Goal: Task Accomplishment & Management: Manage account settings

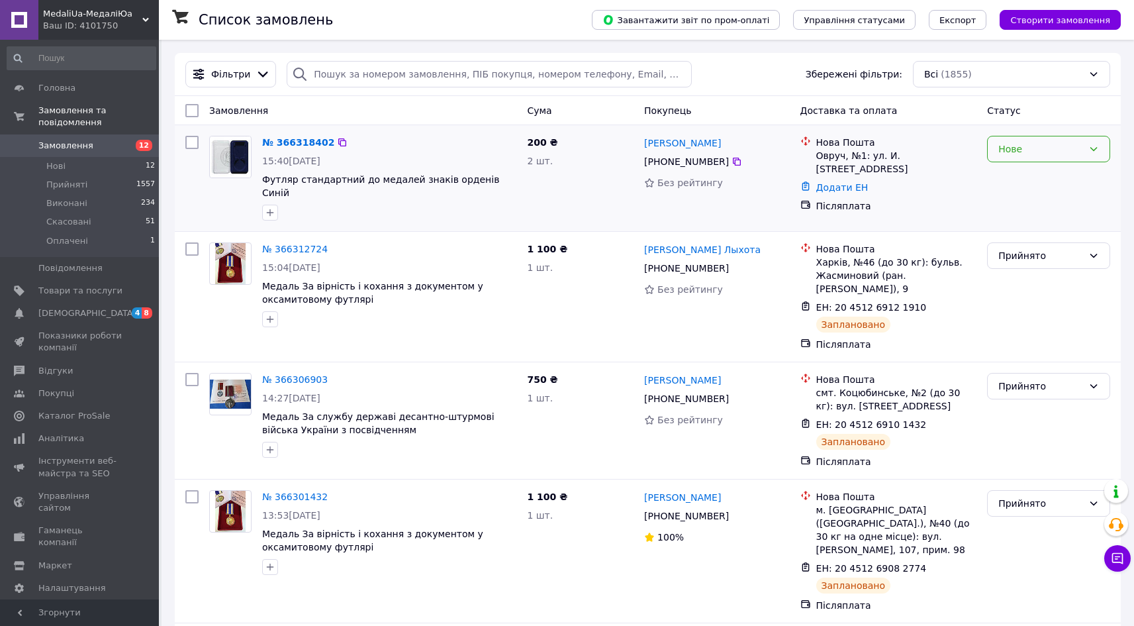
click at [1081, 152] on div "Нове" at bounding box center [1040, 149] width 85 height 15
click at [1046, 177] on li "Прийнято" at bounding box center [1049, 178] width 122 height 24
click at [293, 144] on link "№ 366318402" at bounding box center [295, 142] width 66 height 11
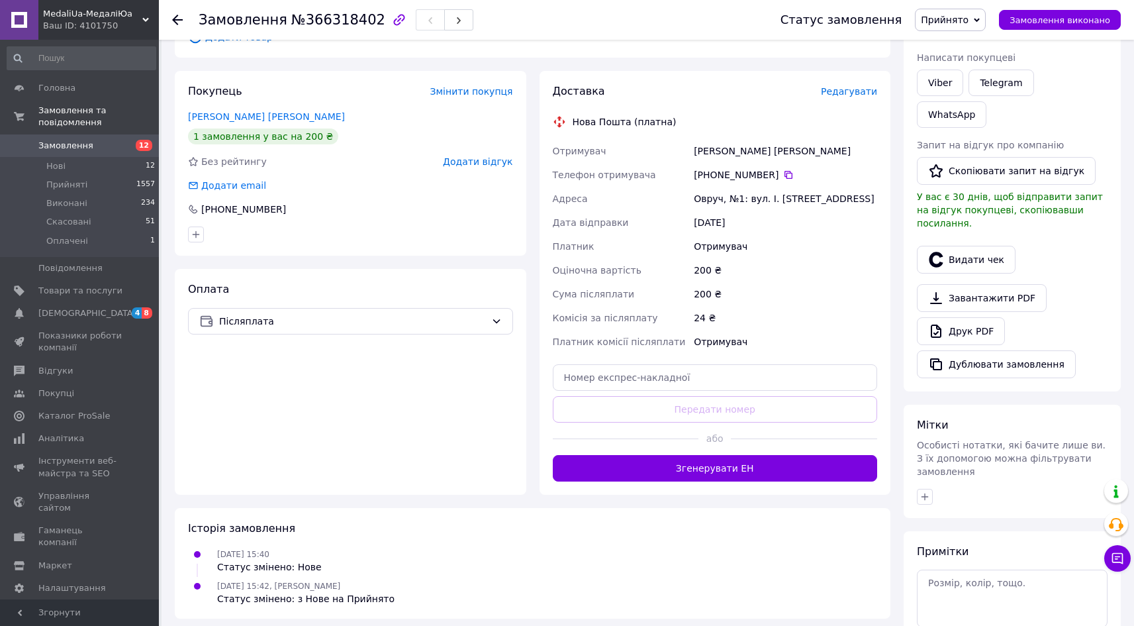
scroll to position [206, 0]
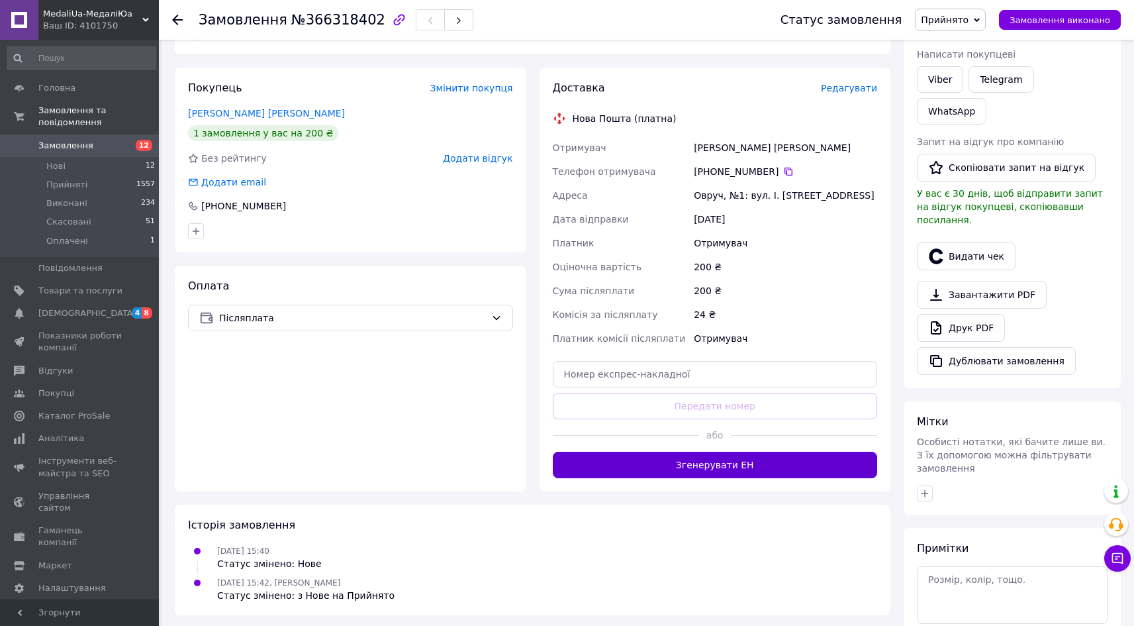
click at [698, 471] on button "Згенерувати ЕН" at bounding box center [715, 465] width 325 height 26
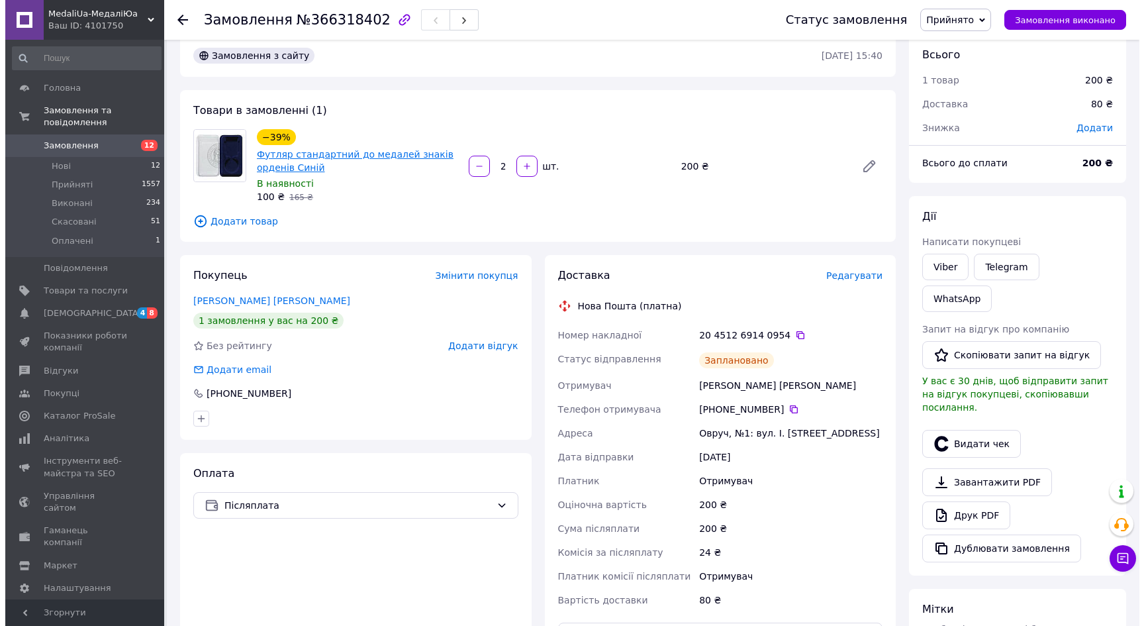
scroll to position [0, 0]
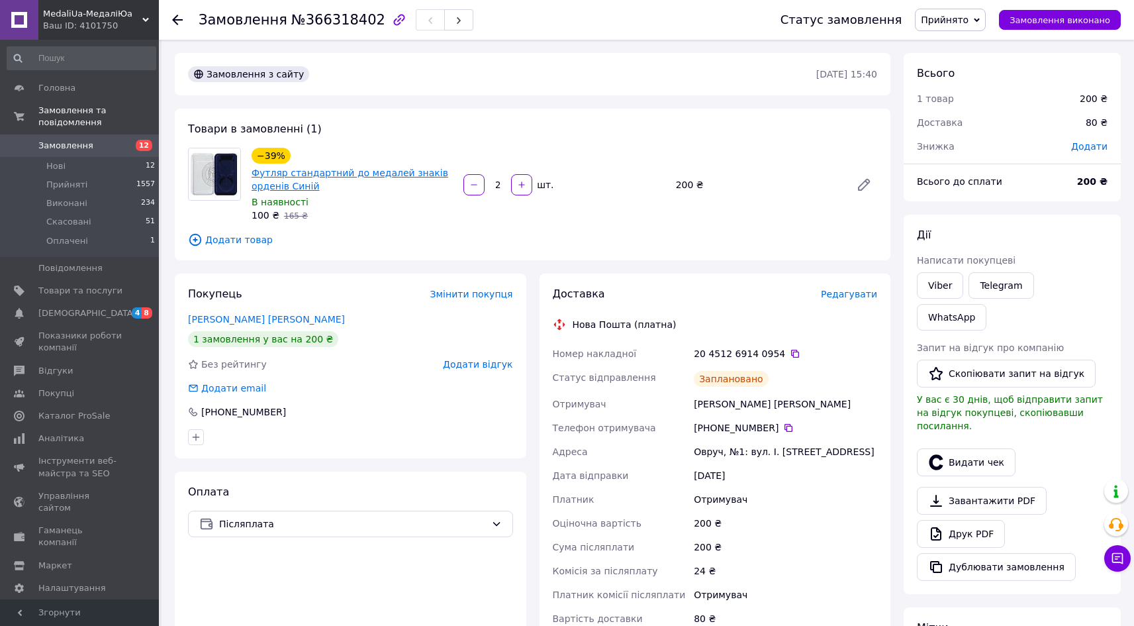
click at [285, 171] on link "Футляр стандартний до медалей знаків орденів Синій" at bounding box center [350, 179] width 197 height 24
click at [66, 140] on span "Замовлення" at bounding box center [65, 146] width 55 height 12
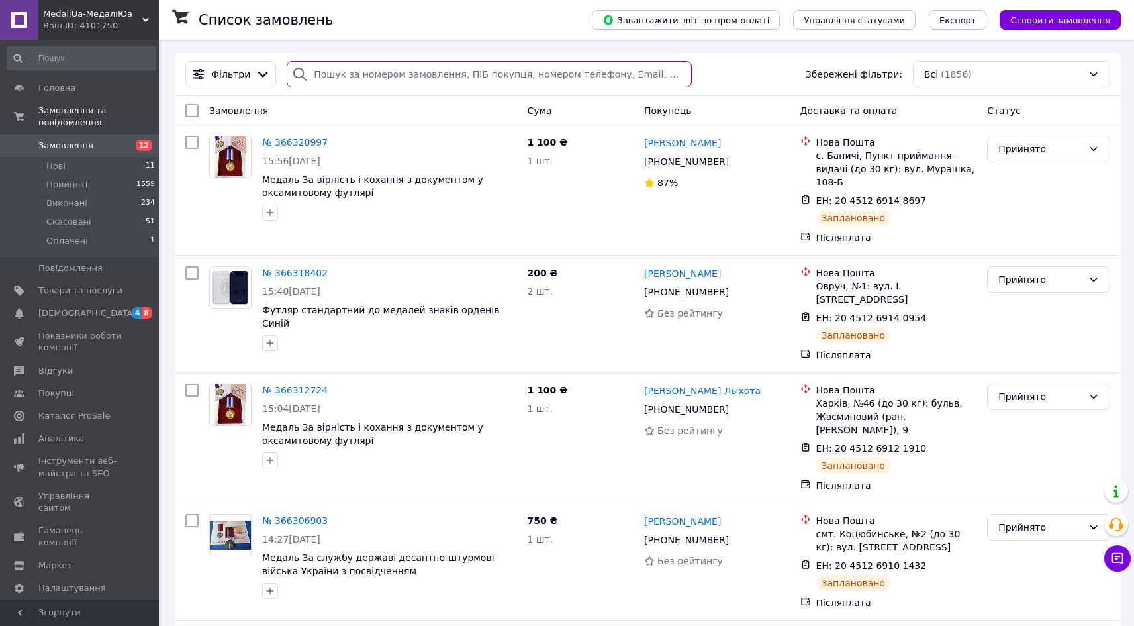
click at [381, 76] on input "search" at bounding box center [489, 74] width 405 height 26
paste input "+380964824239"
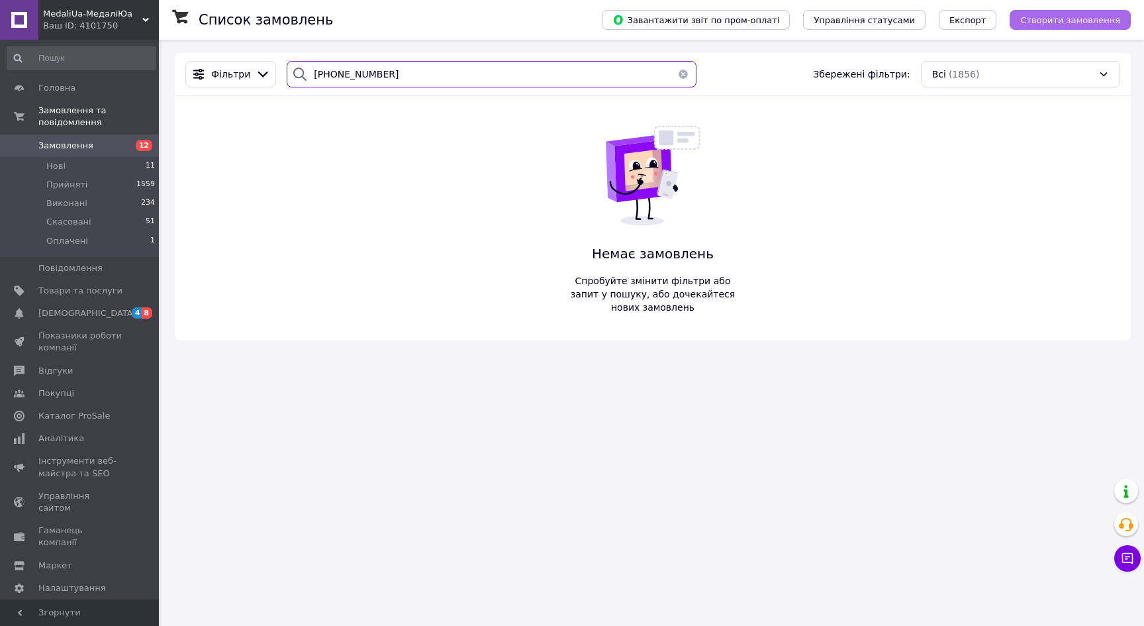
type input "+380964824239"
click at [1092, 24] on span "Створити замовлення" at bounding box center [1070, 20] width 100 height 10
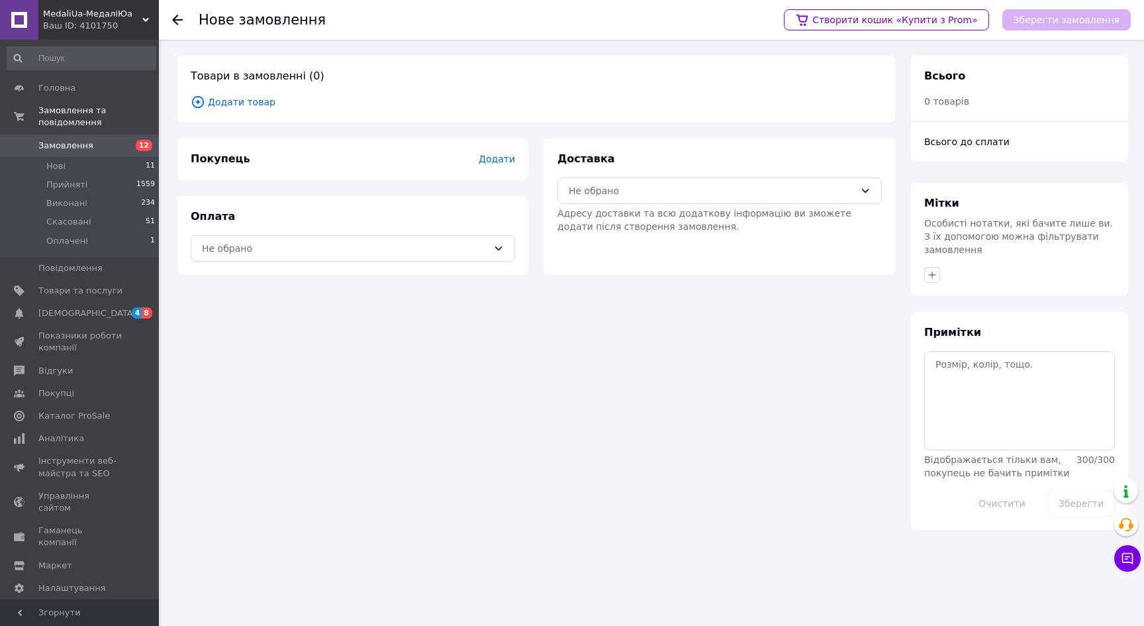
click at [243, 102] on span "Додати товар" at bounding box center [536, 102] width 691 height 15
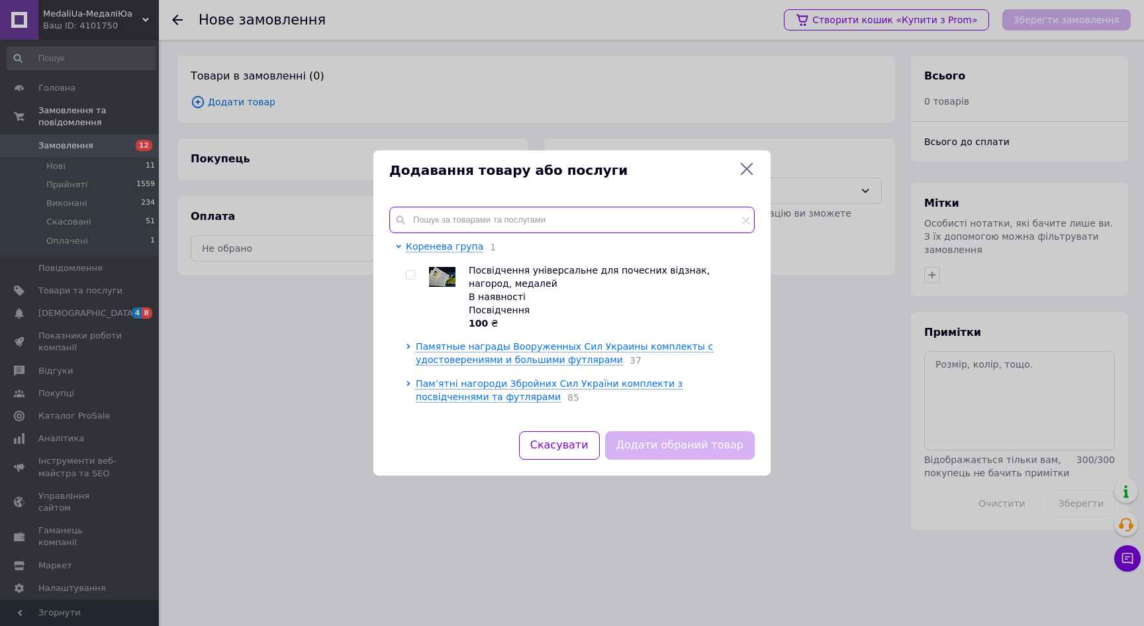
click at [430, 217] on input "text" at bounding box center [571, 220] width 365 height 26
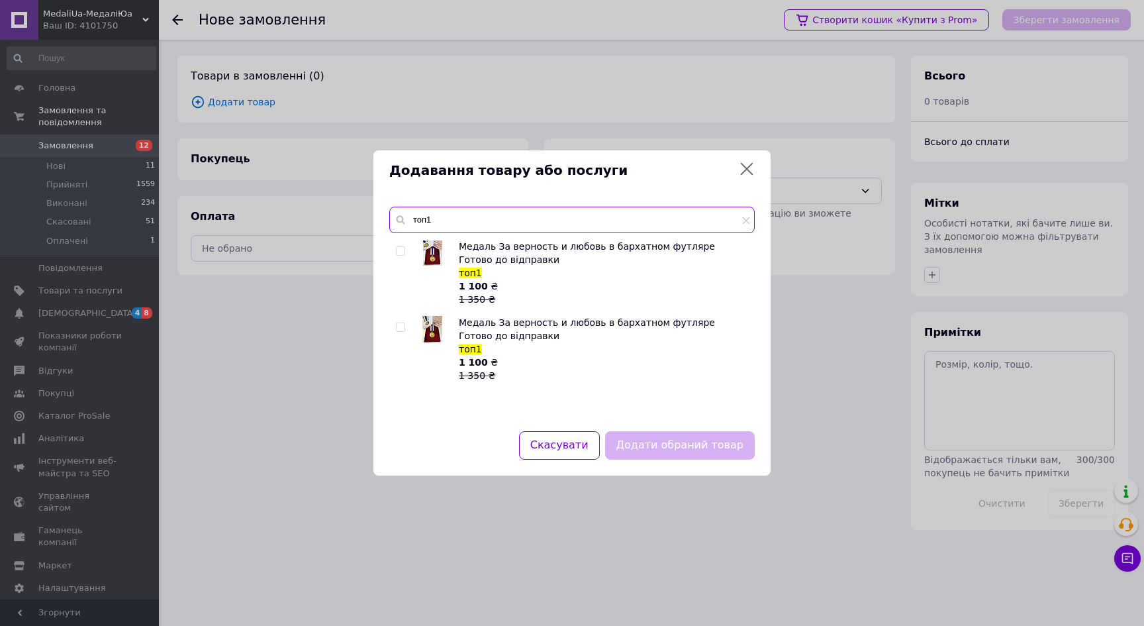
type input "топ1"
drag, startPoint x: 400, startPoint y: 248, endPoint x: 436, endPoint y: 258, distance: 37.3
click at [401, 248] on input "checkbox" at bounding box center [400, 251] width 9 height 9
checkbox input "true"
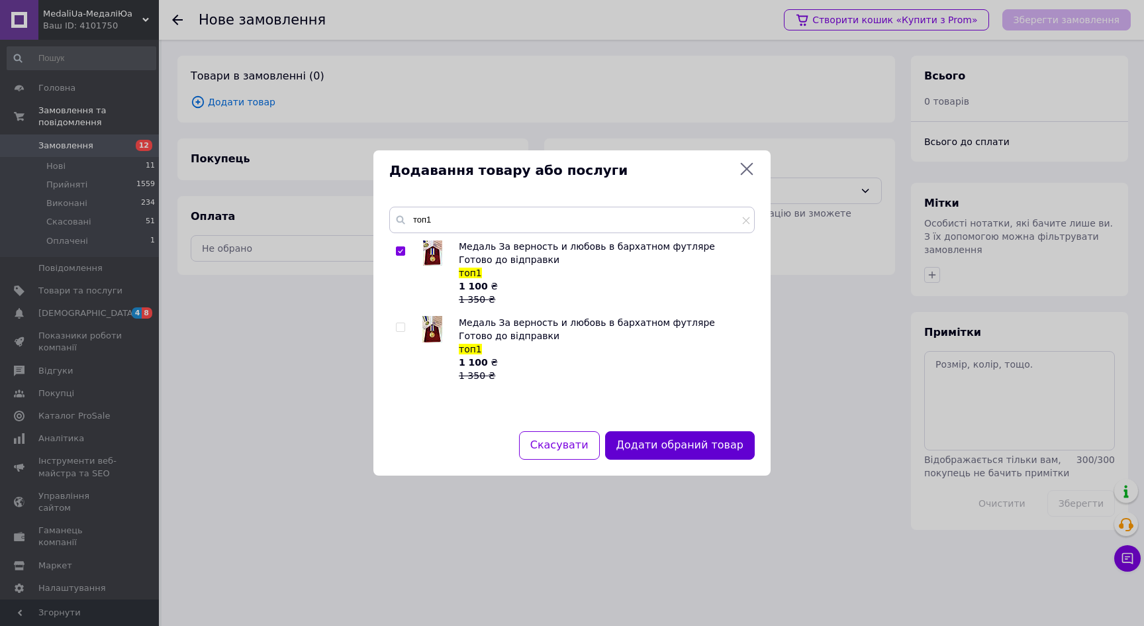
click at [724, 453] on button "Додати обраний товар" at bounding box center [680, 445] width 150 height 28
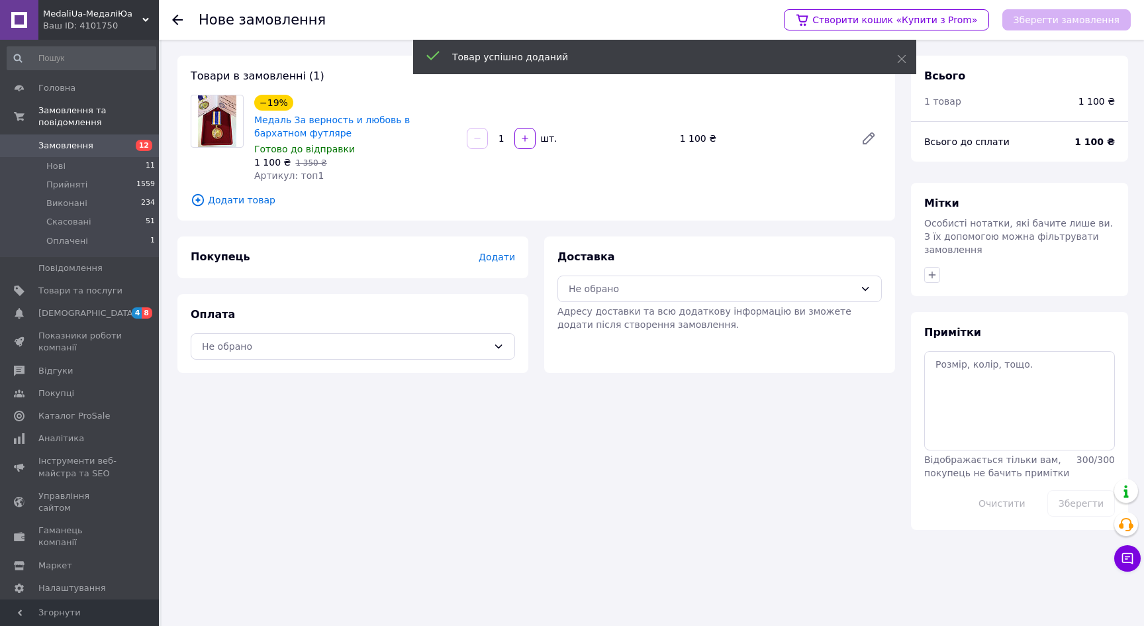
click at [497, 252] on span "Додати" at bounding box center [497, 257] width 36 height 11
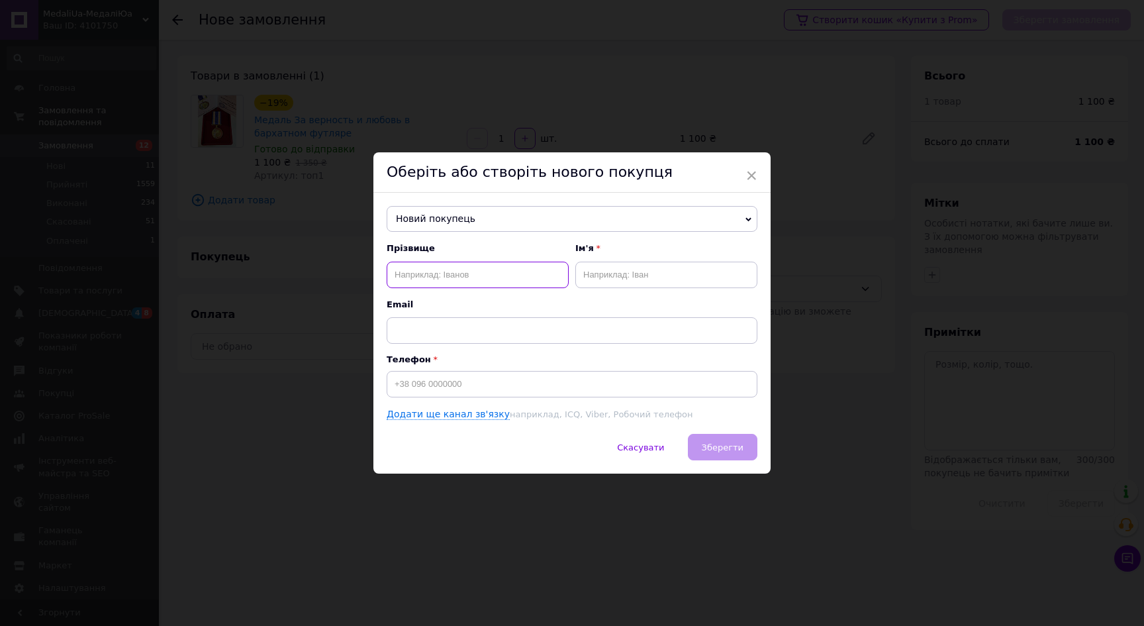
click at [499, 262] on input "text" at bounding box center [478, 275] width 182 height 26
type input "Орищук"
click at [655, 283] on input "text" at bounding box center [666, 275] width 182 height 26
click at [594, 271] on input "Олксандр" at bounding box center [666, 275] width 182 height 26
type input "Олександр"
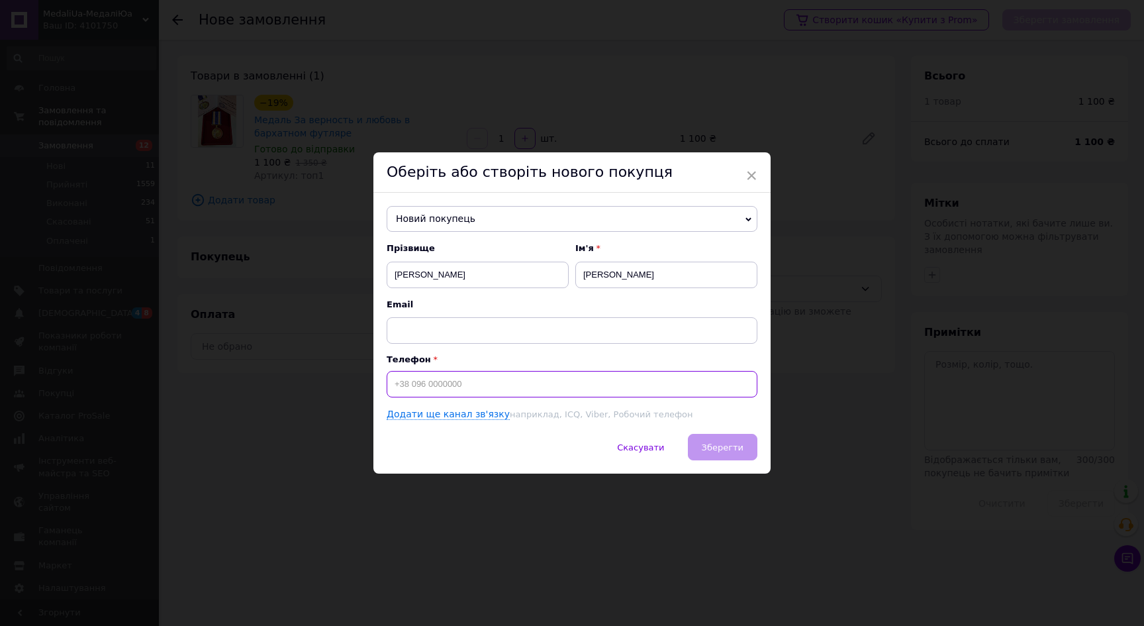
click at [436, 387] on input at bounding box center [572, 384] width 371 height 26
click at [728, 444] on span "Зберегти" at bounding box center [723, 447] width 42 height 10
click at [728, 448] on span "Зберегти" at bounding box center [723, 447] width 42 height 10
click at [731, 442] on span "Зберегти" at bounding box center [723, 447] width 42 height 10
click at [722, 446] on span "Зберегти" at bounding box center [723, 447] width 42 height 10
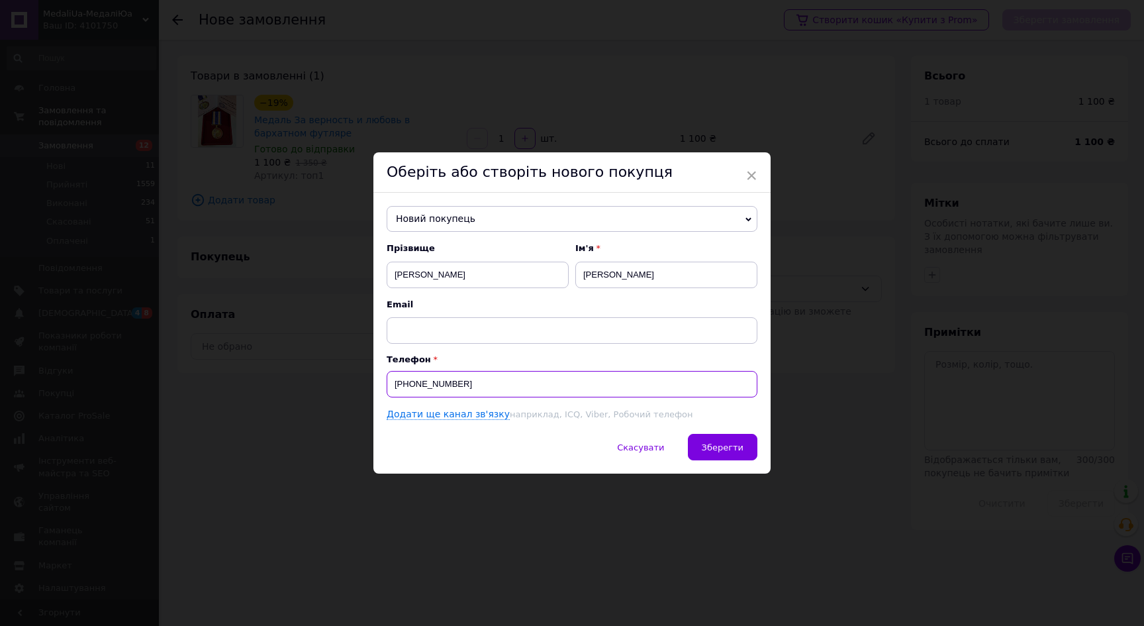
click at [487, 383] on input "+380964824239" at bounding box center [572, 384] width 371 height 26
drag, startPoint x: 487, startPoint y: 383, endPoint x: 298, endPoint y: 356, distance: 190.5
click at [298, 356] on div "× Оберіть або створіть нового покупця Новий покупець Возовік Олександр +3805093…" at bounding box center [572, 313] width 1144 height 626
click at [577, 220] on span "Новий покупець" at bounding box center [572, 219] width 371 height 26
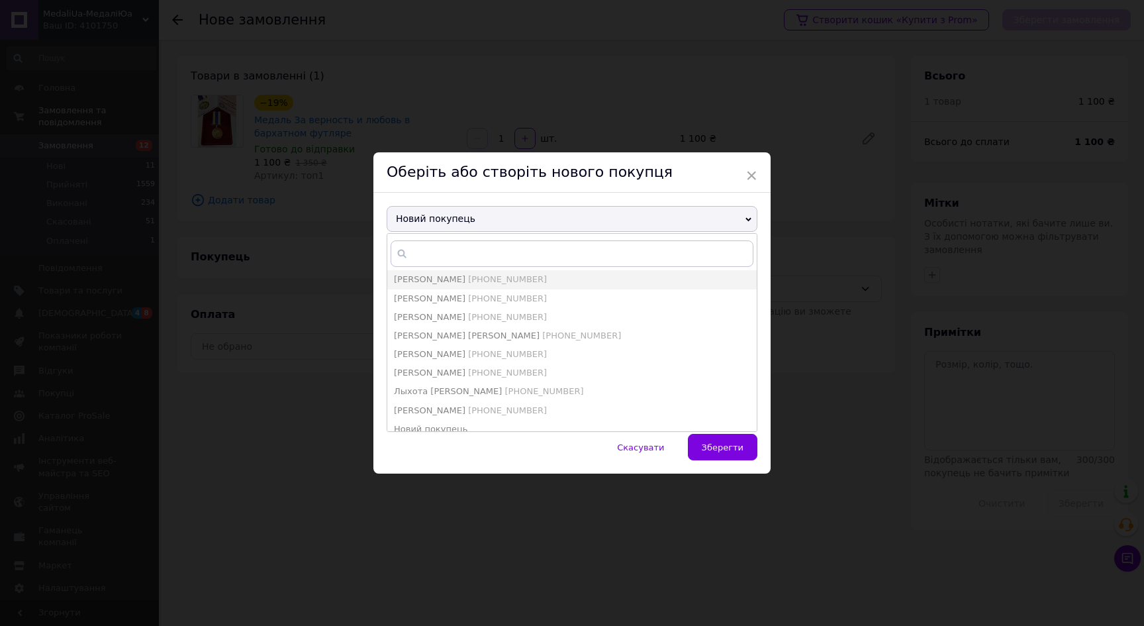
click at [539, 214] on span "Новий покупець" at bounding box center [572, 219] width 371 height 26
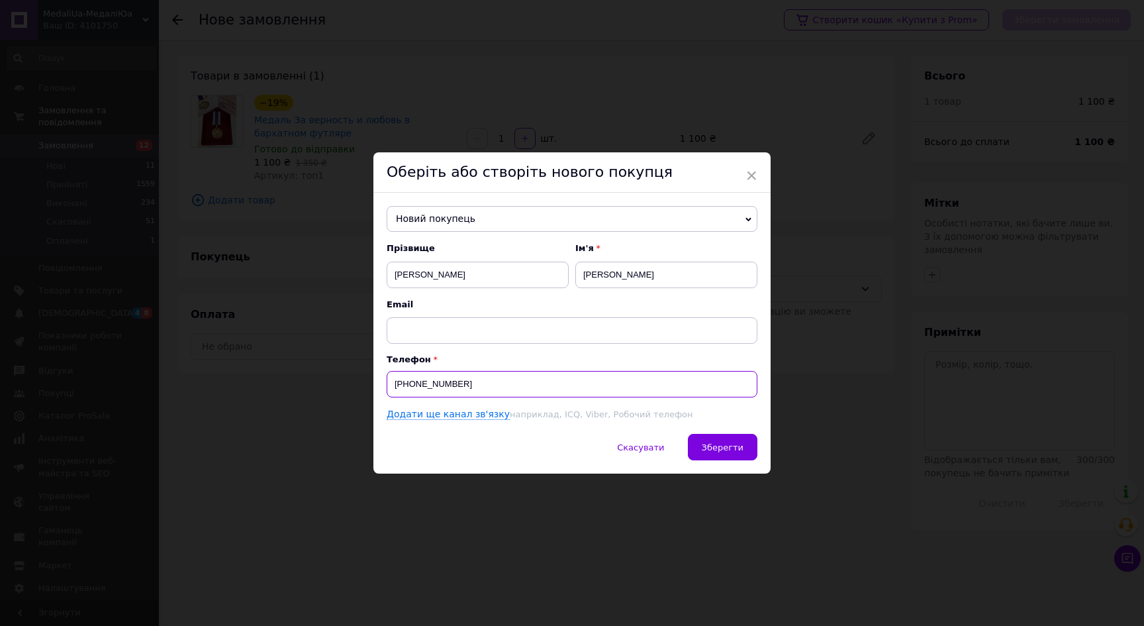
drag, startPoint x: 494, startPoint y: 388, endPoint x: 596, endPoint y: 420, distance: 107.6
click at [500, 388] on input "+380964824239" at bounding box center [572, 384] width 371 height 26
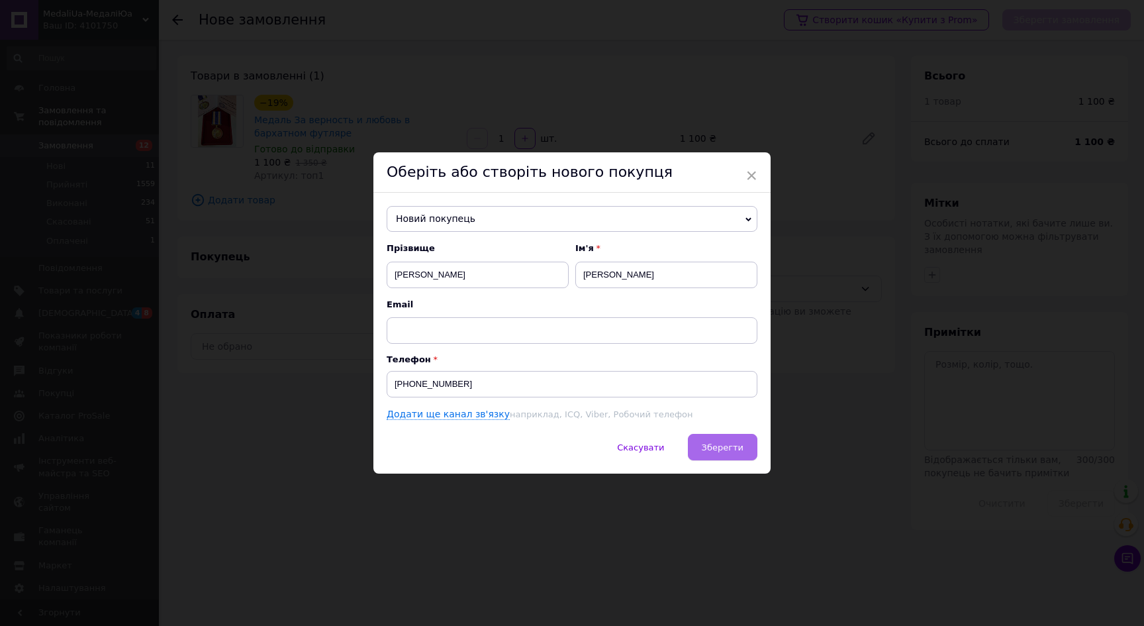
click at [731, 447] on span "Зберегти" at bounding box center [723, 447] width 42 height 10
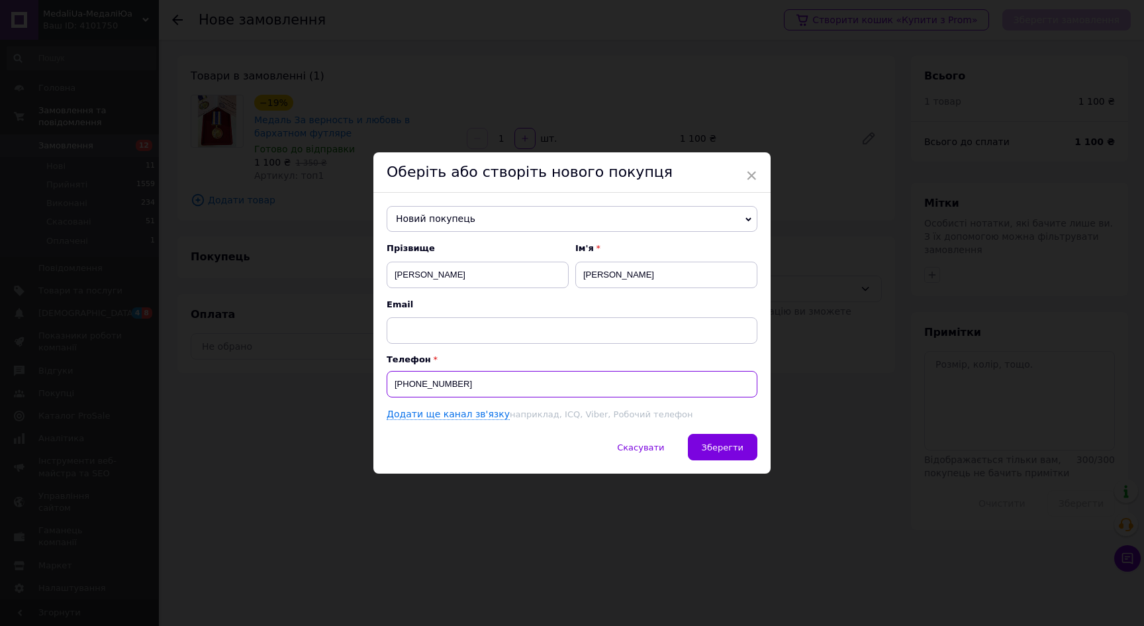
click at [530, 383] on input "+380964824239" at bounding box center [572, 384] width 371 height 26
type input "+380964824239"
drag, startPoint x: 970, startPoint y: 42, endPoint x: 953, endPoint y: 48, distance: 17.4
click at [972, 41] on div "× Оберіть або створіть нового покупця Новий покупець Возовік Олександр +3805093…" at bounding box center [572, 313] width 1144 height 626
drag, startPoint x: 835, startPoint y: 85, endPoint x: 342, endPoint y: 18, distance: 497.8
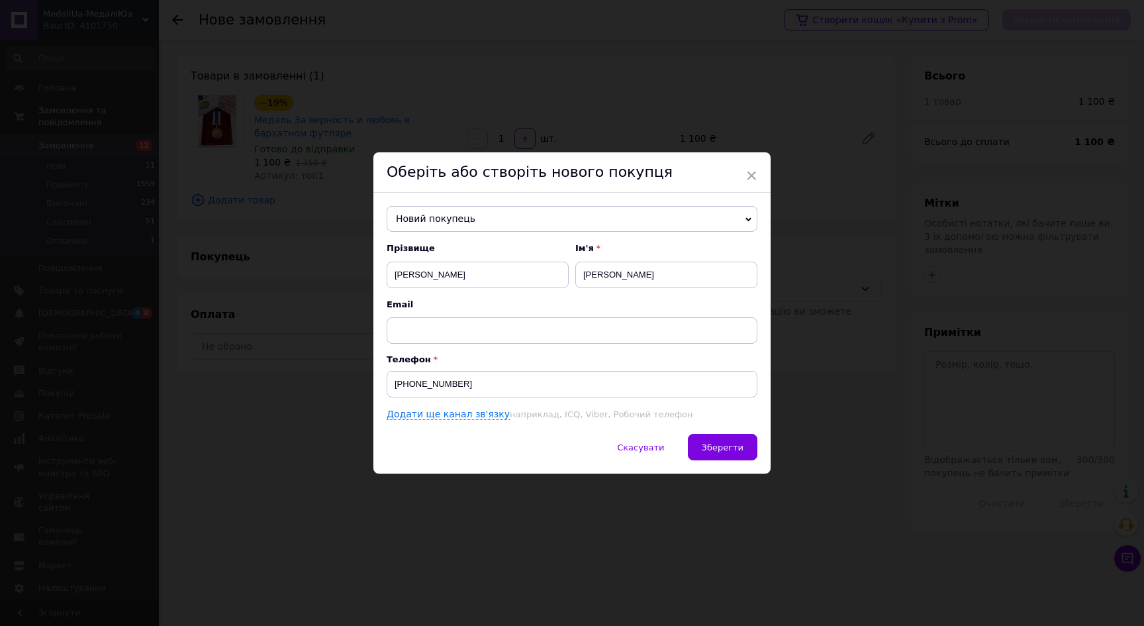
click at [739, 79] on div "× Оберіть або створіть нового покупця Новий покупець Возовік Олександр +3805093…" at bounding box center [572, 313] width 1144 height 626
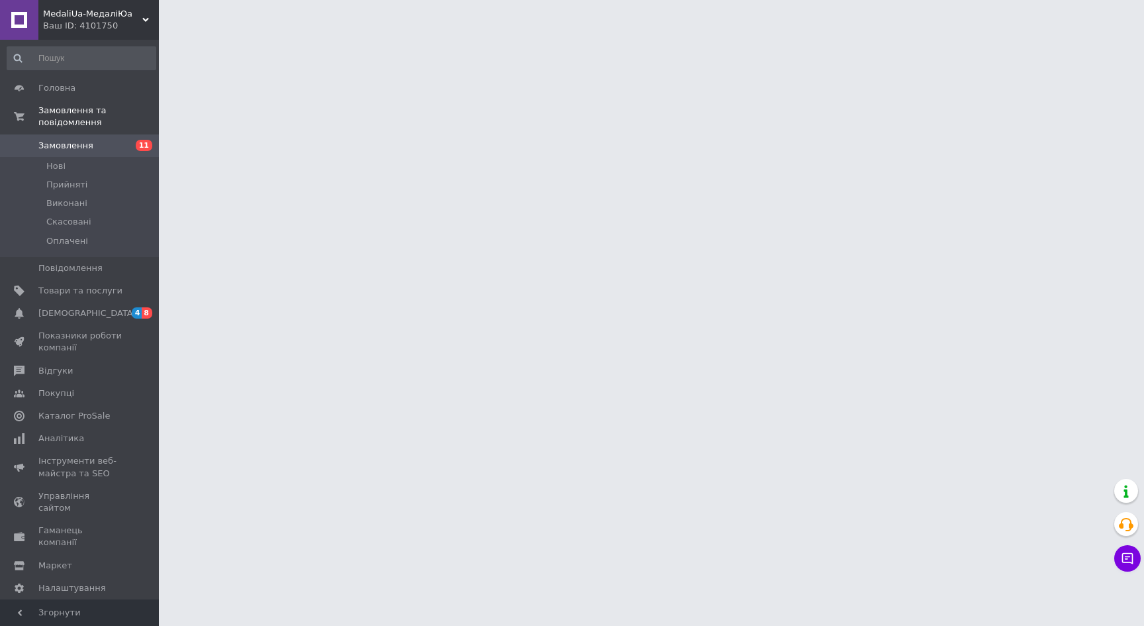
click at [73, 7] on div "MedaliUa-МедаліЮа Ваш ID: 4101750" at bounding box center [98, 20] width 120 height 40
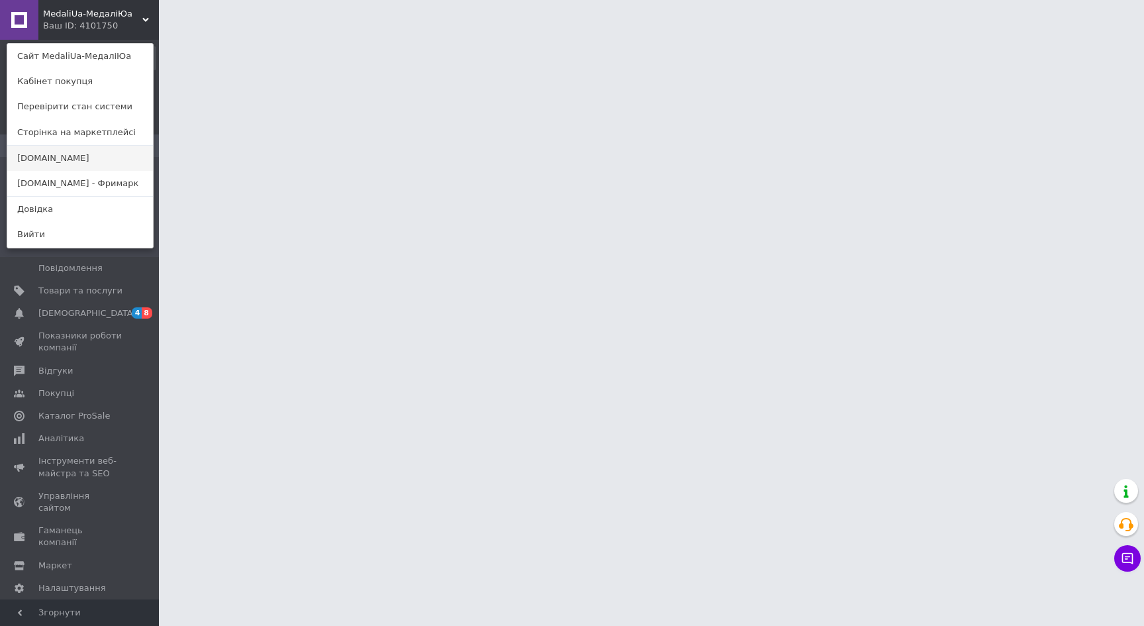
click at [71, 155] on link "[DOMAIN_NAME]" at bounding box center [80, 158] width 146 height 25
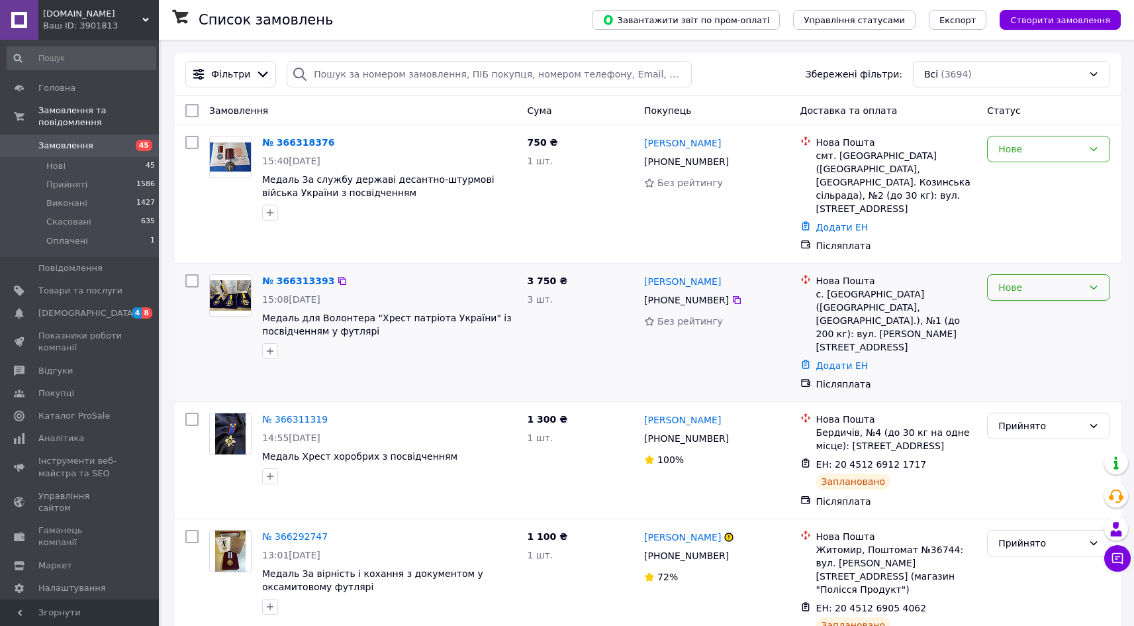
click at [1049, 280] on div "Нове" at bounding box center [1040, 287] width 85 height 15
click at [1028, 287] on li "Прийнято" at bounding box center [1049, 290] width 122 height 24
click at [300, 275] on link "№ 366313393" at bounding box center [295, 280] width 66 height 11
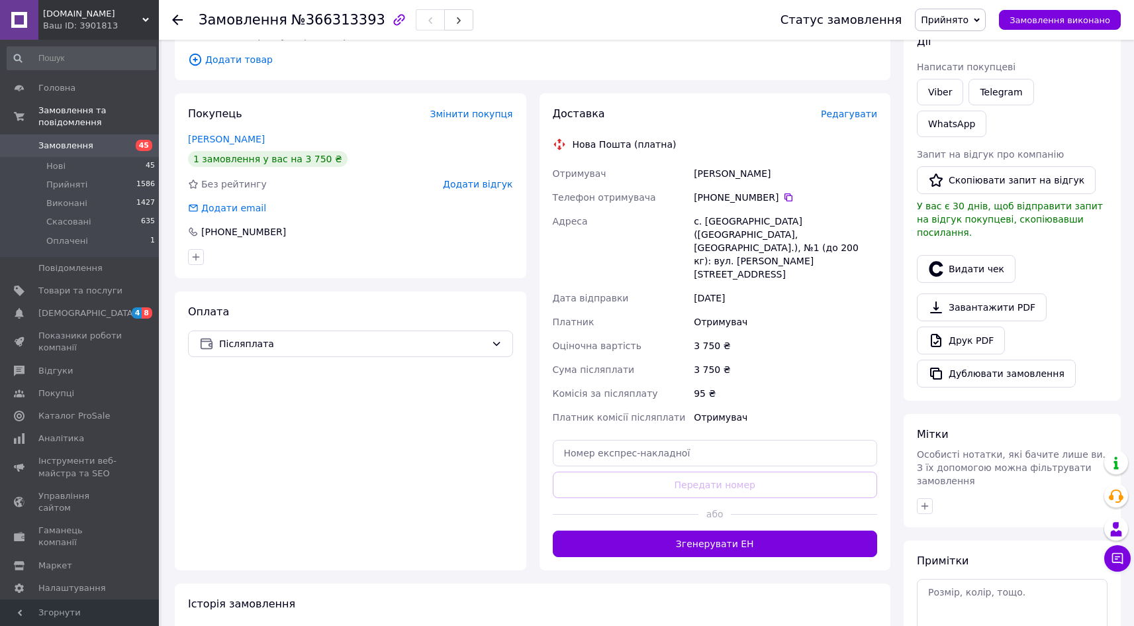
scroll to position [225, 0]
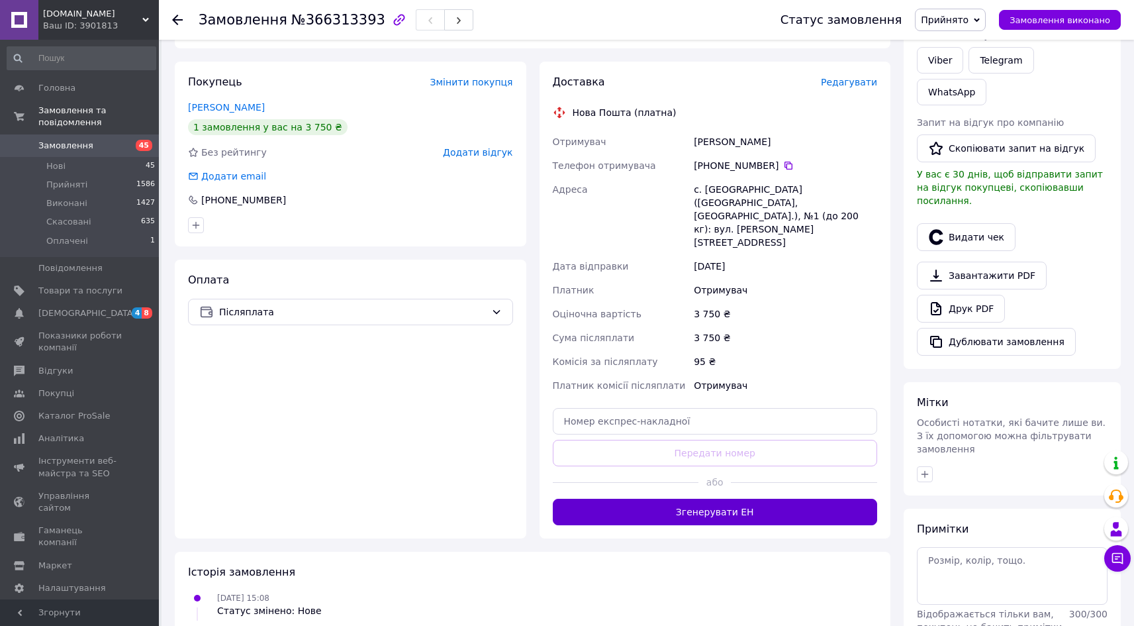
click at [701, 499] on button "Згенерувати ЕН" at bounding box center [715, 512] width 325 height 26
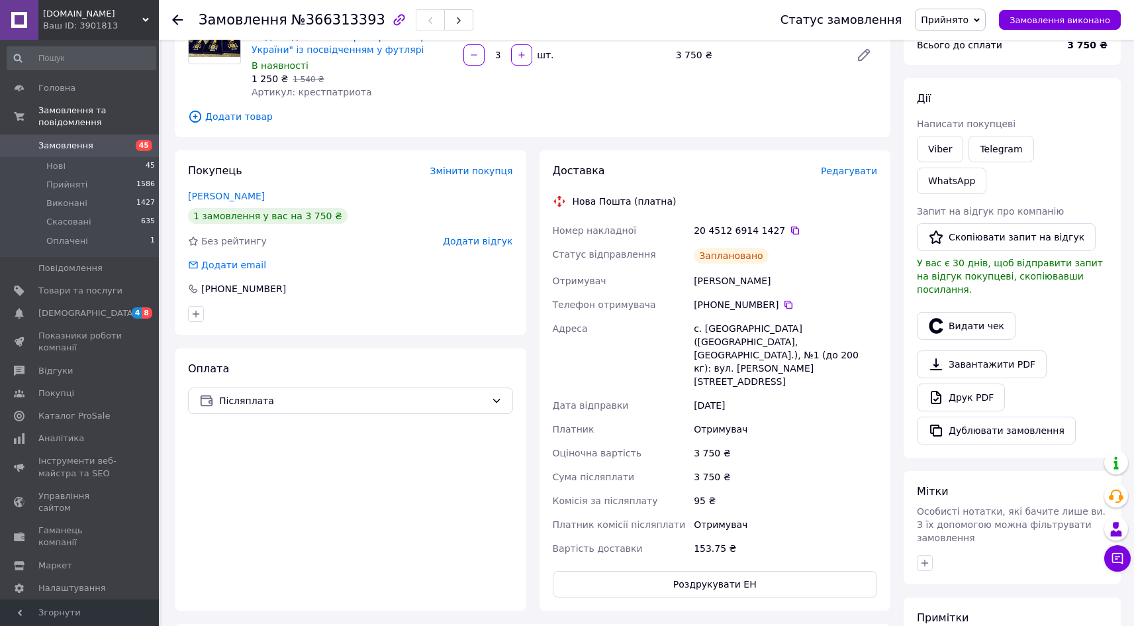
scroll to position [0, 0]
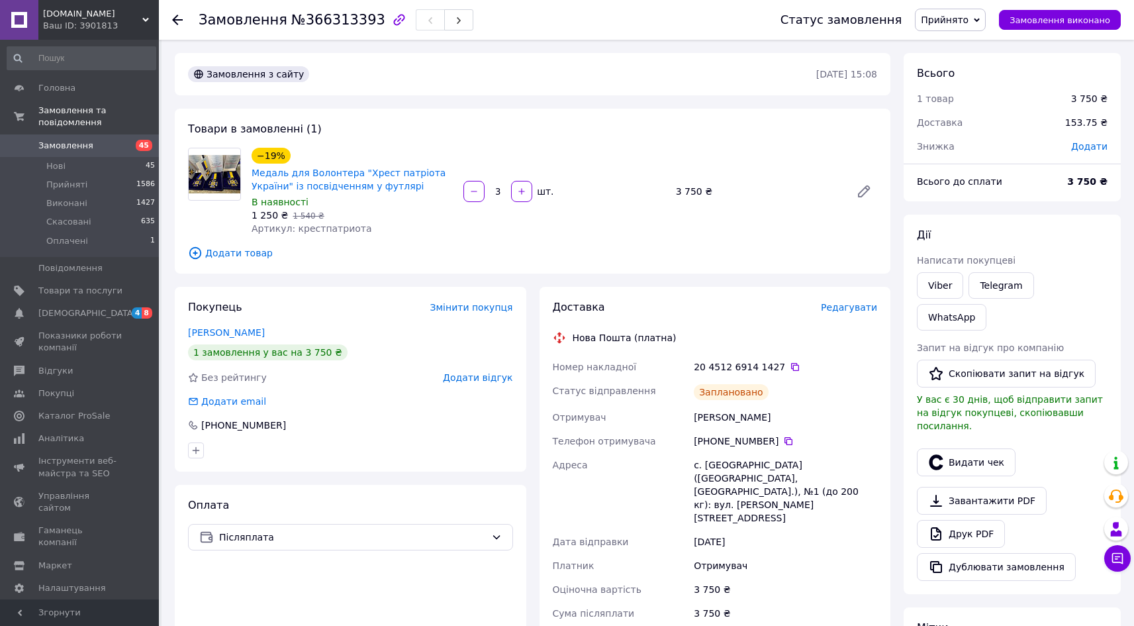
click at [46, 140] on span "Замовлення" at bounding box center [65, 146] width 55 height 12
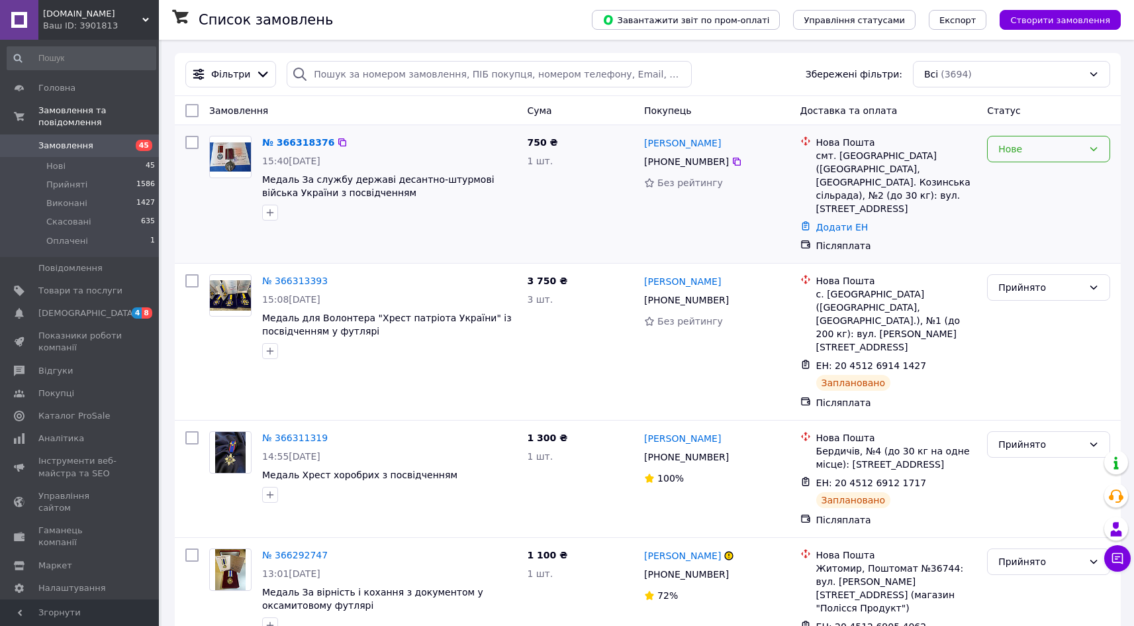
click at [1025, 146] on div "Нове" at bounding box center [1040, 149] width 85 height 15
click at [1020, 170] on li "Прийнято" at bounding box center [1049, 178] width 122 height 24
click at [300, 143] on link "№ 366318376" at bounding box center [295, 142] width 66 height 11
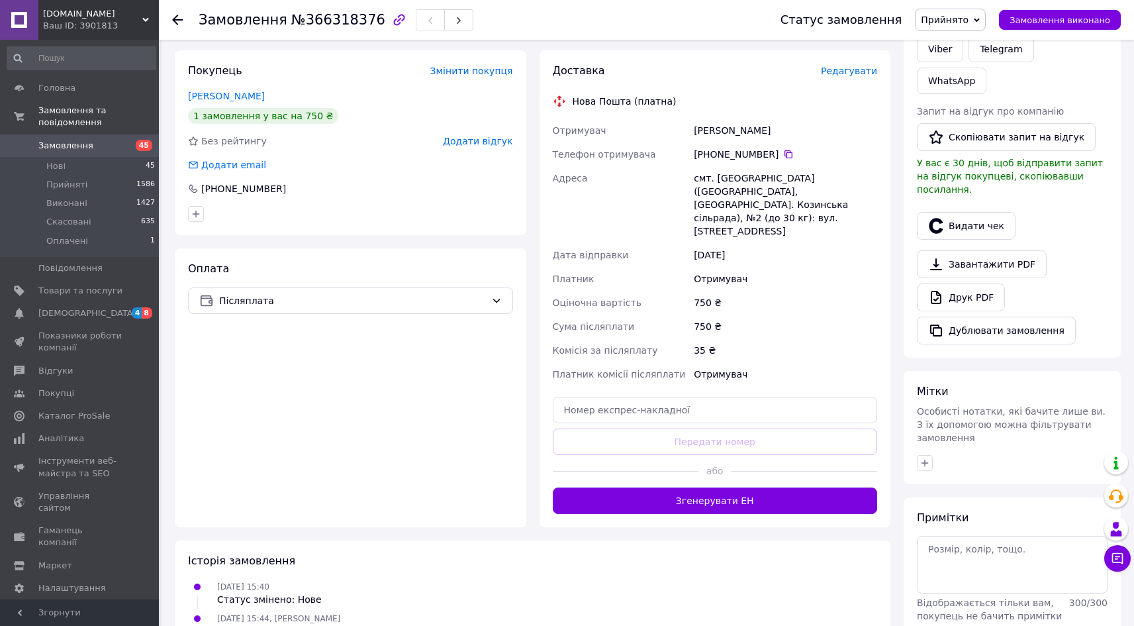
scroll to position [238, 0]
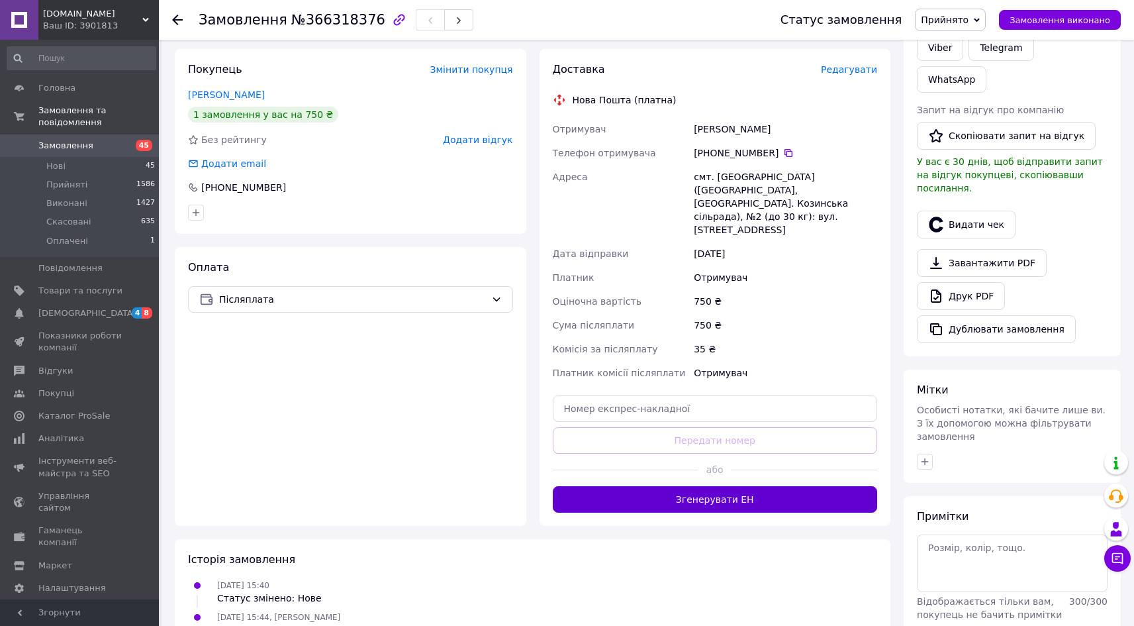
click at [715, 486] on button "Згенерувати ЕН" at bounding box center [715, 499] width 325 height 26
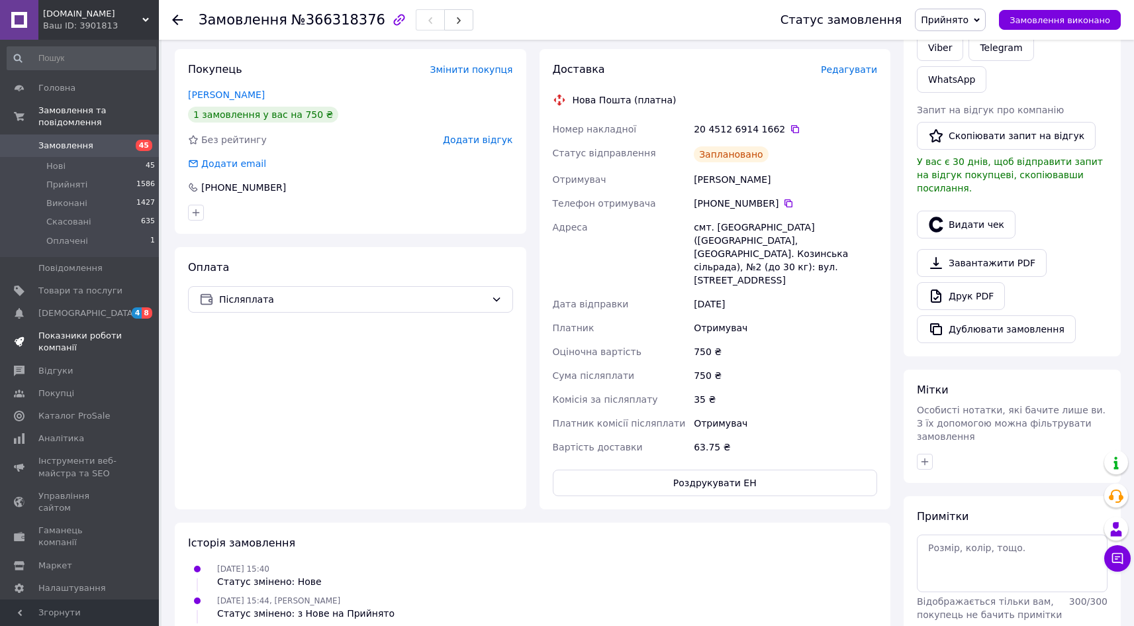
click at [76, 330] on span "Показники роботи компанії" at bounding box center [80, 342] width 84 height 24
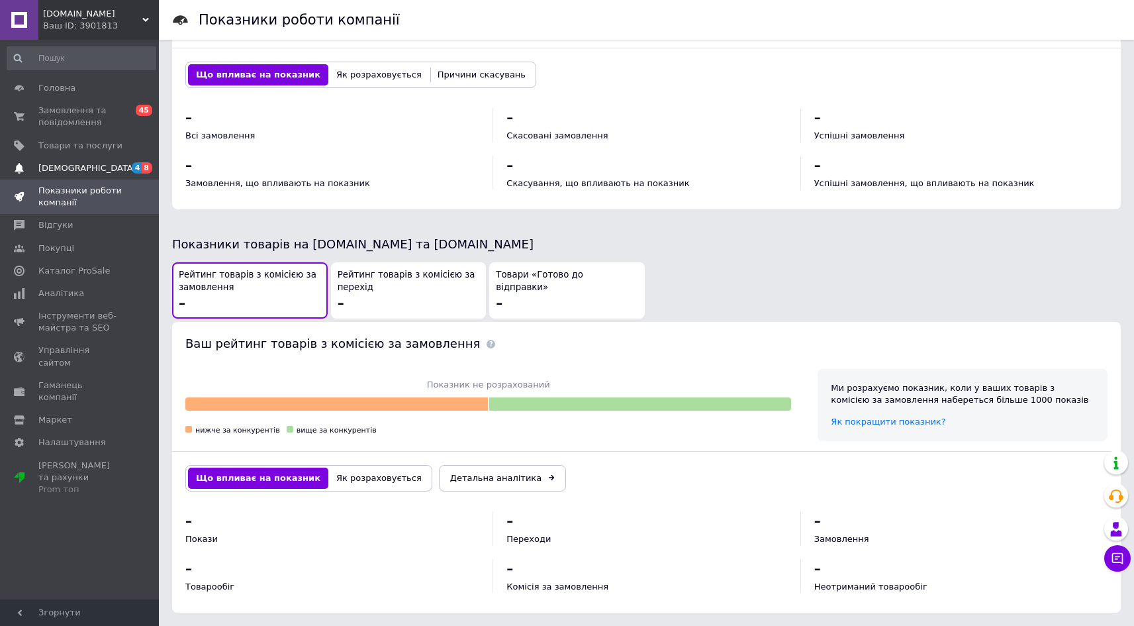
scroll to position [535, 0]
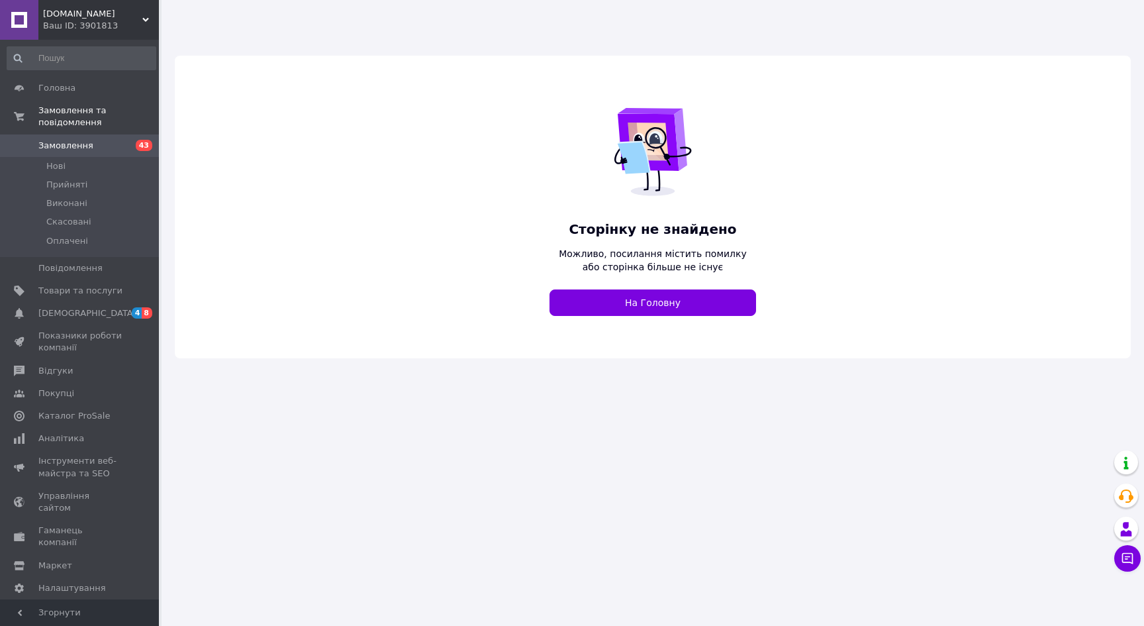
click at [57, 140] on span "Замовлення" at bounding box center [65, 146] width 55 height 12
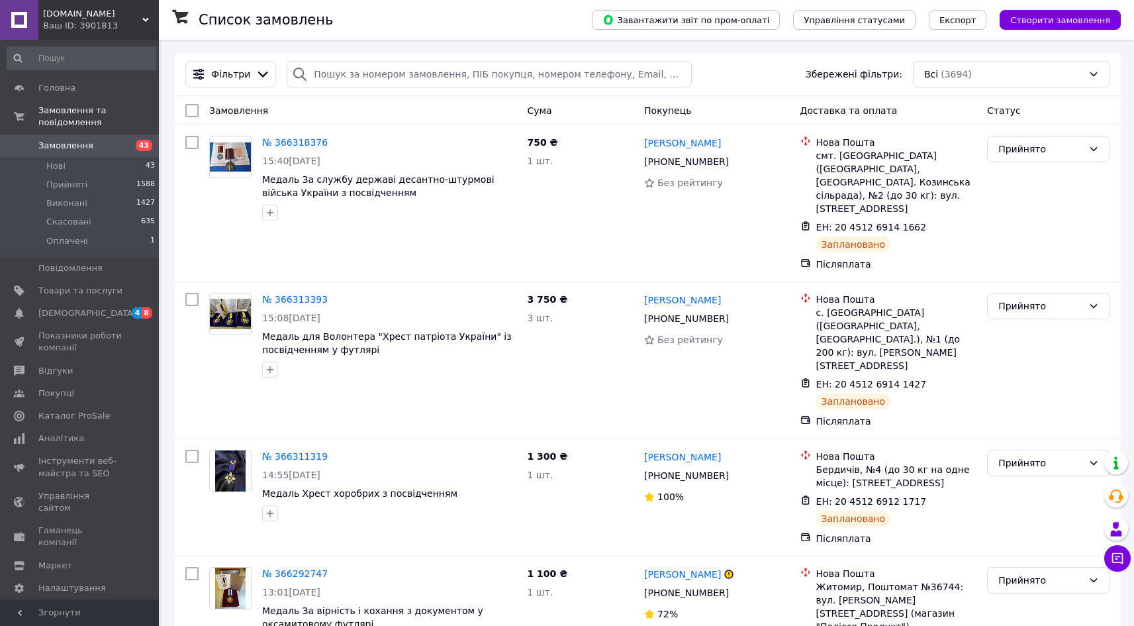
click at [79, 9] on span "[DOMAIN_NAME]" at bounding box center [92, 14] width 99 height 12
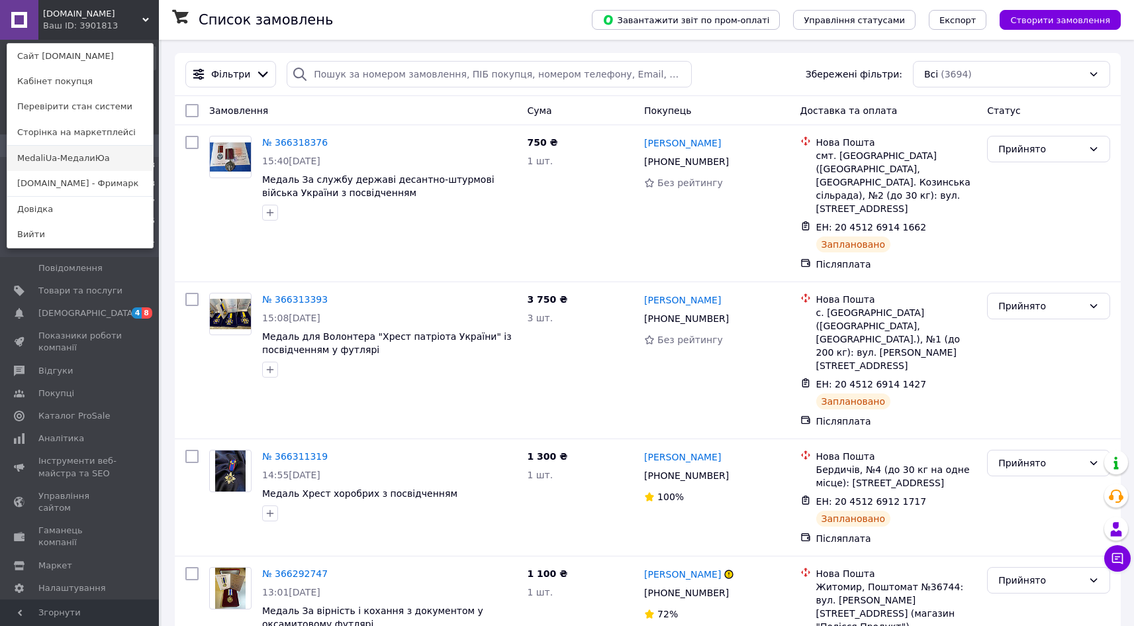
click at [79, 154] on link "MedaliUa-МедалиЮа" at bounding box center [80, 158] width 146 height 25
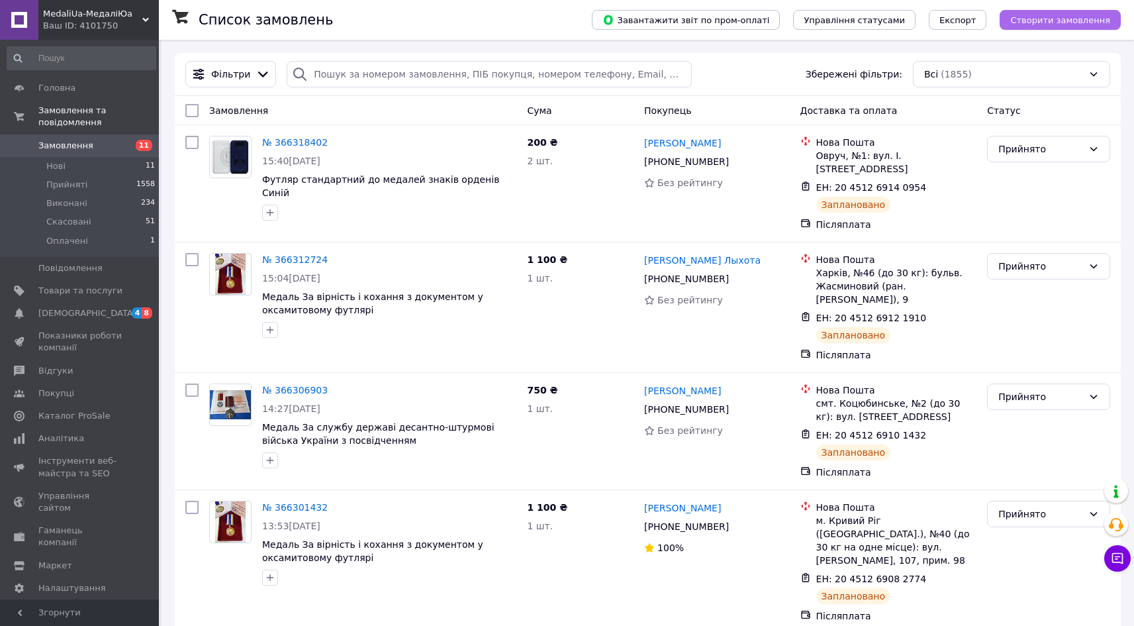
click at [1036, 19] on span "Створити замовлення" at bounding box center [1060, 20] width 100 height 10
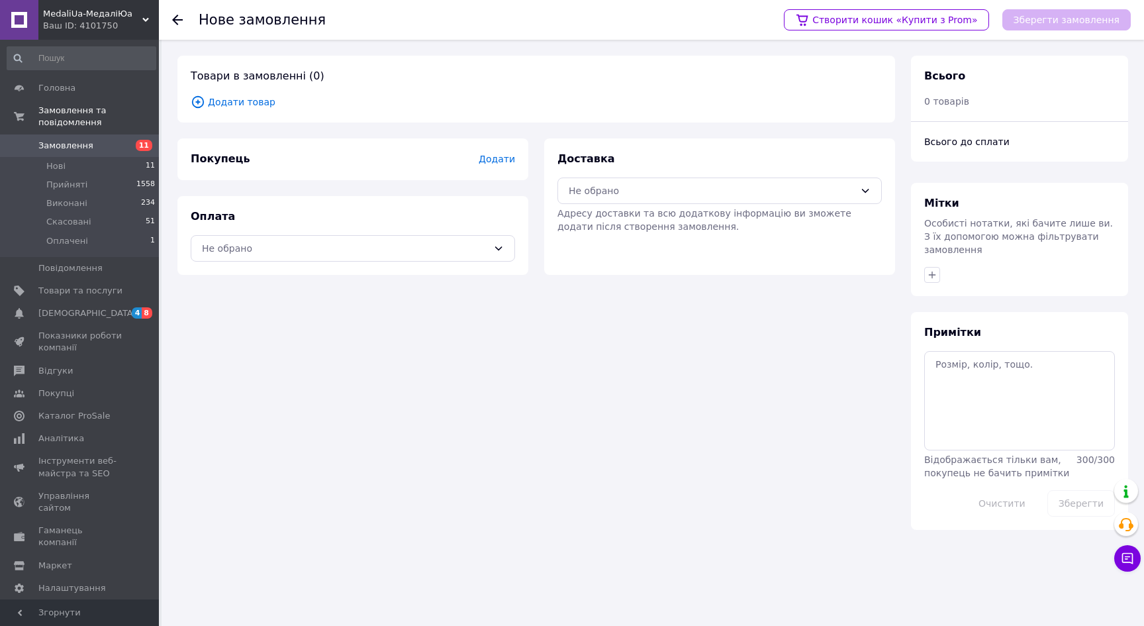
click at [219, 102] on span "Додати товар" at bounding box center [536, 102] width 691 height 15
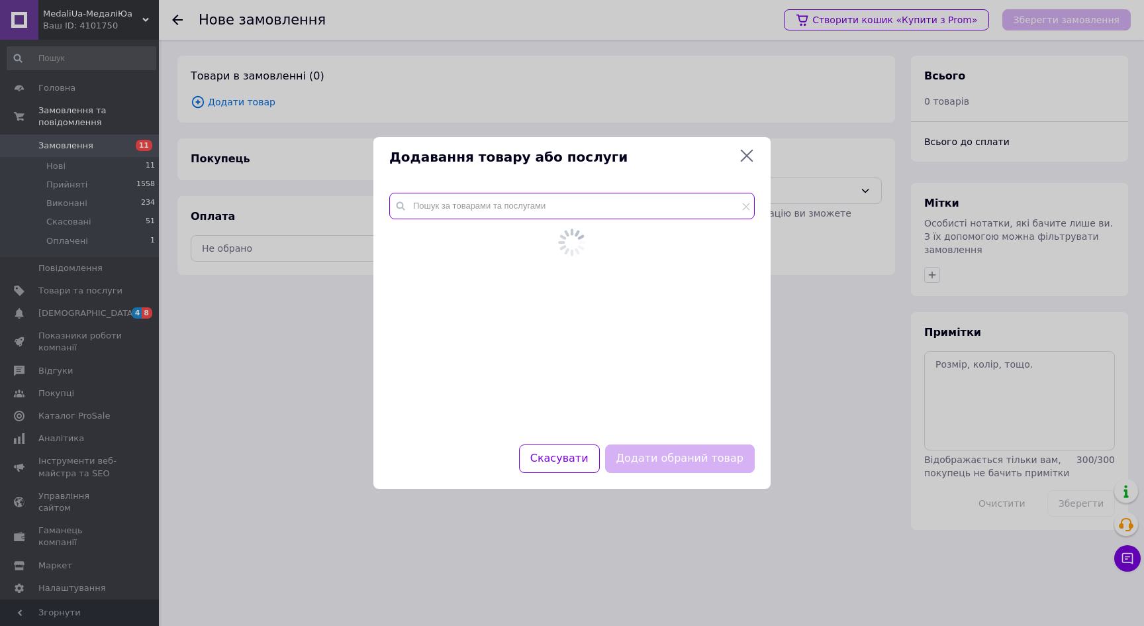
click at [430, 197] on div at bounding box center [571, 310] width 397 height 267
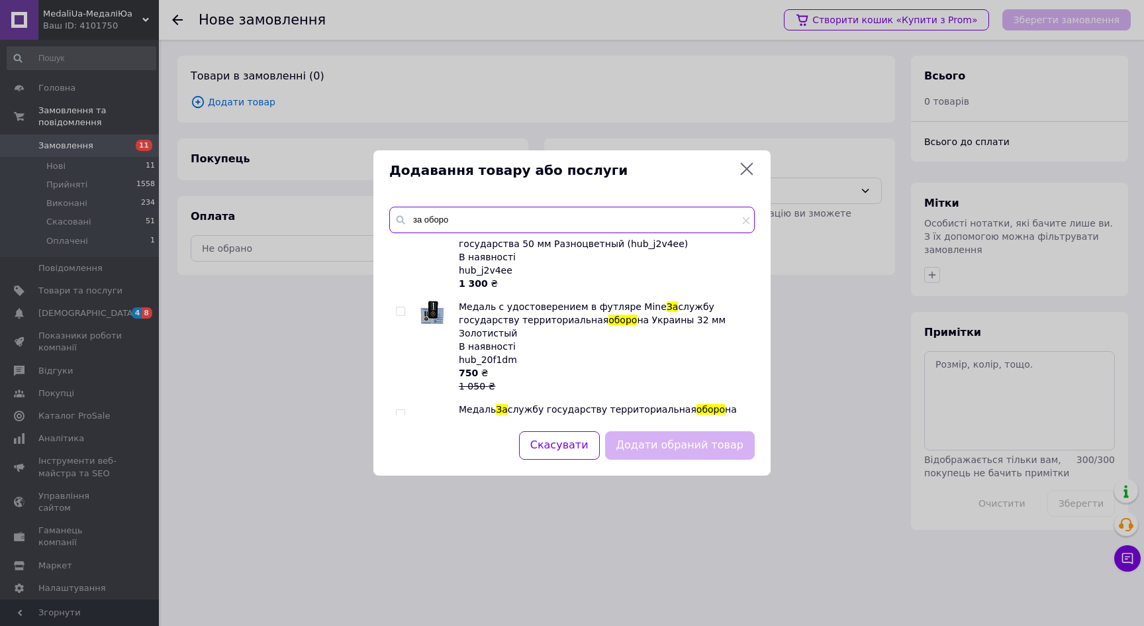
scroll to position [133, 0]
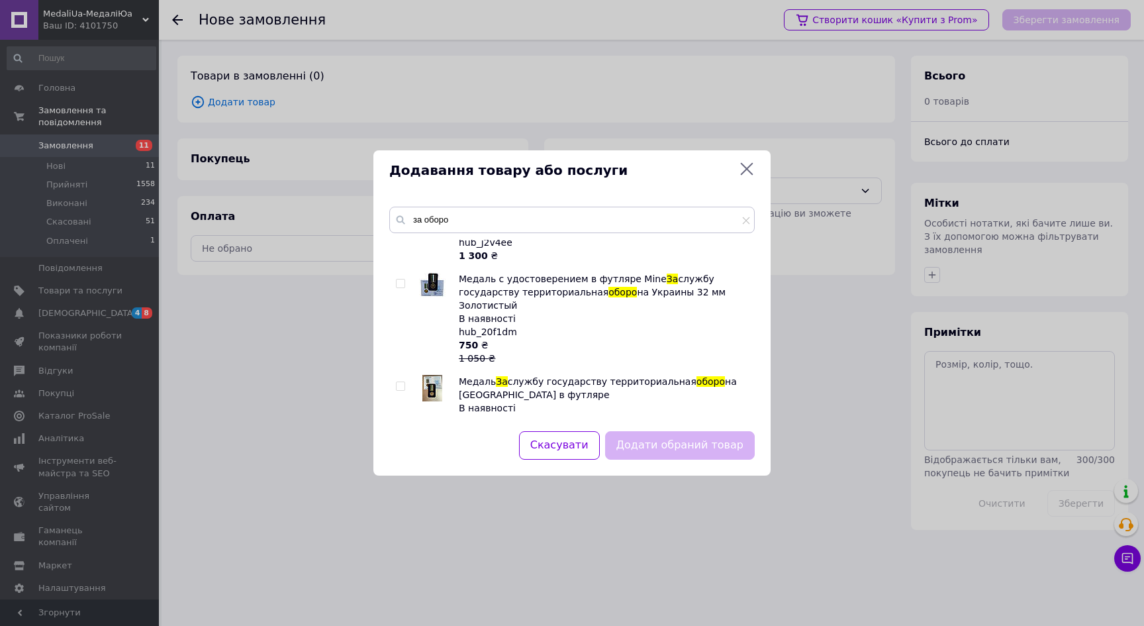
click at [524, 376] on span "службу государству территориальная" at bounding box center [602, 381] width 189 height 11
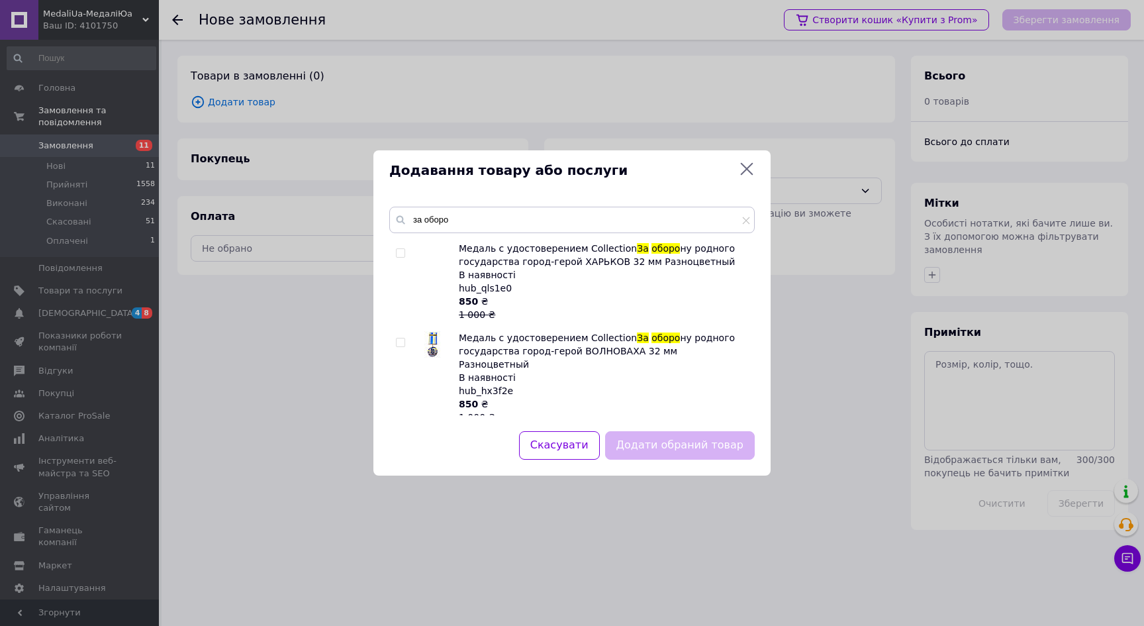
scroll to position [507, 0]
click at [464, 210] on input "за оборо" at bounding box center [571, 220] width 365 height 26
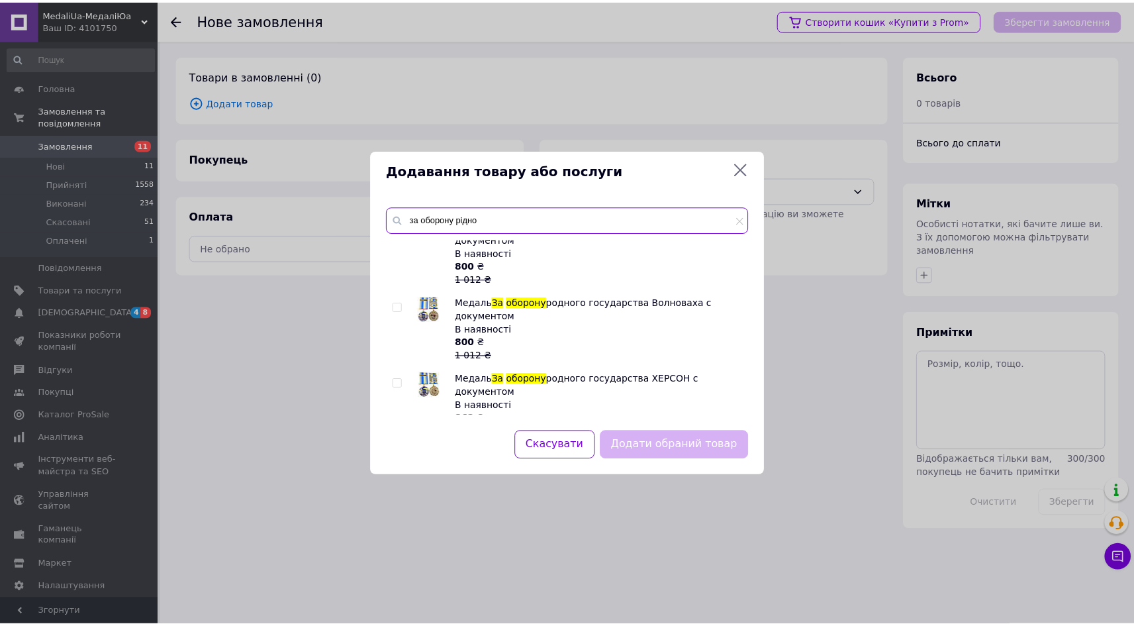
scroll to position [969, 0]
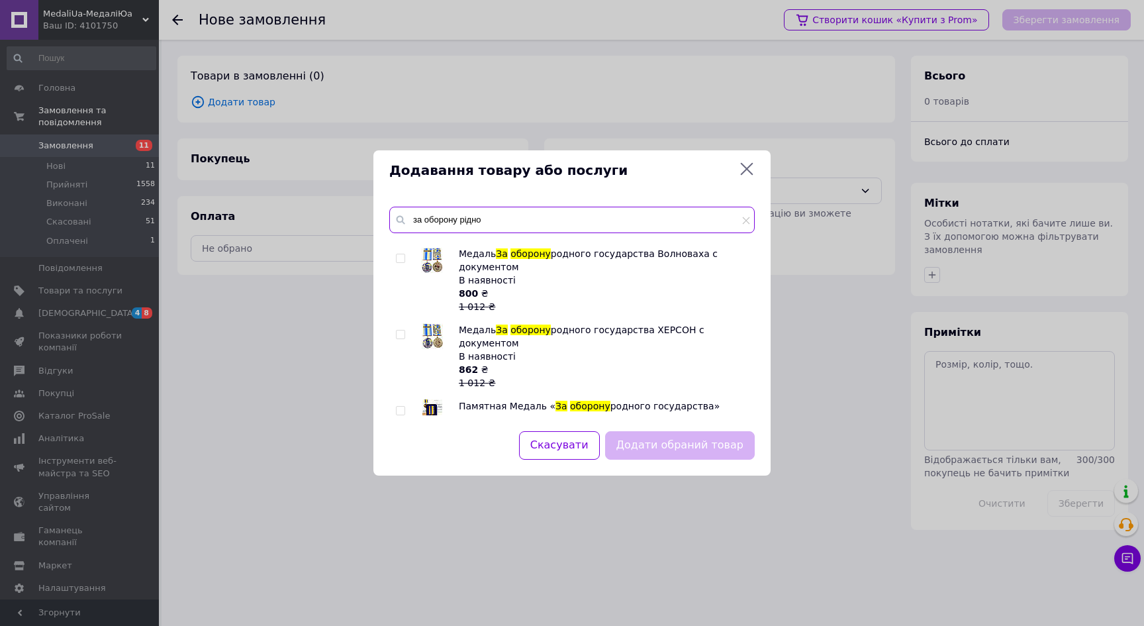
type input "за оборону рідно"
click at [399, 406] on input "checkbox" at bounding box center [400, 410] width 9 height 9
checkbox input "true"
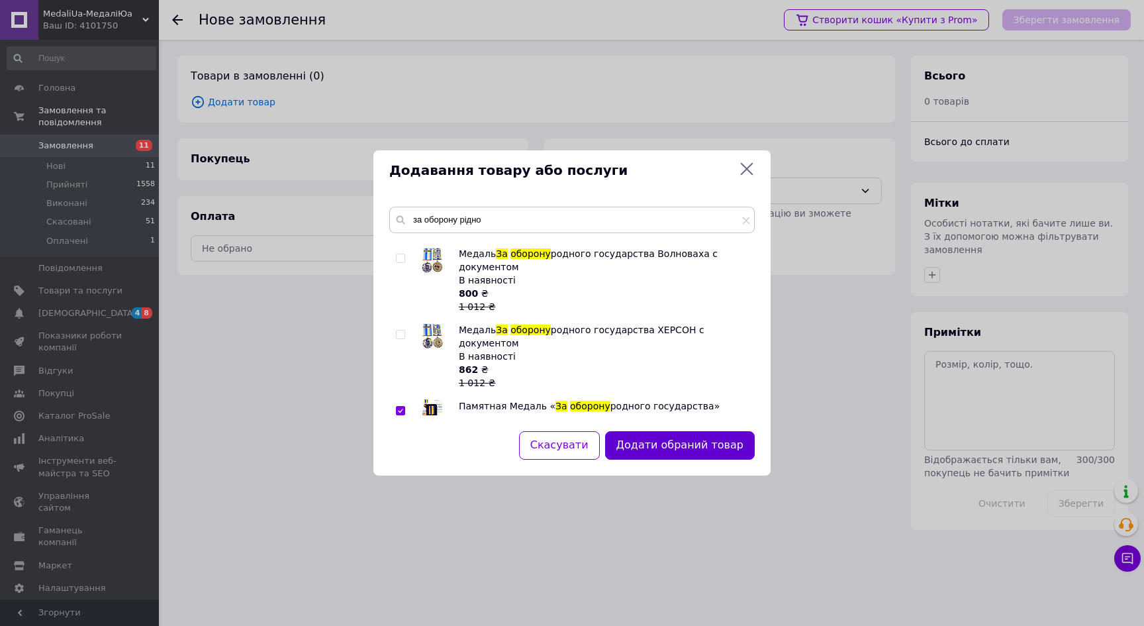
click at [679, 442] on button "Додати обраний товар" at bounding box center [680, 445] width 150 height 28
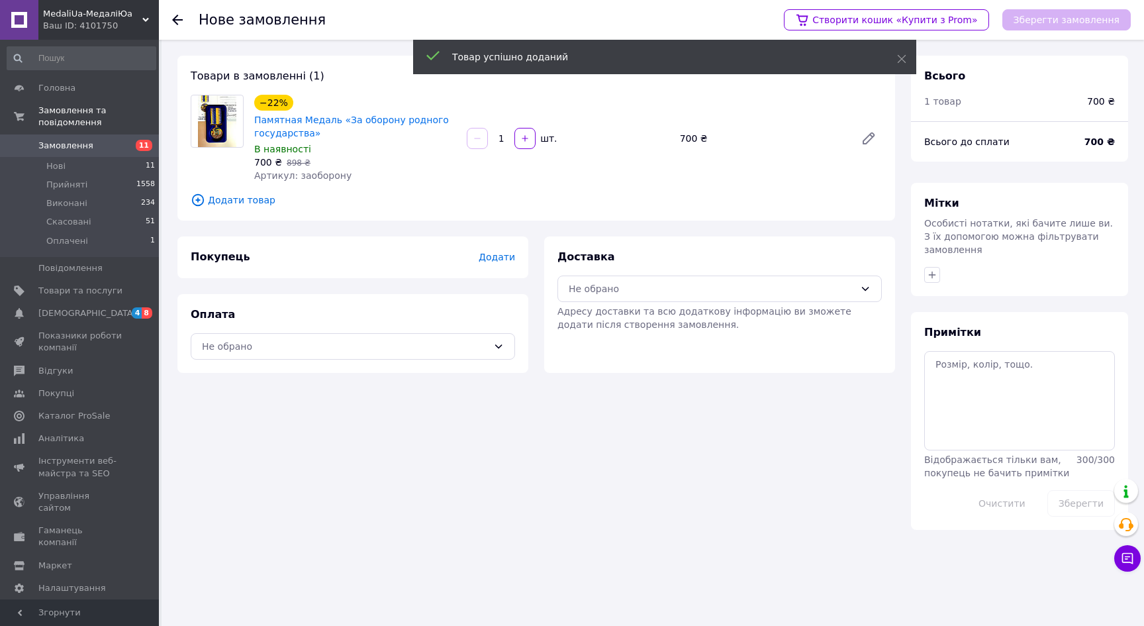
click at [220, 199] on span "Додати товар" at bounding box center [536, 200] width 691 height 15
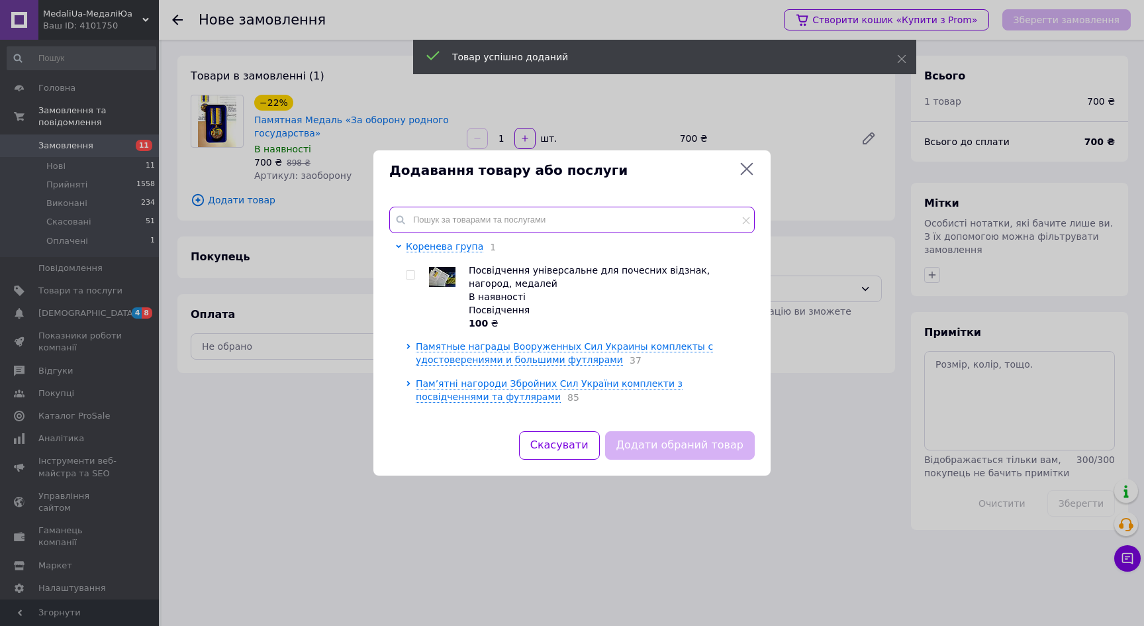
click at [491, 214] on input "text" at bounding box center [571, 220] width 365 height 26
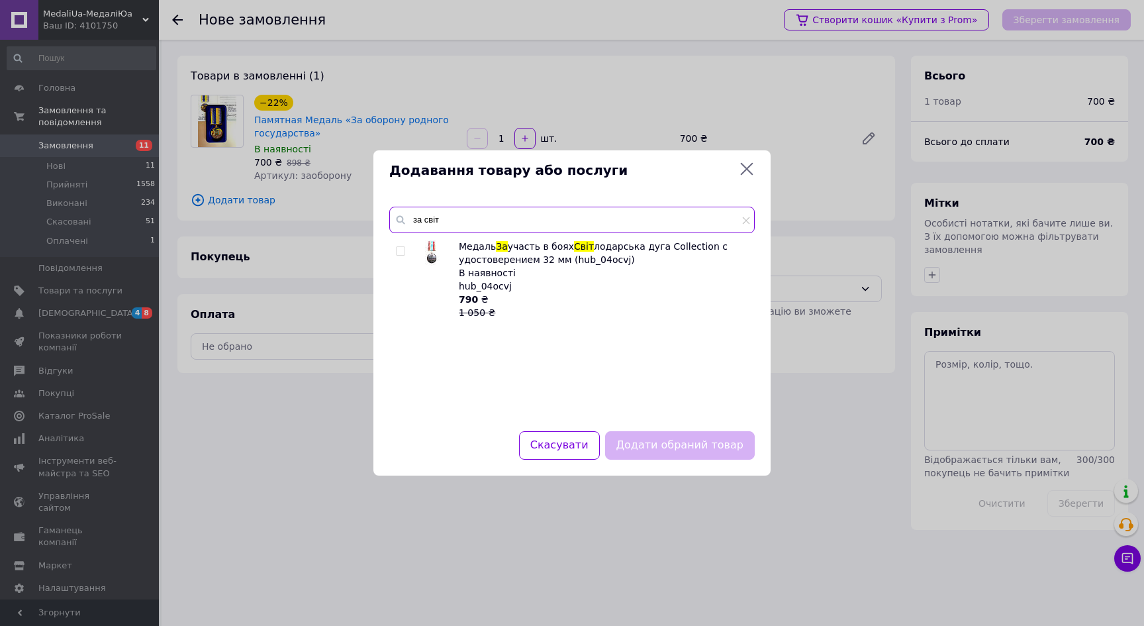
type input "за світ"
click at [399, 252] on input "checkbox" at bounding box center [400, 251] width 9 height 9
checkbox input "true"
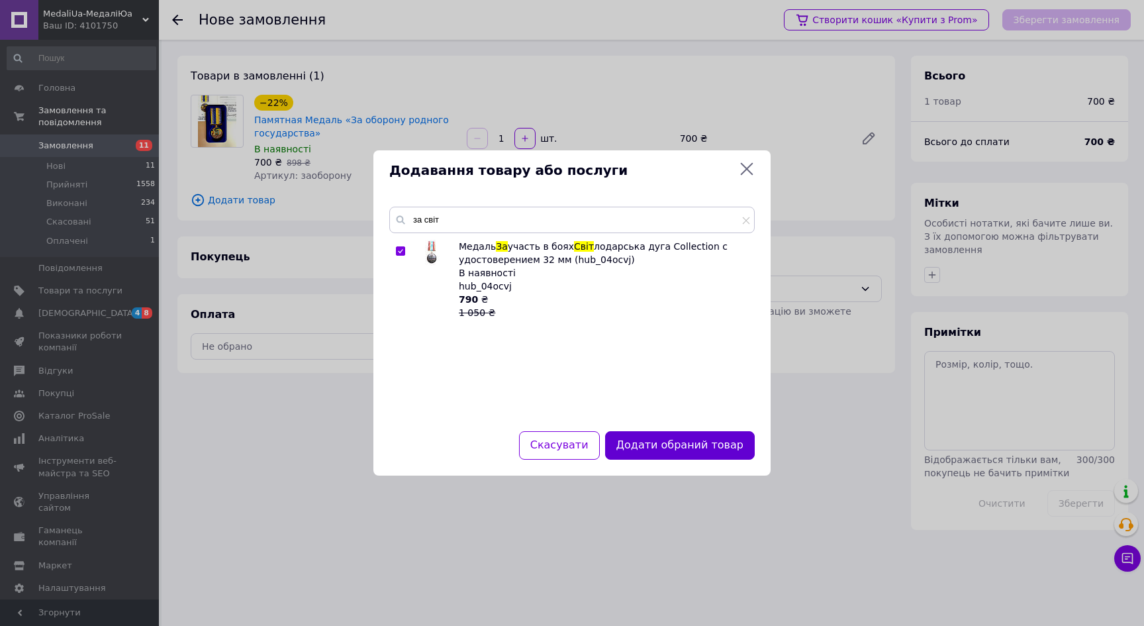
click at [690, 444] on button "Додати обраний товар" at bounding box center [680, 445] width 150 height 28
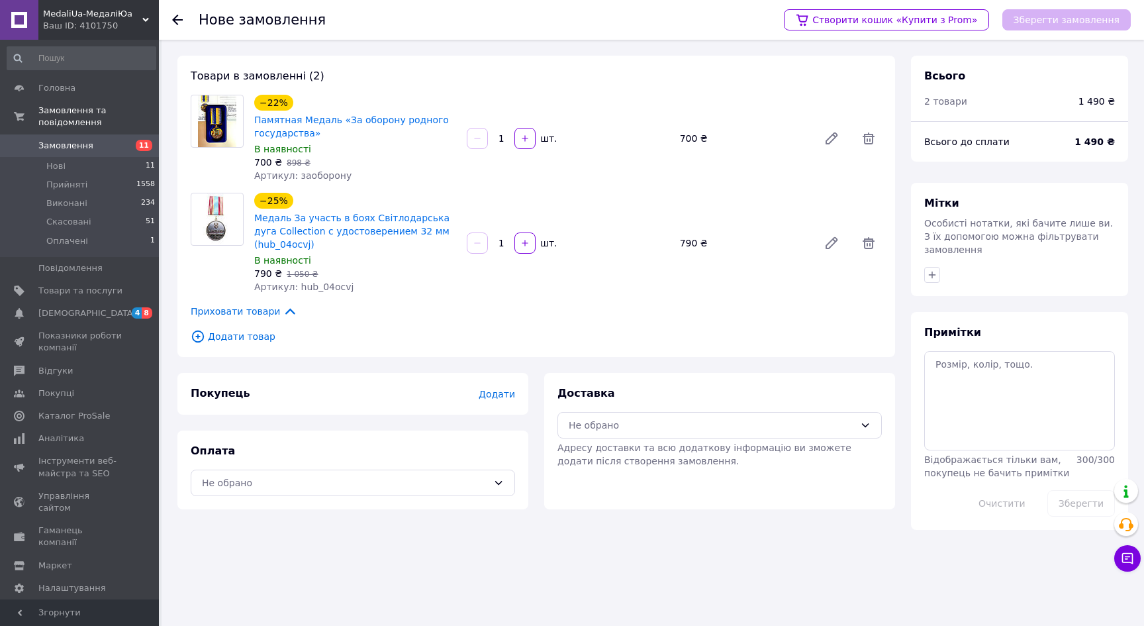
click at [62, 140] on span "Замовлення" at bounding box center [65, 146] width 55 height 12
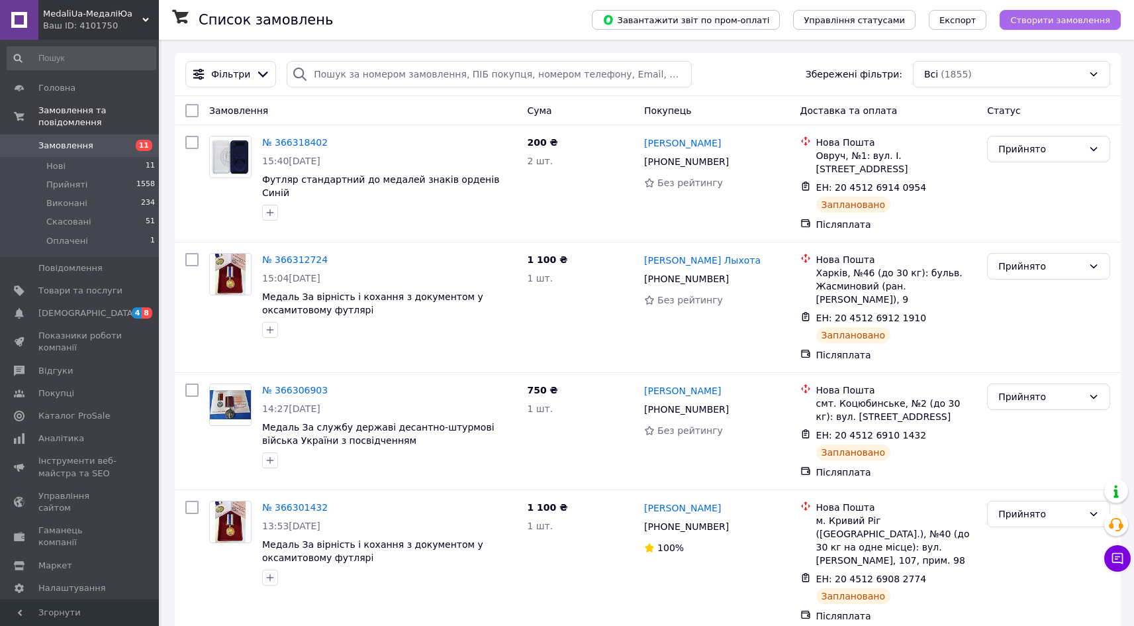
click at [1078, 23] on span "Створити замовлення" at bounding box center [1060, 20] width 100 height 10
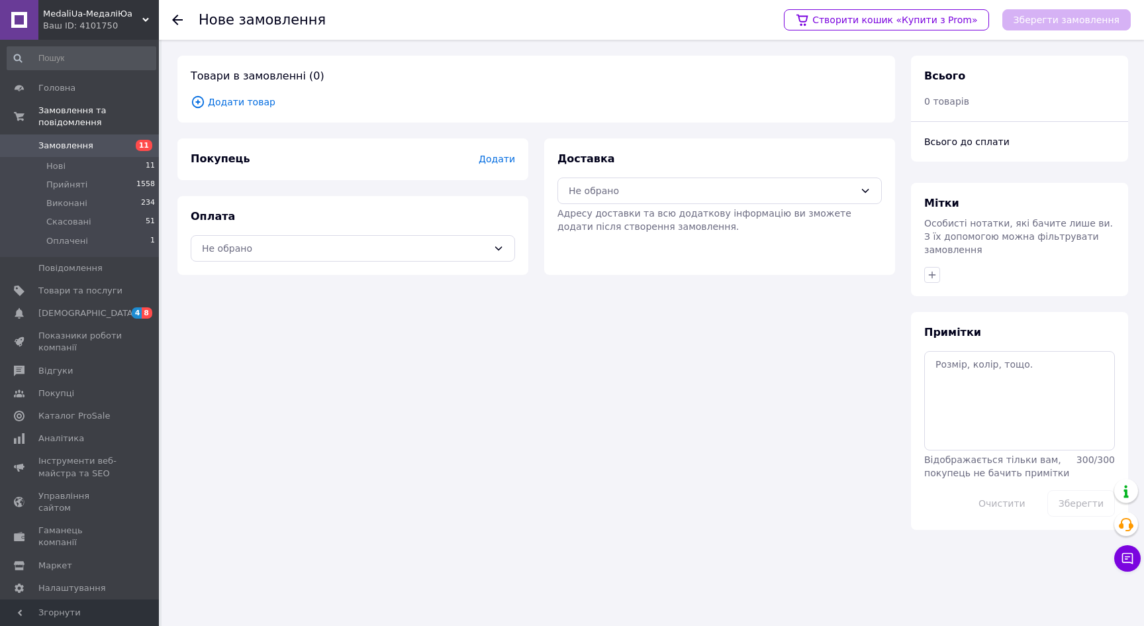
click at [224, 102] on span "Додати товар" at bounding box center [536, 102] width 691 height 15
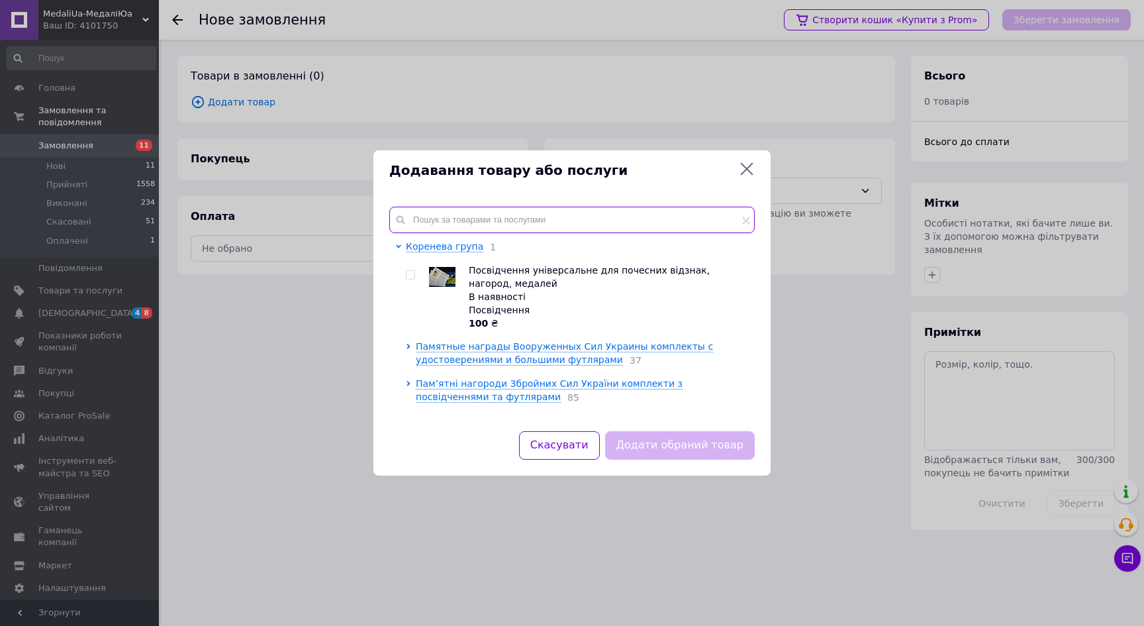
click at [461, 220] on input "text" at bounding box center [571, 220] width 365 height 26
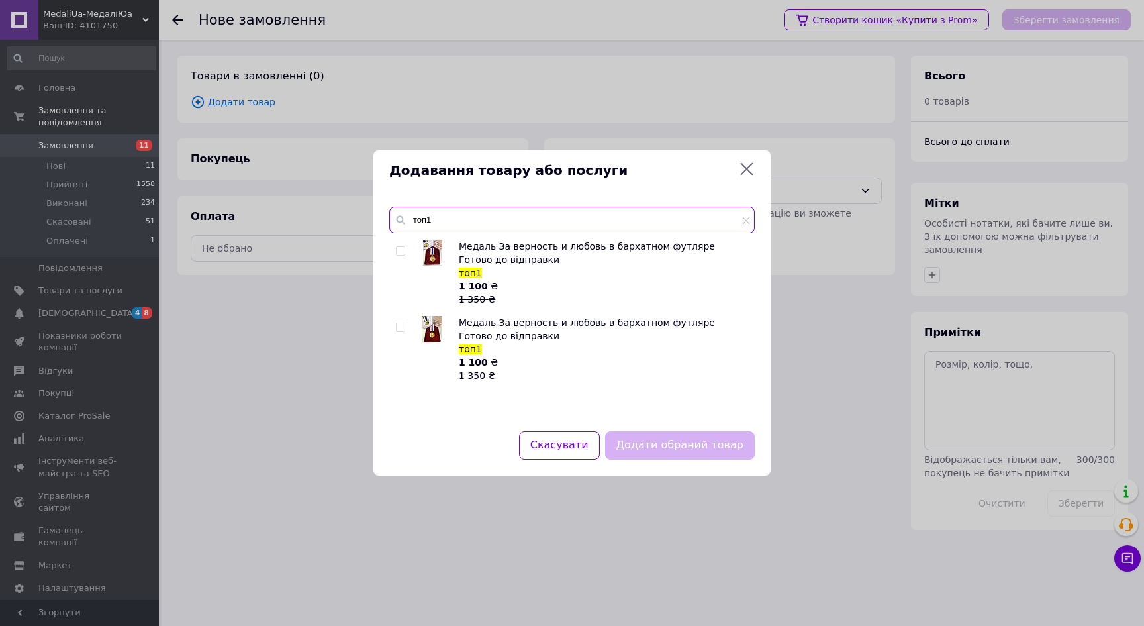
type input "топ1"
click at [401, 247] on input "checkbox" at bounding box center [400, 251] width 9 height 9
checkbox input "true"
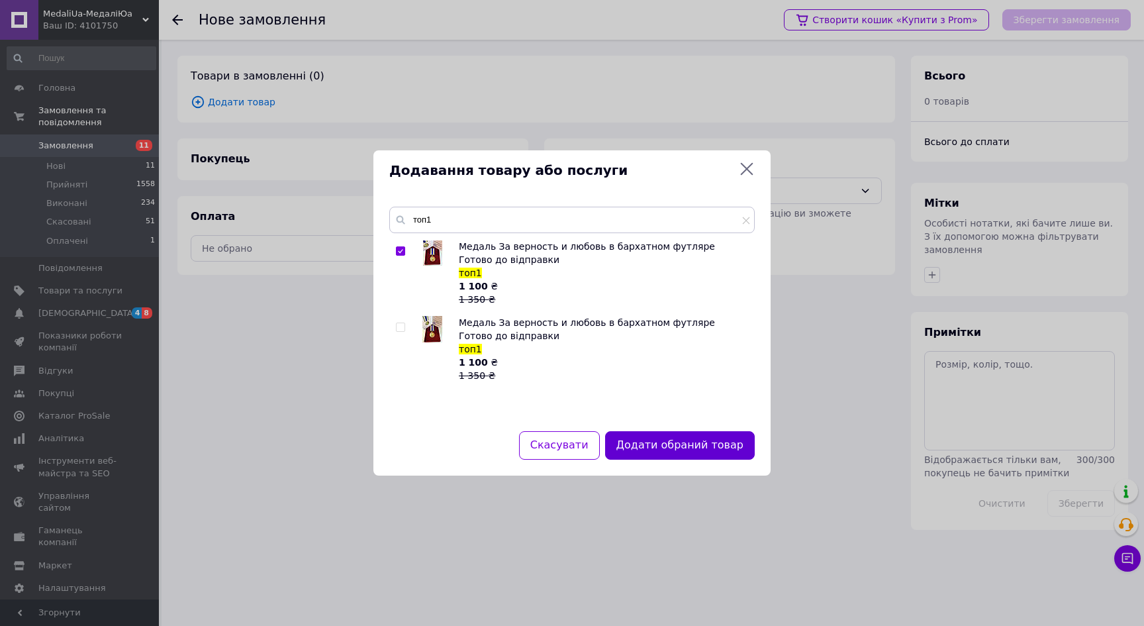
click at [702, 449] on button "Додати обраний товар" at bounding box center [680, 445] width 150 height 28
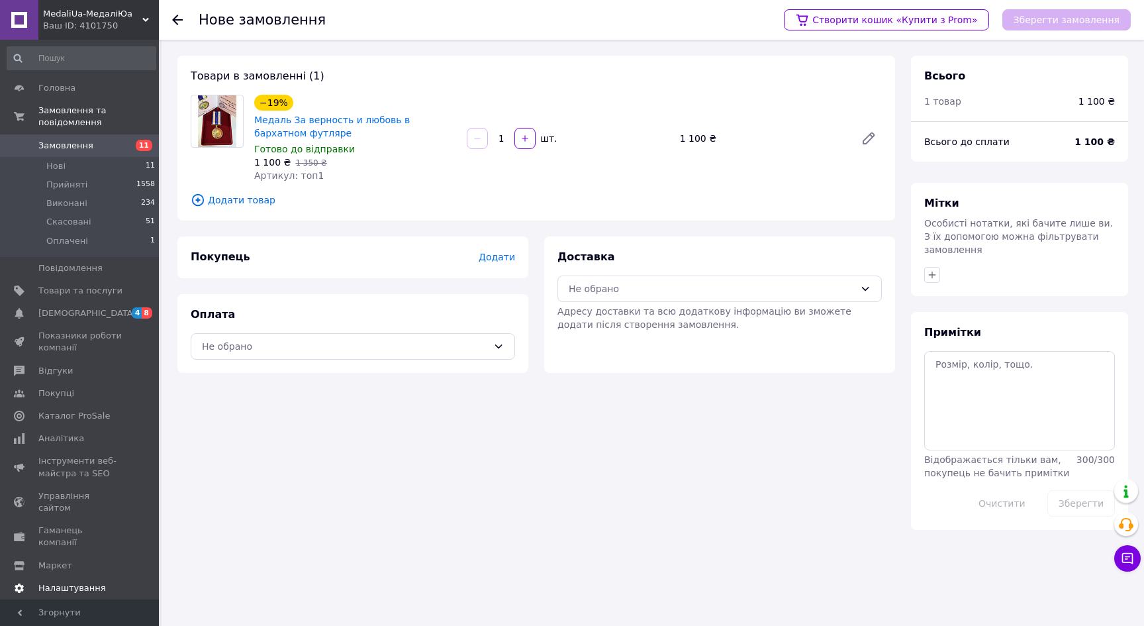
click at [68, 582] on span "Налаштування" at bounding box center [72, 588] width 68 height 12
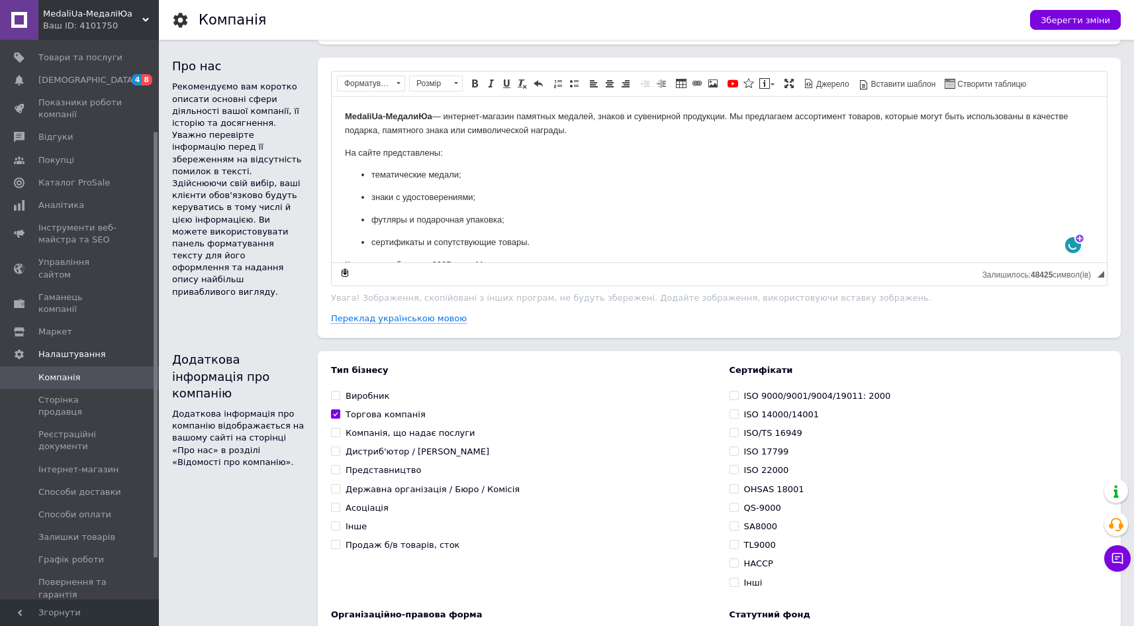
scroll to position [146, 0]
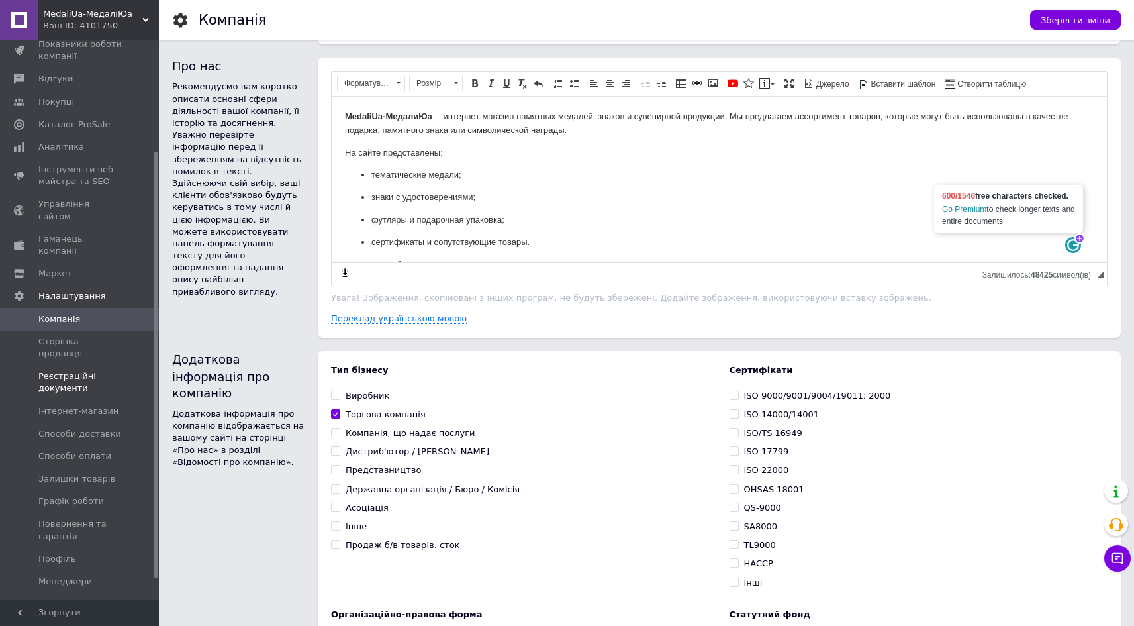
click at [79, 370] on span "Реєстраційні документи" at bounding box center [80, 382] width 84 height 24
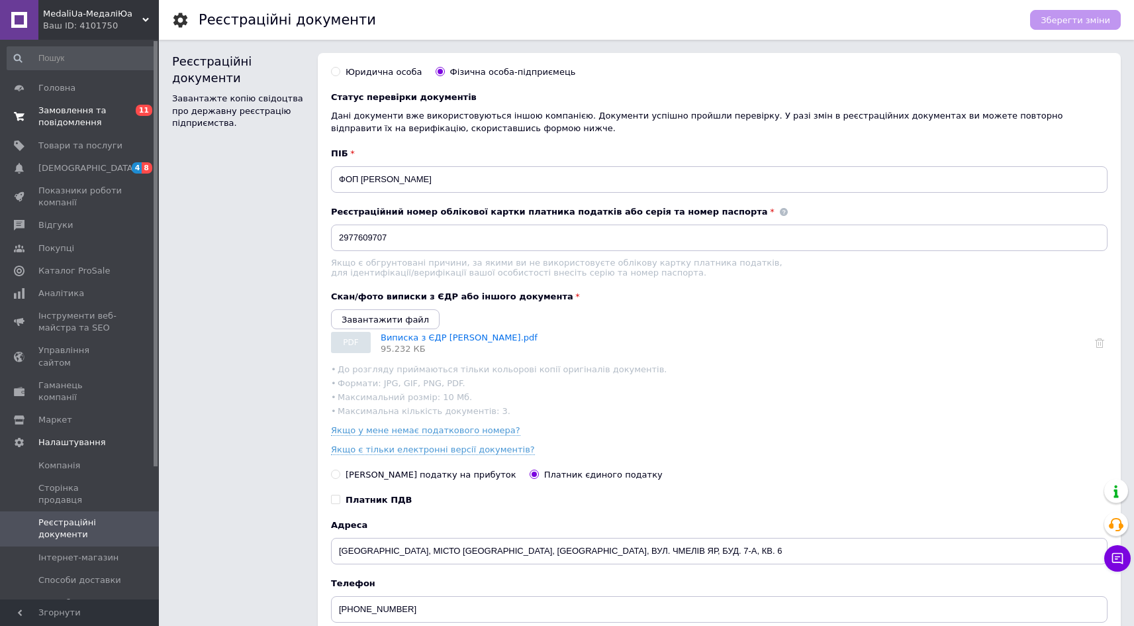
click at [75, 120] on span "Замовлення та повідомлення" at bounding box center [80, 117] width 84 height 24
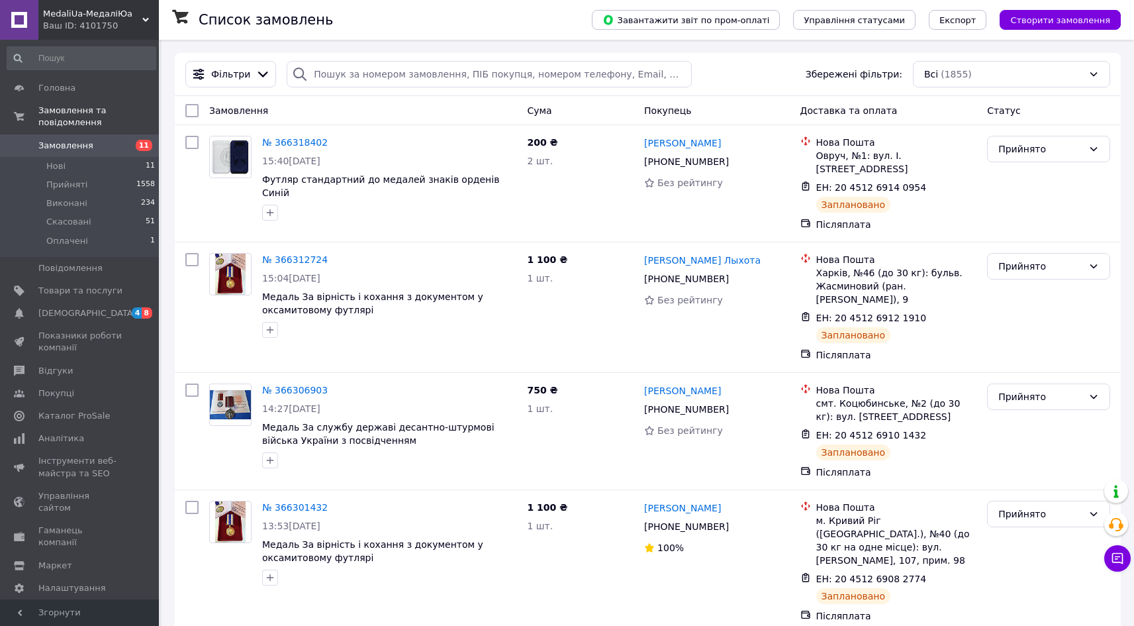
click at [1082, 24] on span "Створити замовлення" at bounding box center [1060, 20] width 100 height 10
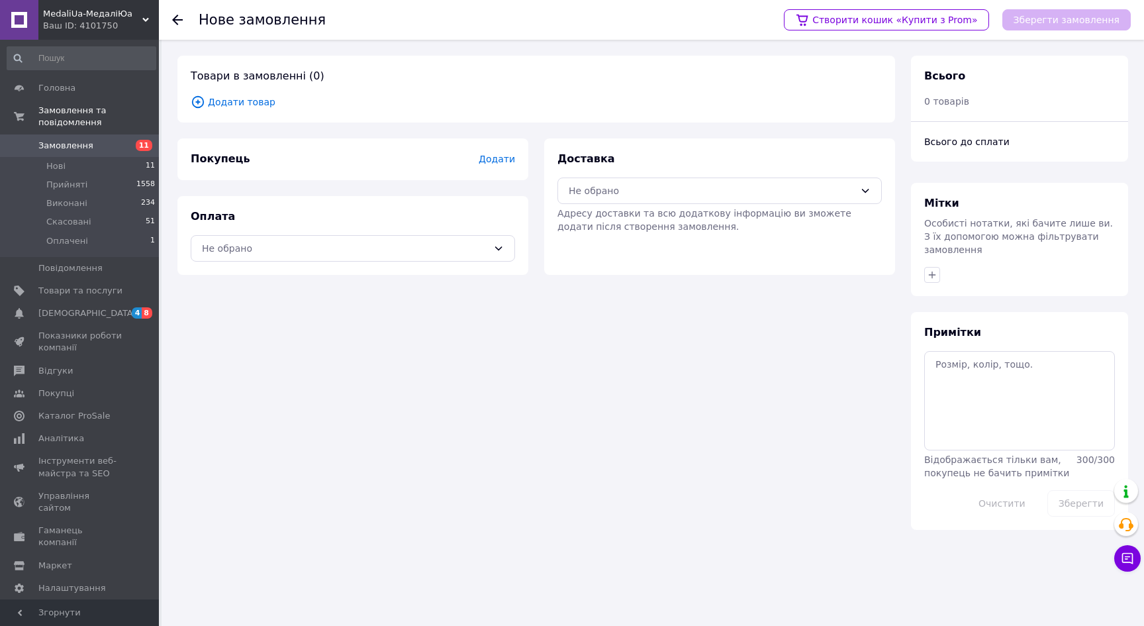
click at [214, 100] on span "Додати товар" at bounding box center [536, 102] width 691 height 15
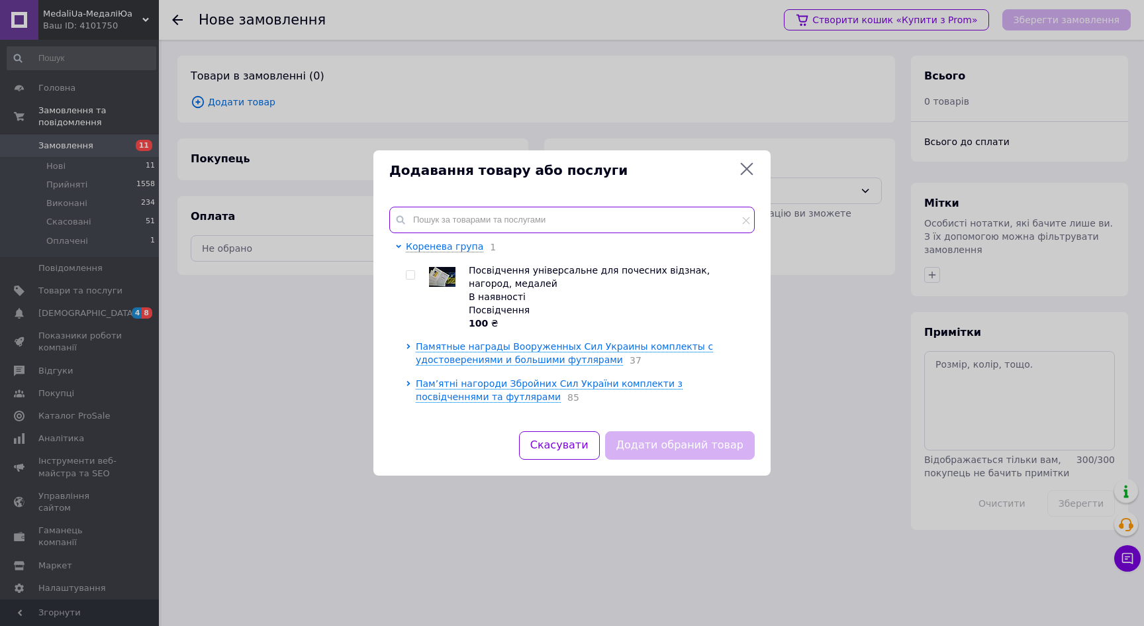
click at [510, 209] on input "text" at bounding box center [571, 220] width 365 height 26
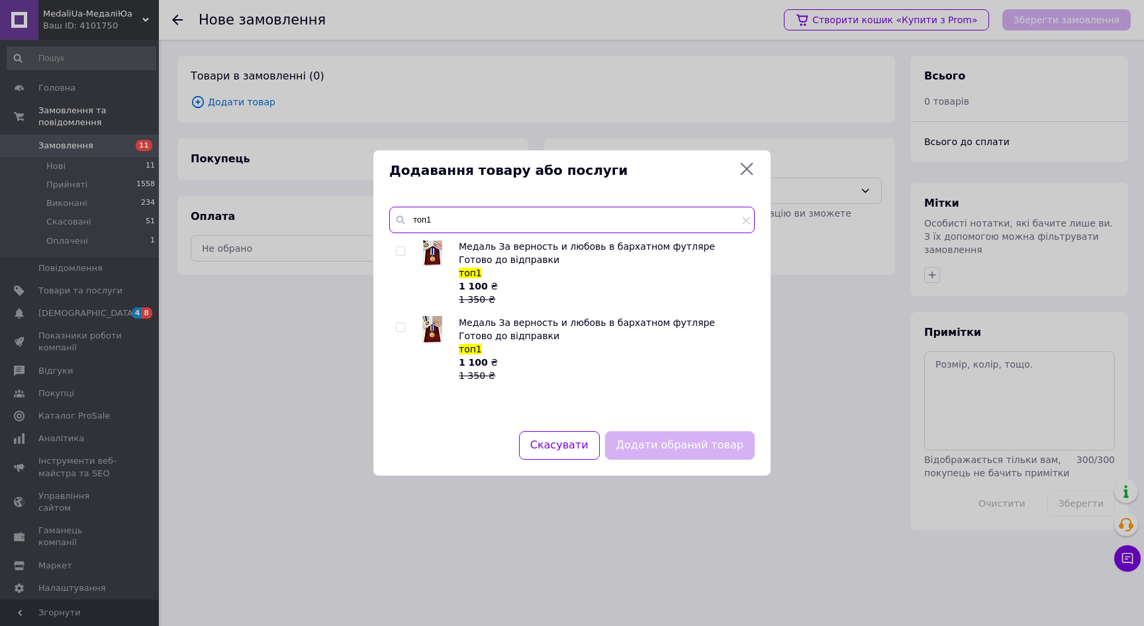
type input "топ1"
click at [401, 252] on input "checkbox" at bounding box center [400, 251] width 9 height 9
checkbox input "true"
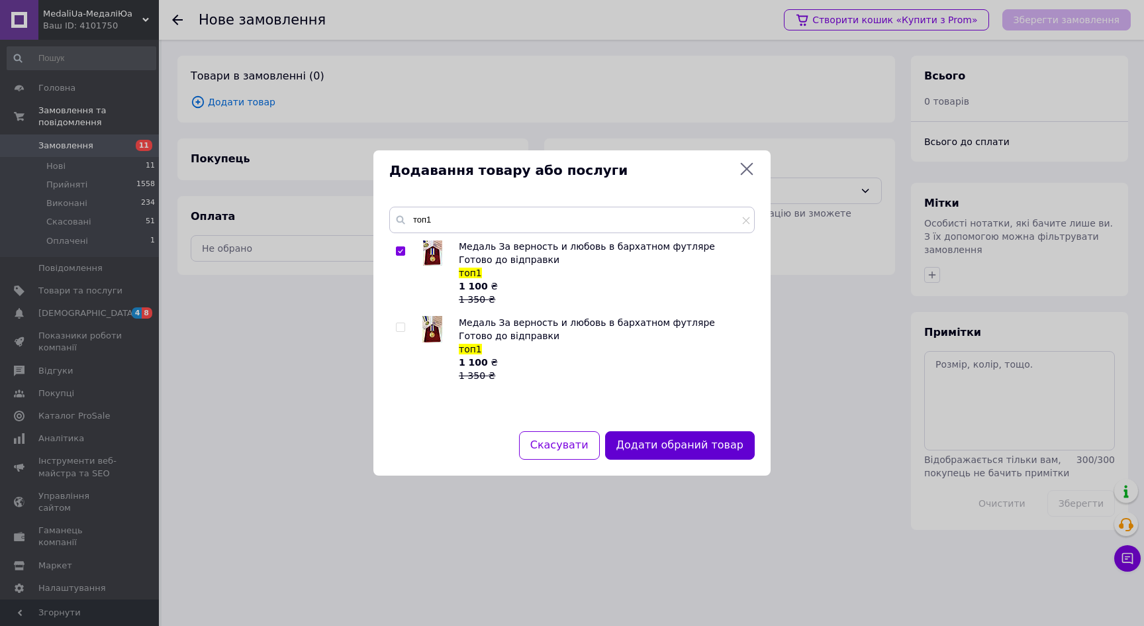
click at [691, 440] on button "Додати обраний товар" at bounding box center [680, 445] width 150 height 28
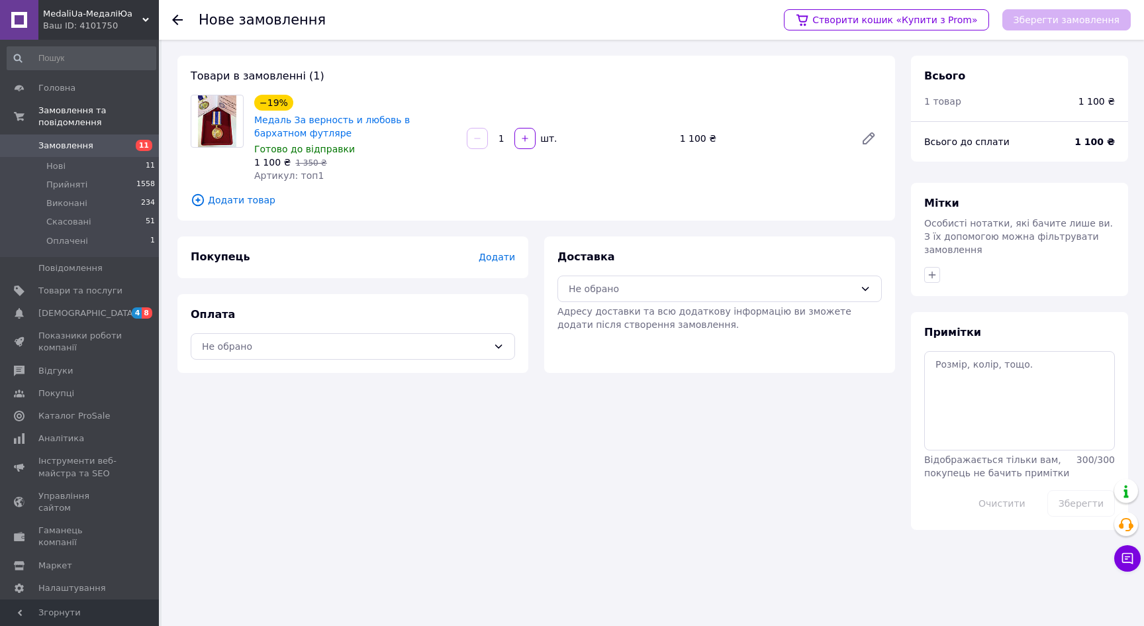
click at [489, 258] on span "Додати" at bounding box center [497, 257] width 36 height 11
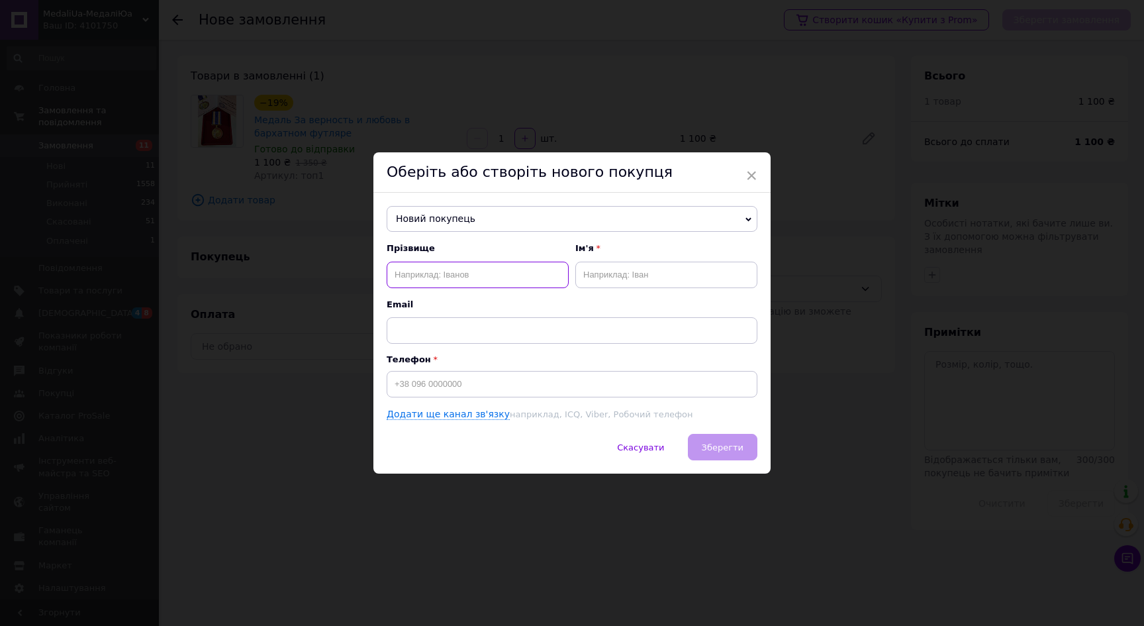
click at [432, 279] on input "text" at bounding box center [478, 275] width 182 height 26
type input "Коваль"
click at [605, 271] on input "text" at bounding box center [666, 275] width 182 height 26
type input "Денис"
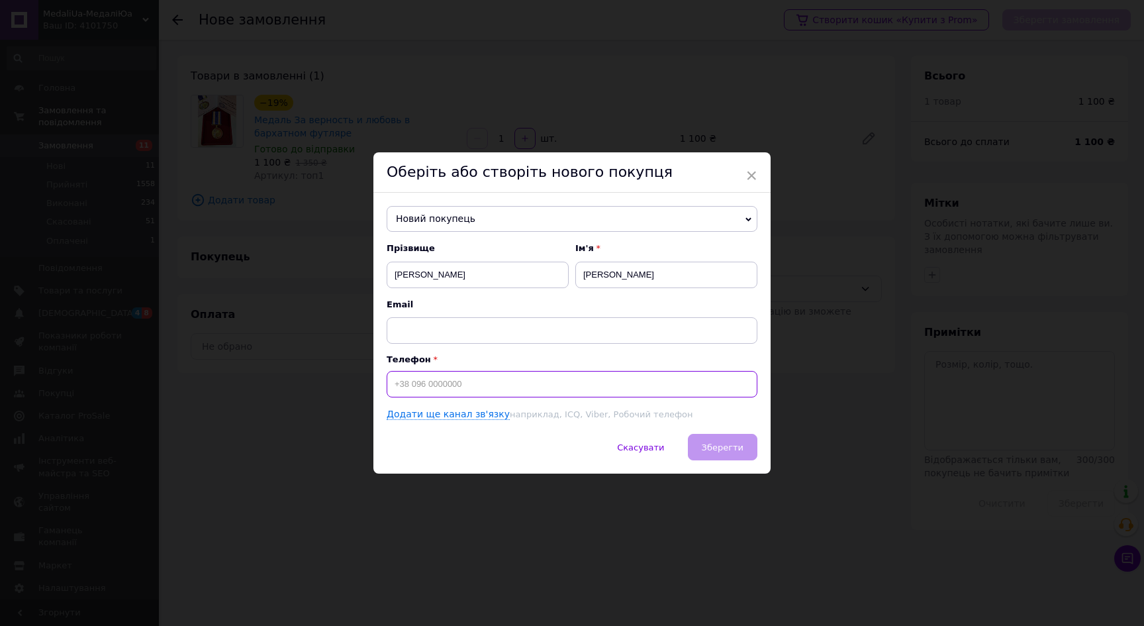
click at [427, 395] on input at bounding box center [572, 384] width 371 height 26
type input "+380970274680"
click at [723, 440] on button "Зберегти" at bounding box center [723, 447] width 70 height 26
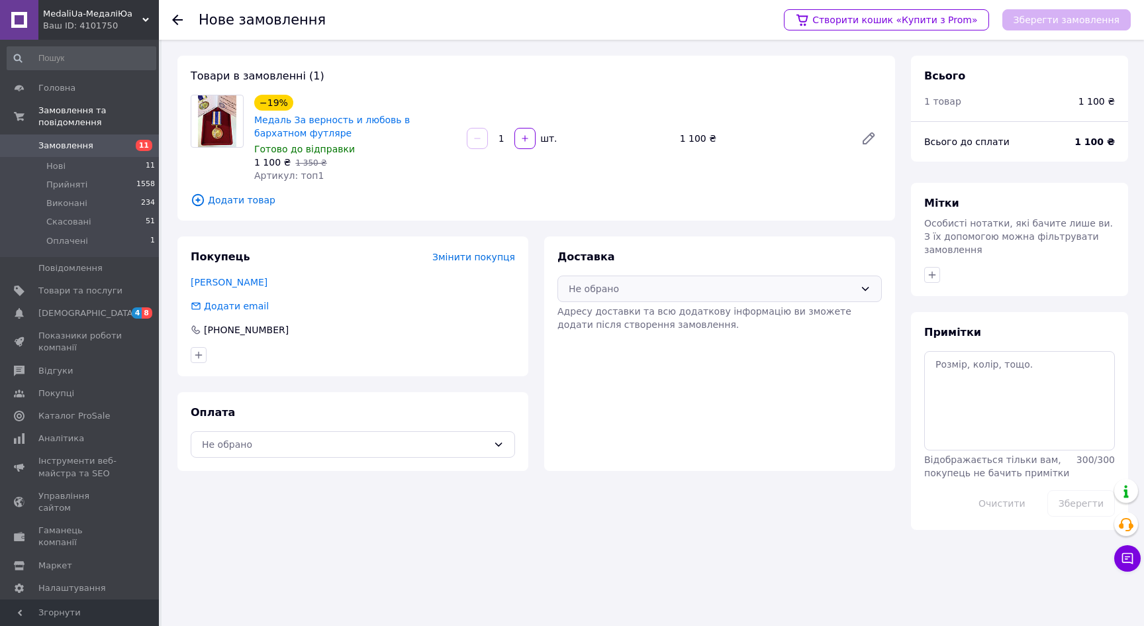
click at [675, 278] on div "Не обрано" at bounding box center [719, 288] width 324 height 26
click at [653, 309] on div "Нова Пошта (платна)" at bounding box center [719, 317] width 323 height 25
click at [470, 442] on div "Не обрано" at bounding box center [345, 444] width 286 height 15
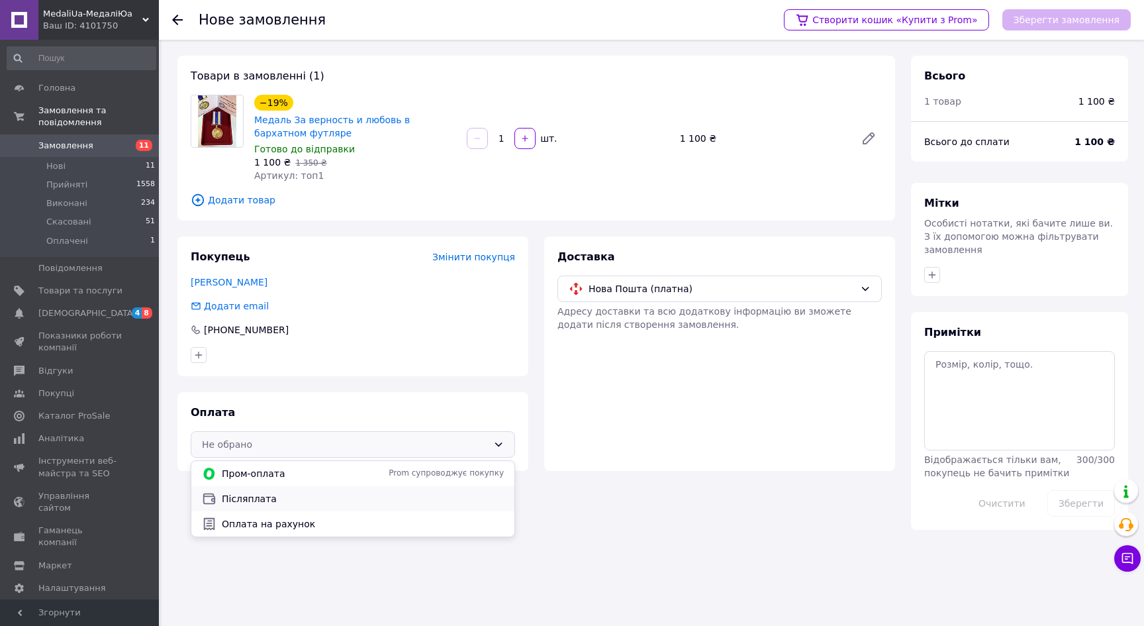
click at [410, 499] on span "Післяплата" at bounding box center [363, 498] width 282 height 13
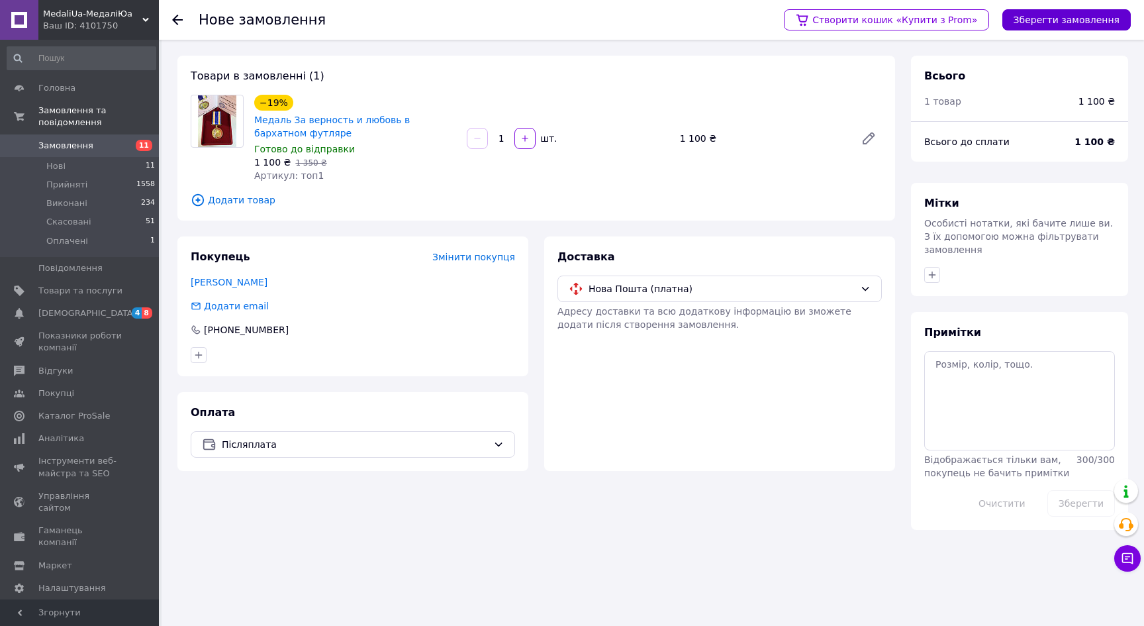
click at [1086, 28] on button "Зберегти замовлення" at bounding box center [1066, 19] width 128 height 21
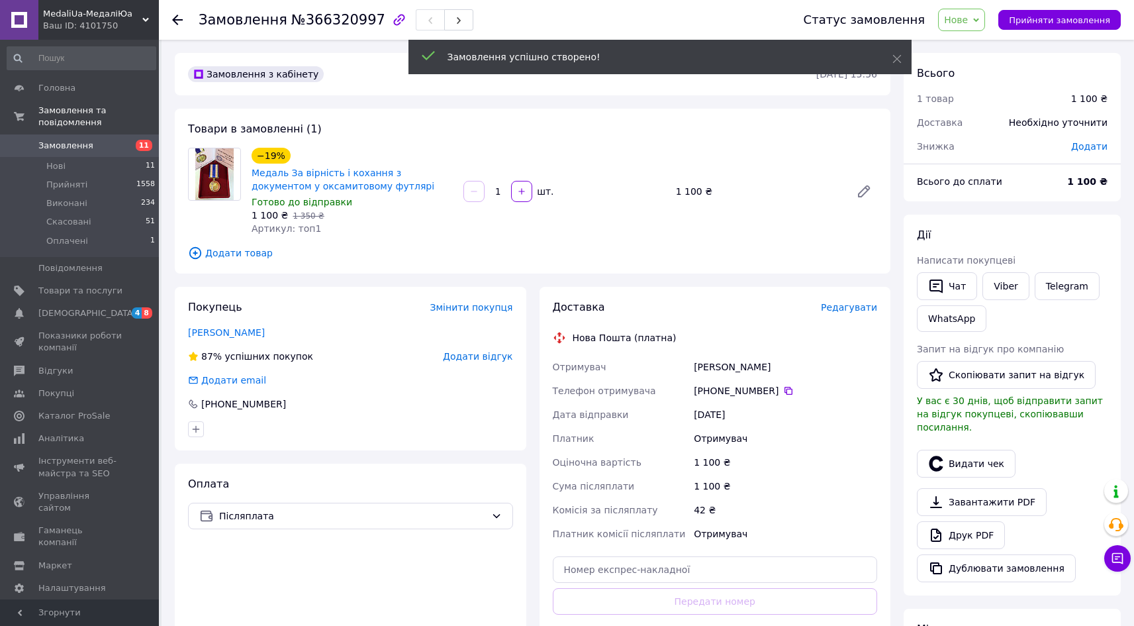
click at [873, 310] on span "Редагувати" at bounding box center [849, 307] width 56 height 11
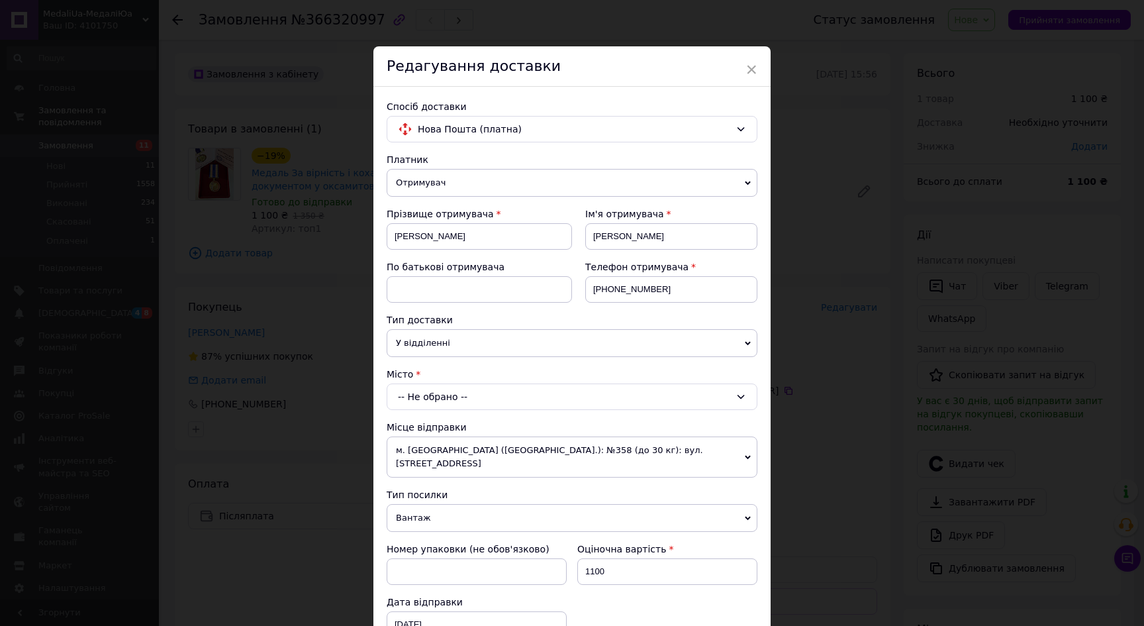
click at [444, 399] on div "-- Не обрано --" at bounding box center [572, 396] width 371 height 26
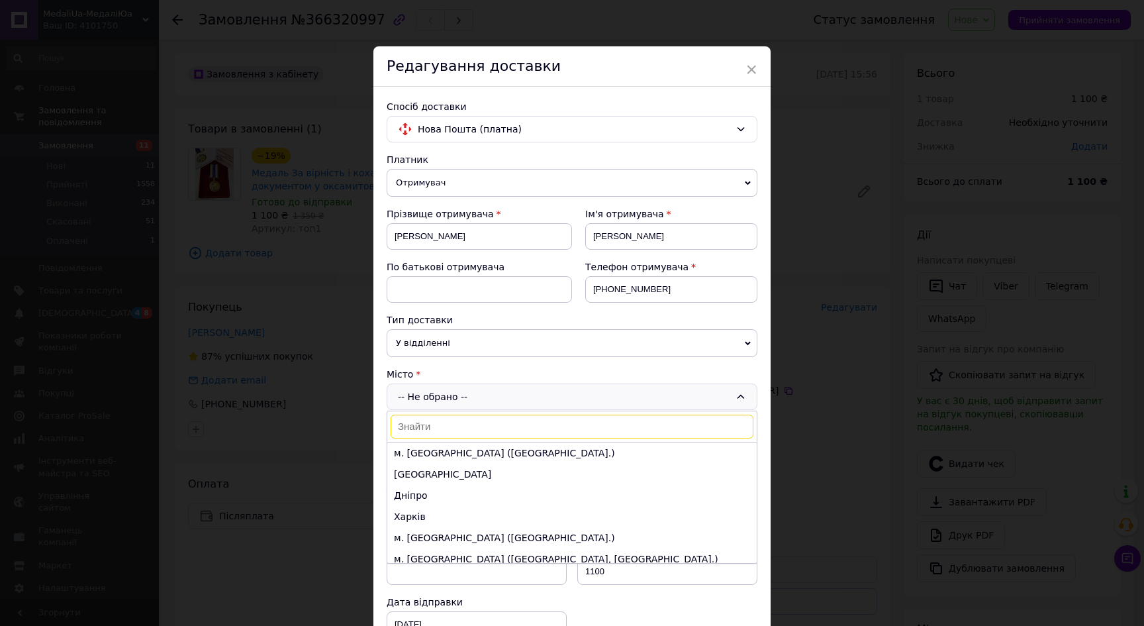
type input "Ь"
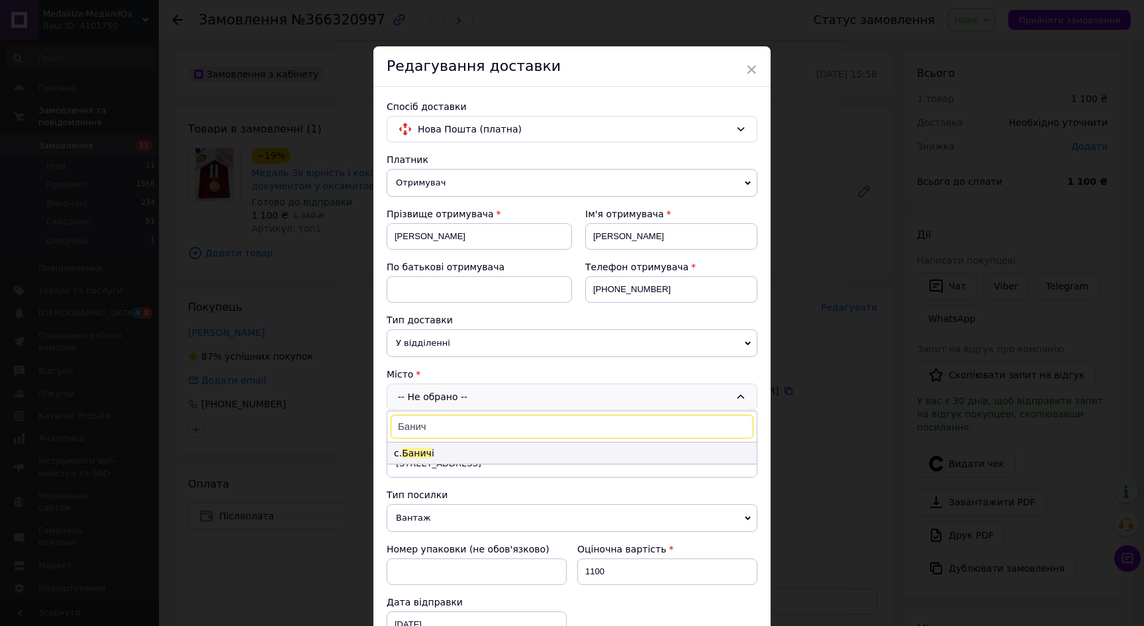
type input "Банич"
click at [417, 449] on span "Банич" at bounding box center [417, 453] width 30 height 11
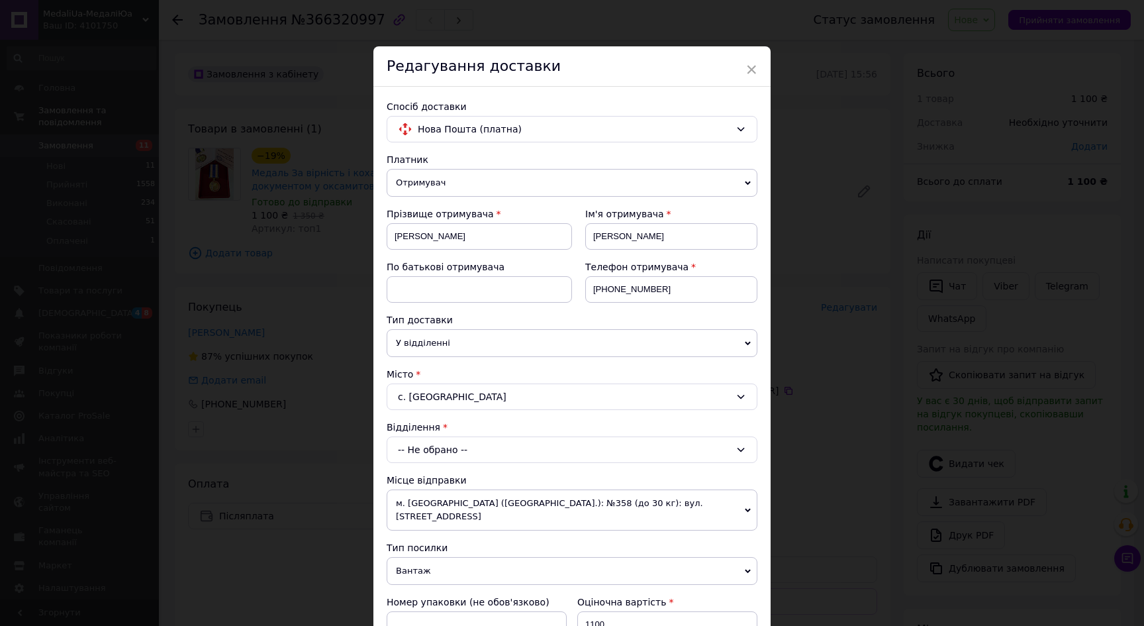
click at [431, 457] on div "-- Не обрано --" at bounding box center [572, 449] width 371 height 26
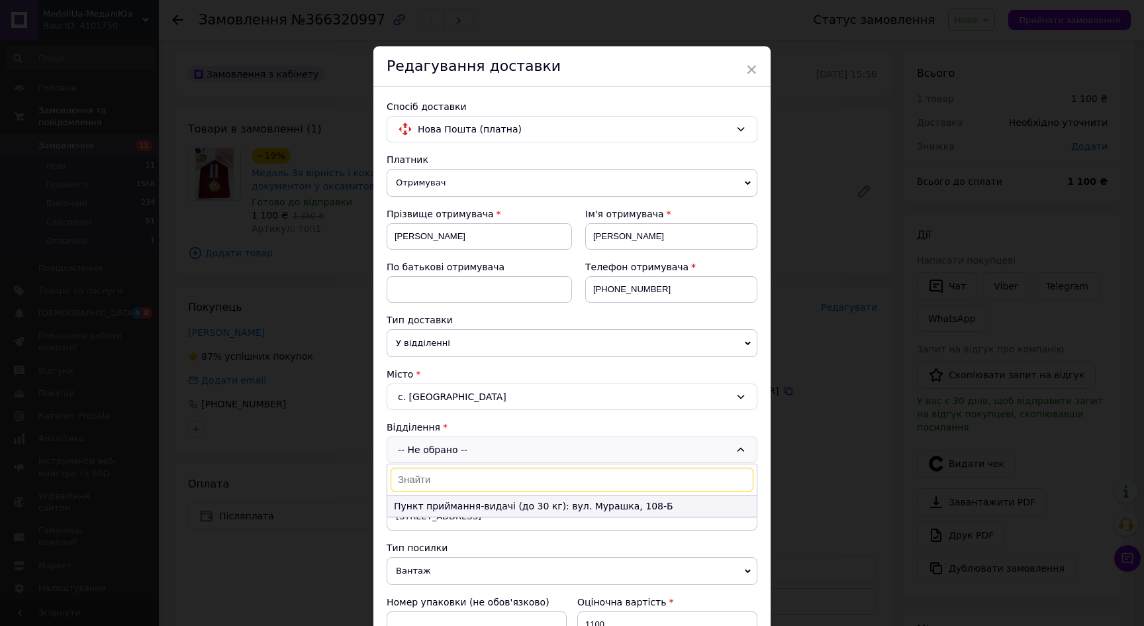
click at [440, 504] on li "Пункт приймання-видачі (до 30 кг): вул. Мурашка, 108-Б" at bounding box center [571, 505] width 369 height 21
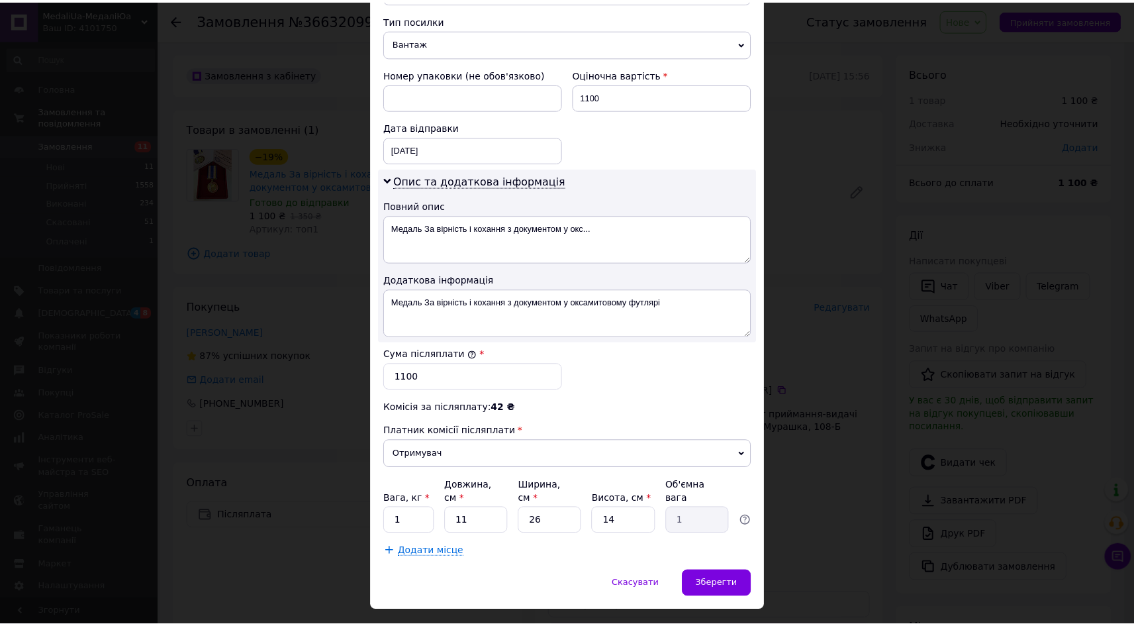
scroll to position [533, 0]
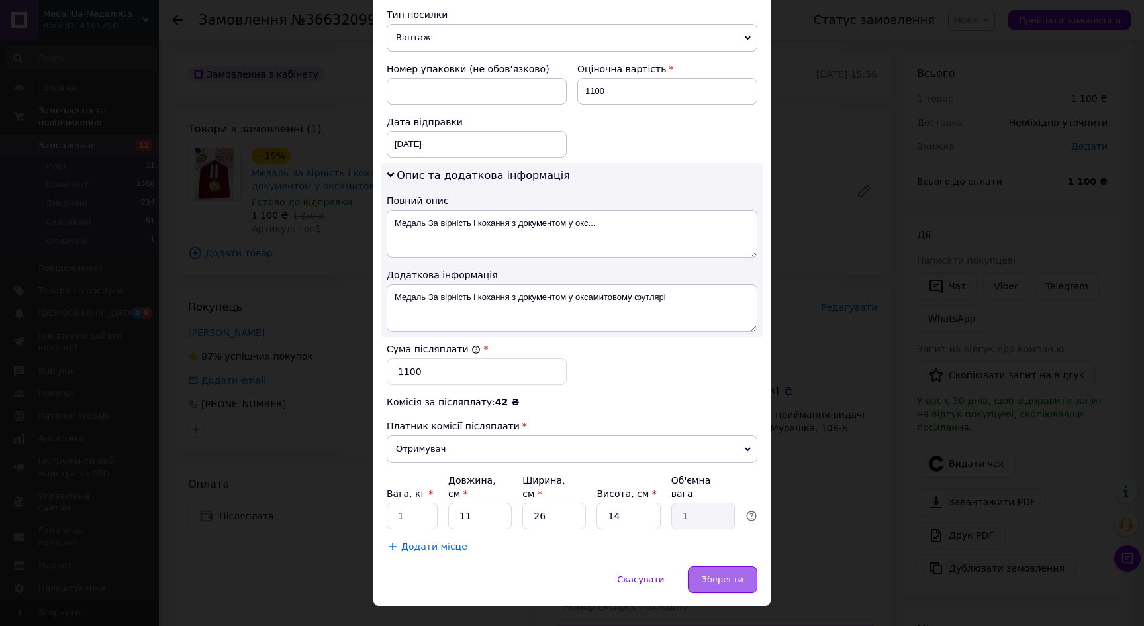
click at [736, 574] on span "Зберегти" at bounding box center [723, 579] width 42 height 10
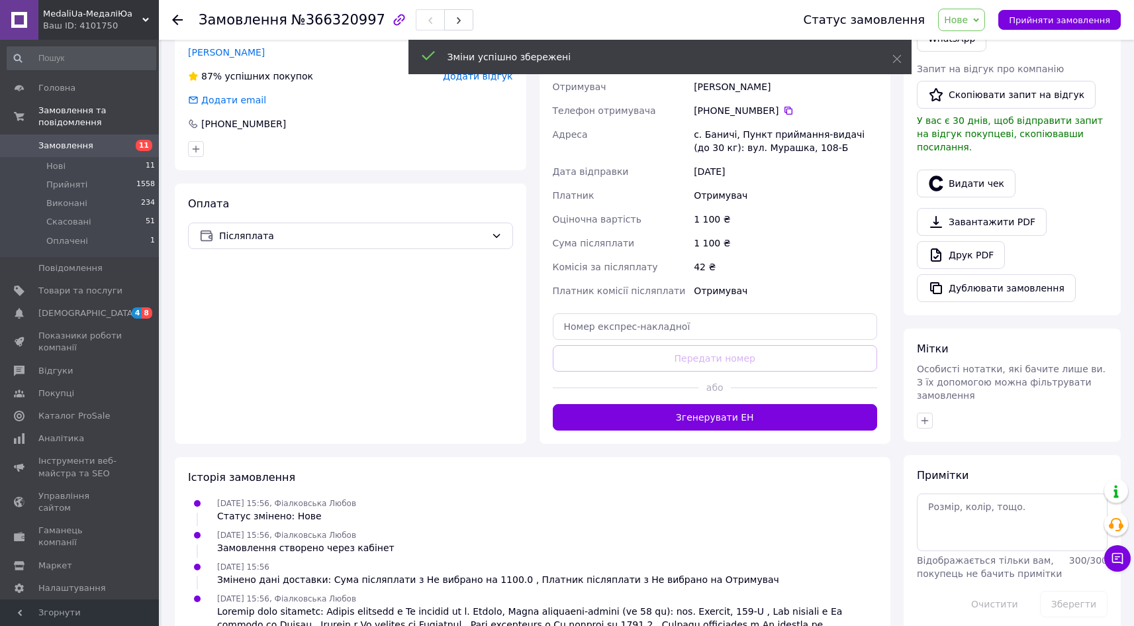
scroll to position [291, 0]
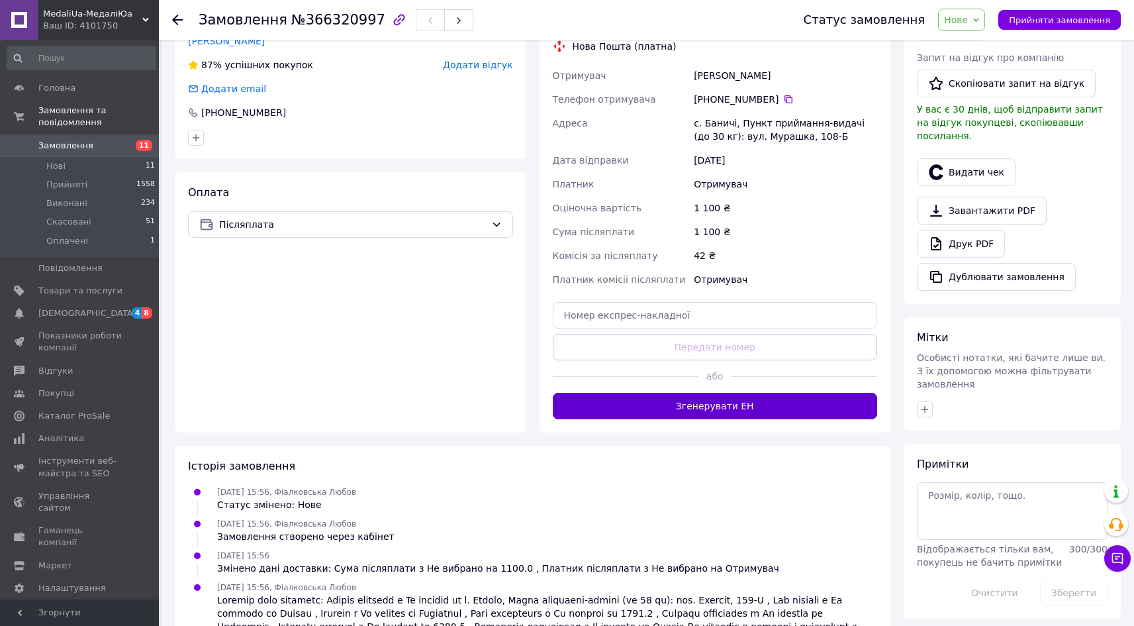
click at [704, 408] on button "Згенерувати ЕН" at bounding box center [715, 406] width 325 height 26
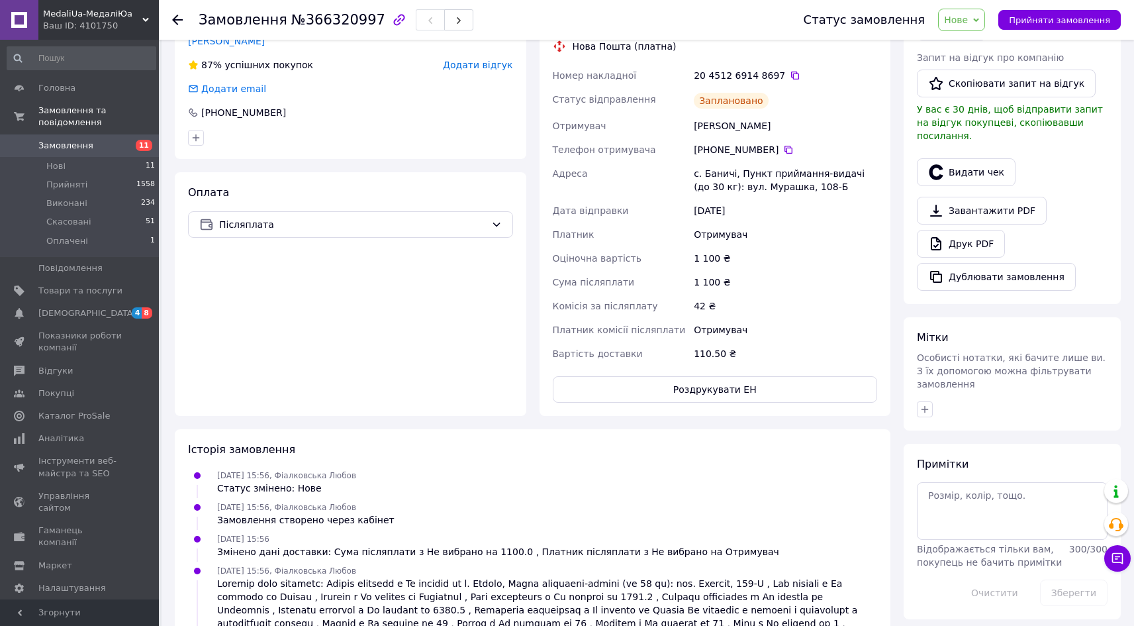
click at [979, 21] on icon at bounding box center [976, 20] width 6 height 6
click at [978, 40] on li "Прийнято" at bounding box center [969, 46] width 61 height 20
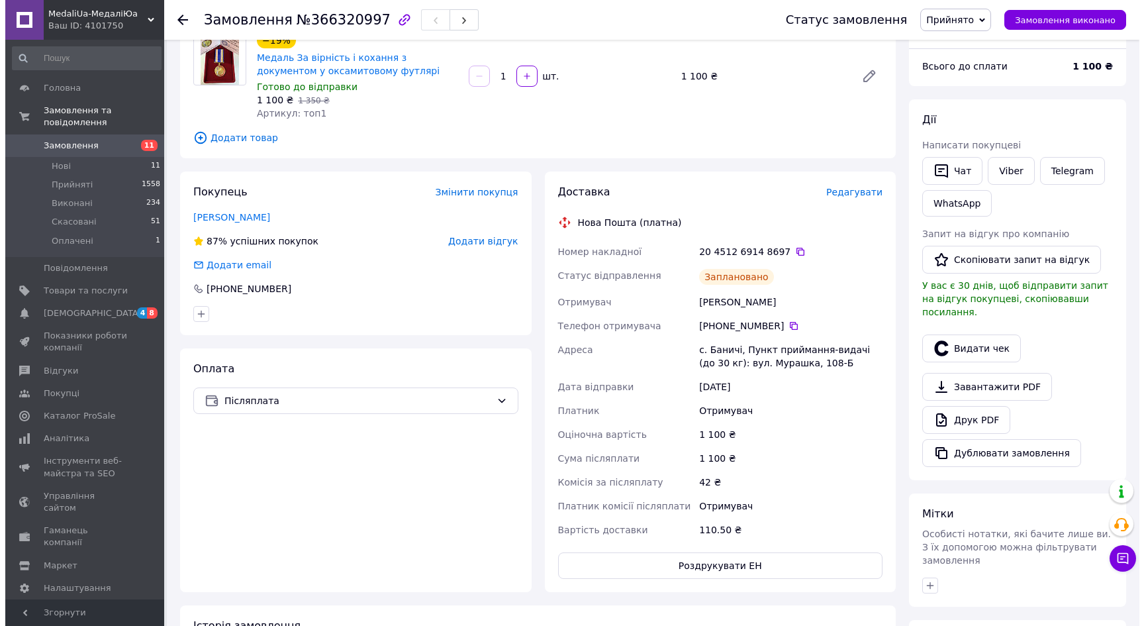
scroll to position [0, 0]
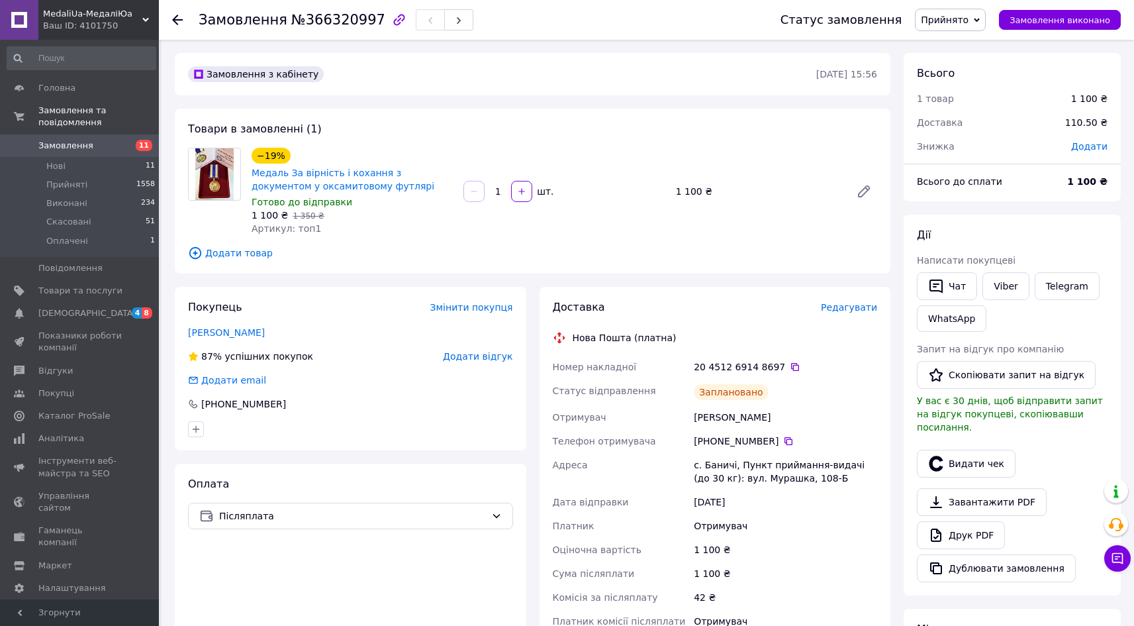
click at [68, 140] on span "Замовлення" at bounding box center [65, 146] width 55 height 12
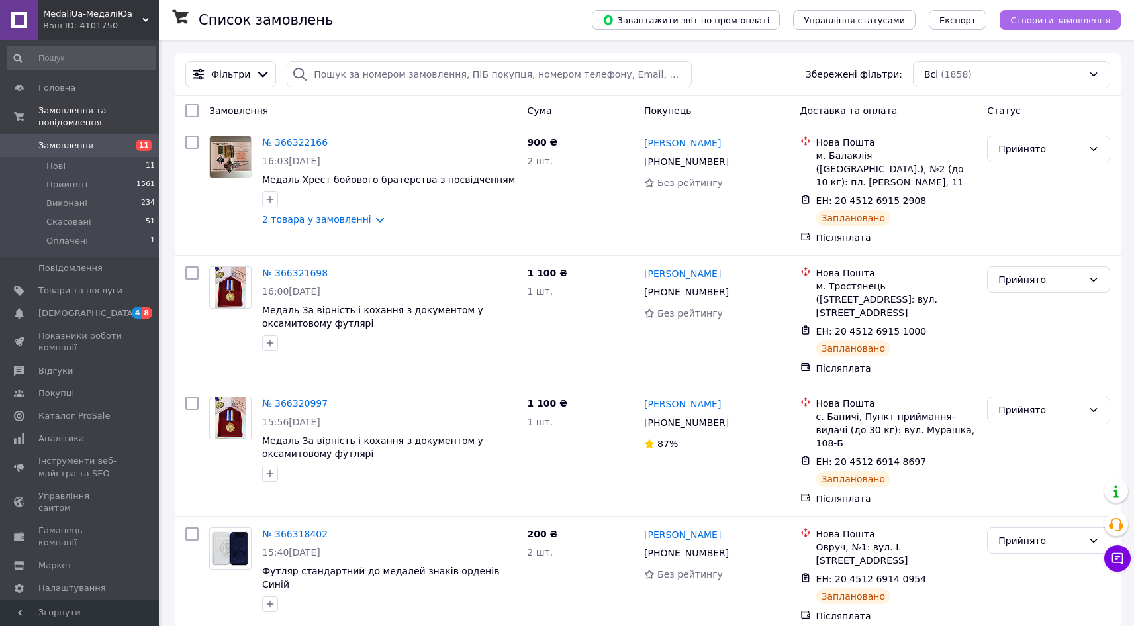
click at [1067, 22] on span "Створити замовлення" at bounding box center [1060, 20] width 100 height 10
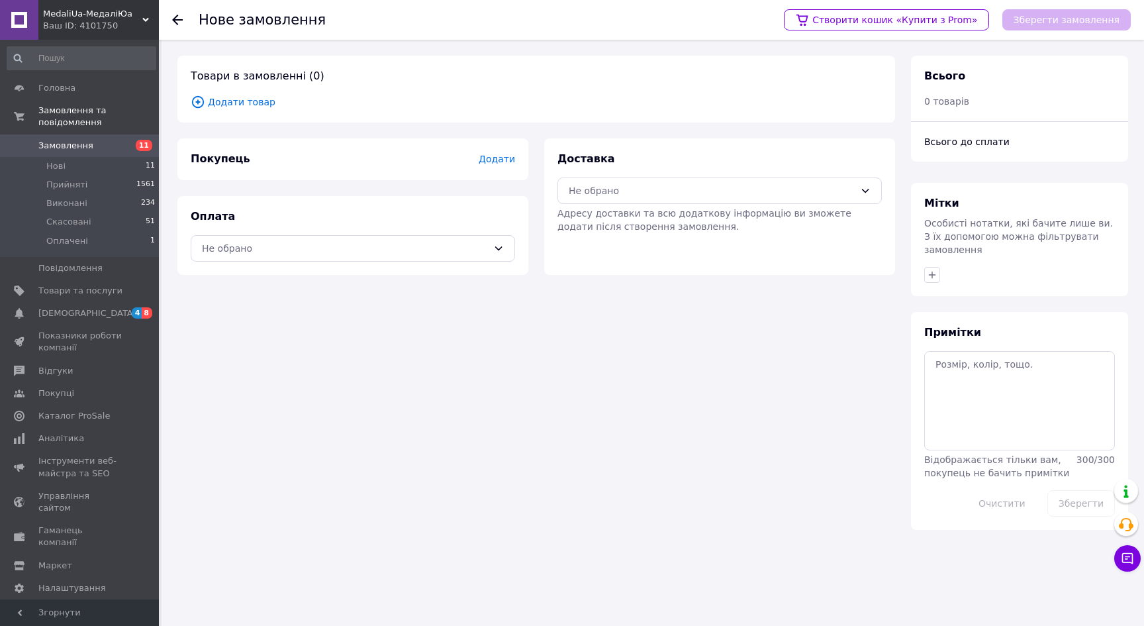
click at [502, 159] on span "Додати" at bounding box center [497, 159] width 36 height 11
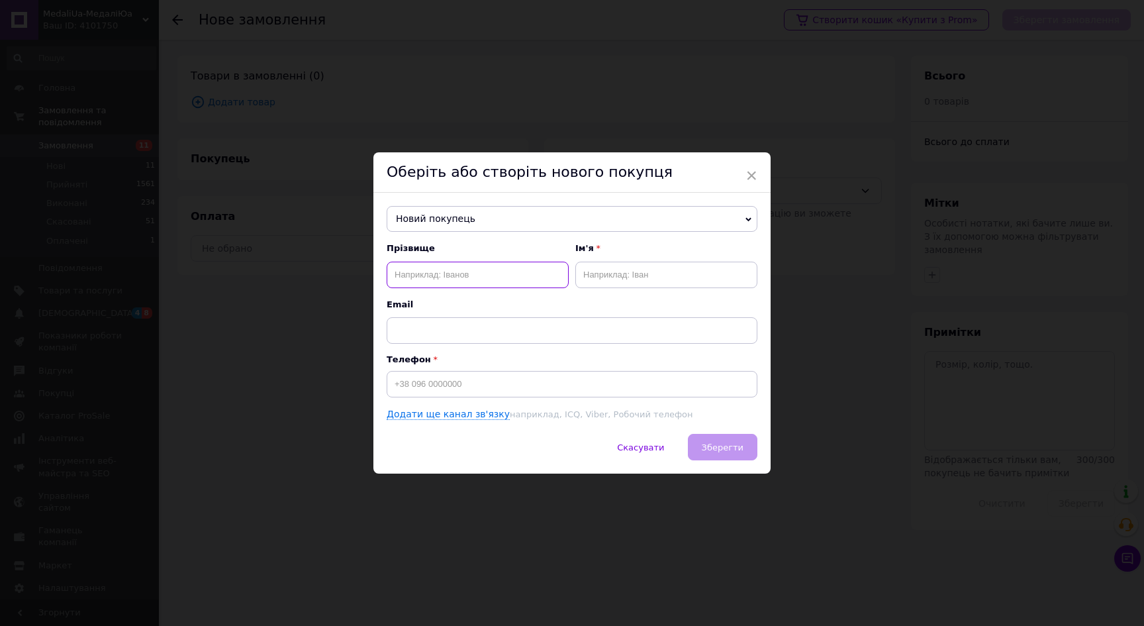
click at [436, 277] on input "text" at bounding box center [478, 275] width 182 height 26
type input "Бойко"
click at [633, 294] on div "Прізвище Бойко Ім'я Email" at bounding box center [572, 292] width 371 height 101
click at [643, 274] on input "text" at bounding box center [666, 275] width 182 height 26
type input "Валентин"
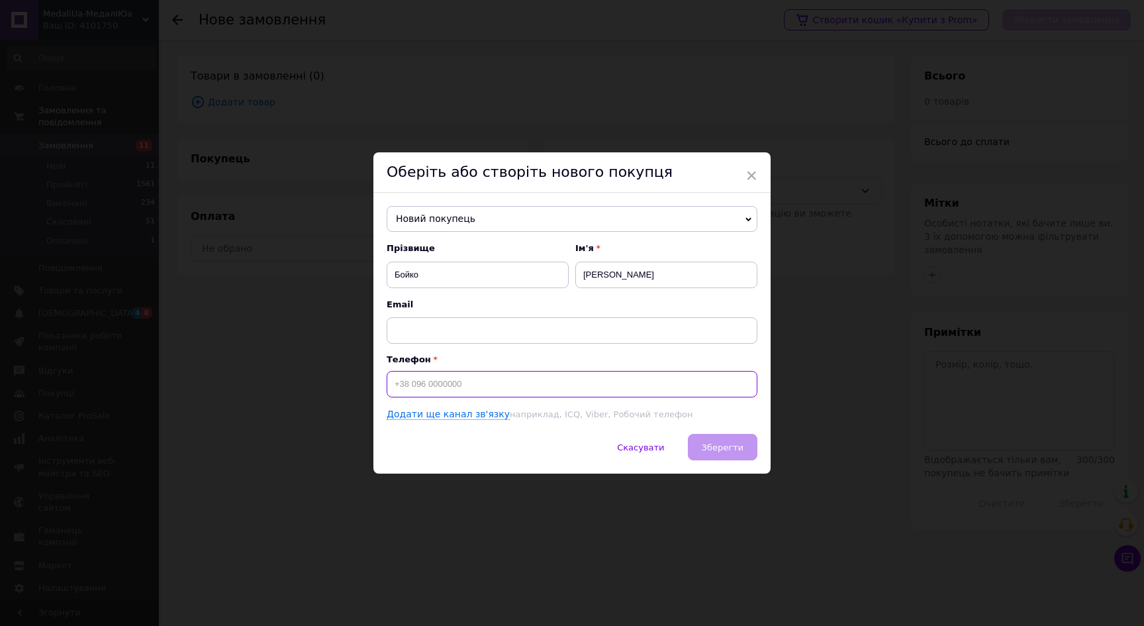
click at [416, 391] on input at bounding box center [572, 384] width 371 height 26
type input "+380751123600"
click at [741, 457] on button "Зберегти" at bounding box center [723, 447] width 70 height 26
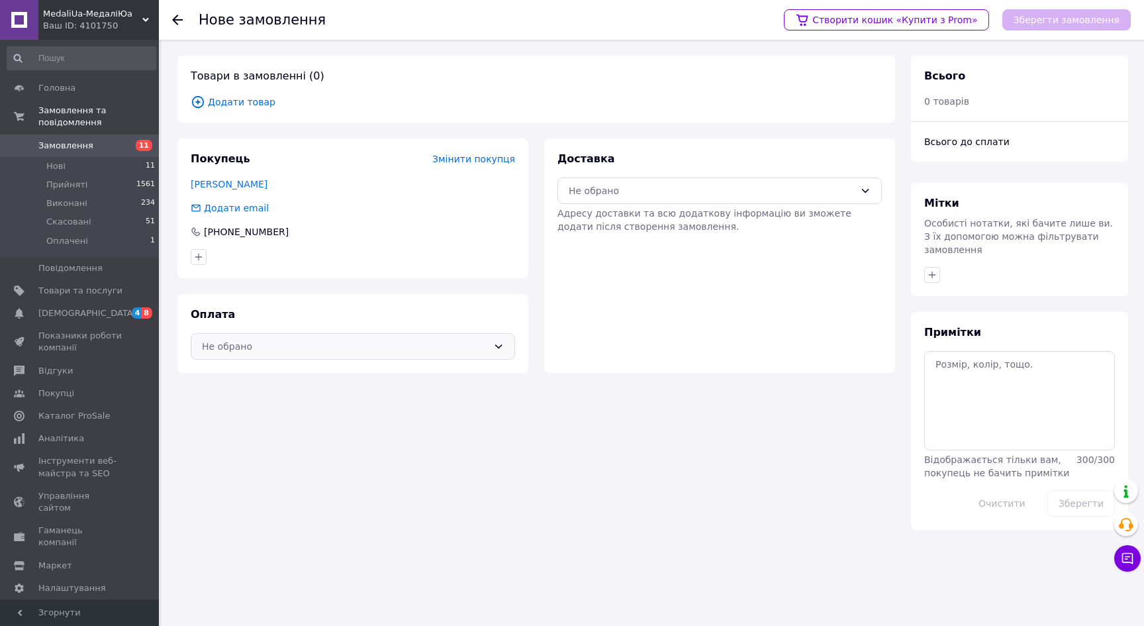
click at [406, 350] on div "Не обрано" at bounding box center [345, 346] width 286 height 15
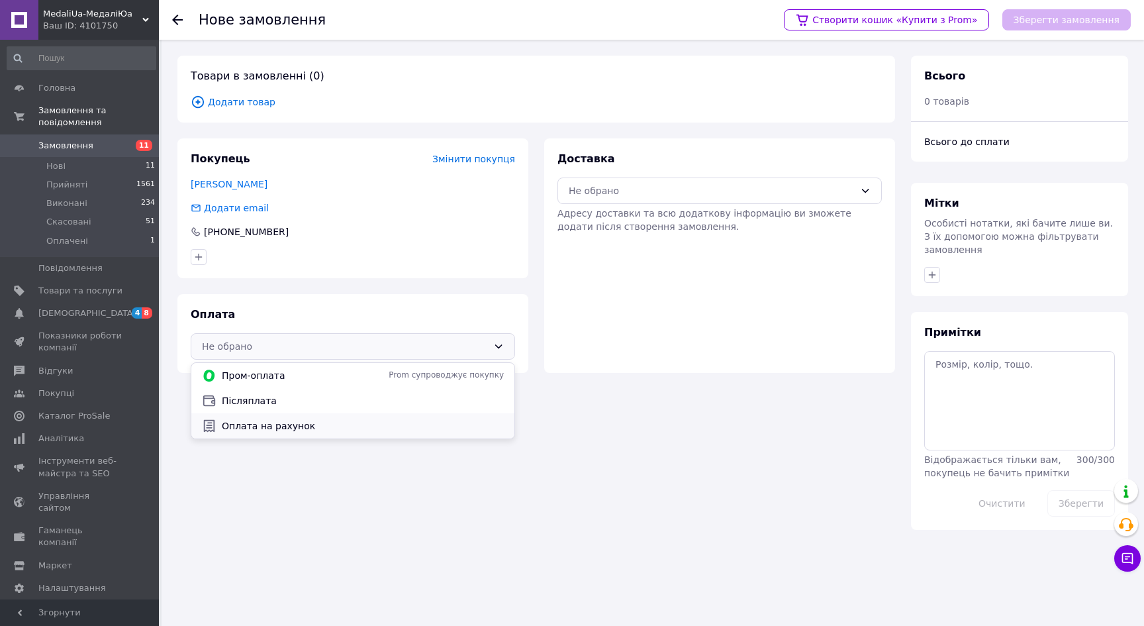
click at [339, 421] on span "Оплата на рахунок" at bounding box center [363, 425] width 282 height 13
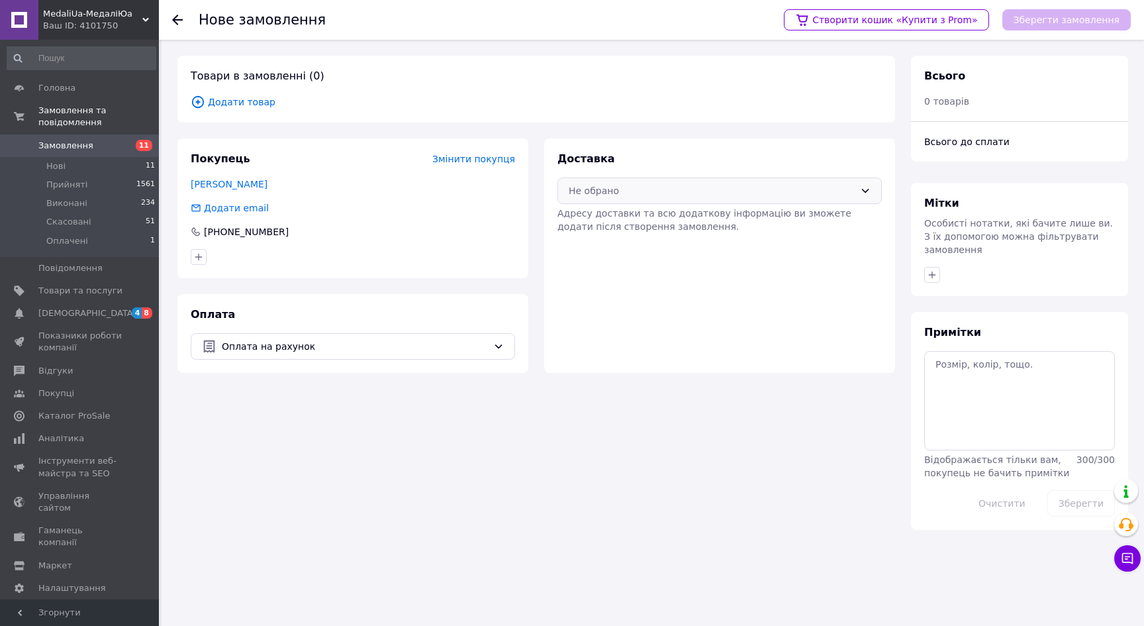
click at [808, 194] on div "Не обрано" at bounding box center [712, 190] width 286 height 15
click at [718, 228] on div "Нова Пошта (платна)" at bounding box center [719, 219] width 323 height 25
click at [266, 103] on span "Додати товар" at bounding box center [536, 102] width 691 height 15
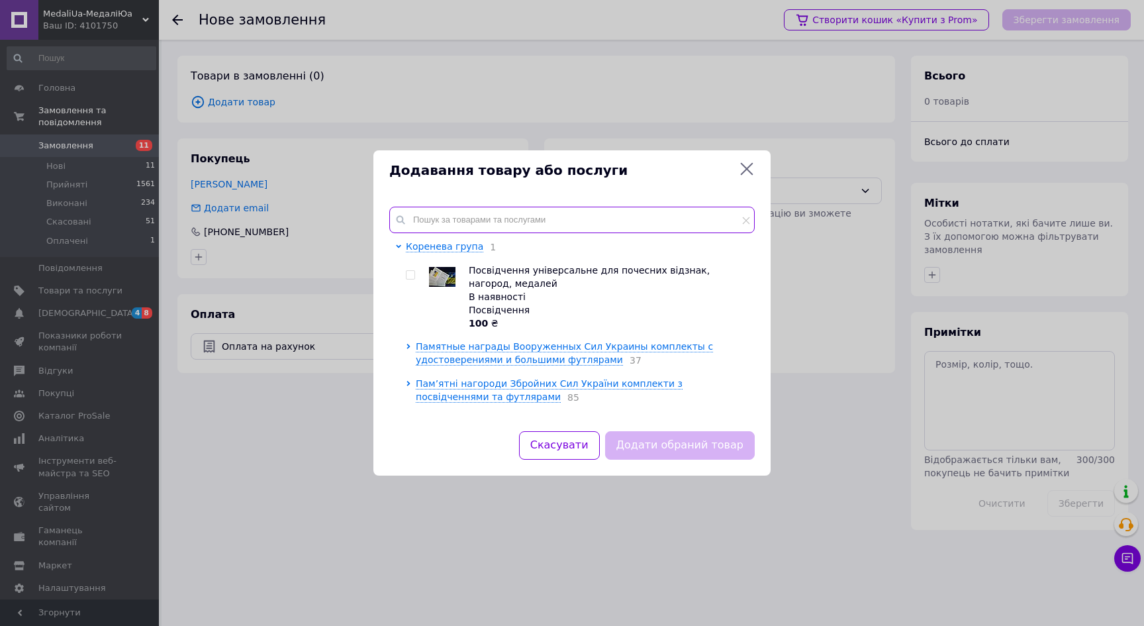
click at [476, 217] on input "text" at bounding box center [571, 220] width 365 height 26
click at [408, 279] on input "checkbox" at bounding box center [410, 275] width 9 height 9
checkbox input "true"
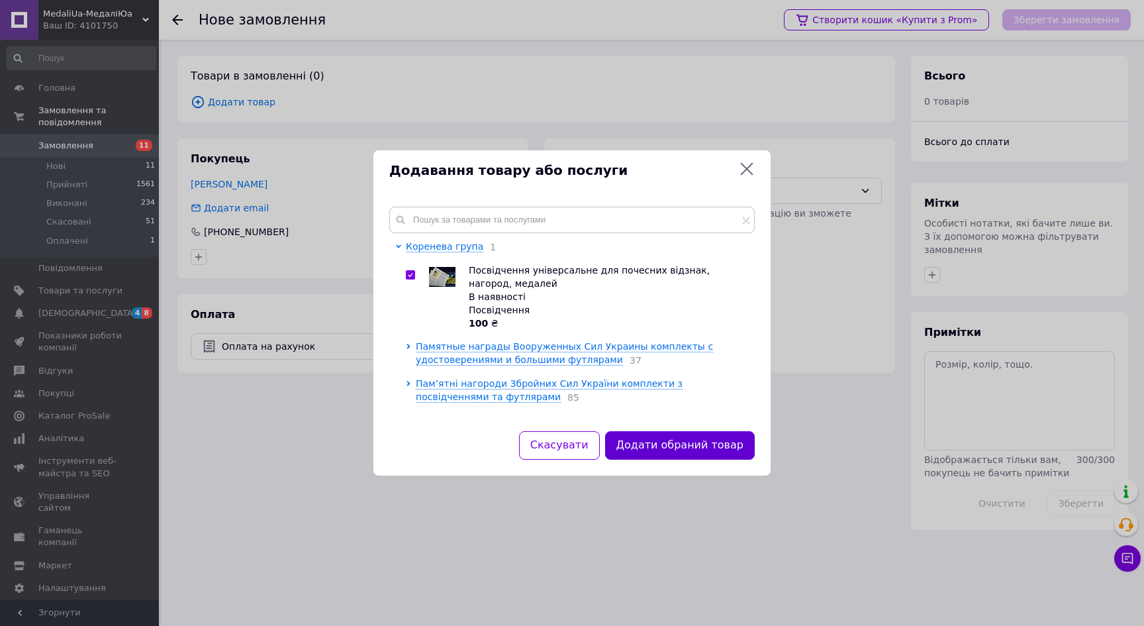
click at [673, 446] on button "Додати обраний товар" at bounding box center [680, 445] width 150 height 28
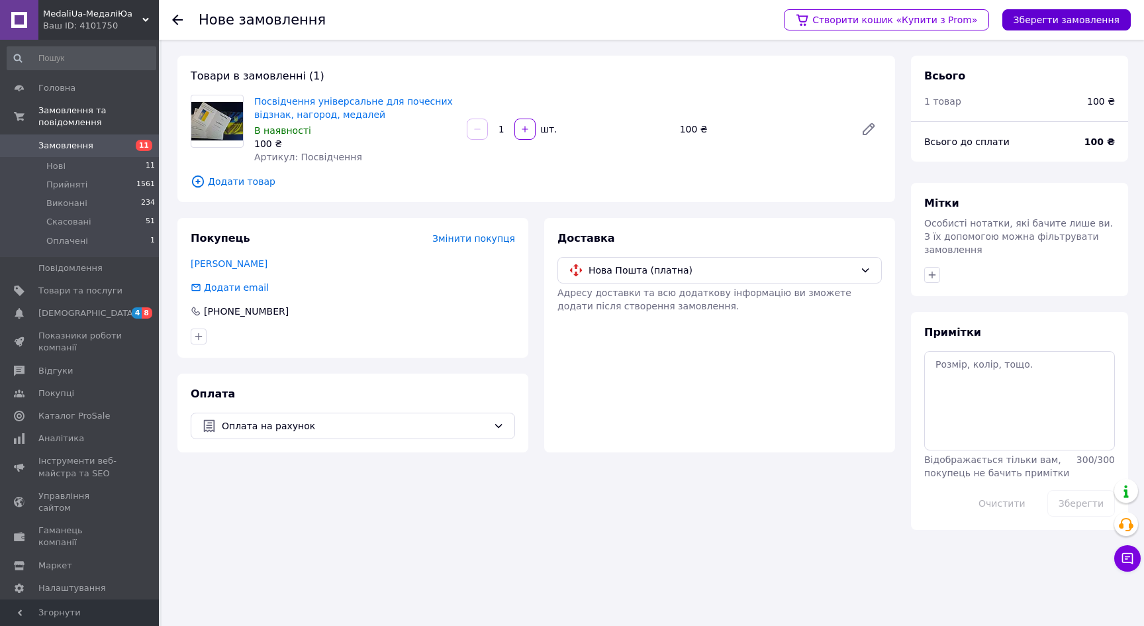
click at [1064, 15] on button "Зберегти замовлення" at bounding box center [1066, 19] width 128 height 21
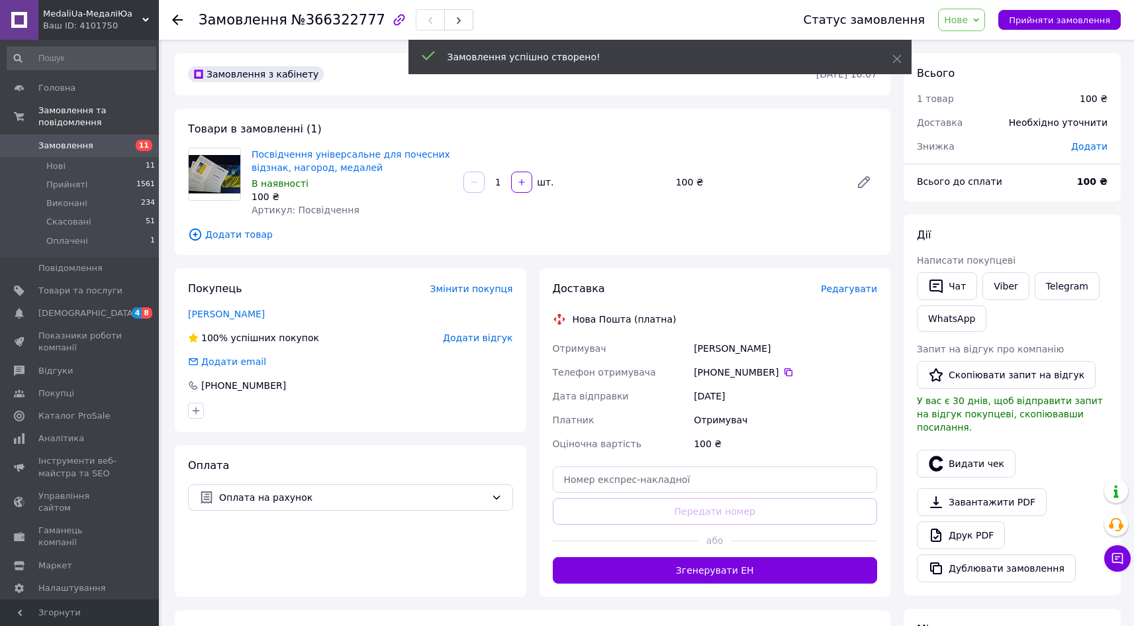
click at [865, 290] on span "Редагувати" at bounding box center [849, 288] width 56 height 11
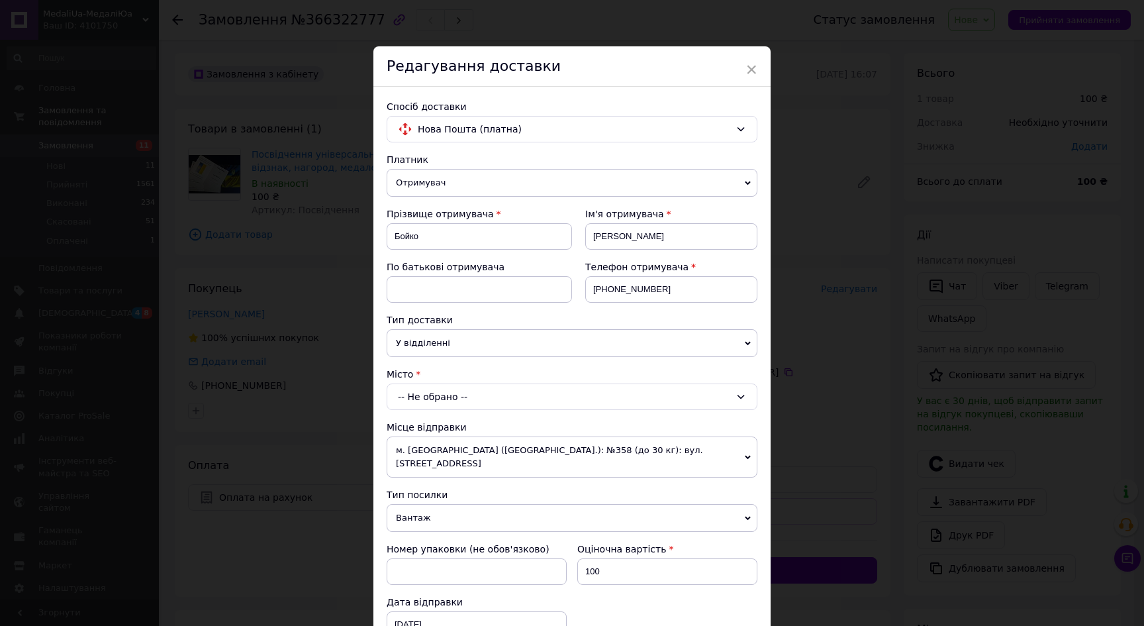
click at [414, 397] on div "-- Не обрано --" at bounding box center [572, 396] width 371 height 26
type input "Синельниково"
click at [465, 458] on li "м. Синельникове (Дніпропетровська обл.)" at bounding box center [571, 452] width 369 height 21
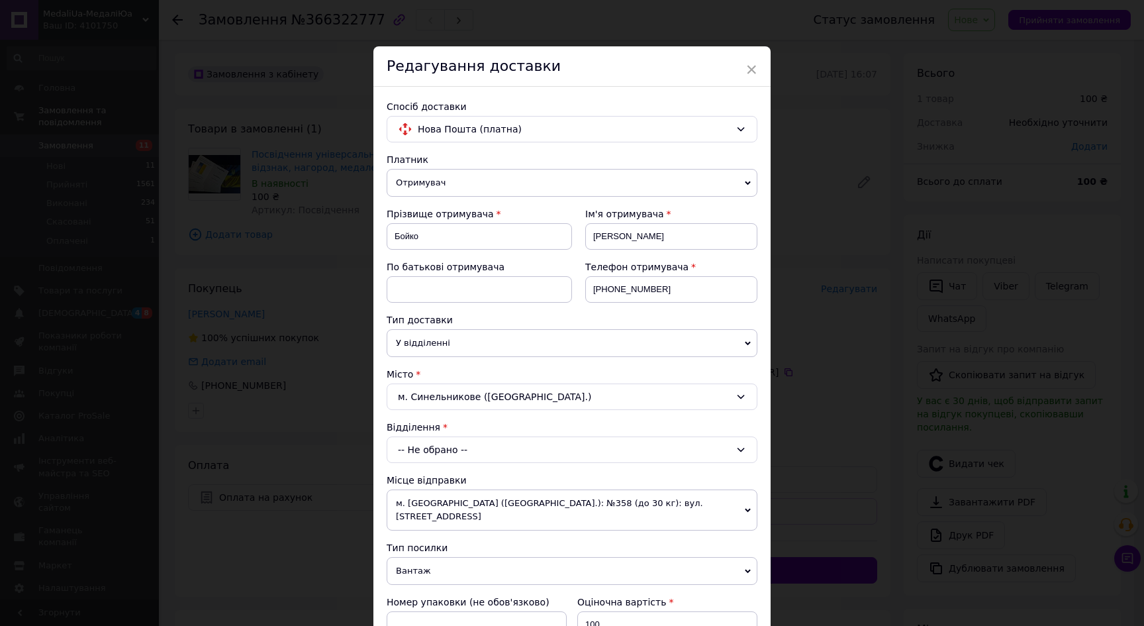
click at [447, 450] on div "-- Не обрано --" at bounding box center [572, 449] width 371 height 26
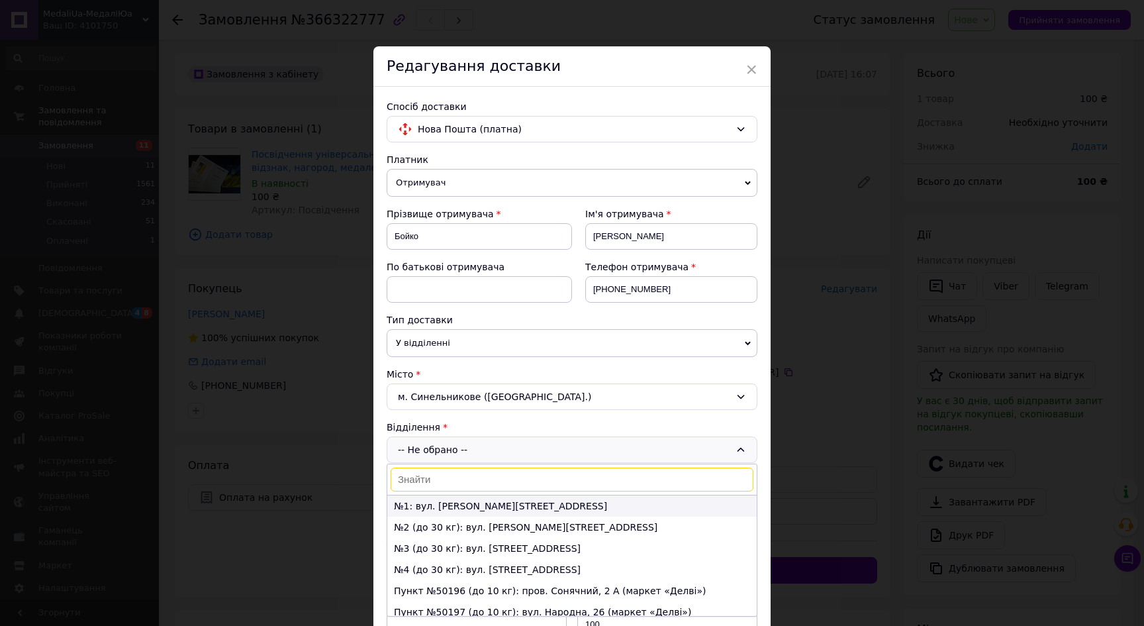
click at [446, 508] on li "№1: вул. Каштанова, 19" at bounding box center [571, 505] width 369 height 21
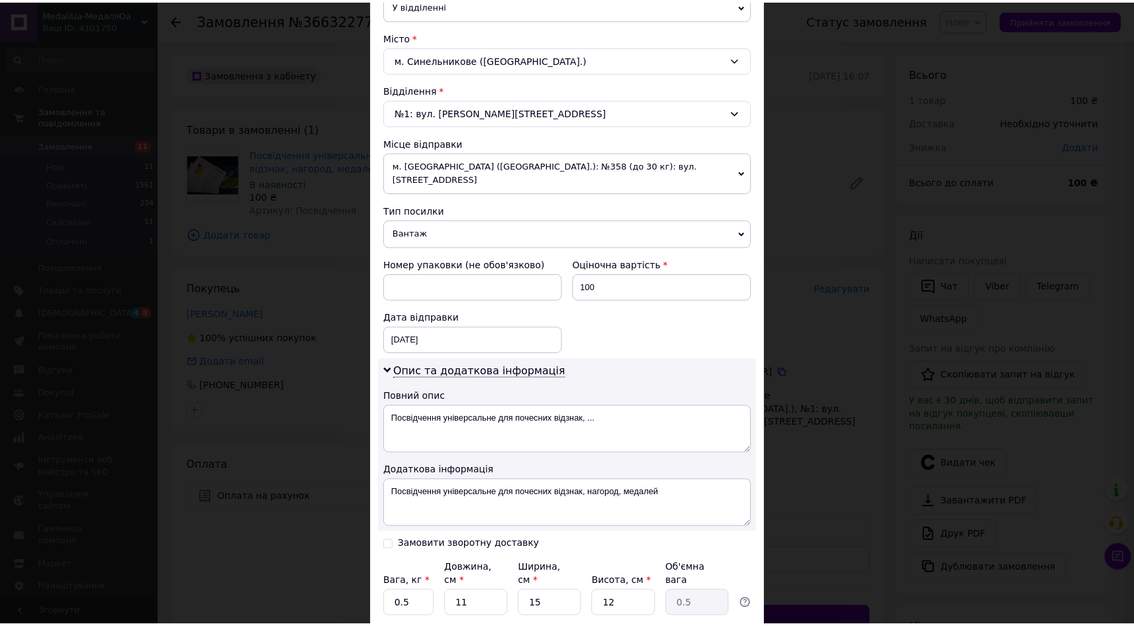
scroll to position [377, 0]
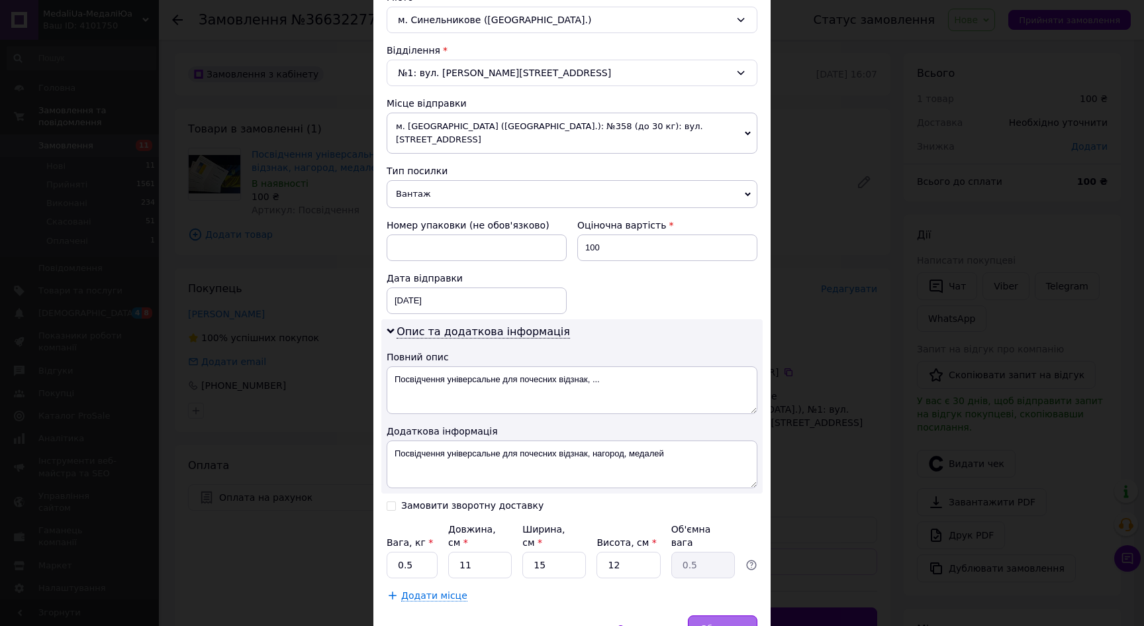
click at [736, 615] on div "Зберегти" at bounding box center [723, 628] width 70 height 26
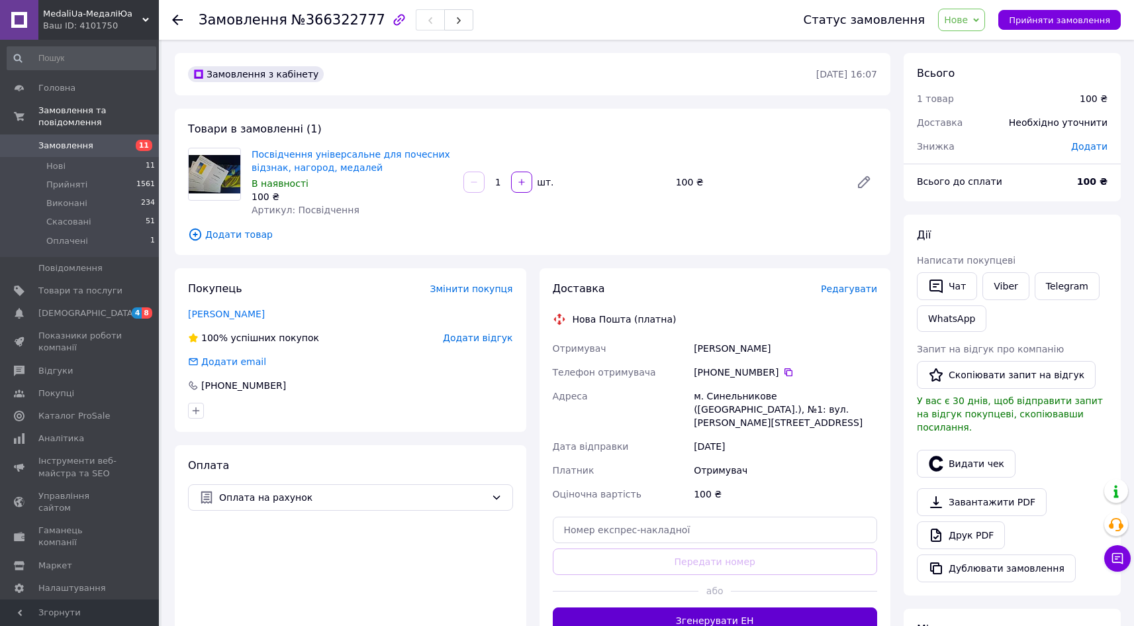
click at [738, 607] on button "Згенерувати ЕН" at bounding box center [715, 620] width 325 height 26
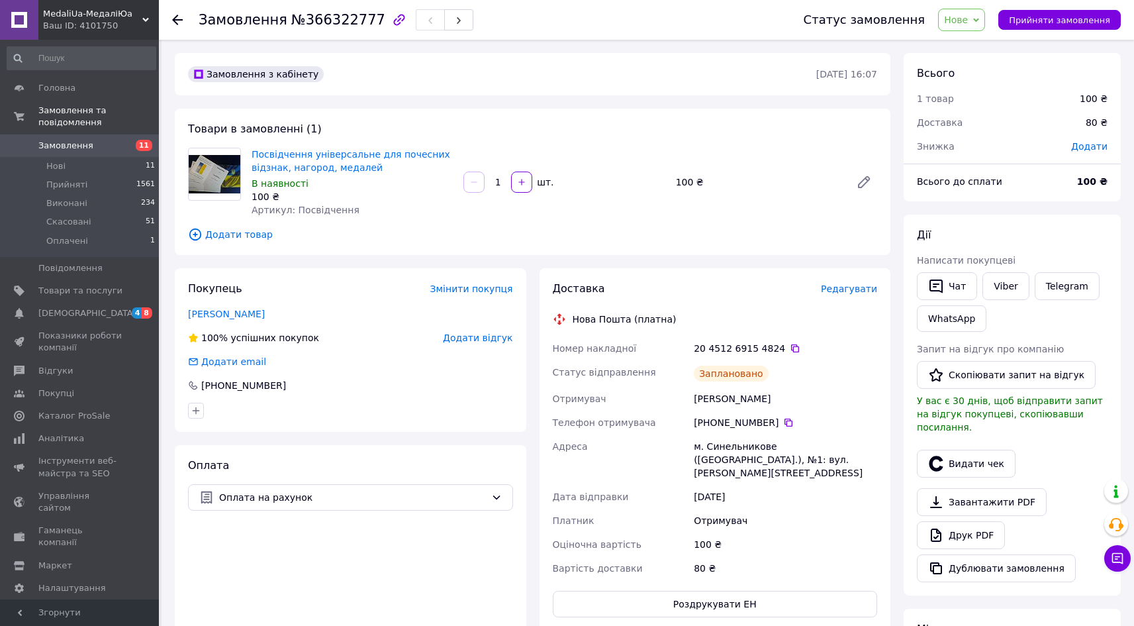
click at [983, 26] on span "Нове" at bounding box center [961, 20] width 47 height 23
click at [977, 47] on li "Прийнято" at bounding box center [969, 46] width 61 height 20
click at [1114, 558] on icon at bounding box center [1117, 557] width 13 height 13
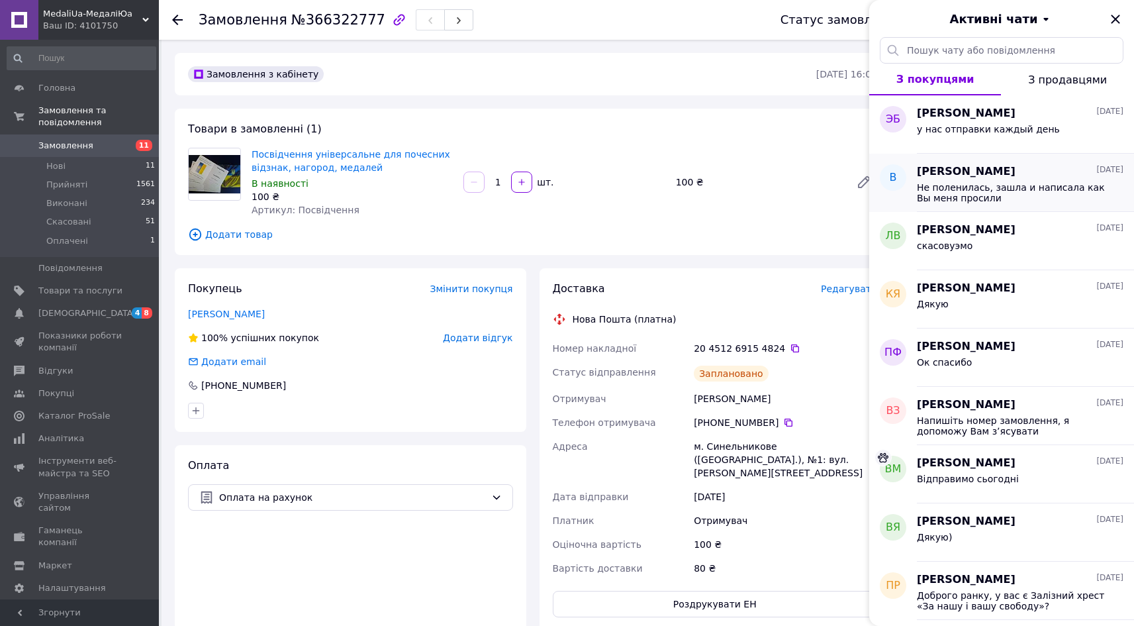
click at [982, 192] on span "Не поленилась, зашла и написала как Вы меня просили" at bounding box center [1011, 192] width 188 height 21
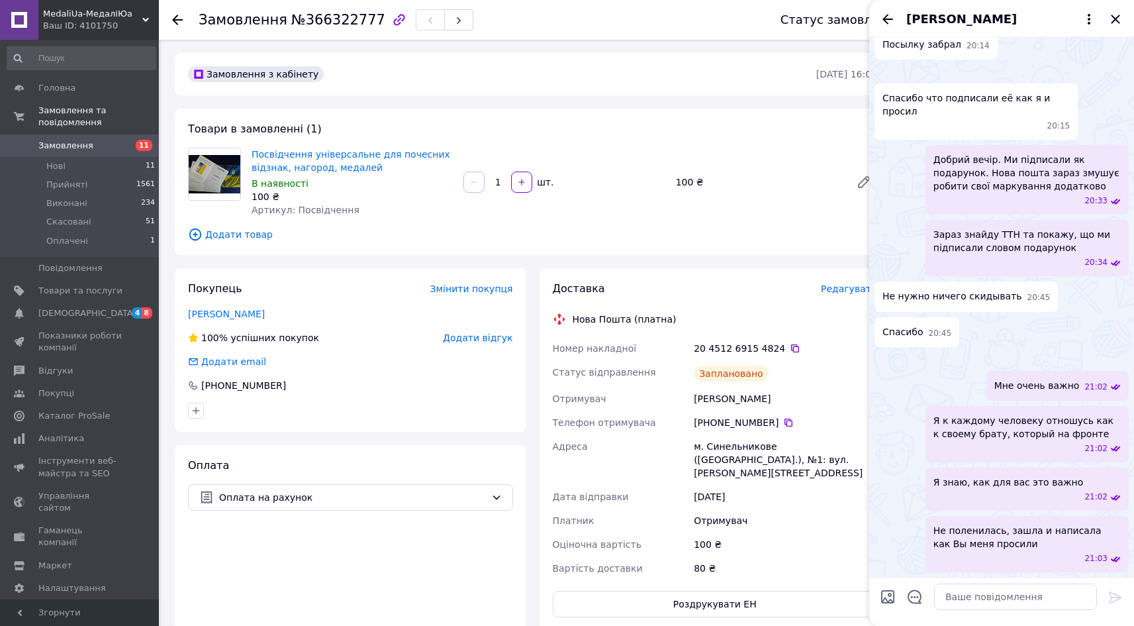
scroll to position [1213, 0]
click at [886, 15] on icon "Назад" at bounding box center [888, 19] width 16 height 16
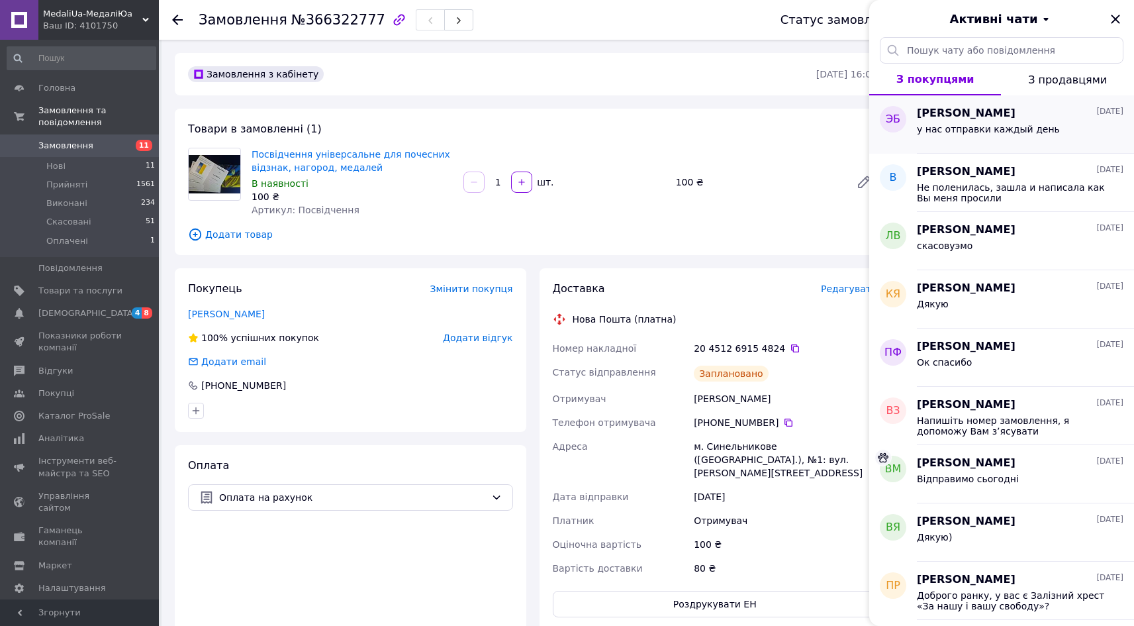
click at [976, 128] on span "у нас отправки каждый день" at bounding box center [988, 129] width 143 height 11
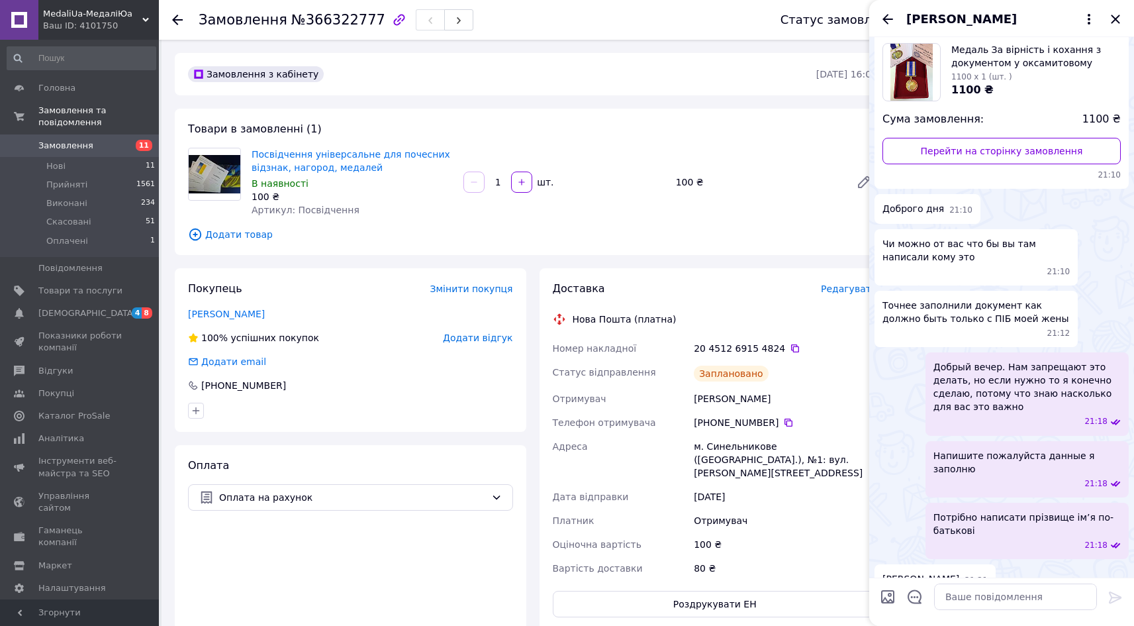
scroll to position [0, 0]
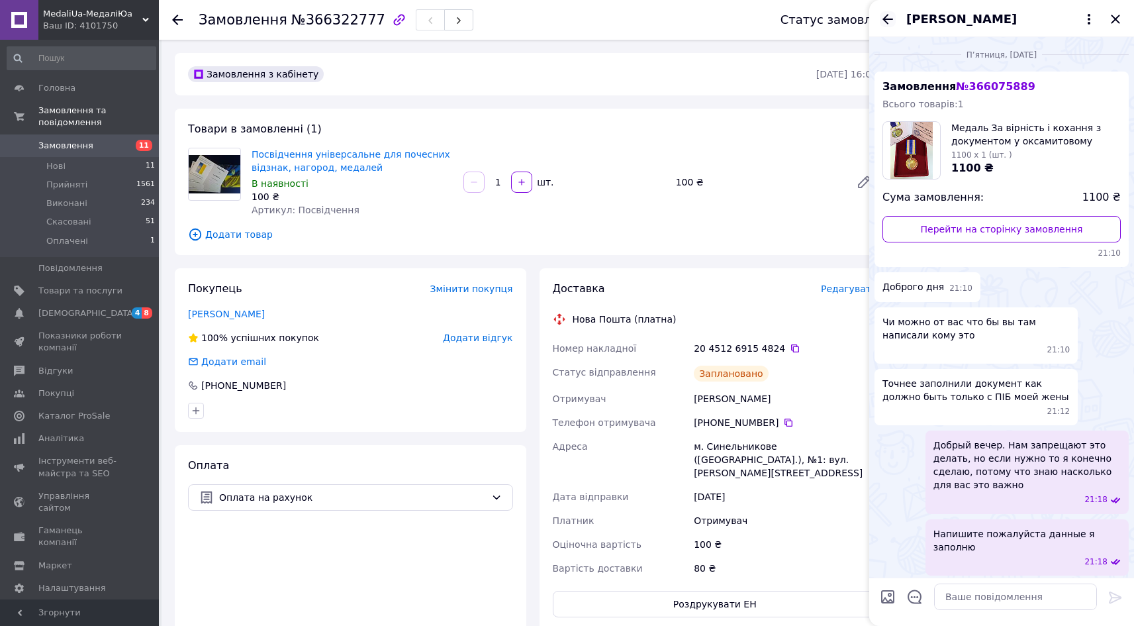
click at [889, 15] on icon "Назад" at bounding box center [888, 19] width 16 height 16
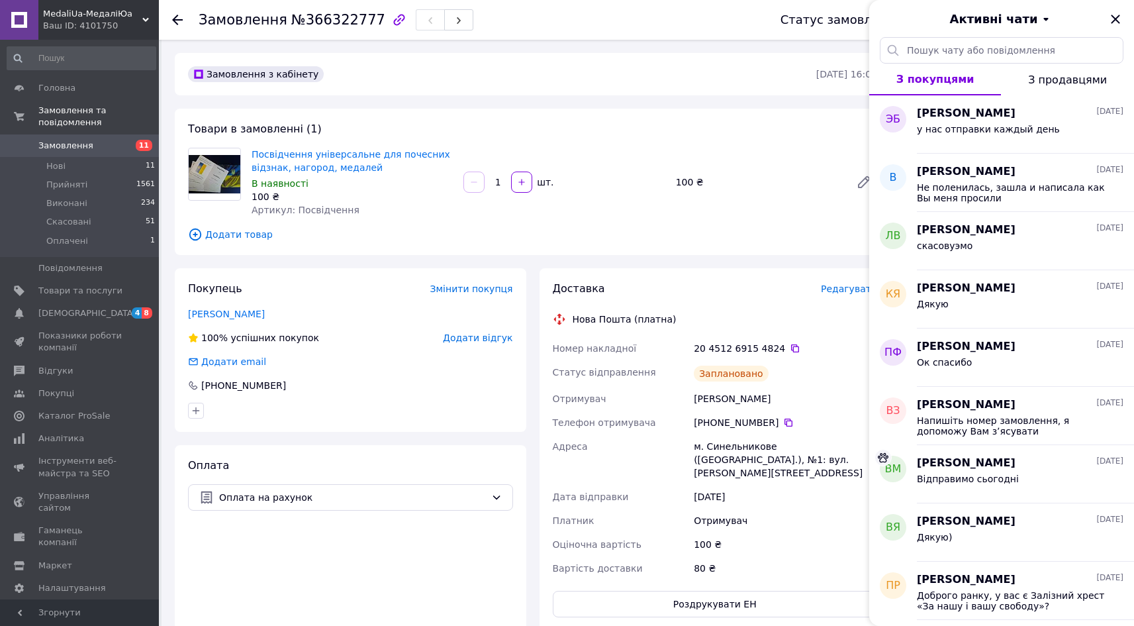
click at [88, 13] on span "MedaliUa-МедаліЮа" at bounding box center [92, 14] width 99 height 12
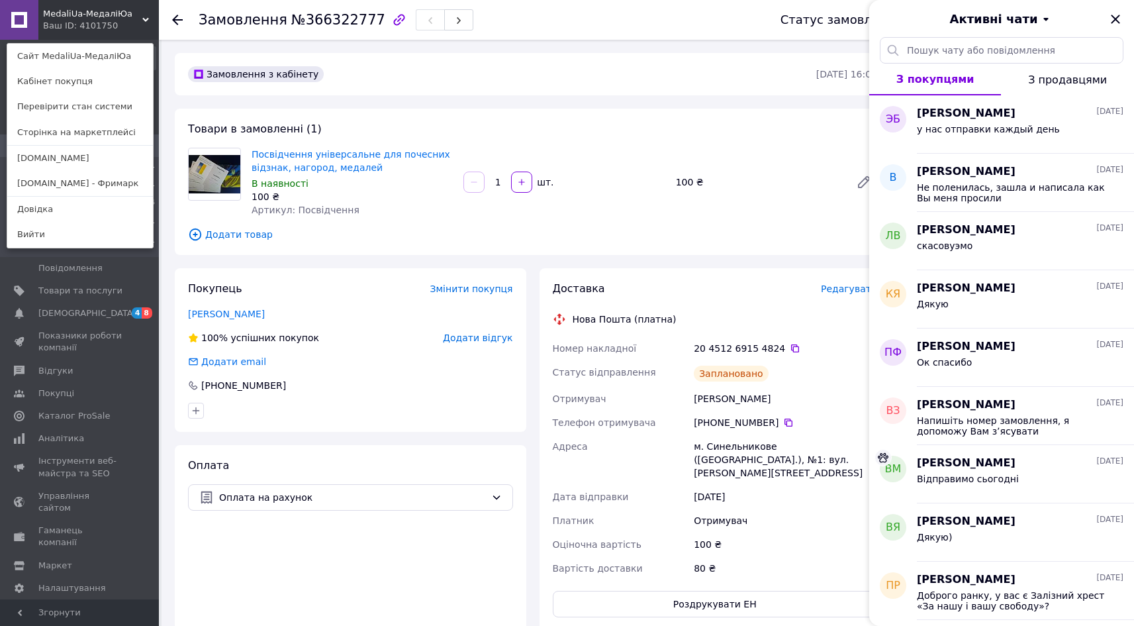
click at [58, 157] on link "[DOMAIN_NAME]" at bounding box center [80, 158] width 146 height 25
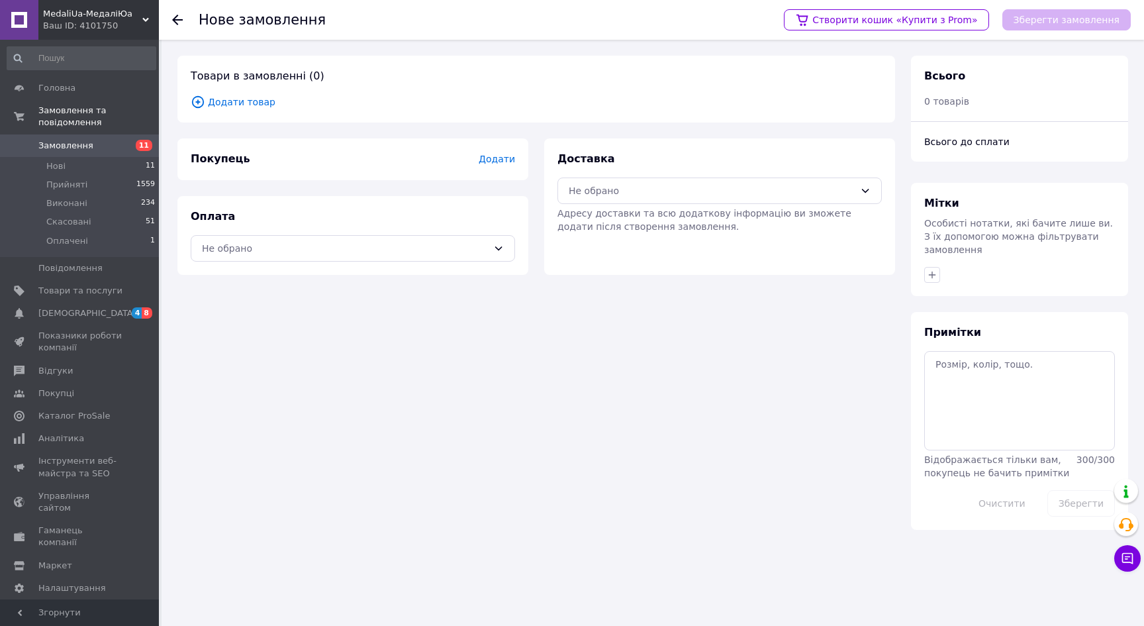
click at [228, 97] on span "Додати товар" at bounding box center [536, 102] width 691 height 15
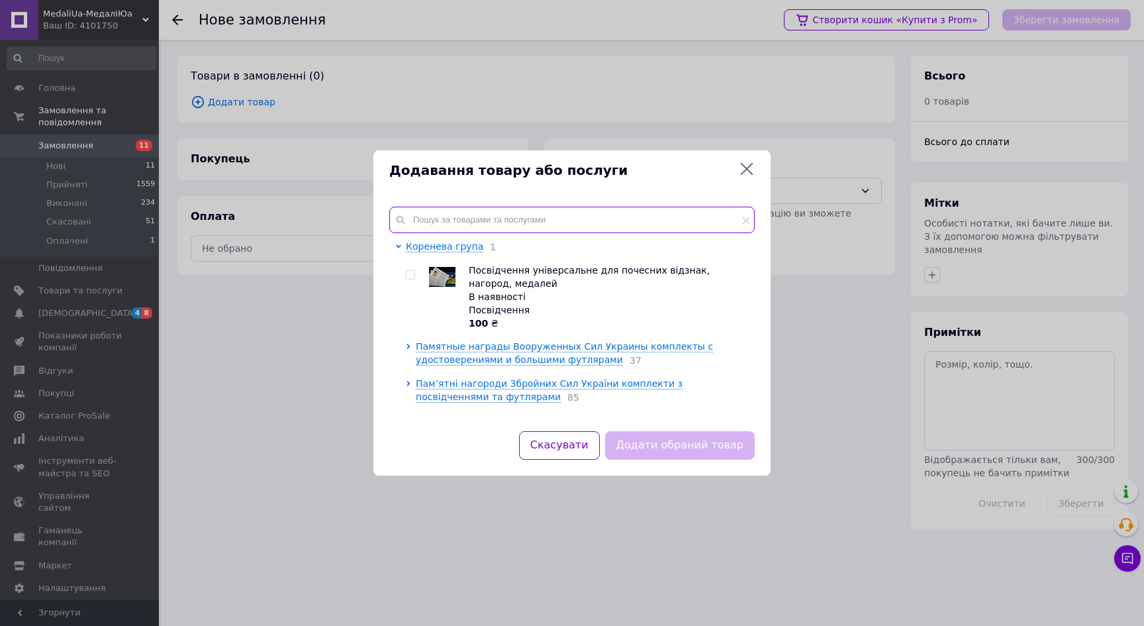
click at [495, 221] on input "text" at bounding box center [571, 220] width 365 height 26
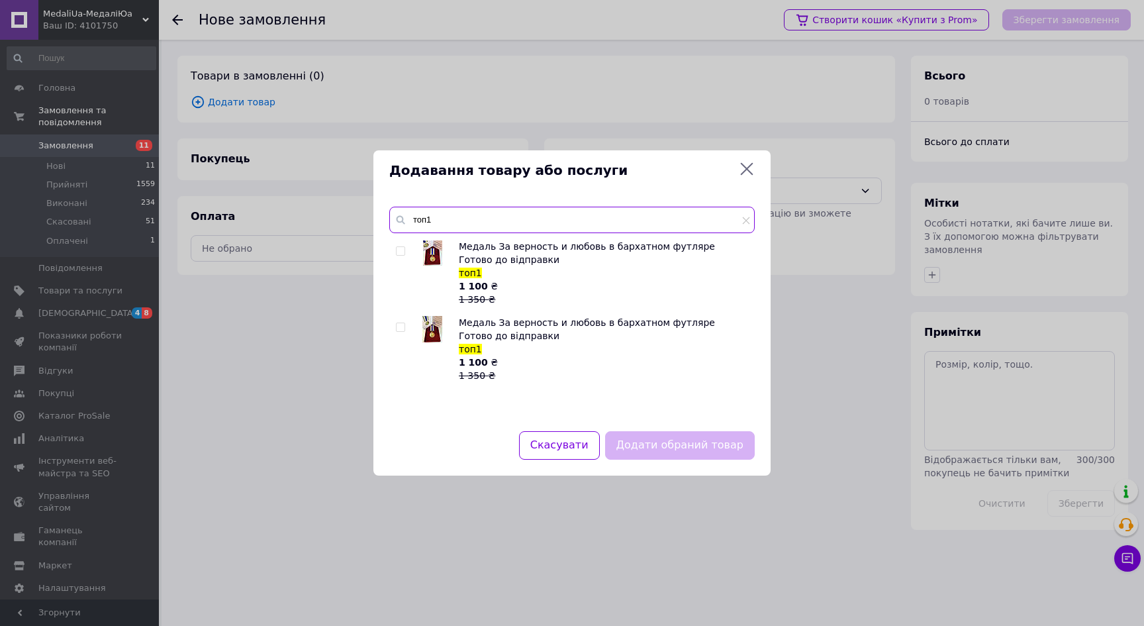
type input "топ1"
click at [399, 250] on input "checkbox" at bounding box center [400, 251] width 9 height 9
checkbox input "true"
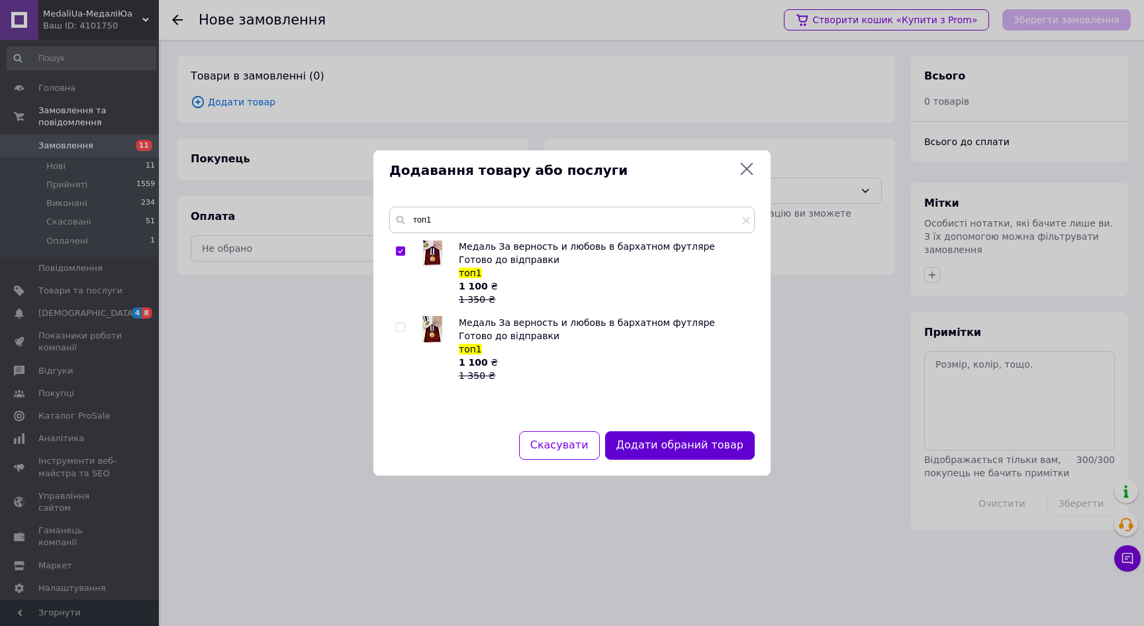
click at [685, 455] on button "Додати обраний товар" at bounding box center [680, 445] width 150 height 28
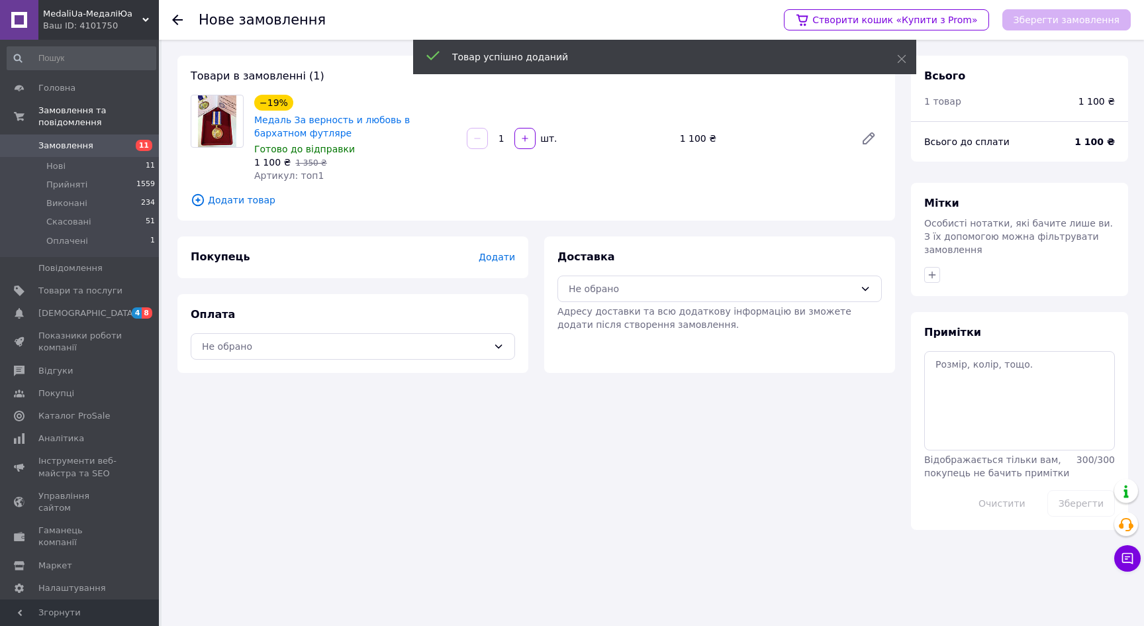
click at [492, 255] on span "Додати" at bounding box center [497, 257] width 36 height 11
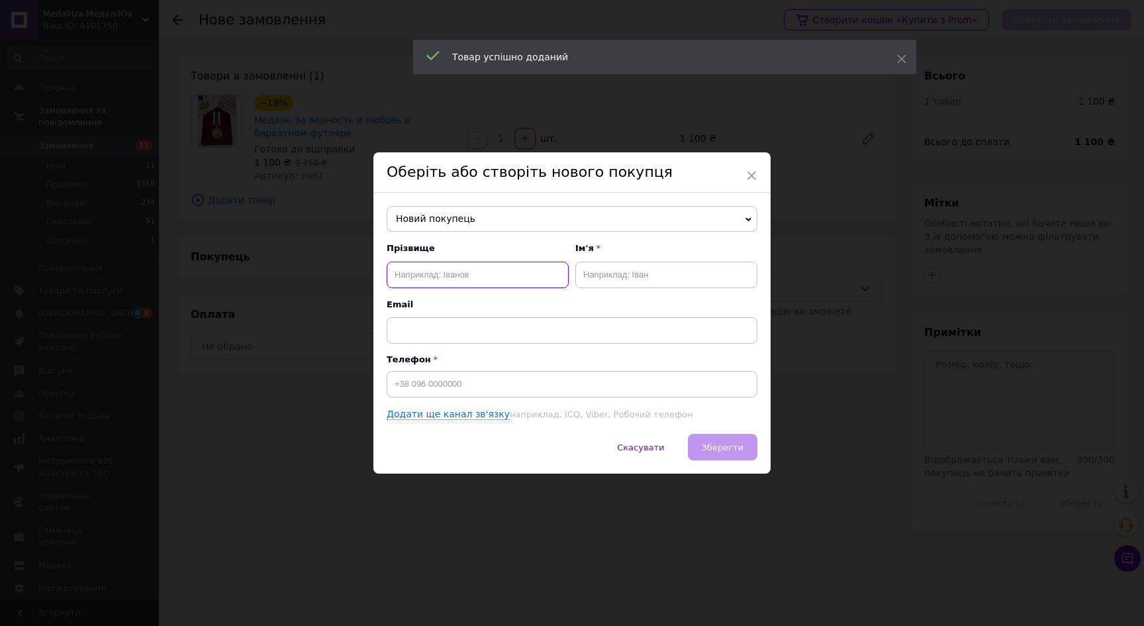
click at [442, 278] on input "text" at bounding box center [478, 275] width 182 height 26
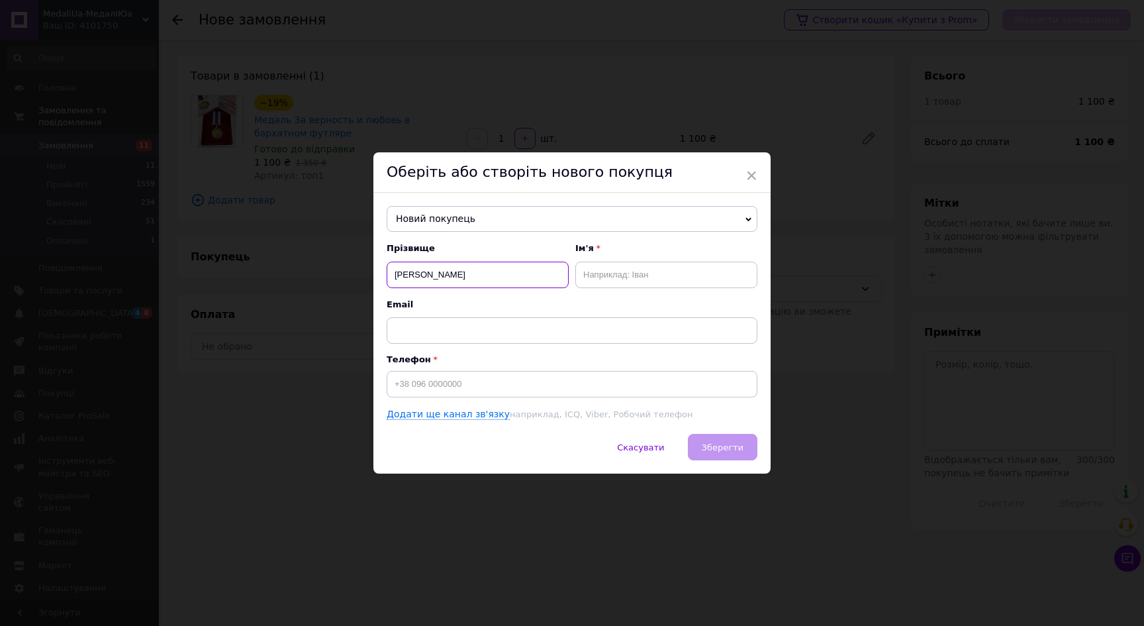
type input "Орищук"
click at [638, 267] on input "text" at bounding box center [666, 275] width 182 height 26
type input "Олександр"
click at [422, 370] on div "Телефон" at bounding box center [572, 375] width 371 height 43
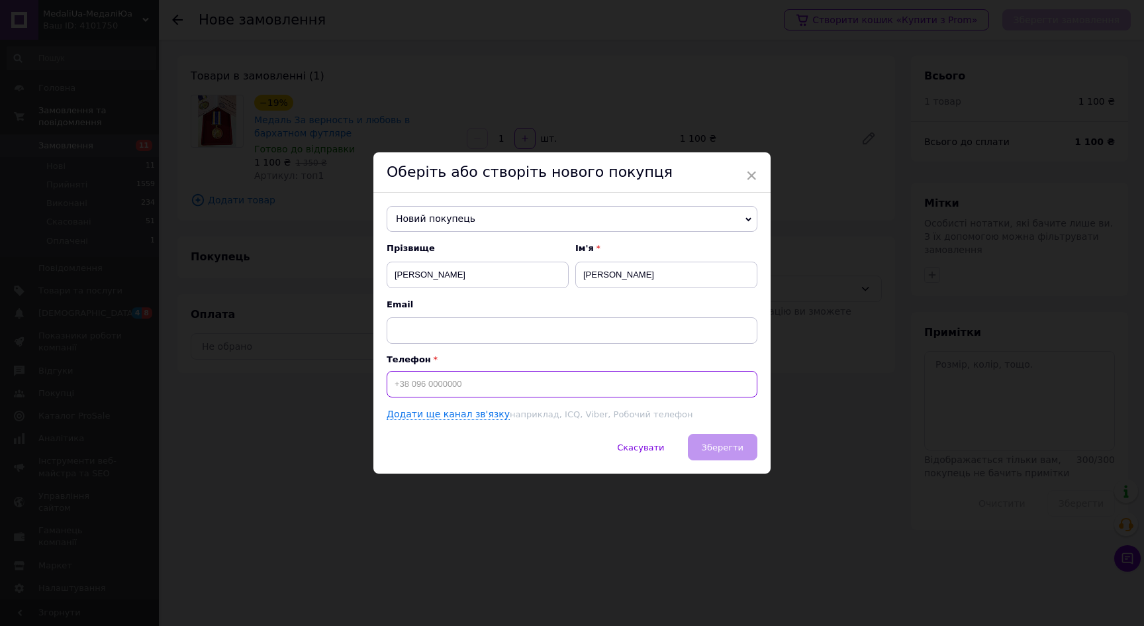
click at [422, 386] on input at bounding box center [572, 384] width 371 height 26
click at [408, 383] on input "+389682439" at bounding box center [572, 384] width 371 height 26
type input "+380964824239"
click at [728, 452] on span "Зберегти" at bounding box center [723, 447] width 42 height 10
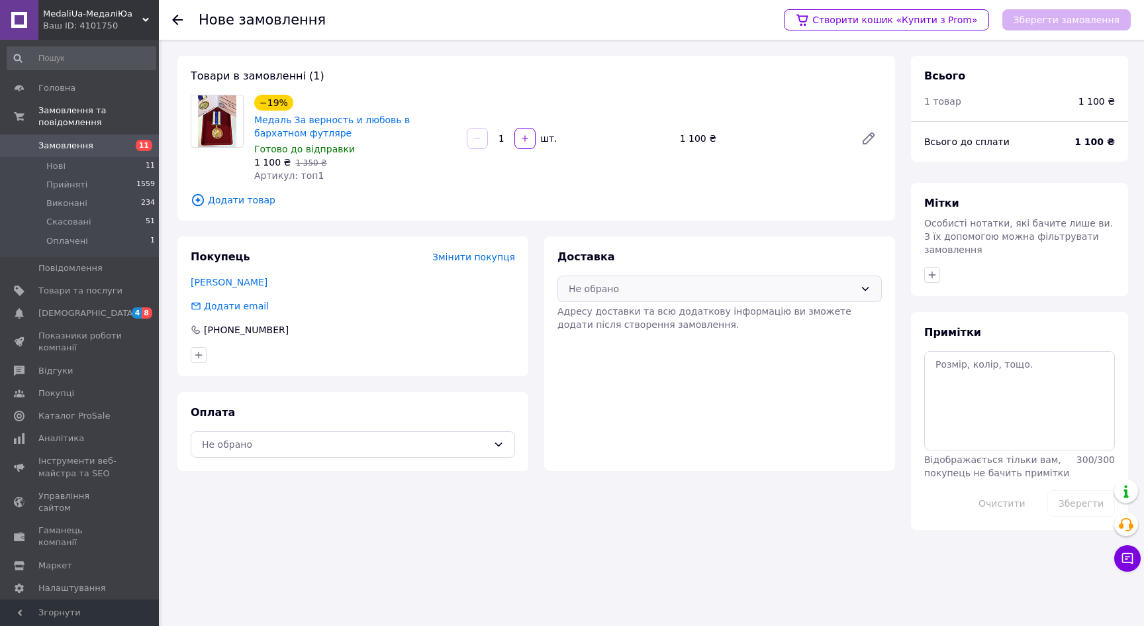
click at [662, 285] on div "Не обрано" at bounding box center [712, 288] width 286 height 15
drag, startPoint x: 646, startPoint y: 308, endPoint x: 628, endPoint y: 317, distance: 20.7
click at [646, 308] on div "Нова Пошта (платна)" at bounding box center [719, 317] width 323 height 25
click at [448, 442] on div "Не обрано" at bounding box center [345, 444] width 286 height 15
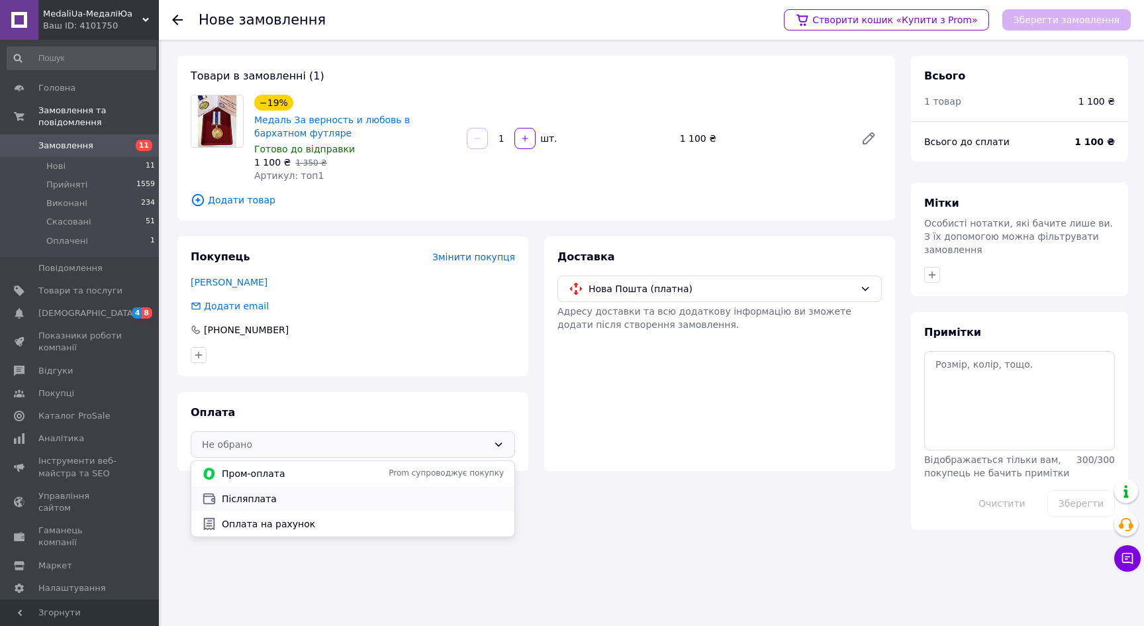
click at [397, 496] on span "Післяплата" at bounding box center [363, 498] width 282 height 13
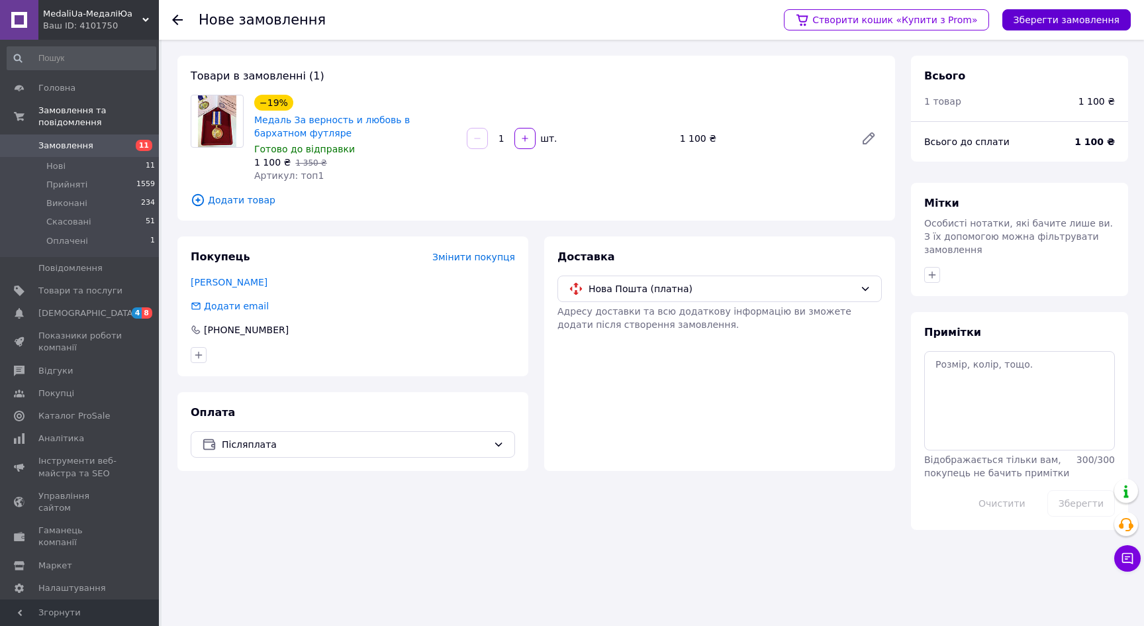
click at [1075, 11] on button "Зберегти замовлення" at bounding box center [1066, 19] width 128 height 21
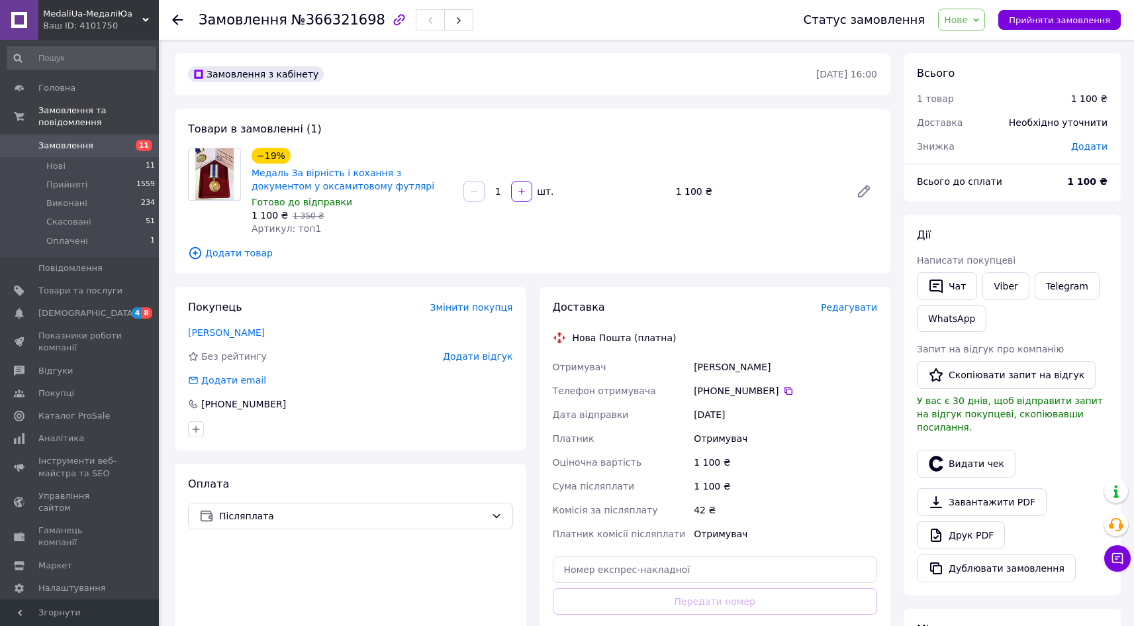
click at [855, 307] on span "Редагувати" at bounding box center [849, 307] width 56 height 11
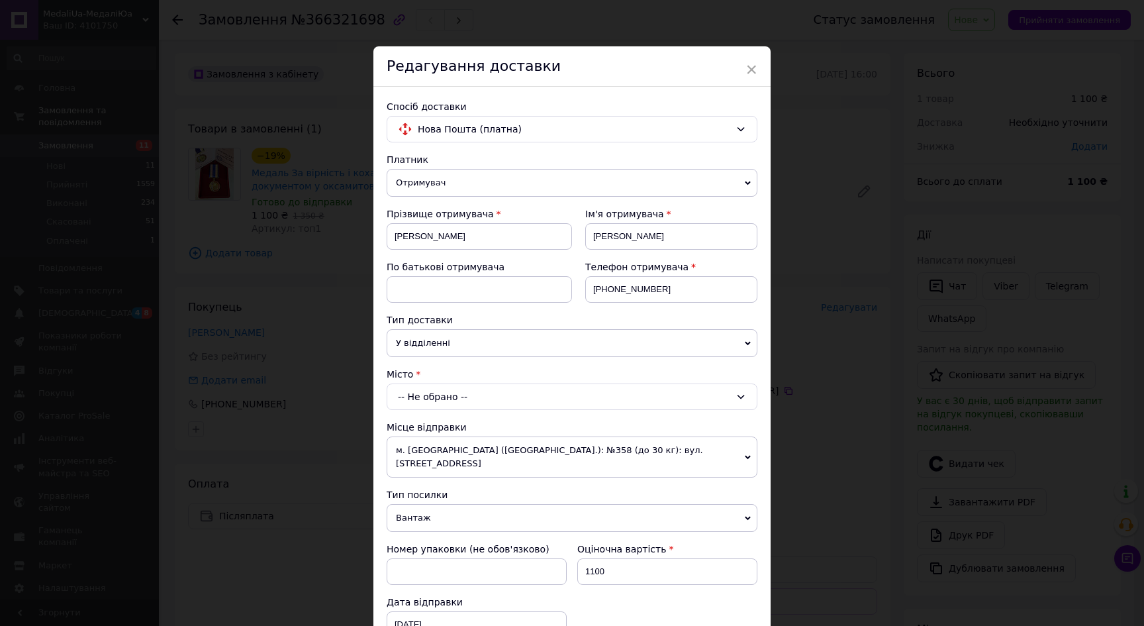
click at [452, 397] on div "-- Не обрано --" at bounding box center [572, 396] width 371 height 26
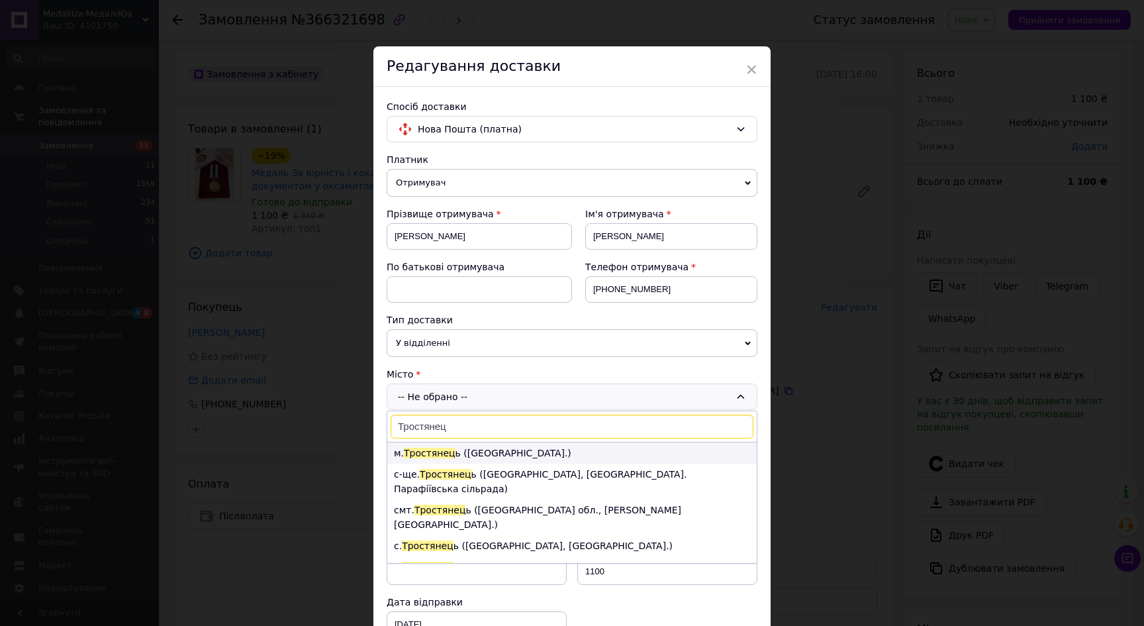
type input "Тростянец"
click at [453, 453] on li "м. Тростянец ь (Сумська обл.)" at bounding box center [571, 452] width 369 height 21
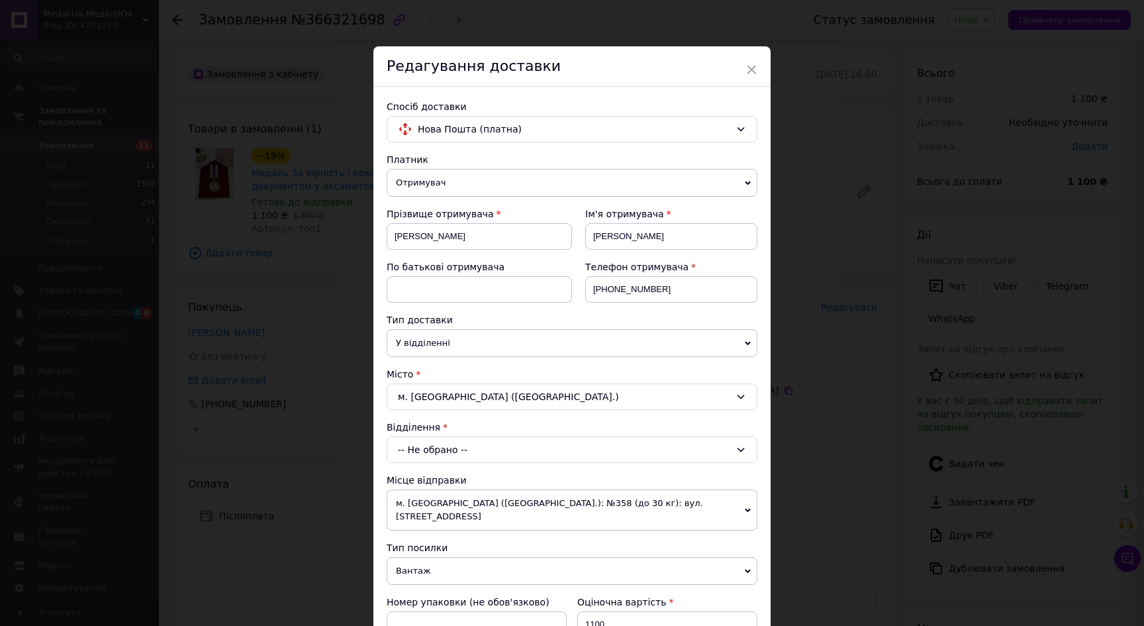
click at [455, 445] on div "-- Не обрано --" at bounding box center [572, 449] width 371 height 26
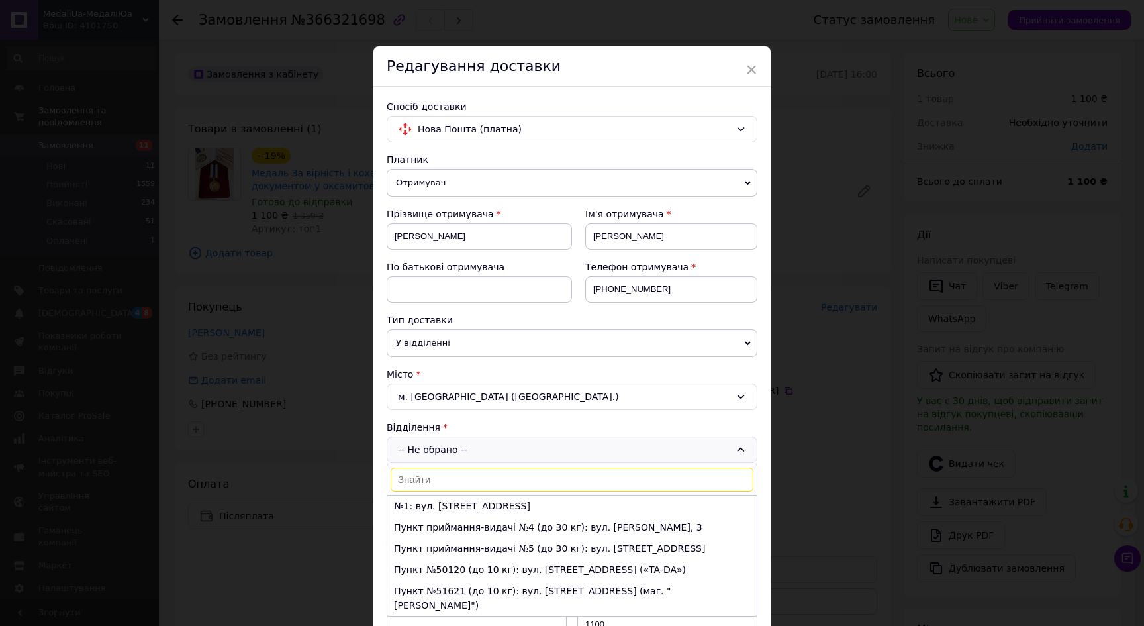
drag, startPoint x: 433, startPoint y: 508, endPoint x: 500, endPoint y: 489, distance: 69.8
click at [433, 508] on li "№1: вул. Благовіщенська, 58" at bounding box center [571, 505] width 369 height 21
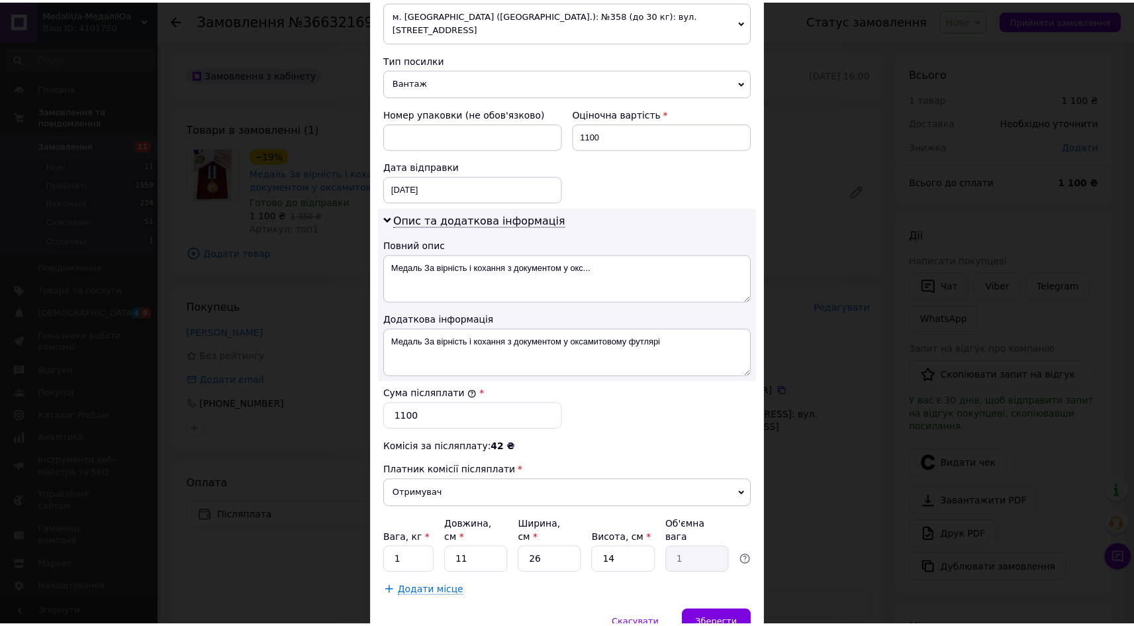
scroll to position [533, 0]
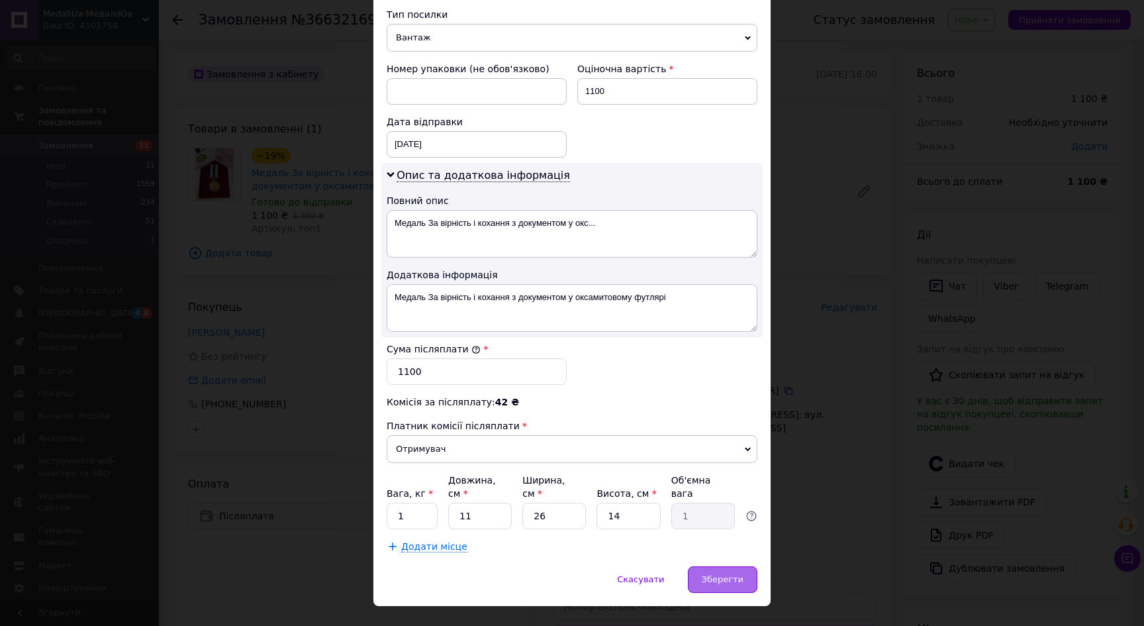
click at [734, 574] on span "Зберегти" at bounding box center [723, 579] width 42 height 10
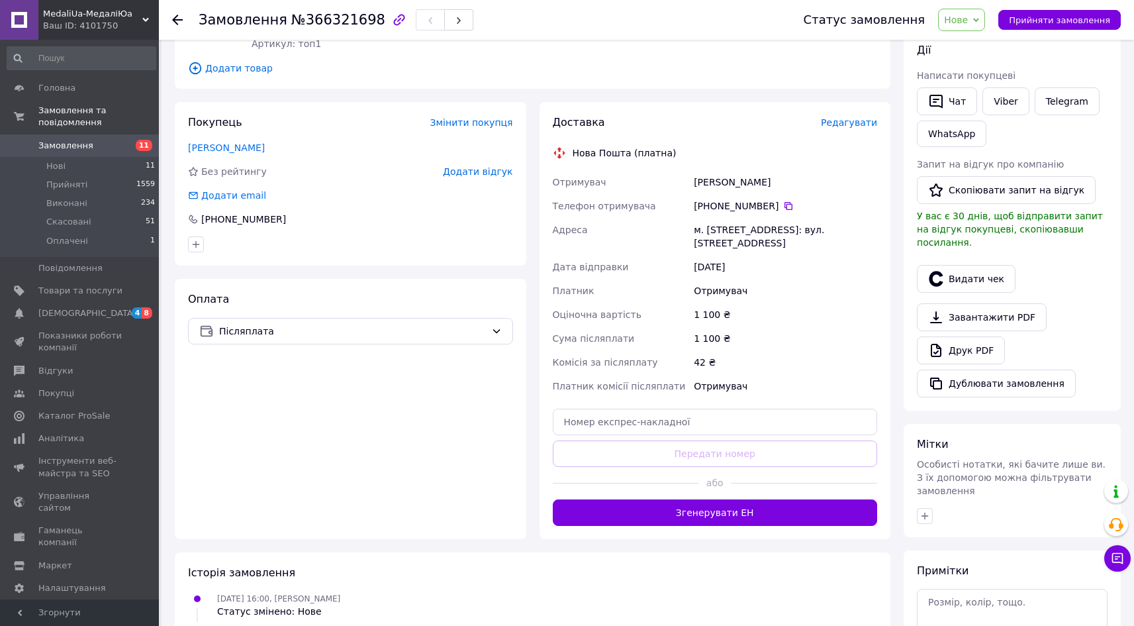
scroll to position [187, 0]
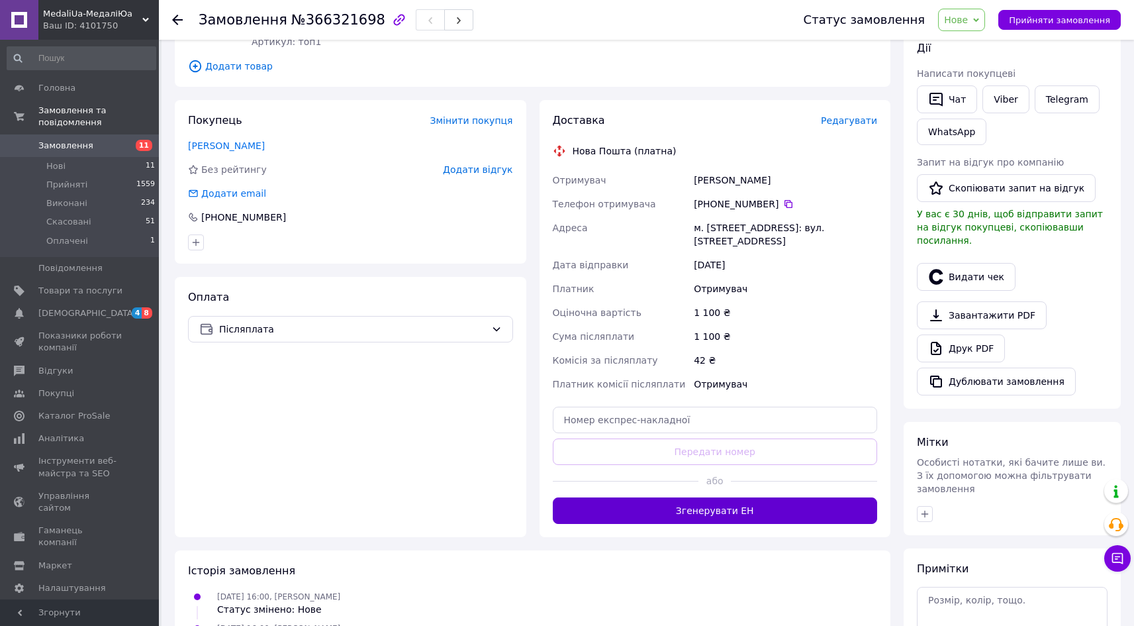
click at [752, 506] on button "Згенерувати ЕН" at bounding box center [715, 510] width 325 height 26
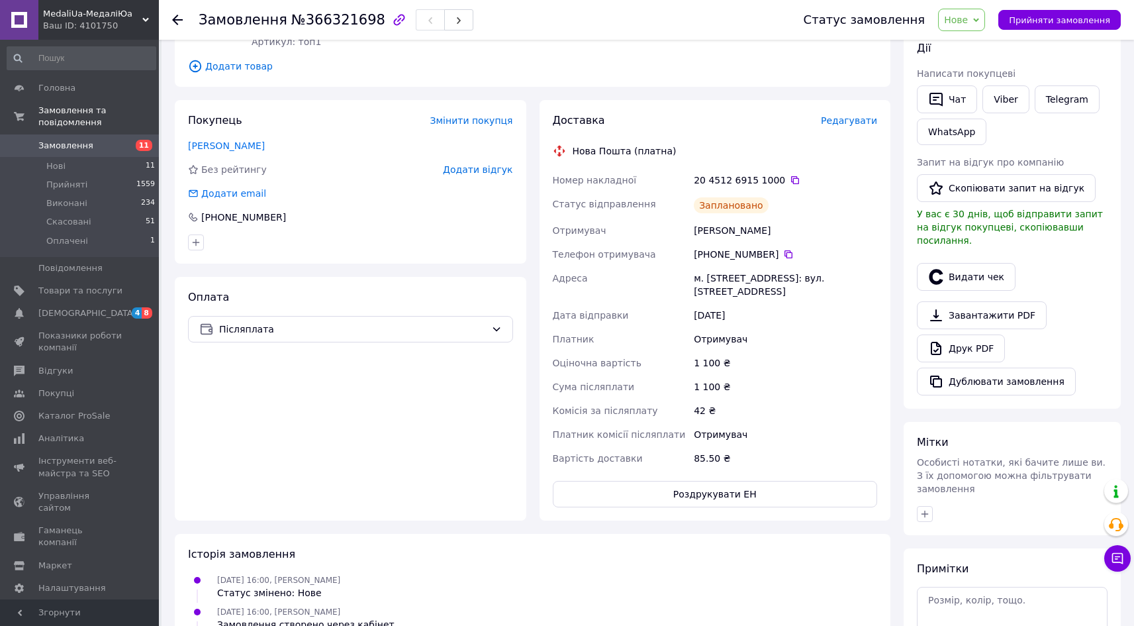
click at [984, 18] on span "Нове" at bounding box center [961, 20] width 47 height 23
click at [979, 42] on li "Прийнято" at bounding box center [969, 46] width 61 height 20
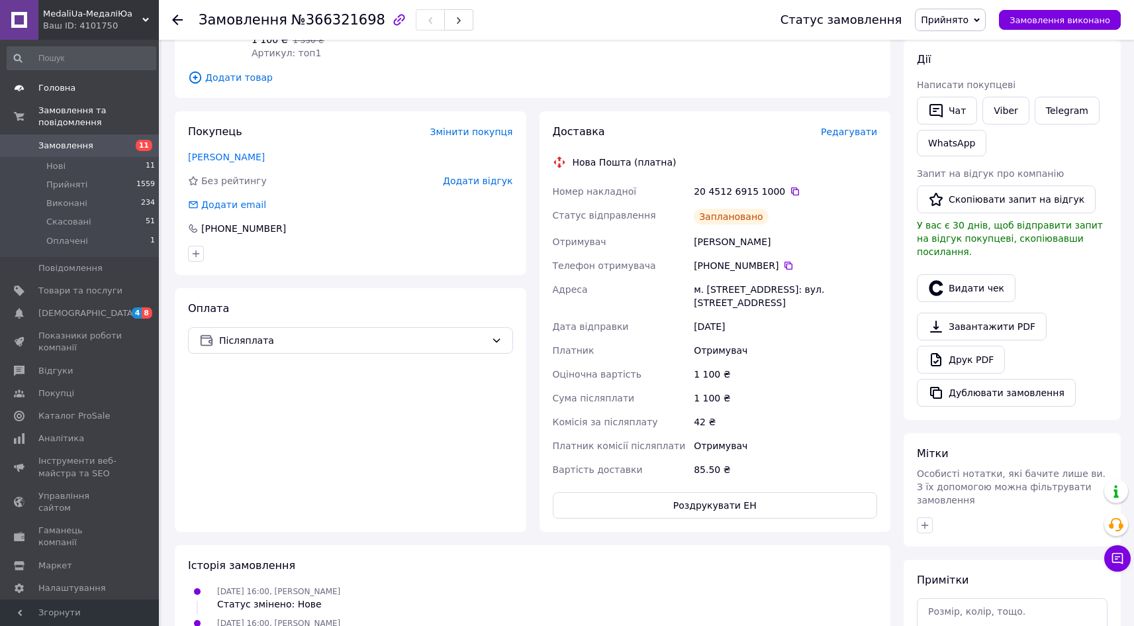
scroll to position [116, 0]
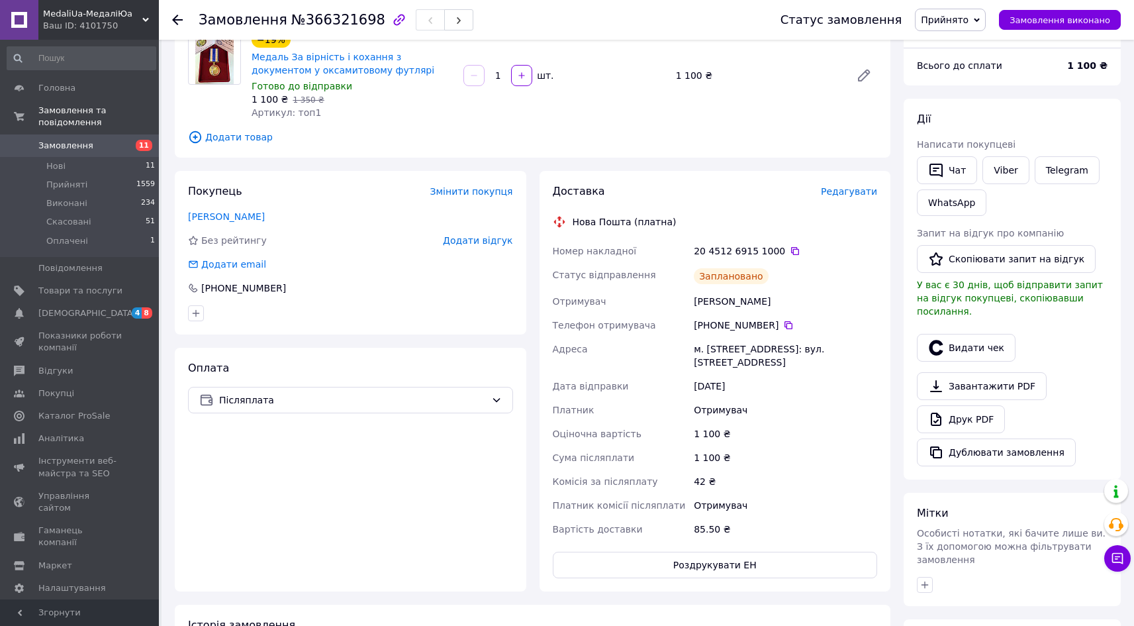
click at [71, 140] on span "Замовлення" at bounding box center [65, 146] width 55 height 12
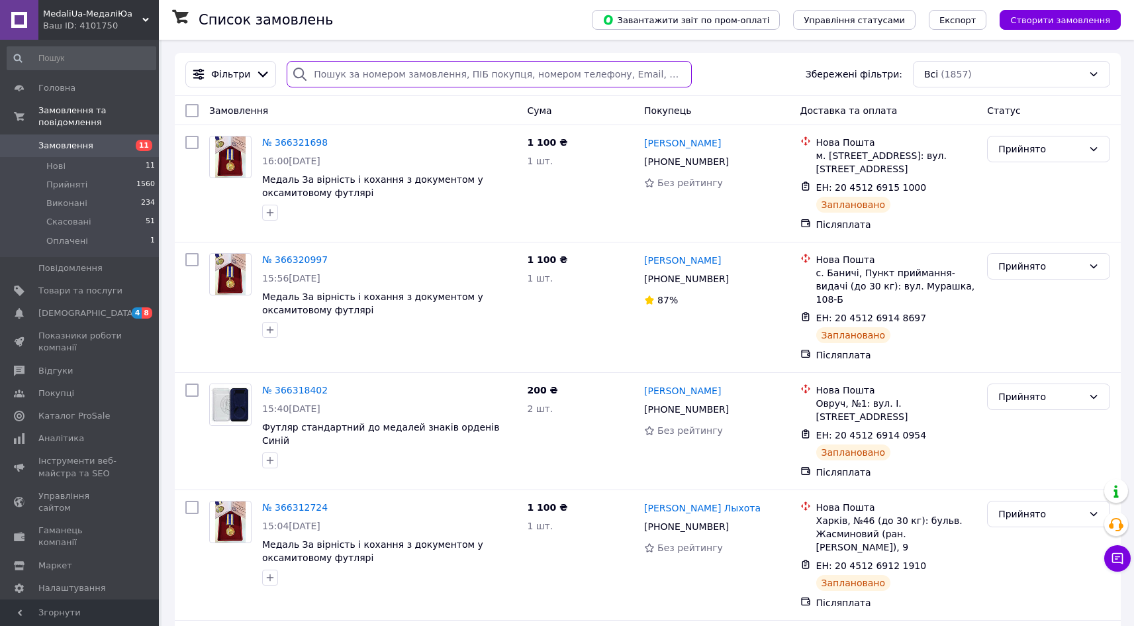
click at [368, 73] on input "search" at bounding box center [489, 74] width 405 height 26
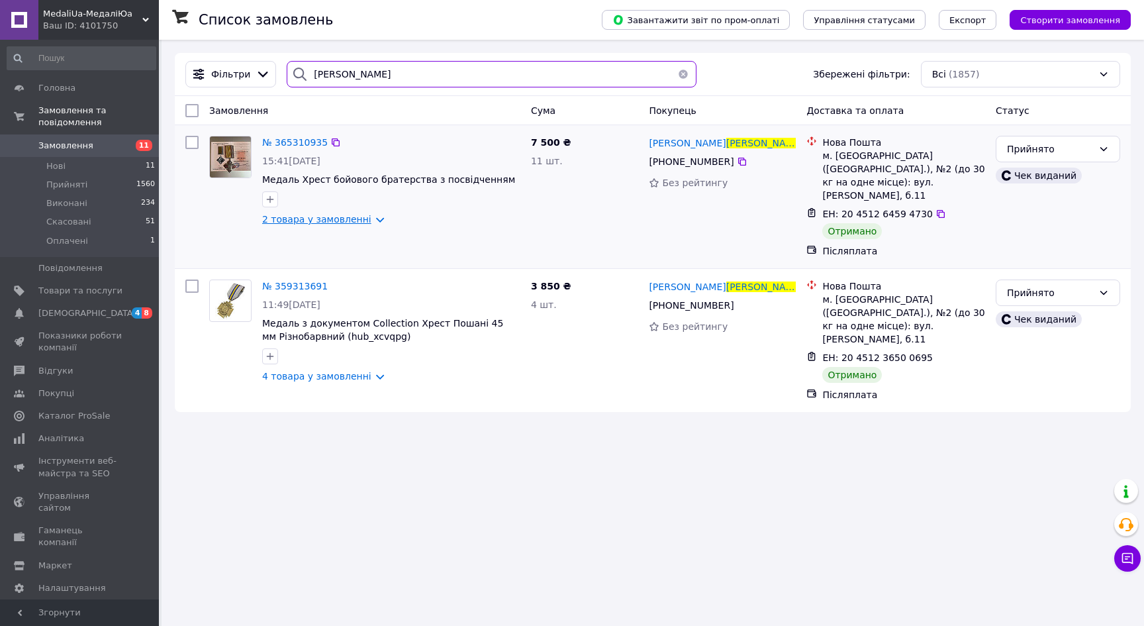
type input "шестаков"
click at [364, 220] on link "2 товара у замовленні" at bounding box center [316, 219] width 109 height 11
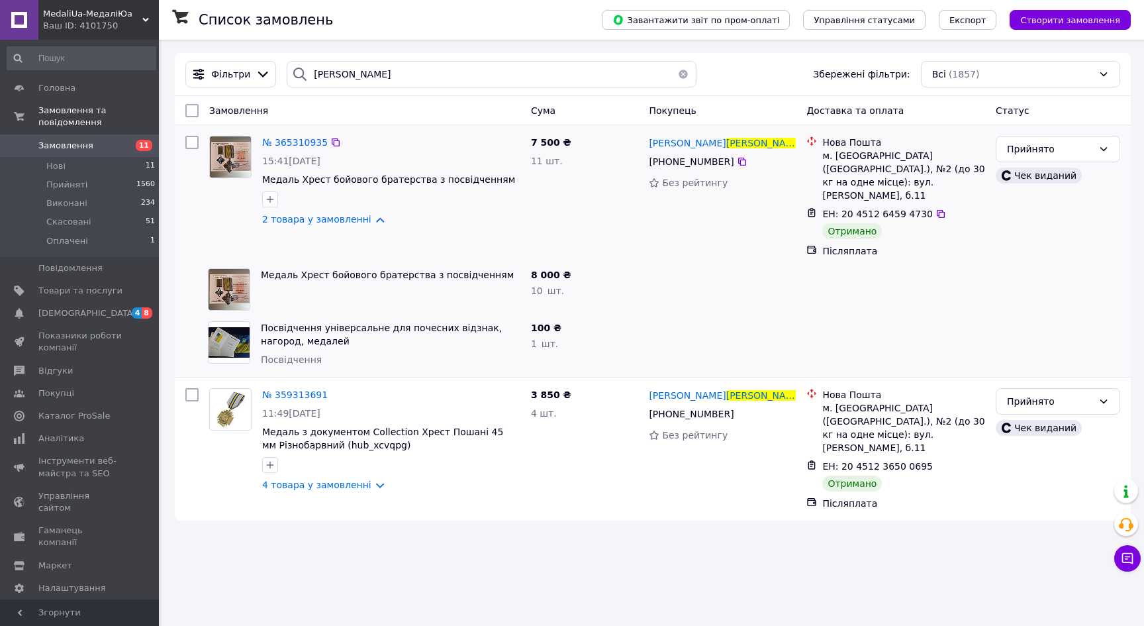
click at [189, 138] on input "checkbox" at bounding box center [191, 142] width 13 height 13
checkbox input "true"
click at [279, 144] on span "№ 365310935" at bounding box center [295, 142] width 66 height 11
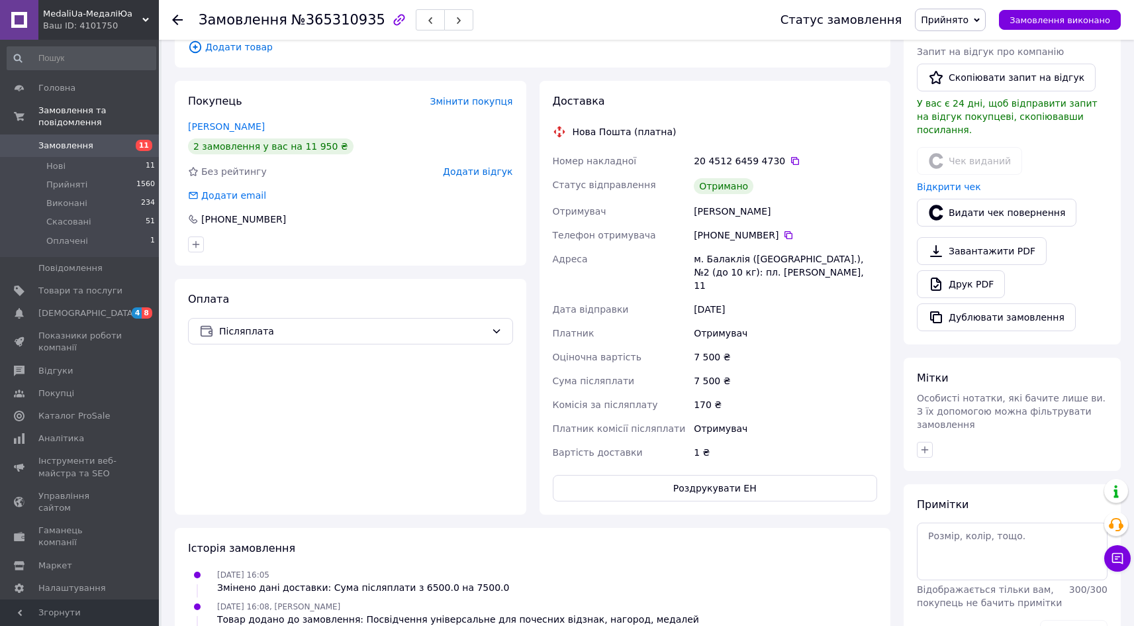
scroll to position [303, 0]
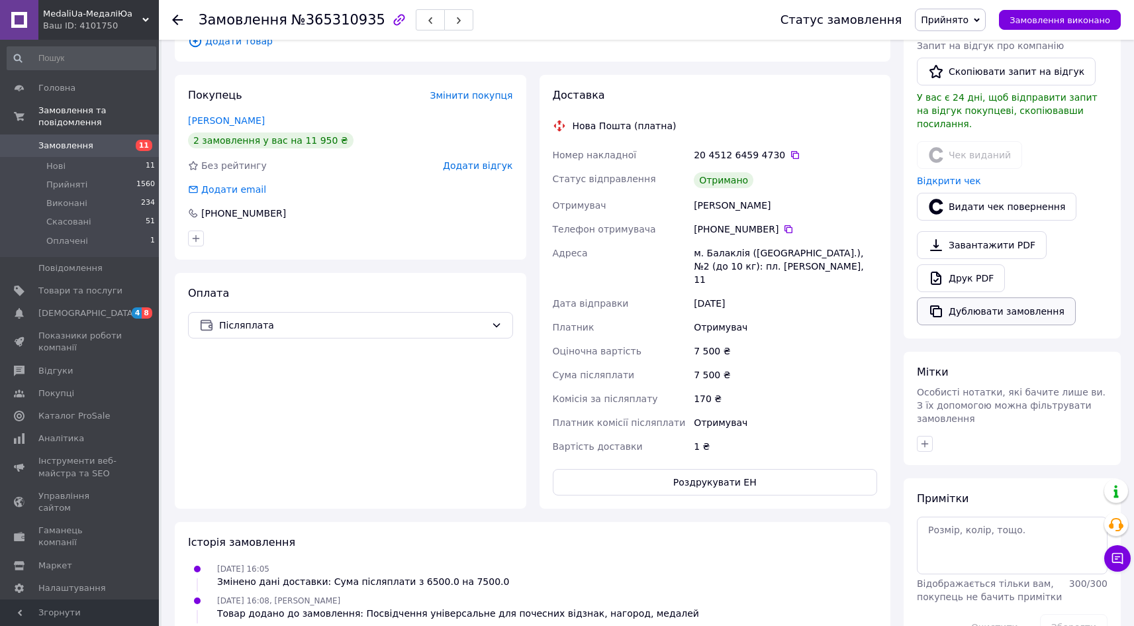
click at [994, 297] on button "Дублювати замовлення" at bounding box center [996, 311] width 159 height 28
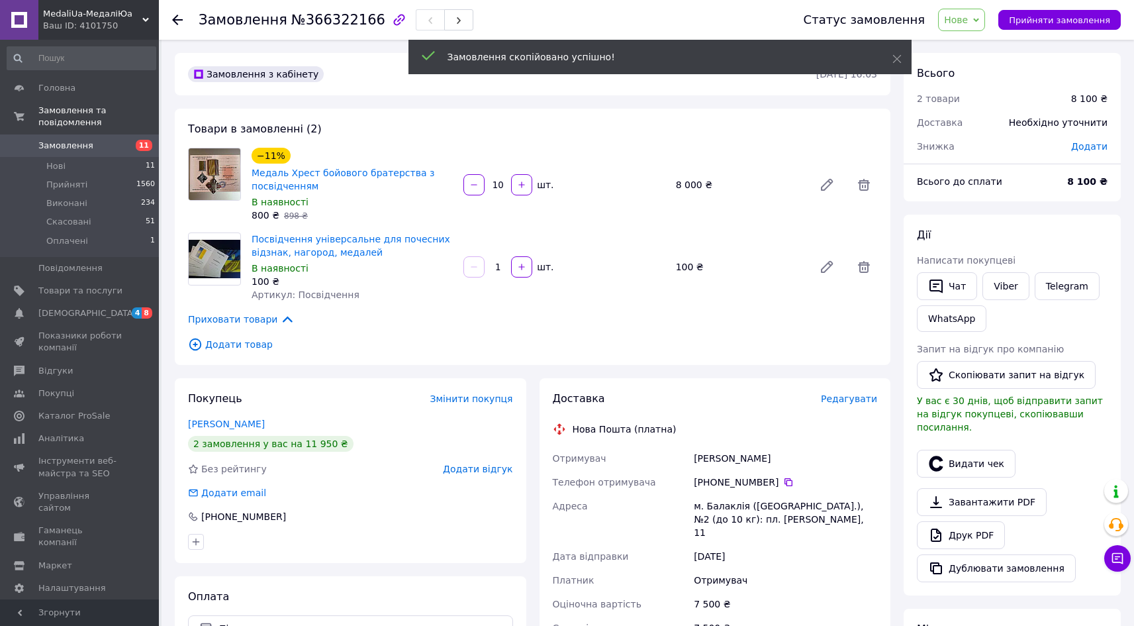
click at [503, 183] on input "10" at bounding box center [497, 185] width 21 height 10
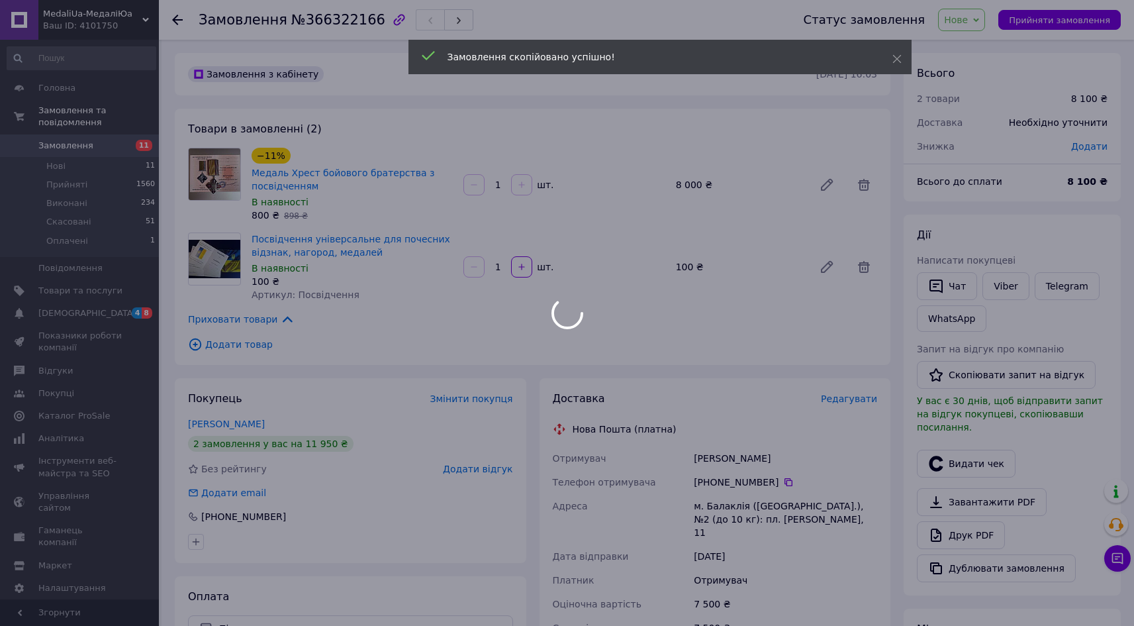
type input "1"
click at [619, 238] on div at bounding box center [567, 313] width 1134 height 626
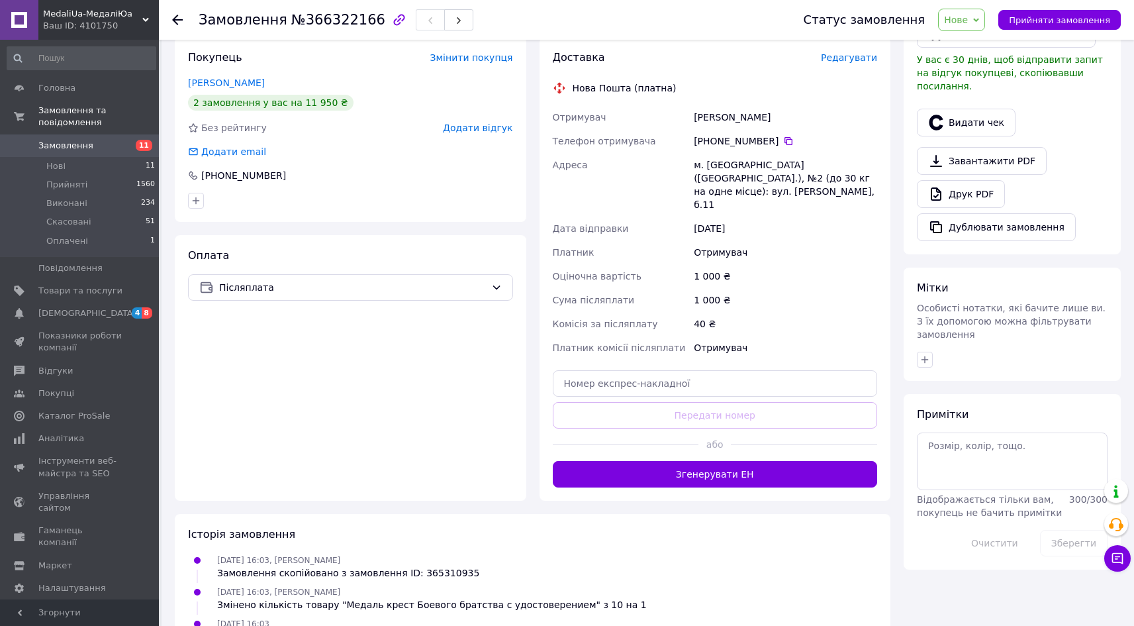
scroll to position [358, 0]
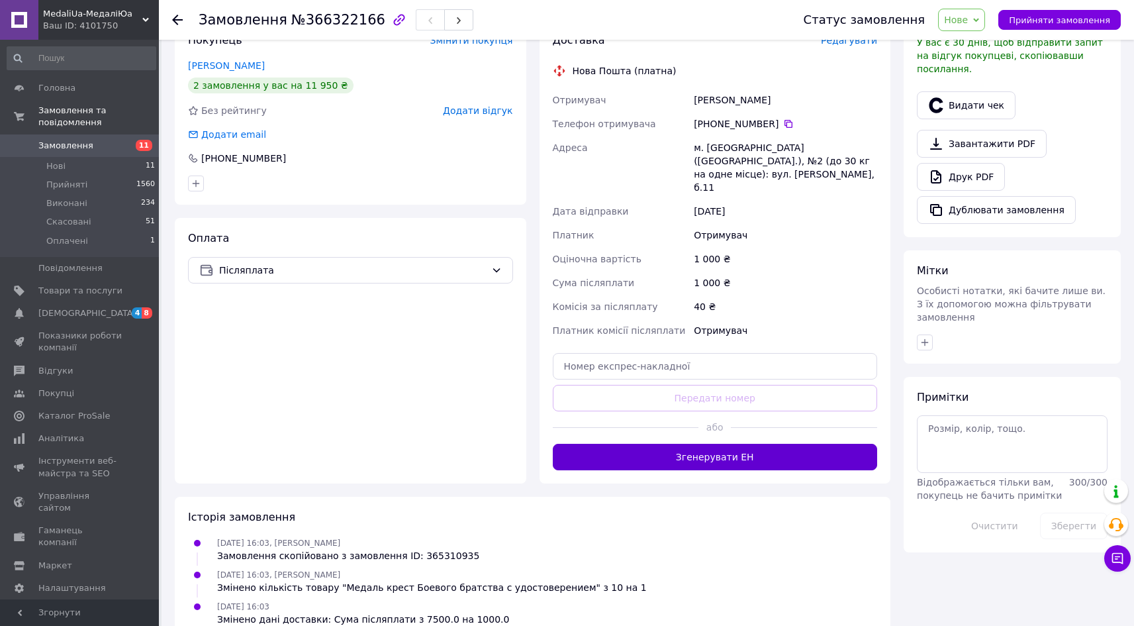
click at [759, 444] on button "Згенерувати ЕН" at bounding box center [715, 457] width 325 height 26
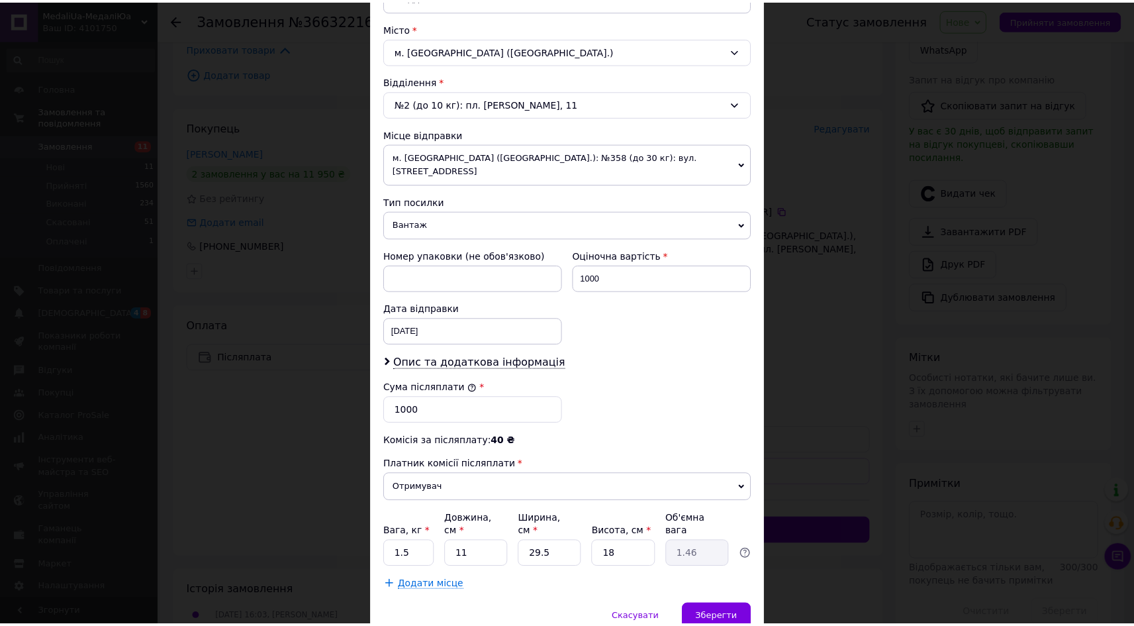
scroll to position [348, 0]
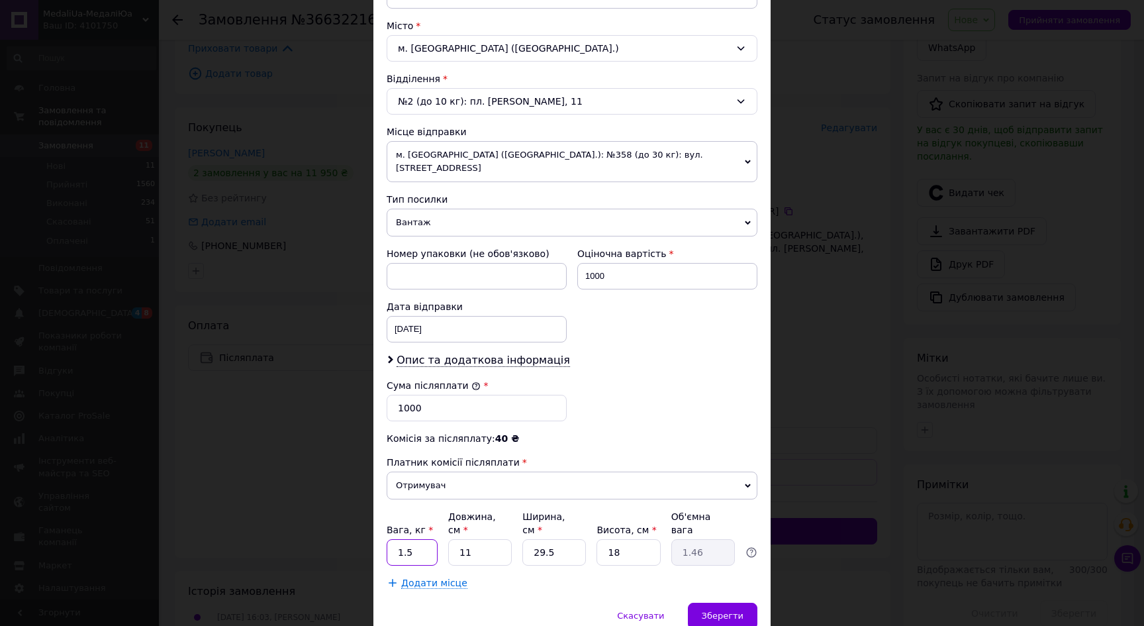
drag, startPoint x: 414, startPoint y: 524, endPoint x: 394, endPoint y: 520, distance: 20.1
click at [394, 539] on input "1.5" at bounding box center [412, 552] width 51 height 26
type input "1"
click at [722, 610] on span "Зберегти" at bounding box center [723, 615] width 42 height 10
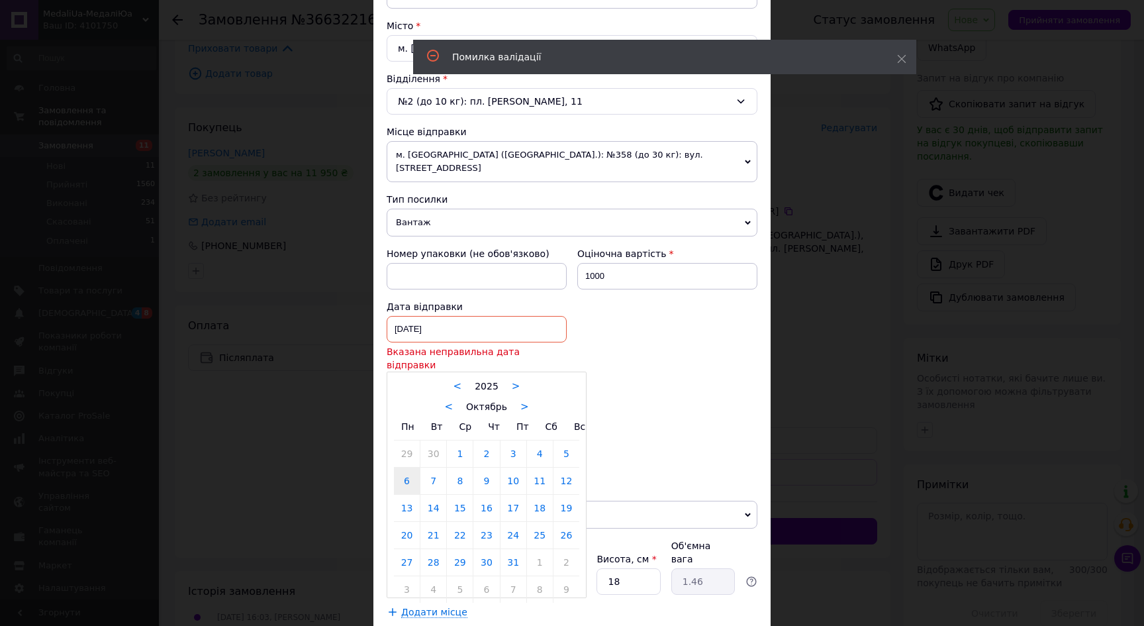
click at [450, 316] on div "[DATE] < 2025 > < Октябрь > Пн Вт Ср Чт Пт Сб Вс 29 30 1 2 3 4 5 6 7 8 9 10 11 …" at bounding box center [477, 329] width 180 height 26
click at [565, 467] on link "12" at bounding box center [566, 480] width 26 height 26
type input "[DATE]"
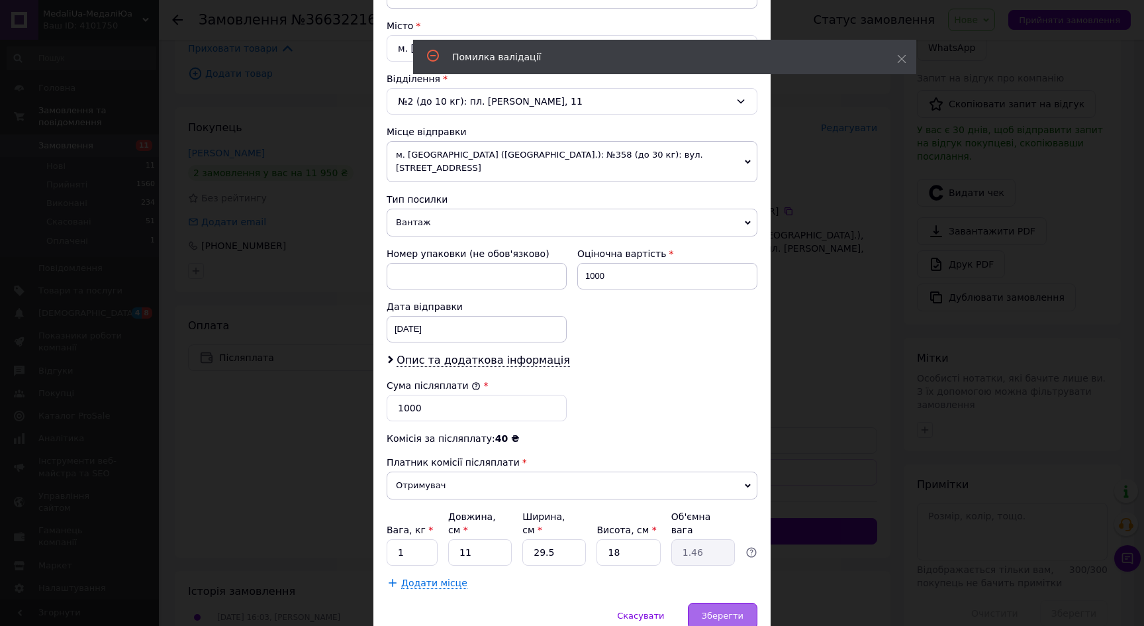
click at [728, 610] on span "Зберегти" at bounding box center [723, 615] width 42 height 10
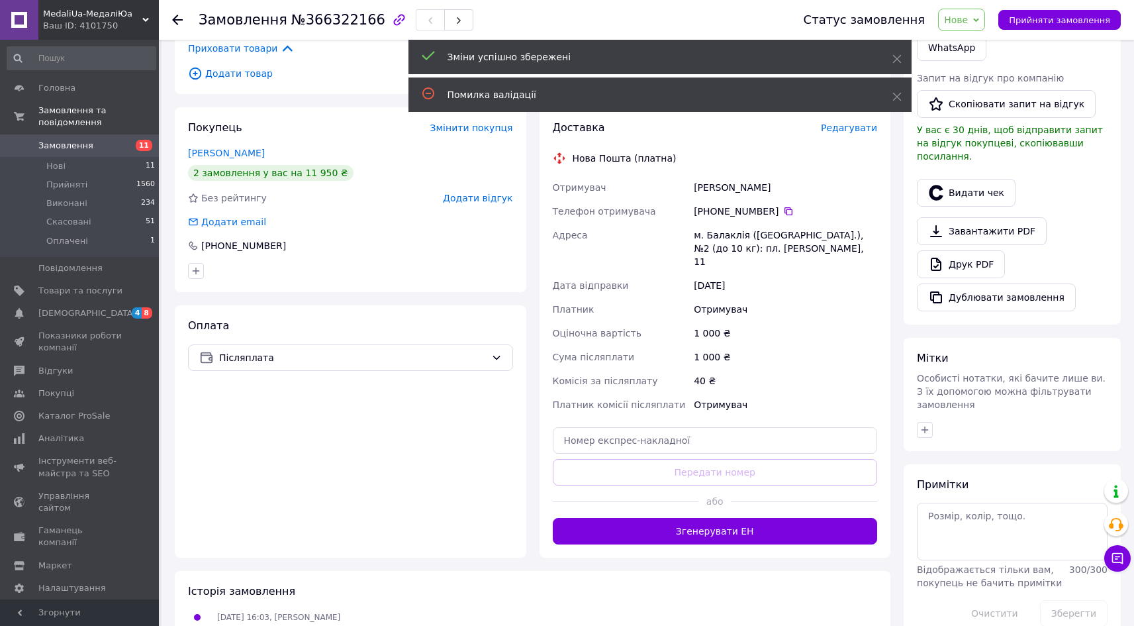
click at [704, 518] on button "Згенерувати ЕН" at bounding box center [715, 531] width 325 height 26
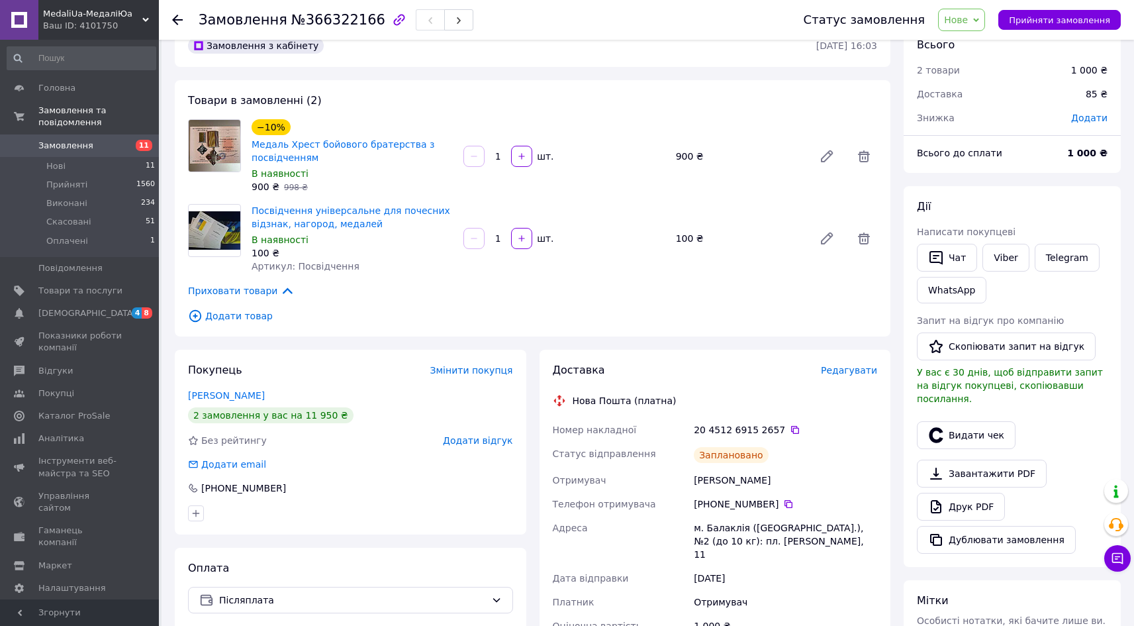
scroll to position [0, 0]
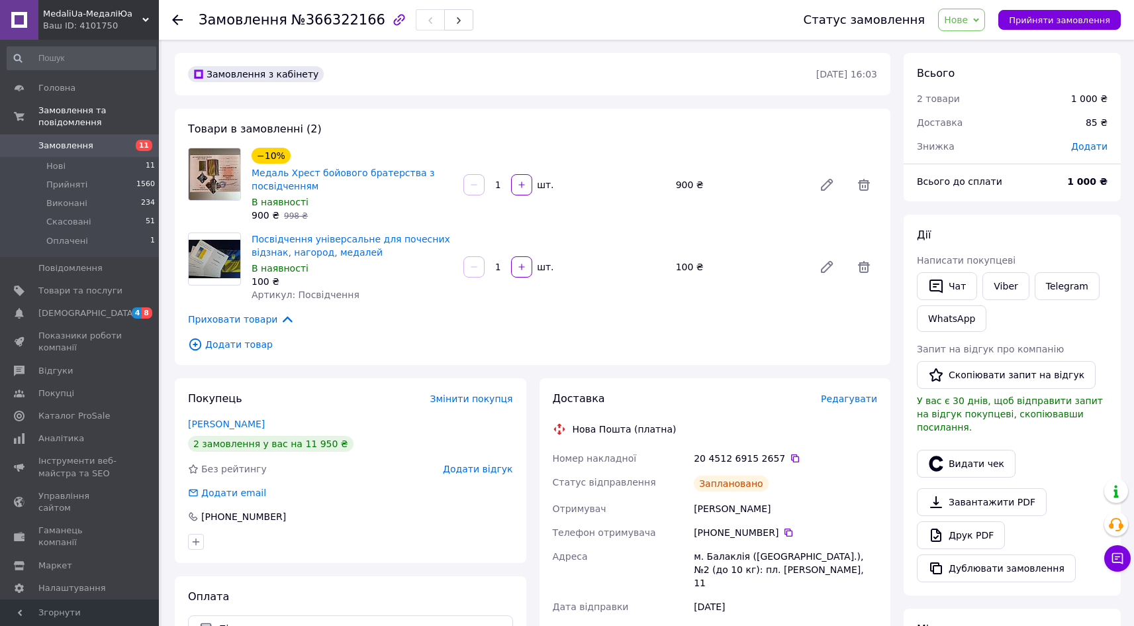
click at [1089, 148] on span "Додати" at bounding box center [1089, 146] width 36 height 11
click at [998, 200] on input "text" at bounding box center [998, 200] width 78 height 26
type input "100"
click at [1049, 237] on button "Зберегти" at bounding box center [1064, 237] width 66 height 26
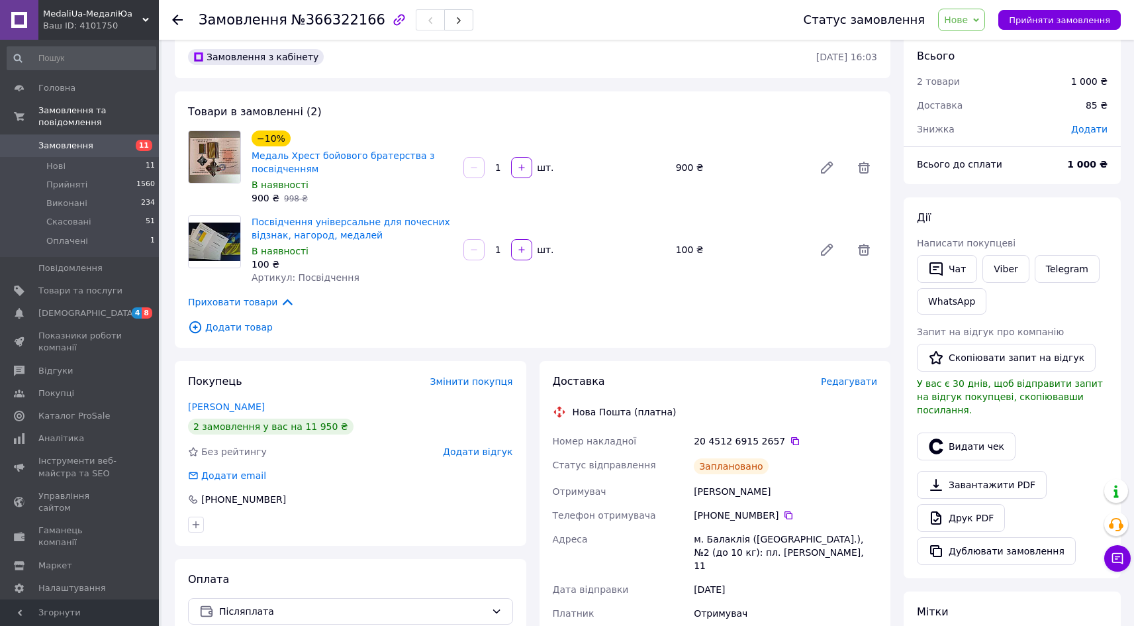
scroll to position [208, 0]
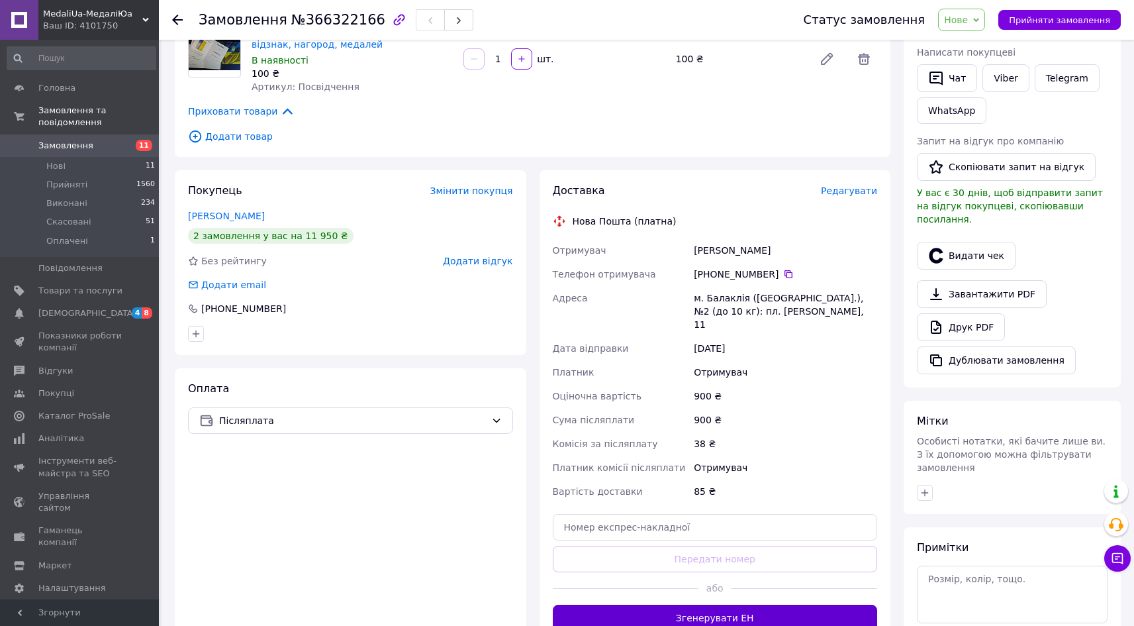
click at [693, 604] on button "Згенерувати ЕН" at bounding box center [715, 617] width 325 height 26
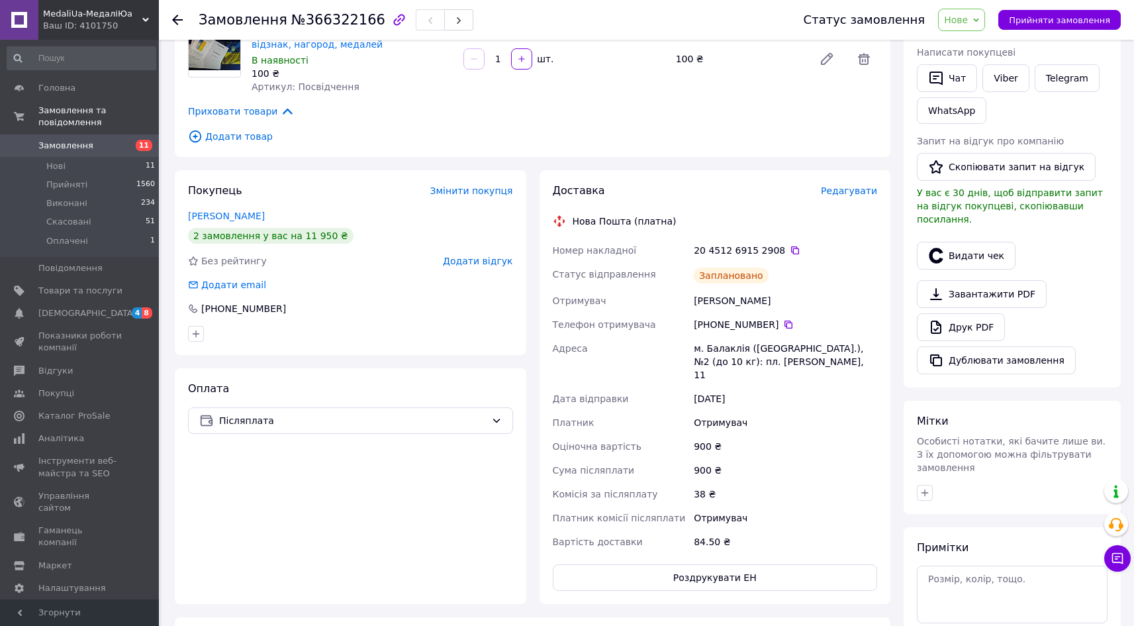
click at [968, 15] on span "Нове" at bounding box center [956, 20] width 24 height 11
click at [984, 38] on li "Прийнято" at bounding box center [969, 46] width 61 height 20
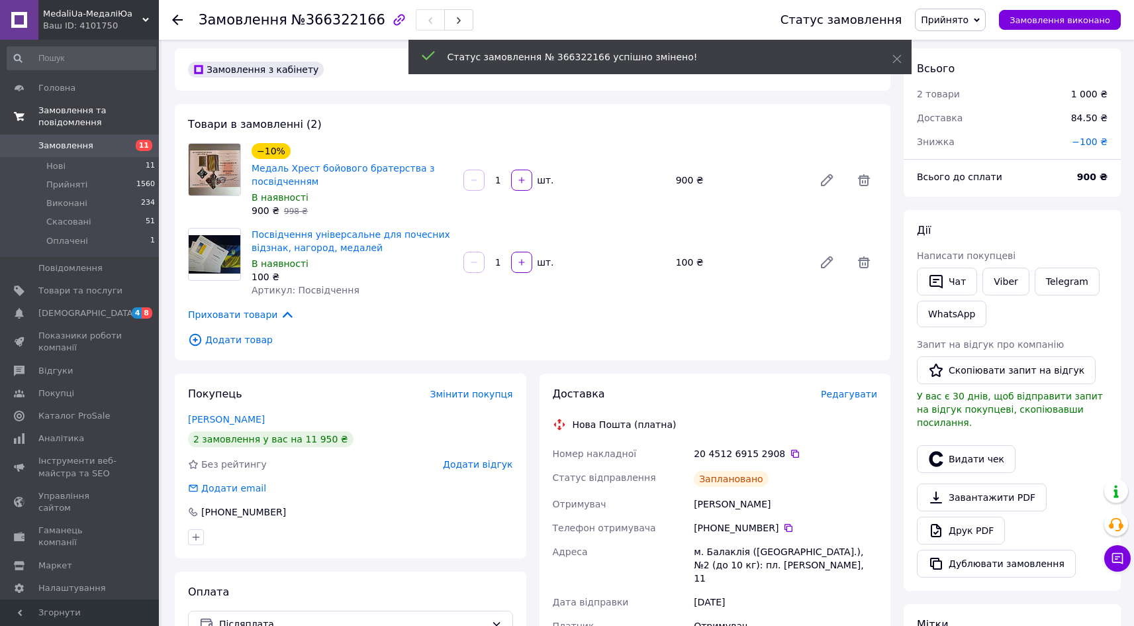
scroll to position [0, 0]
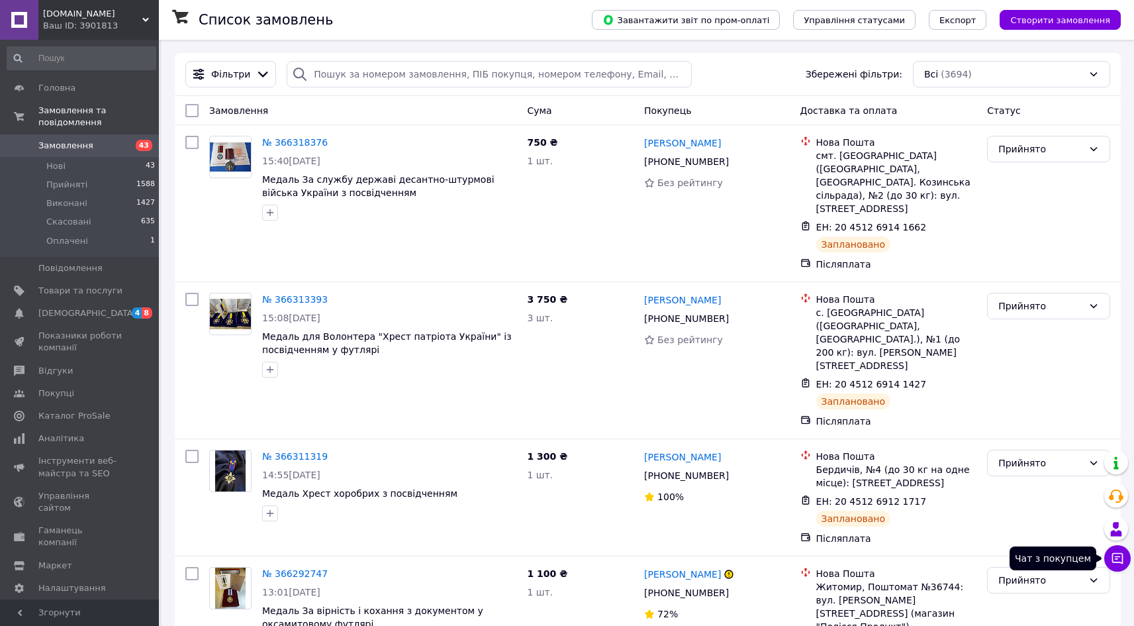
click at [1119, 553] on icon at bounding box center [1117, 558] width 11 height 11
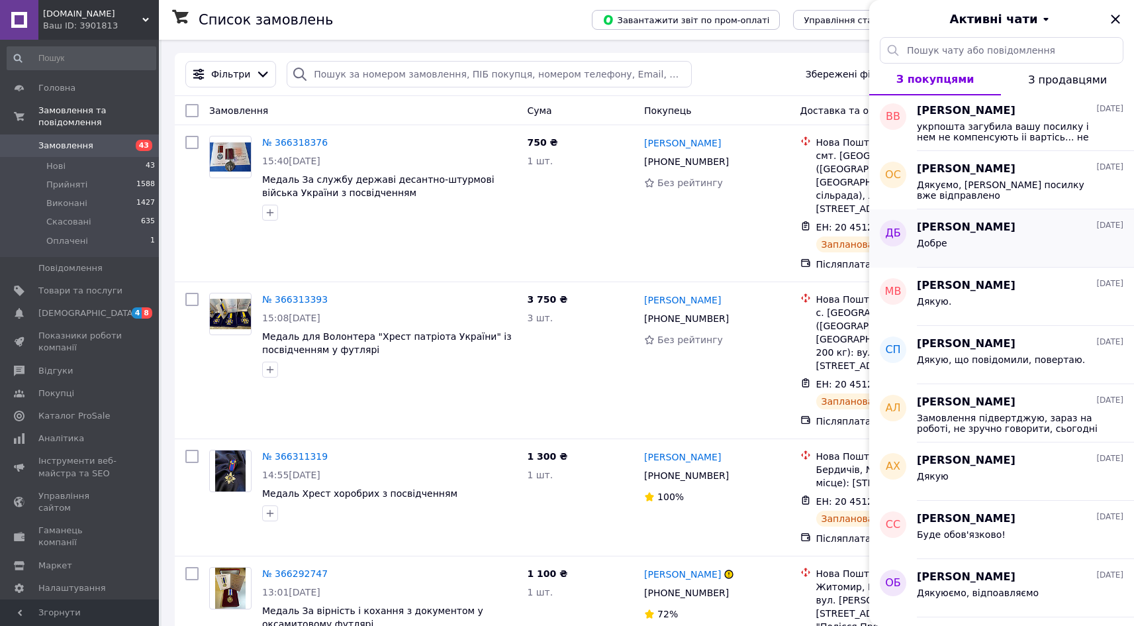
scroll to position [5, 0]
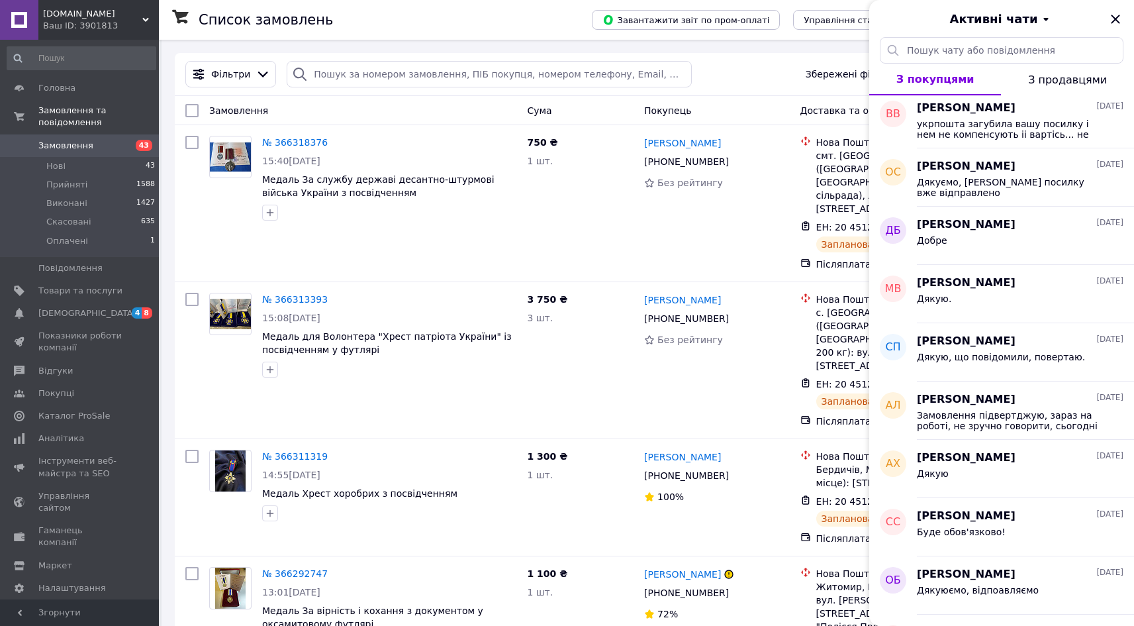
click at [96, 23] on div "Ваш ID: 3901813" at bounding box center [101, 26] width 116 height 12
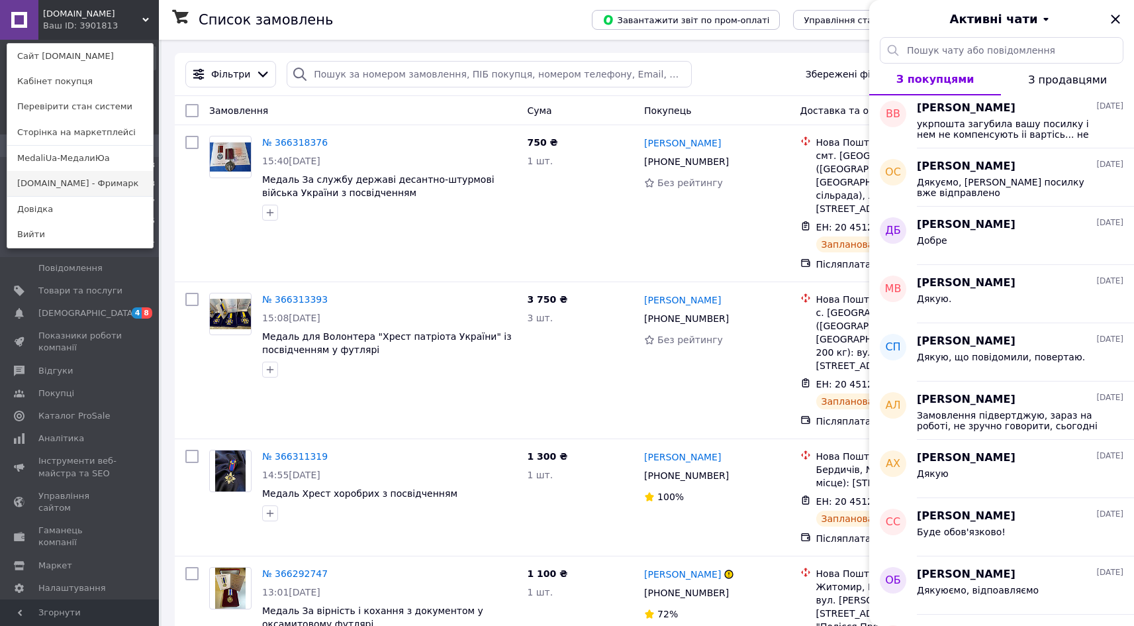
click at [65, 182] on link "Freemark.com.ua - Фримарк" at bounding box center [80, 183] width 146 height 25
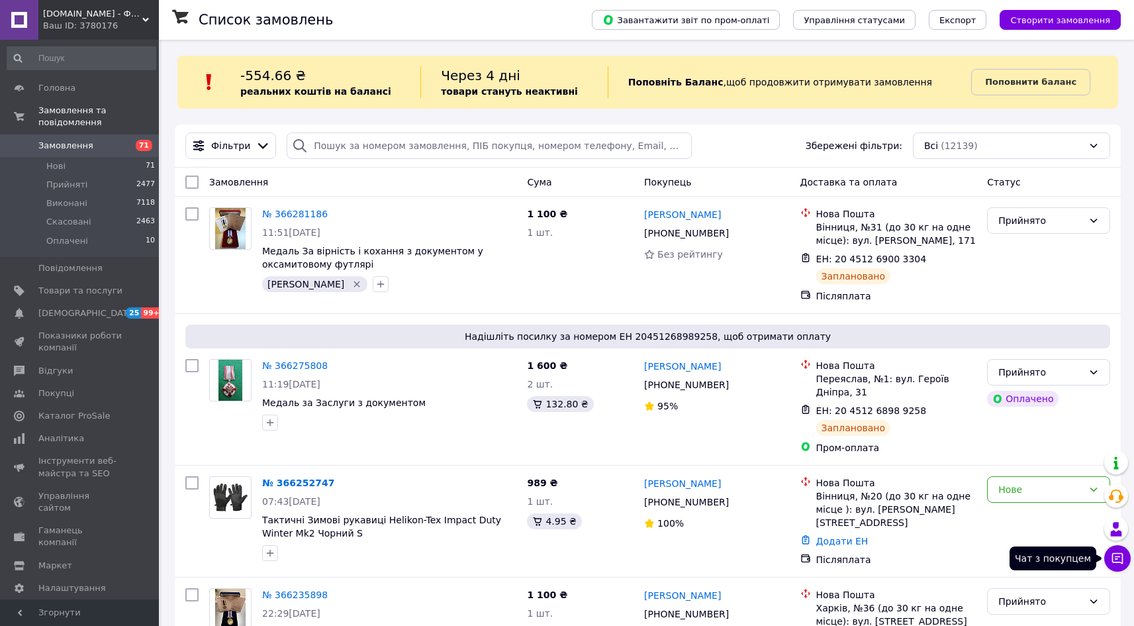
click at [1118, 563] on icon at bounding box center [1117, 557] width 13 height 13
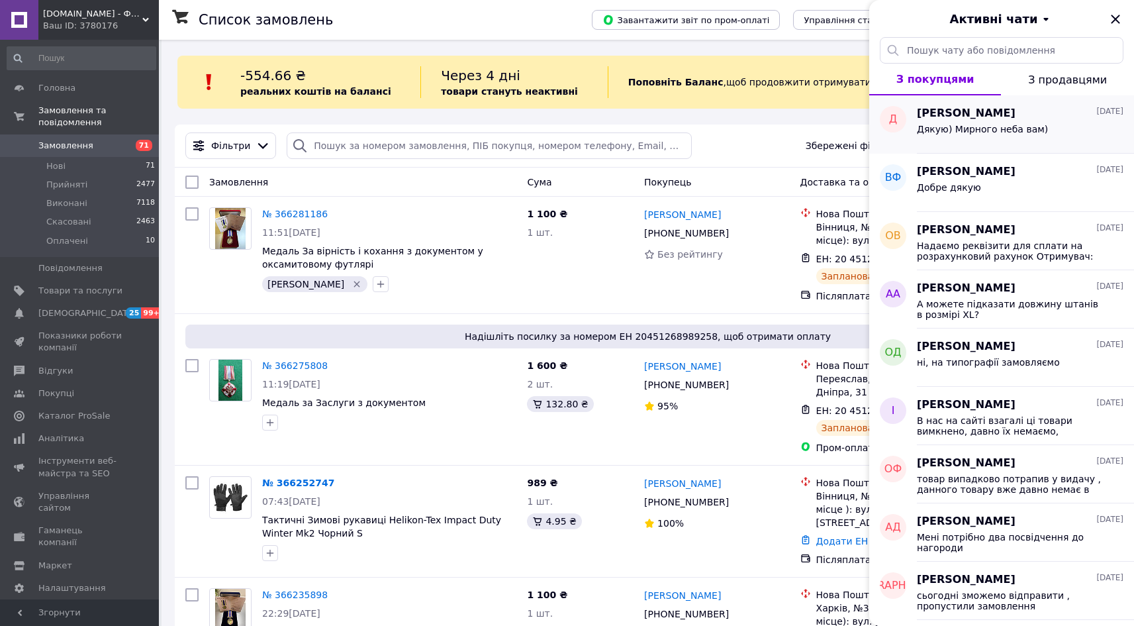
click at [966, 130] on span "Дякую) Мирного неба вам)" at bounding box center [982, 129] width 131 height 11
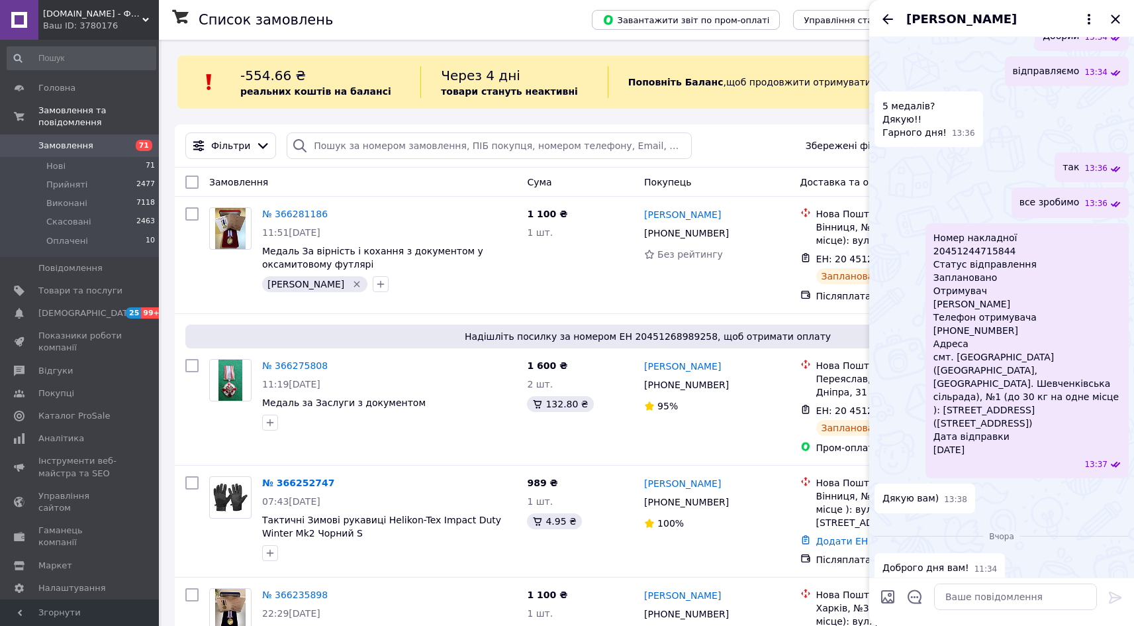
scroll to position [299, 0]
drag, startPoint x: 1001, startPoint y: 246, endPoint x: 925, endPoint y: 251, distance: 76.3
click at [926, 251] on div "Номер накладної 20451244715844 Статус відправлення Заплановано Отримувач Ліхото…" at bounding box center [1027, 350] width 203 height 255
copy span "20451244715844"
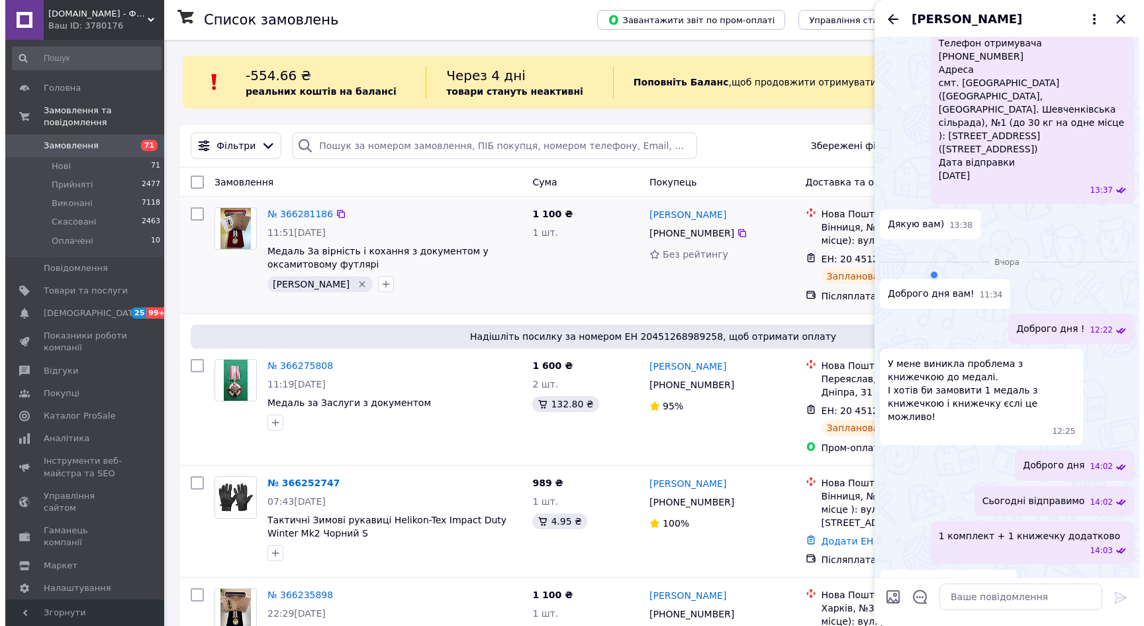
scroll to position [567, 0]
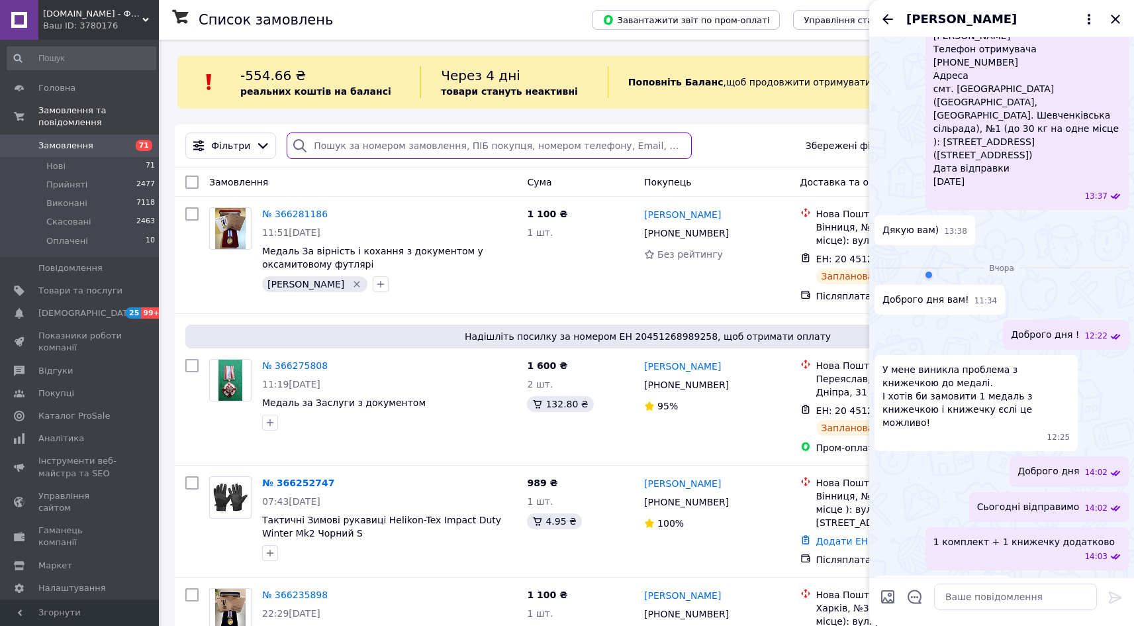
click at [397, 146] on input "search" at bounding box center [489, 145] width 405 height 26
paste input "20451244715844"
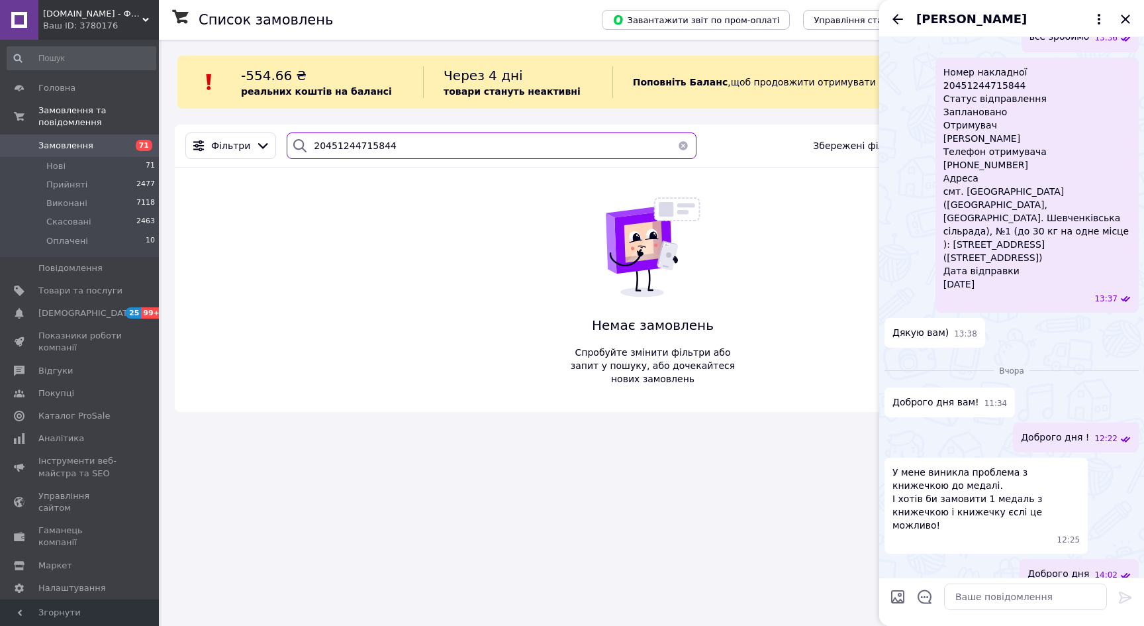
scroll to position [446, 0]
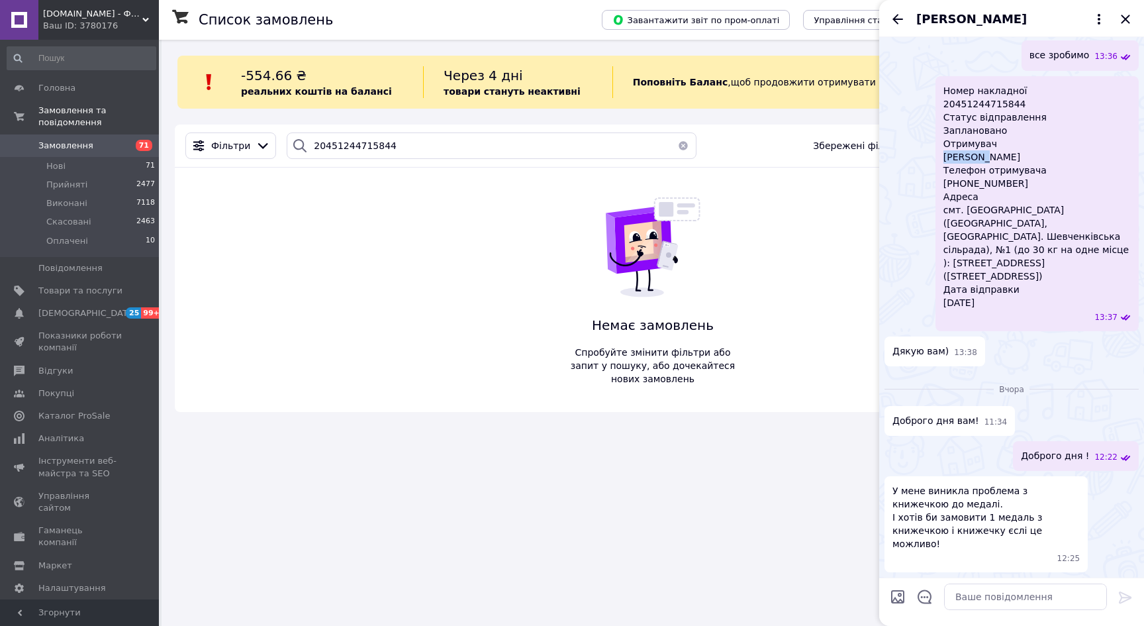
drag, startPoint x: 976, startPoint y: 154, endPoint x: 941, endPoint y: 157, distance: 35.2
click at [941, 157] on div "Номер накладної 20451244715844 Статус відправлення Заплановано Отримувач Ліхото…" at bounding box center [1036, 203] width 203 height 255
copy span "[PERSON_NAME]"
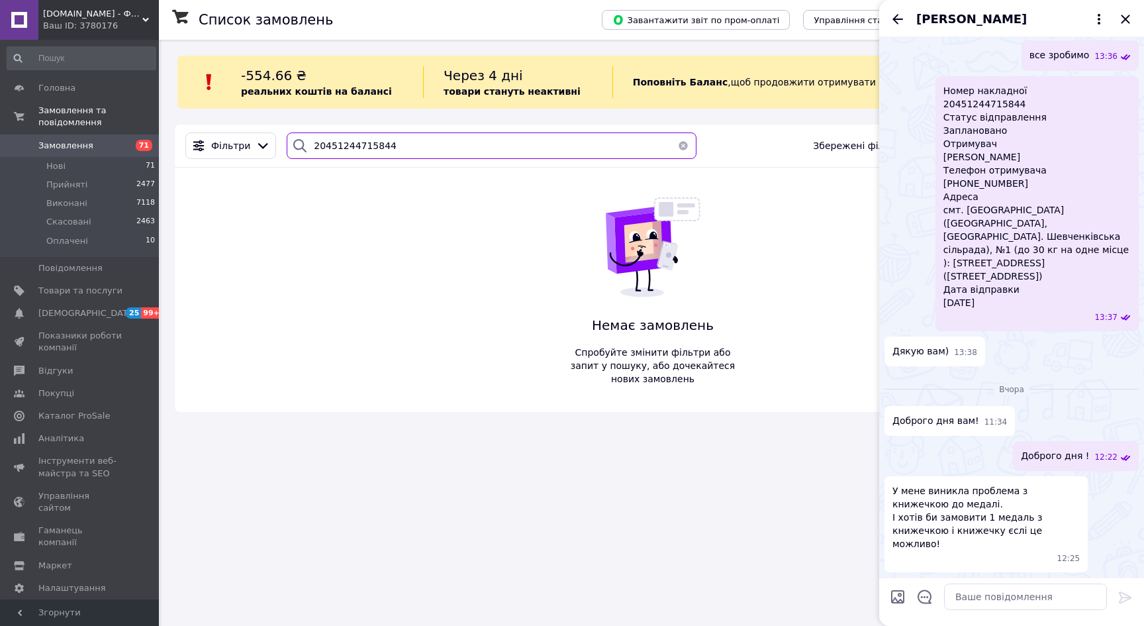
drag, startPoint x: 428, startPoint y: 144, endPoint x: 291, endPoint y: 125, distance: 139.0
click at [291, 125] on div "Фільтри 20451244715844 Збережені фільтри: Всі (12139)" at bounding box center [653, 145] width 956 height 43
paste input "[PERSON_NAME]"
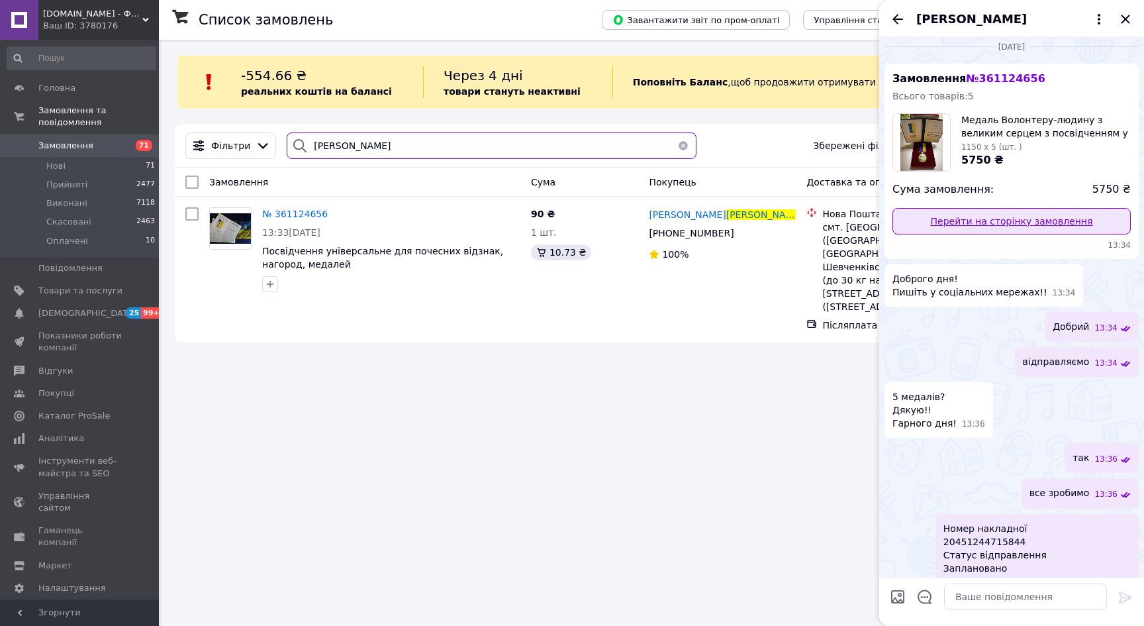
scroll to position [11, 0]
type input "[PERSON_NAME]"
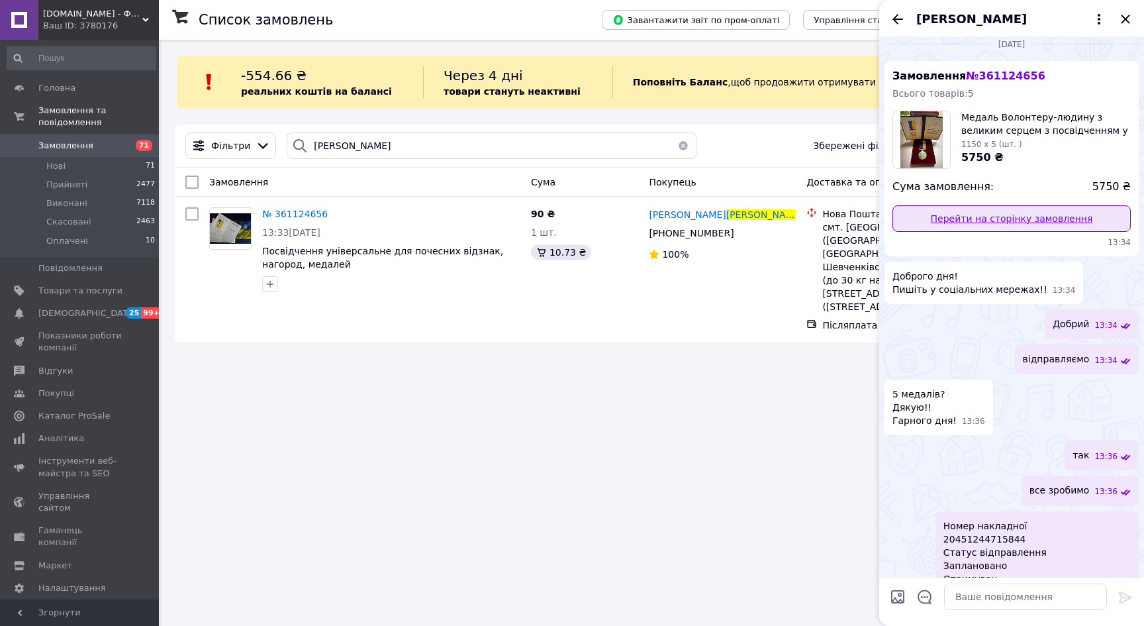
click at [1002, 220] on link "Перейти на сторінку замовлення" at bounding box center [1011, 218] width 238 height 26
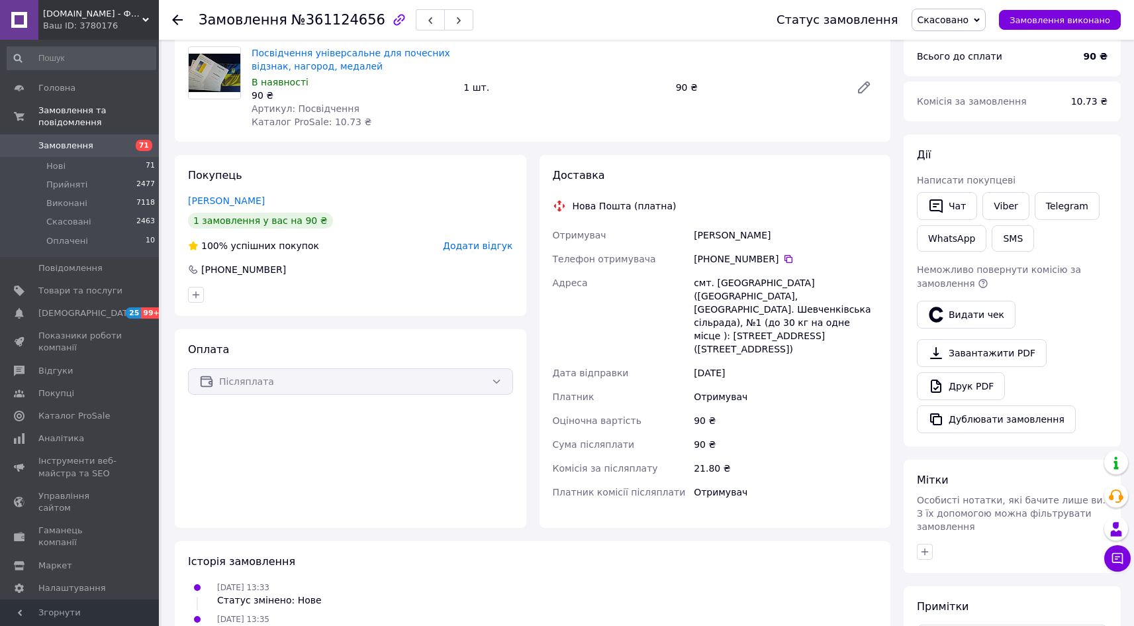
scroll to position [81, 0]
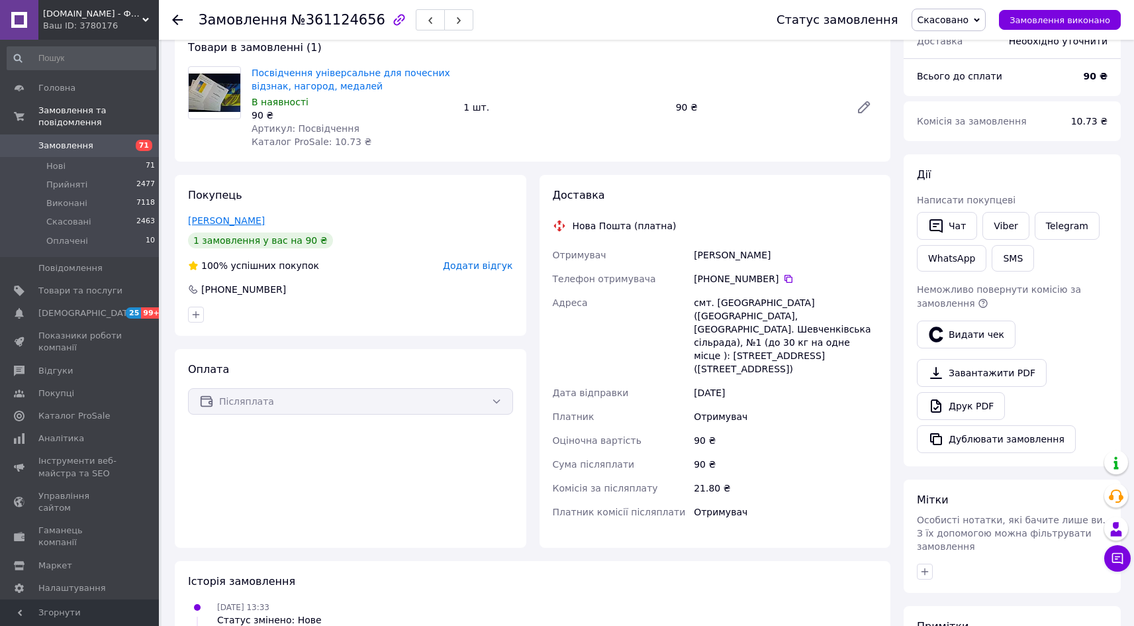
click at [229, 220] on link "[PERSON_NAME]" at bounding box center [226, 220] width 77 height 11
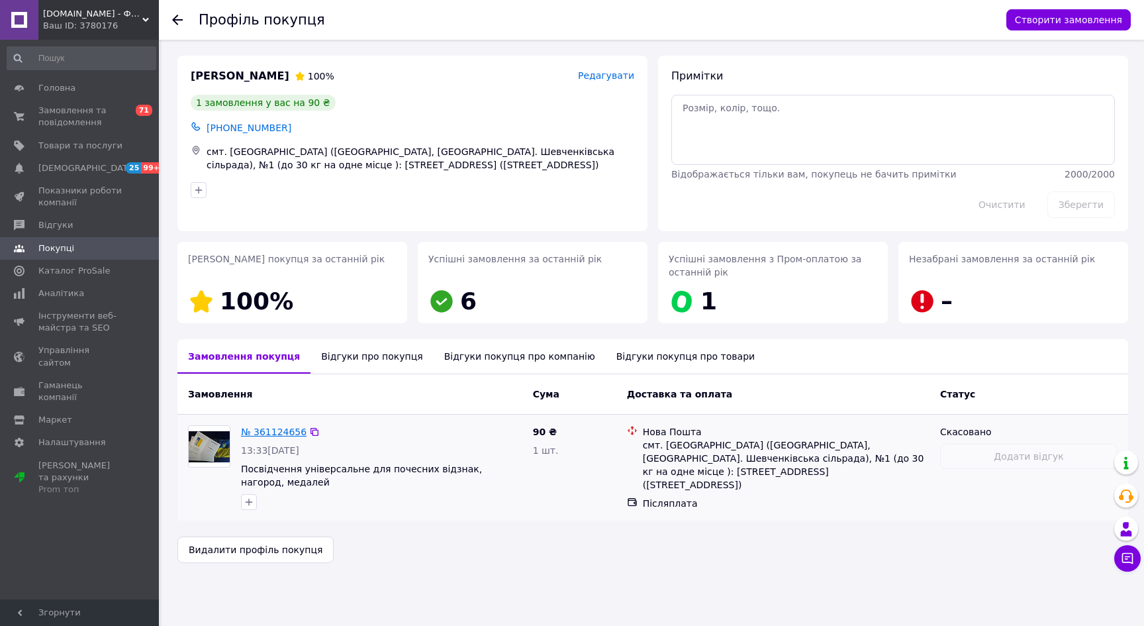
click at [277, 432] on link "№ 361124656" at bounding box center [274, 431] width 66 height 11
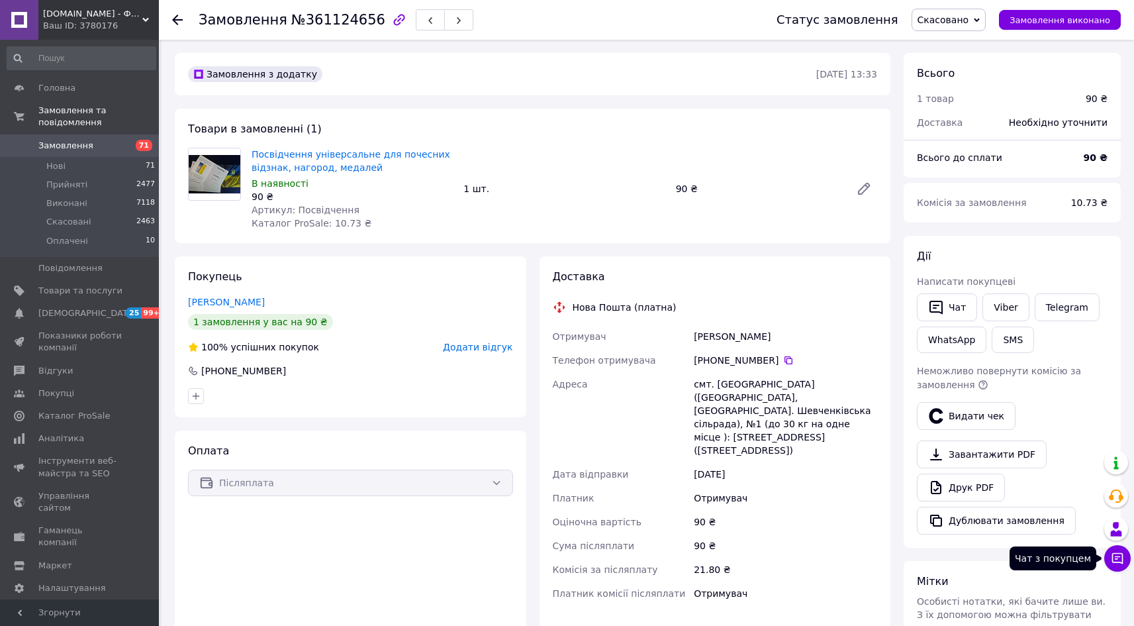
click at [1119, 563] on icon at bounding box center [1117, 557] width 13 height 13
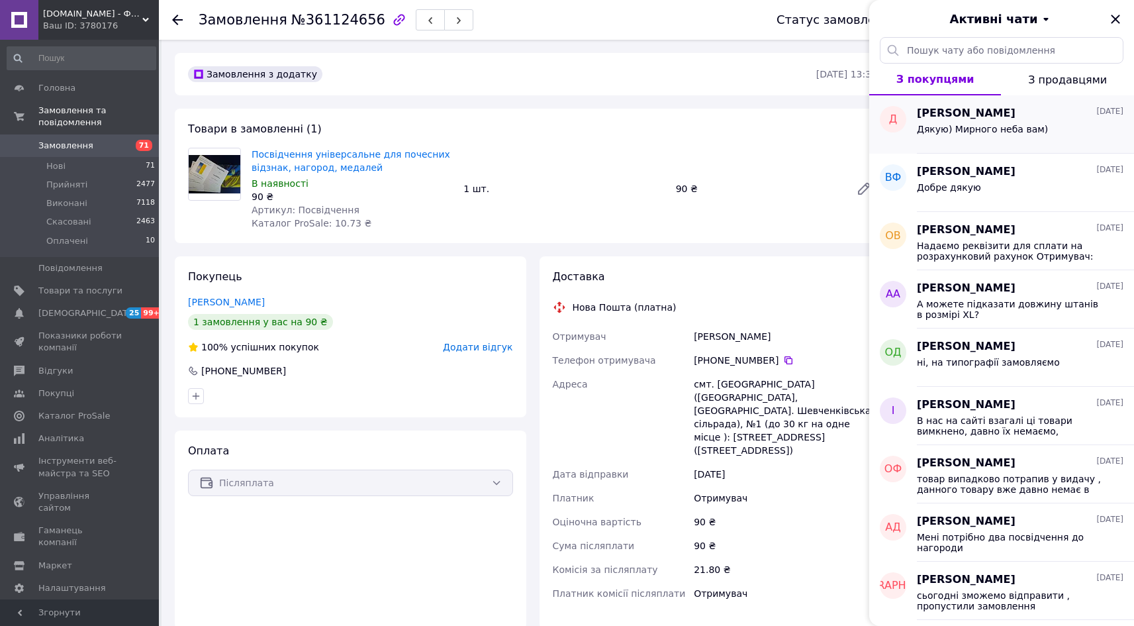
click at [988, 123] on div "Дякую) Мирного неба вам)" at bounding box center [1020, 131] width 207 height 21
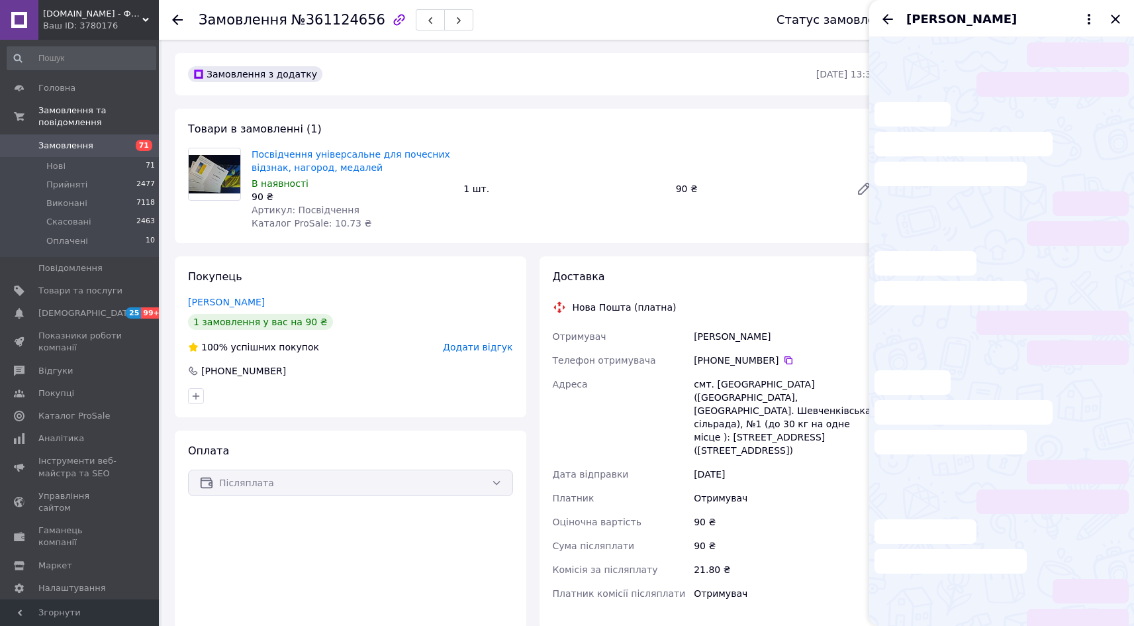
scroll to position [573, 0]
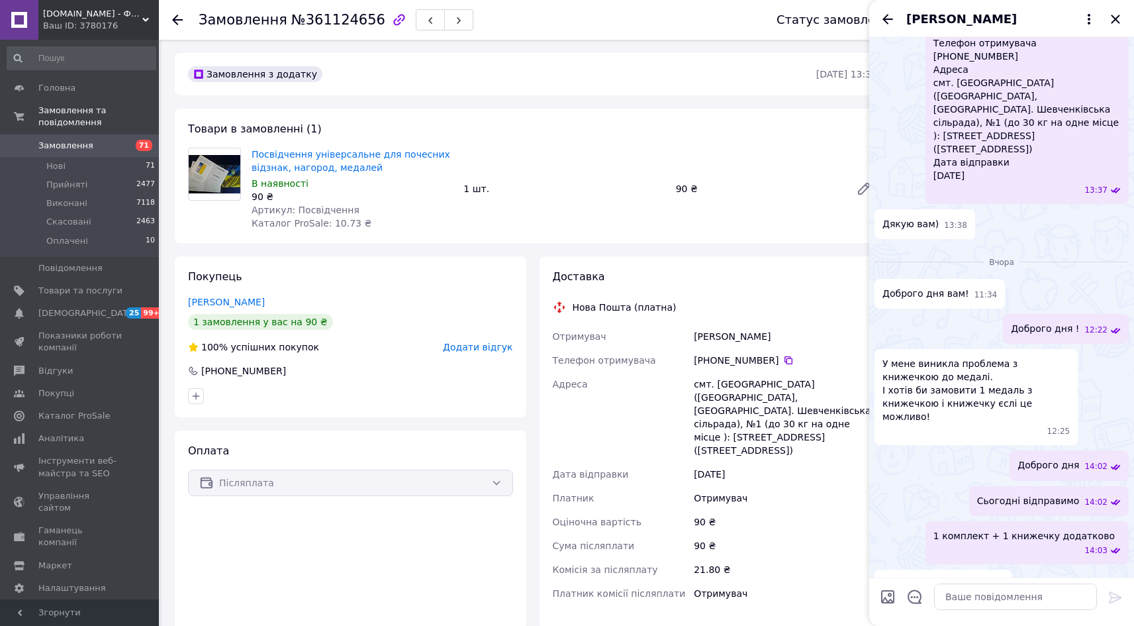
click at [657, 169] on div "Посвідчення універсальне для почесних відзнак, нагород, медалей В наявності 90 …" at bounding box center [564, 188] width 636 height 87
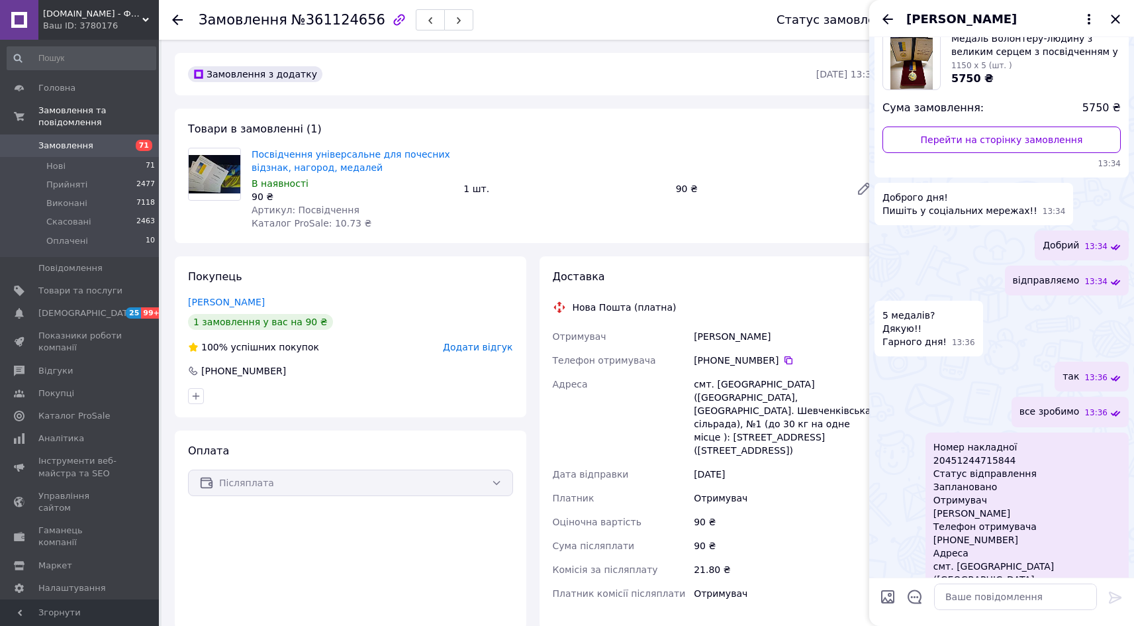
scroll to position [19, 0]
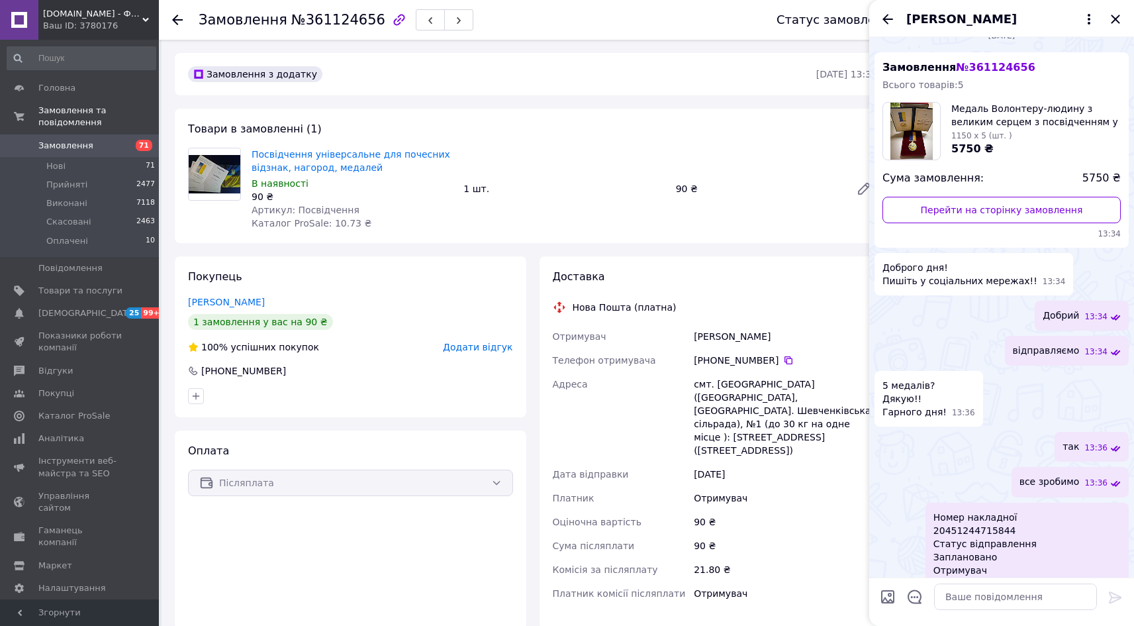
click at [1027, 66] on div "Замовлення № 361124656 Всього товарів: 5 Медаль Волонтеру-людину з великим серц…" at bounding box center [1002, 149] width 254 height 195
click at [56, 21] on div "Ваш ID: 3780176" at bounding box center [101, 26] width 116 height 12
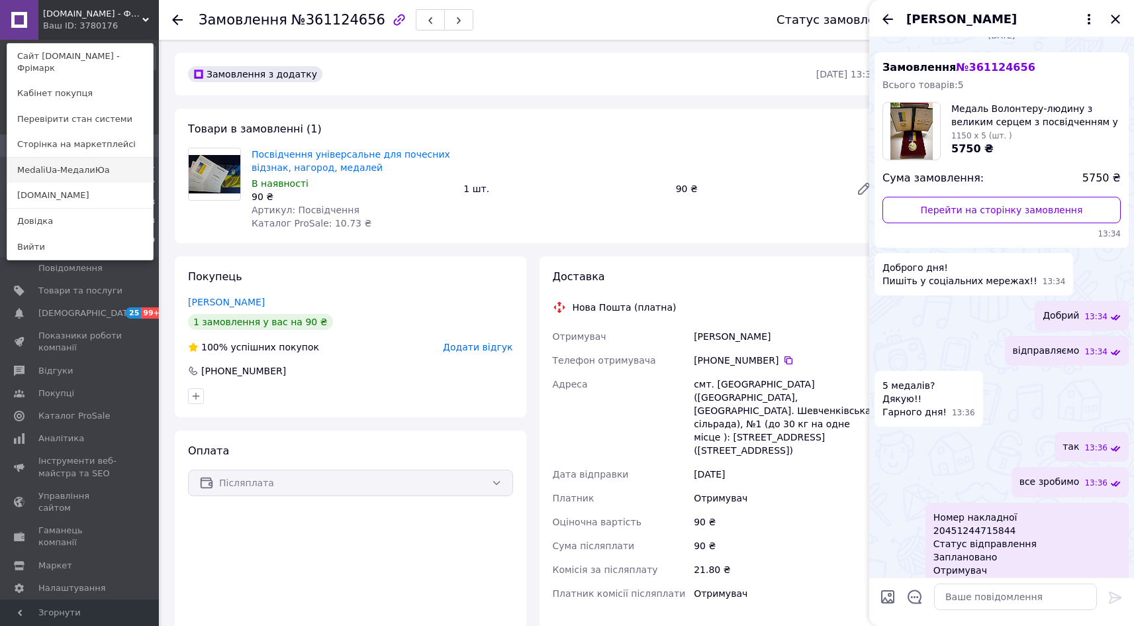
click at [67, 158] on link "MedaliUa-МедалиЮа" at bounding box center [80, 170] width 146 height 25
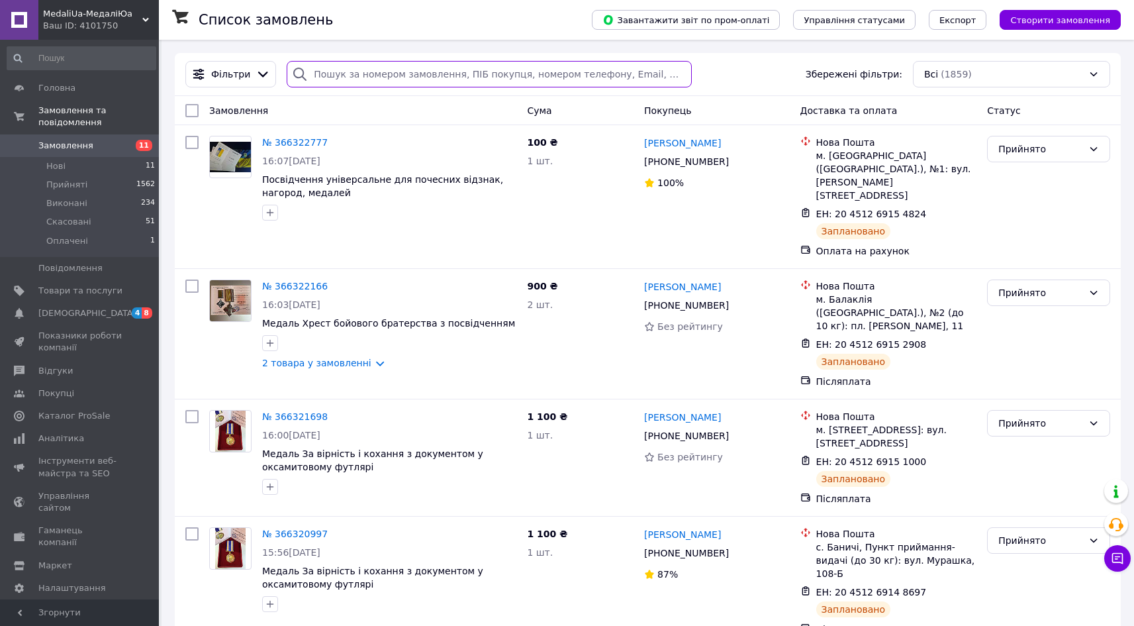
drag, startPoint x: 334, startPoint y: 69, endPoint x: 336, endPoint y: 75, distance: 6.9
click at [335, 69] on input "search" at bounding box center [489, 74] width 405 height 26
paste input "[PERSON_NAME]"
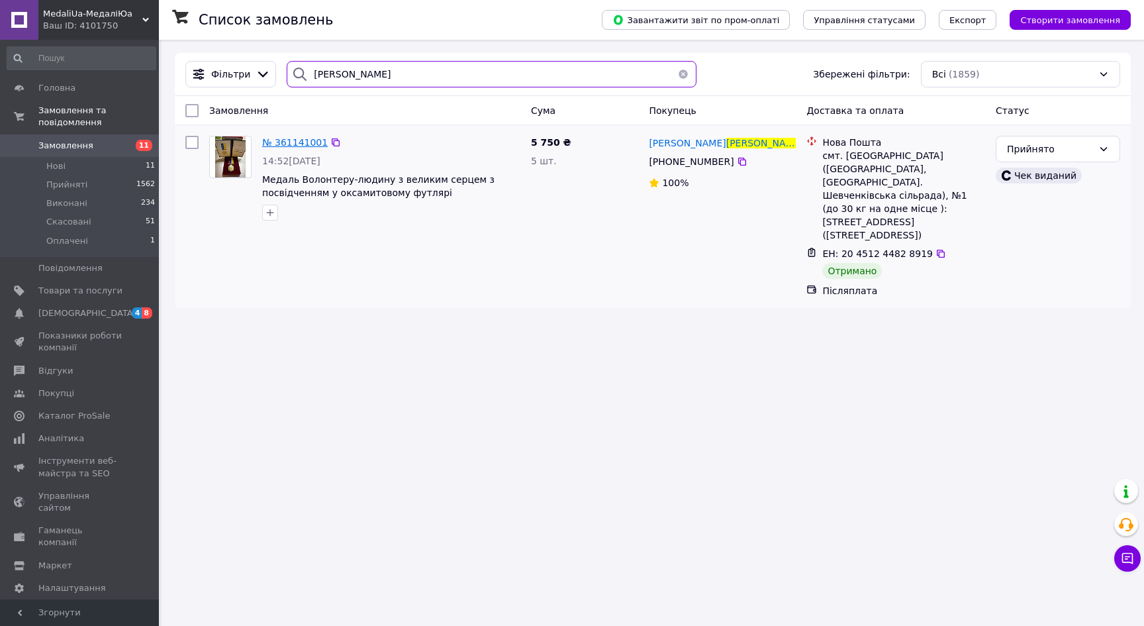
type input "[PERSON_NAME]"
click at [282, 140] on span "№ 361141001" at bounding box center [295, 142] width 66 height 11
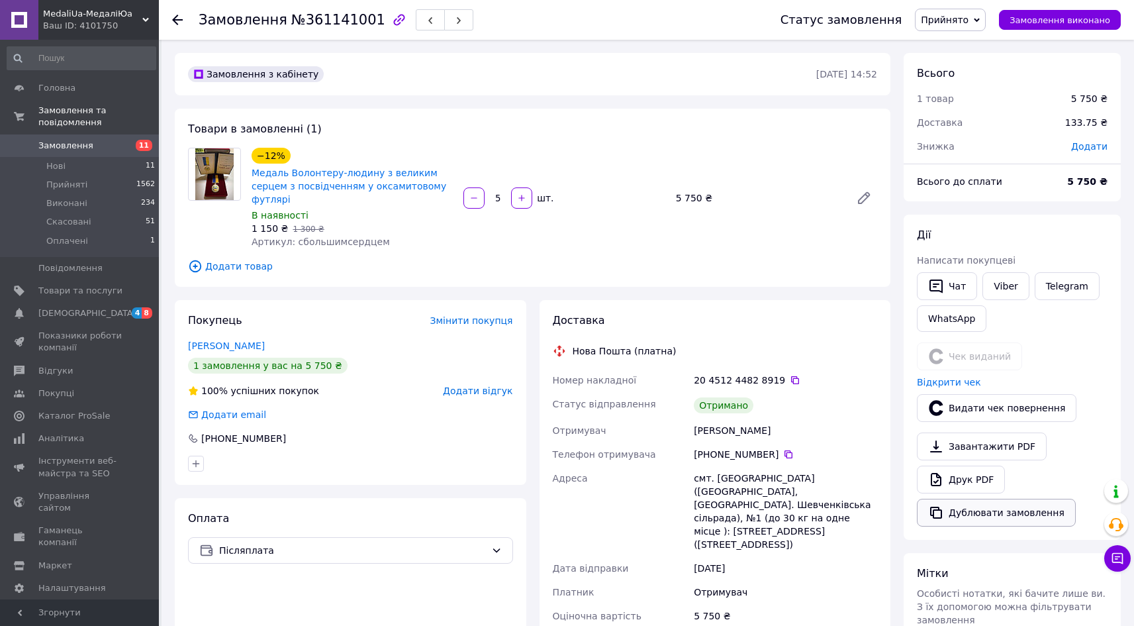
click at [984, 510] on button "Дублювати замовлення" at bounding box center [996, 513] width 159 height 28
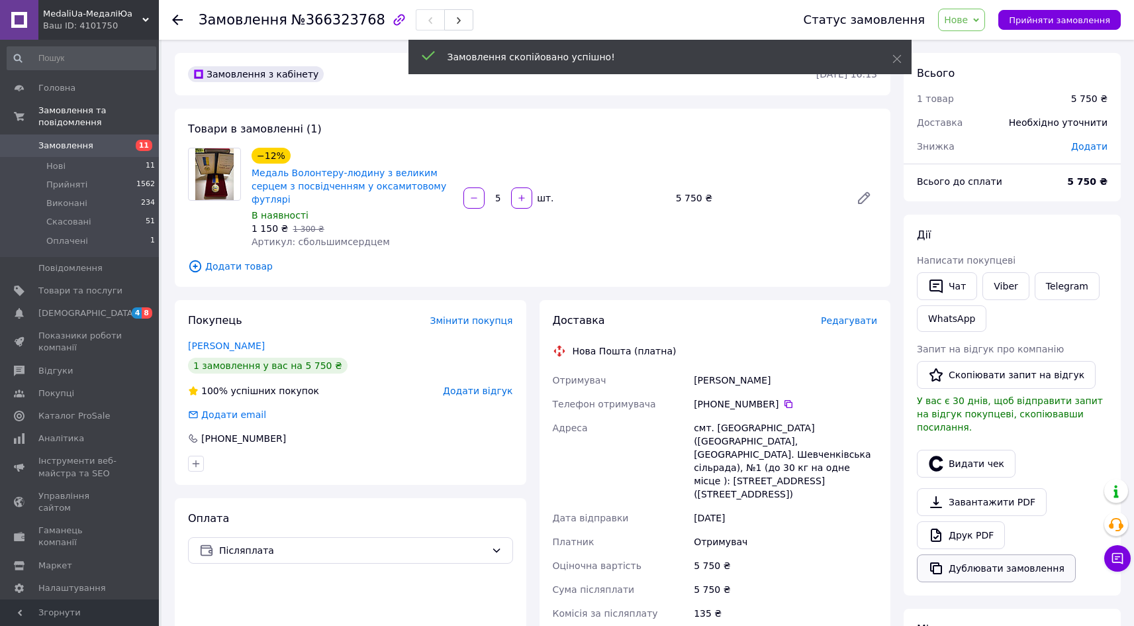
click at [982, 559] on button "Дублювати замовлення" at bounding box center [996, 568] width 159 height 28
click at [504, 193] on input "5" at bounding box center [497, 198] width 21 height 10
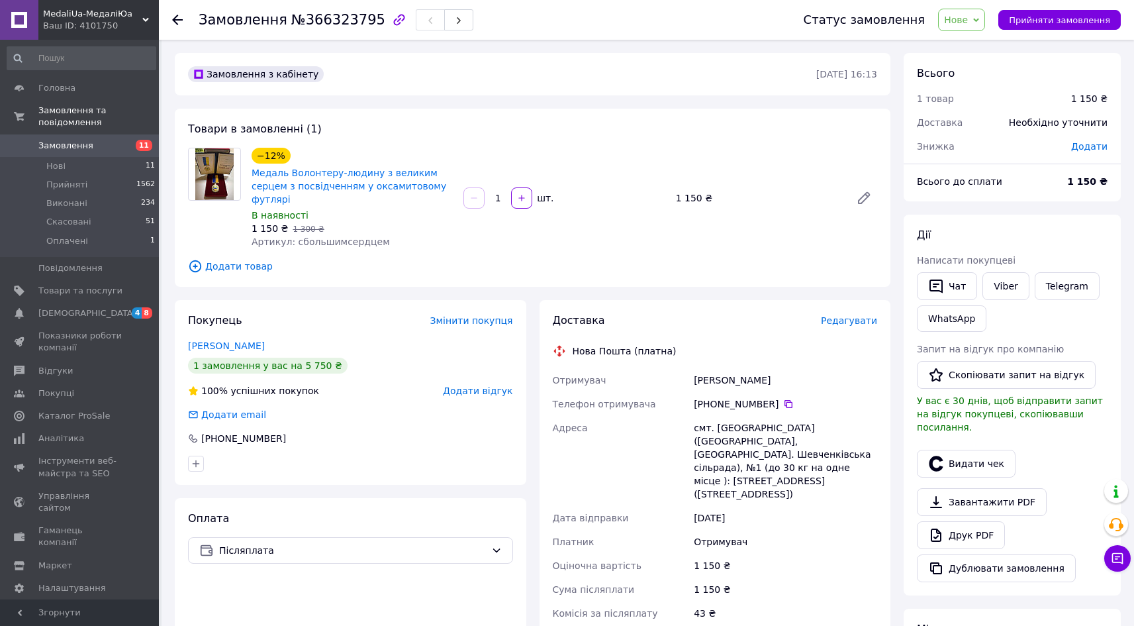
type input "1"
click at [243, 259] on span "Додати товар" at bounding box center [532, 266] width 689 height 15
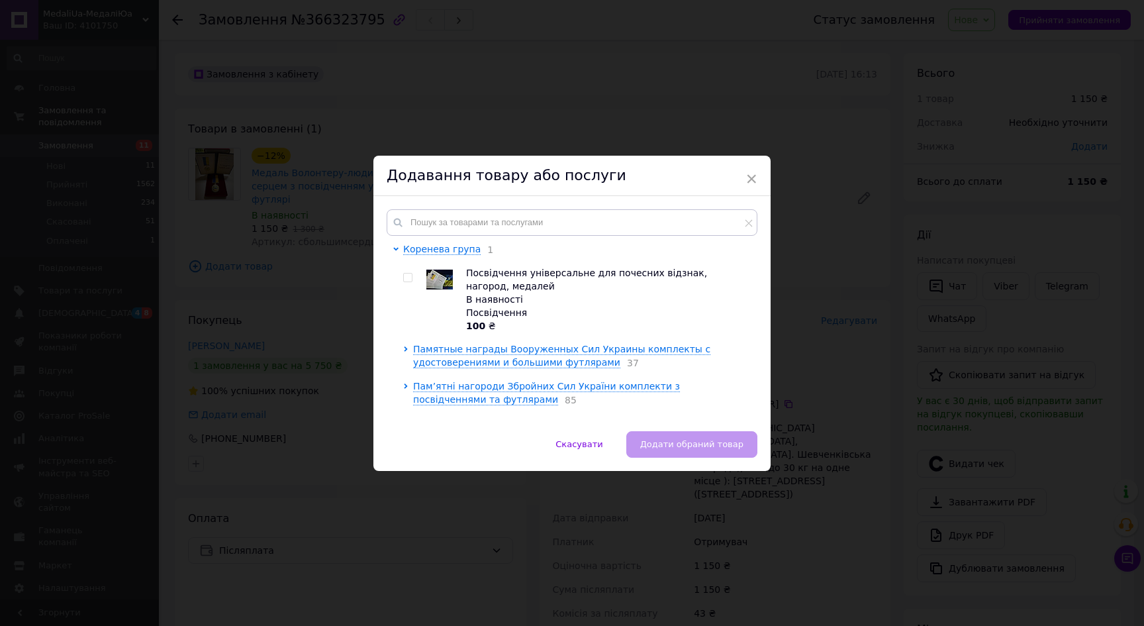
click at [403, 279] on input "checkbox" at bounding box center [407, 277] width 9 height 9
checkbox input "true"
click at [698, 442] on span "Додати обраний товар" at bounding box center [691, 444] width 103 height 10
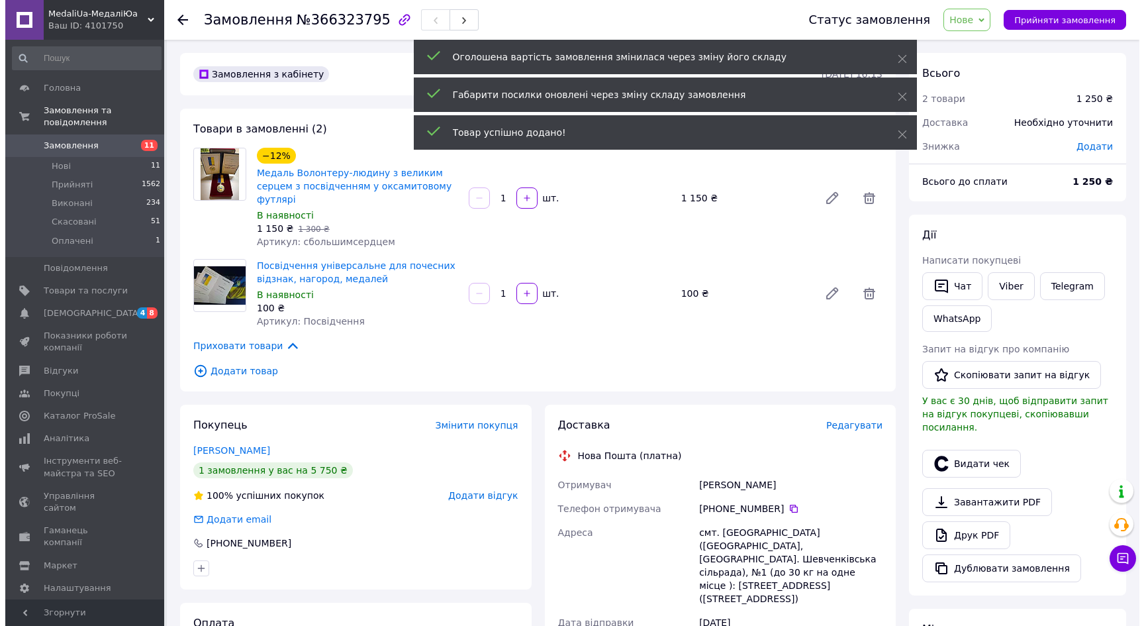
scroll to position [224, 0]
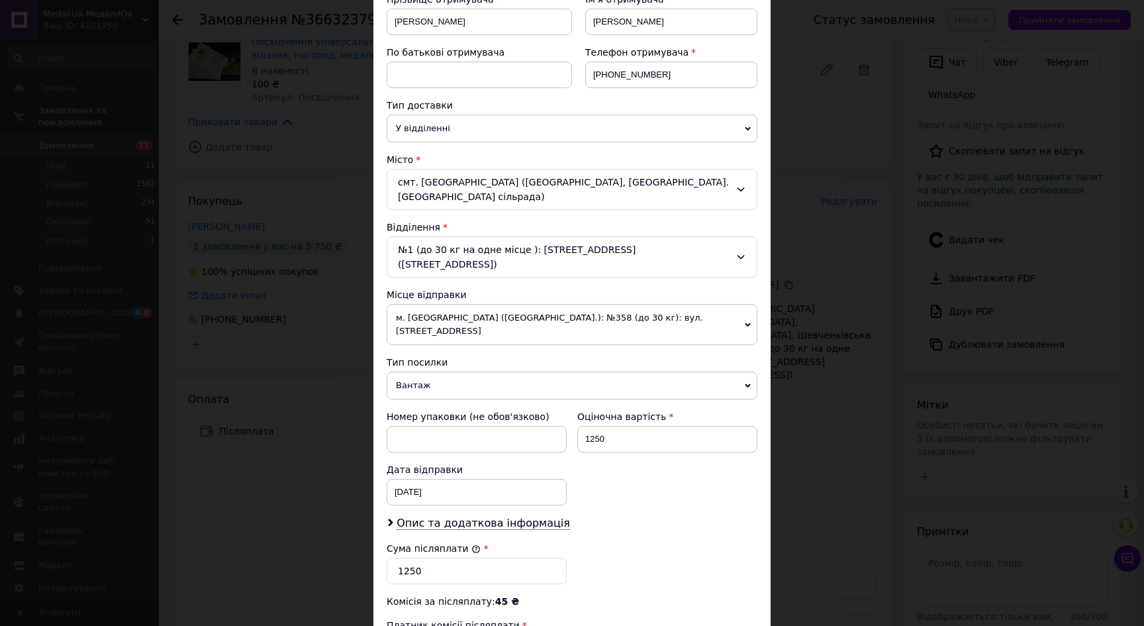
scroll to position [285, 0]
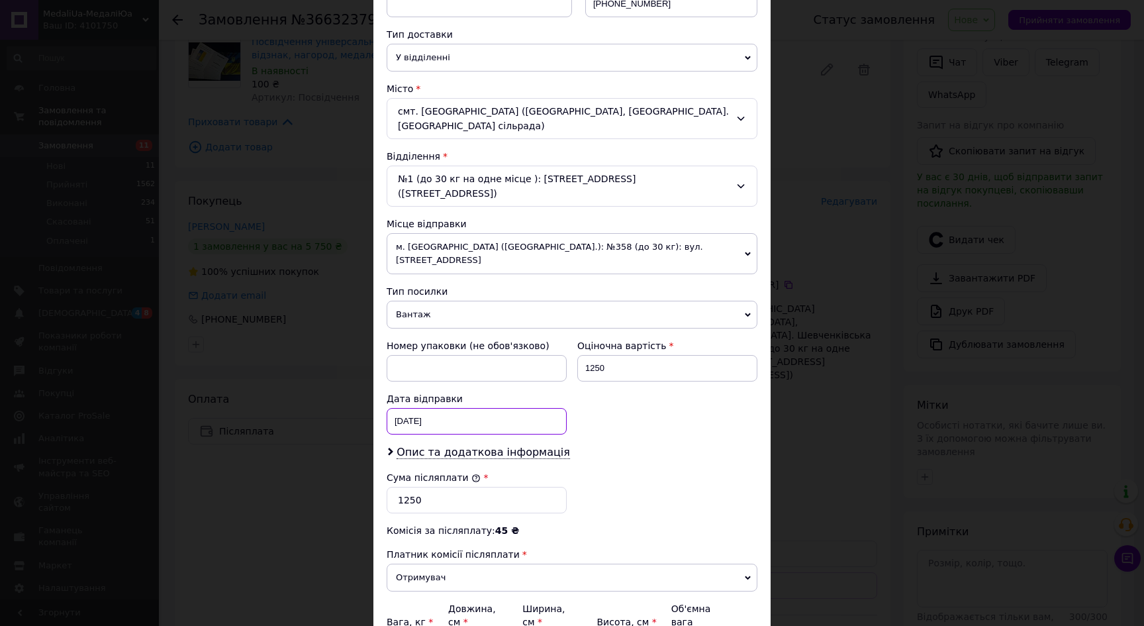
click at [504, 408] on div "09.09.2025 < 2025 > < Сентябрь > Пн Вт Ср Чт Пт Сб Вс 1 2 3 4 5 6 7 8 9 10 11 1…" at bounding box center [477, 421] width 180 height 26
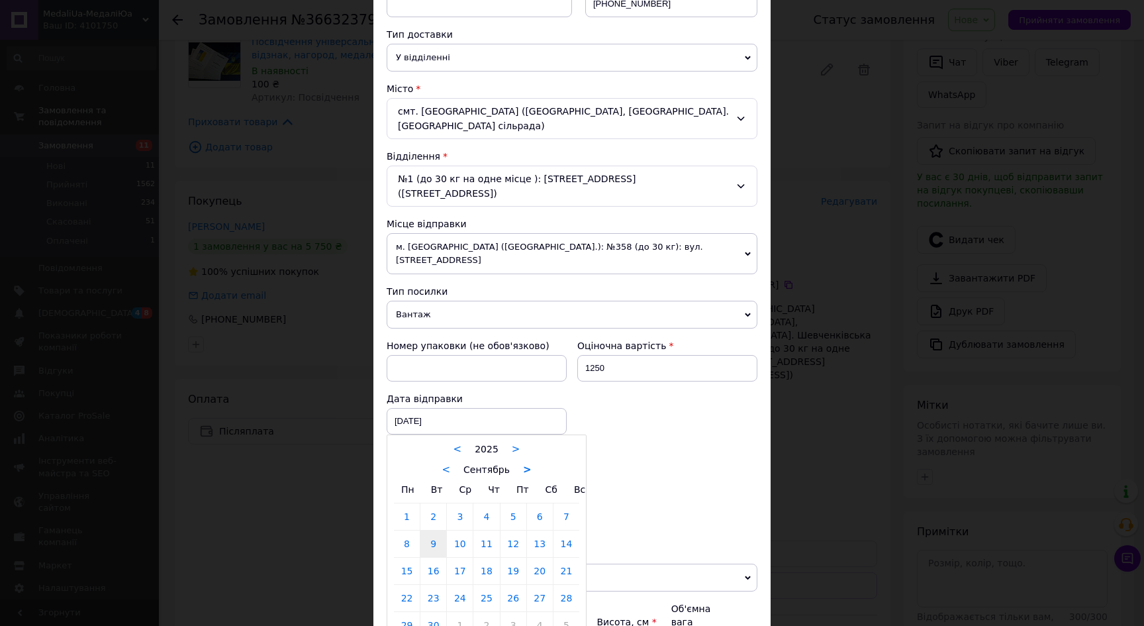
click at [524, 463] on link ">" at bounding box center [527, 469] width 9 height 12
click at [572, 530] on link "12" at bounding box center [566, 543] width 26 height 26
type input "[DATE]"
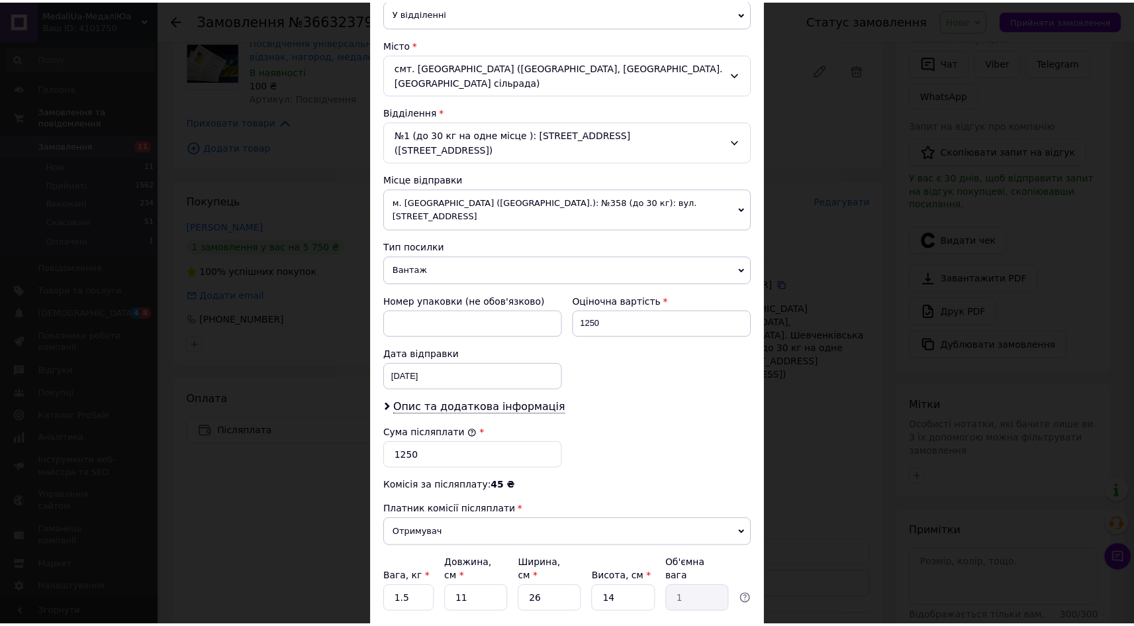
scroll to position [385, 0]
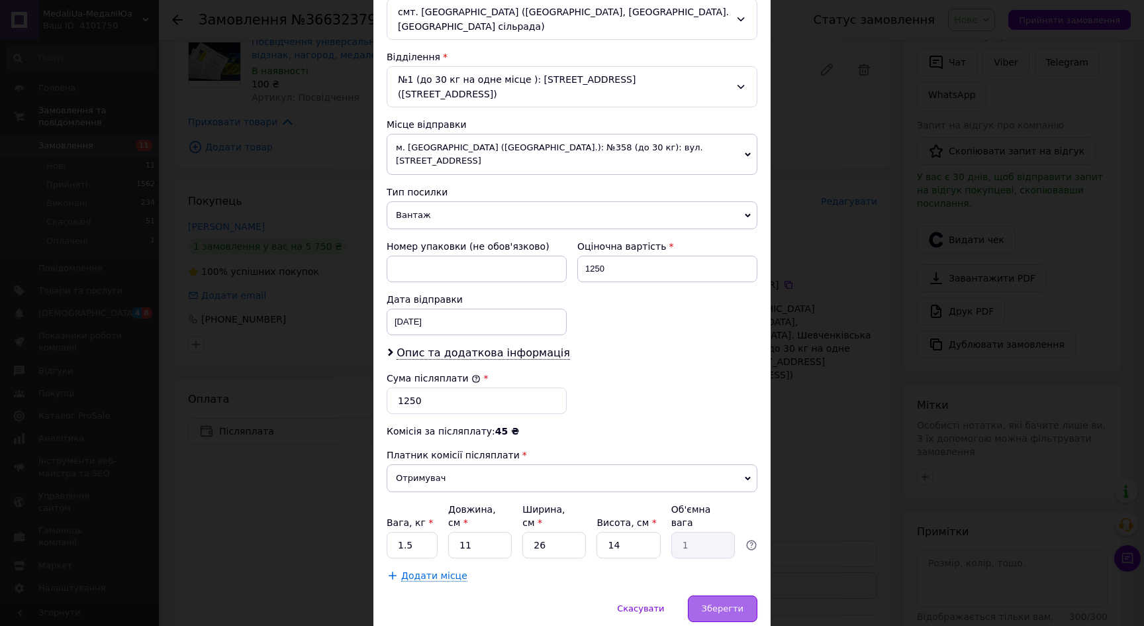
click at [721, 603] on span "Зберегти" at bounding box center [723, 608] width 42 height 10
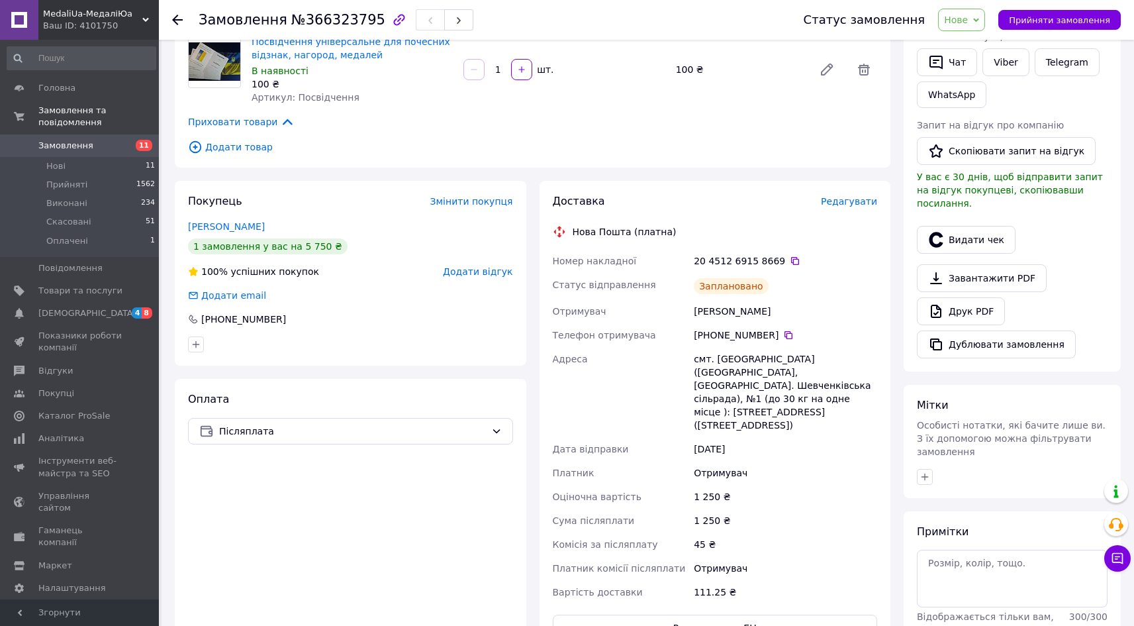
click at [968, 19] on span "Нове" at bounding box center [956, 20] width 24 height 11
click at [980, 40] on li "Прийнято" at bounding box center [969, 46] width 61 height 20
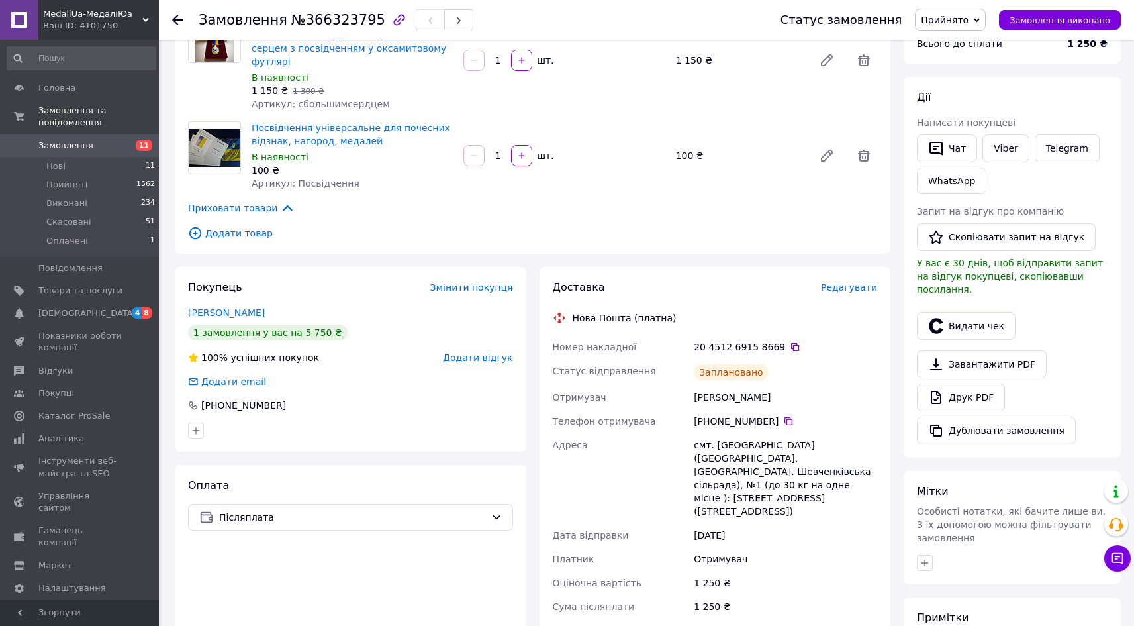
scroll to position [0, 0]
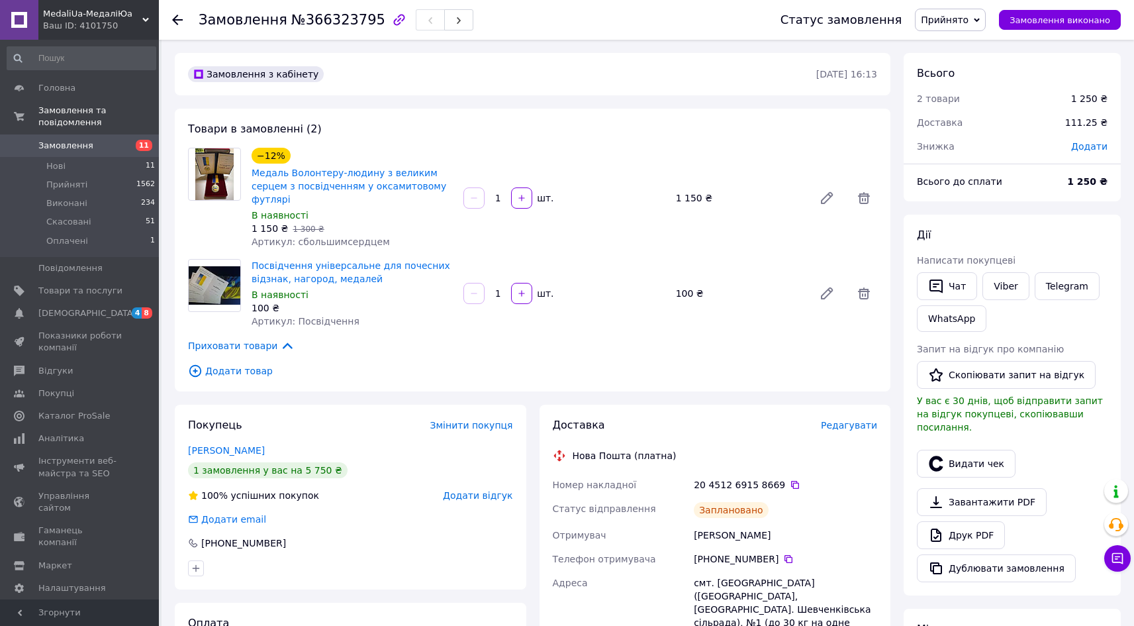
click at [1089, 147] on span "Додати" at bounding box center [1089, 146] width 36 height 11
click at [996, 203] on input "text" at bounding box center [998, 200] width 78 height 26
click at [664, 117] on div "Товари в замовленні (2) −12% Медаль Волонтеру-людину з великим серцем з посвідч…" at bounding box center [533, 250] width 716 height 283
click at [1094, 145] on span "Додати" at bounding box center [1089, 146] width 36 height 11
click at [983, 200] on input "text" at bounding box center [998, 200] width 78 height 26
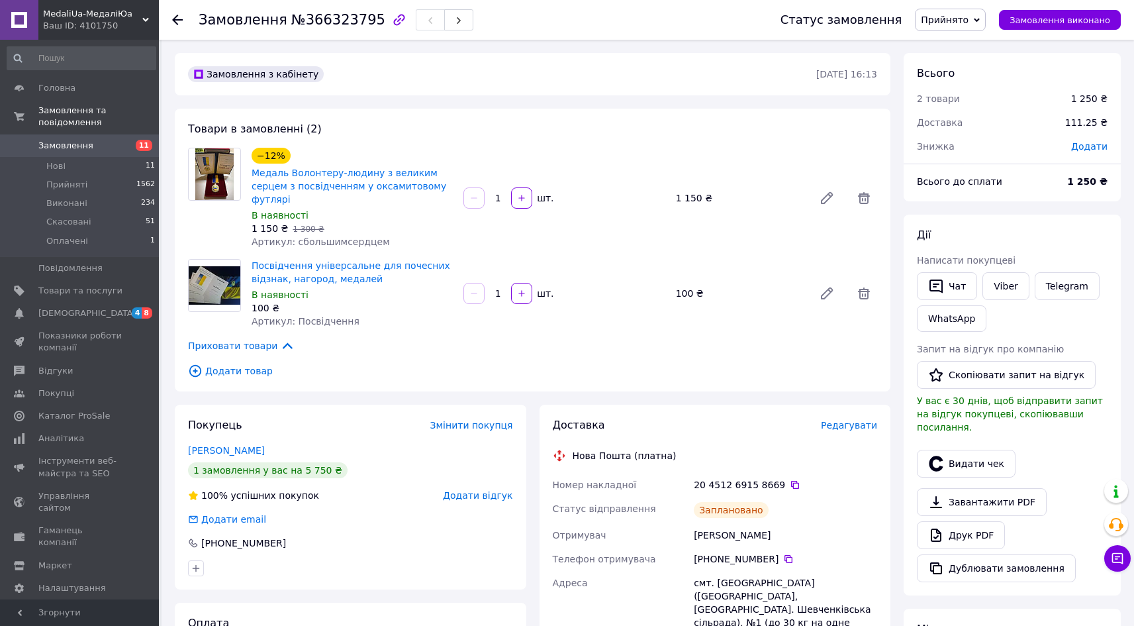
click at [69, 140] on span "Замовлення" at bounding box center [65, 146] width 55 height 12
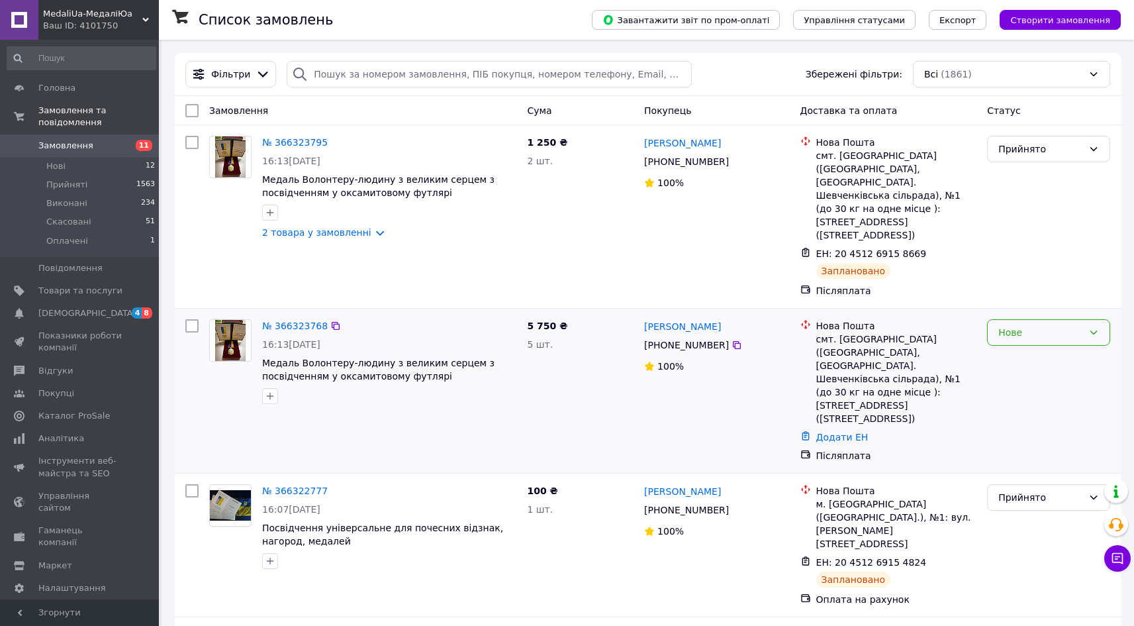
click at [1023, 325] on div "Нове" at bounding box center [1040, 332] width 85 height 15
click at [1035, 387] on li "Скасовано" at bounding box center [1049, 383] width 122 height 24
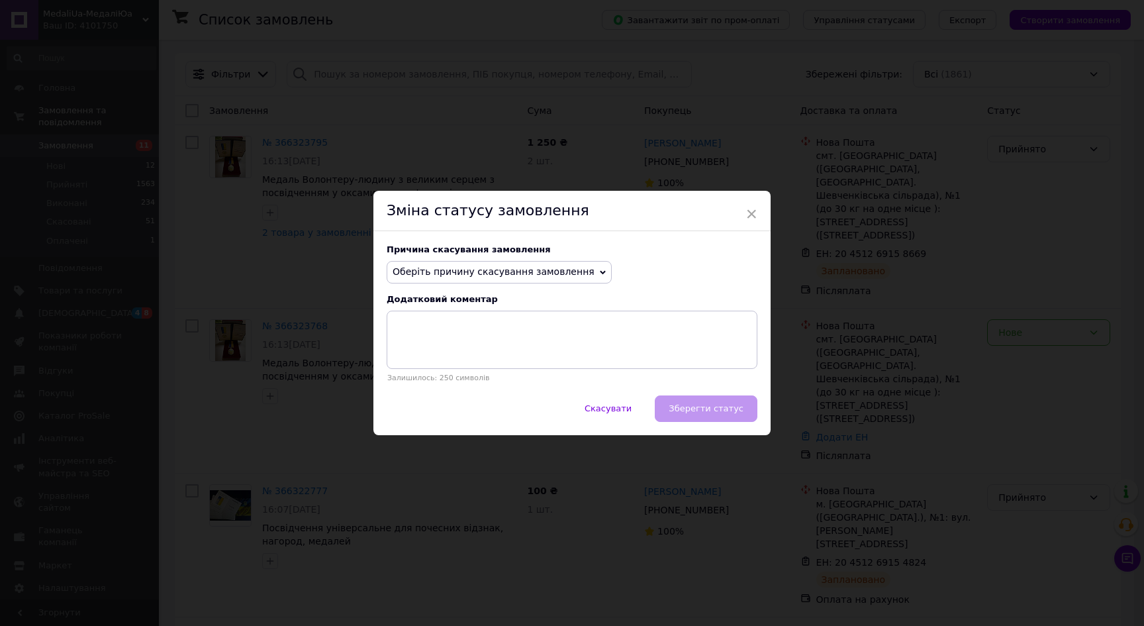
click at [489, 268] on span "Оберіть причину скасування замовлення" at bounding box center [494, 271] width 202 height 11
click at [456, 373] on li "Замовлення-дублікат" at bounding box center [499, 372] width 224 height 19
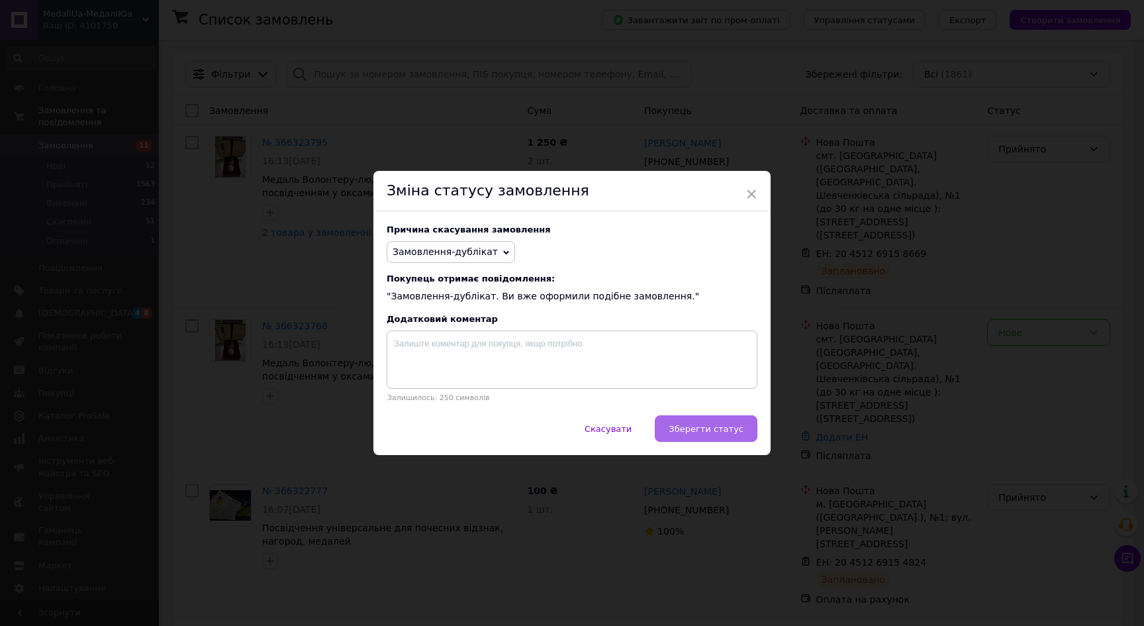
click at [698, 425] on span "Зберегти статус" at bounding box center [706, 429] width 75 height 10
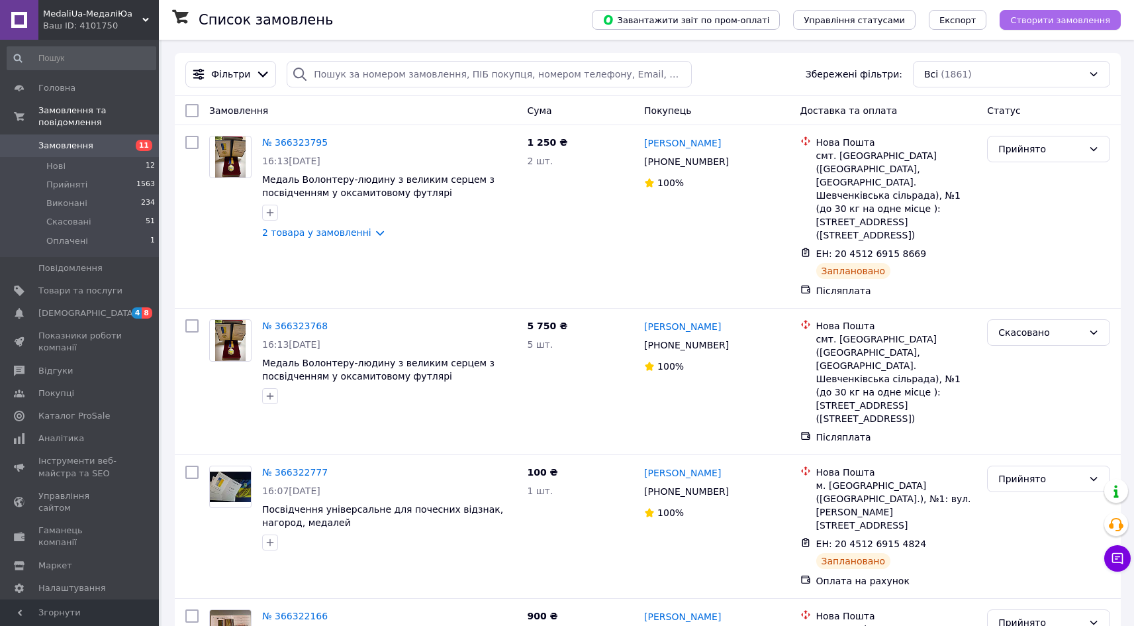
click at [1049, 22] on span "Створити замовлення" at bounding box center [1060, 20] width 100 height 10
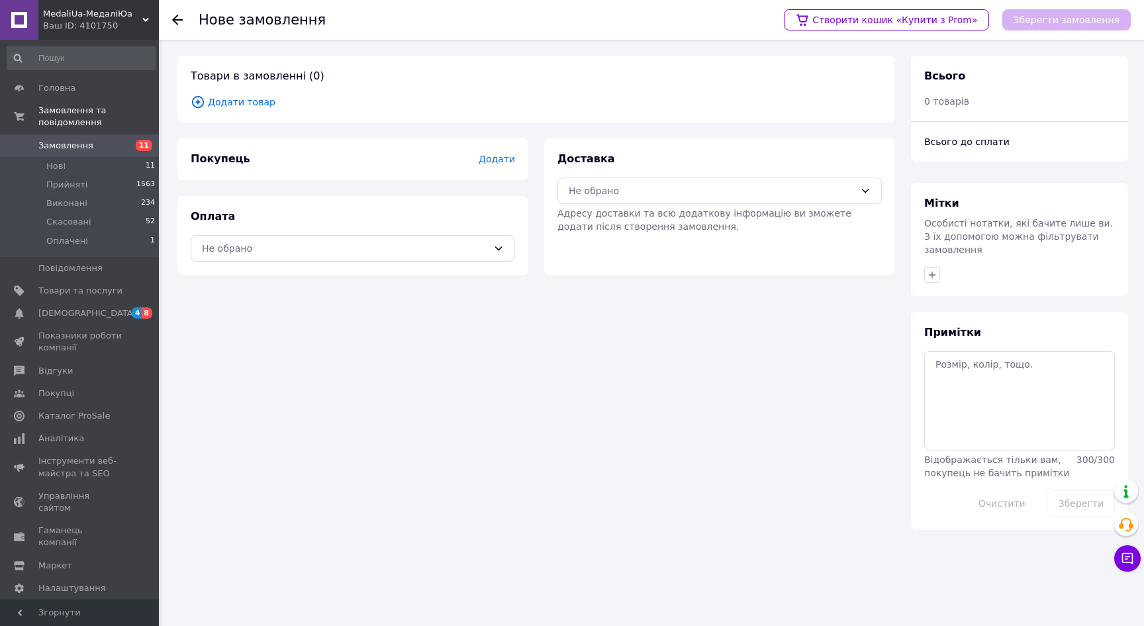
click at [236, 104] on span "Додати товар" at bounding box center [536, 102] width 691 height 15
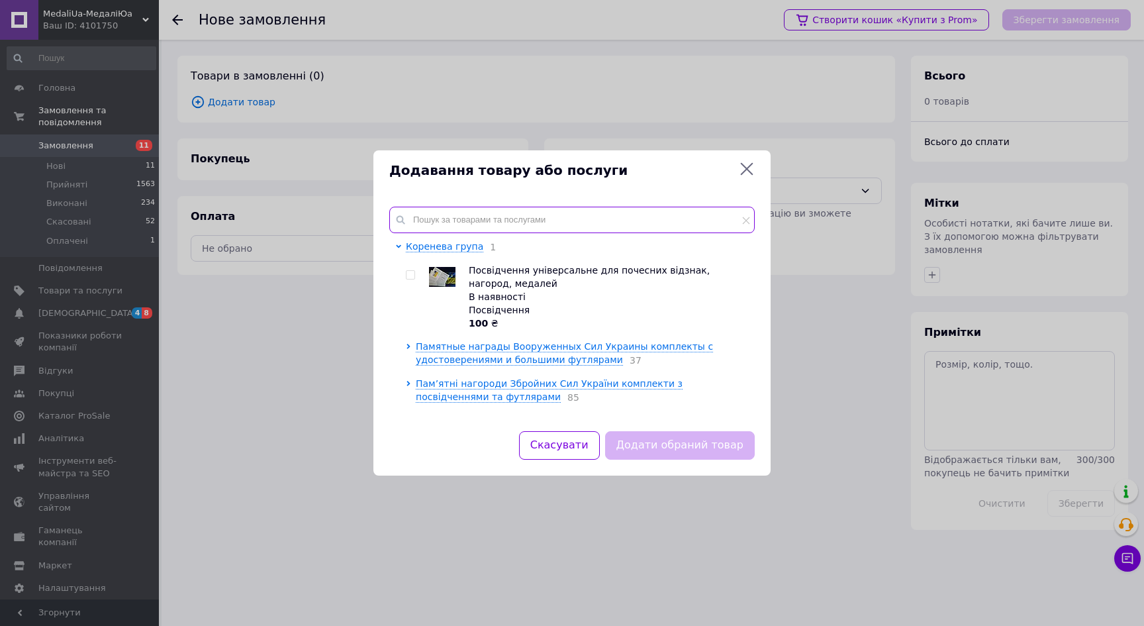
click at [465, 216] on input "text" at bounding box center [571, 220] width 365 height 26
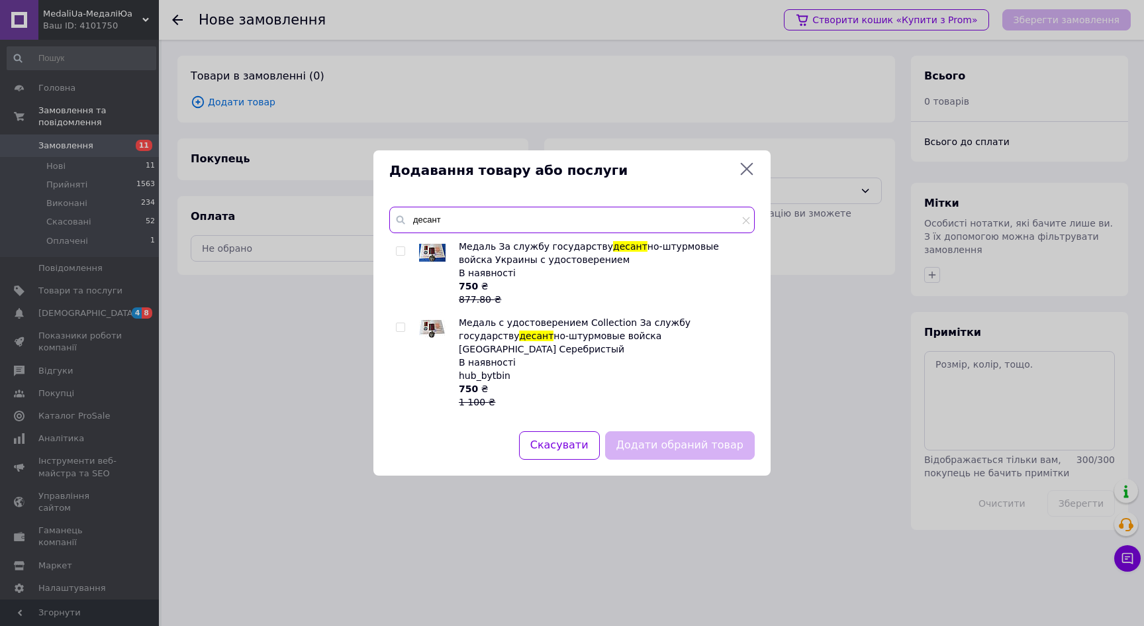
type input "десант"
click at [400, 249] on input "checkbox" at bounding box center [400, 251] width 9 height 9
checkbox input "true"
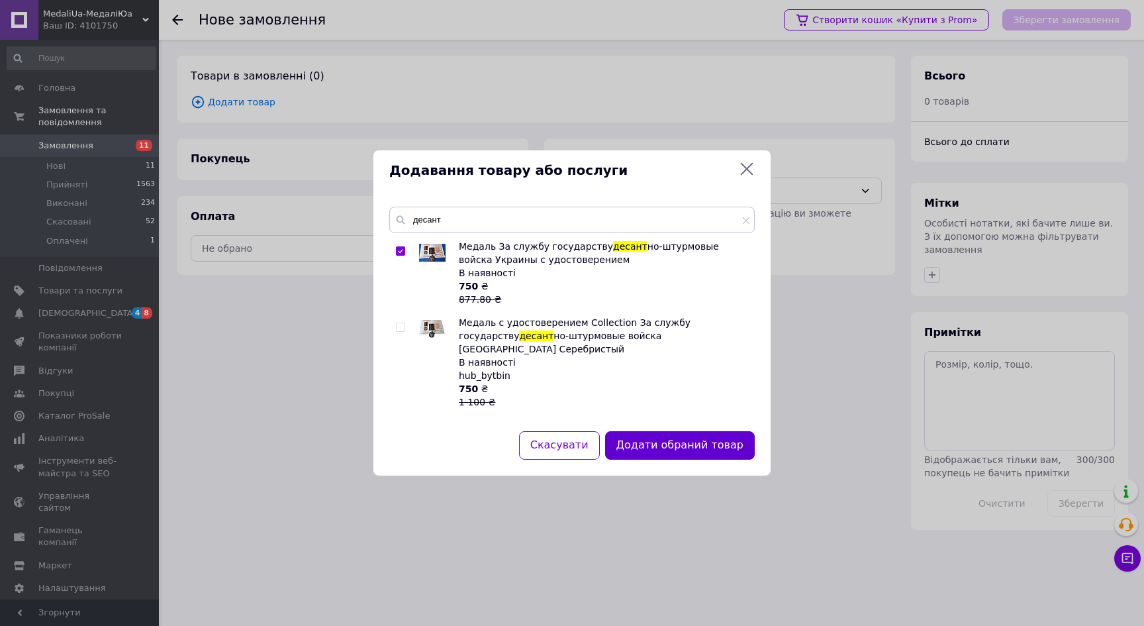
click at [709, 444] on button "Додати обраний товар" at bounding box center [680, 445] width 150 height 28
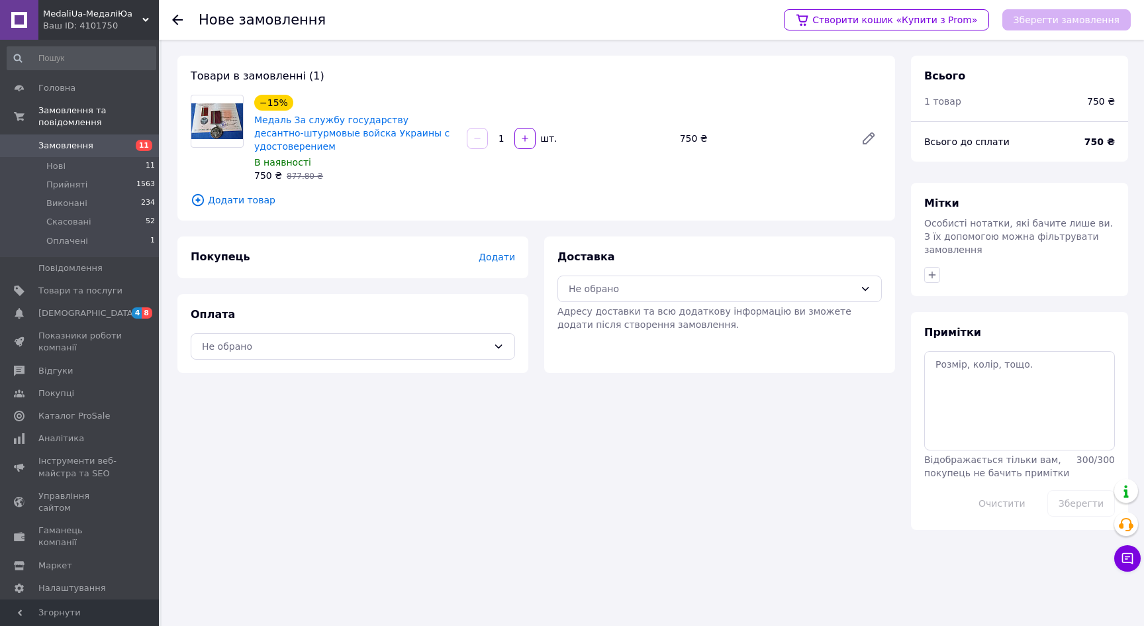
click at [502, 252] on span "Додати" at bounding box center [497, 257] width 36 height 11
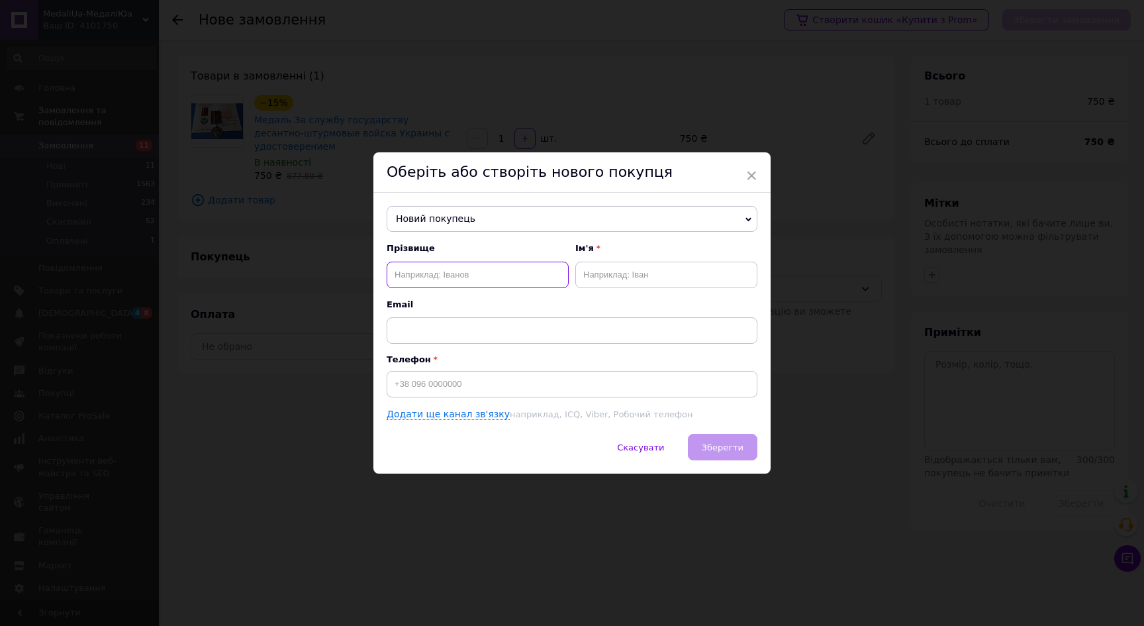
click at [421, 273] on input "text" at bounding box center [478, 275] width 182 height 26
type input "Марчук"
click at [638, 256] on div "Ім'я" at bounding box center [666, 264] width 182 height 45
click at [630, 272] on input "text" at bounding box center [666, 275] width 182 height 26
type input "Ілля"
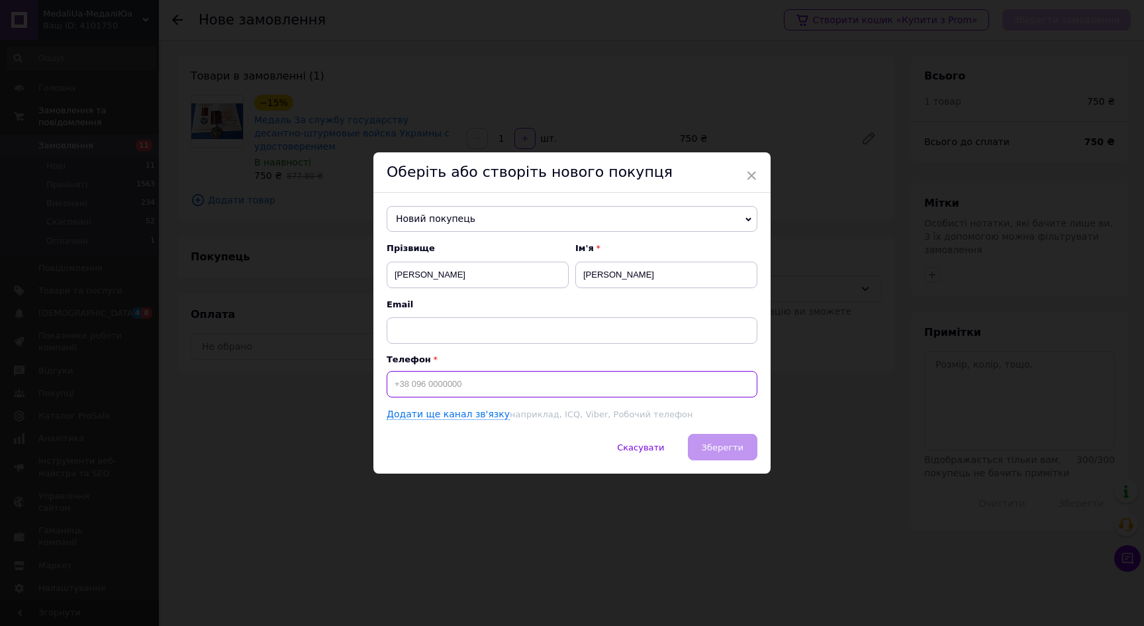
drag, startPoint x: 420, startPoint y: 385, endPoint x: 434, endPoint y: 377, distance: 15.4
click at [421, 385] on input at bounding box center [572, 384] width 371 height 26
type input "+380985906355"
click at [744, 446] on button "Зберегти" at bounding box center [723, 447] width 70 height 26
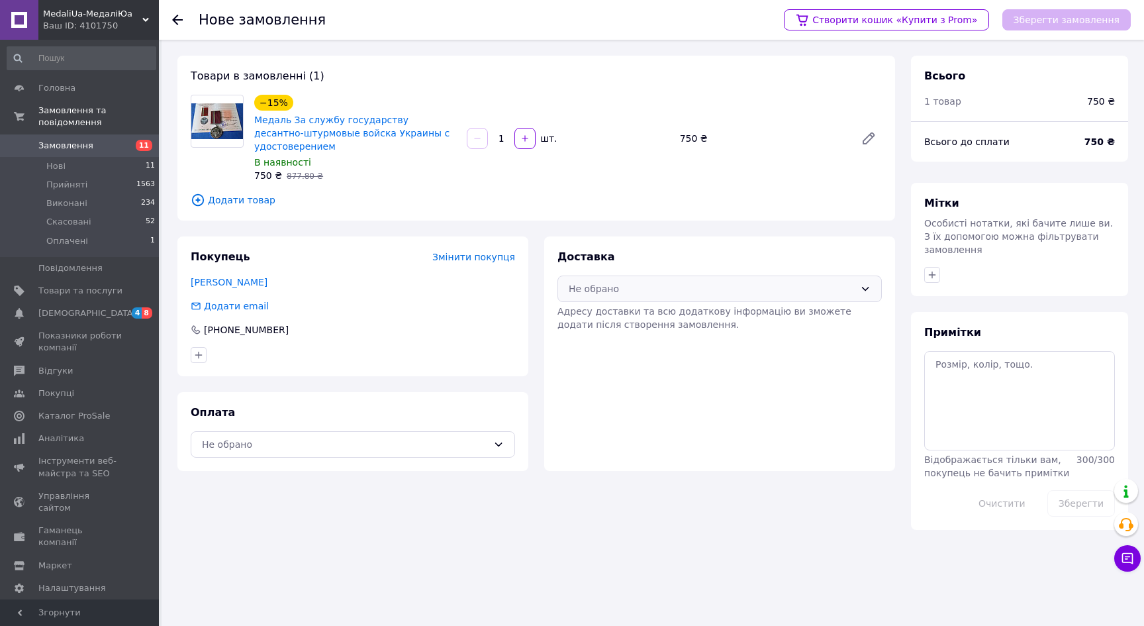
click at [688, 281] on div "Не обрано" at bounding box center [712, 288] width 286 height 15
click at [675, 305] on span "Нова Пошта (платна)" at bounding box center [730, 304] width 282 height 13
click at [477, 441] on div "Не обрано" at bounding box center [353, 444] width 324 height 26
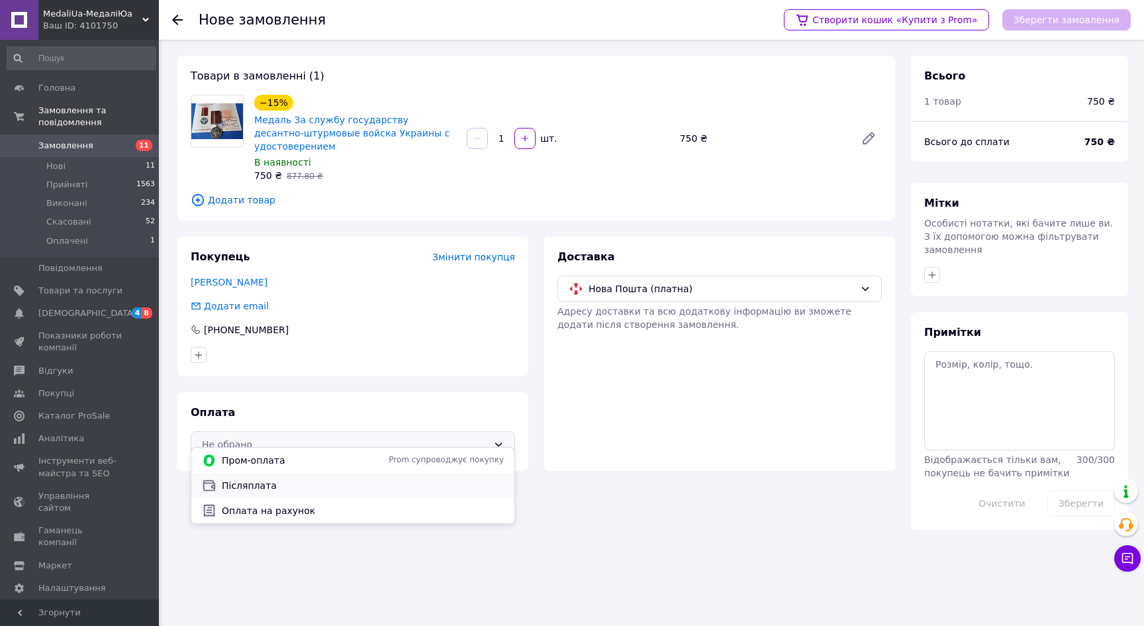
click at [410, 479] on span "Післяплата" at bounding box center [363, 485] width 282 height 13
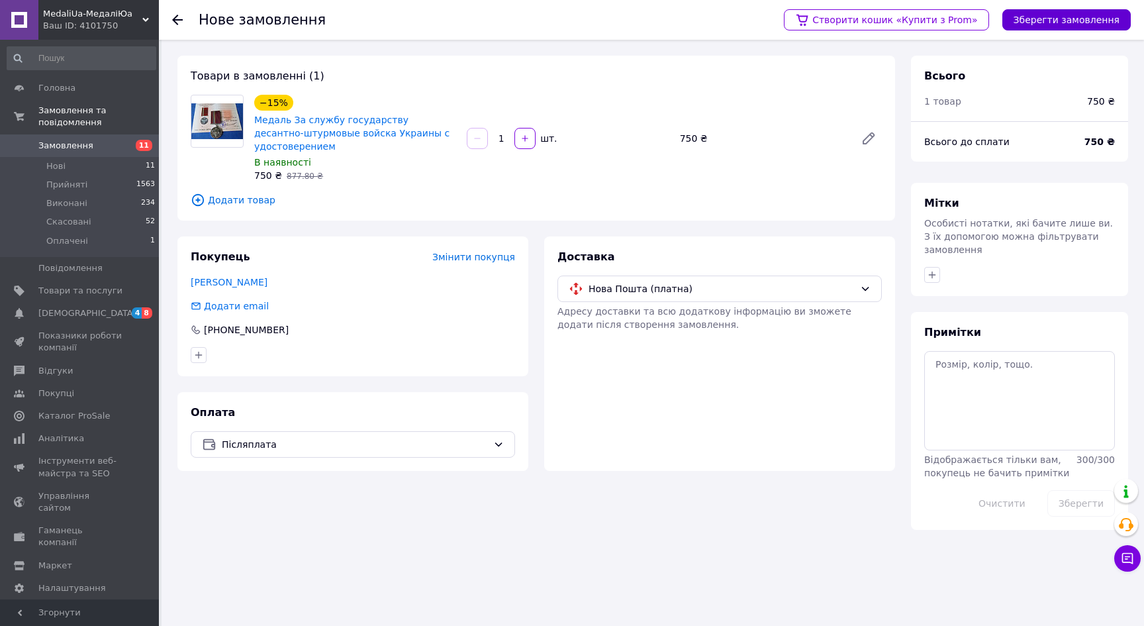
click at [1109, 20] on button "Зберегти замовлення" at bounding box center [1066, 19] width 128 height 21
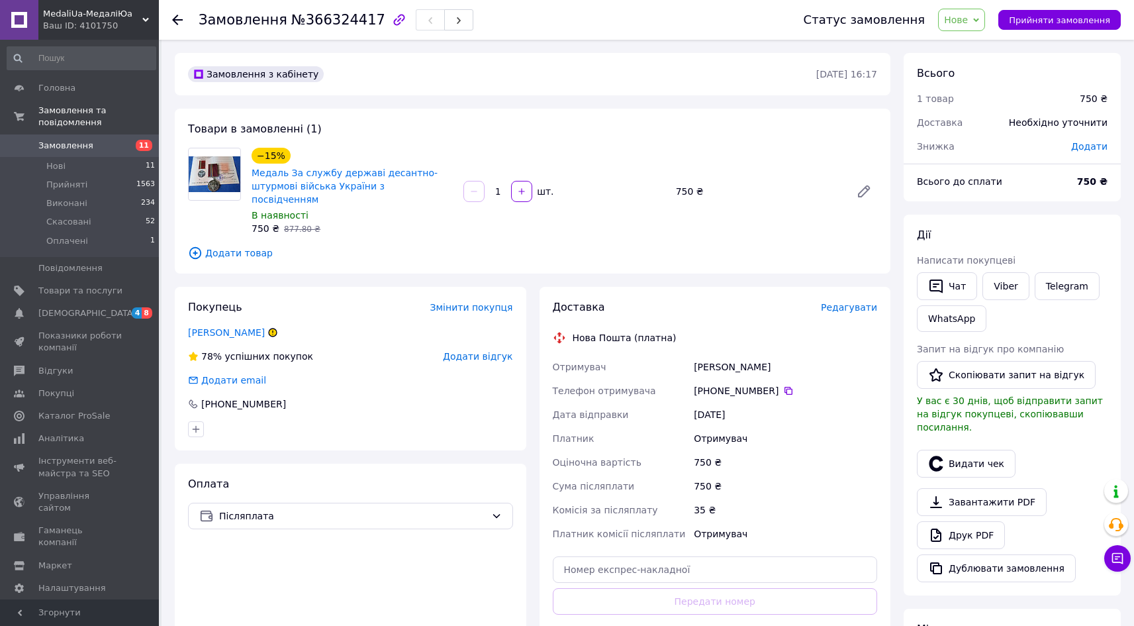
click at [860, 302] on span "Редагувати" at bounding box center [849, 307] width 56 height 11
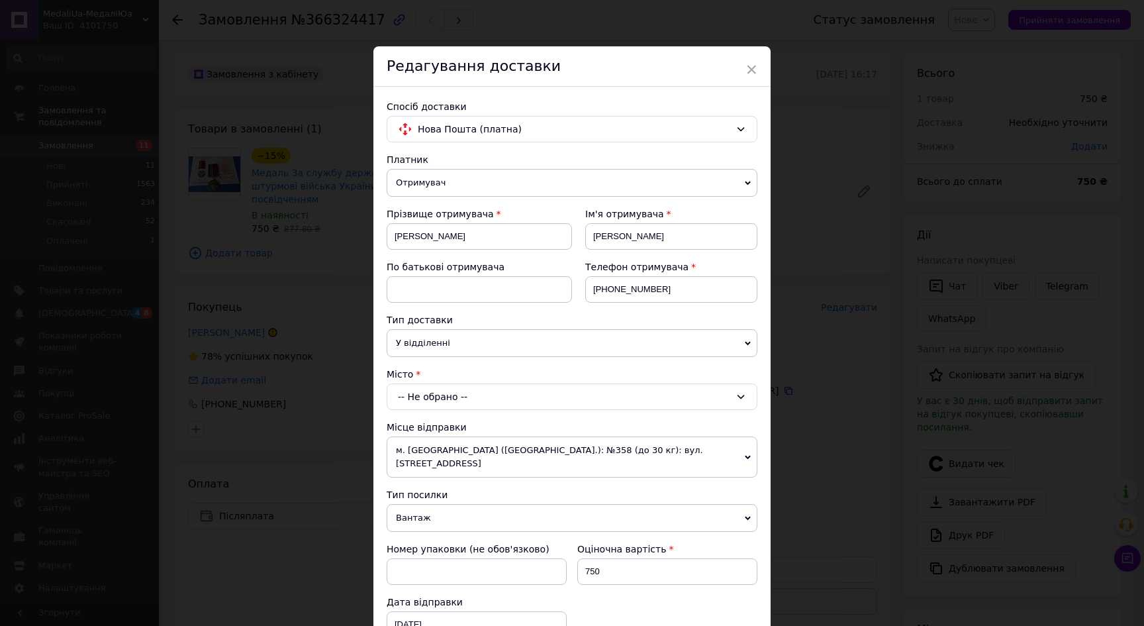
click at [435, 396] on div "-- Не обрано --" at bounding box center [572, 396] width 371 height 26
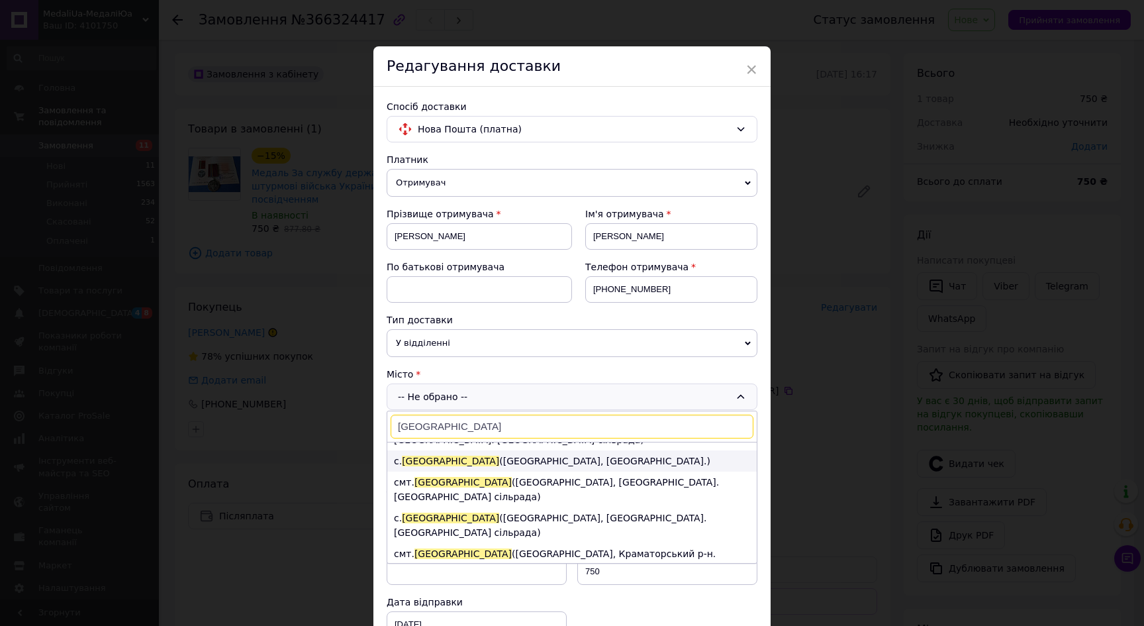
scroll to position [277, 0]
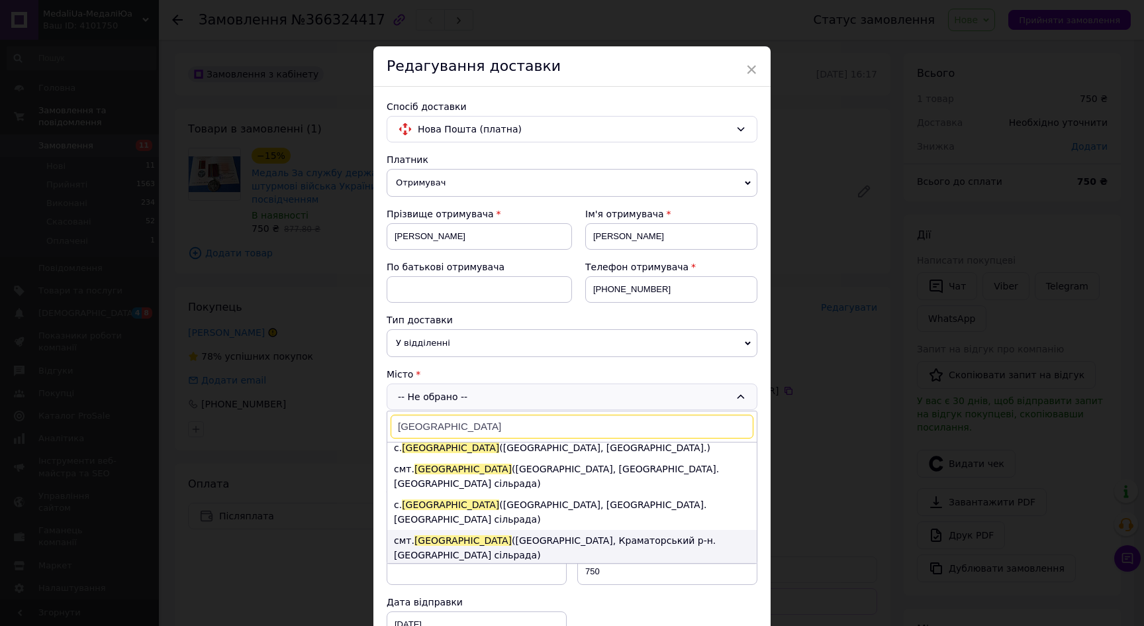
type input "Олександрівка"
click at [545, 530] on li "смт. Олександрівка (Донецька обл., Краматорський р-н. Олександрівська сільрада)" at bounding box center [571, 548] width 369 height 36
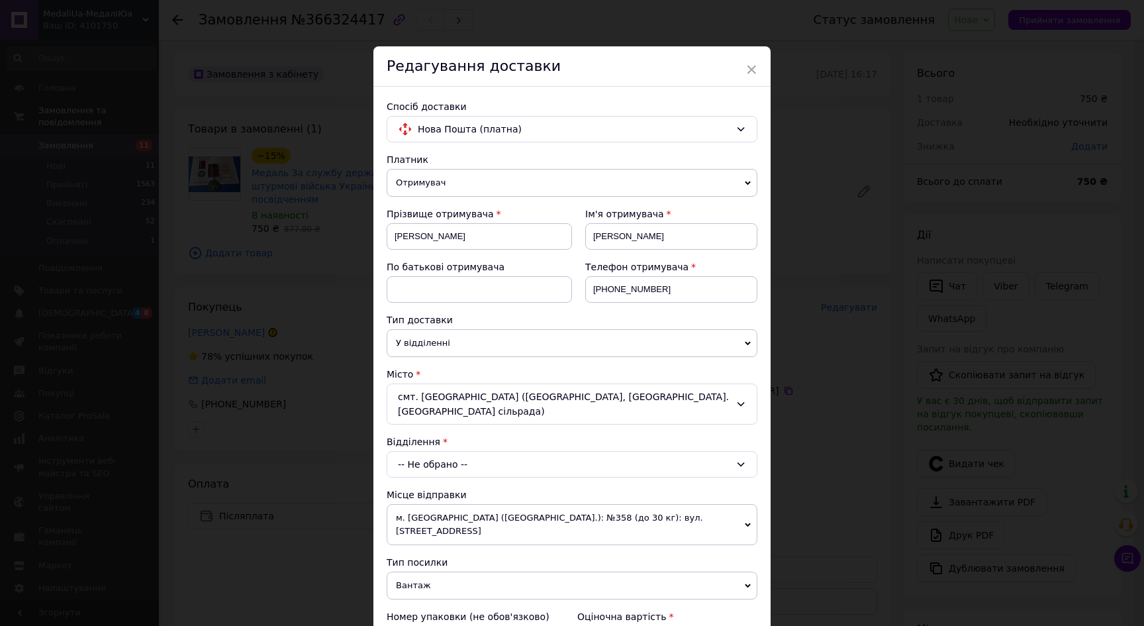
click at [508, 460] on div "-- Не обрано --" at bounding box center [572, 464] width 371 height 26
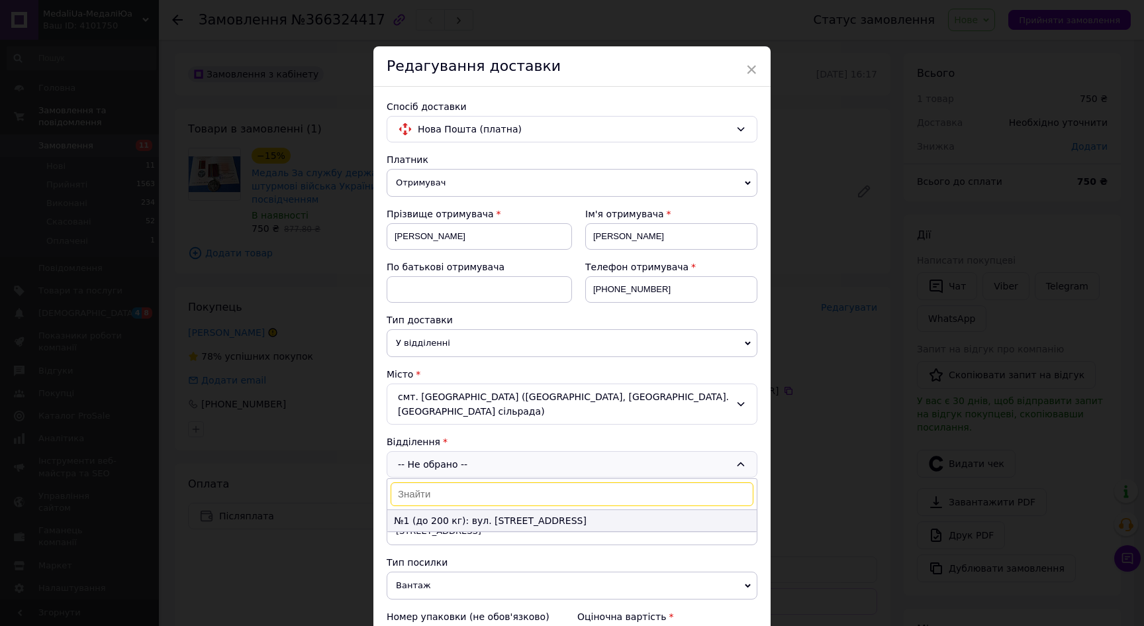
click at [507, 521] on li "№1 (до 200 кг): вул. Самарська, 1" at bounding box center [571, 520] width 369 height 21
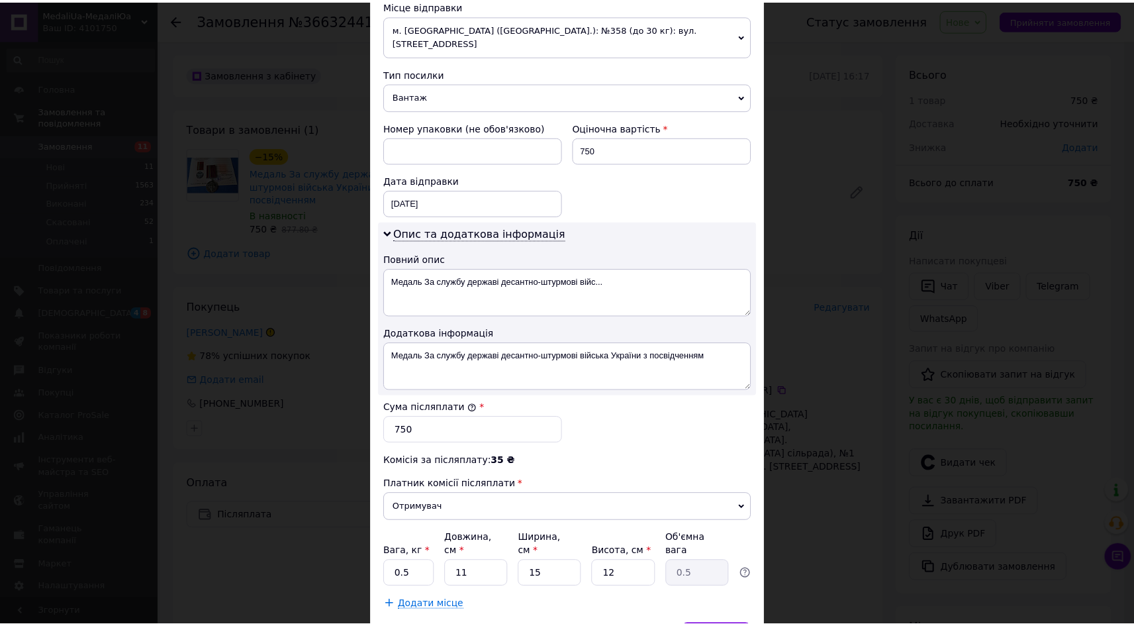
scroll to position [547, 0]
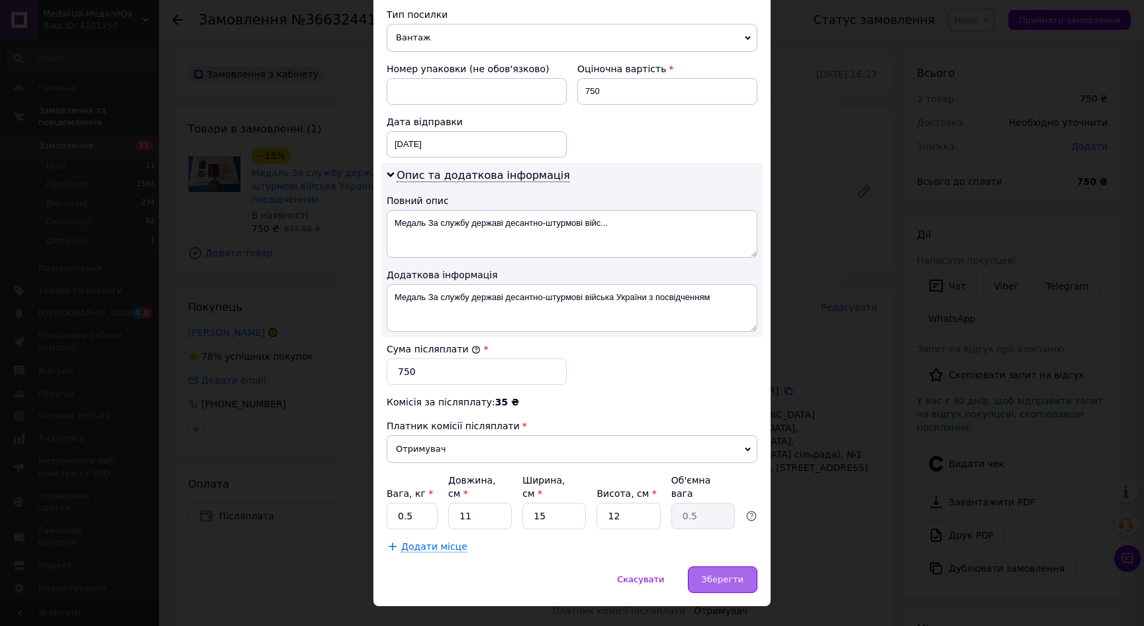
click at [731, 566] on div "Зберегти" at bounding box center [723, 579] width 70 height 26
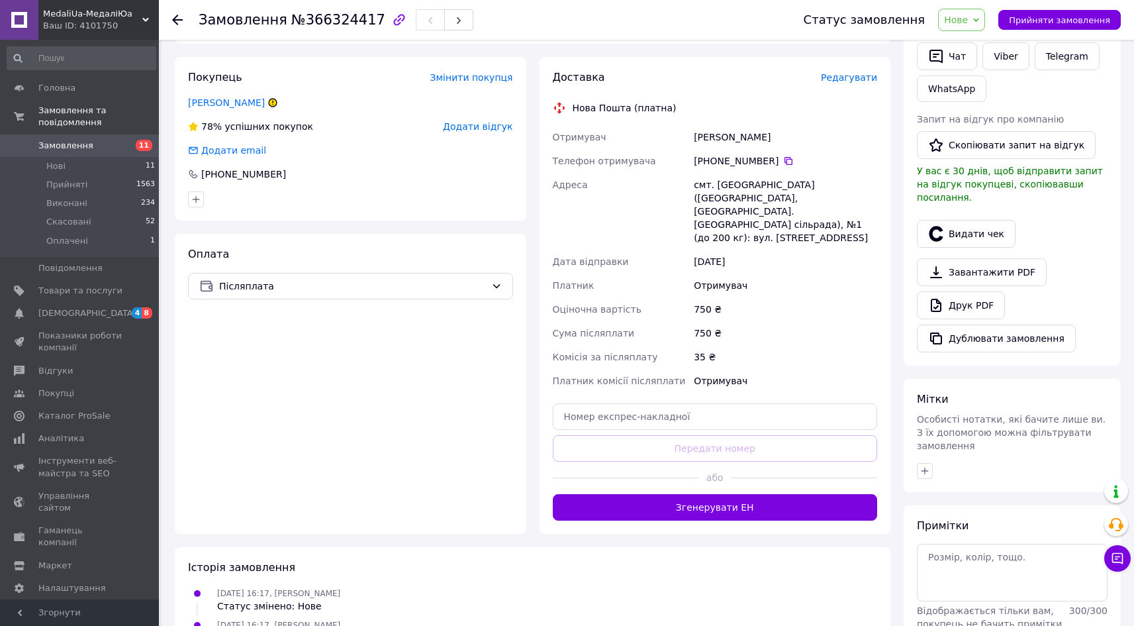
scroll to position [229, 0]
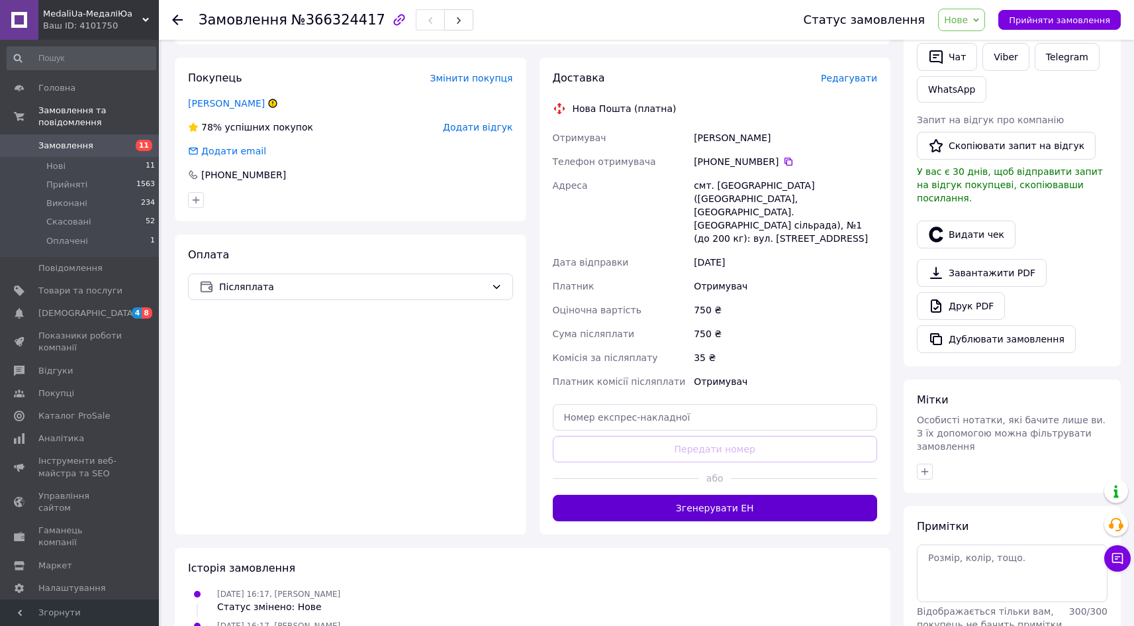
click at [734, 495] on button "Згенерувати ЕН" at bounding box center [715, 508] width 325 height 26
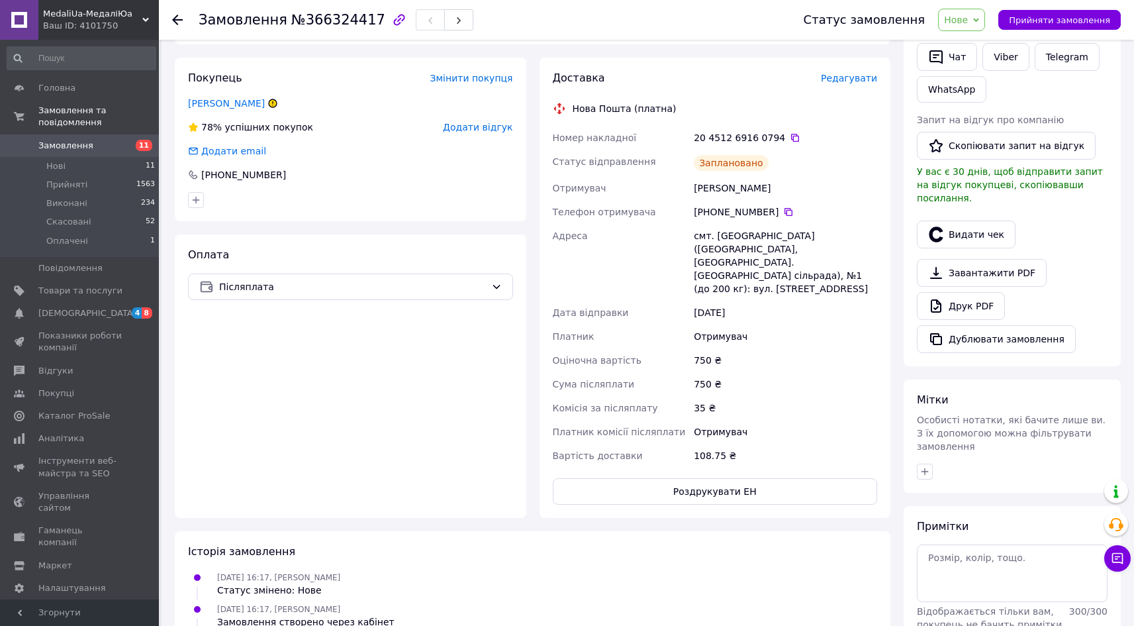
click at [985, 17] on span "Нове" at bounding box center [961, 20] width 47 height 23
click at [980, 41] on li "Прийнято" at bounding box center [969, 46] width 61 height 20
click at [65, 140] on span "Замовлення" at bounding box center [65, 146] width 55 height 12
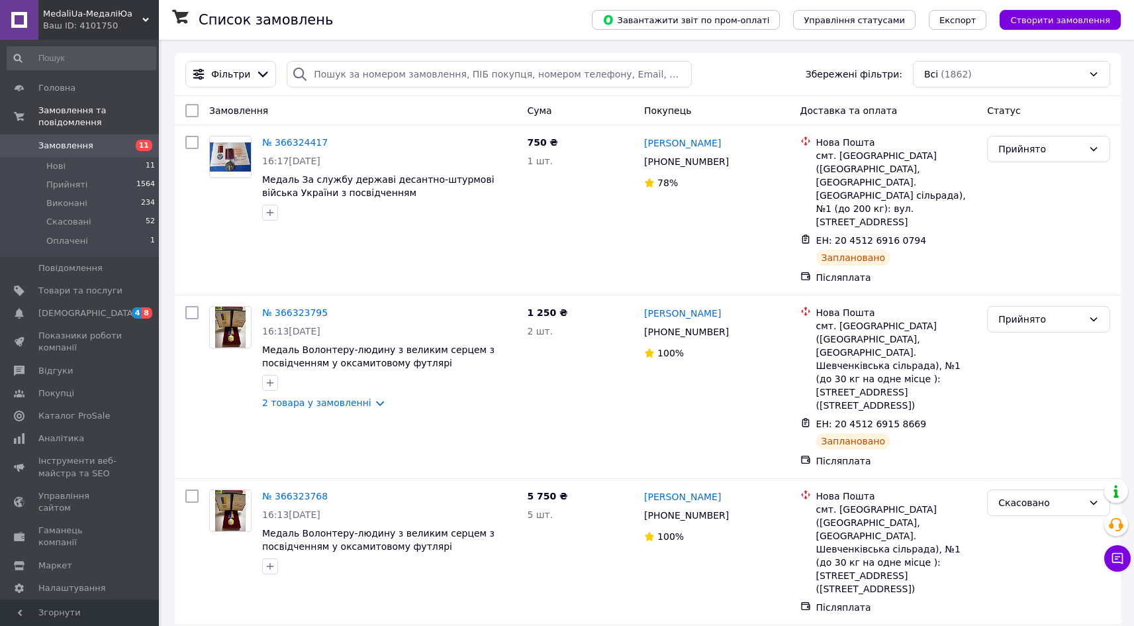
click at [73, 140] on span "Замовлення" at bounding box center [65, 146] width 55 height 12
click at [1051, 21] on span "Створити замовлення" at bounding box center [1060, 20] width 100 height 10
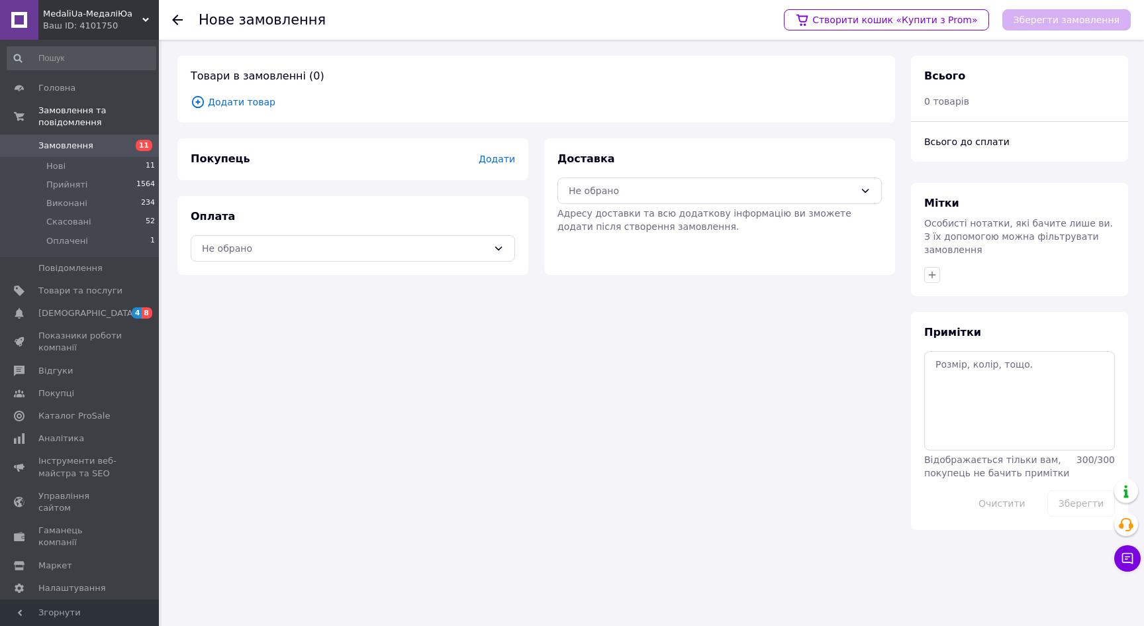
click at [502, 160] on span "Додати" at bounding box center [497, 159] width 36 height 11
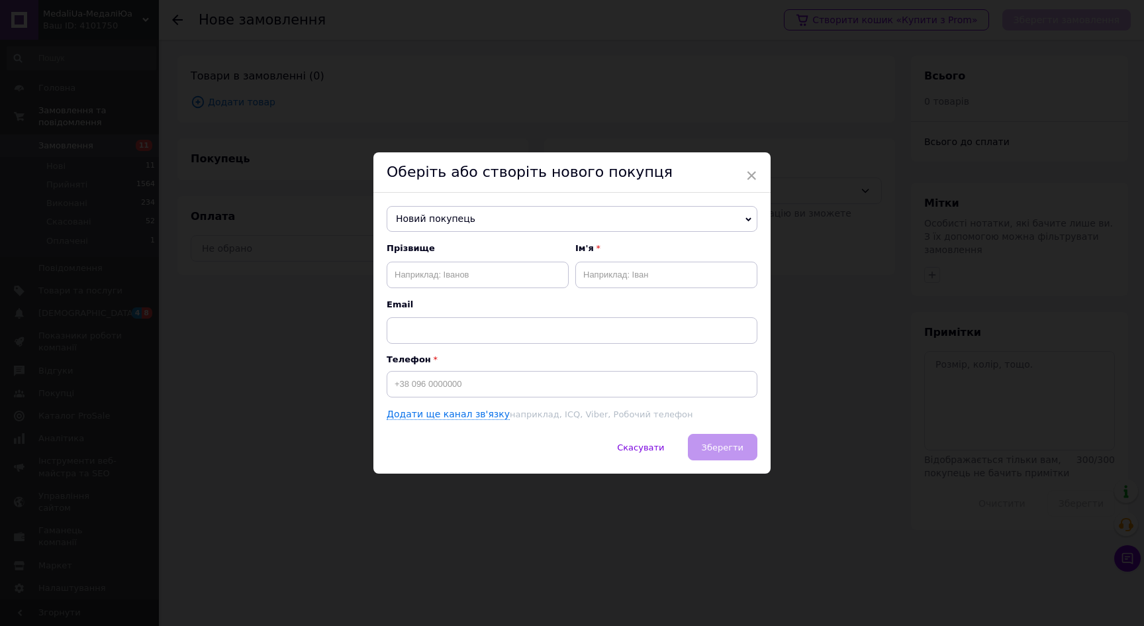
drag, startPoint x: 749, startPoint y: 171, endPoint x: 804, endPoint y: 161, distance: 56.6
click at [749, 171] on span "×" at bounding box center [751, 175] width 12 height 23
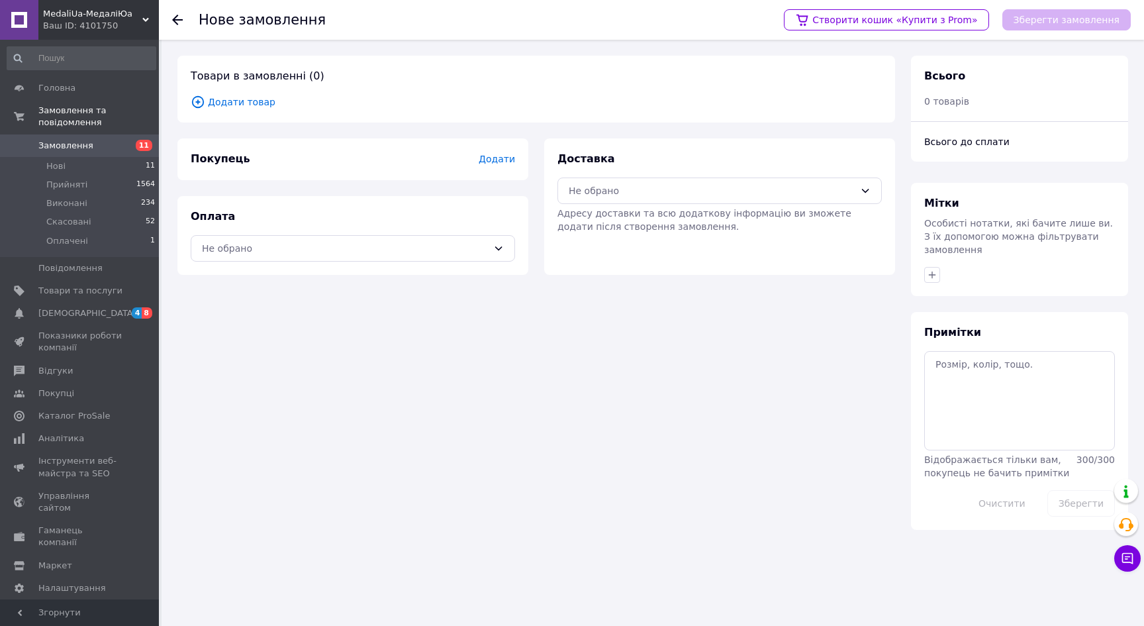
click at [242, 104] on span "Додати товар" at bounding box center [536, 102] width 691 height 15
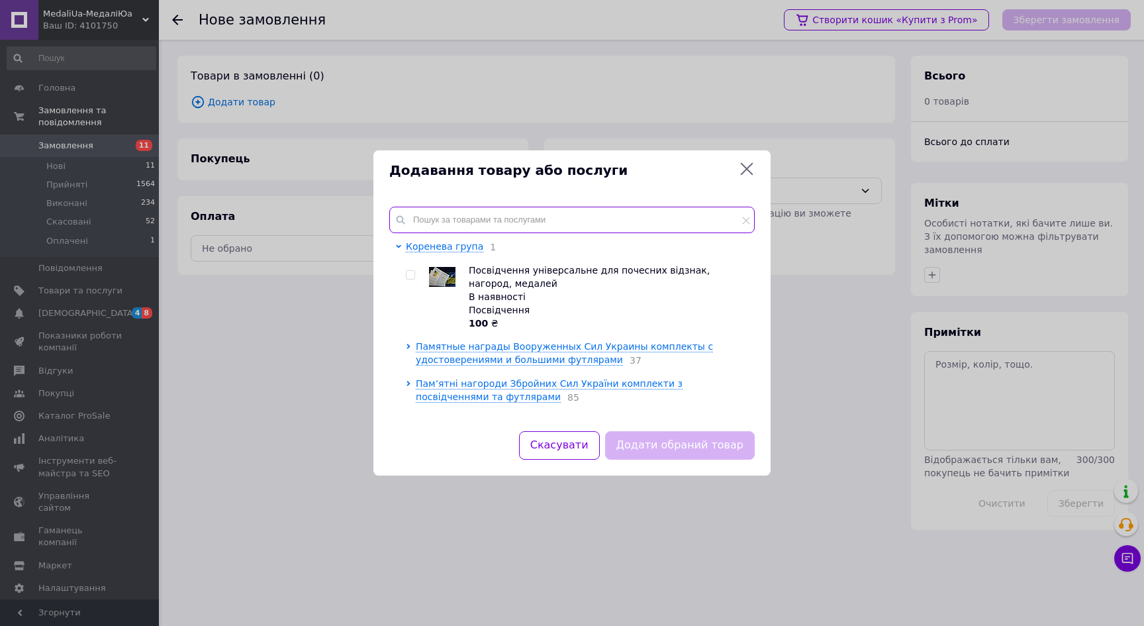
click at [450, 230] on input "text" at bounding box center [571, 220] width 365 height 26
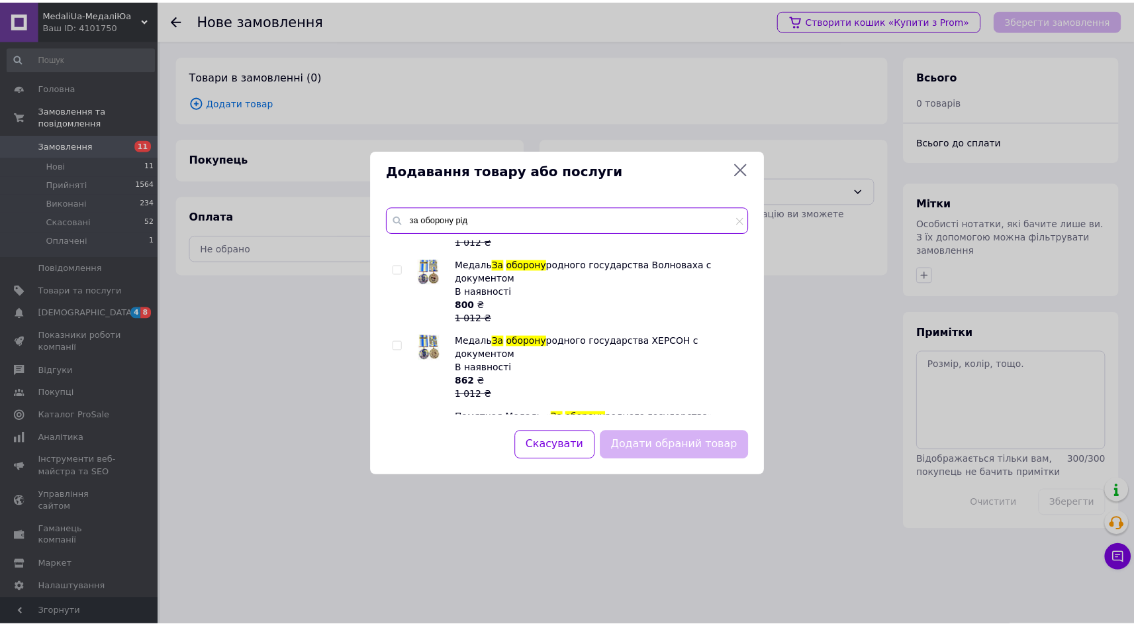
scroll to position [968, 0]
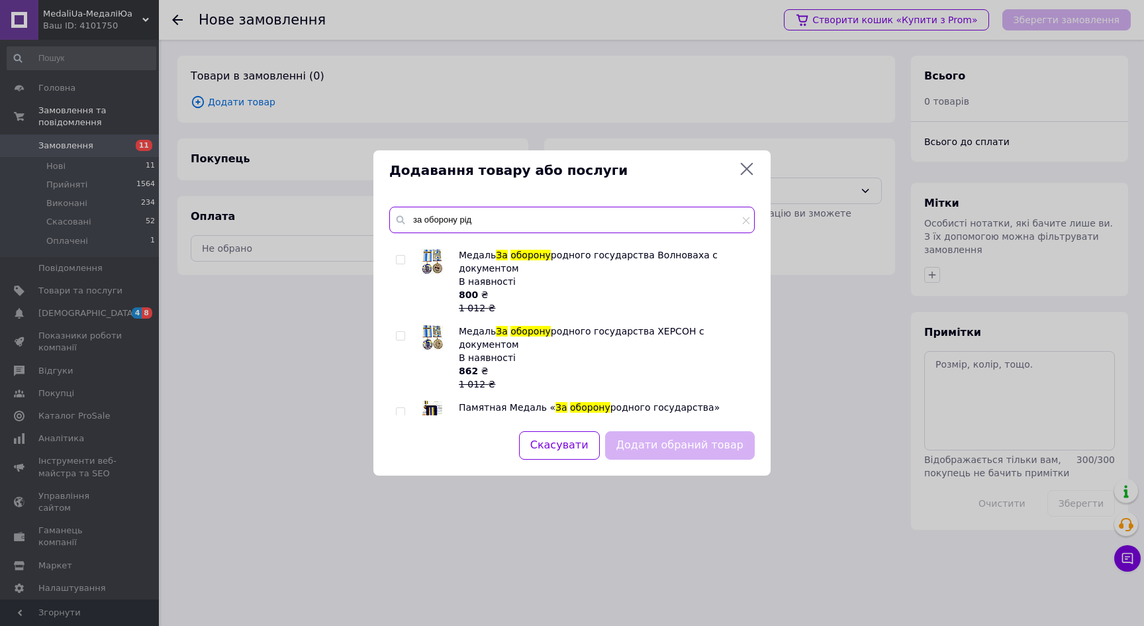
type input "за оборону рід"
drag, startPoint x: 400, startPoint y: 264, endPoint x: 450, endPoint y: 295, distance: 58.8
click at [401, 408] on input "checkbox" at bounding box center [400, 412] width 9 height 9
checkbox input "true"
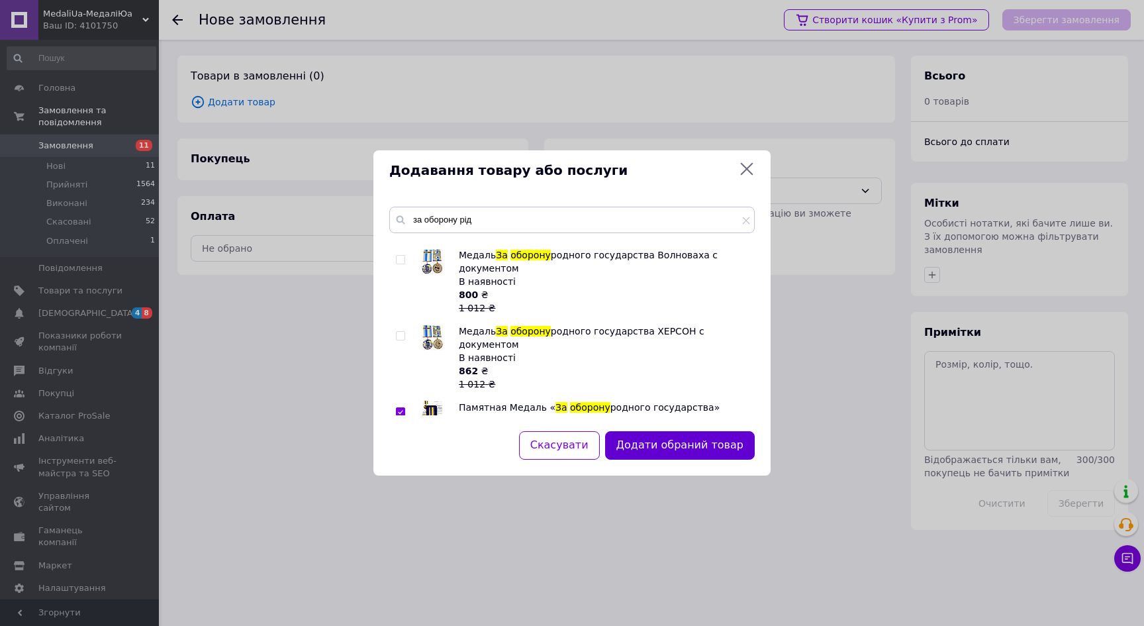
click at [659, 444] on button "Додати обраний товар" at bounding box center [680, 445] width 150 height 28
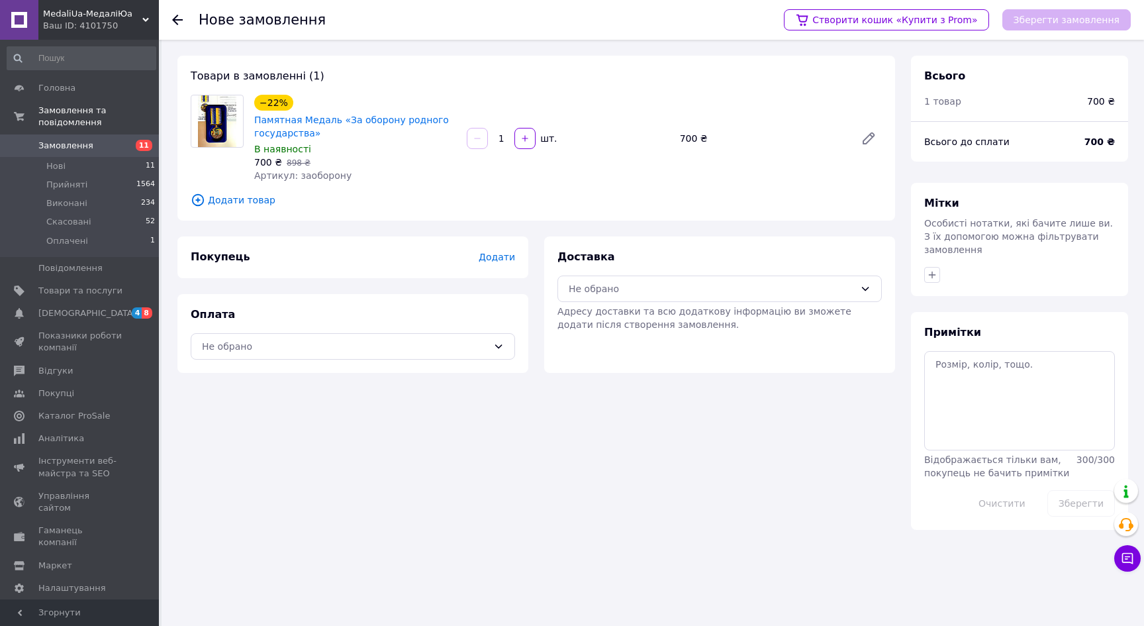
click at [248, 201] on span "Додати товар" at bounding box center [536, 200] width 691 height 15
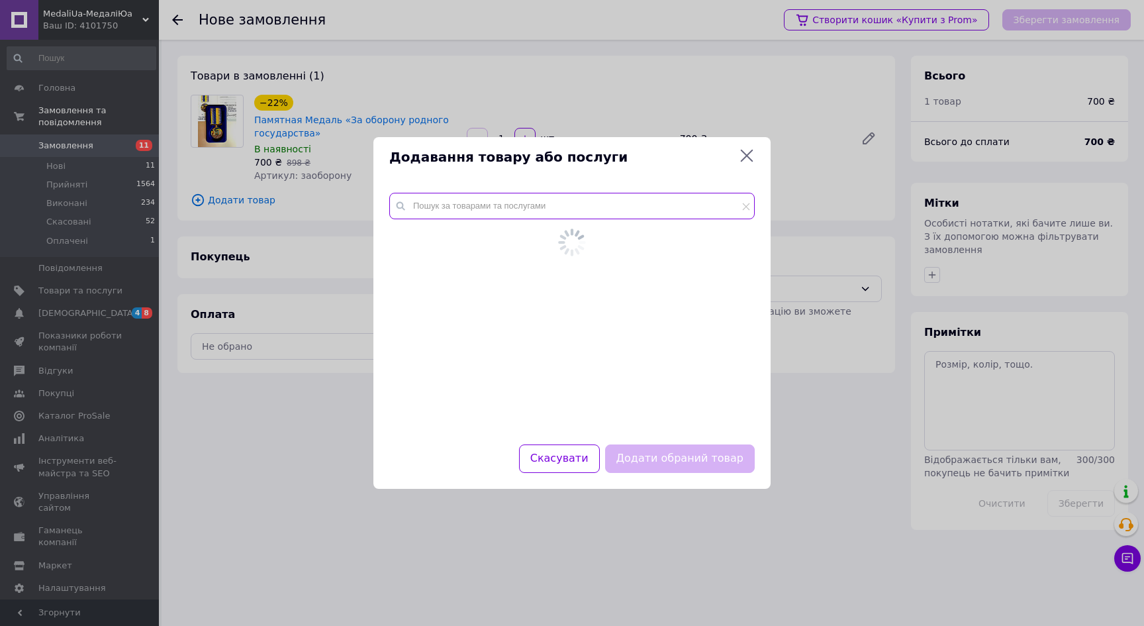
click at [439, 214] on input "text" at bounding box center [571, 206] width 365 height 26
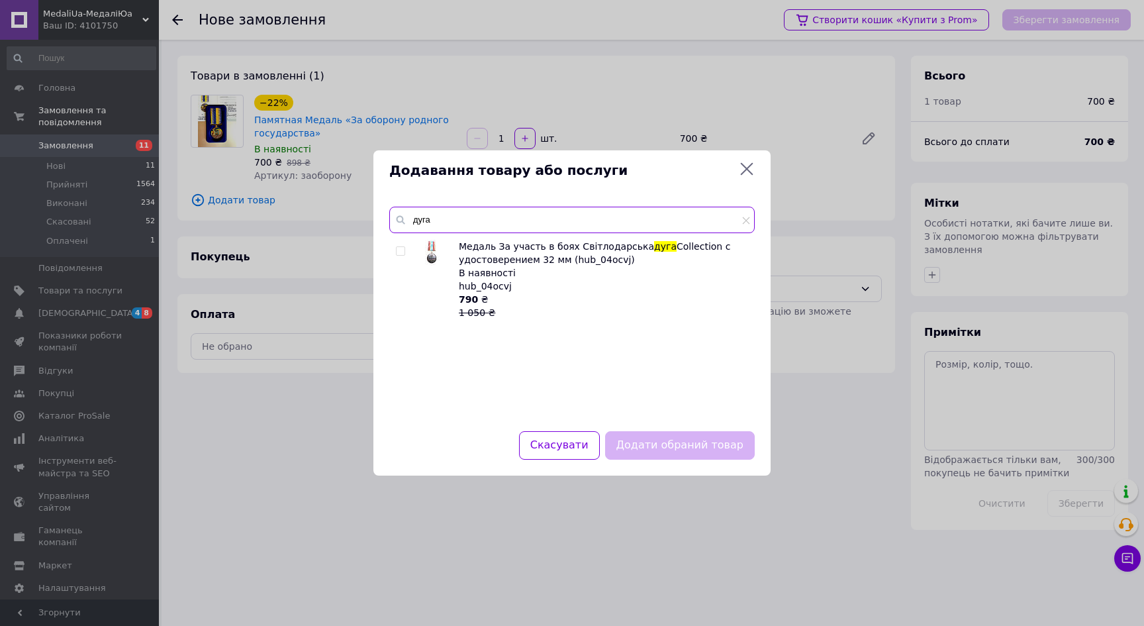
type input "дуга"
click at [403, 246] on span at bounding box center [400, 250] width 9 height 9
click at [403, 247] on input "checkbox" at bounding box center [400, 251] width 9 height 9
checkbox input "true"
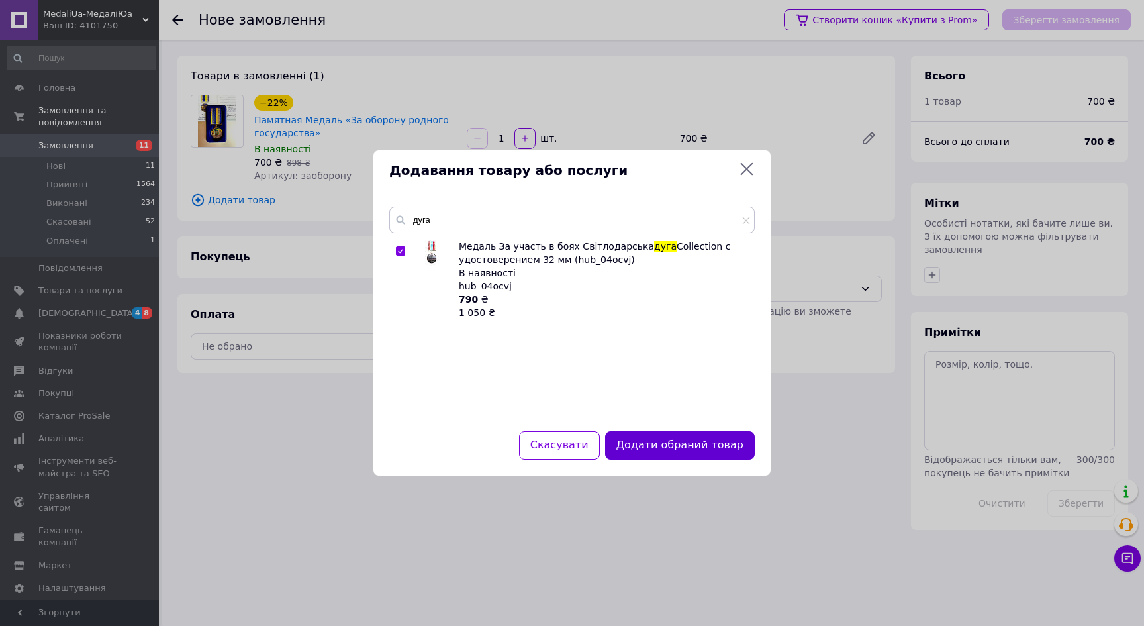
click at [720, 446] on button "Додати обраний товар" at bounding box center [680, 445] width 150 height 28
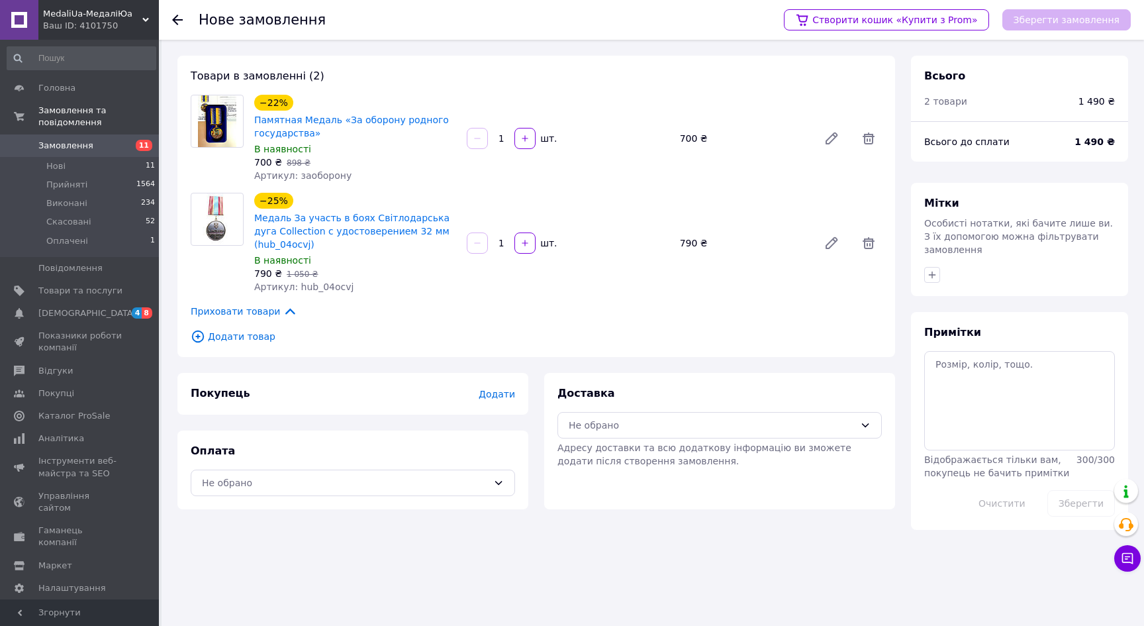
click at [71, 140] on span "Замовлення" at bounding box center [65, 146] width 55 height 12
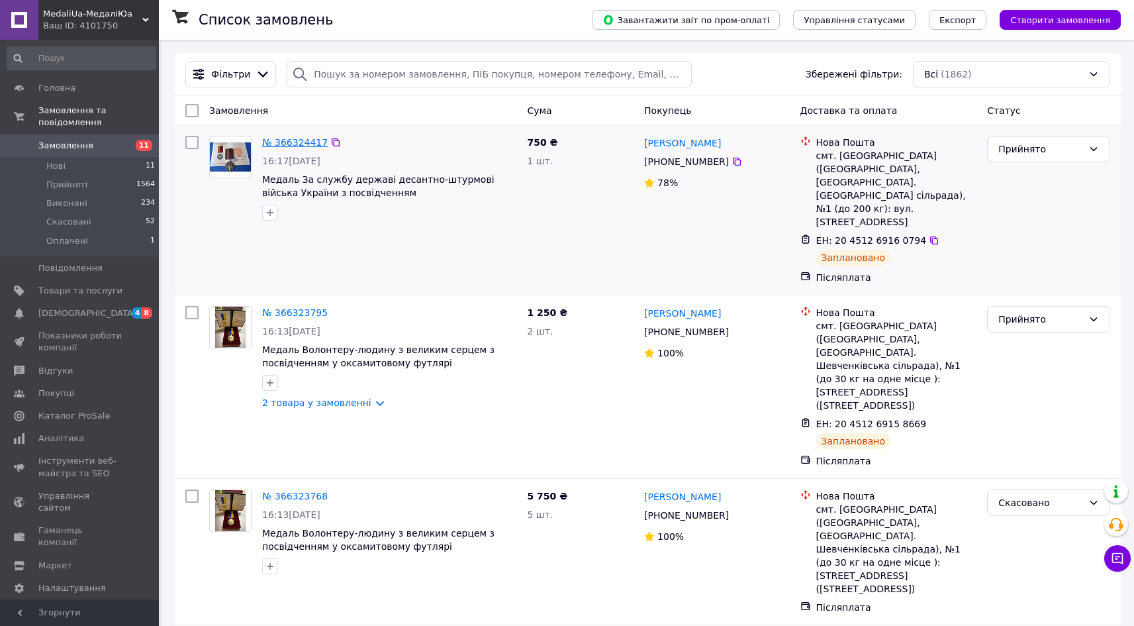
click at [286, 142] on link "№ 366324417" at bounding box center [295, 142] width 66 height 11
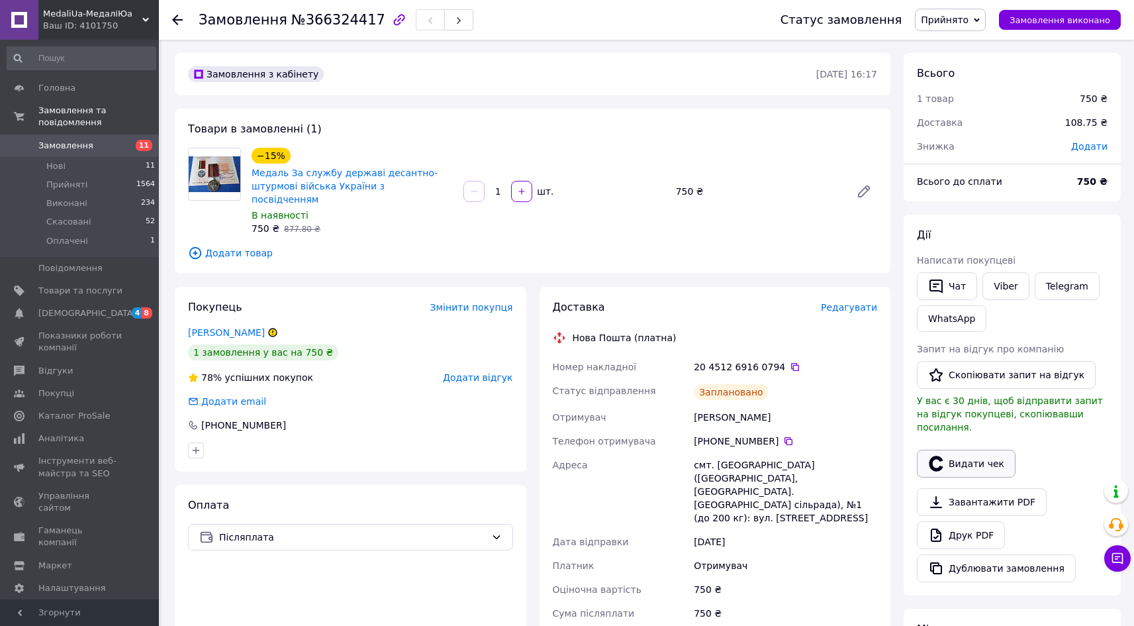
click at [994, 451] on button "Видати чек" at bounding box center [966, 464] width 99 height 28
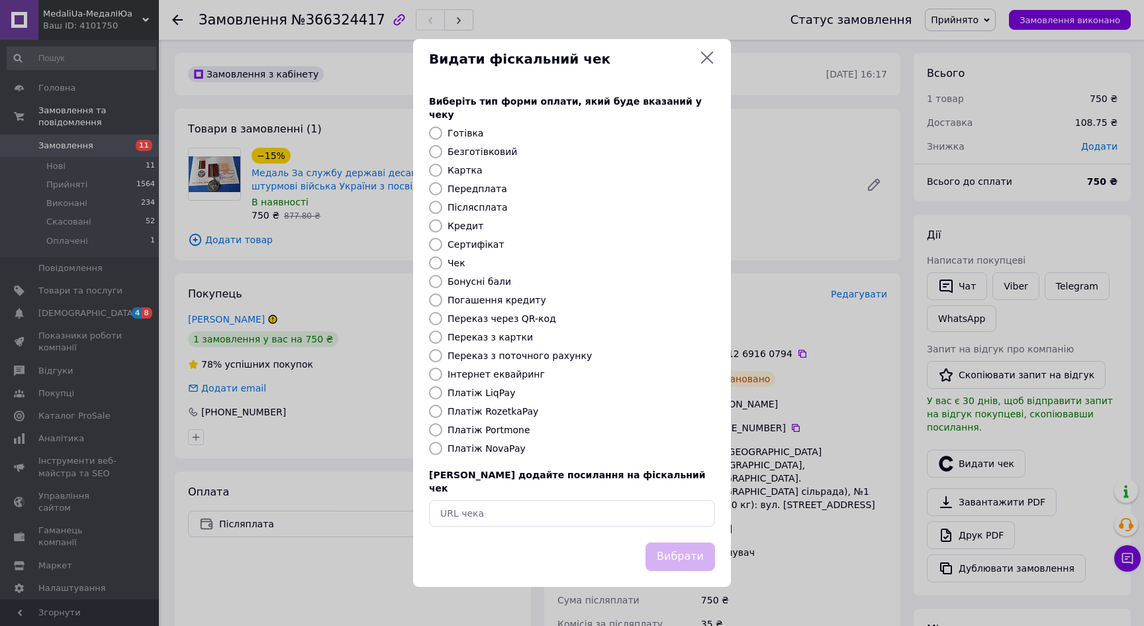
click at [440, 448] on input "Платіж NovaPay" at bounding box center [435, 448] width 13 height 13
radio input "true"
click at [691, 546] on button "Вибрати" at bounding box center [680, 556] width 70 height 28
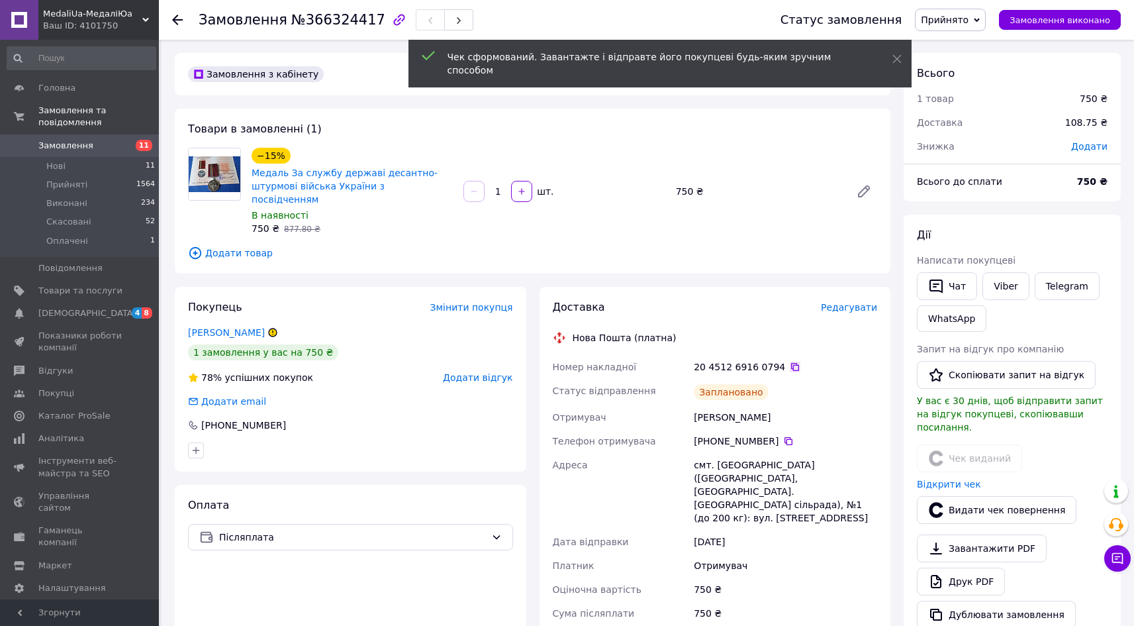
click at [790, 361] on icon at bounding box center [795, 366] width 11 height 11
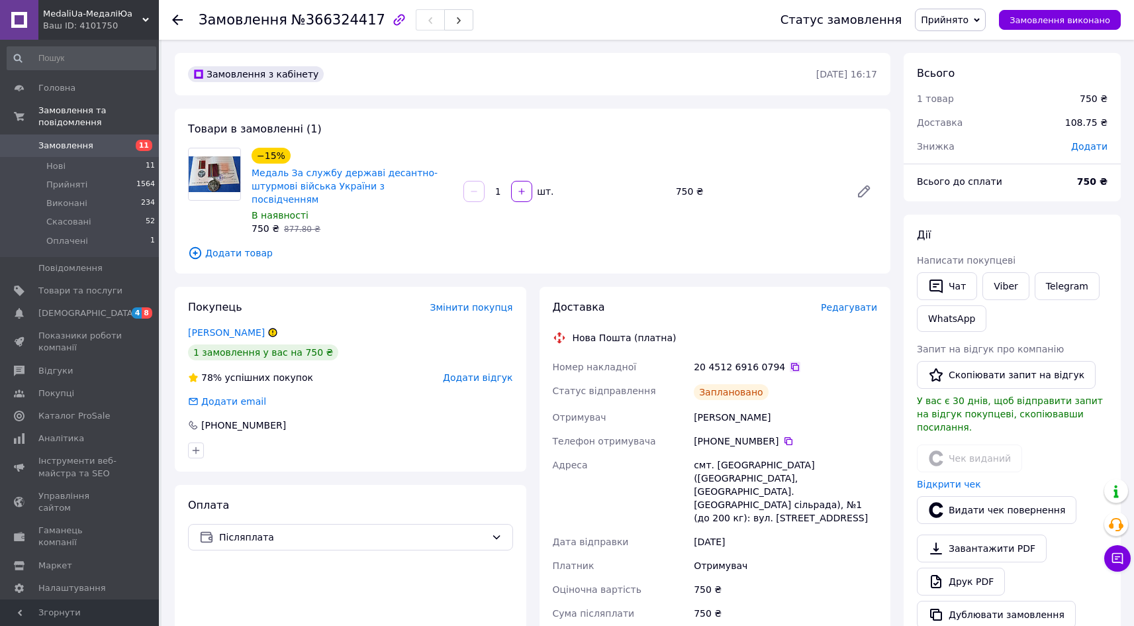
click at [790, 361] on icon at bounding box center [795, 366] width 11 height 11
click at [179, 19] on icon at bounding box center [177, 20] width 11 height 11
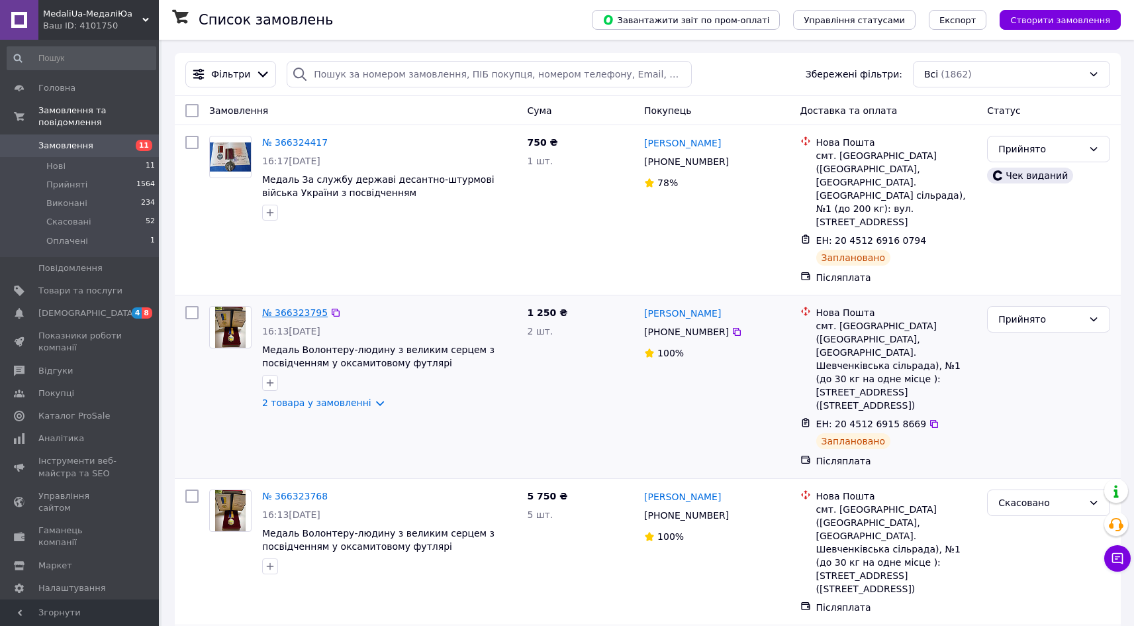
click at [305, 307] on link "№ 366323795" at bounding box center [295, 312] width 66 height 11
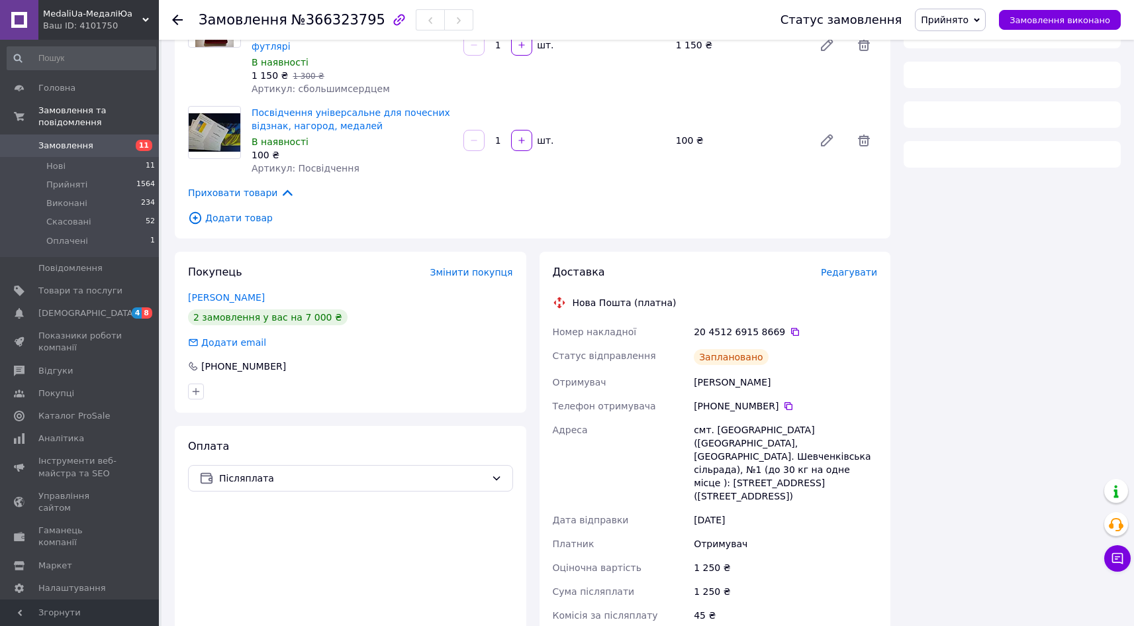
scroll to position [101, 0]
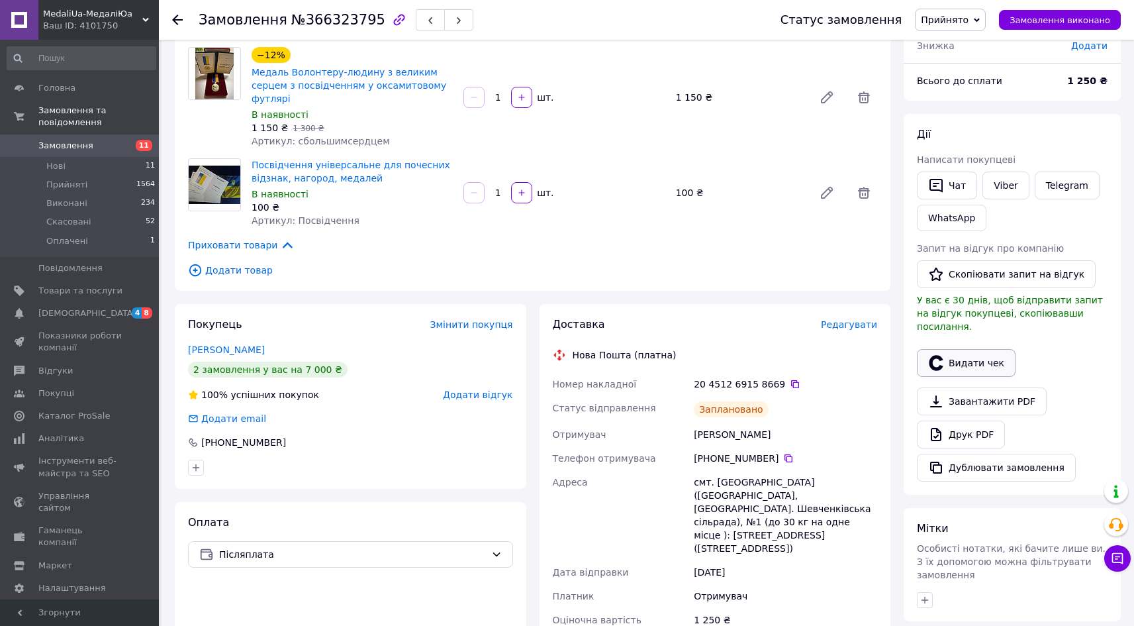
click at [971, 352] on button "Видати чек" at bounding box center [966, 363] width 99 height 28
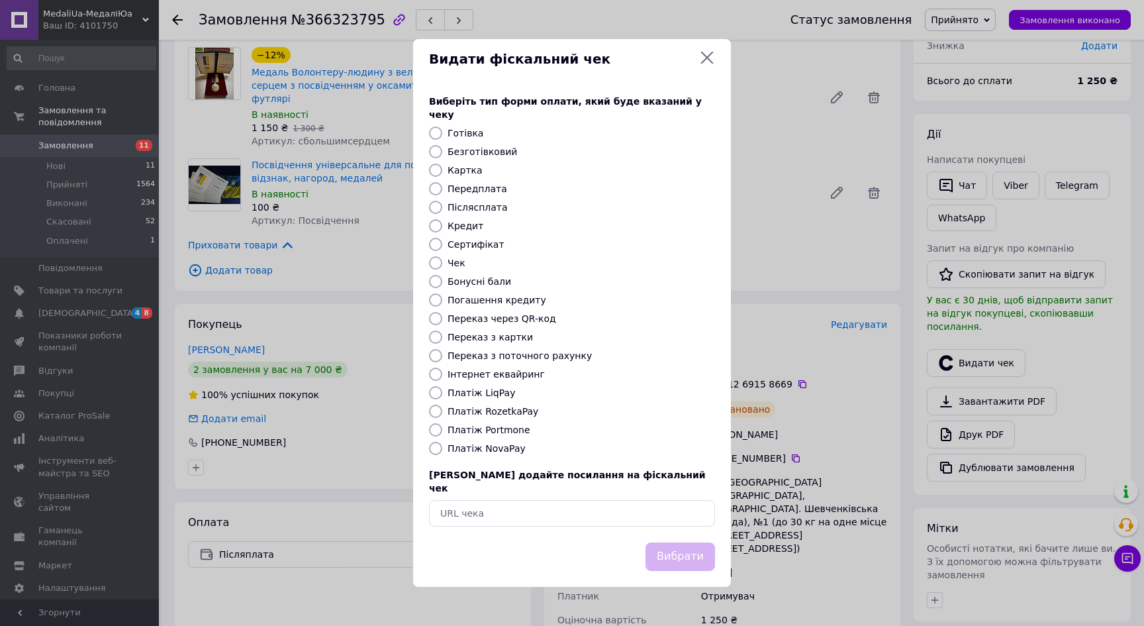
click at [432, 447] on input "Платіж NovaPay" at bounding box center [435, 448] width 13 height 13
radio input "true"
click at [671, 549] on button "Вибрати" at bounding box center [680, 556] width 70 height 28
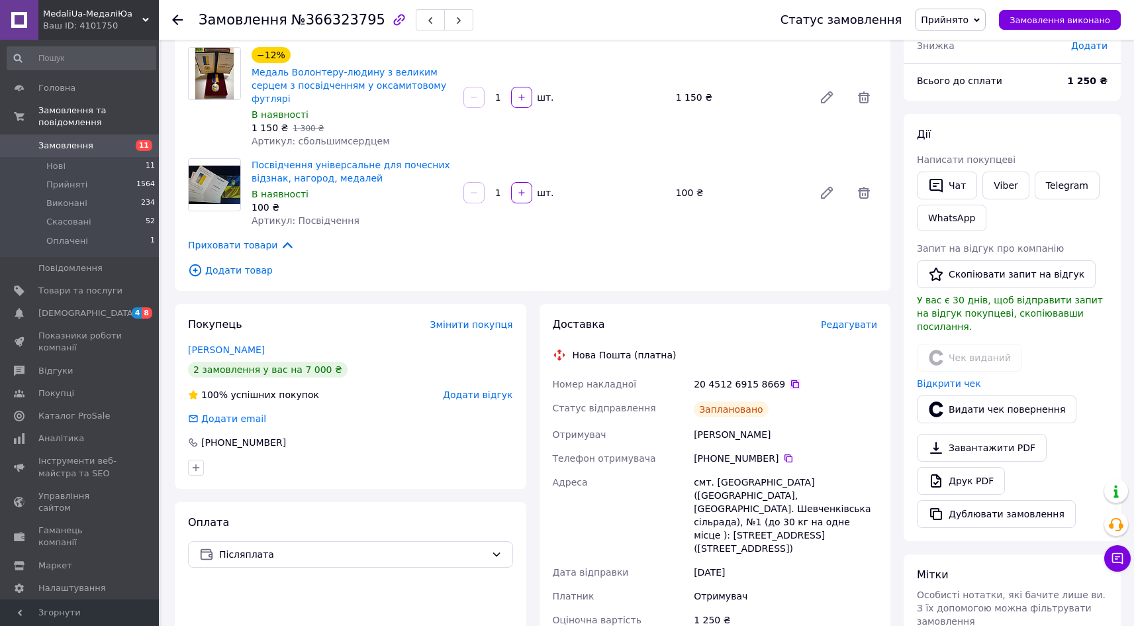
click at [790, 379] on icon at bounding box center [795, 384] width 11 height 11
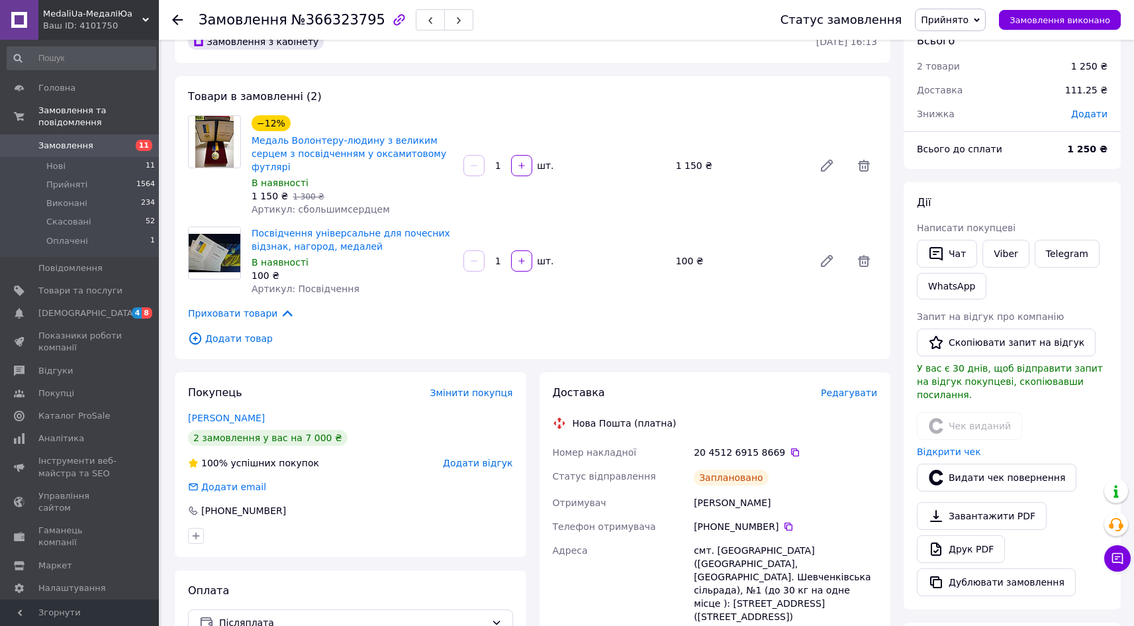
scroll to position [0, 0]
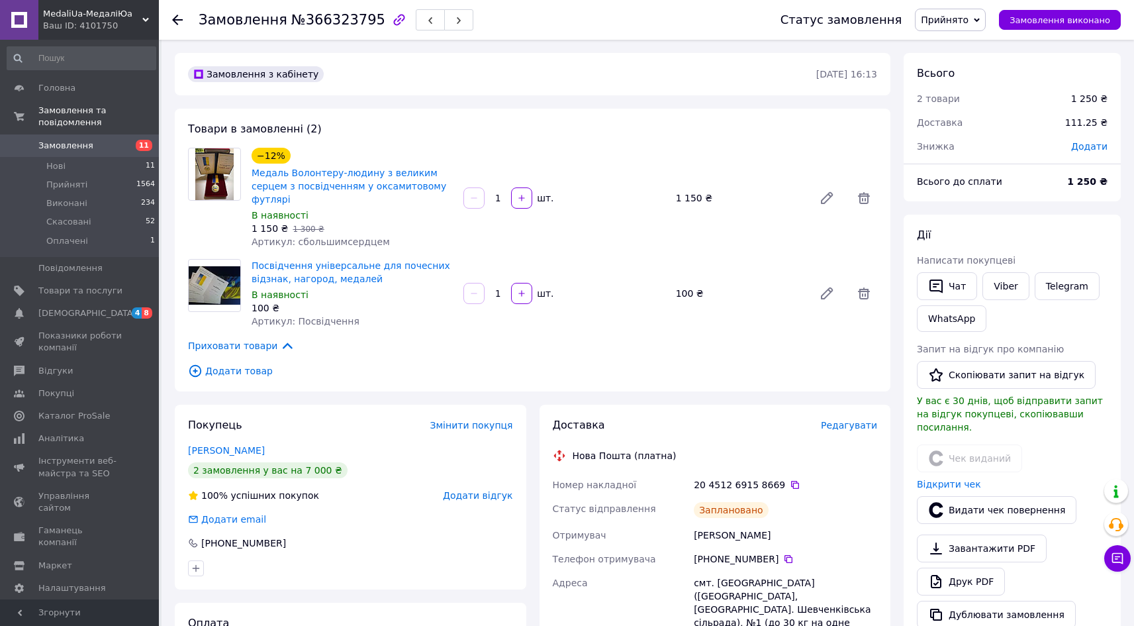
click at [179, 16] on icon at bounding box center [177, 20] width 11 height 11
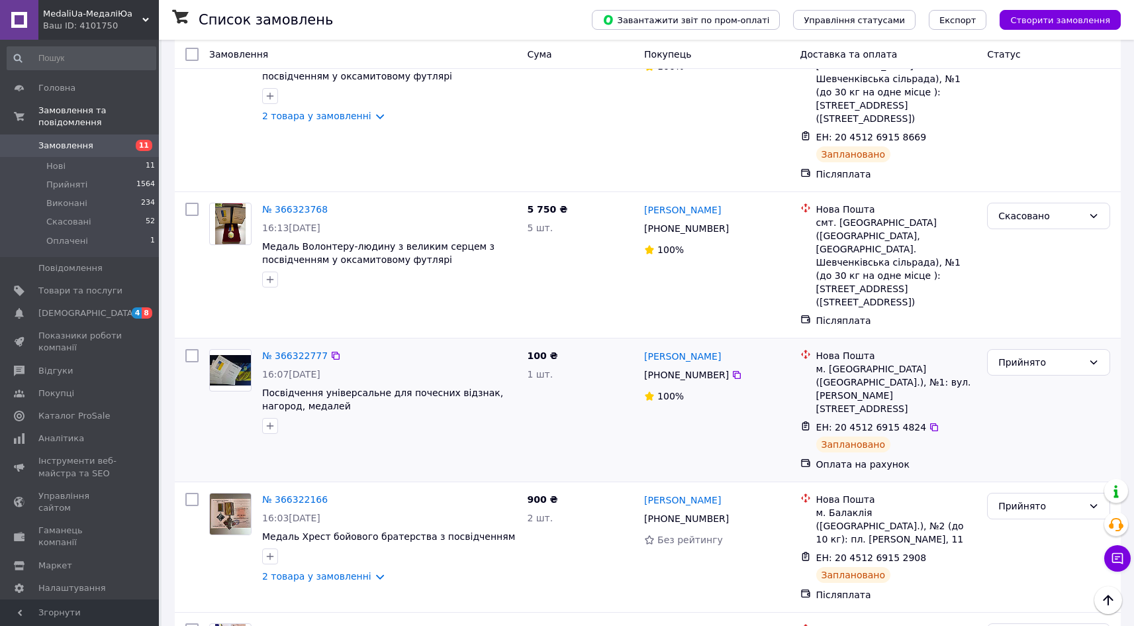
scroll to position [288, 0]
click at [293, 349] on link "№ 366322777" at bounding box center [295, 354] width 66 height 11
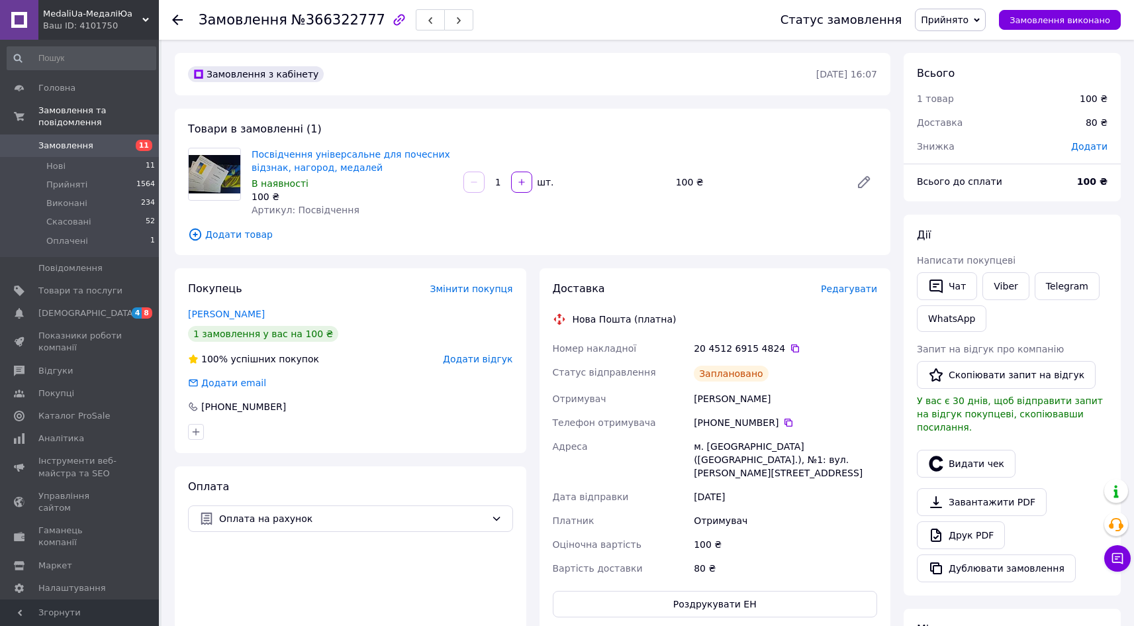
drag, startPoint x: 781, startPoint y: 349, endPoint x: 569, endPoint y: 284, distance: 222.2
click at [790, 348] on icon at bounding box center [795, 348] width 11 height 11
click at [175, 17] on use at bounding box center [177, 20] width 11 height 11
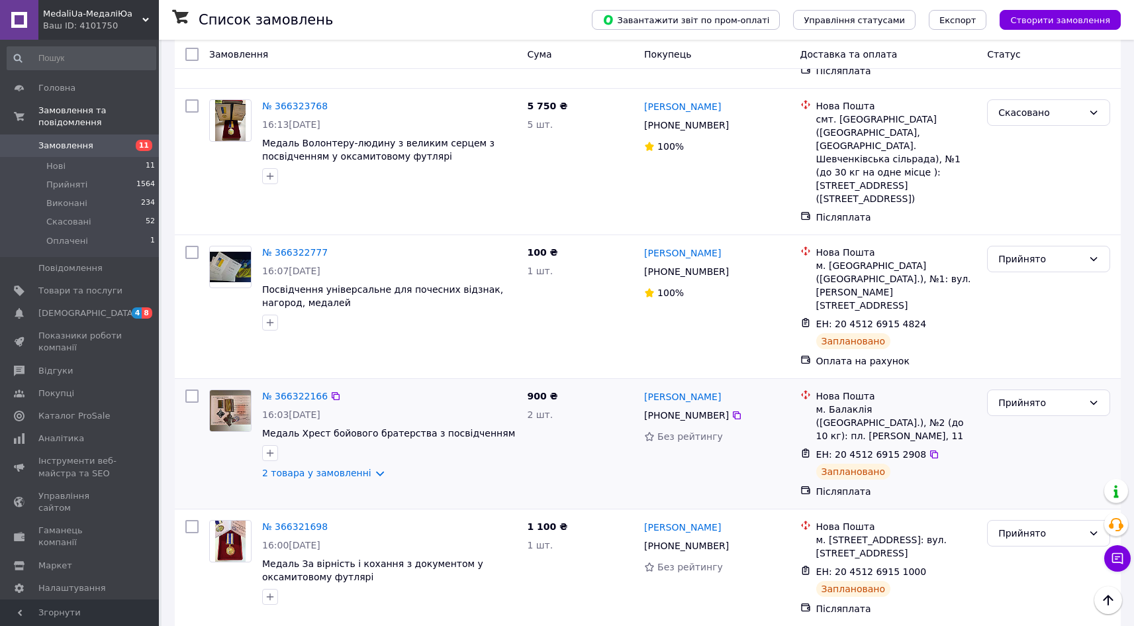
scroll to position [409, 0]
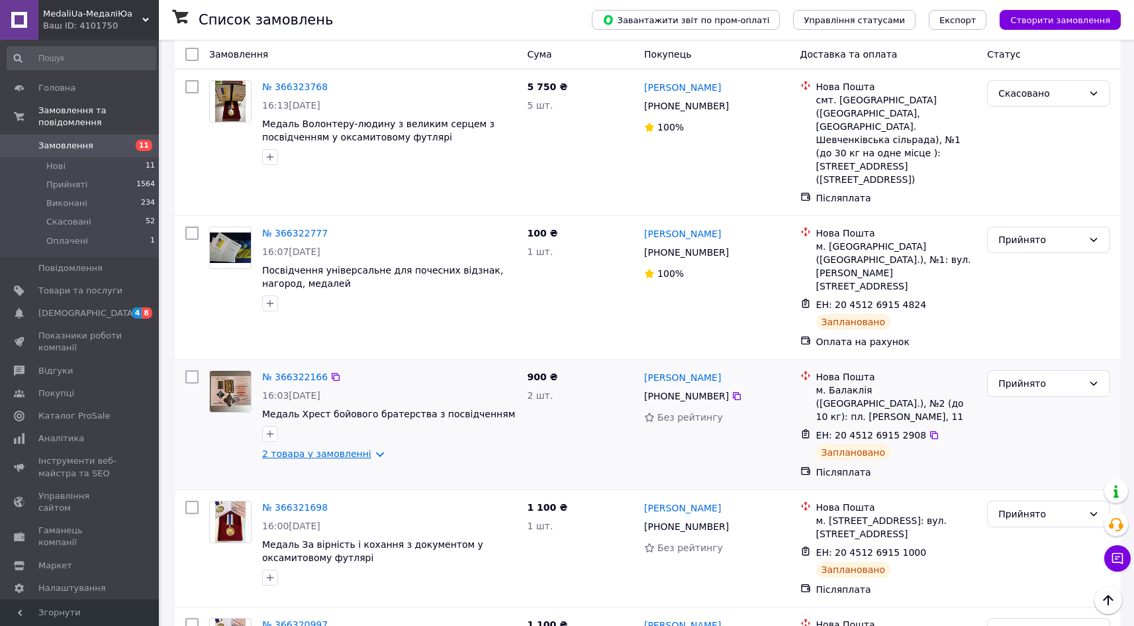
click at [351, 448] on link "2 товара у замовленні" at bounding box center [316, 453] width 109 height 11
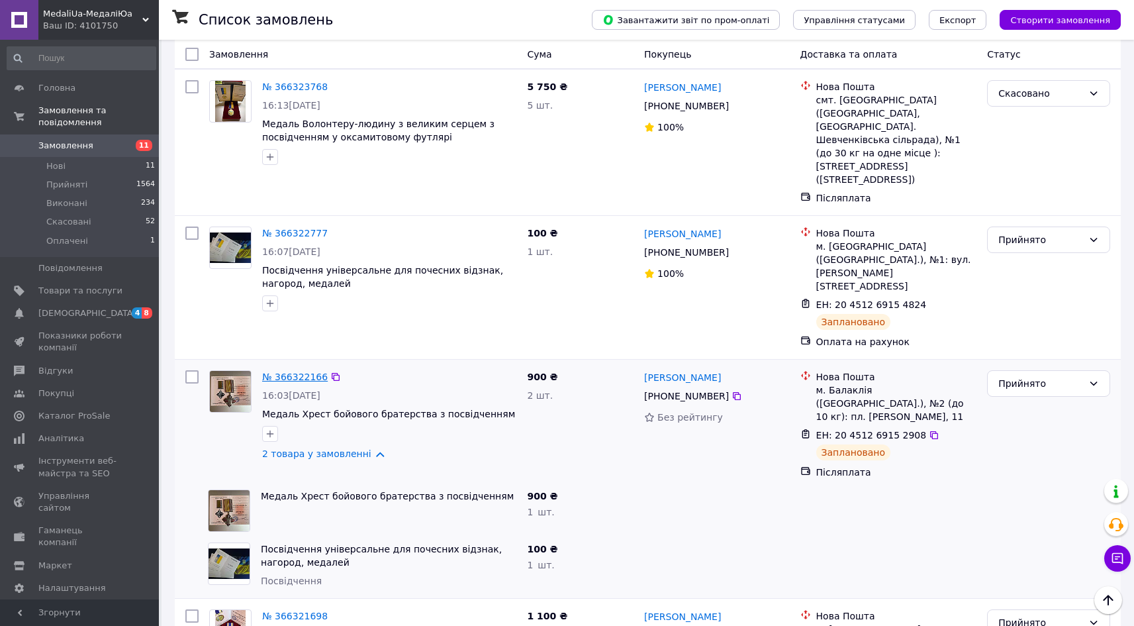
click at [295, 371] on link "№ 366322166" at bounding box center [295, 376] width 66 height 11
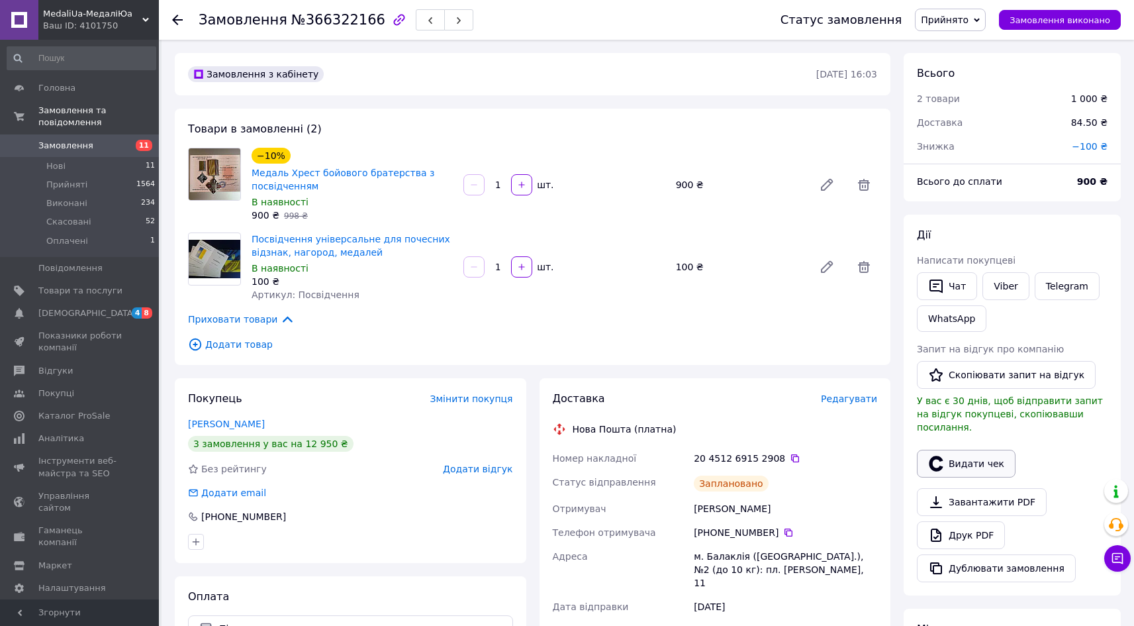
click at [986, 451] on button "Видати чек" at bounding box center [966, 464] width 99 height 28
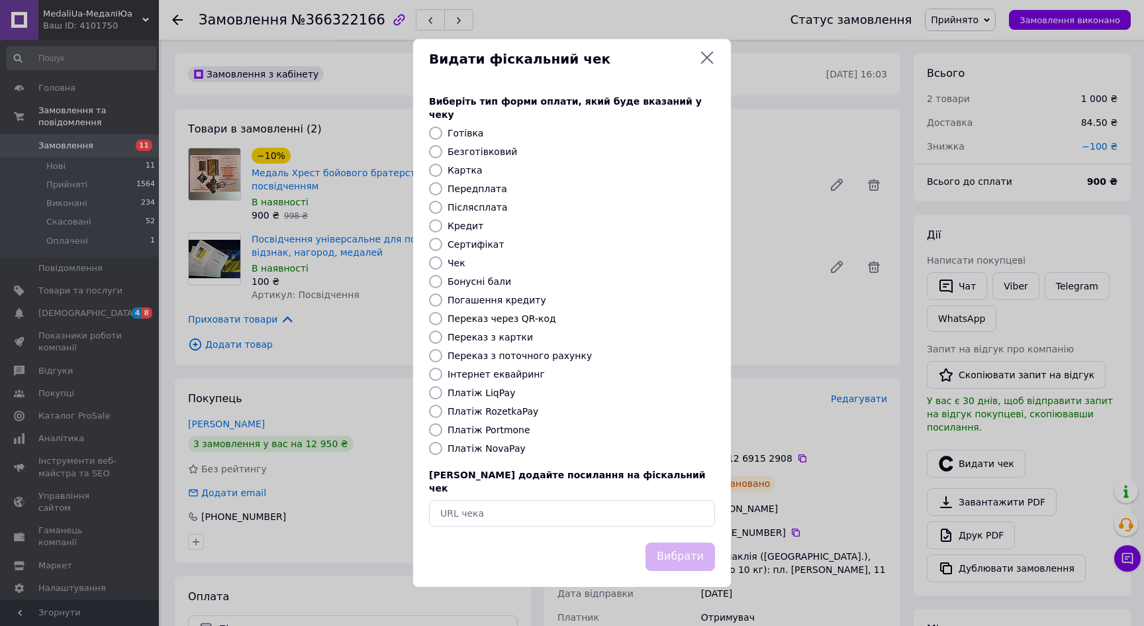
click at [506, 452] on label "Платіж NovaPay" at bounding box center [487, 448] width 78 height 11
click at [442, 452] on input "Платіж NovaPay" at bounding box center [435, 448] width 13 height 13
radio input "true"
click at [681, 542] on button "Вибрати" at bounding box center [680, 556] width 70 height 28
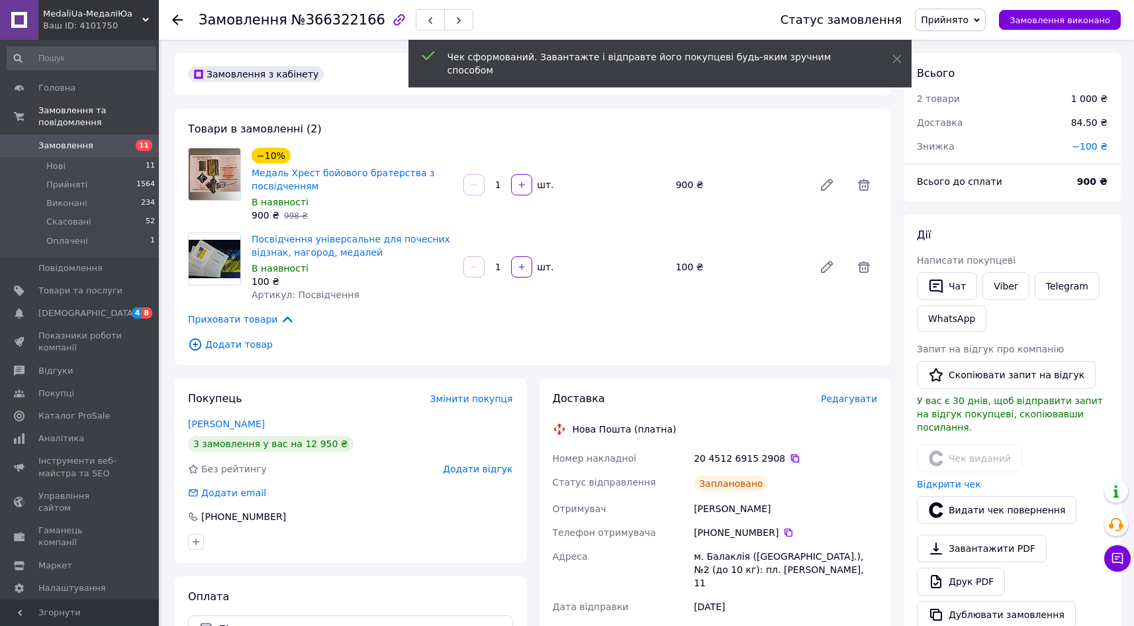
click at [790, 458] on icon at bounding box center [795, 458] width 11 height 11
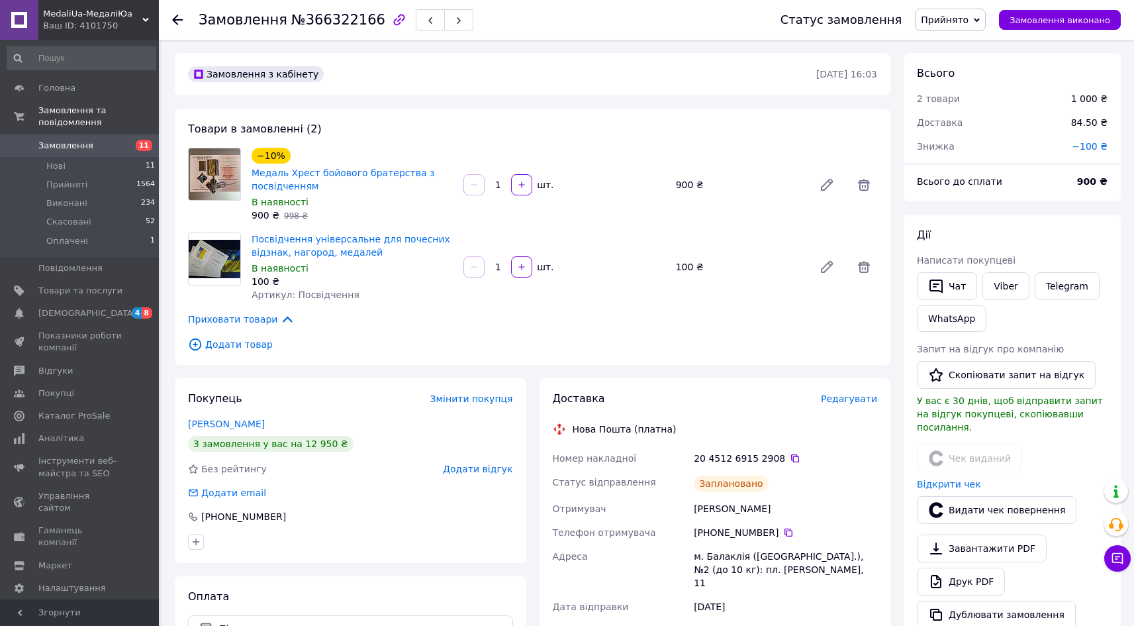
click at [179, 19] on icon at bounding box center [177, 20] width 11 height 11
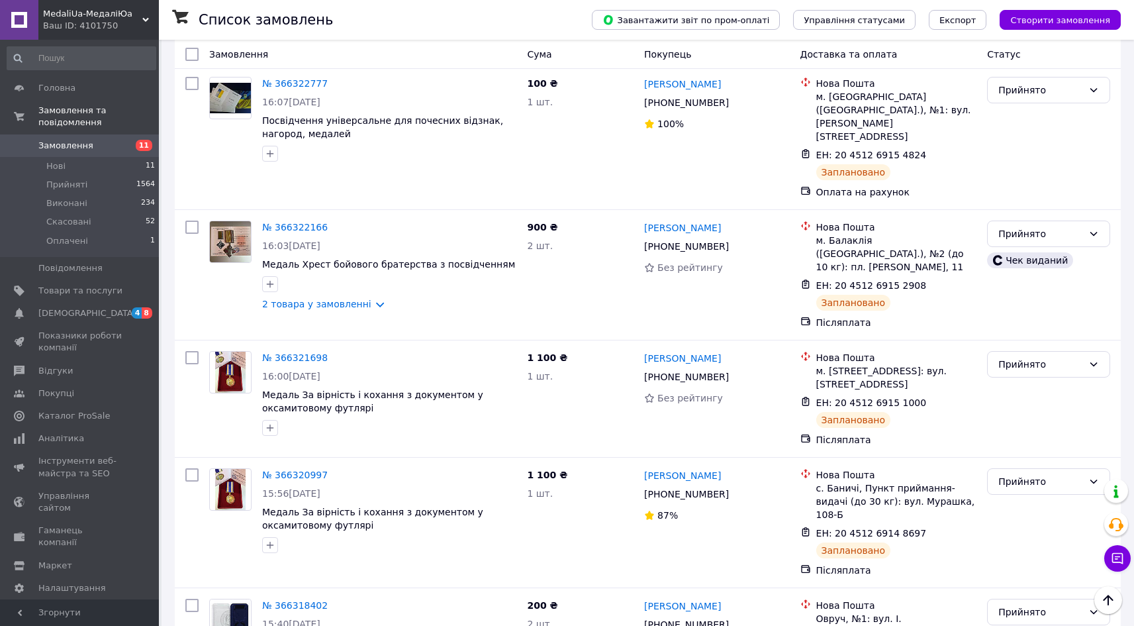
scroll to position [567, 0]
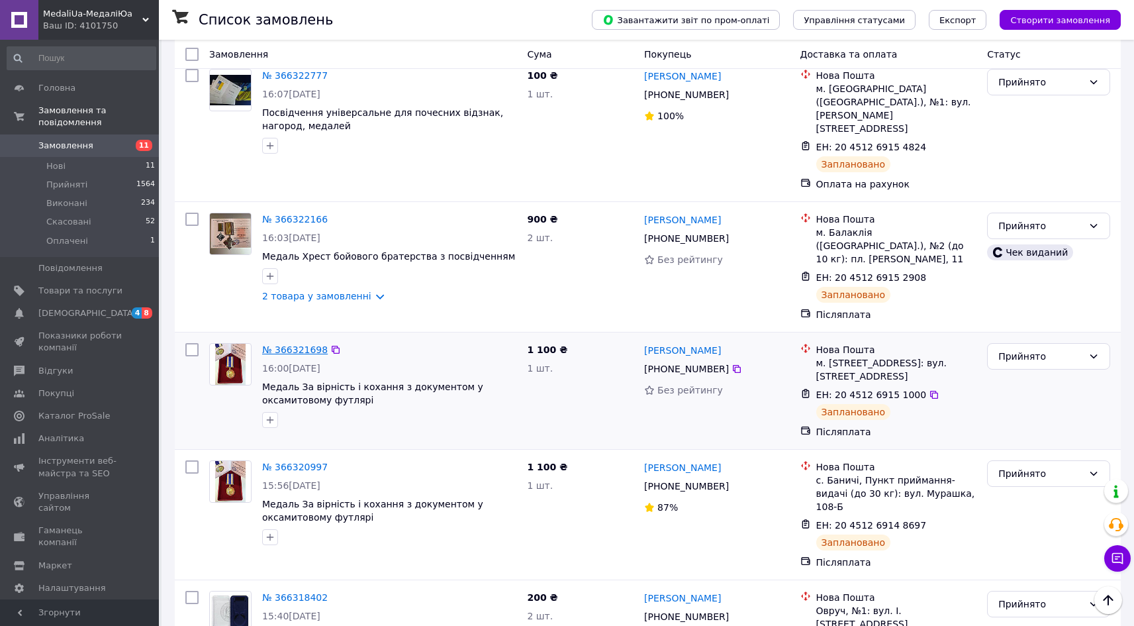
click at [302, 344] on link "№ 366321698" at bounding box center [295, 349] width 66 height 11
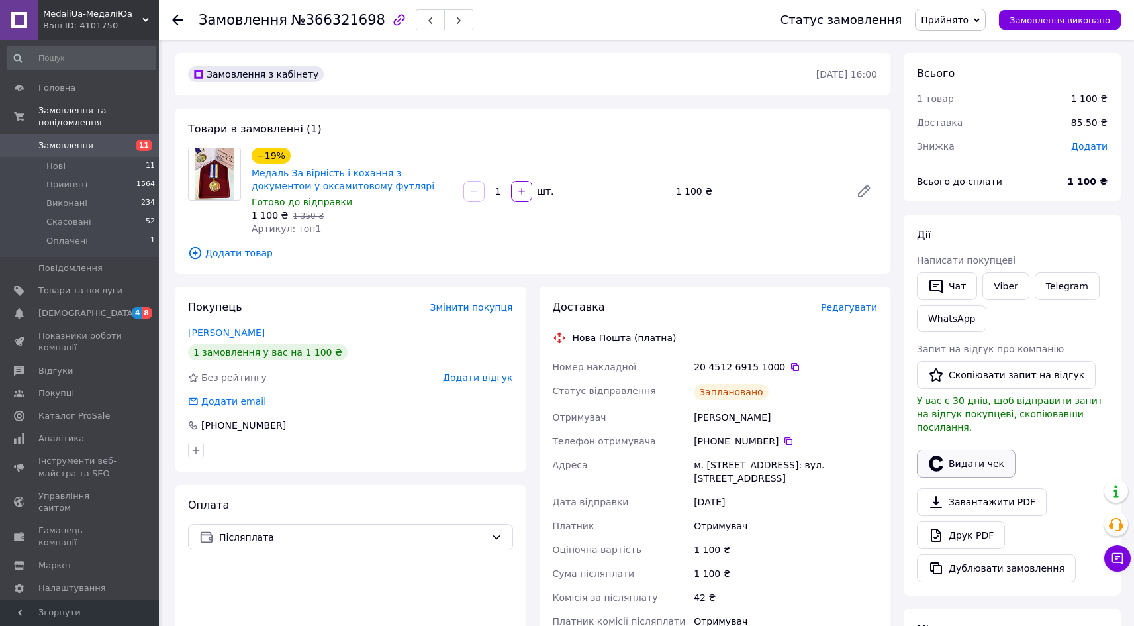
click at [967, 451] on button "Видати чек" at bounding box center [966, 464] width 99 height 28
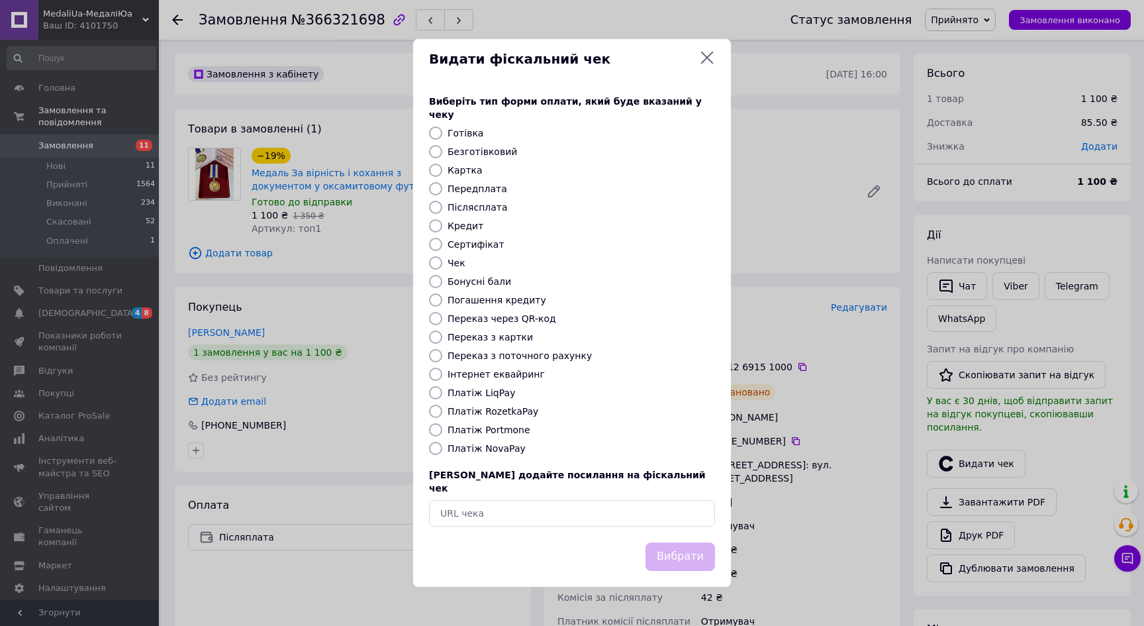
click at [498, 449] on label "Платіж NovaPay" at bounding box center [487, 448] width 78 height 11
click at [442, 449] on input "Платіж NovaPay" at bounding box center [435, 448] width 13 height 13
radio input "true"
click at [687, 544] on button "Вибрати" at bounding box center [680, 556] width 70 height 28
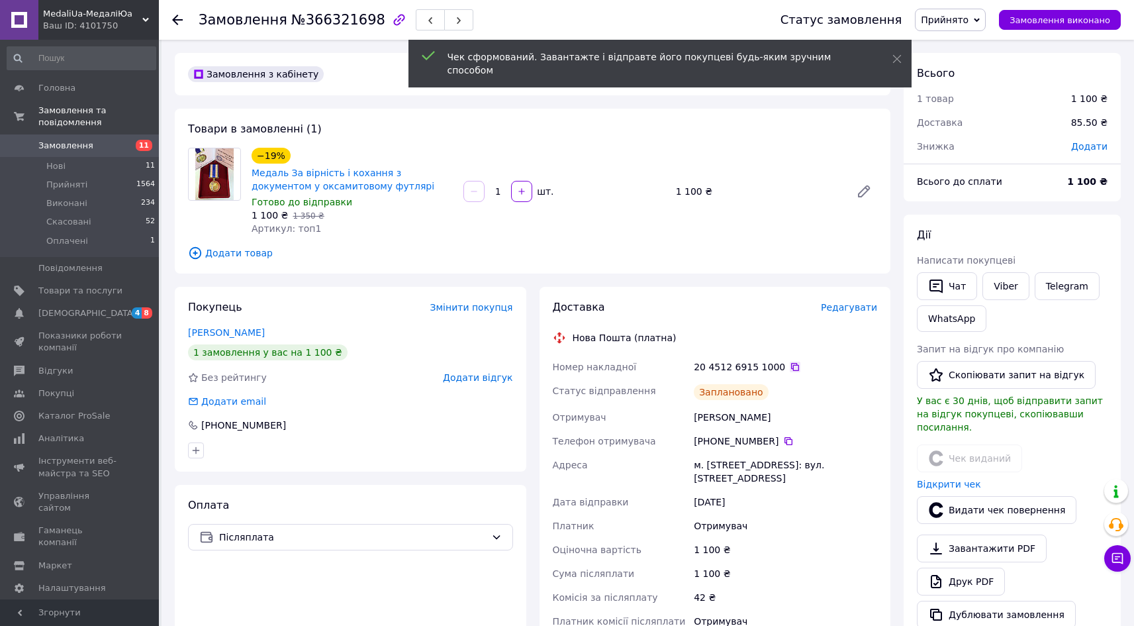
click at [790, 365] on icon at bounding box center [795, 366] width 11 height 11
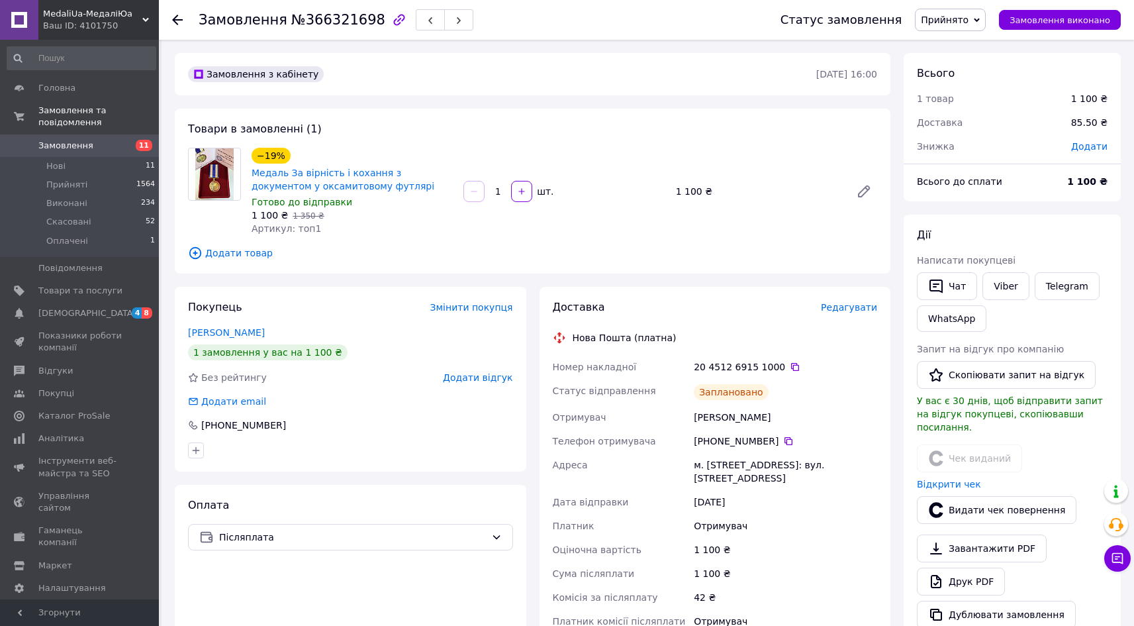
click at [179, 17] on icon at bounding box center [177, 20] width 11 height 11
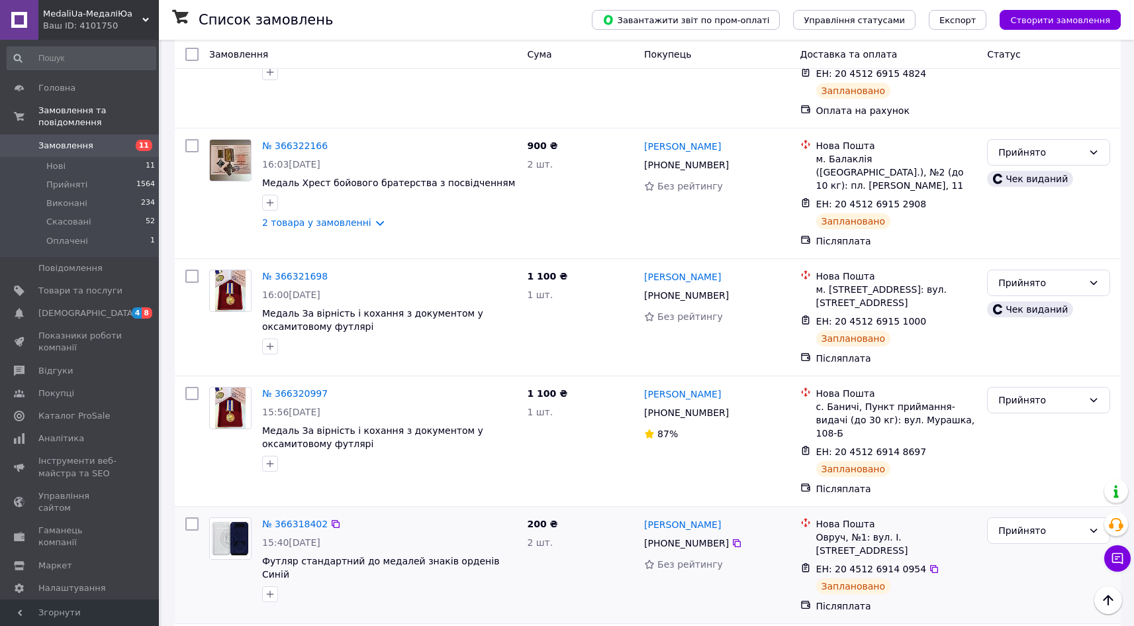
scroll to position [672, 0]
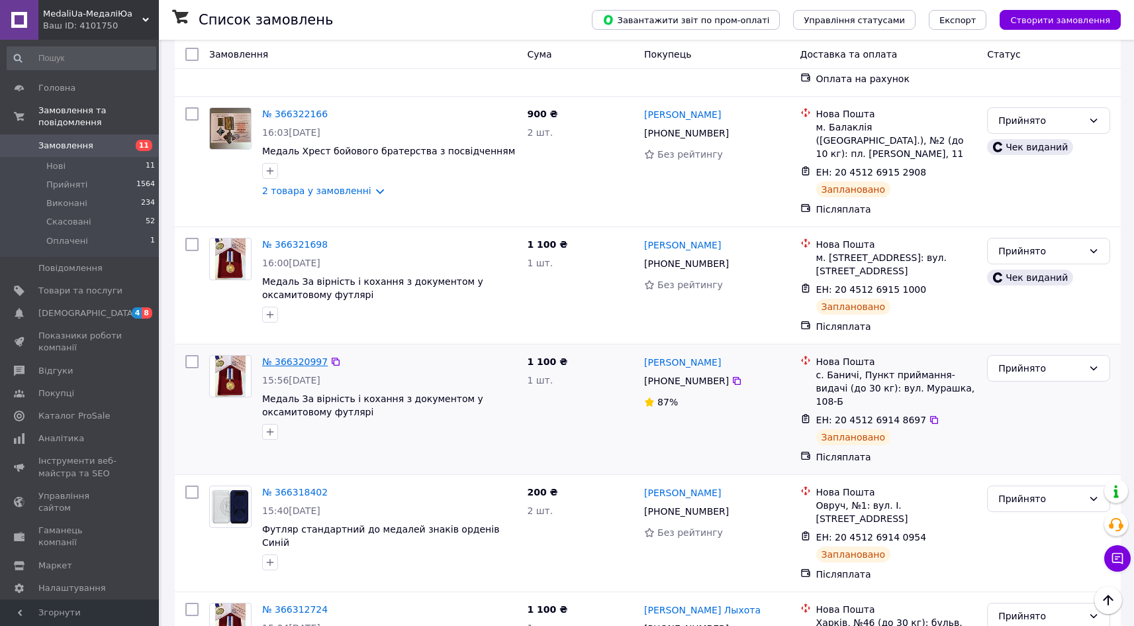
click at [295, 356] on link "№ 366320997" at bounding box center [295, 361] width 66 height 11
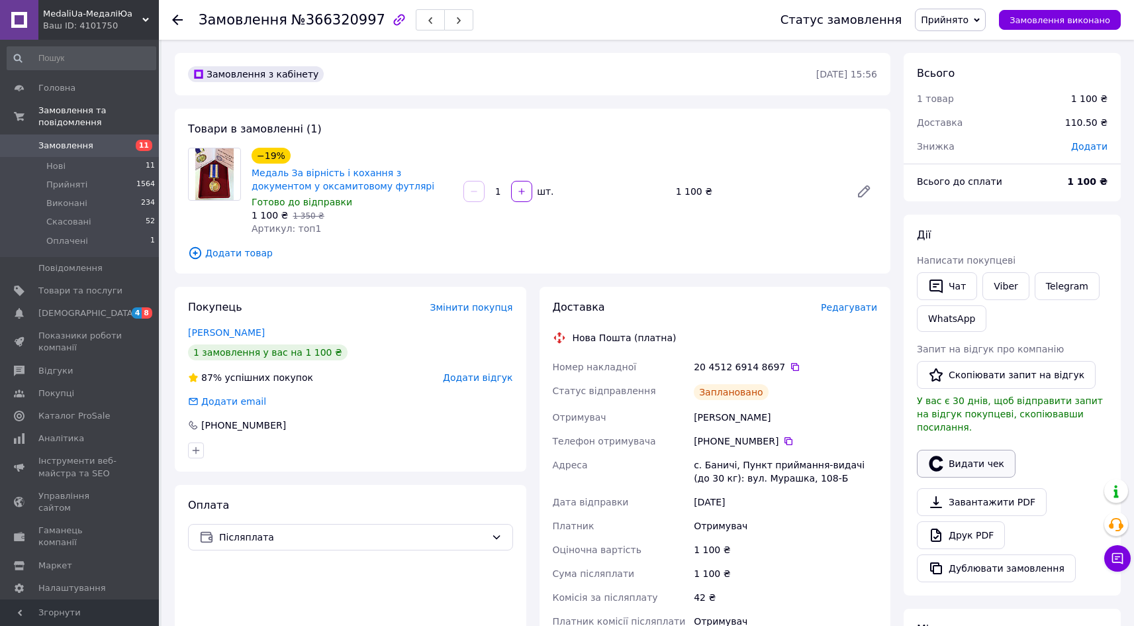
click at [986, 451] on button "Видати чек" at bounding box center [966, 464] width 99 height 28
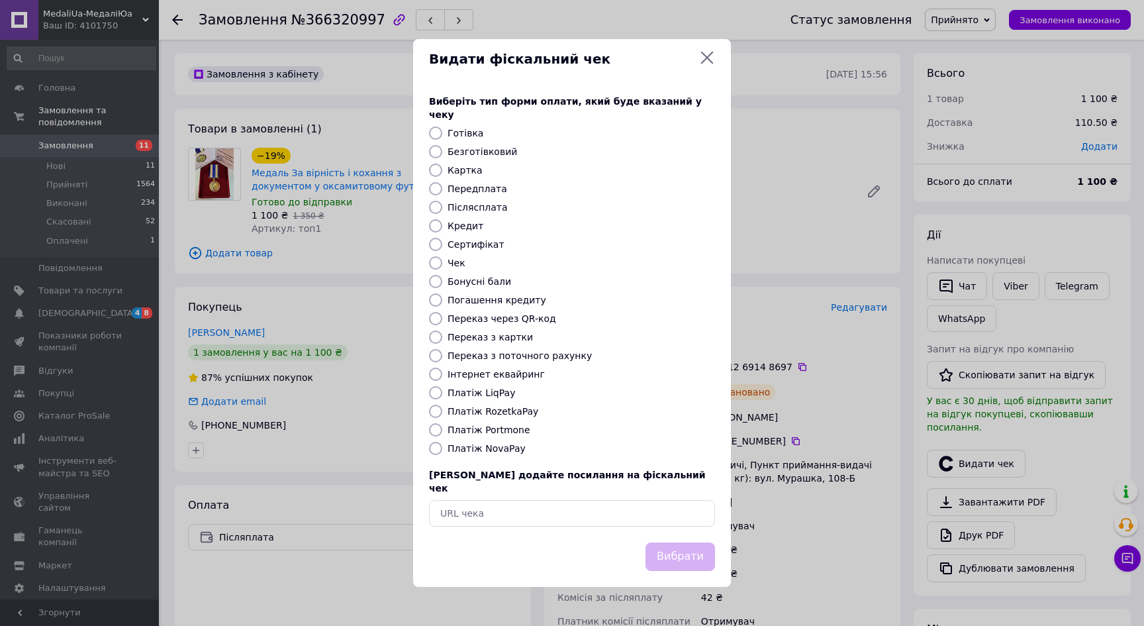
drag, startPoint x: 491, startPoint y: 451, endPoint x: 526, endPoint y: 464, distance: 37.5
click at [492, 451] on label "Платіж NovaPay" at bounding box center [487, 448] width 78 height 11
click at [442, 451] on input "Платіж NovaPay" at bounding box center [435, 448] width 13 height 13
radio input "true"
click at [690, 544] on button "Вибрати" at bounding box center [680, 556] width 70 height 28
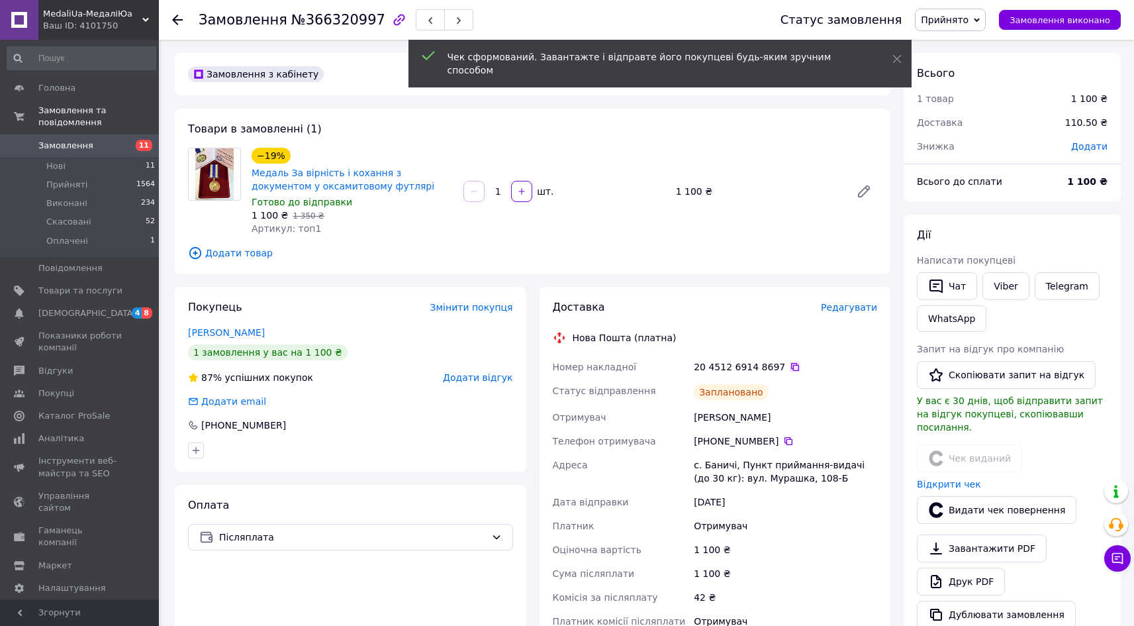
click at [790, 369] on icon at bounding box center [795, 366] width 11 height 11
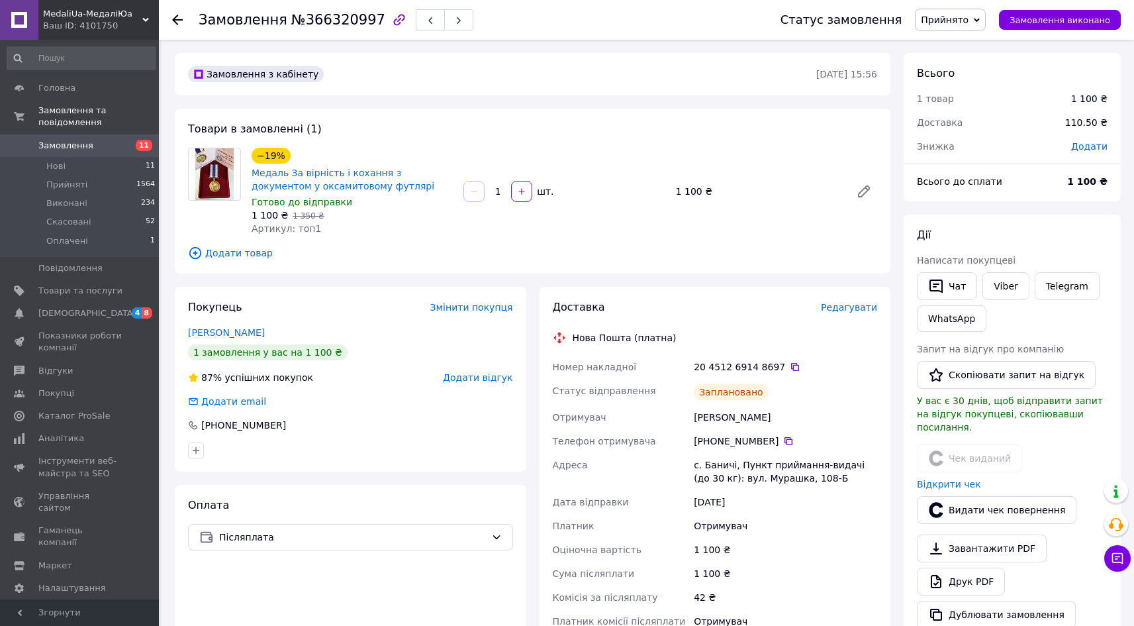
click at [176, 13] on div at bounding box center [177, 19] width 11 height 13
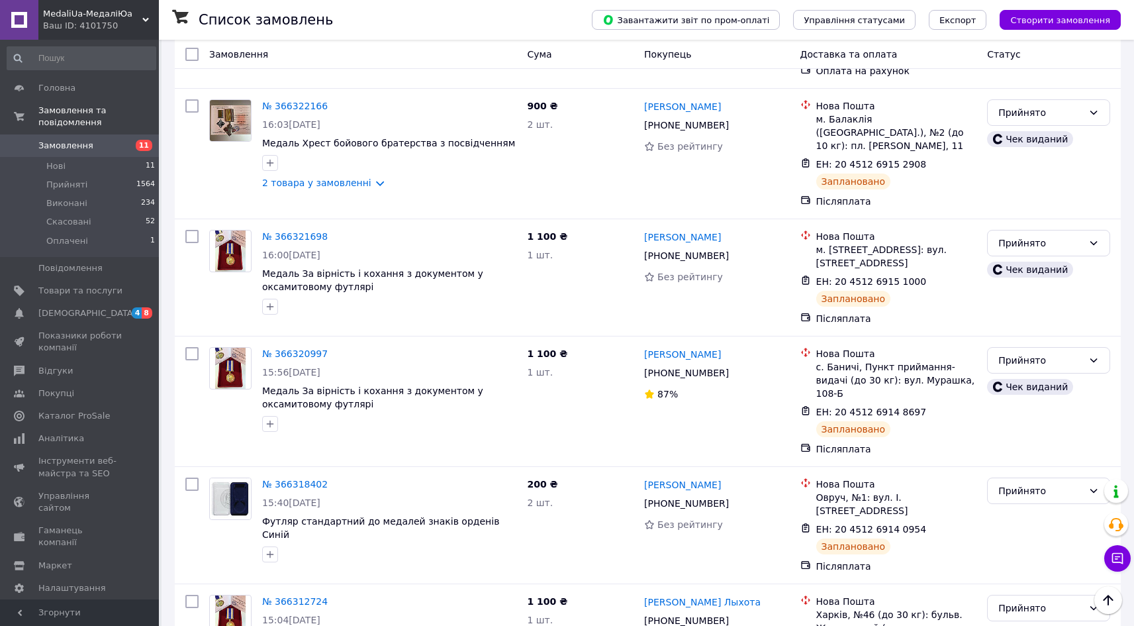
scroll to position [682, 0]
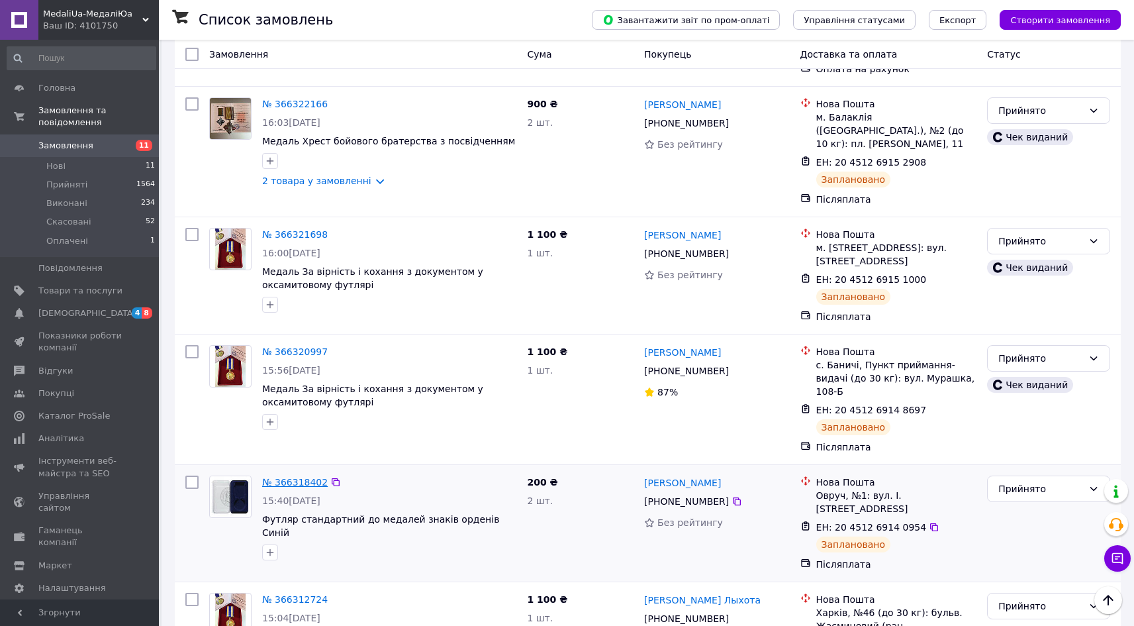
click at [299, 477] on link "№ 366318402" at bounding box center [295, 482] width 66 height 11
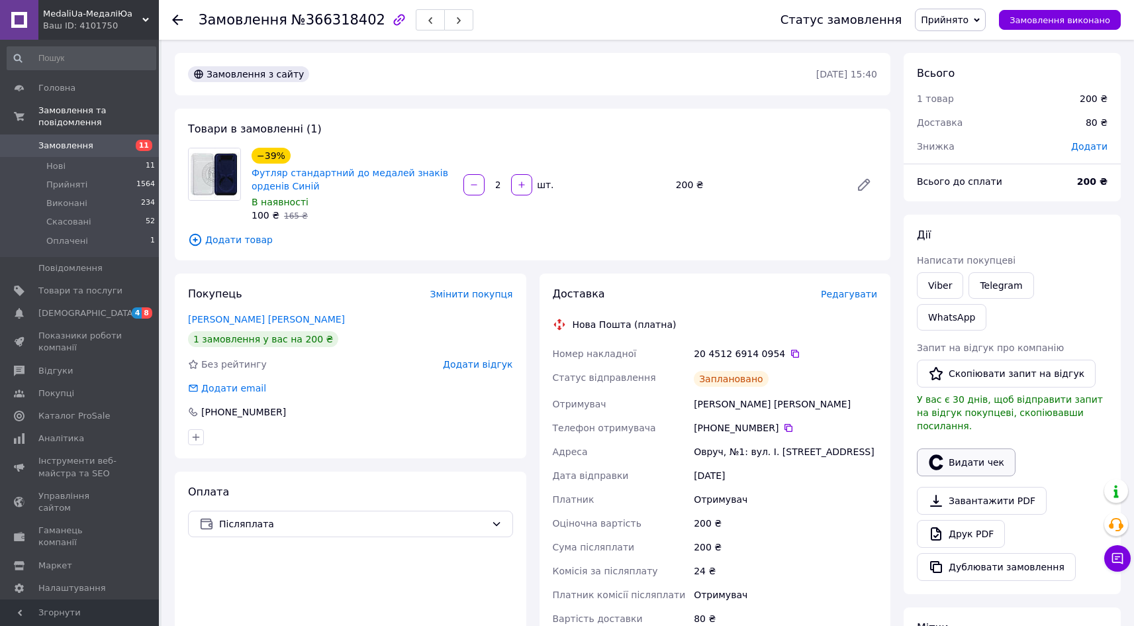
click at [972, 448] on button "Видати чек" at bounding box center [966, 462] width 99 height 28
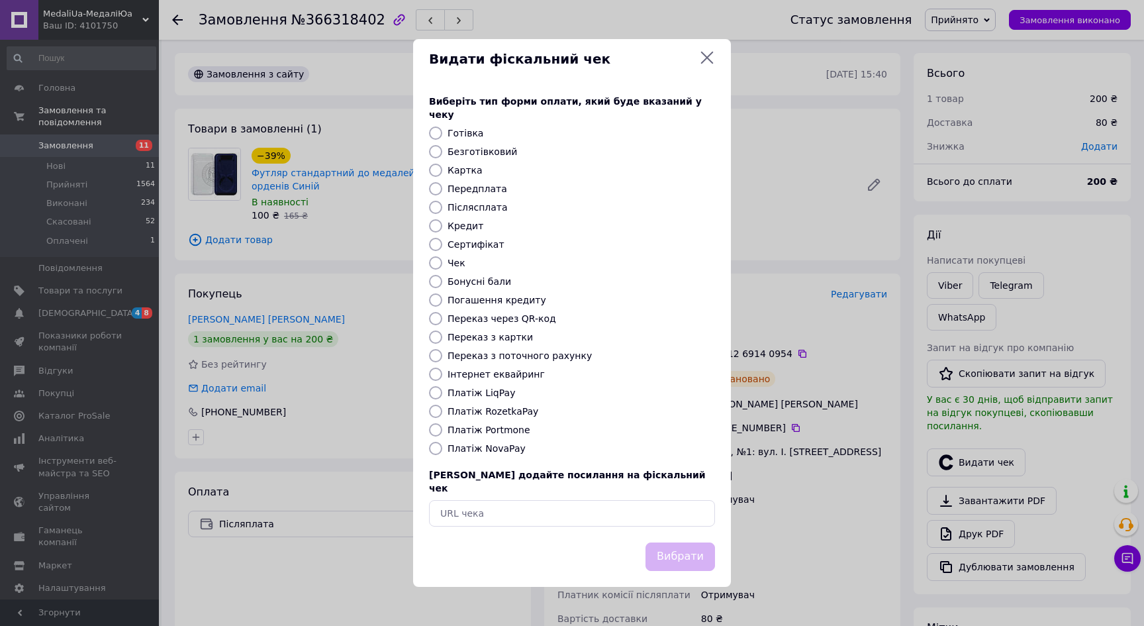
click at [436, 447] on input "Платіж NovaPay" at bounding box center [435, 448] width 13 height 13
radio input "true"
click at [677, 544] on button "Вибрати" at bounding box center [680, 556] width 70 height 28
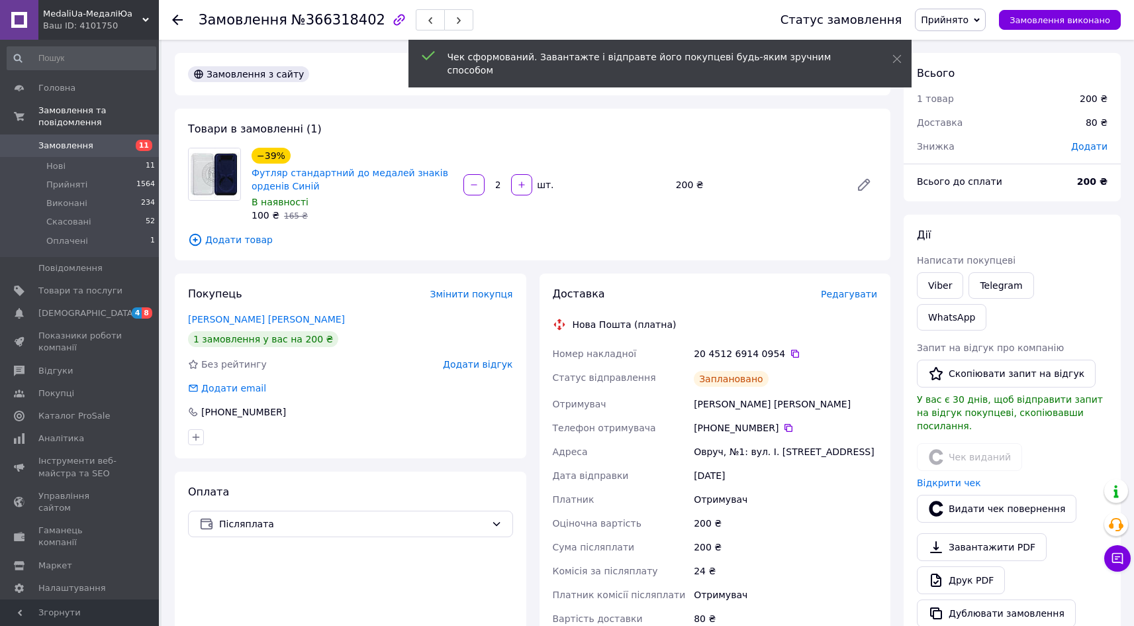
click at [175, 19] on icon at bounding box center [177, 20] width 11 height 11
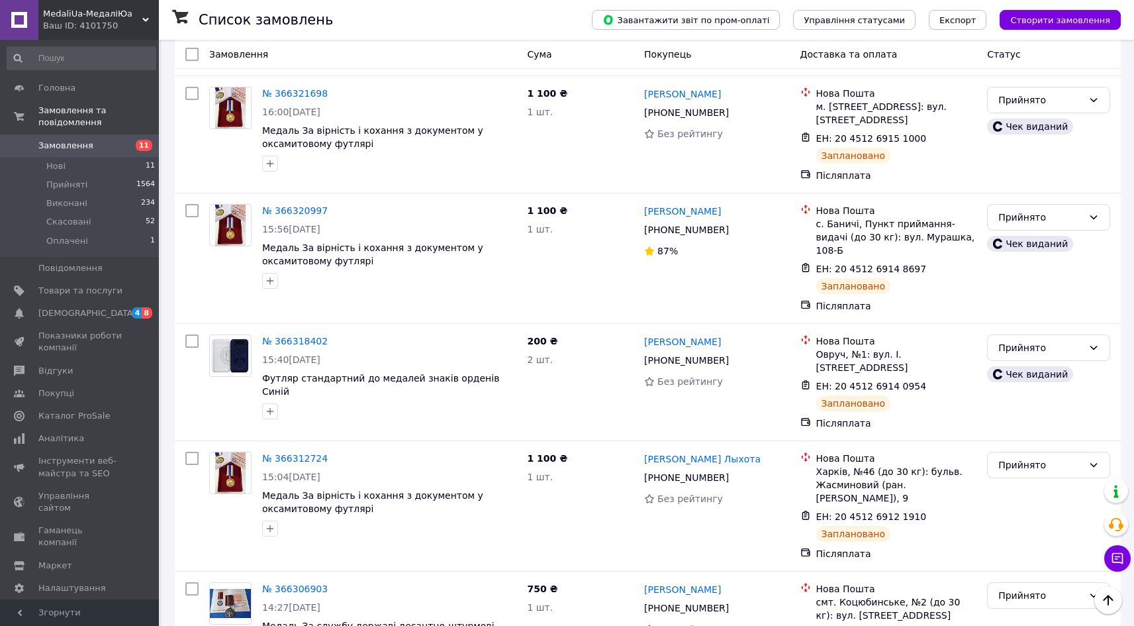
scroll to position [824, 0]
click at [285, 452] on link "№ 366312724" at bounding box center [295, 457] width 66 height 11
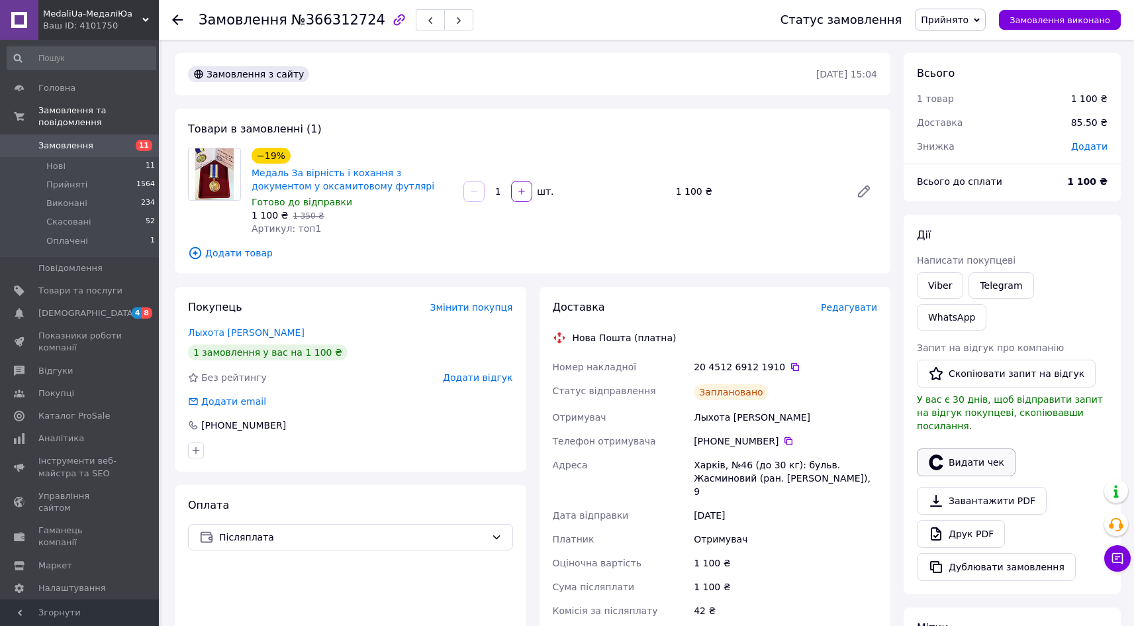
click at [988, 448] on button "Видати чек" at bounding box center [966, 462] width 99 height 28
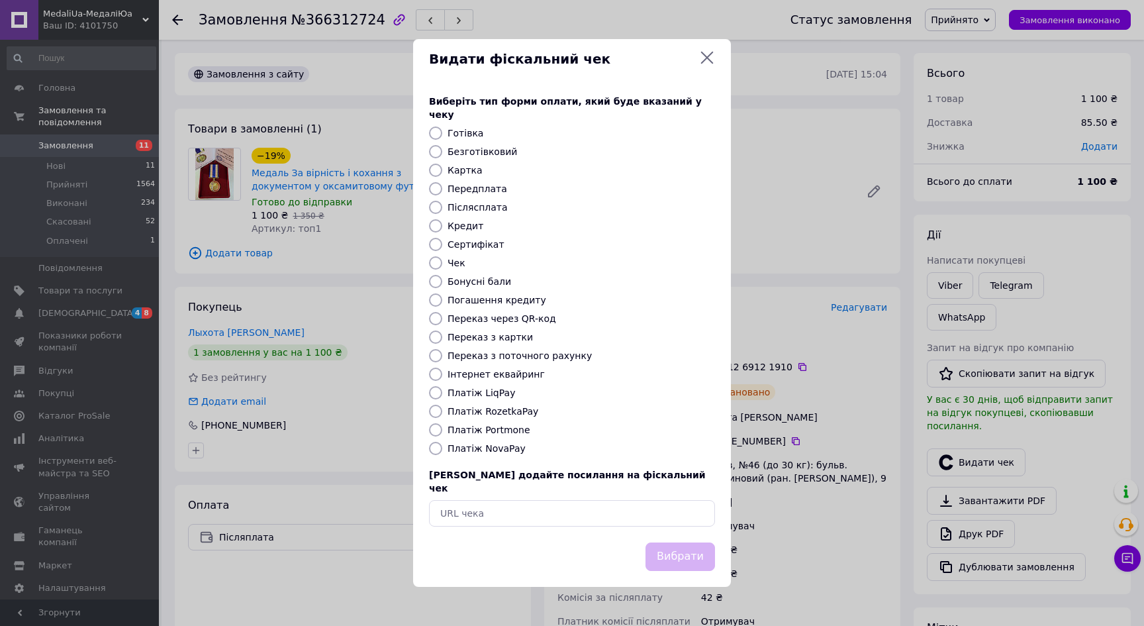
drag, startPoint x: 488, startPoint y: 449, endPoint x: 510, endPoint y: 462, distance: 25.5
click at [488, 449] on label "Платіж NovaPay" at bounding box center [487, 448] width 78 height 11
click at [442, 449] on input "Платіж NovaPay" at bounding box center [435, 448] width 13 height 13
radio input "true"
click at [675, 544] on button "Вибрати" at bounding box center [680, 556] width 70 height 28
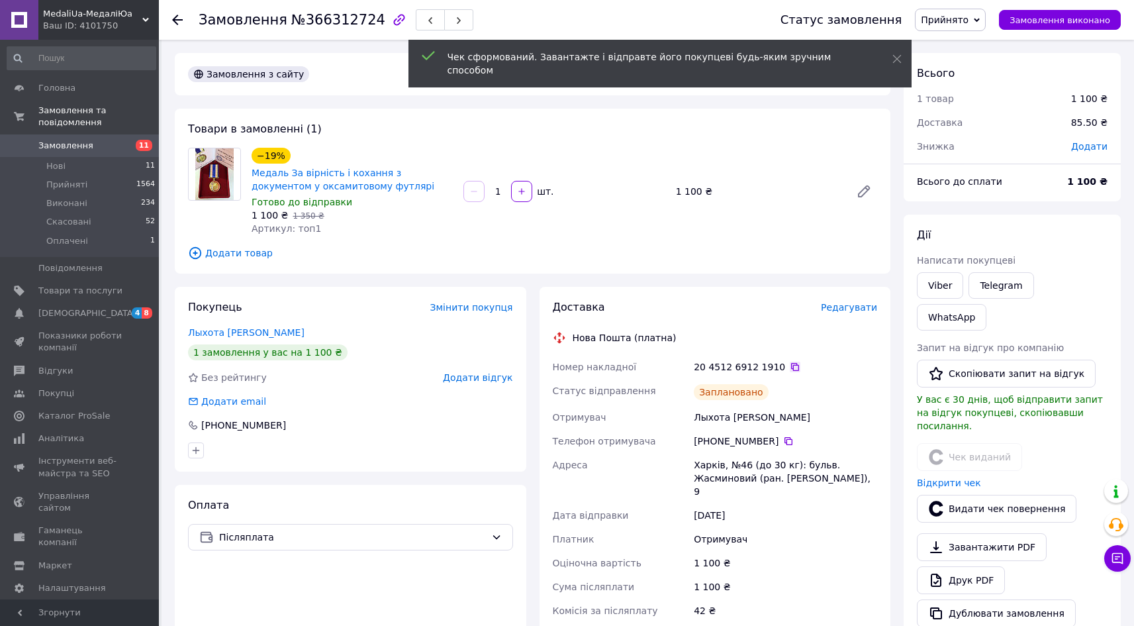
click at [790, 365] on icon at bounding box center [795, 366] width 11 height 11
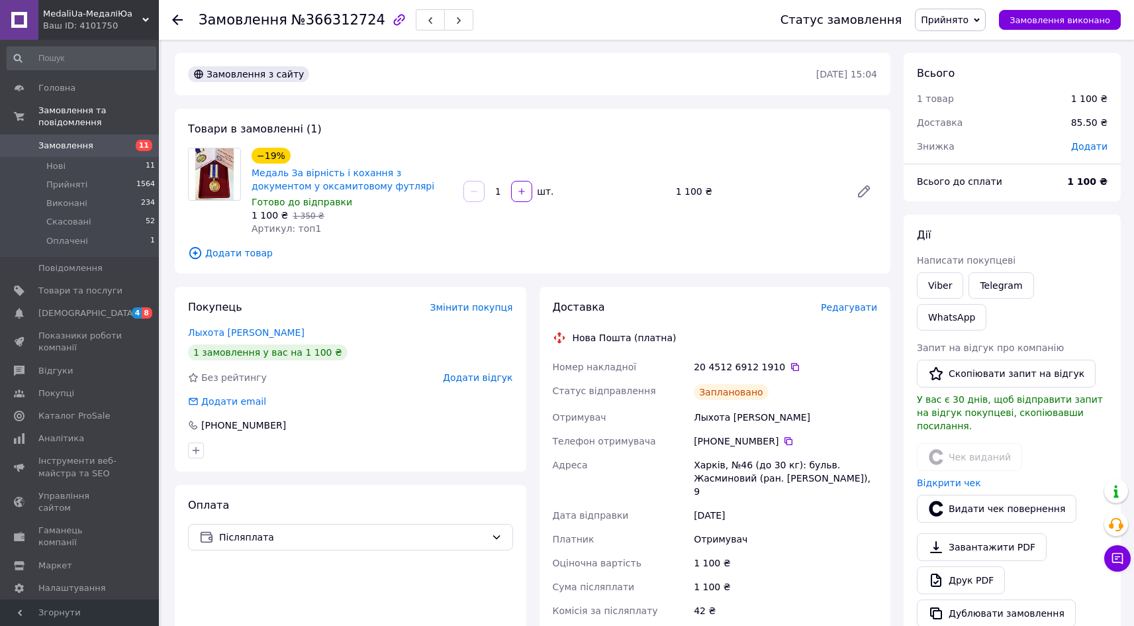
click at [179, 19] on icon at bounding box center [177, 20] width 11 height 11
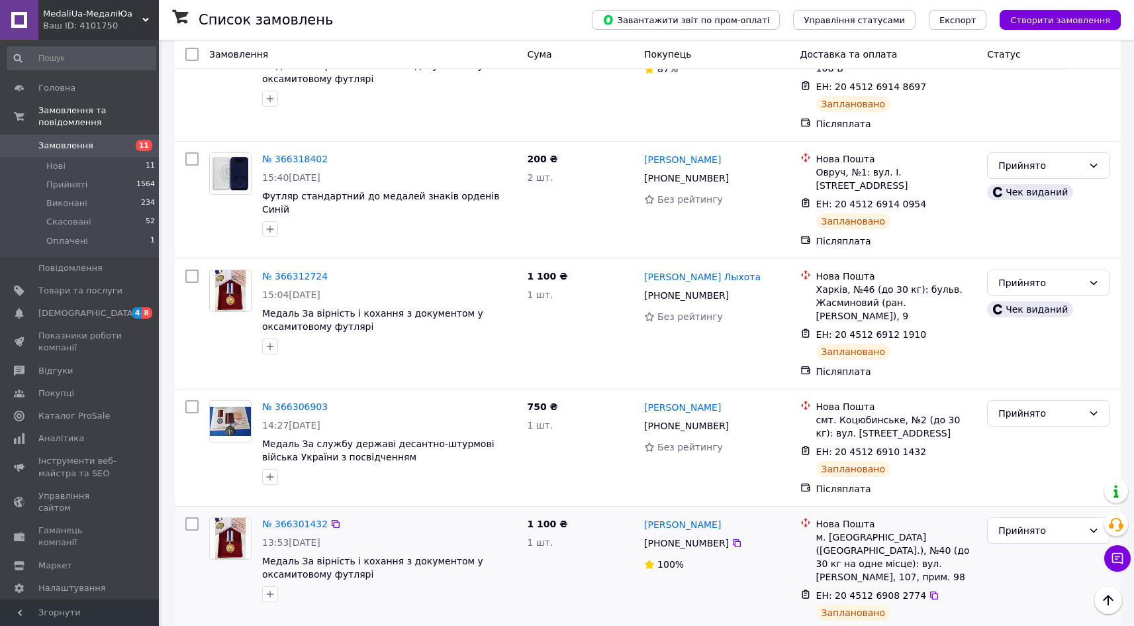
scroll to position [1102, 0]
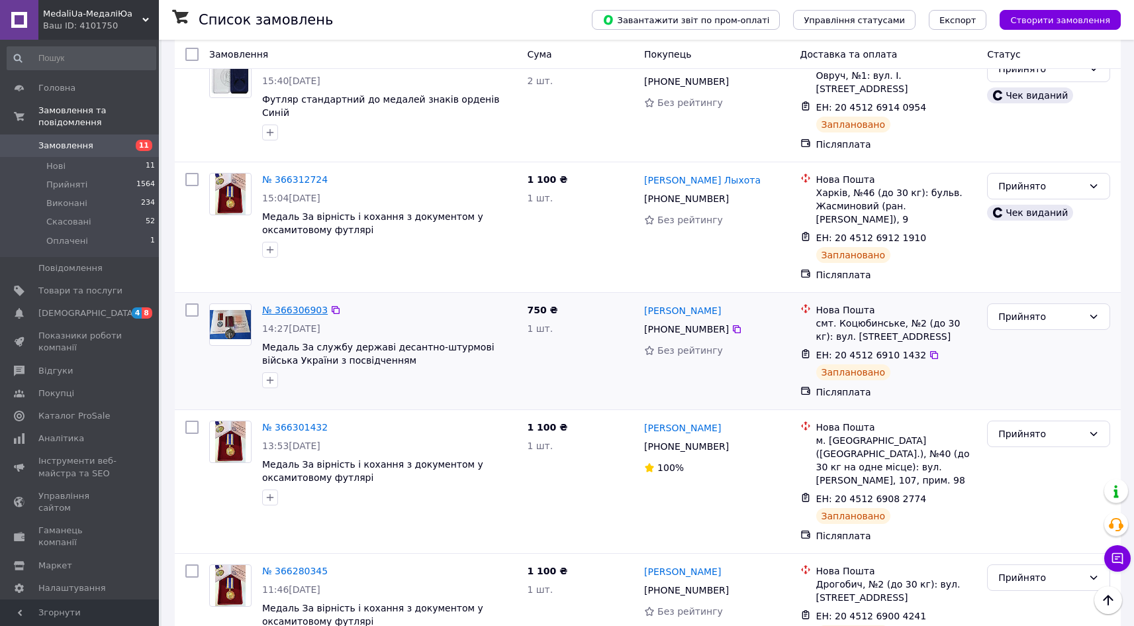
click at [286, 305] on link "№ 366306903" at bounding box center [295, 310] width 66 height 11
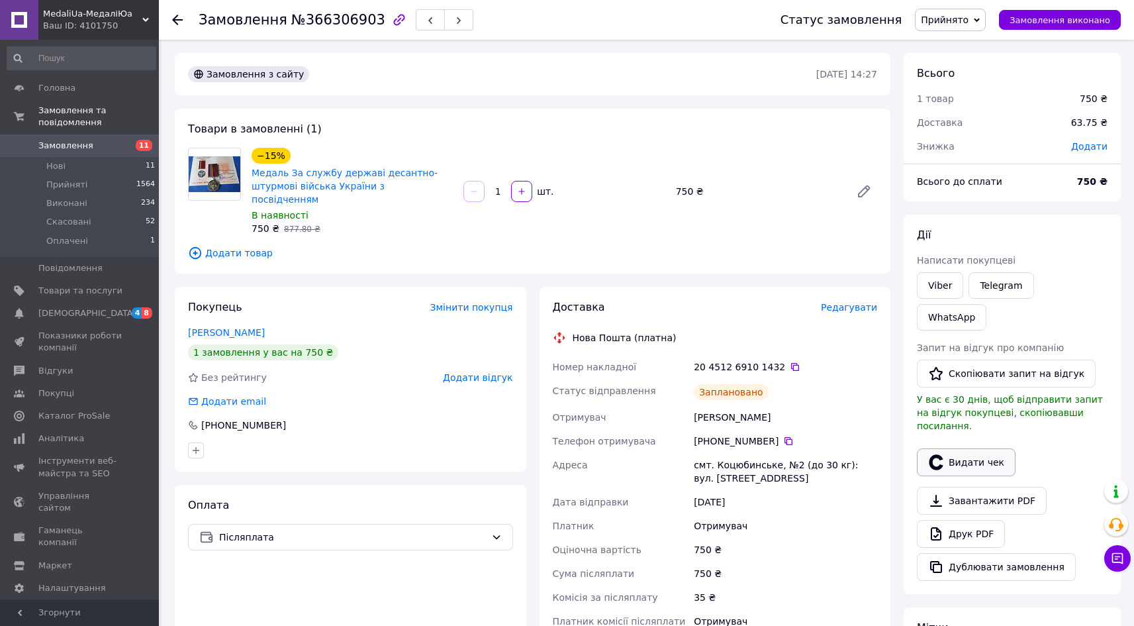
click at [981, 448] on button "Видати чек" at bounding box center [966, 462] width 99 height 28
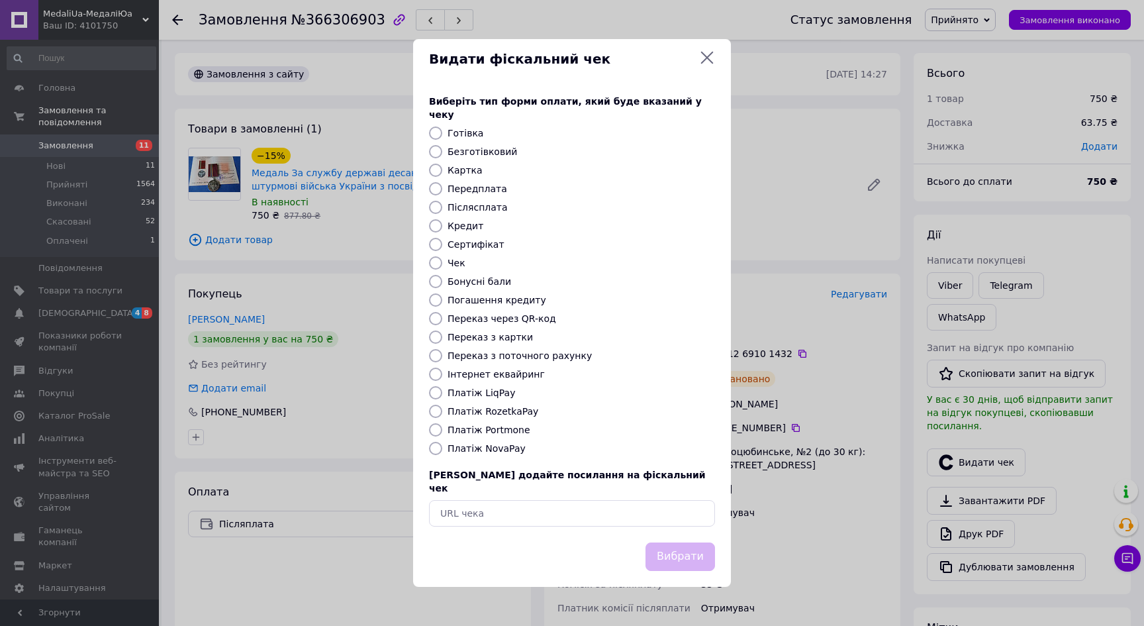
click at [493, 451] on label "Платіж NovaPay" at bounding box center [487, 448] width 78 height 11
click at [442, 451] on input "Платіж NovaPay" at bounding box center [435, 448] width 13 height 13
radio input "true"
click at [690, 547] on button "Вибрати" at bounding box center [680, 556] width 70 height 28
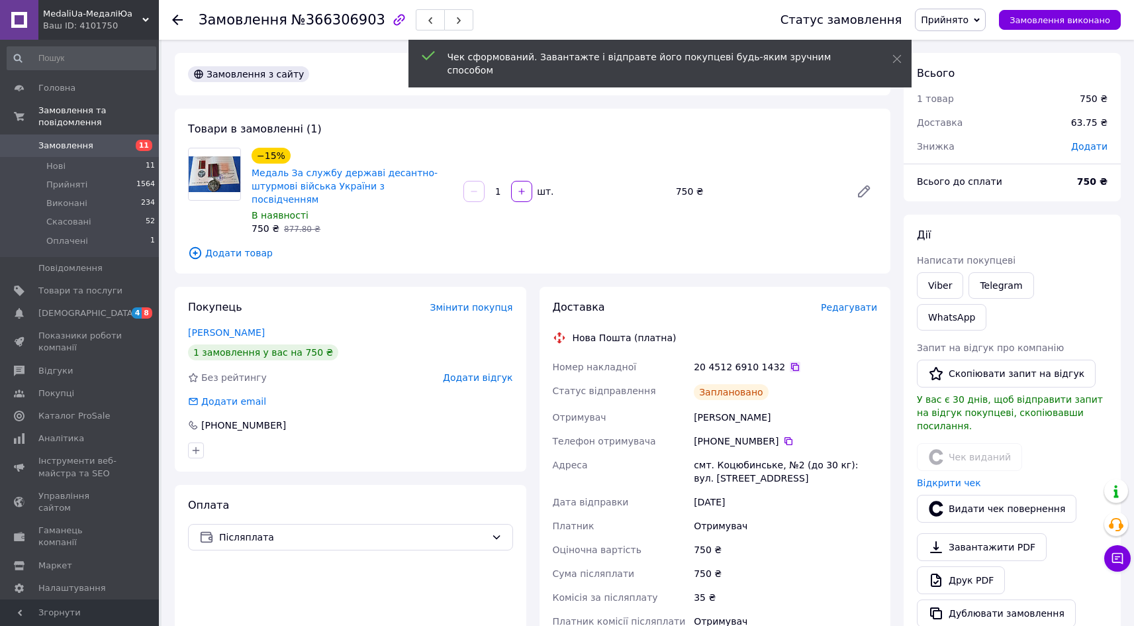
click at [790, 361] on icon at bounding box center [795, 366] width 11 height 11
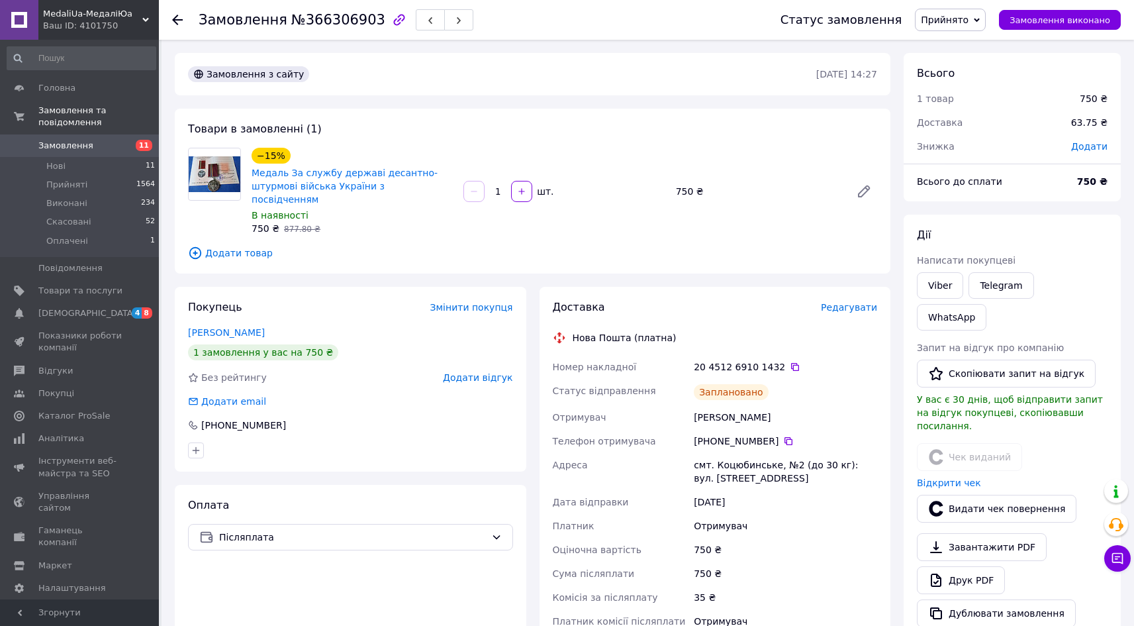
click at [180, 19] on use at bounding box center [177, 20] width 11 height 11
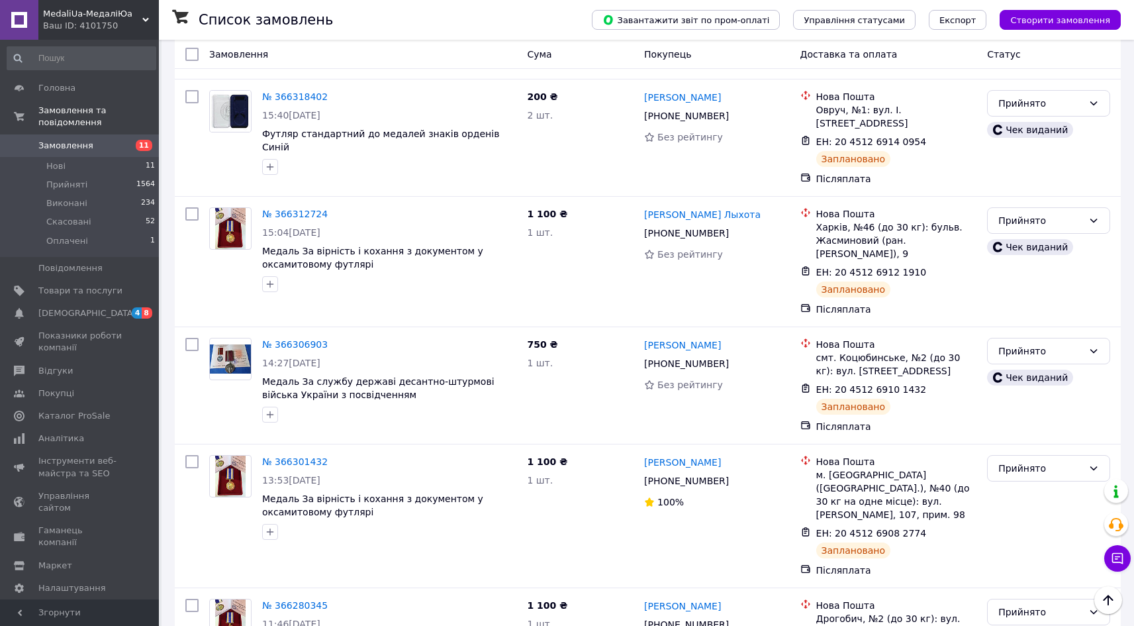
scroll to position [1108, 0]
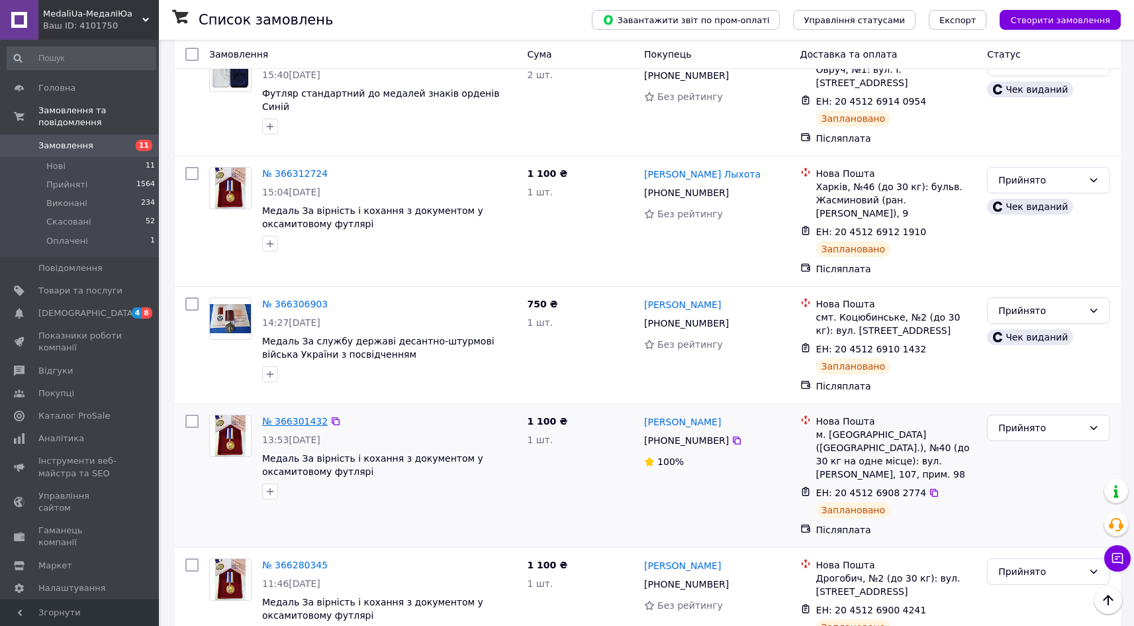
click at [293, 416] on link "№ 366301432" at bounding box center [295, 421] width 66 height 11
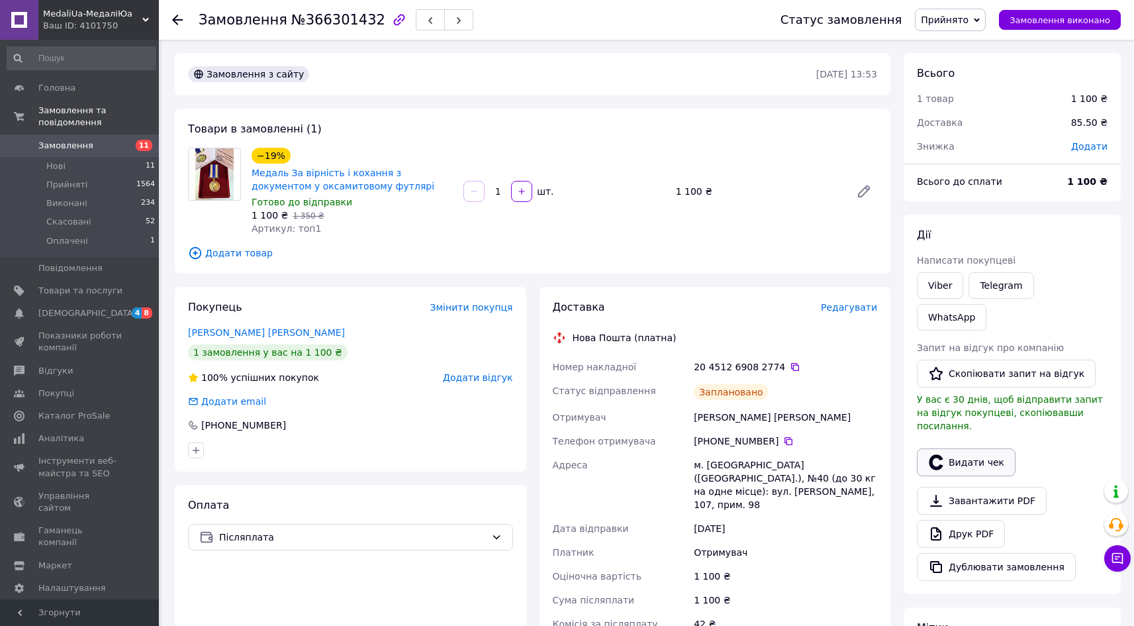
click at [980, 448] on button "Видати чек" at bounding box center [966, 462] width 99 height 28
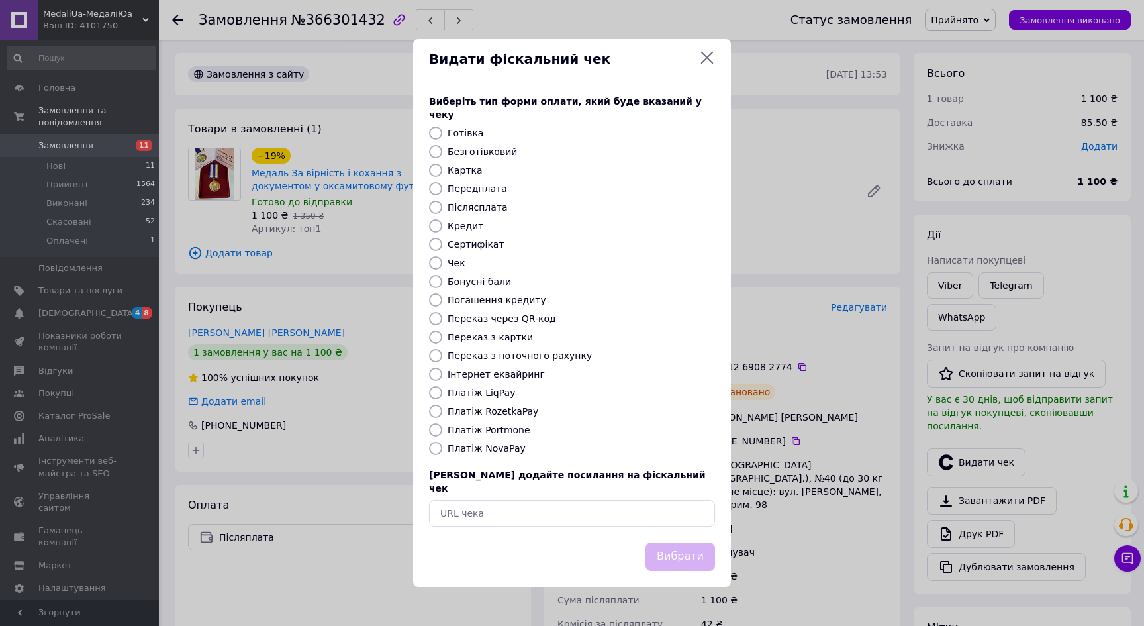
click at [500, 451] on label "Платіж NovaPay" at bounding box center [487, 448] width 78 height 11
click at [442, 451] on input "Платіж NovaPay" at bounding box center [435, 448] width 13 height 13
radio input "true"
click at [669, 546] on button "Вибрати" at bounding box center [680, 556] width 70 height 28
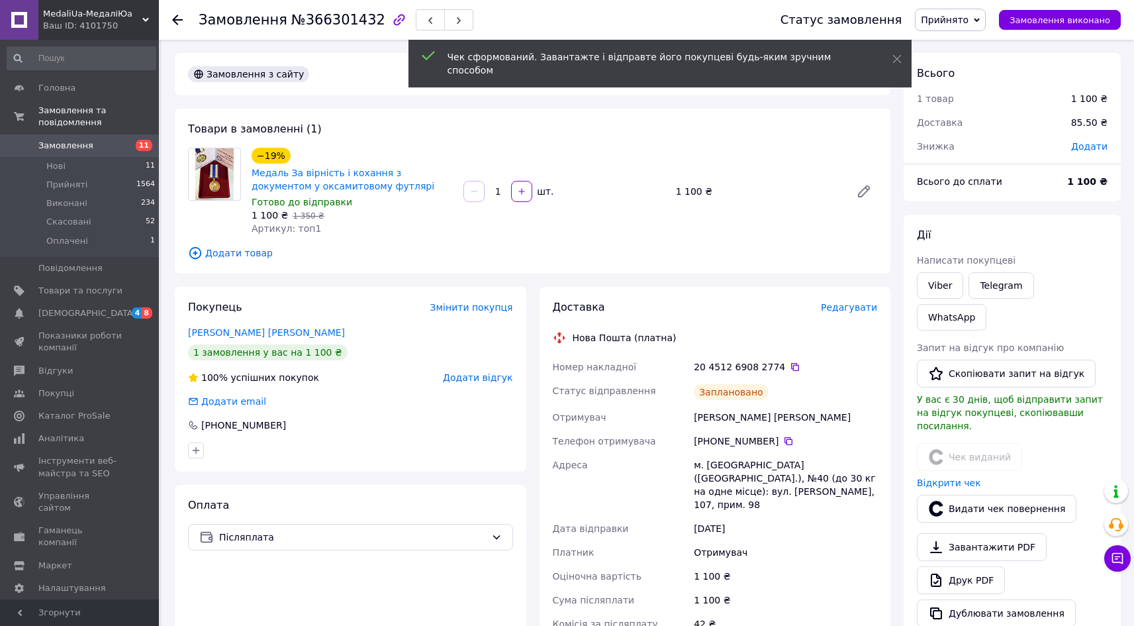
click at [787, 369] on div "20 4512 6908 2774" at bounding box center [785, 366] width 183 height 13
click at [790, 365] on icon at bounding box center [795, 366] width 11 height 11
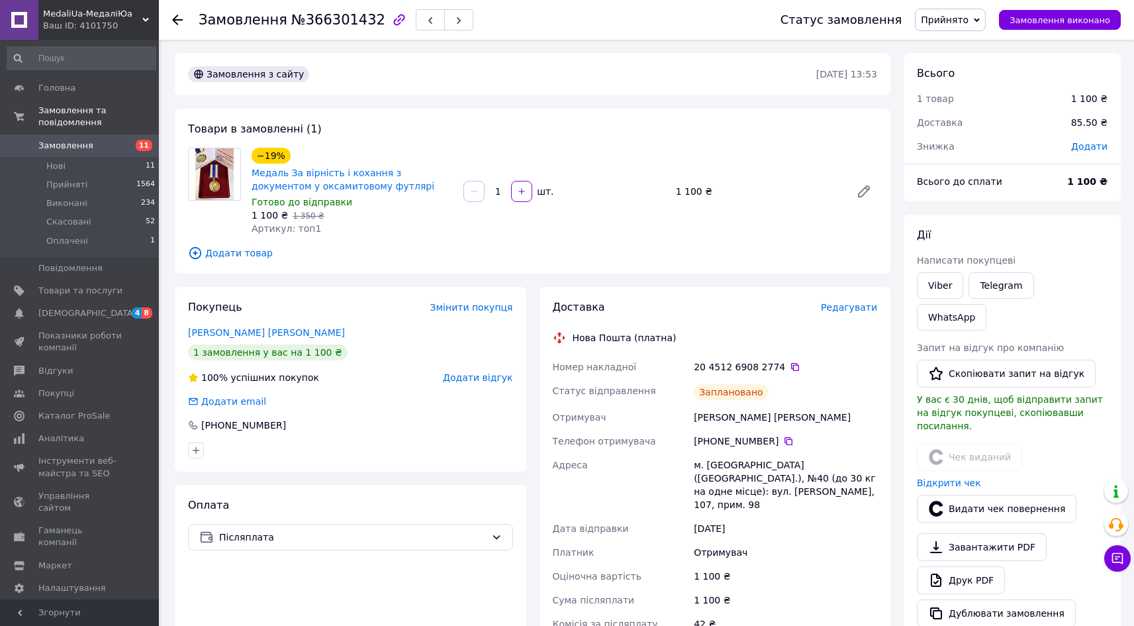
click at [174, 19] on use at bounding box center [177, 20] width 11 height 11
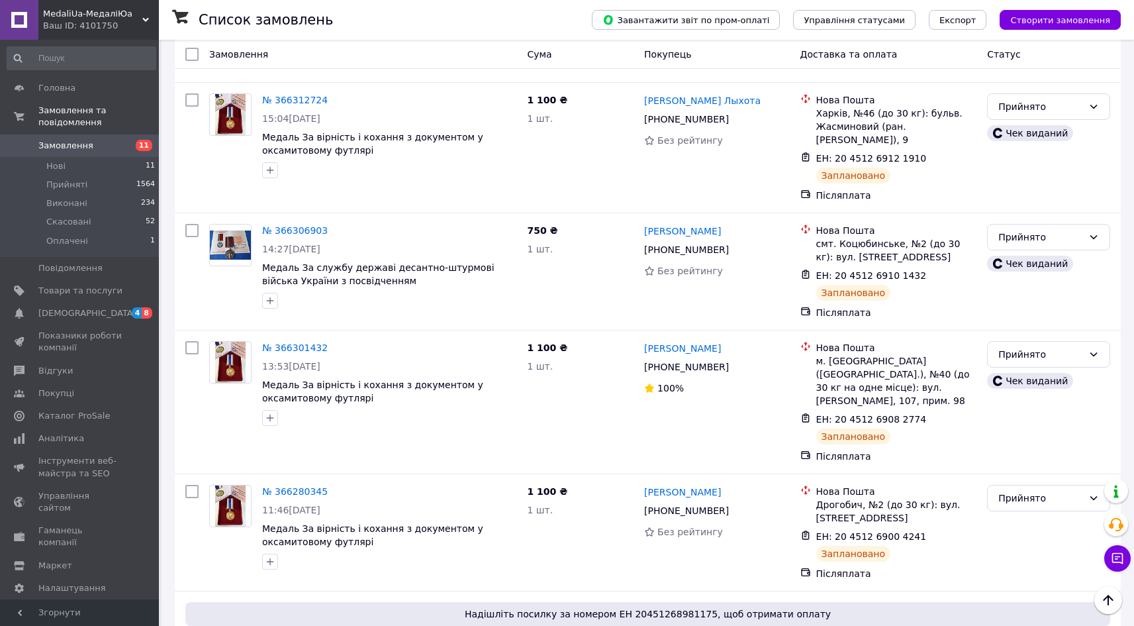
scroll to position [1188, 0]
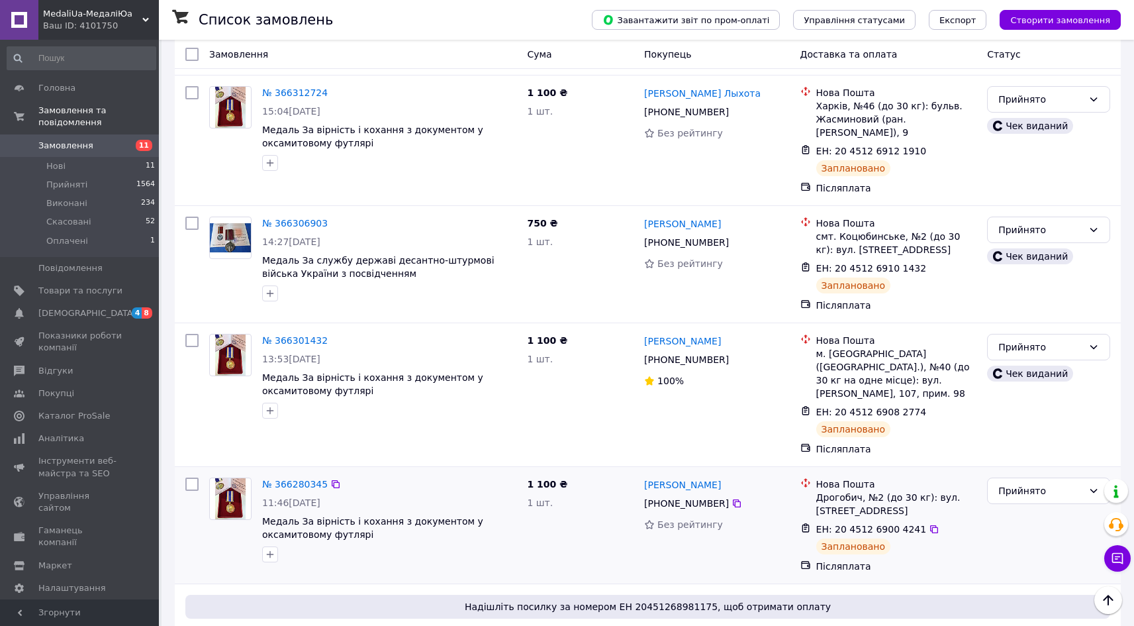
click at [295, 476] on div "№ 366280345" at bounding box center [295, 484] width 68 height 16
click at [296, 479] on link "№ 366280345" at bounding box center [295, 484] width 66 height 11
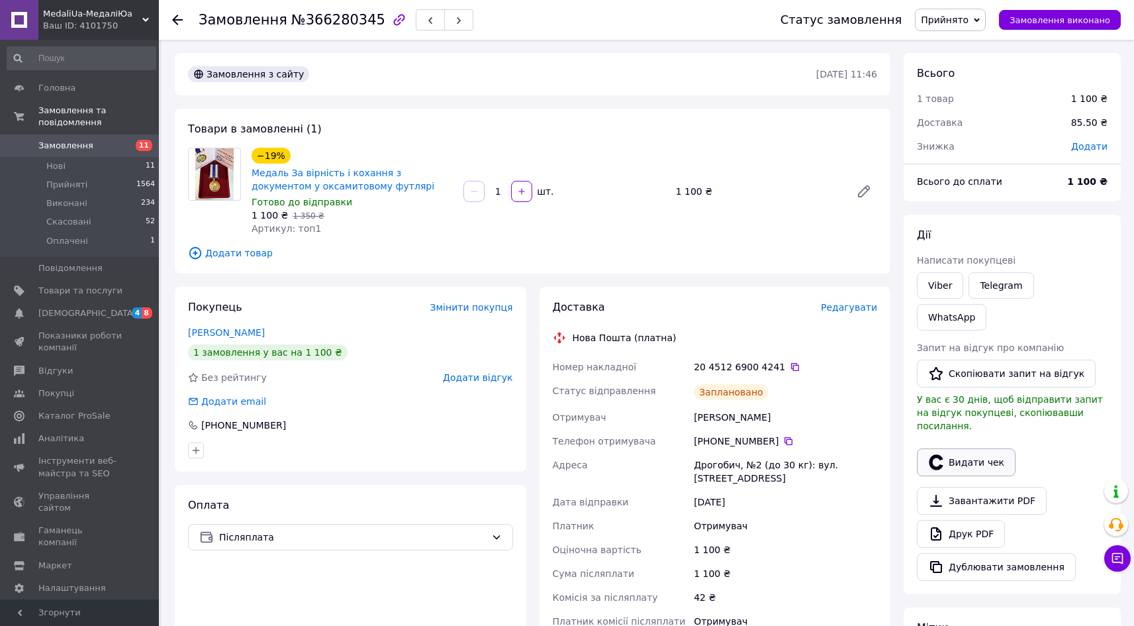
click at [984, 448] on button "Видати чек" at bounding box center [966, 462] width 99 height 28
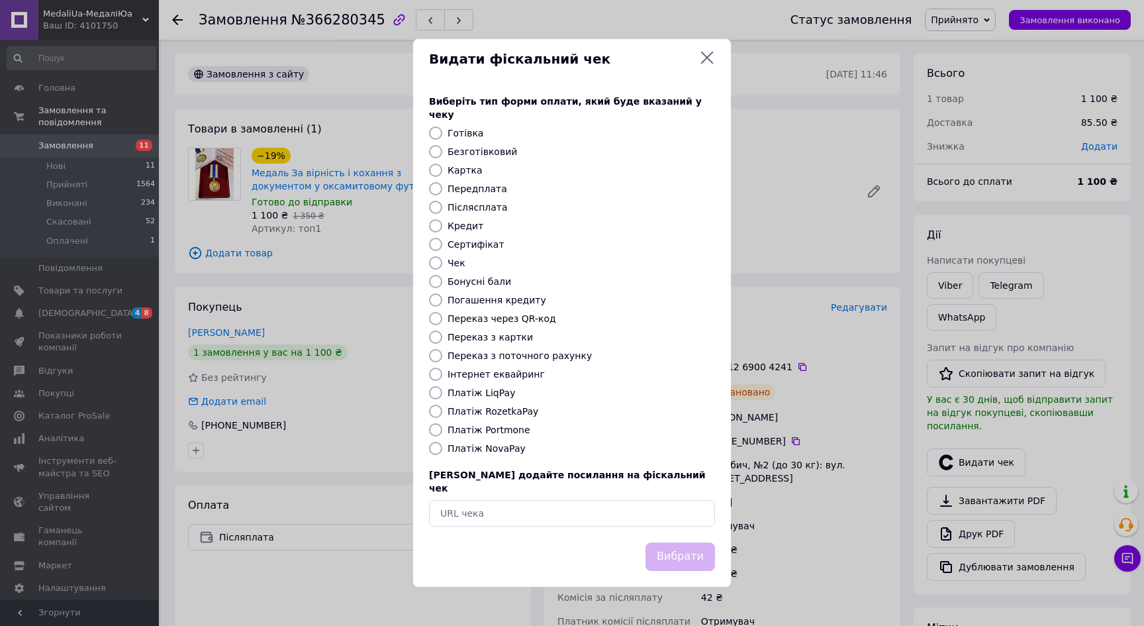
drag, startPoint x: 487, startPoint y: 448, endPoint x: 516, endPoint y: 461, distance: 31.4
click at [488, 448] on label "Платіж NovaPay" at bounding box center [487, 448] width 78 height 11
click at [442, 448] on input "Платіж NovaPay" at bounding box center [435, 448] width 13 height 13
radio input "true"
click at [677, 547] on button "Вибрати" at bounding box center [680, 556] width 70 height 28
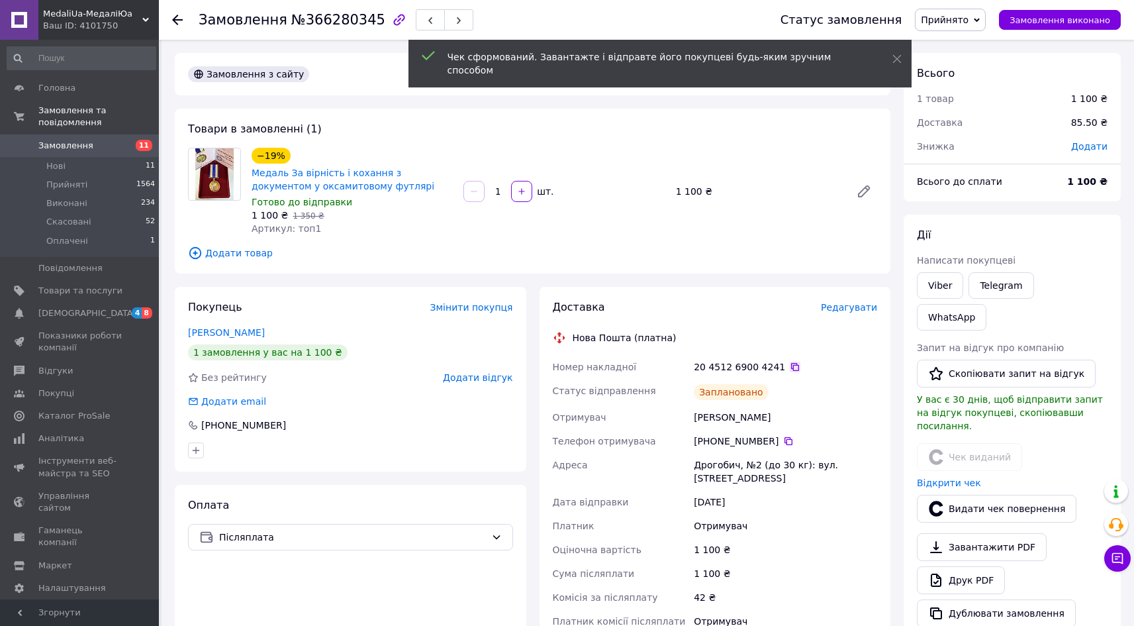
click at [790, 364] on icon at bounding box center [795, 366] width 11 height 11
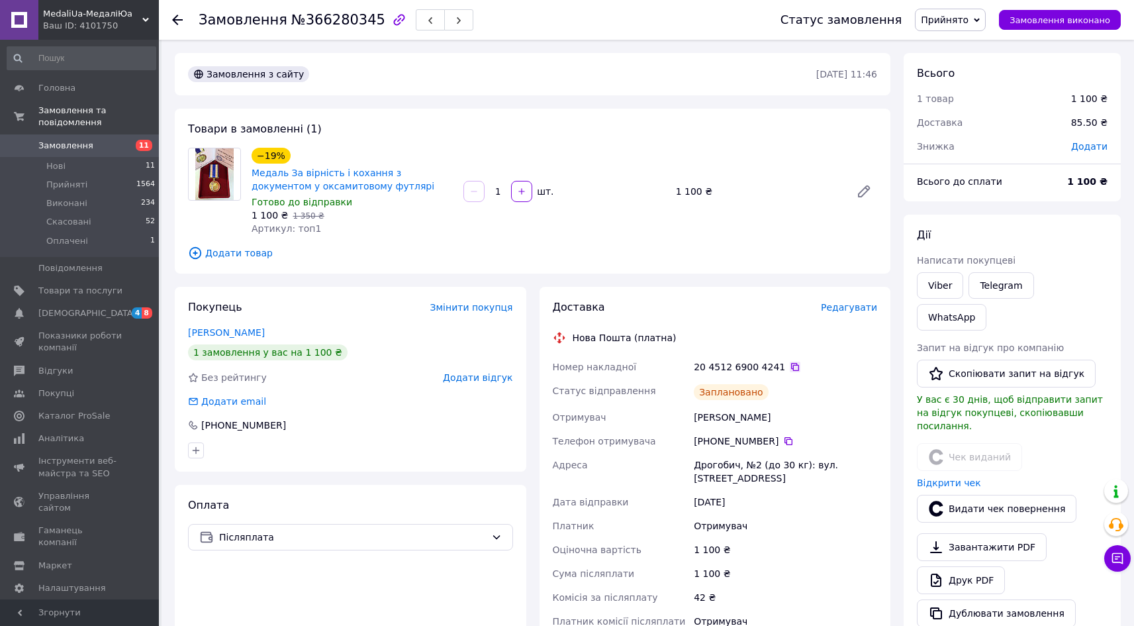
click at [790, 365] on icon at bounding box center [795, 366] width 11 height 11
click at [177, 17] on icon at bounding box center [177, 20] width 11 height 11
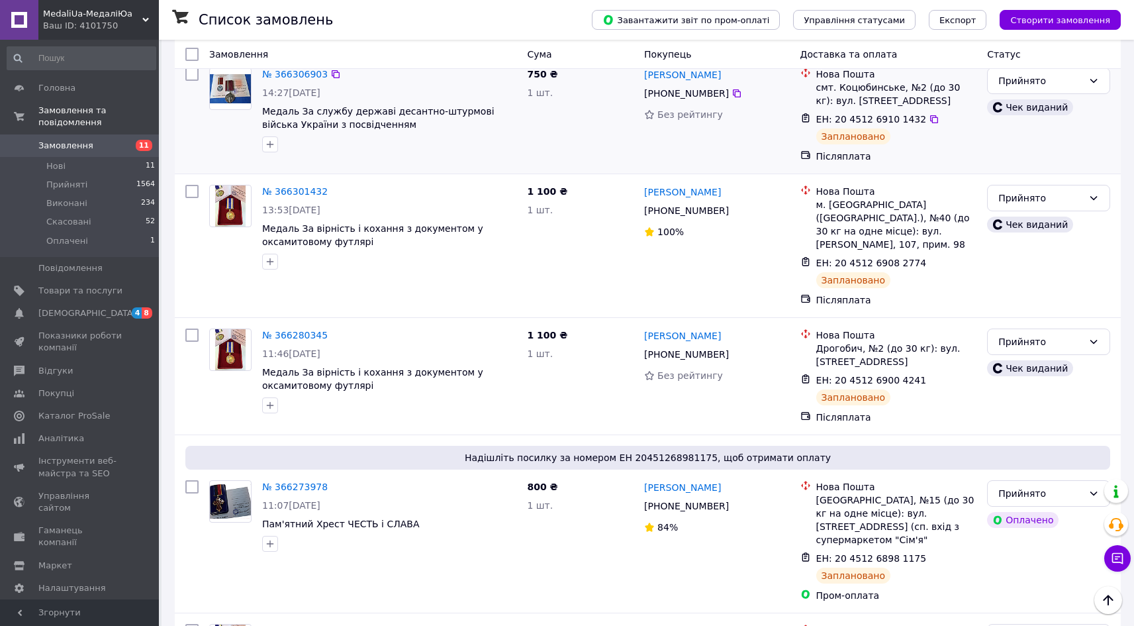
scroll to position [1345, 0]
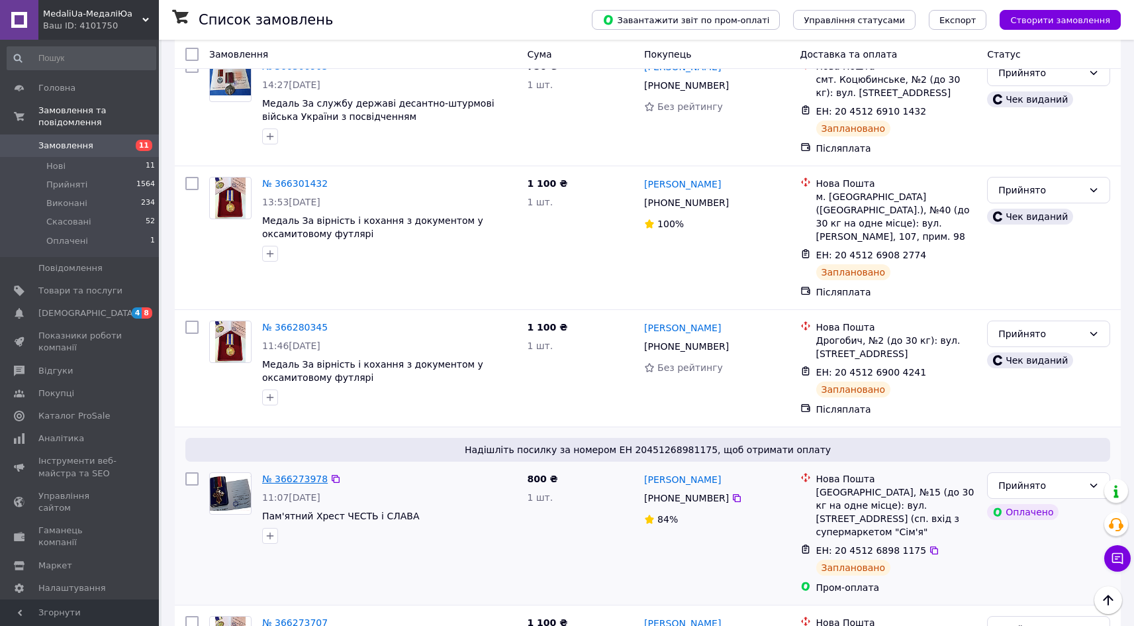
click at [289, 473] on link "№ 366273978" at bounding box center [295, 478] width 66 height 11
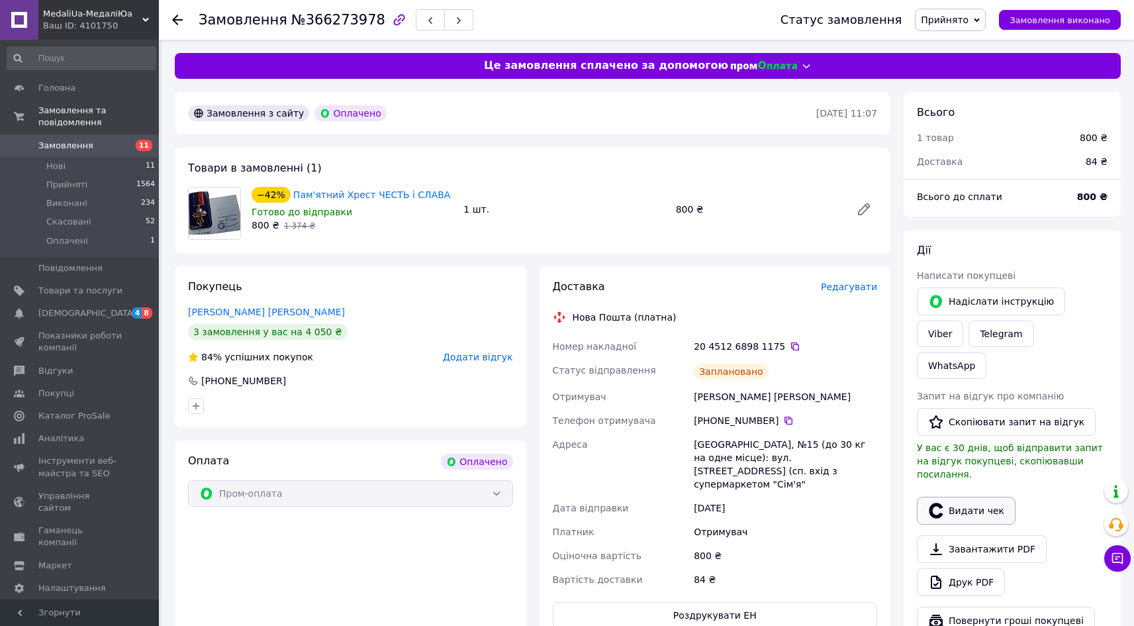
click at [1000, 497] on button "Видати чек" at bounding box center [966, 511] width 99 height 28
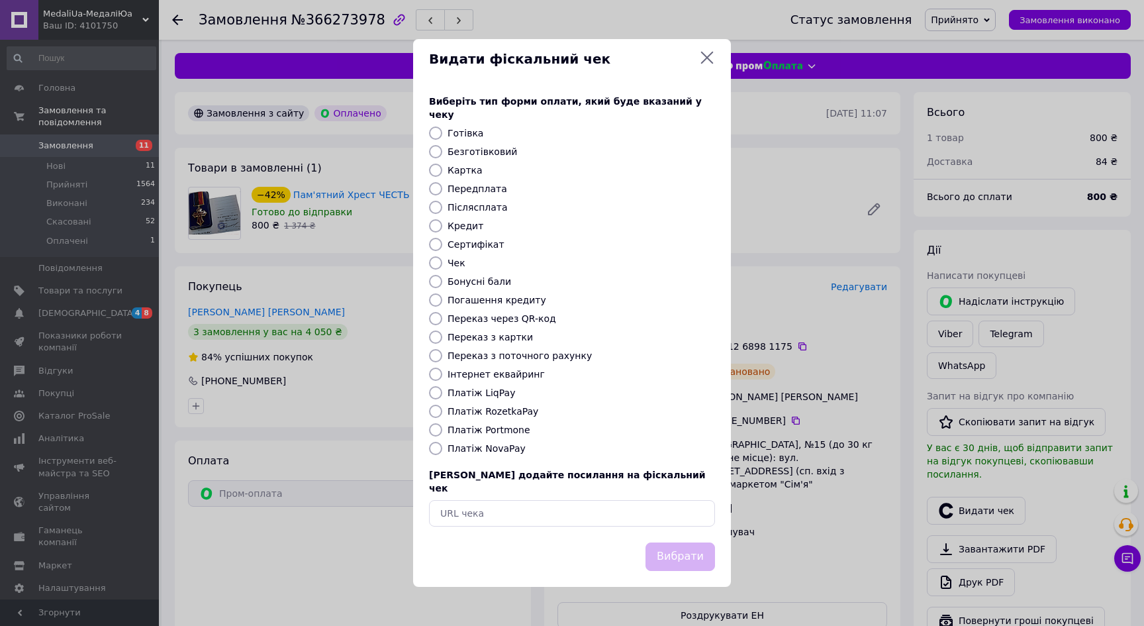
click at [495, 369] on label "Інтернет еквайринг" at bounding box center [496, 374] width 97 height 11
click at [442, 369] on input "Інтернет еквайринг" at bounding box center [435, 373] width 13 height 13
radio input "true"
click at [675, 542] on button "Вибрати" at bounding box center [680, 556] width 70 height 28
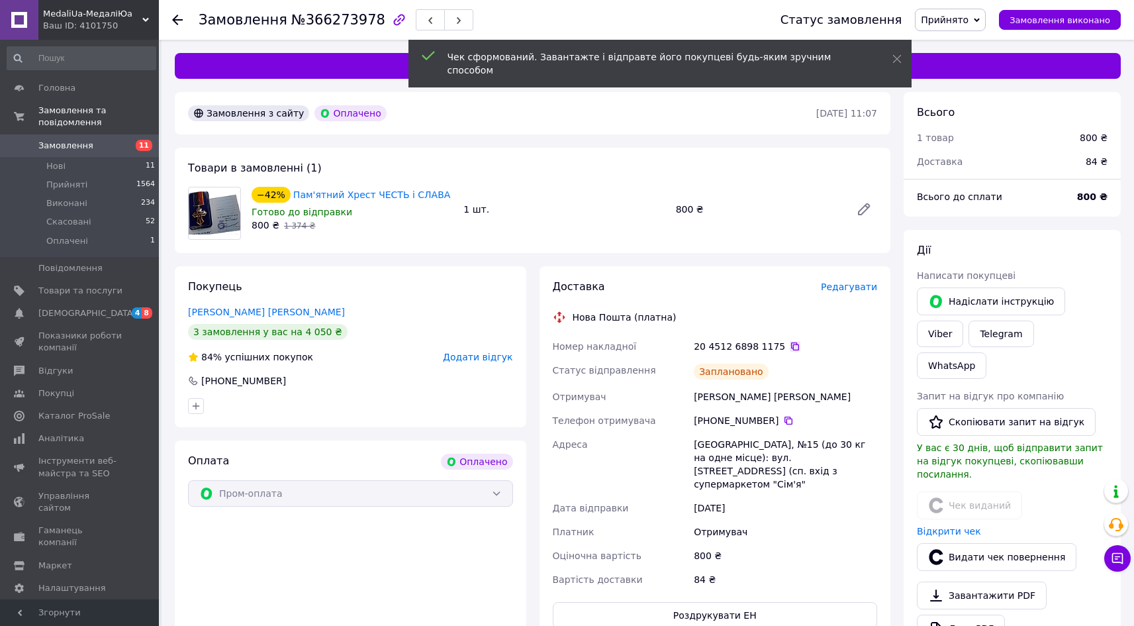
click at [790, 341] on icon at bounding box center [795, 346] width 11 height 11
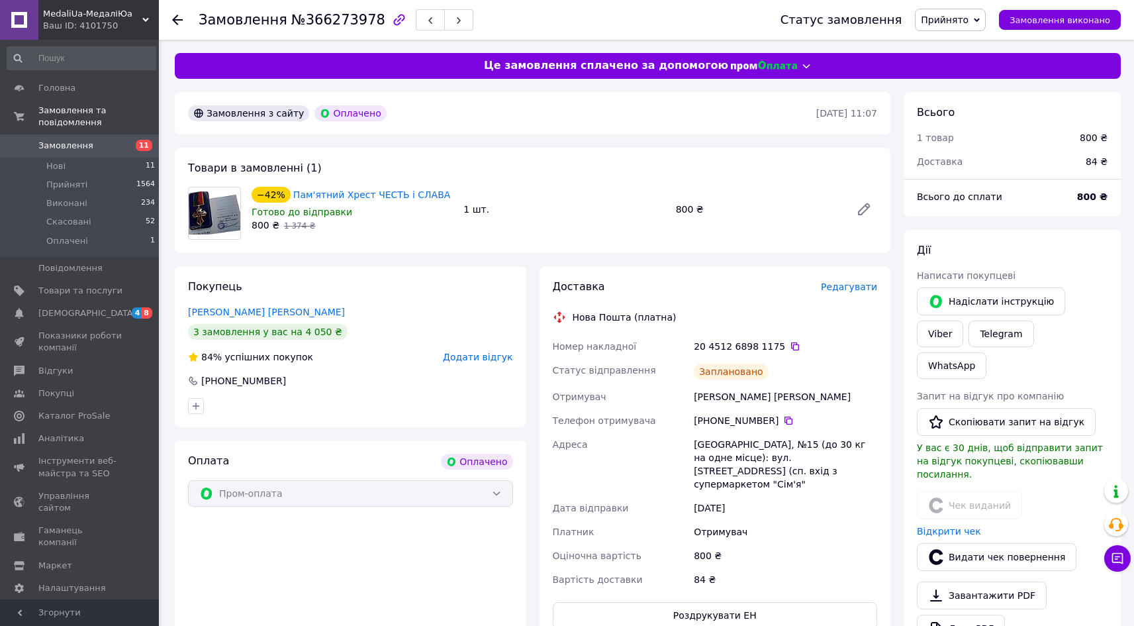
click at [175, 20] on use at bounding box center [177, 20] width 11 height 11
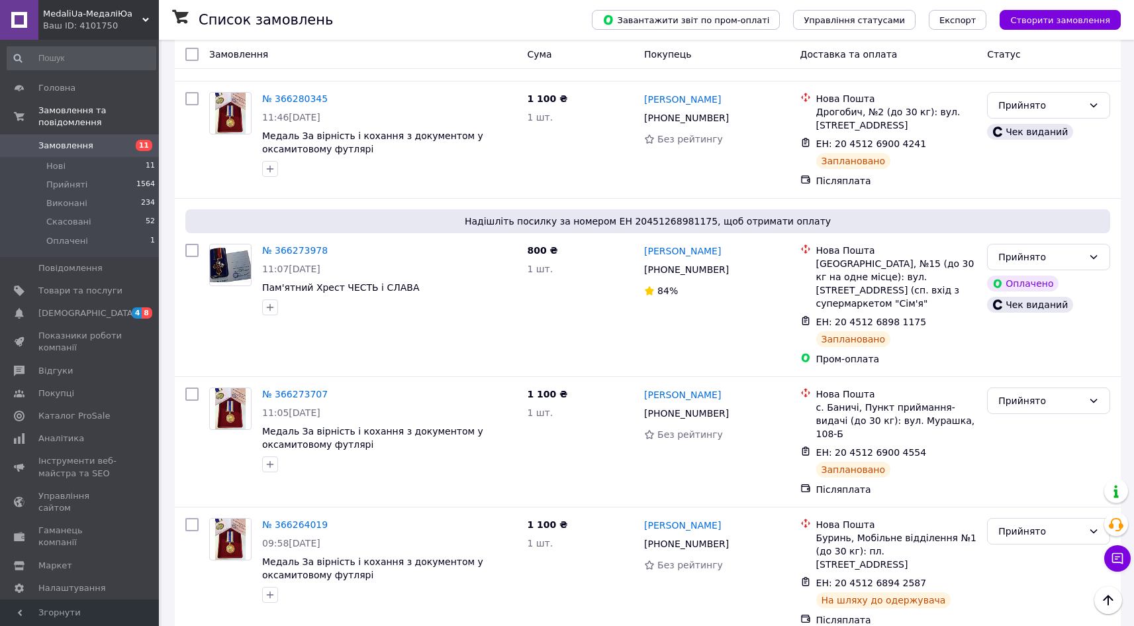
scroll to position [1567, 0]
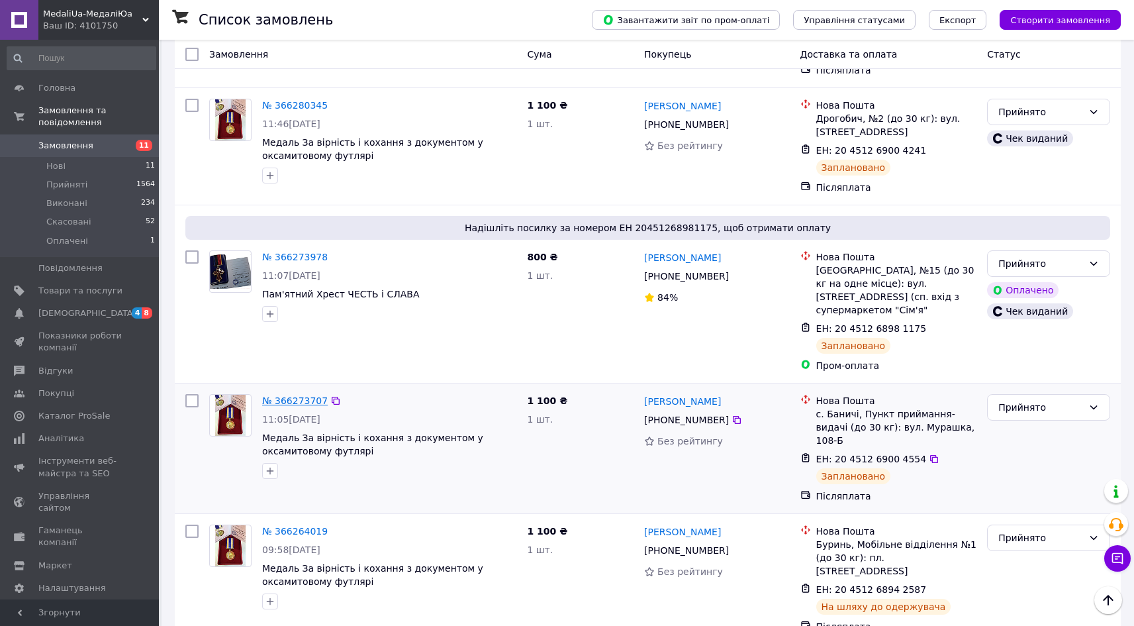
click at [301, 395] on link "№ 366273707" at bounding box center [295, 400] width 66 height 11
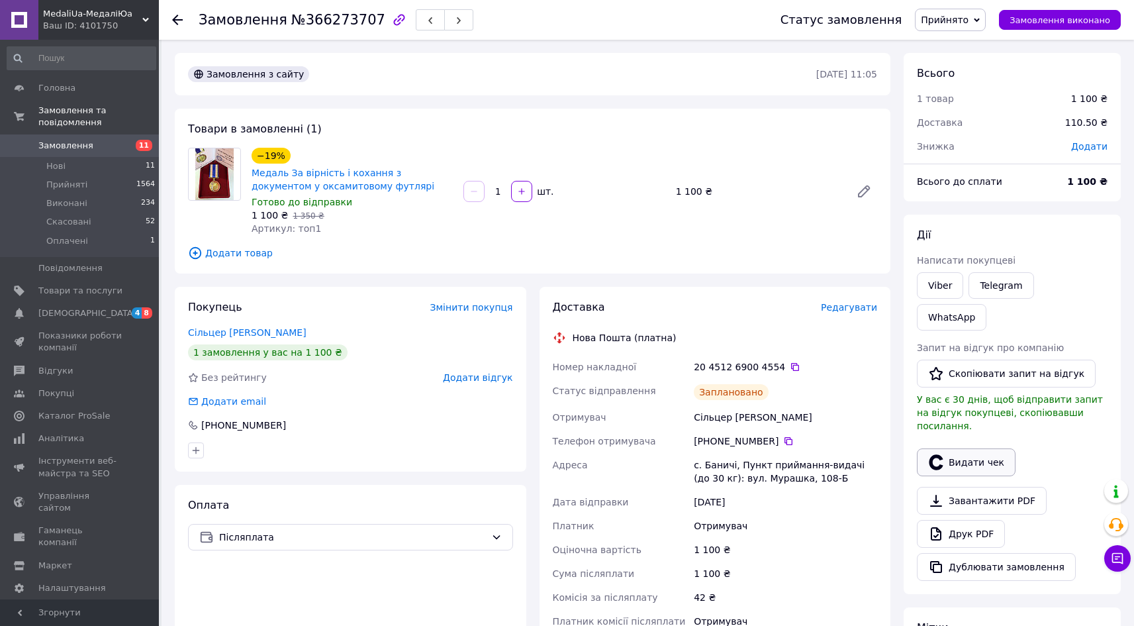
click at [967, 448] on button "Видати чек" at bounding box center [966, 462] width 99 height 28
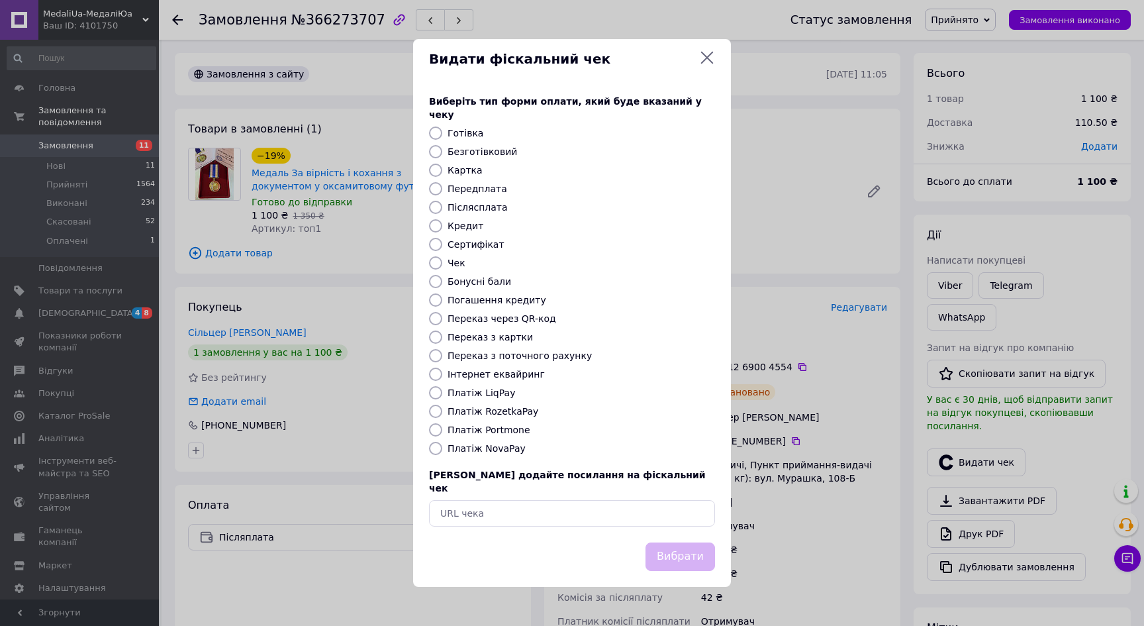
click at [441, 450] on input "Платіж NovaPay" at bounding box center [435, 448] width 13 height 13
radio input "true"
drag, startPoint x: 687, startPoint y: 543, endPoint x: 679, endPoint y: 518, distance: 26.2
click at [687, 542] on button "Вибрати" at bounding box center [680, 556] width 70 height 28
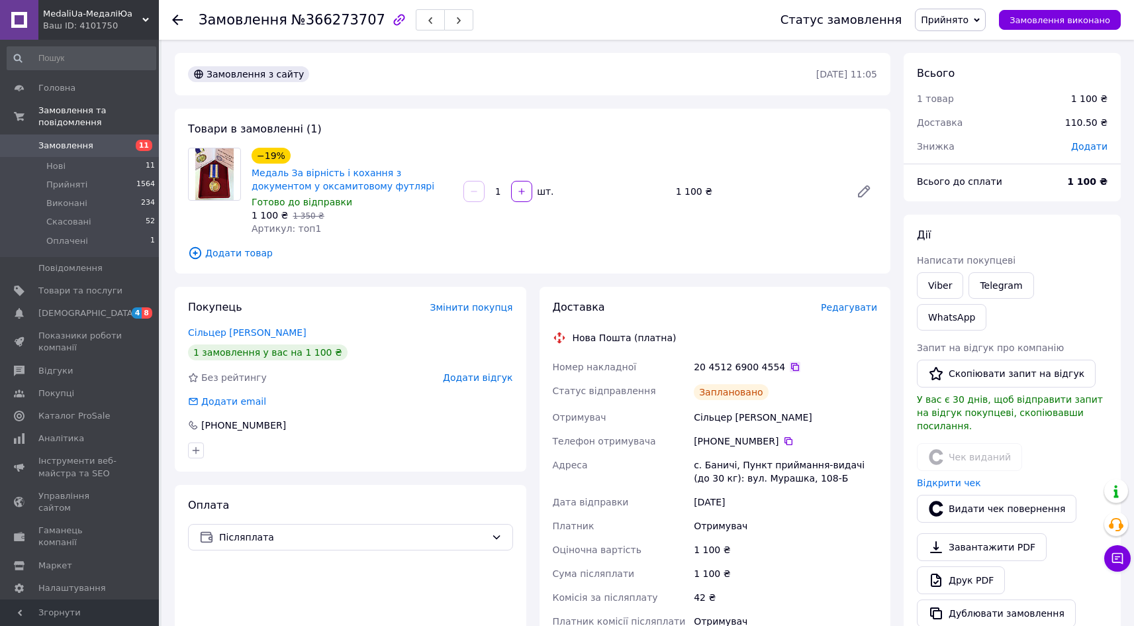
click at [790, 365] on icon at bounding box center [795, 366] width 11 height 11
click at [177, 23] on icon at bounding box center [177, 20] width 11 height 11
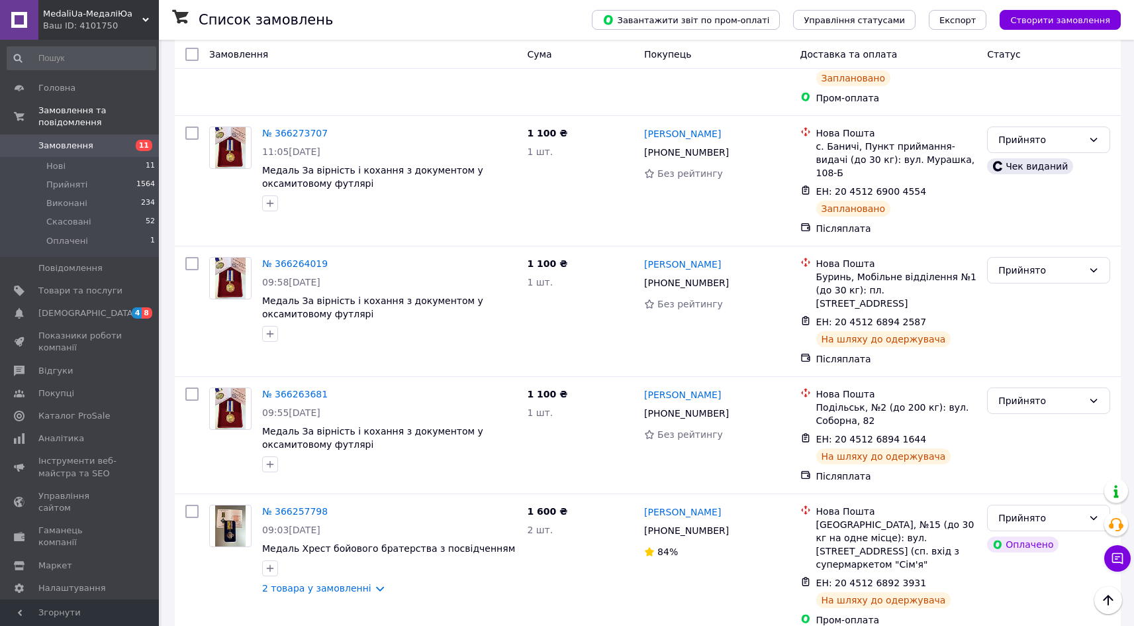
scroll to position [1854, 0]
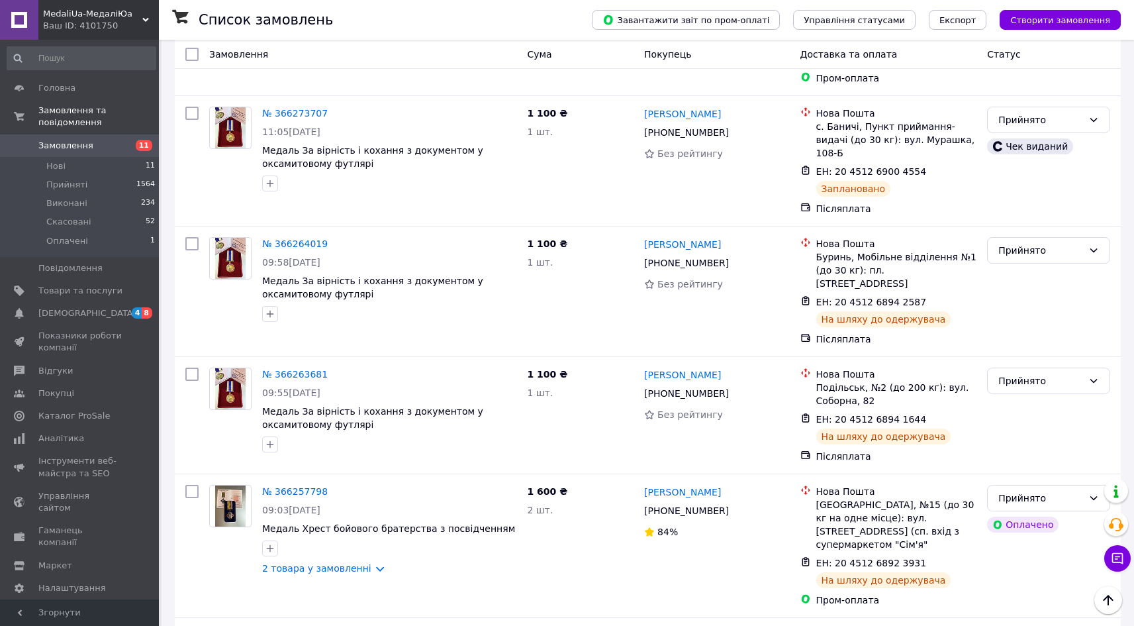
click at [87, 9] on span "MedaliUa-МедаліЮа" at bounding box center [92, 14] width 99 height 12
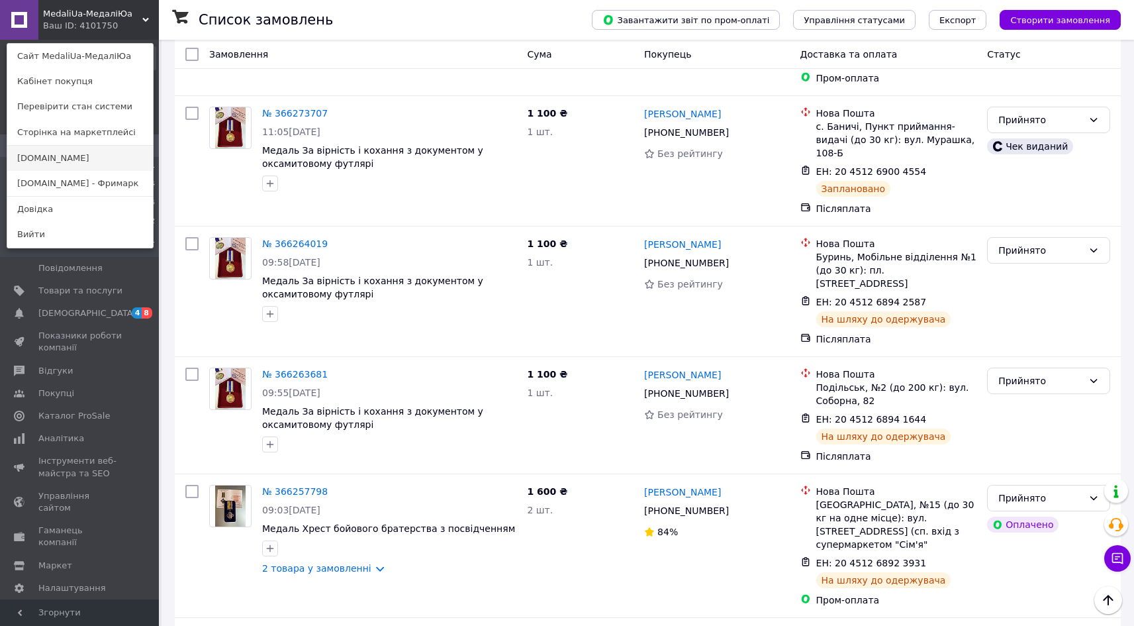
click at [56, 160] on link "[DOMAIN_NAME]" at bounding box center [80, 158] width 146 height 25
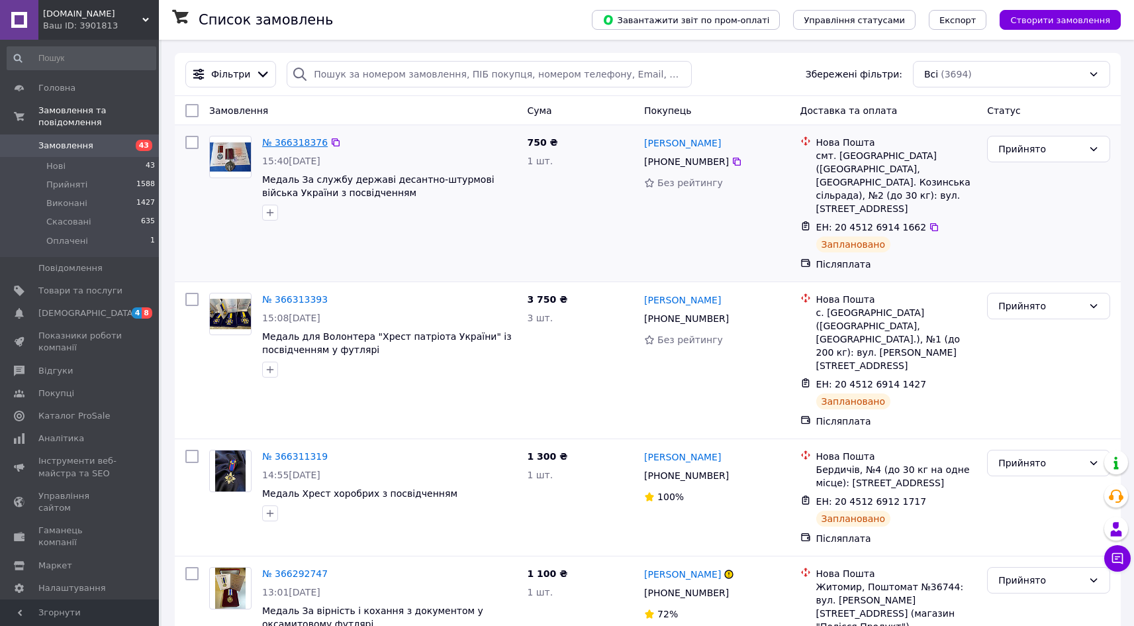
click at [287, 143] on link "№ 366318376" at bounding box center [295, 142] width 66 height 11
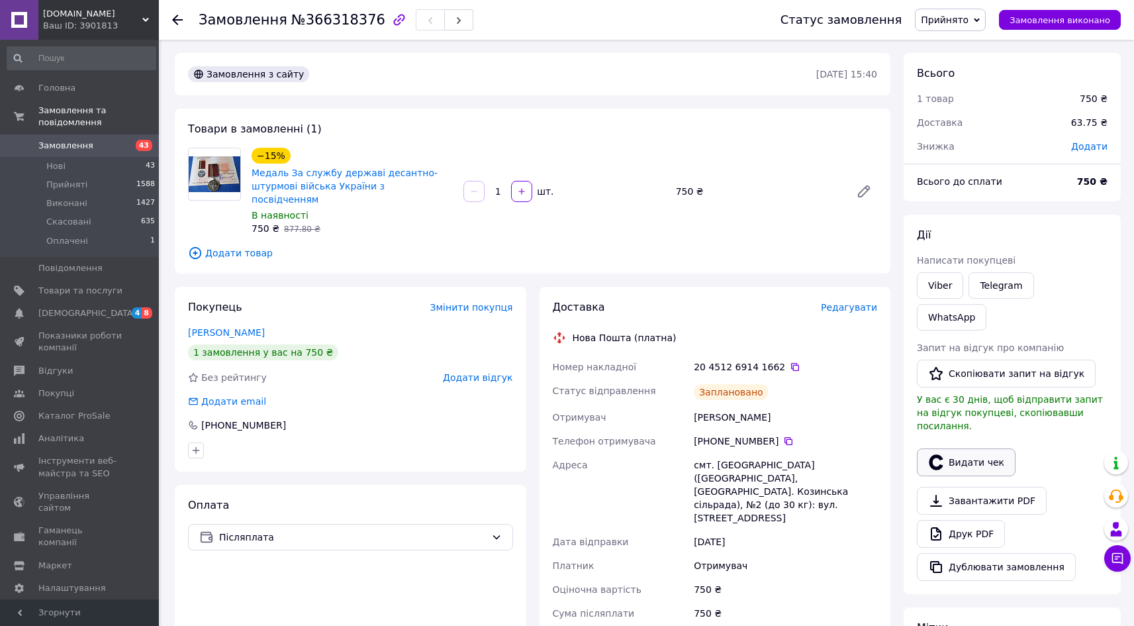
click at [971, 448] on button "Видати чек" at bounding box center [966, 462] width 99 height 28
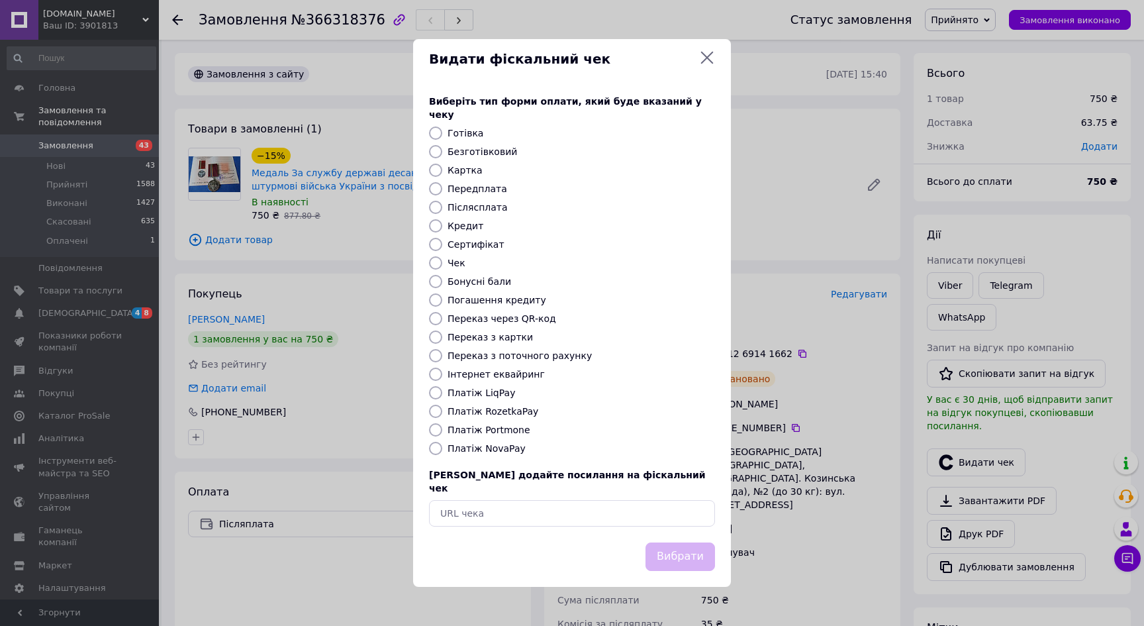
click at [474, 450] on label "Платіж NovaPay" at bounding box center [487, 448] width 78 height 11
click at [442, 450] on input "Платіж NovaPay" at bounding box center [435, 448] width 13 height 13
radio input "true"
click at [680, 542] on button "Вибрати" at bounding box center [680, 556] width 70 height 28
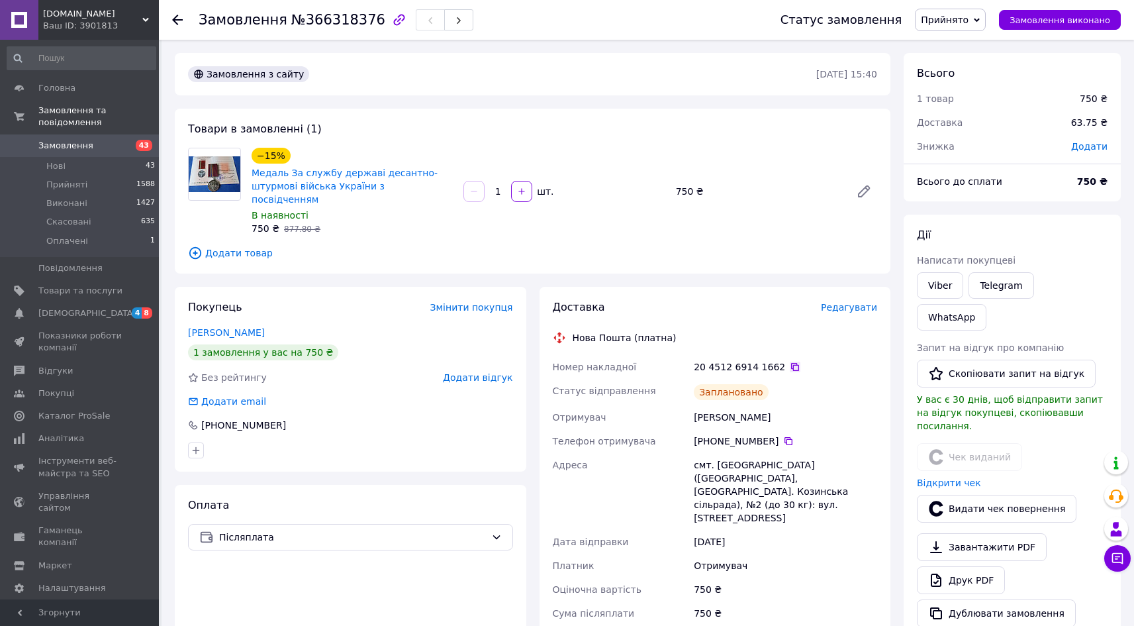
click at [790, 361] on icon at bounding box center [795, 366] width 11 height 11
click at [180, 22] on icon at bounding box center [177, 20] width 11 height 11
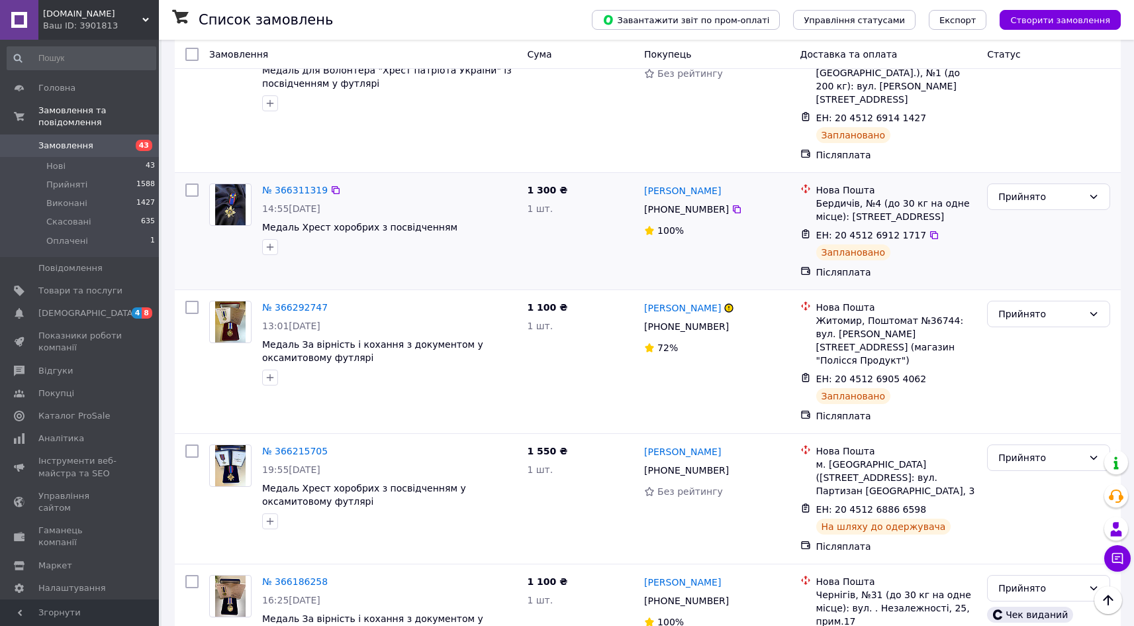
scroll to position [279, 0]
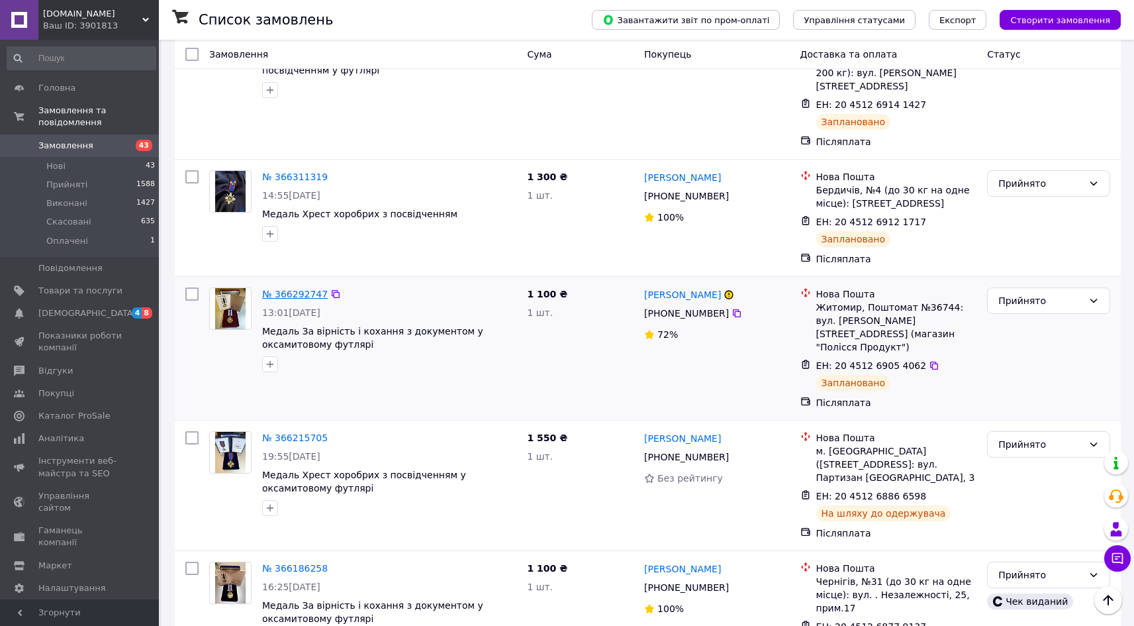
click at [301, 289] on link "№ 366292747" at bounding box center [295, 294] width 66 height 11
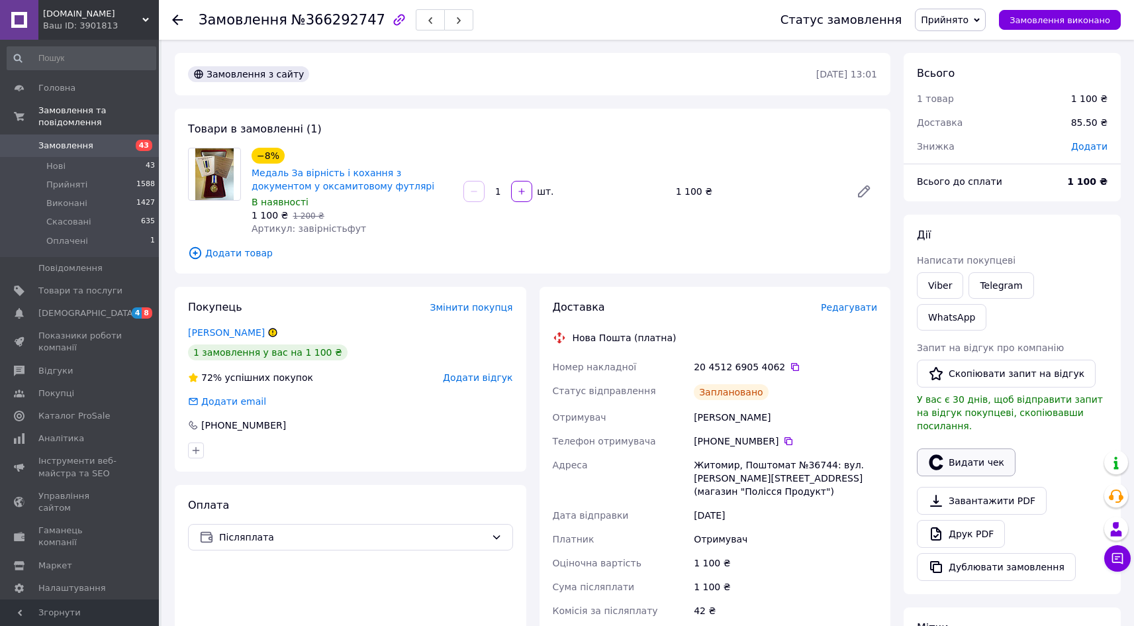
click at [975, 448] on button "Видати чек" at bounding box center [966, 462] width 99 height 28
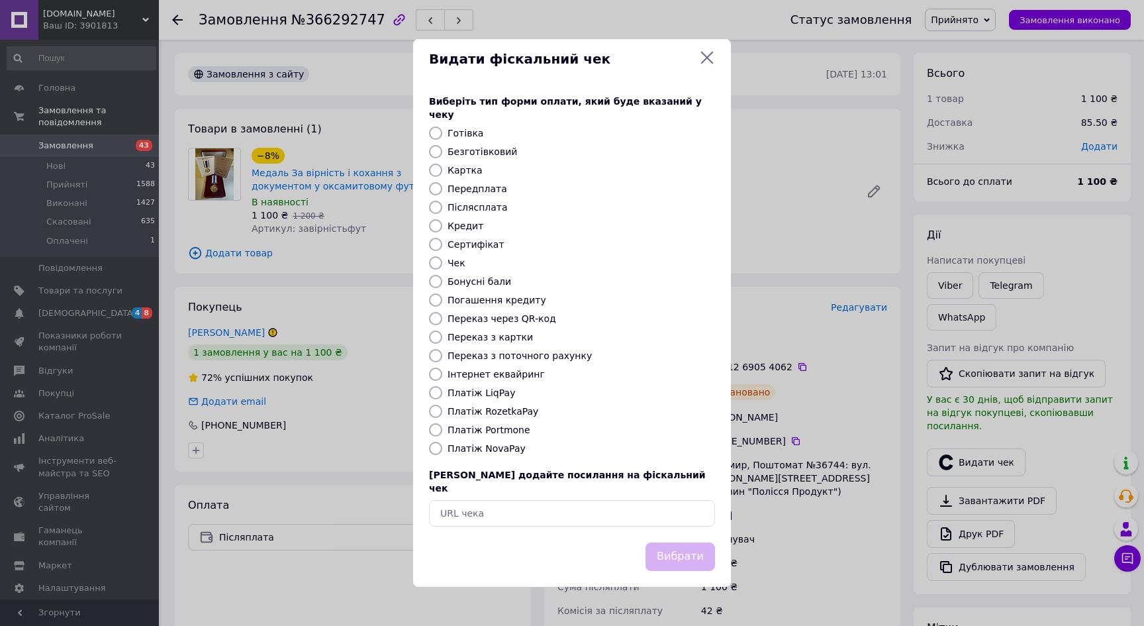
click at [481, 448] on label "Платіж NovaPay" at bounding box center [487, 448] width 78 height 11
click at [442, 448] on input "Платіж NovaPay" at bounding box center [435, 448] width 13 height 13
radio input "true"
click at [679, 543] on button "Вибрати" at bounding box center [680, 556] width 70 height 28
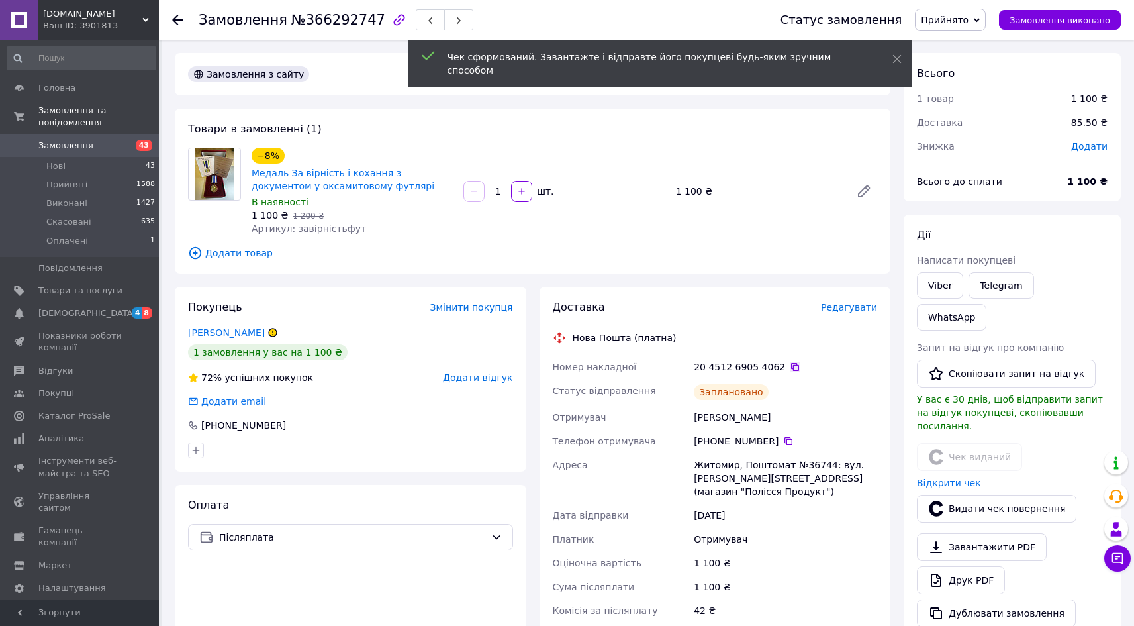
click at [790, 365] on icon at bounding box center [795, 366] width 11 height 11
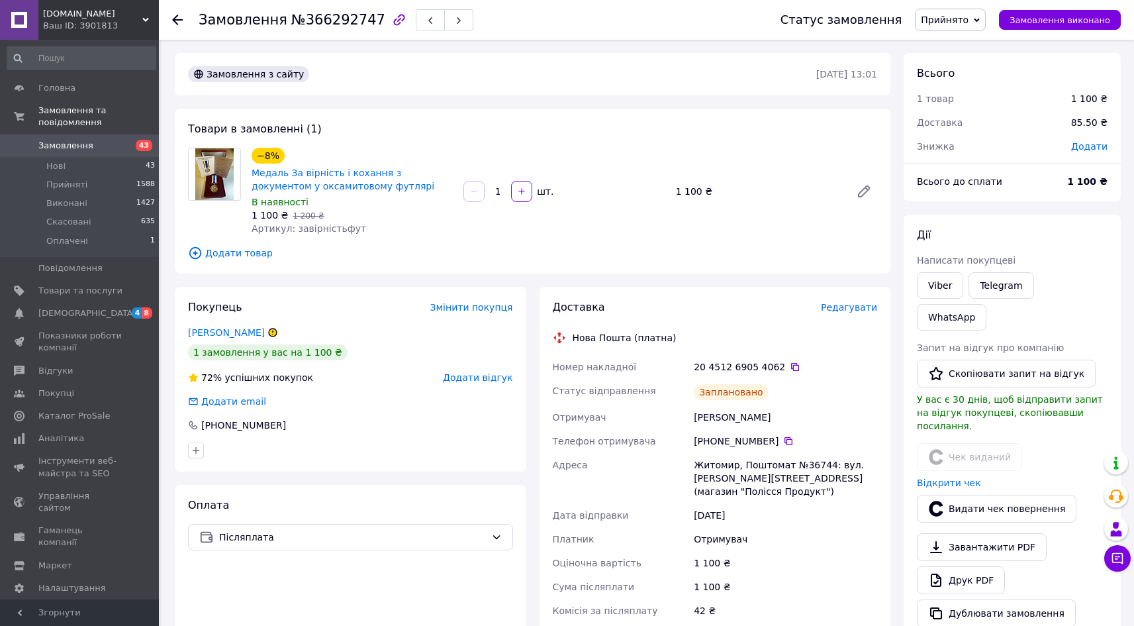
click at [174, 22] on icon at bounding box center [177, 20] width 11 height 11
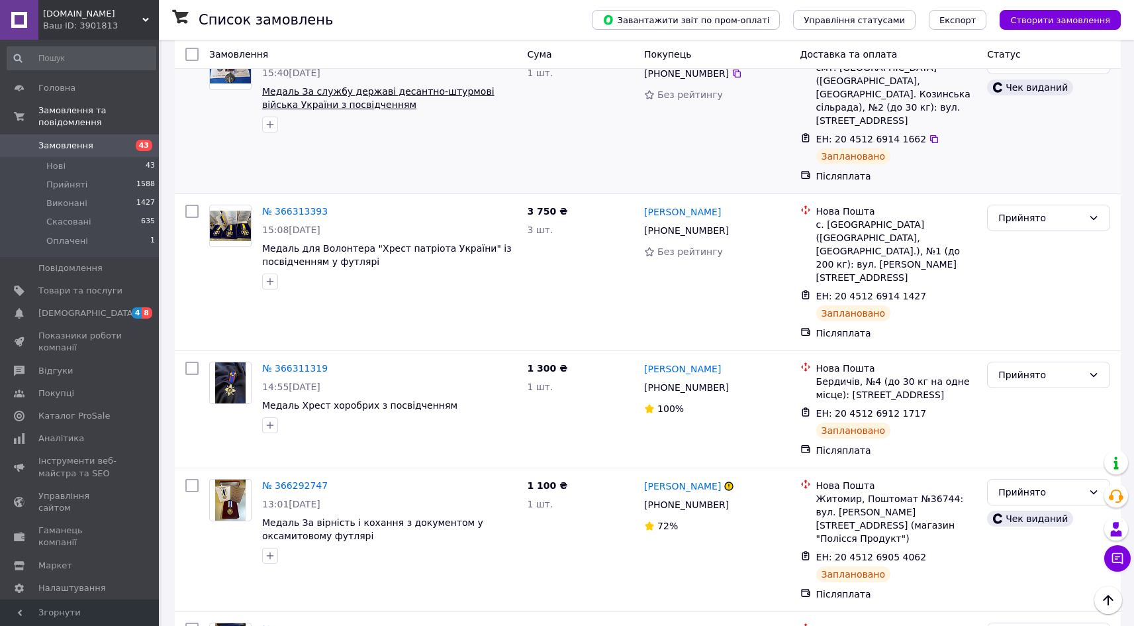
scroll to position [71, 0]
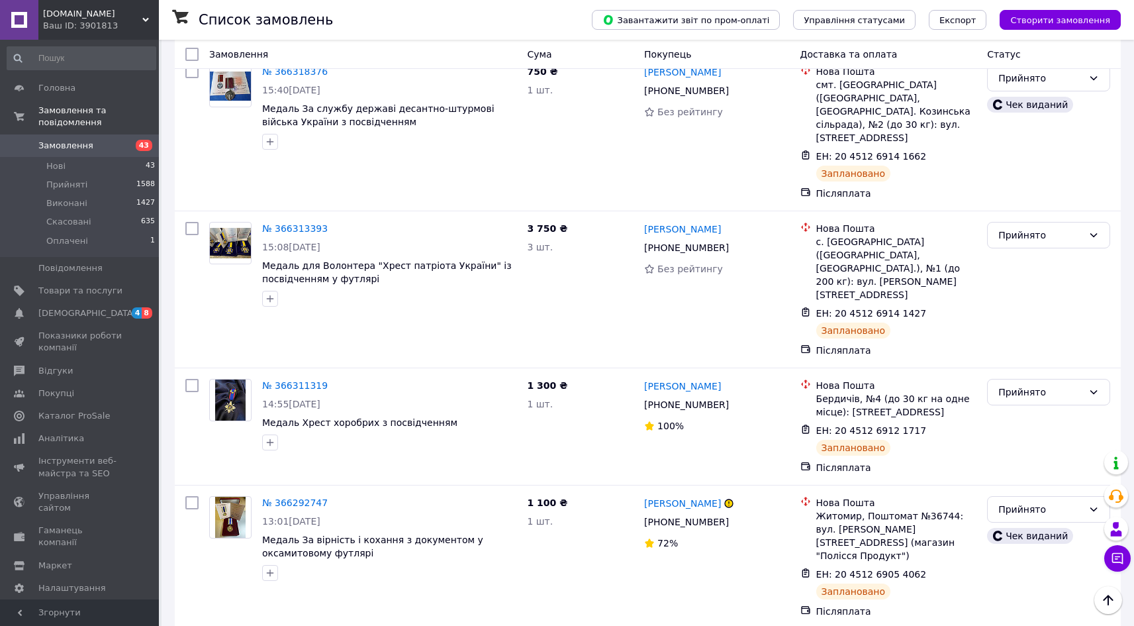
click at [73, 11] on span "[DOMAIN_NAME]" at bounding box center [92, 14] width 99 height 12
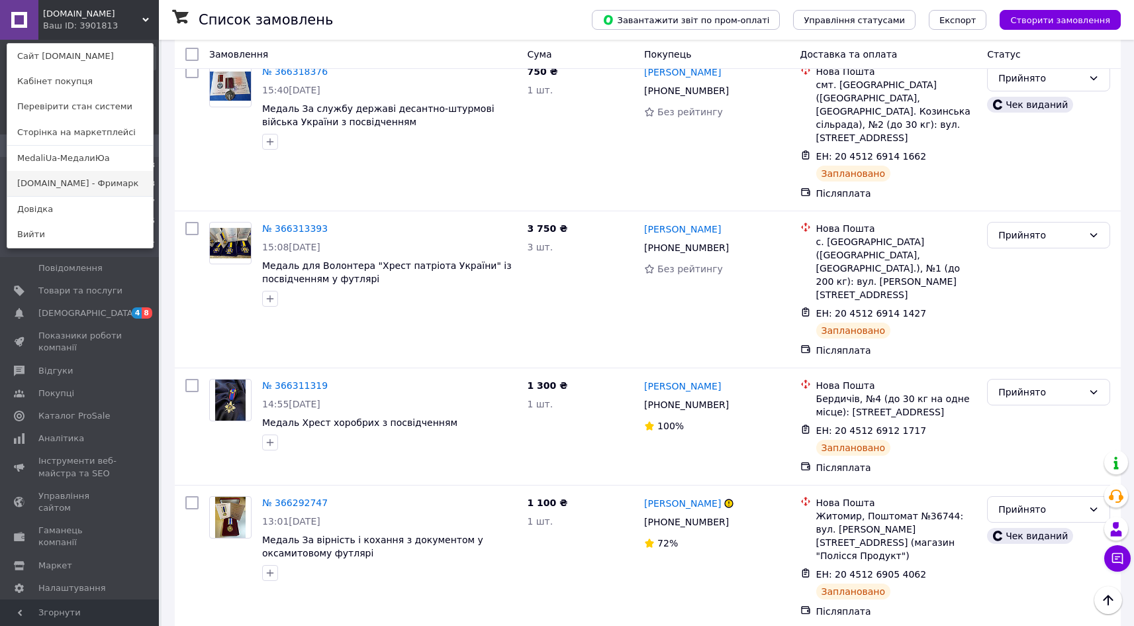
click at [67, 185] on link "[DOMAIN_NAME] - Фримарк" at bounding box center [80, 183] width 146 height 25
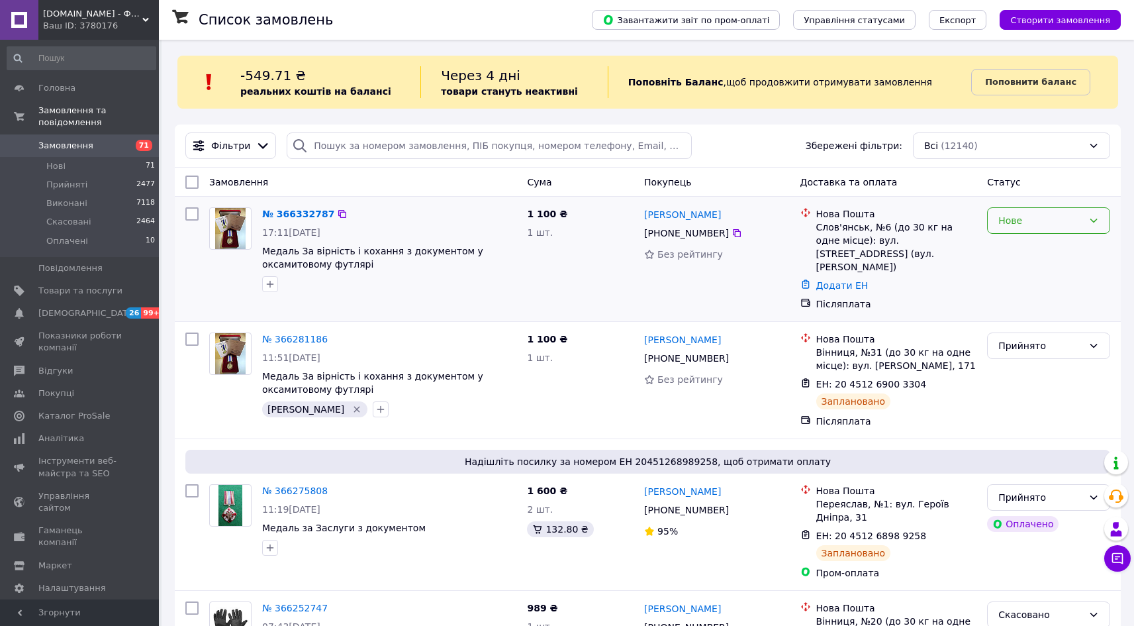
click at [1077, 213] on div "Нове" at bounding box center [1048, 220] width 123 height 26
click at [1050, 244] on li "Прийнято" at bounding box center [1049, 250] width 122 height 24
click at [279, 214] on link "№ 366332787" at bounding box center [295, 214] width 66 height 11
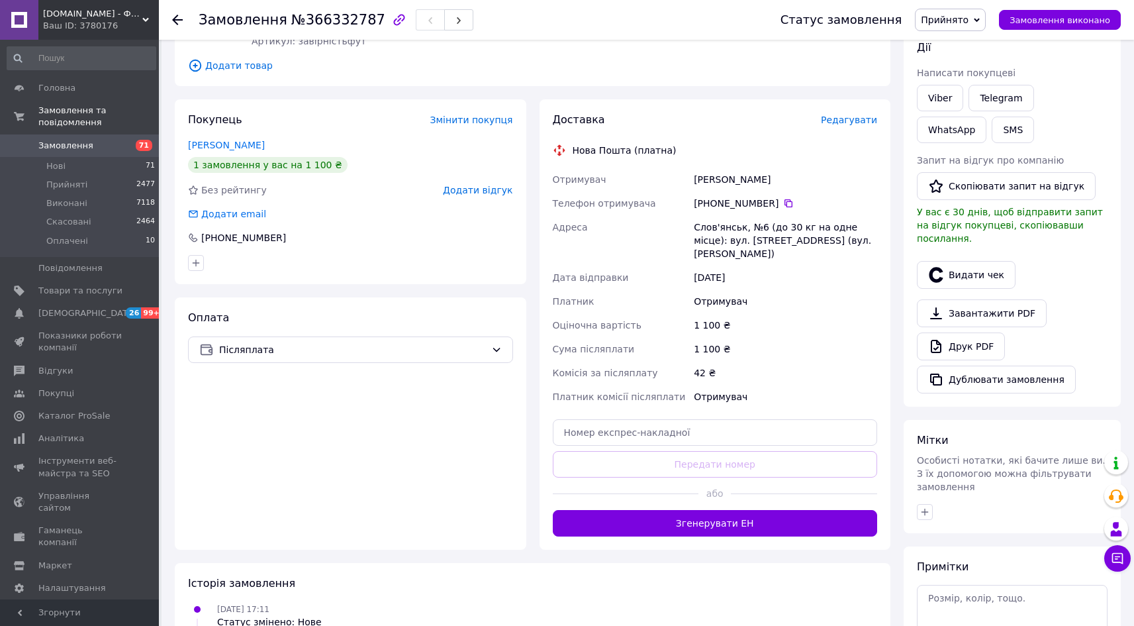
scroll to position [189, 0]
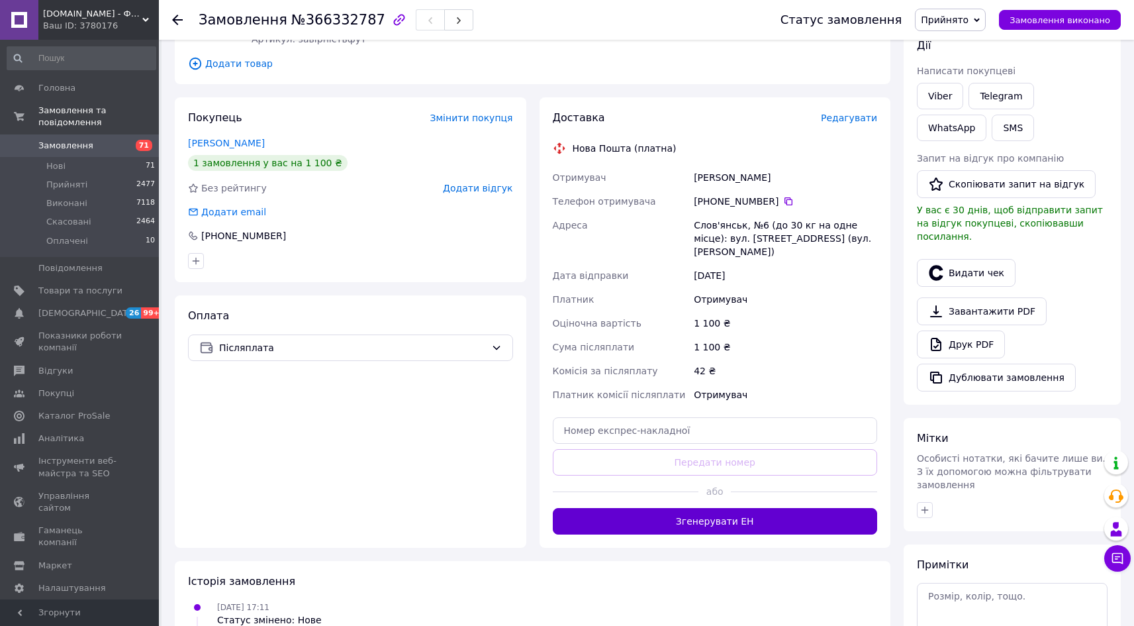
click at [716, 508] on button "Згенерувати ЕН" at bounding box center [715, 521] width 325 height 26
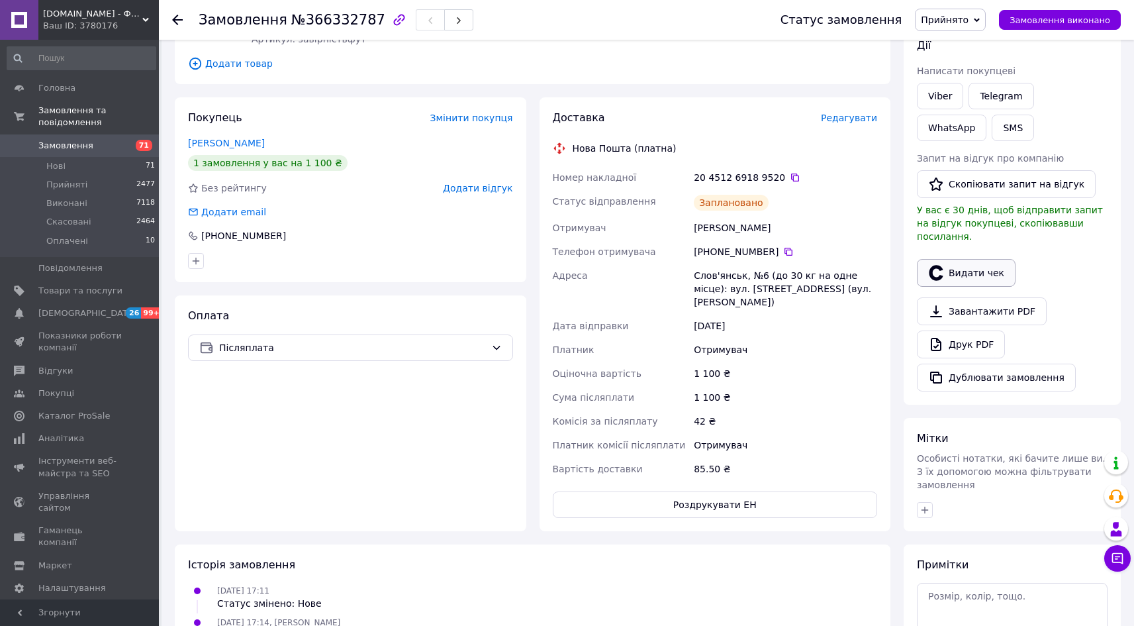
click at [977, 262] on button "Видати чек" at bounding box center [966, 273] width 99 height 28
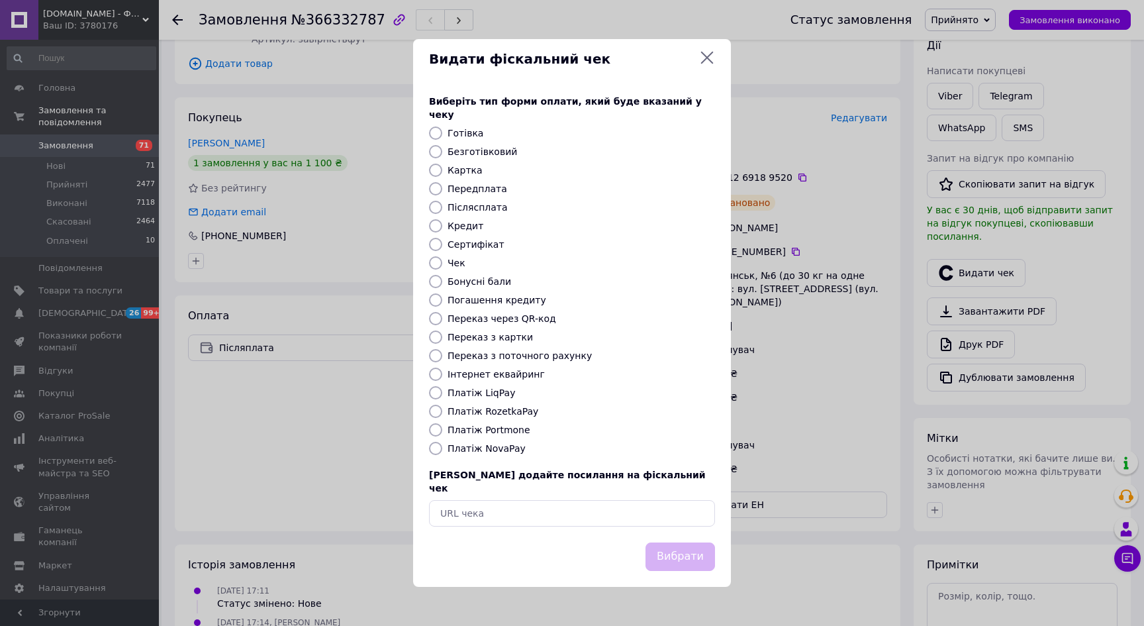
click at [502, 442] on div "Платіж NovaPay" at bounding box center [581, 448] width 273 height 13
click at [476, 448] on label "Платіж NovaPay" at bounding box center [487, 448] width 78 height 11
click at [442, 448] on input "Платіж NovaPay" at bounding box center [435, 448] width 13 height 13
radio input "true"
click at [681, 548] on button "Вибрати" at bounding box center [680, 556] width 70 height 28
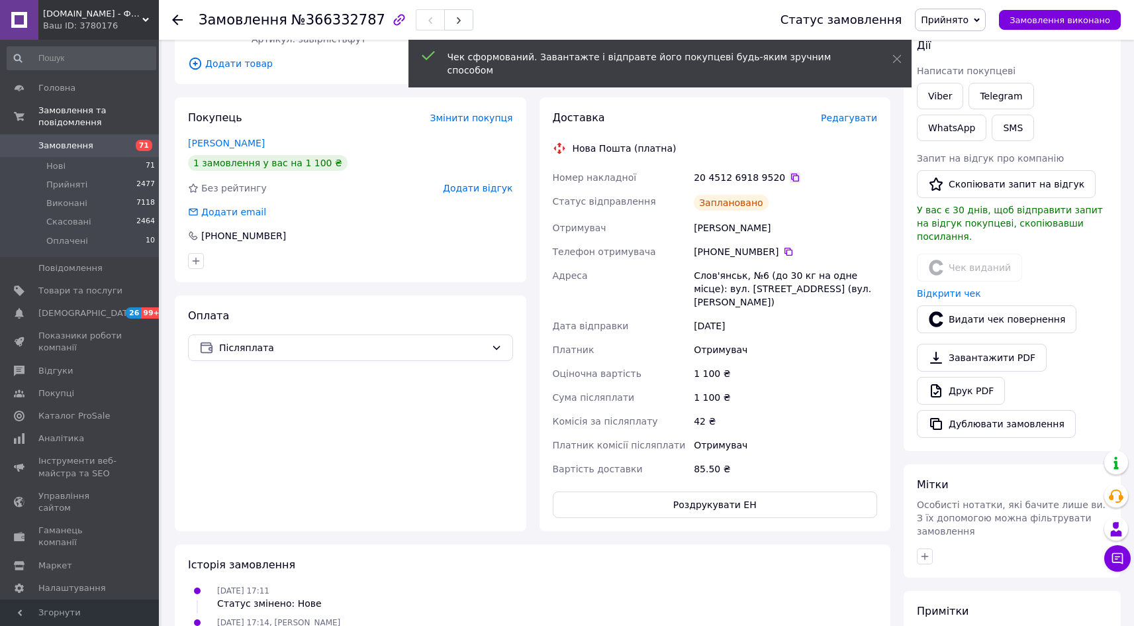
click at [790, 179] on icon at bounding box center [795, 177] width 11 height 11
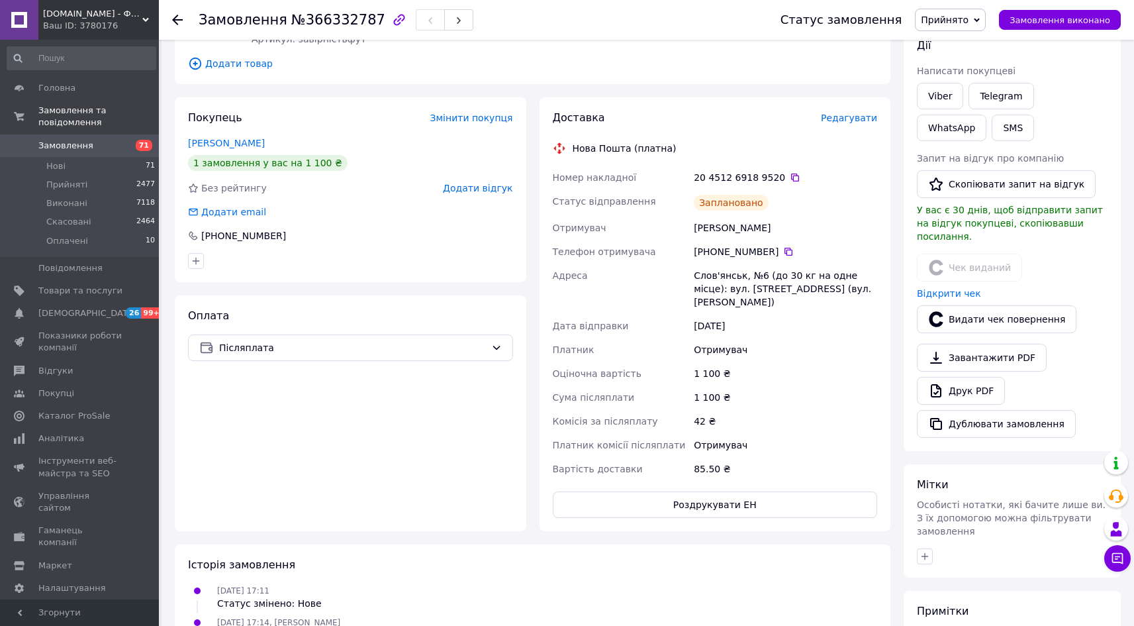
click at [175, 22] on use at bounding box center [177, 20] width 11 height 11
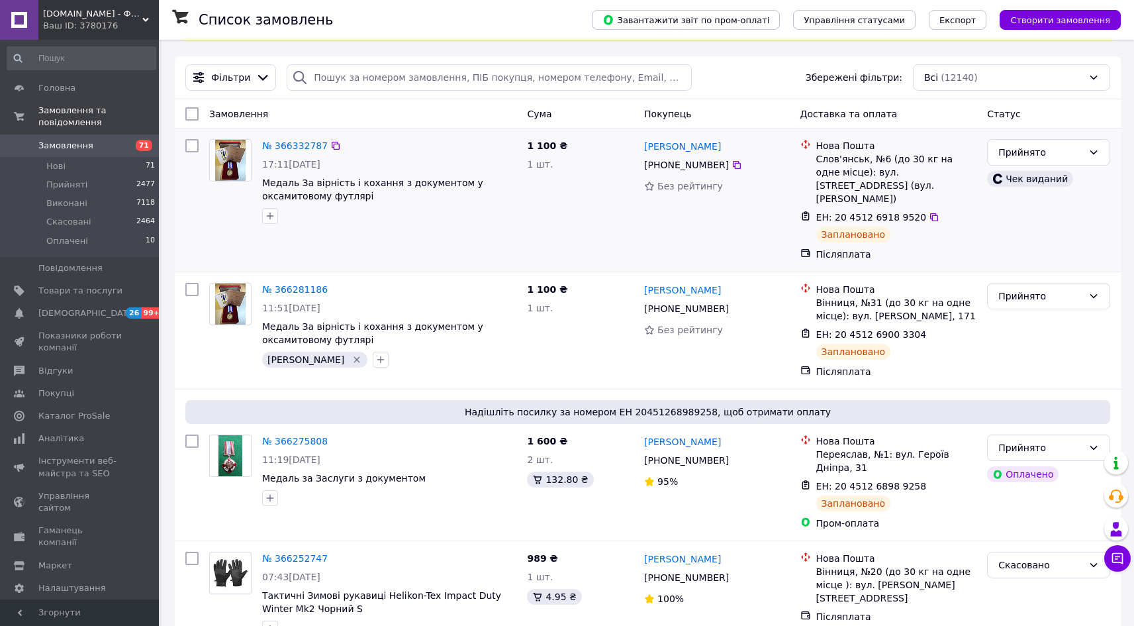
scroll to position [91, 0]
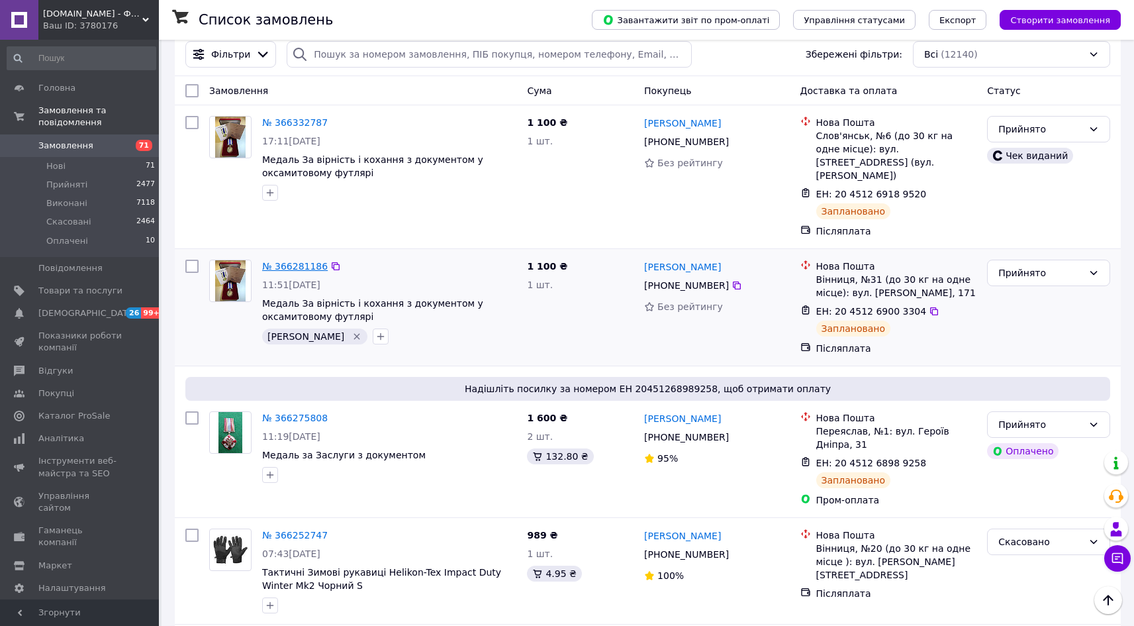
click at [301, 261] on link "№ 366281186" at bounding box center [295, 266] width 66 height 11
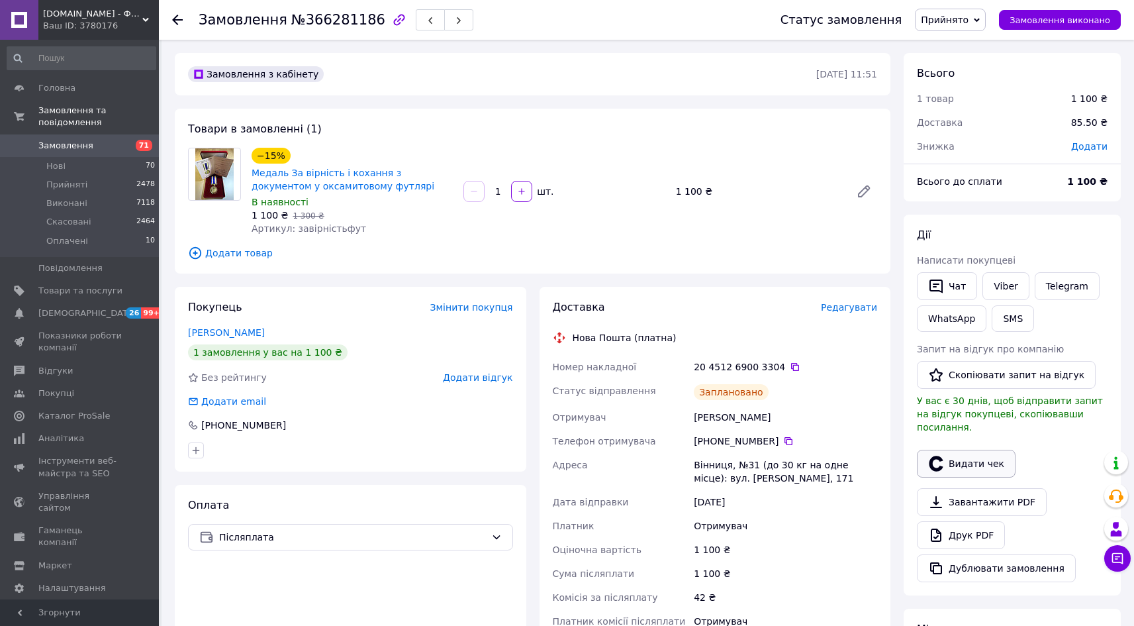
click at [972, 451] on button "Видати чек" at bounding box center [966, 464] width 99 height 28
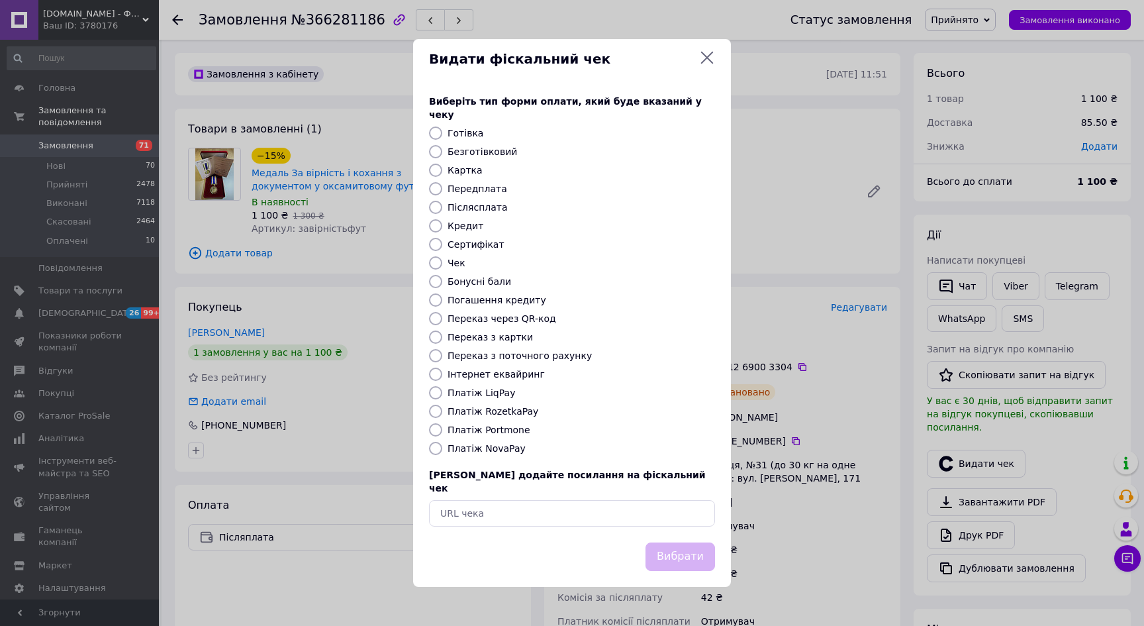
click at [482, 453] on label "Платіж NovaPay" at bounding box center [487, 448] width 78 height 11
click at [442, 453] on input "Платіж NovaPay" at bounding box center [435, 448] width 13 height 13
radio input "true"
click at [672, 542] on button "Вибрати" at bounding box center [680, 556] width 70 height 28
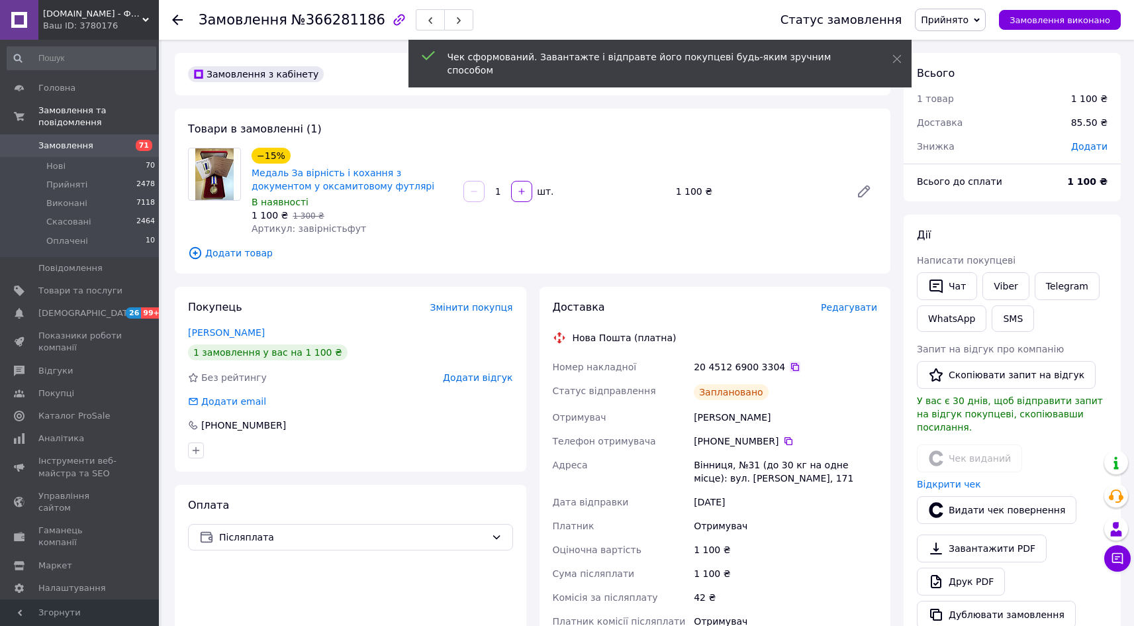
click at [790, 367] on icon at bounding box center [795, 366] width 11 height 11
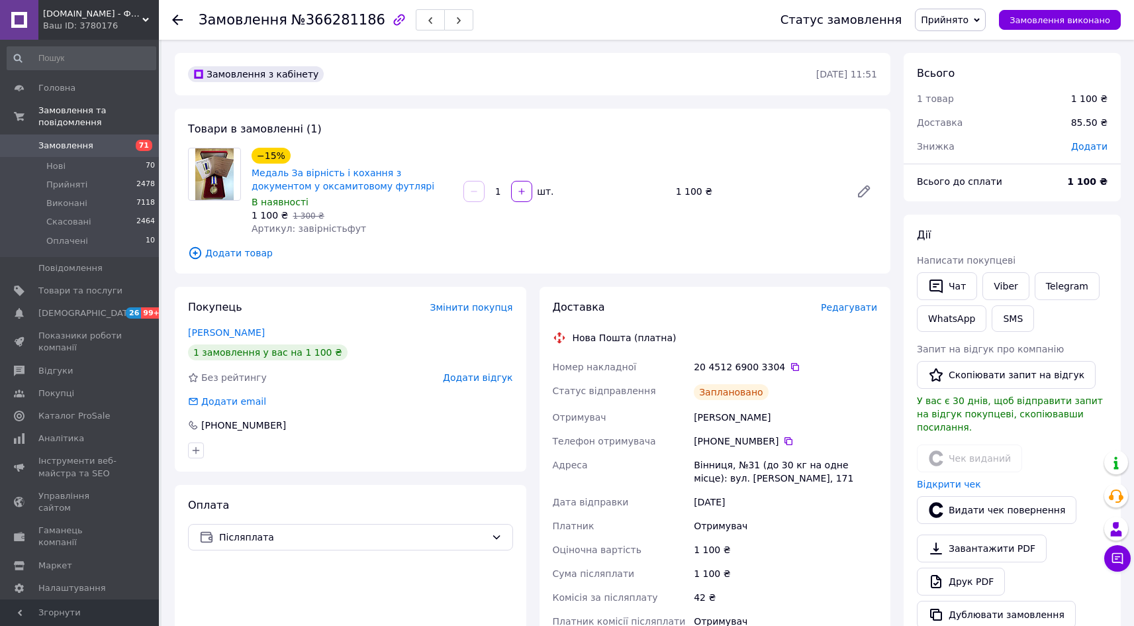
click at [173, 20] on use at bounding box center [177, 20] width 11 height 11
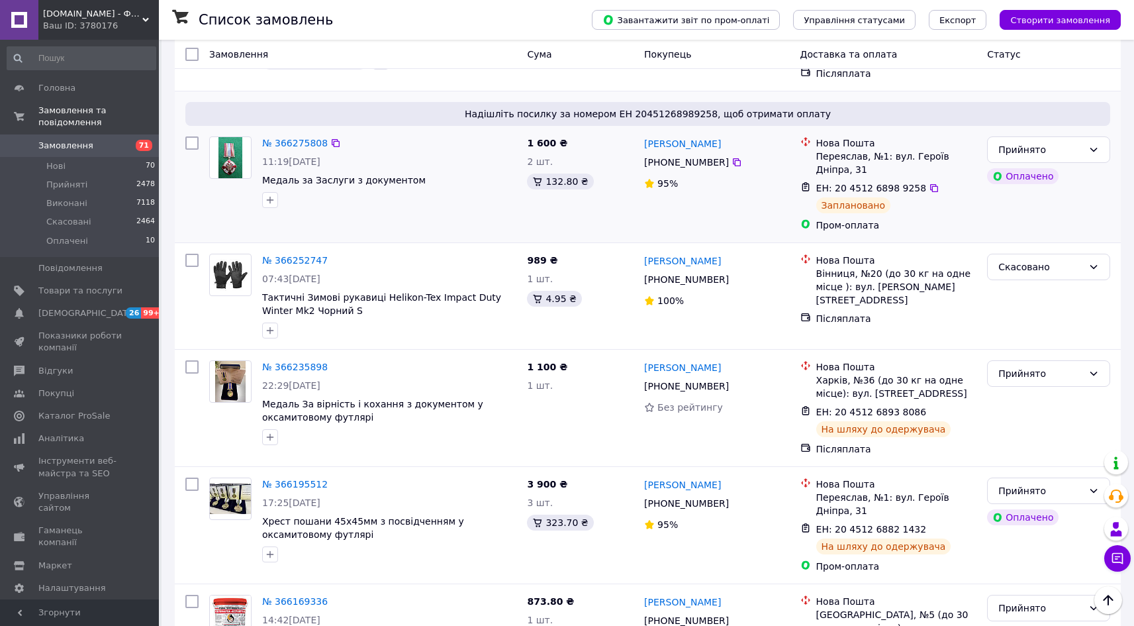
scroll to position [366, 0]
click at [291, 138] on link "№ 366275808" at bounding box center [295, 143] width 66 height 11
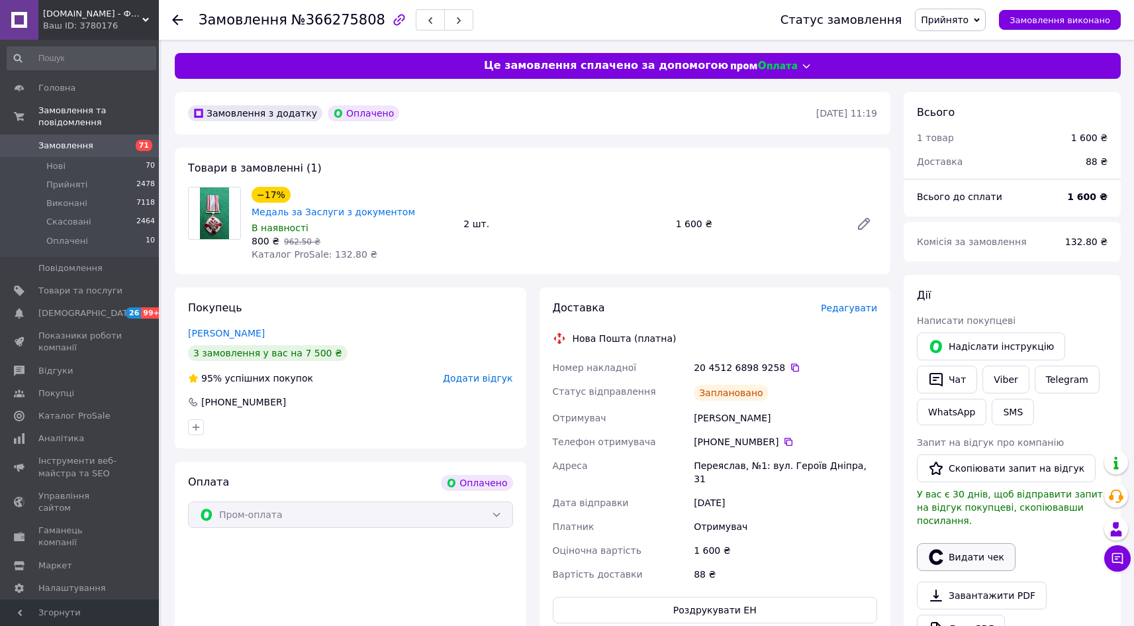
click at [955, 543] on button "Видати чек" at bounding box center [966, 557] width 99 height 28
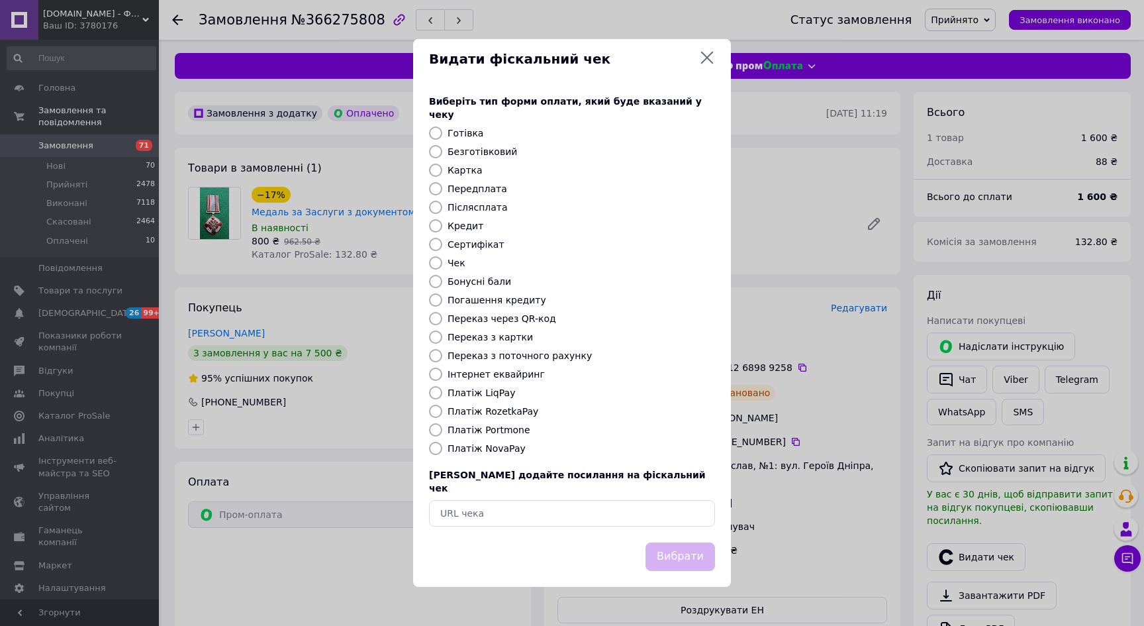
click at [481, 377] on label "Інтернет еквайринг" at bounding box center [496, 374] width 97 height 11
click at [442, 377] on input "Інтернет еквайринг" at bounding box center [435, 373] width 13 height 13
radio input "true"
click at [703, 547] on button "Вибрати" at bounding box center [680, 556] width 70 height 28
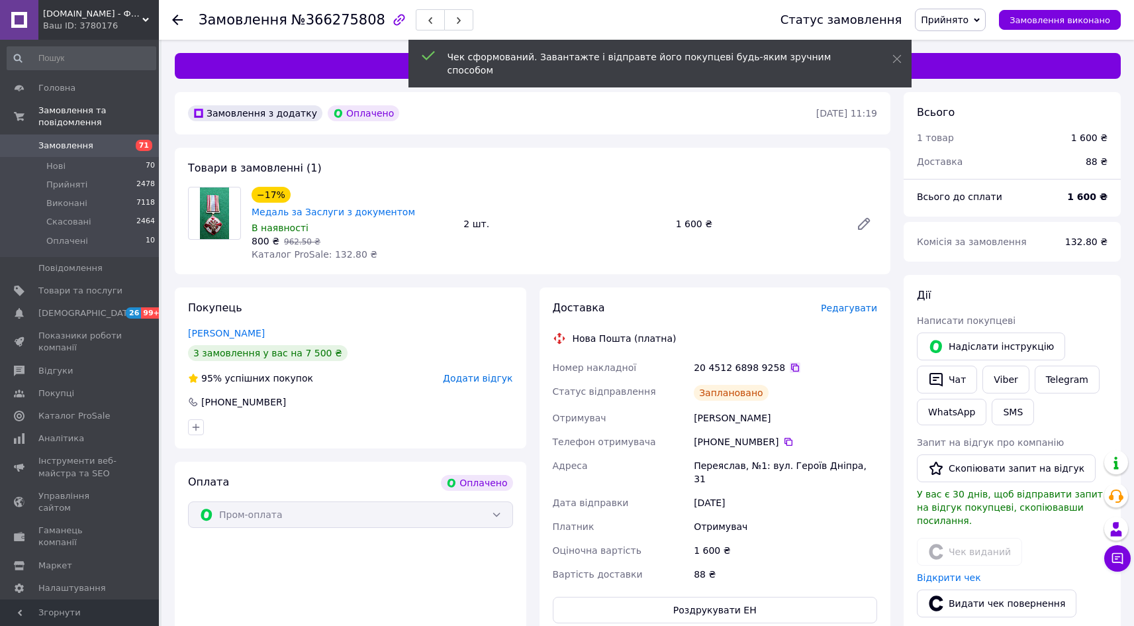
click at [791, 363] on icon at bounding box center [795, 367] width 8 height 8
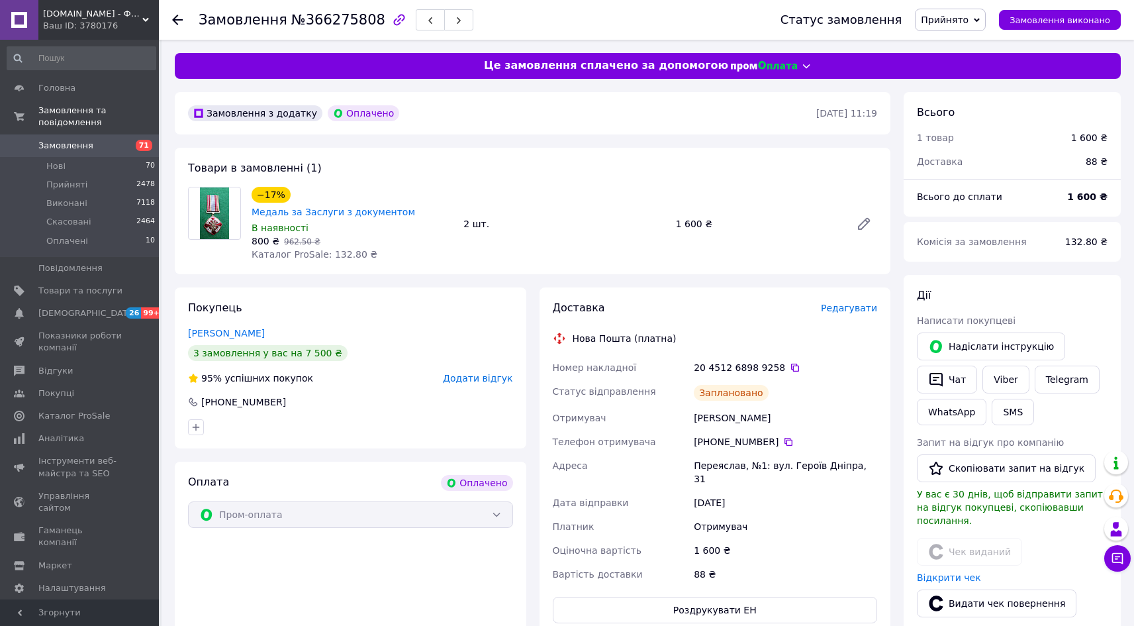
click at [183, 17] on div at bounding box center [185, 20] width 26 height 40
click at [173, 17] on icon at bounding box center [177, 20] width 11 height 11
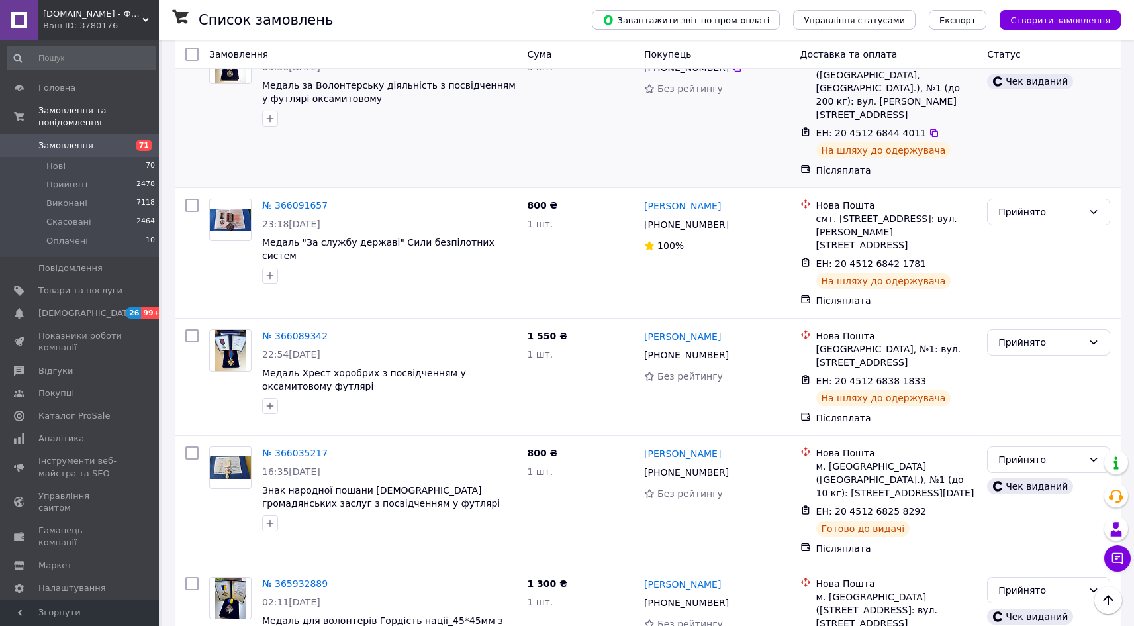
scroll to position [1705, 0]
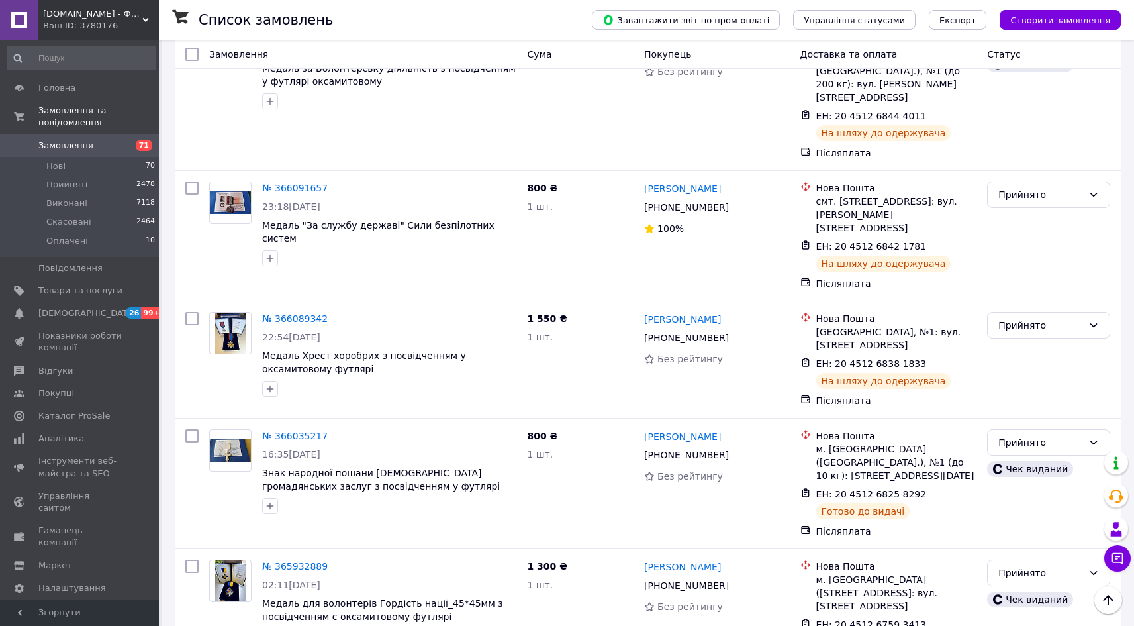
click at [89, 16] on span "Freemark.сom.ua - Фрімарк" at bounding box center [92, 14] width 99 height 12
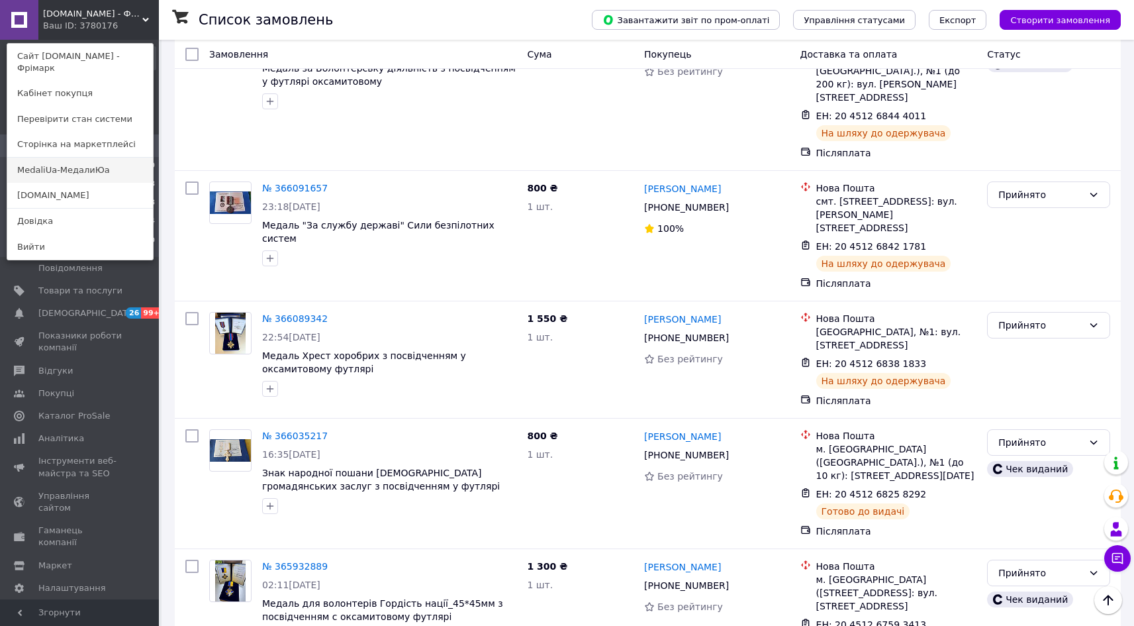
click at [68, 160] on link "MedaliUa-МедалиЮа" at bounding box center [80, 170] width 146 height 25
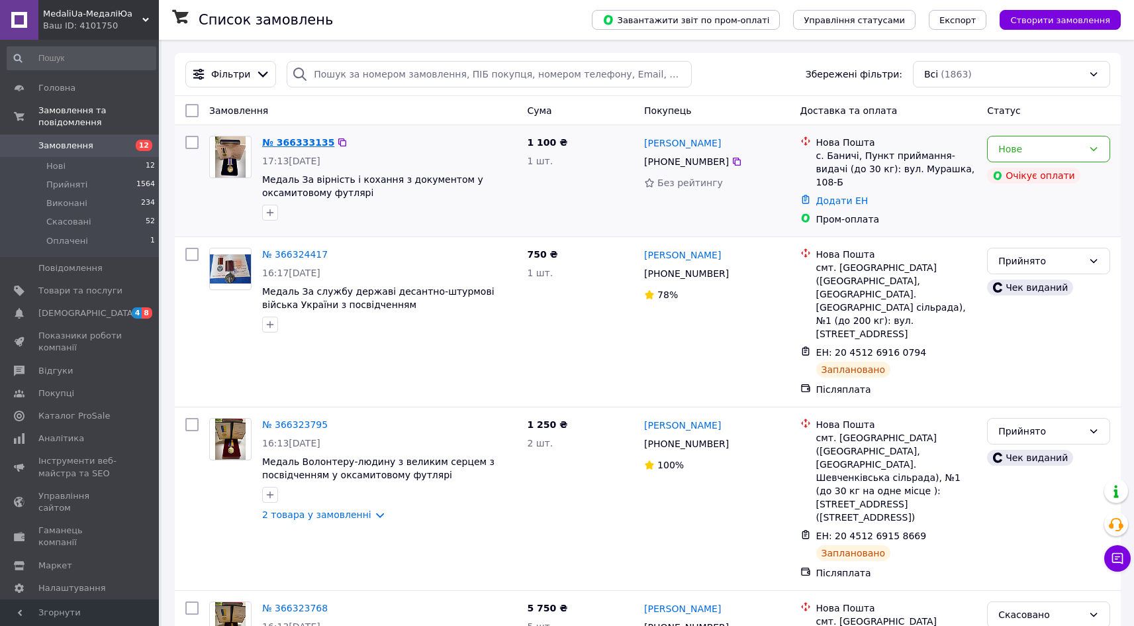
click at [295, 140] on link "№ 366333135" at bounding box center [298, 142] width 72 height 11
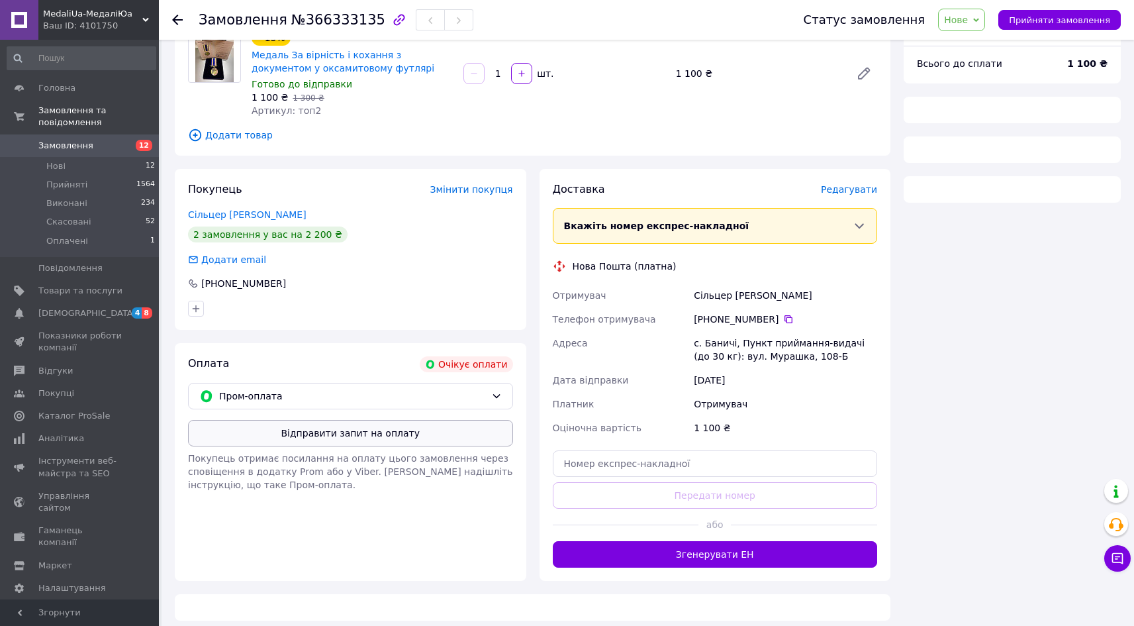
scroll to position [126, 0]
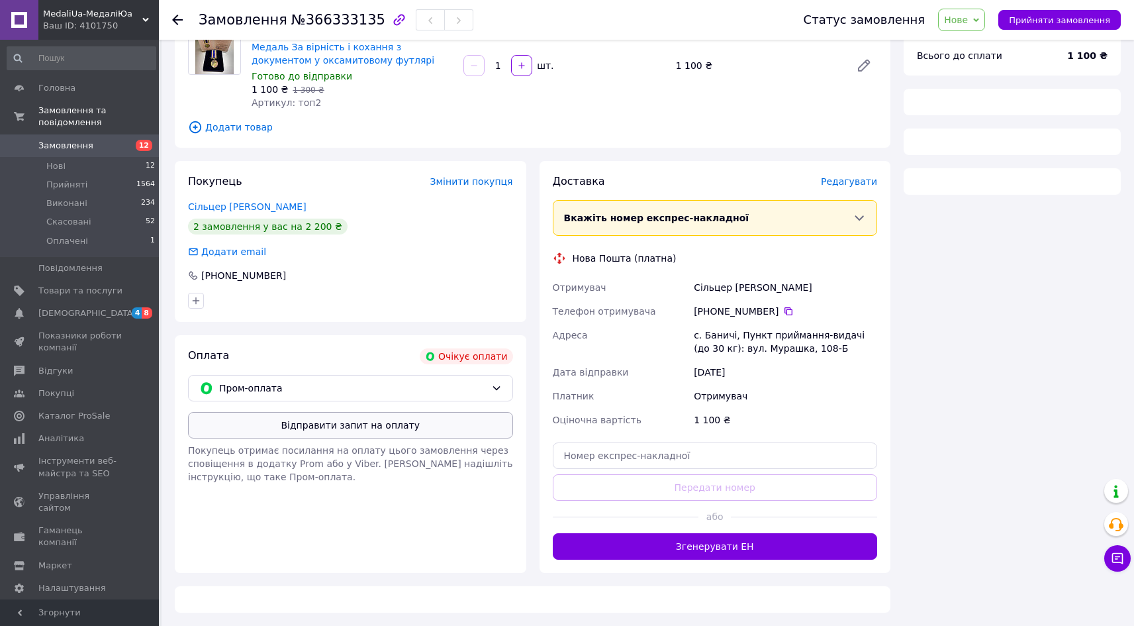
click at [405, 430] on button "Відправити запит на оплату" at bounding box center [350, 425] width 325 height 26
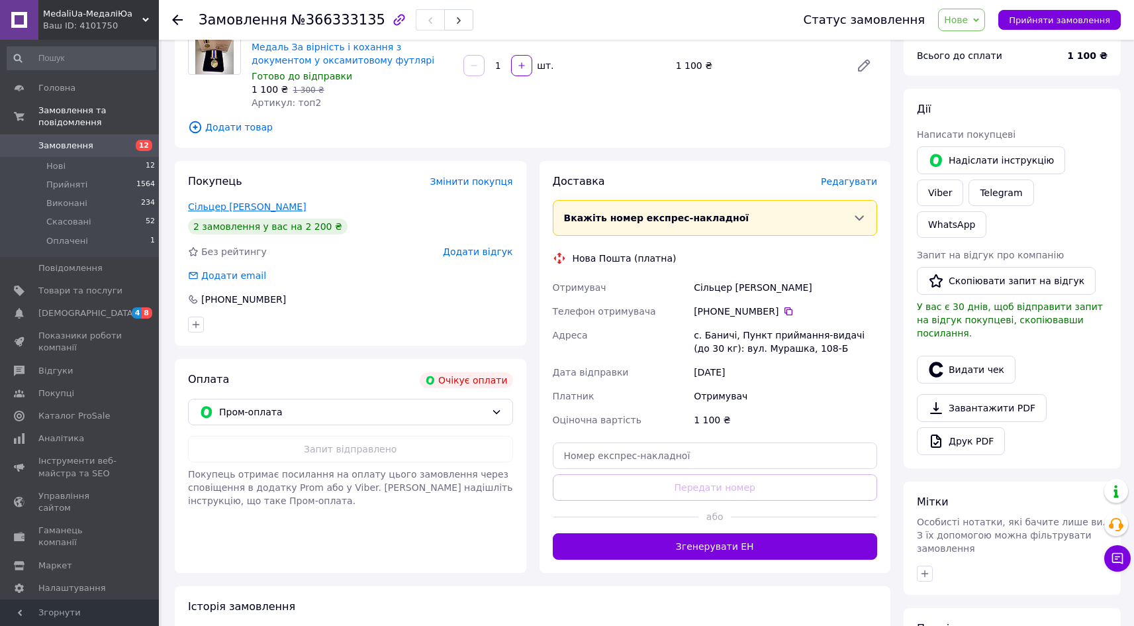
click at [226, 205] on link "Сільцер [PERSON_NAME]" at bounding box center [247, 206] width 119 height 11
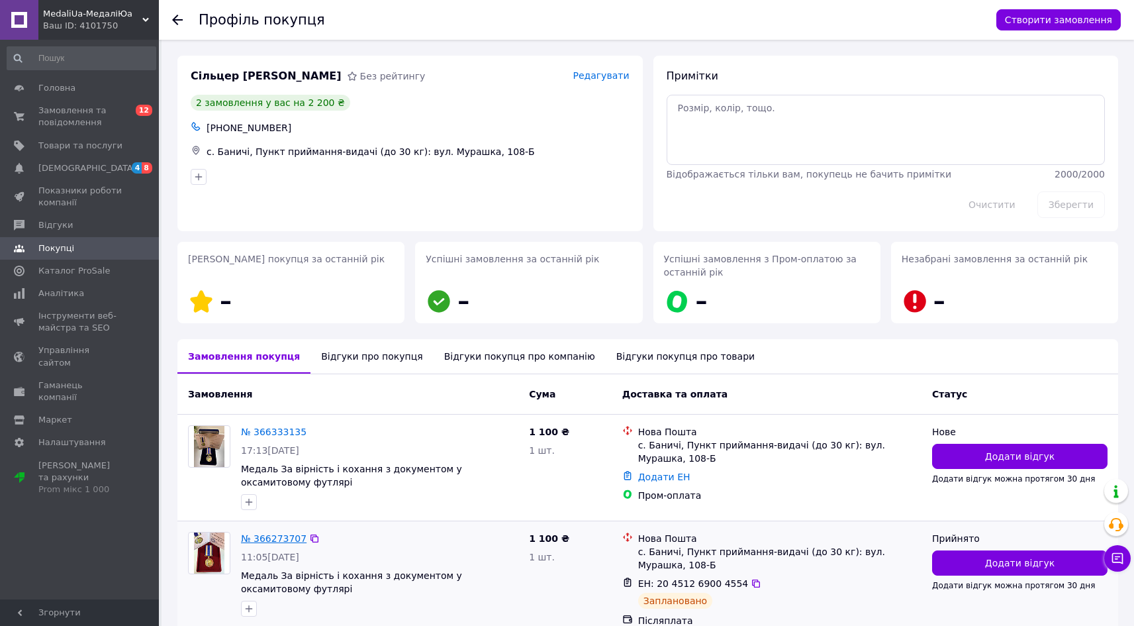
click at [282, 539] on link "№ 366273707" at bounding box center [274, 538] width 66 height 11
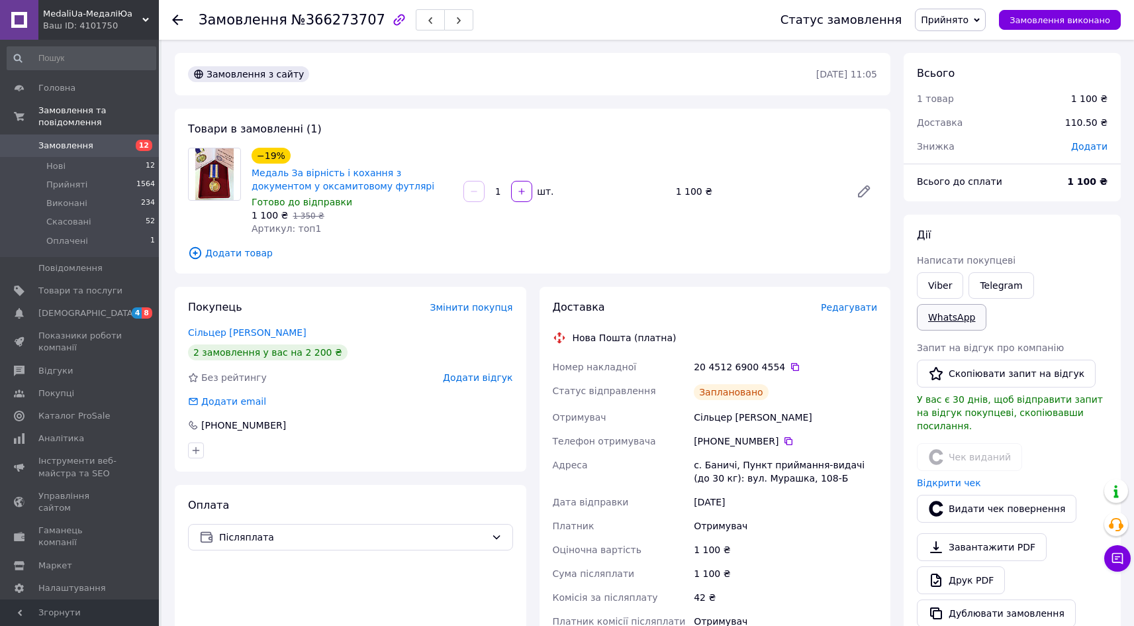
click at [986, 304] on link "WhatsApp" at bounding box center [952, 317] width 70 height 26
click at [249, 334] on link "Сільцер [PERSON_NAME]" at bounding box center [247, 332] width 119 height 11
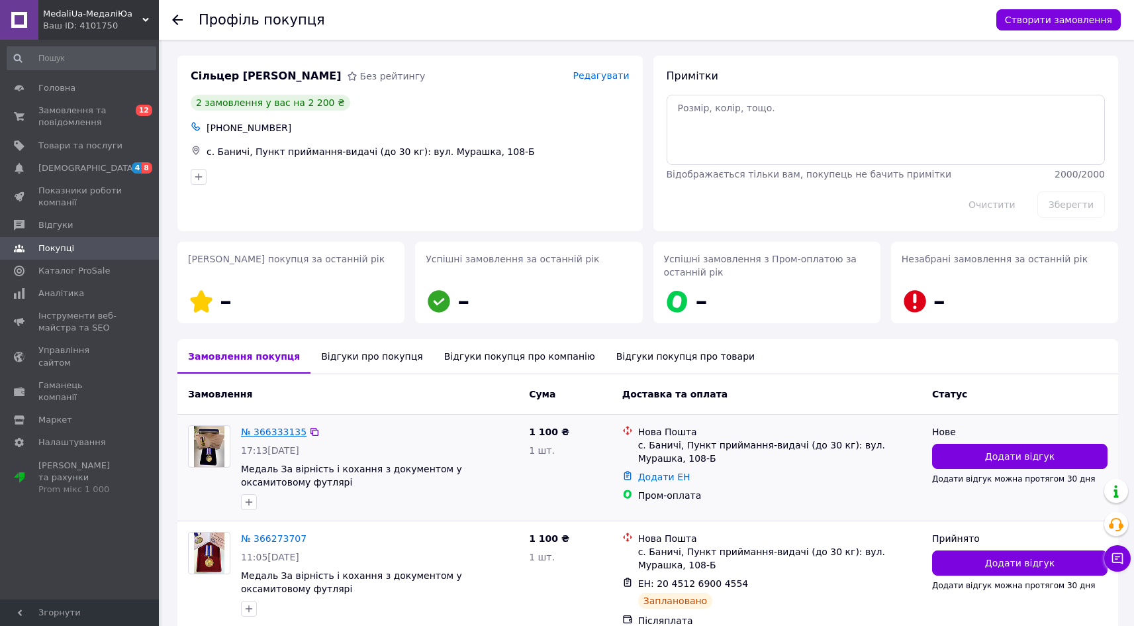
click at [274, 433] on link "№ 366333135" at bounding box center [274, 431] width 66 height 11
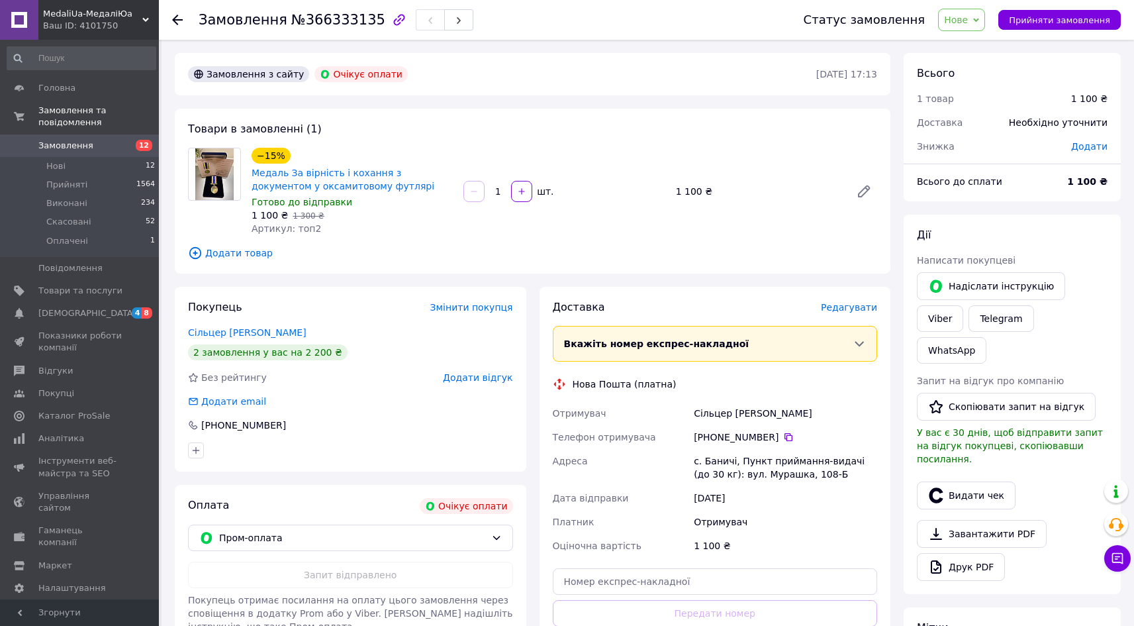
click at [985, 17] on span "Нове" at bounding box center [961, 20] width 47 height 23
click at [984, 89] on li "Скасовано" at bounding box center [969, 86] width 61 height 20
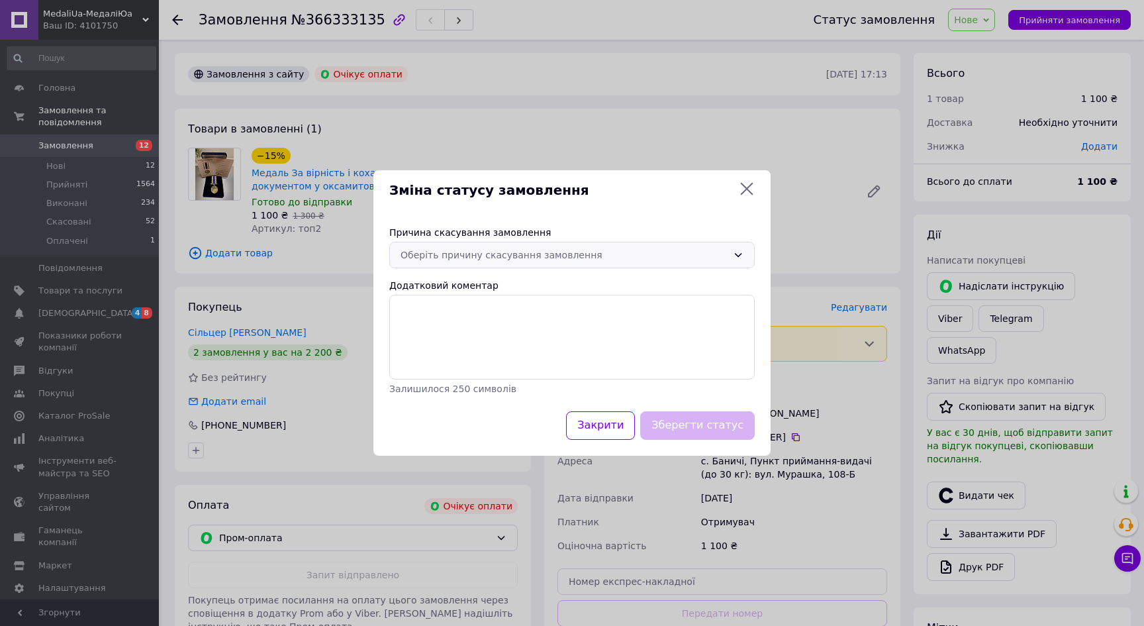
click at [636, 252] on div "Оберіть причину скасування замовлення" at bounding box center [564, 255] width 327 height 15
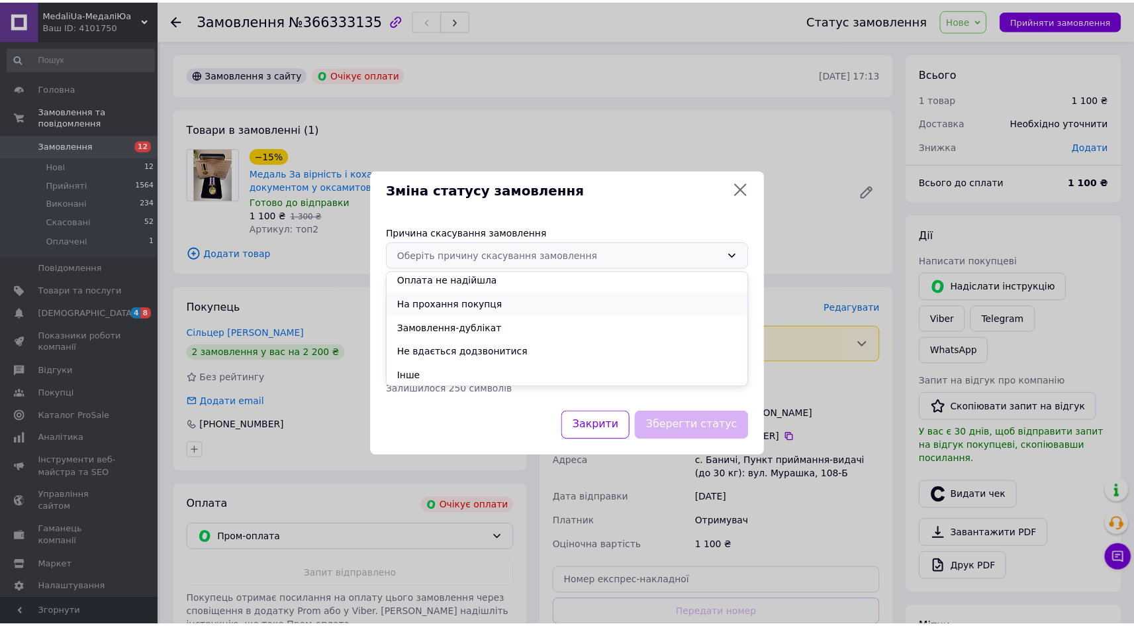
scroll to position [25, 0]
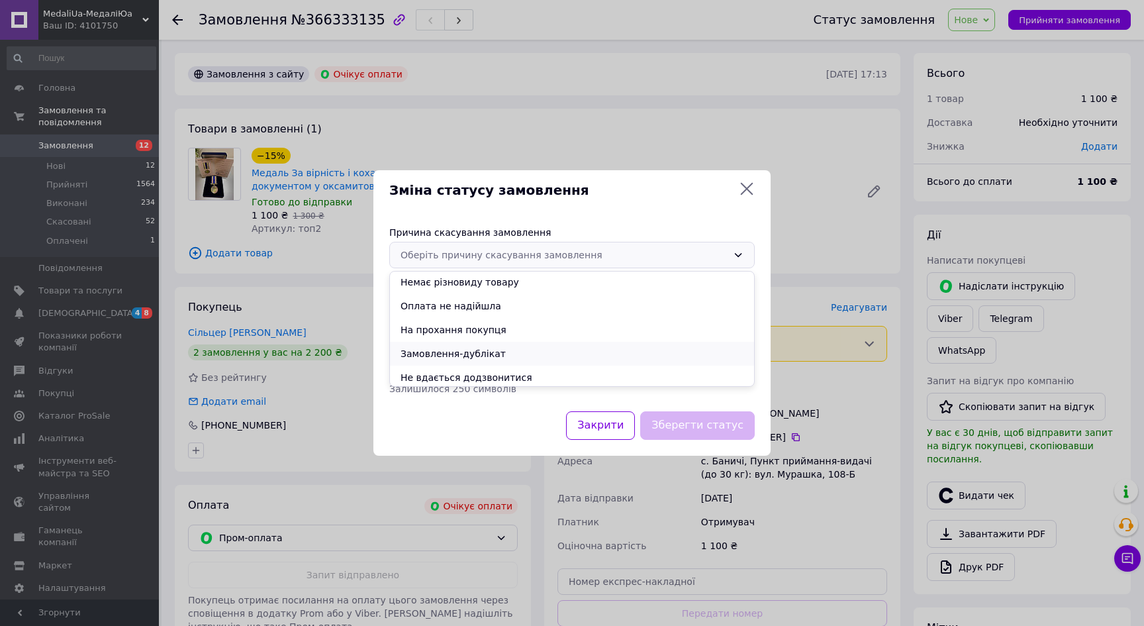
click at [487, 351] on li "Замовлення-дублікат" at bounding box center [572, 354] width 364 height 24
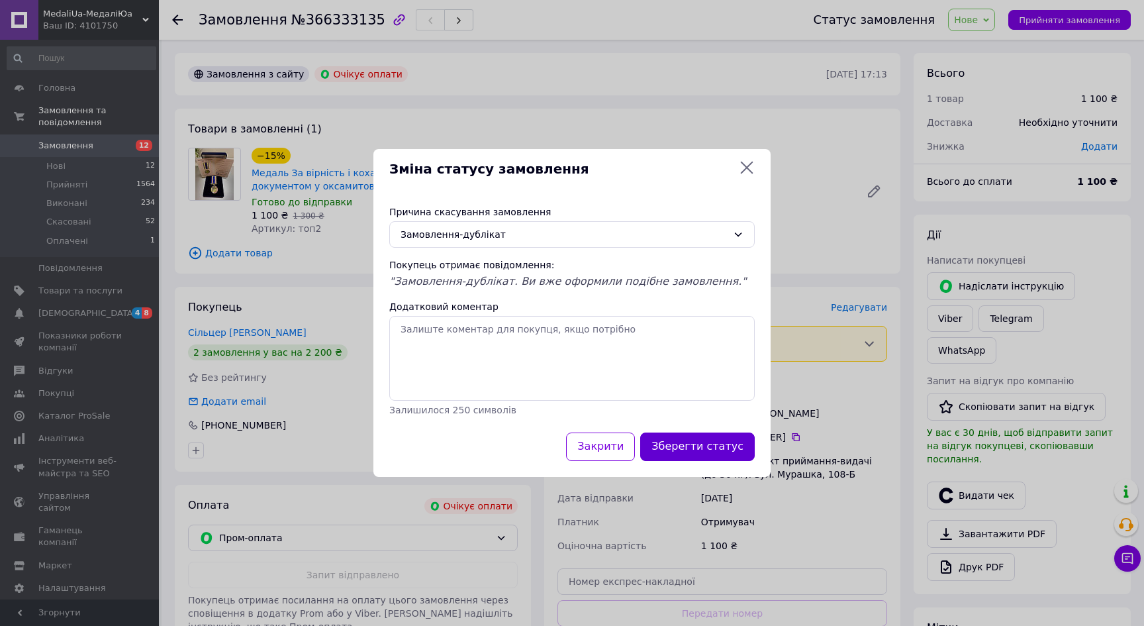
click at [694, 442] on button "Зберегти статус" at bounding box center [697, 446] width 115 height 28
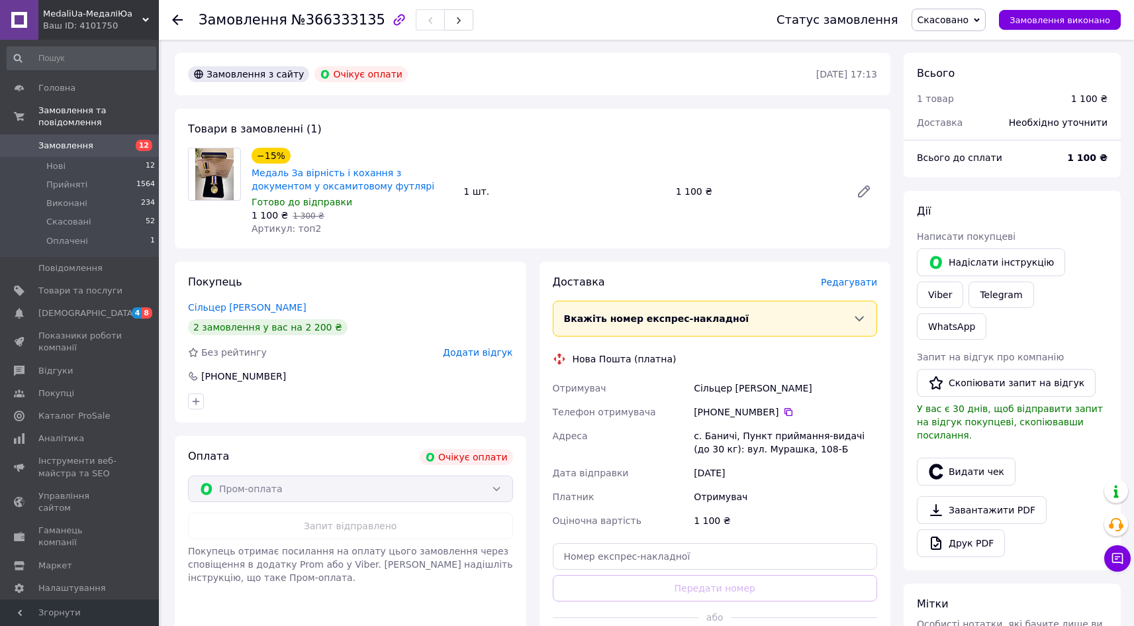
click at [73, 140] on span "Замовлення" at bounding box center [65, 146] width 55 height 12
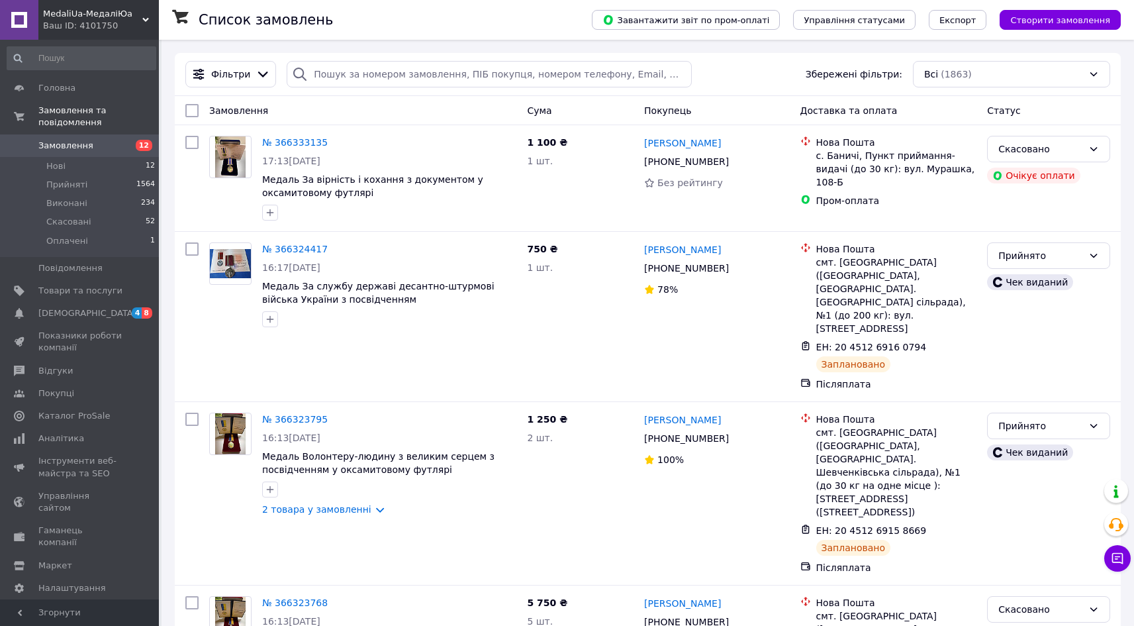
click at [90, 10] on span "MedaliUa-МедаліЮа" at bounding box center [92, 14] width 99 height 12
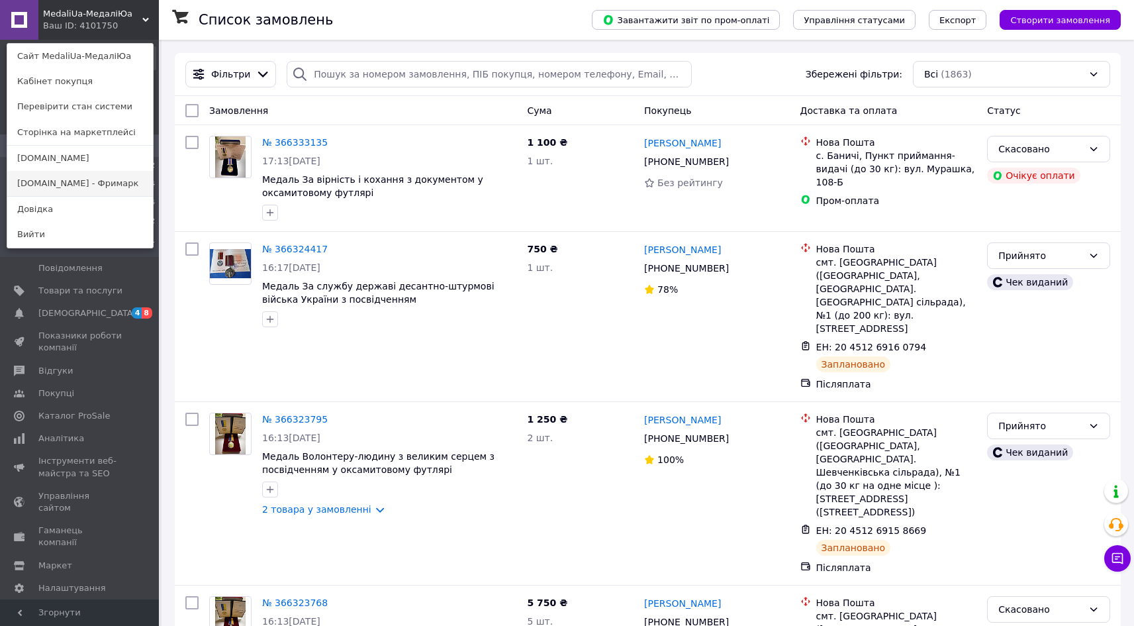
click at [77, 189] on link "Freemark.com.ua - Фримарк" at bounding box center [80, 183] width 146 height 25
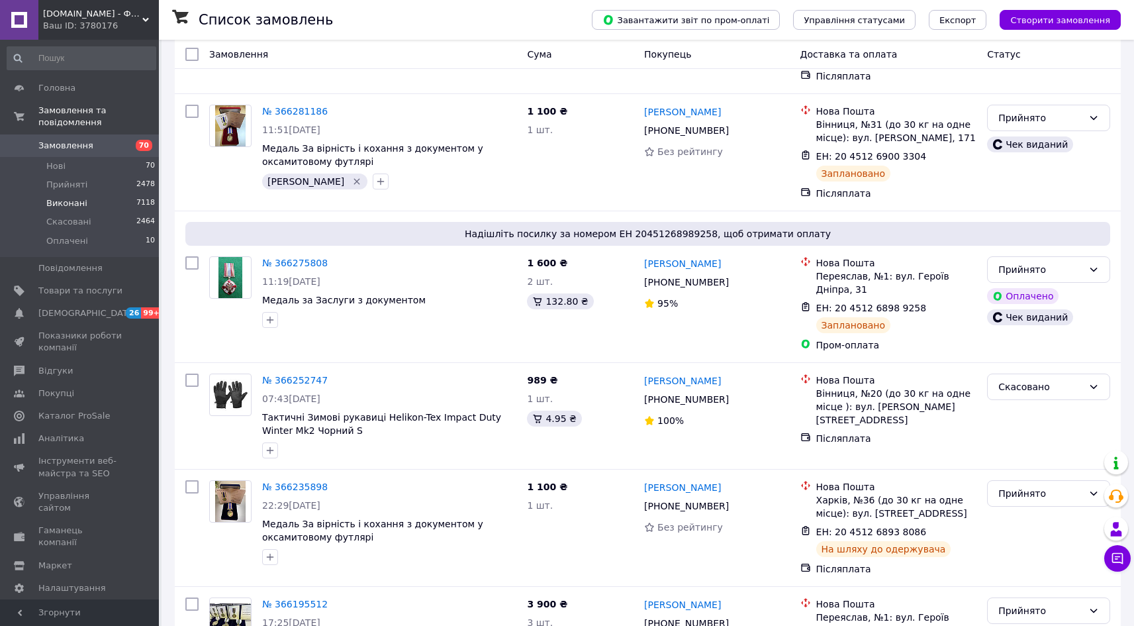
scroll to position [251, 0]
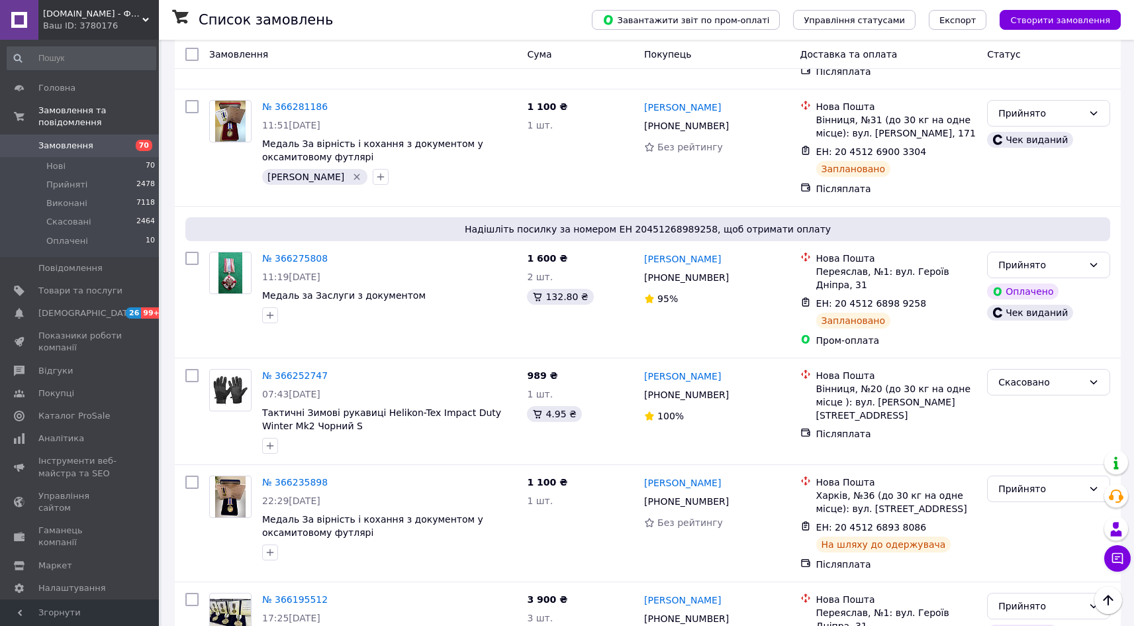
click at [80, 17] on span "[DOMAIN_NAME] - Фрімарк" at bounding box center [92, 14] width 99 height 12
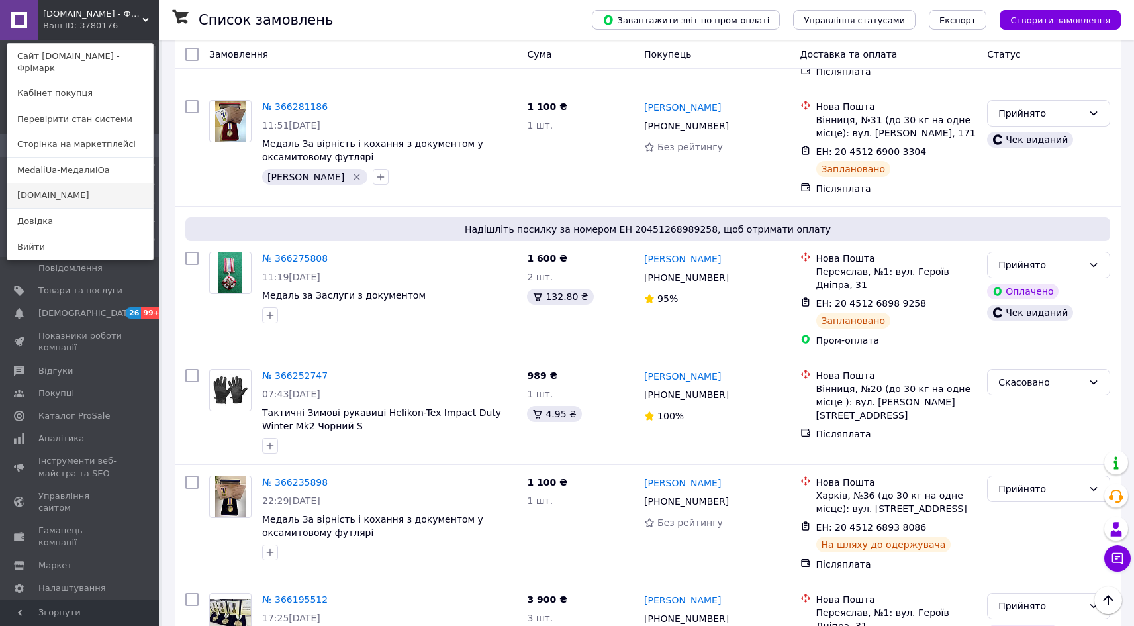
click at [58, 183] on link "[DOMAIN_NAME]" at bounding box center [80, 195] width 146 height 25
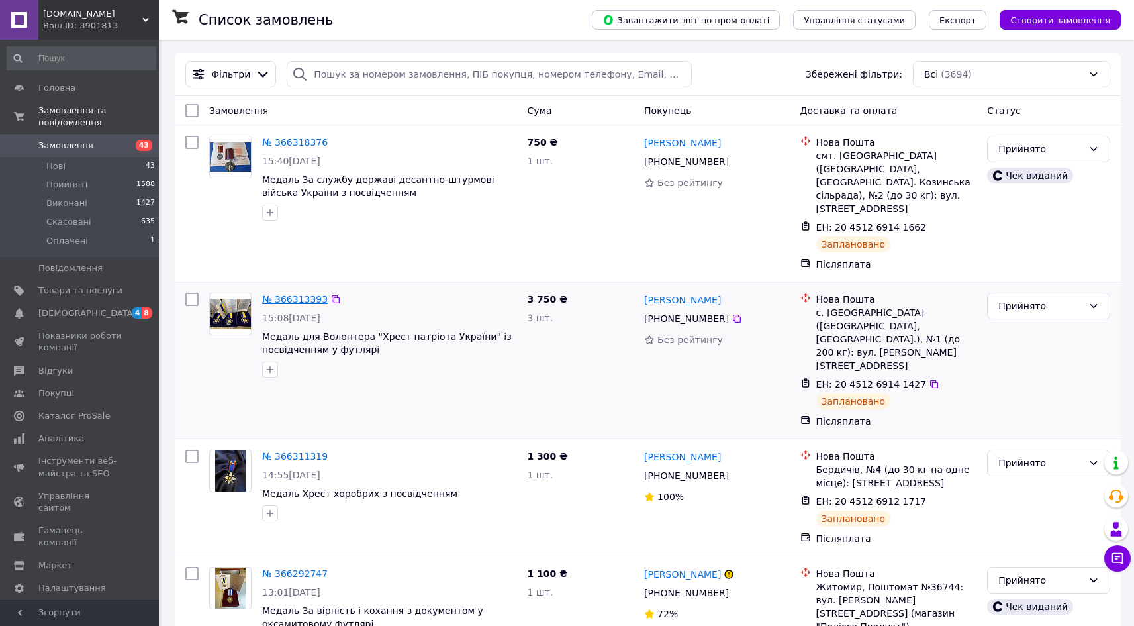
click at [285, 294] on link "№ 366313393" at bounding box center [295, 299] width 66 height 11
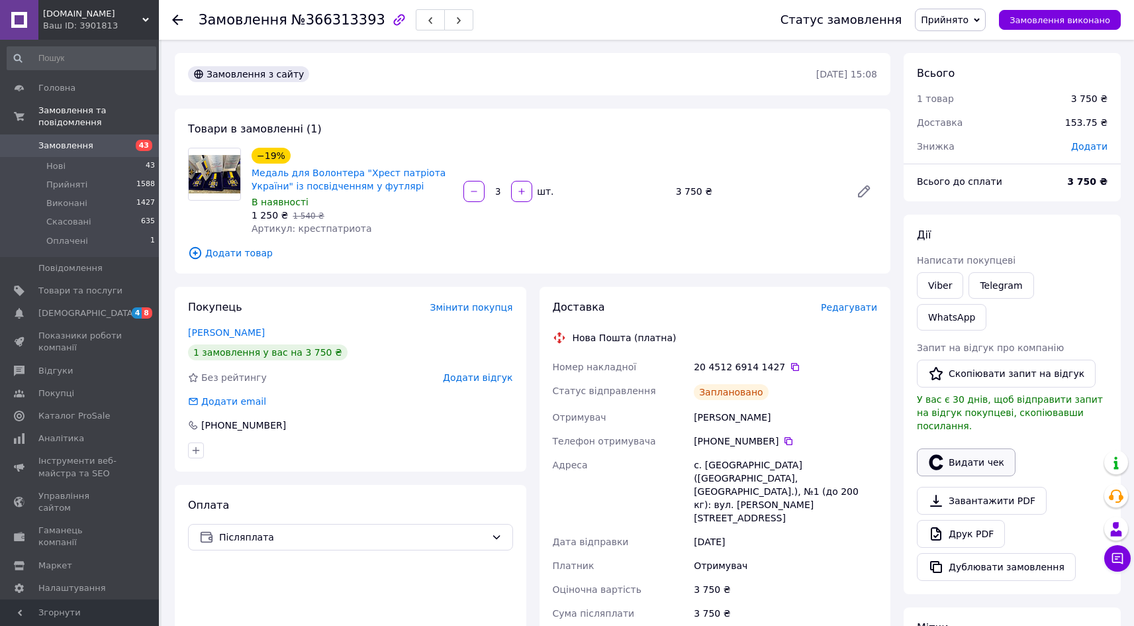
click at [966, 448] on button "Видати чек" at bounding box center [966, 462] width 99 height 28
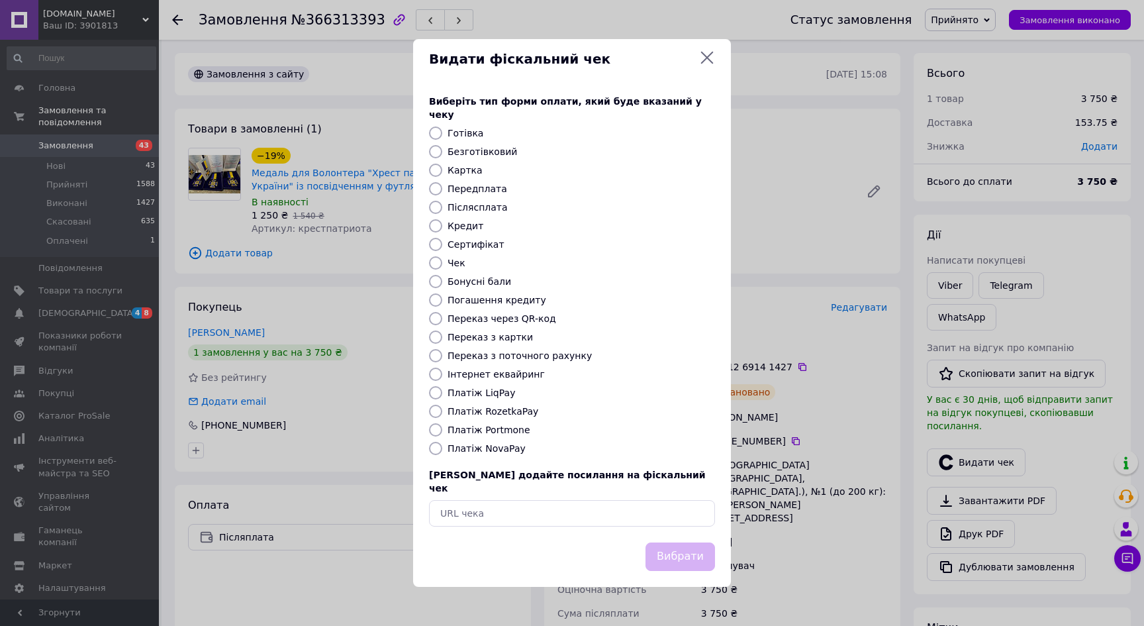
click at [494, 450] on label "Платіж NovaPay" at bounding box center [487, 448] width 78 height 11
click at [442, 450] on input "Платіж NovaPay" at bounding box center [435, 448] width 13 height 13
radio input "true"
click at [694, 544] on button "Вибрати" at bounding box center [680, 556] width 70 height 28
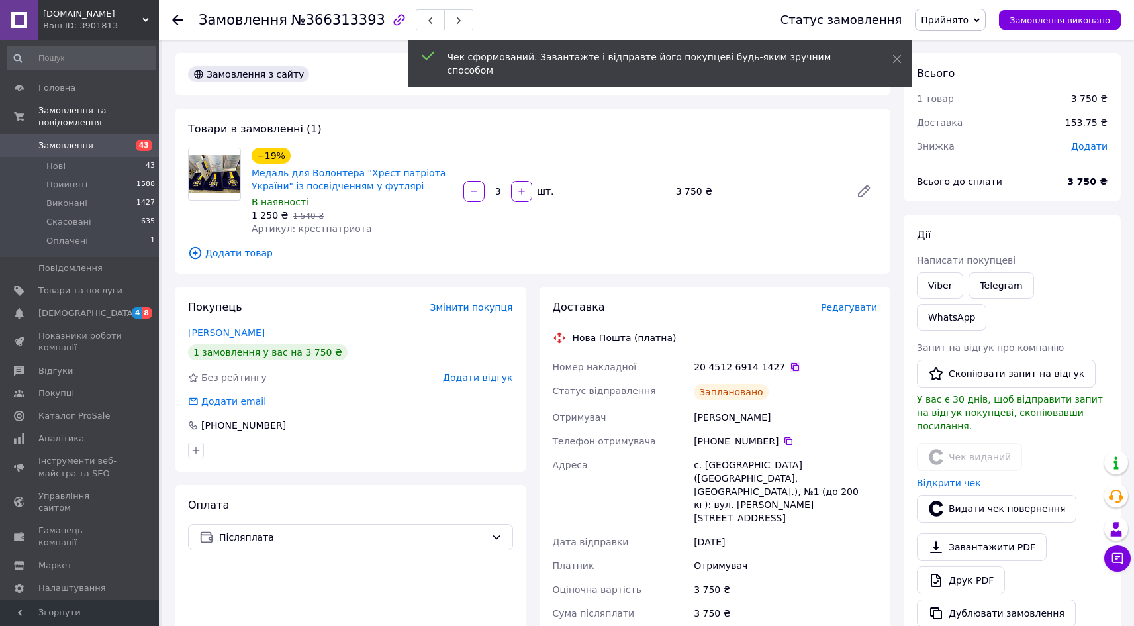
click at [790, 366] on icon at bounding box center [795, 366] width 11 height 11
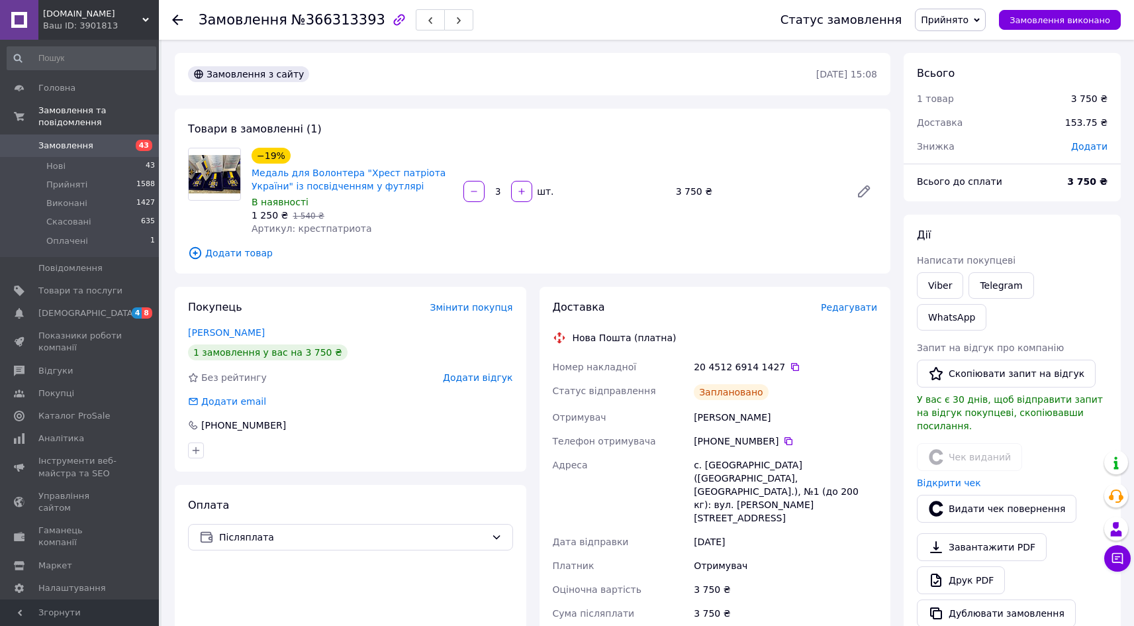
click at [176, 17] on use at bounding box center [177, 20] width 11 height 11
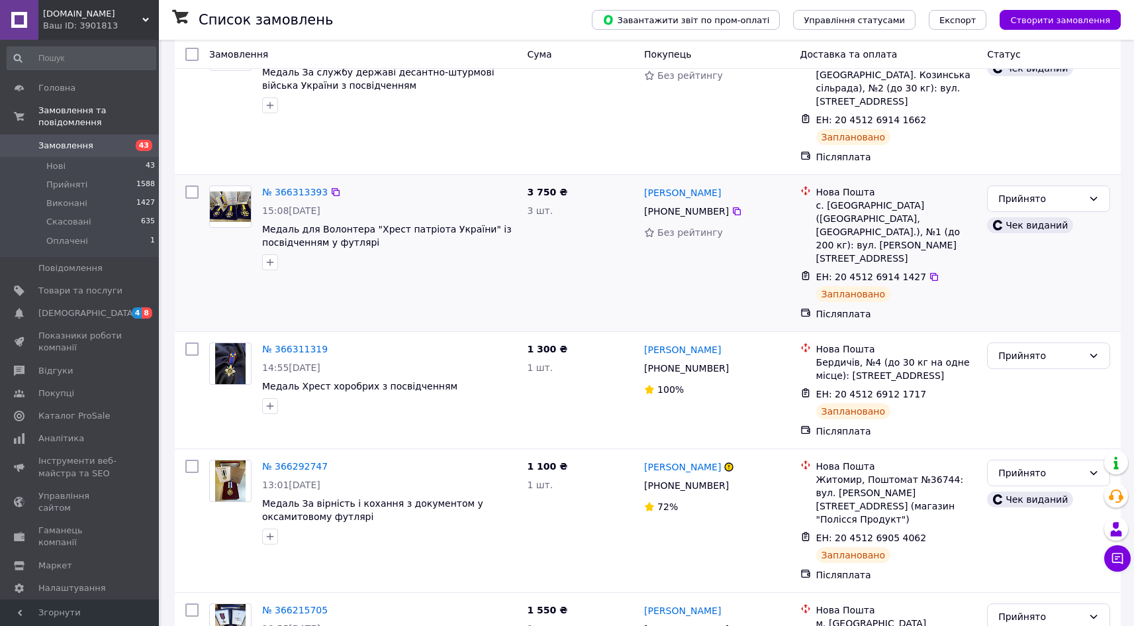
scroll to position [128, 0]
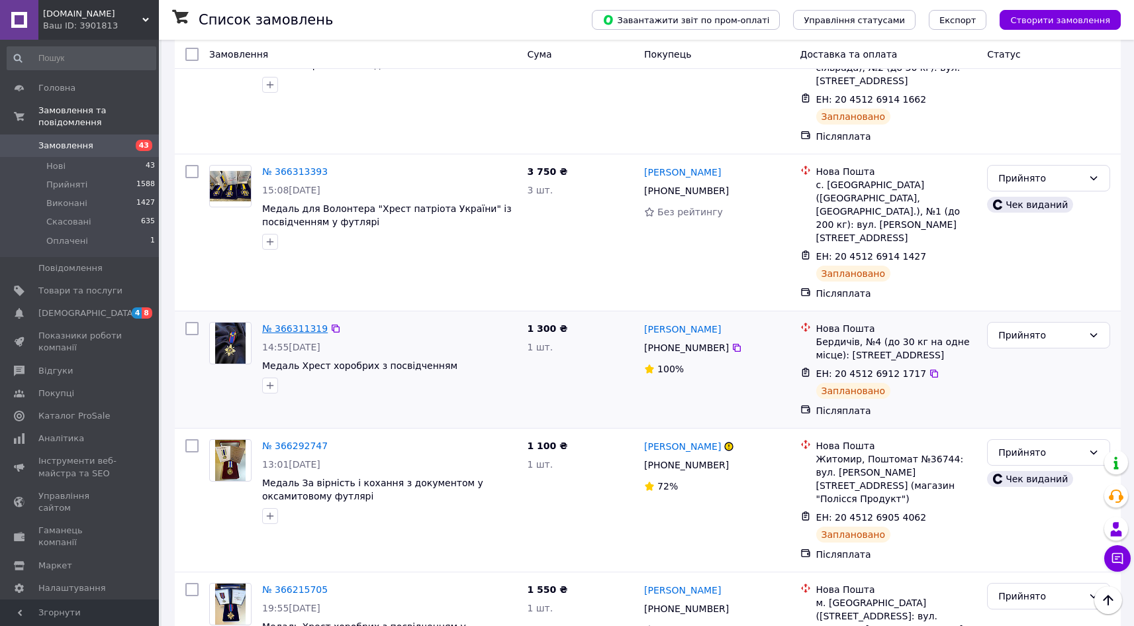
click at [291, 323] on link "№ 366311319" at bounding box center [295, 328] width 66 height 11
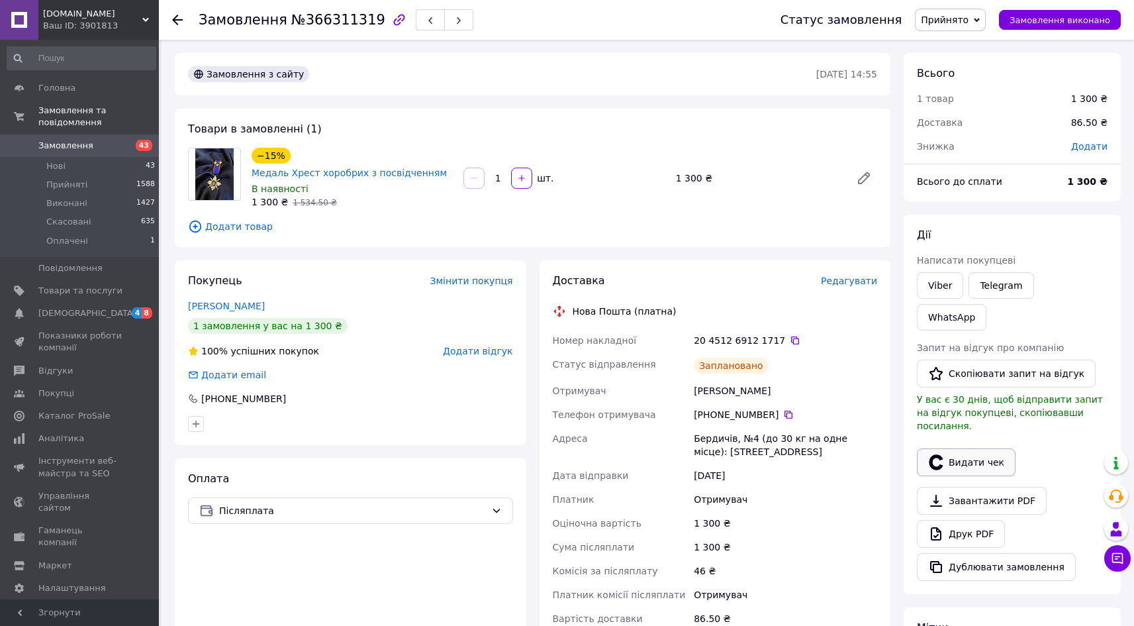
click at [971, 448] on button "Видати чек" at bounding box center [966, 462] width 99 height 28
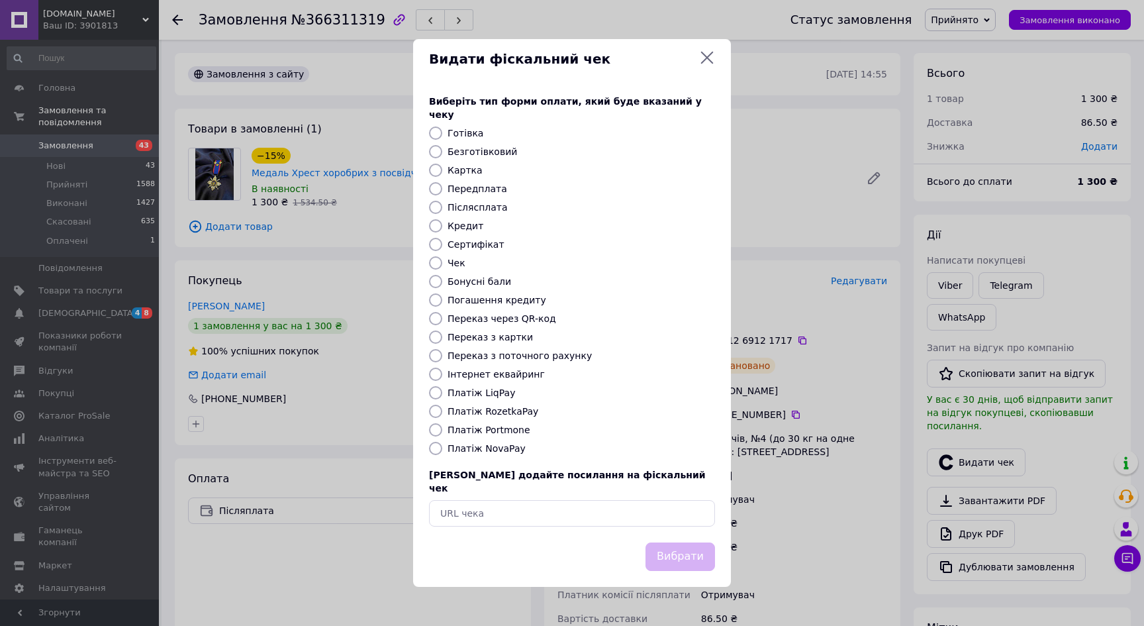
click at [489, 452] on label "Платіж NovaPay" at bounding box center [487, 448] width 78 height 11
click at [442, 452] on input "Платіж NovaPay" at bounding box center [435, 448] width 13 height 13
radio input "true"
click at [680, 542] on button "Вибрати" at bounding box center [680, 556] width 70 height 28
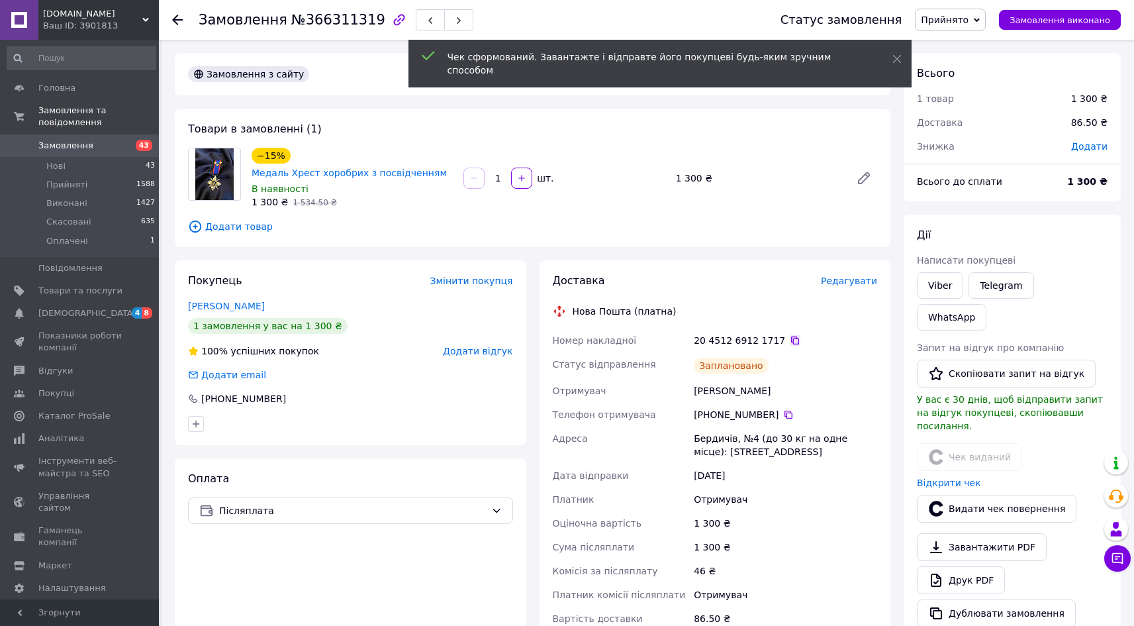
click at [790, 340] on icon at bounding box center [795, 340] width 11 height 11
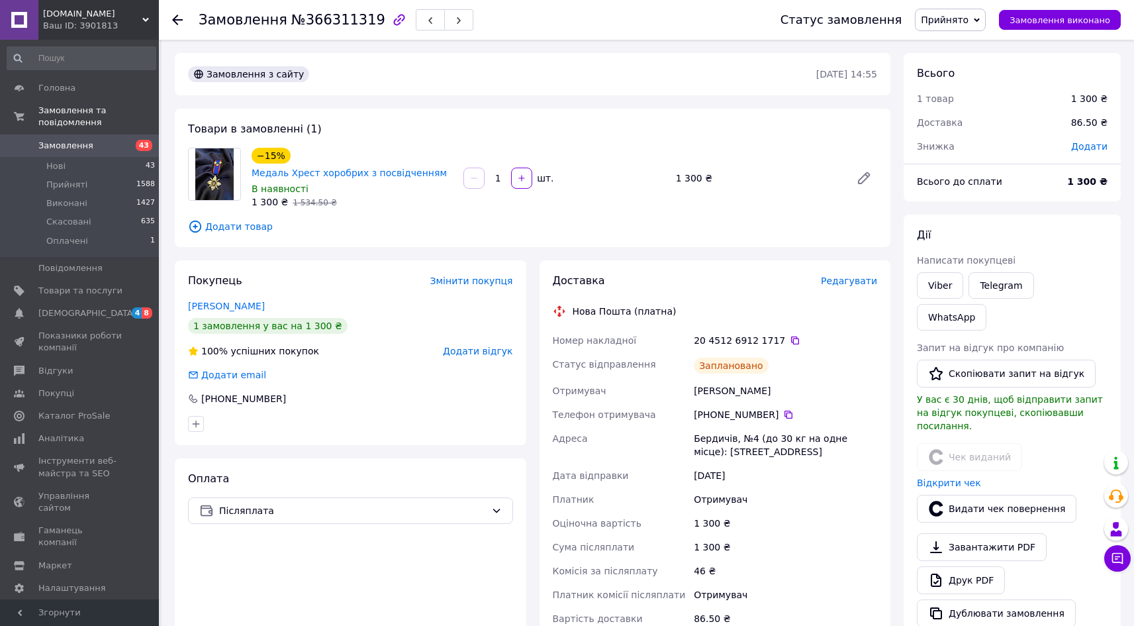
click at [87, 11] on span "[DOMAIN_NAME]" at bounding box center [92, 14] width 99 height 12
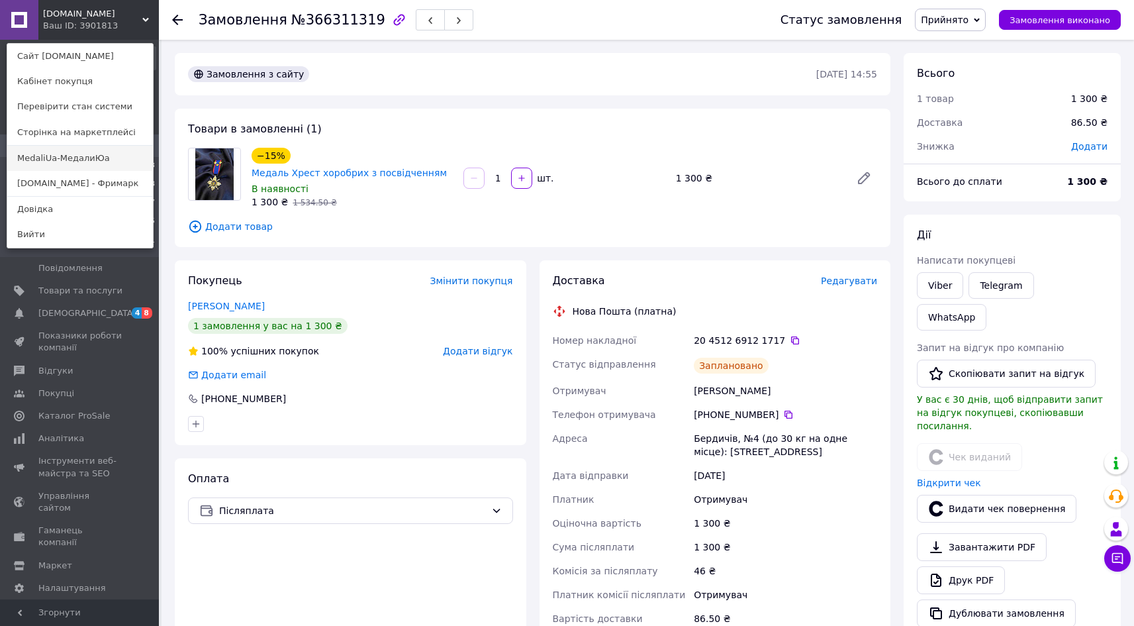
click at [74, 158] on link "MedaliUa-МедалиЮа" at bounding box center [80, 158] width 146 height 25
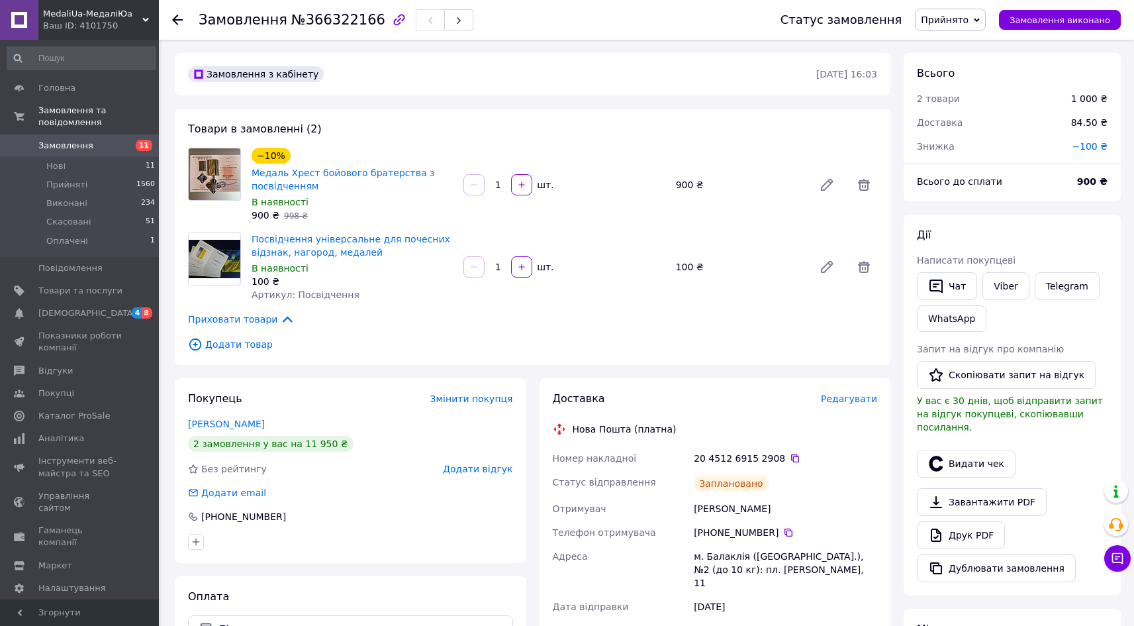
click at [62, 140] on span "Замовлення" at bounding box center [65, 146] width 55 height 12
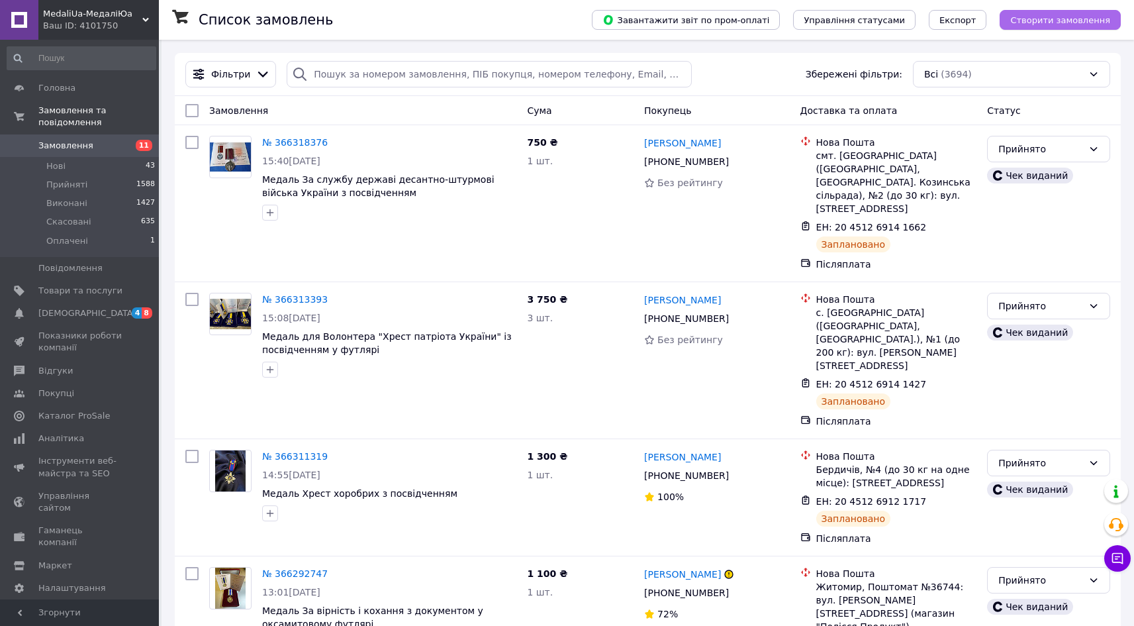
click at [1062, 20] on span "Створити замовлення" at bounding box center [1060, 20] width 100 height 10
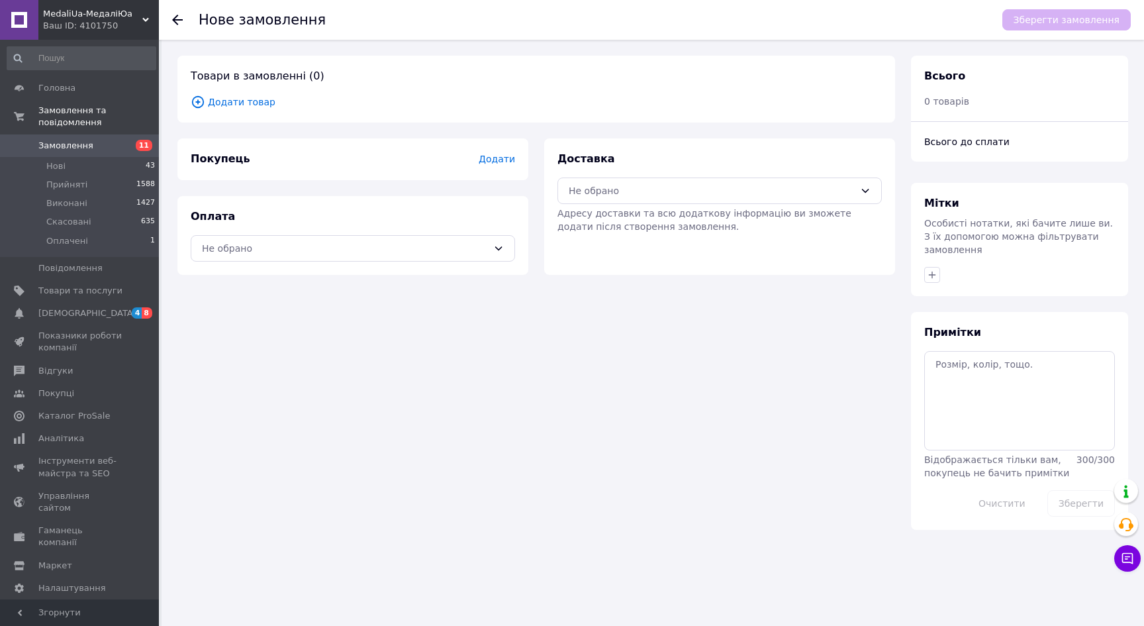
click at [216, 97] on span "Додати товар" at bounding box center [536, 102] width 691 height 15
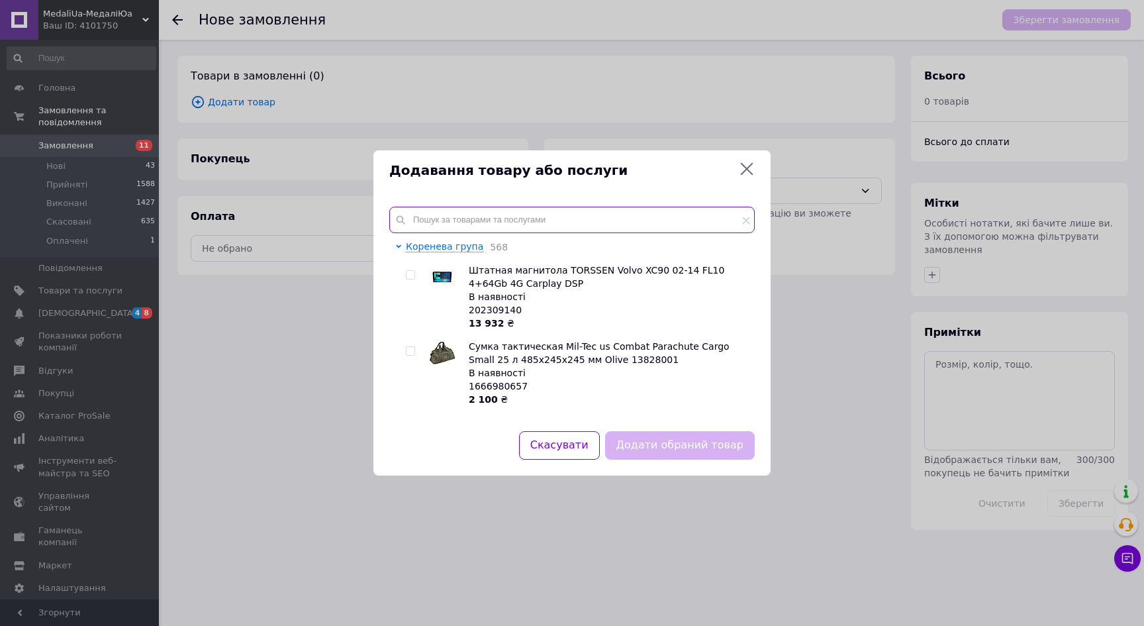
click at [450, 221] on input "text" at bounding box center [571, 220] width 365 height 26
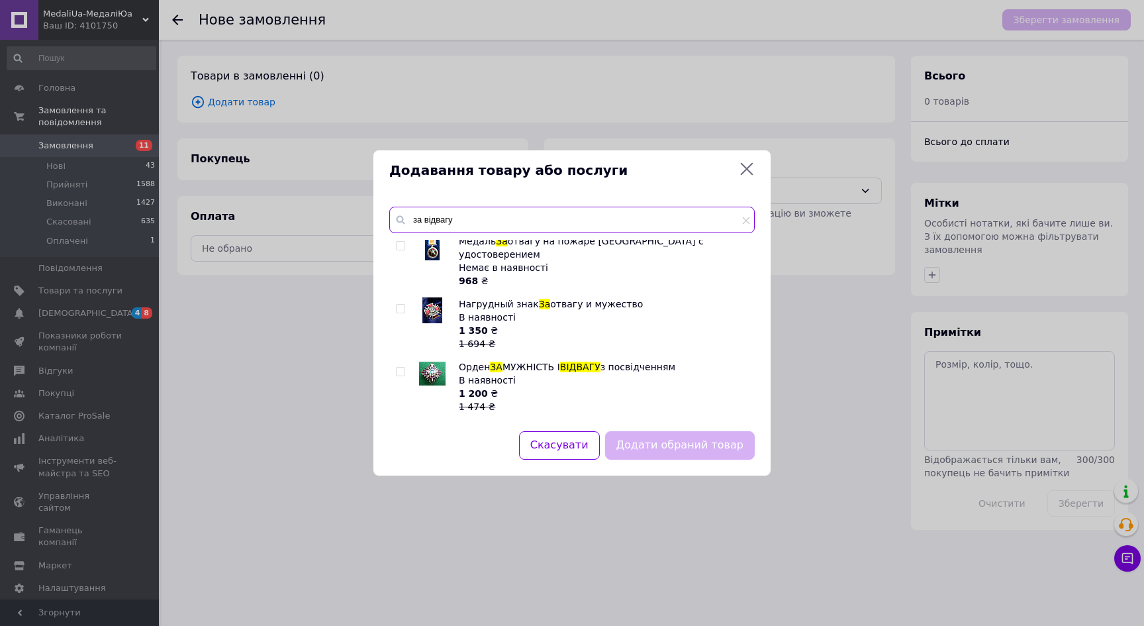
scroll to position [192, 0]
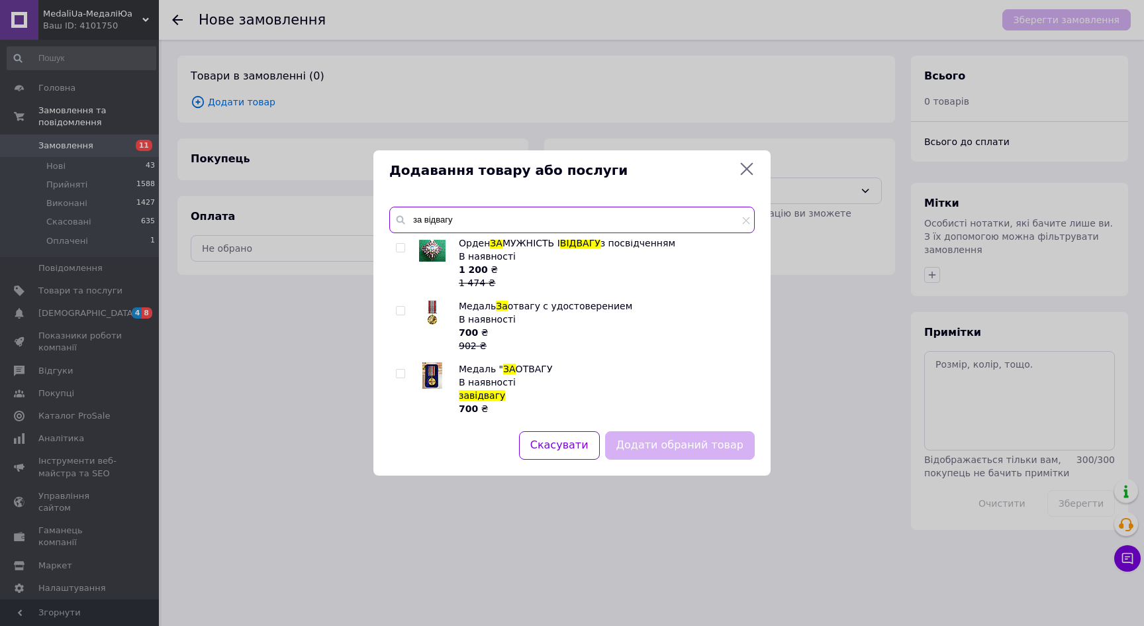
type input "за відвагу"
click at [402, 369] on input "checkbox" at bounding box center [400, 373] width 9 height 9
checkbox input "true"
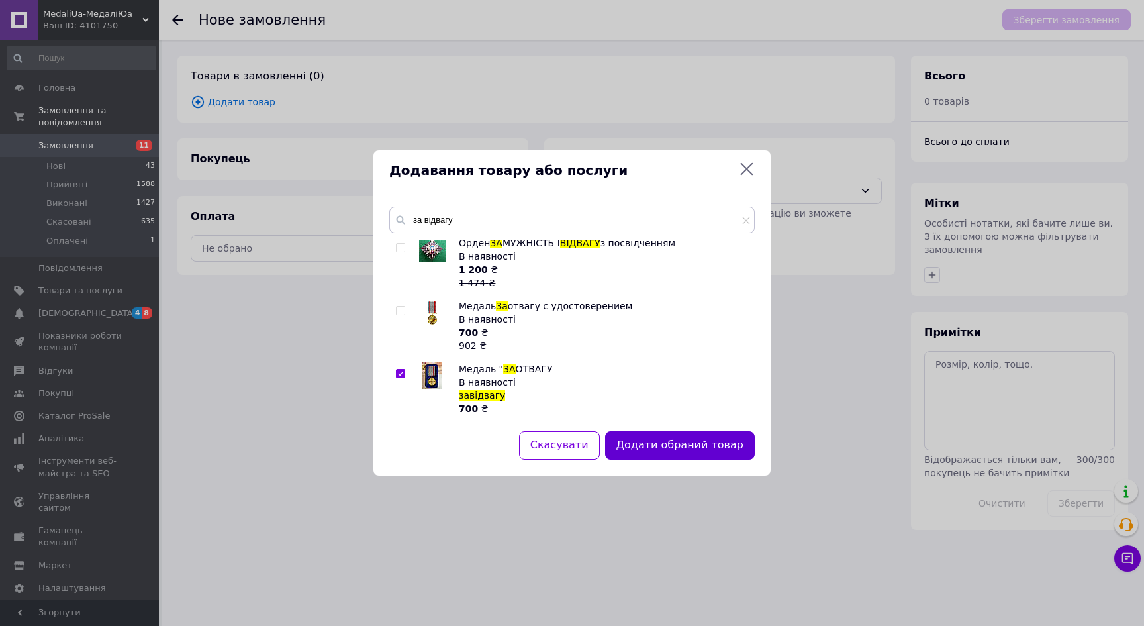
click at [702, 454] on button "Додати обраний товар" at bounding box center [680, 445] width 150 height 28
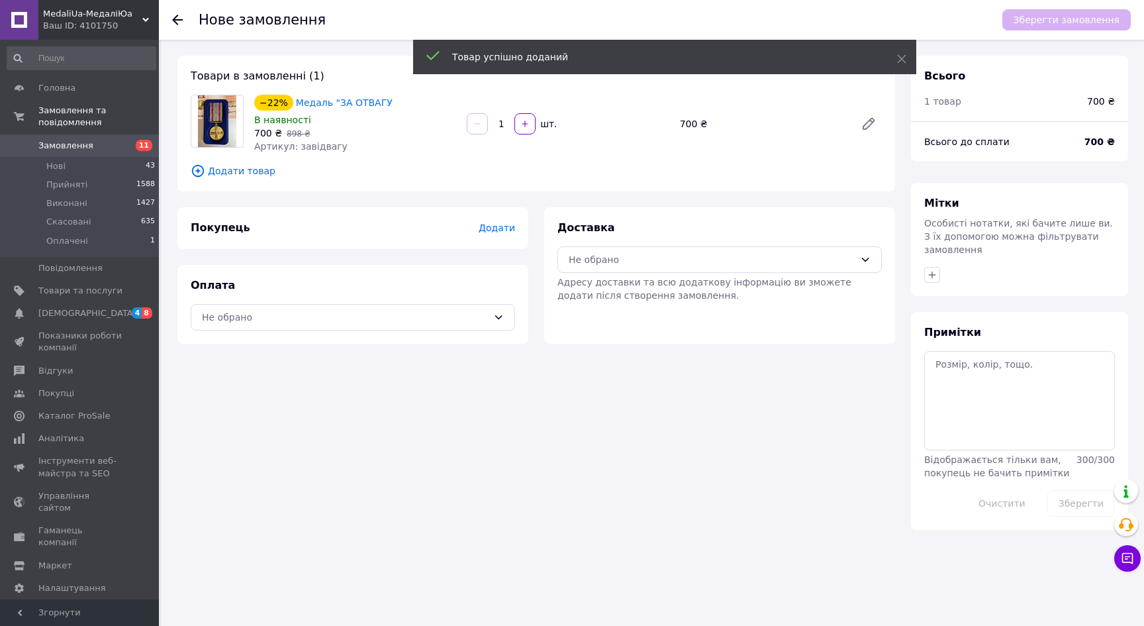
click at [490, 225] on span "Додати" at bounding box center [497, 227] width 36 height 11
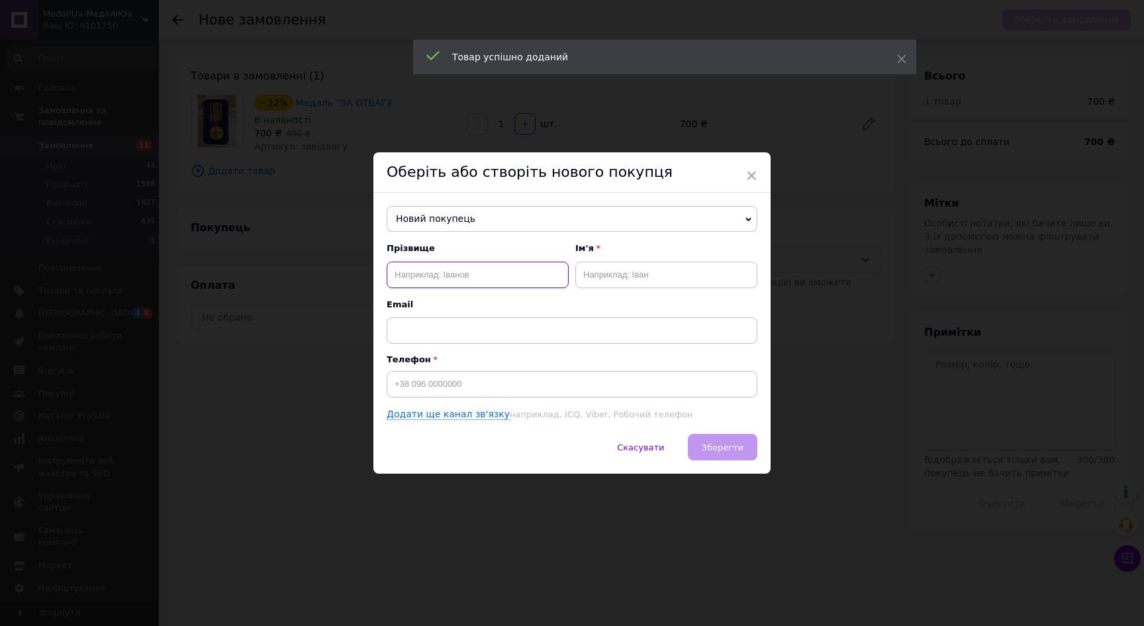
click at [453, 280] on input "text" at bounding box center [478, 275] width 182 height 26
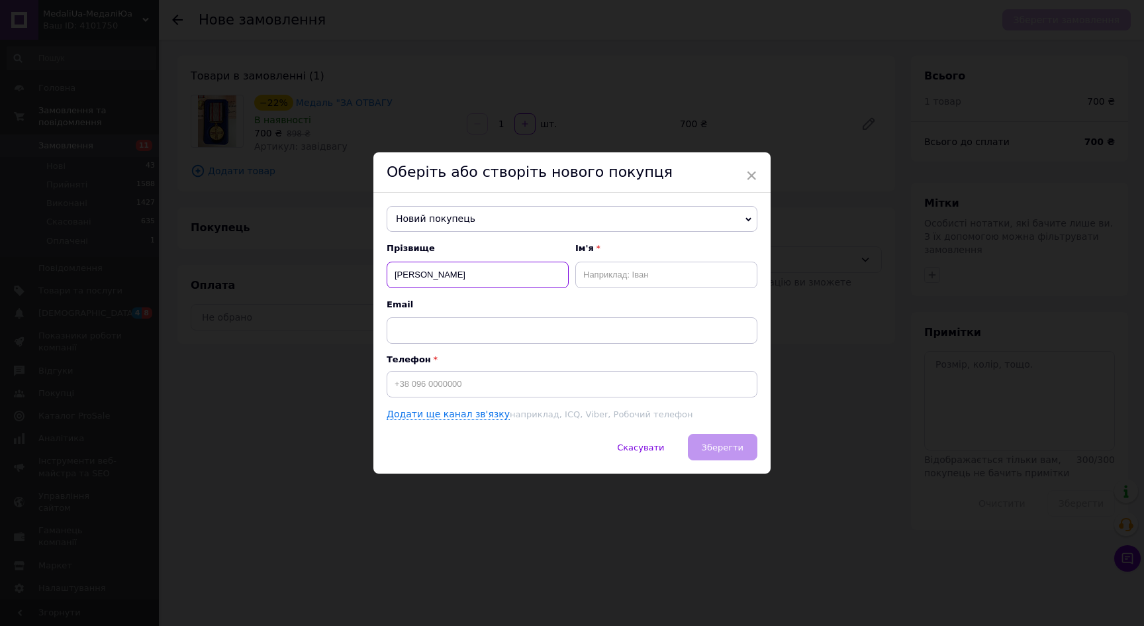
type input "Такченко"
click at [628, 279] on input "text" at bounding box center [666, 275] width 182 height 26
type input "Юрій"
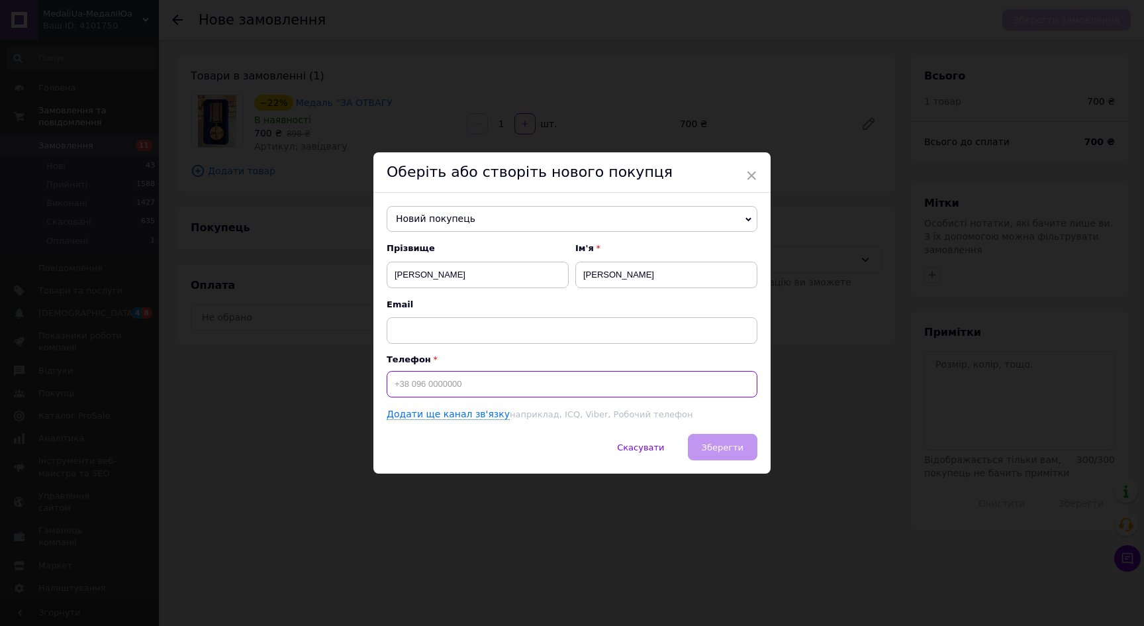
click at [420, 381] on input at bounding box center [572, 384] width 371 height 26
paste input "0953296206"
click at [393, 385] on input "0953296206" at bounding box center [572, 384] width 371 height 26
type input "+380953296206"
click at [718, 447] on span "Зберегти" at bounding box center [723, 447] width 42 height 10
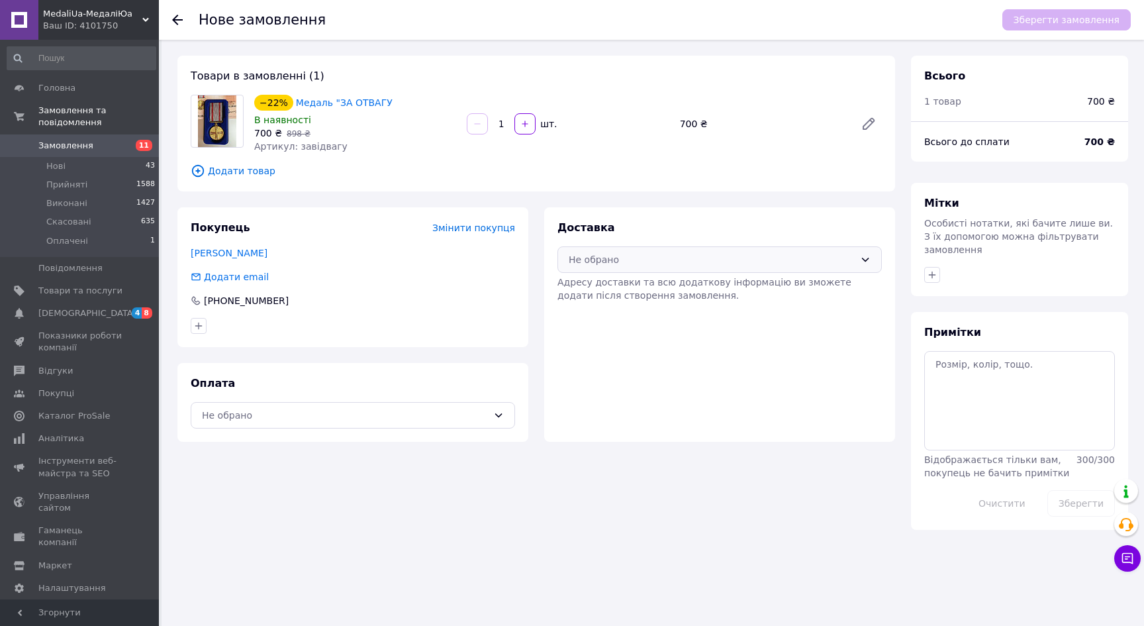
click at [671, 260] on div "Не обрано" at bounding box center [712, 259] width 286 height 15
click at [647, 287] on span "Нова Пошта (платна)" at bounding box center [730, 288] width 282 height 13
click at [434, 418] on div "Не обрано" at bounding box center [345, 415] width 286 height 15
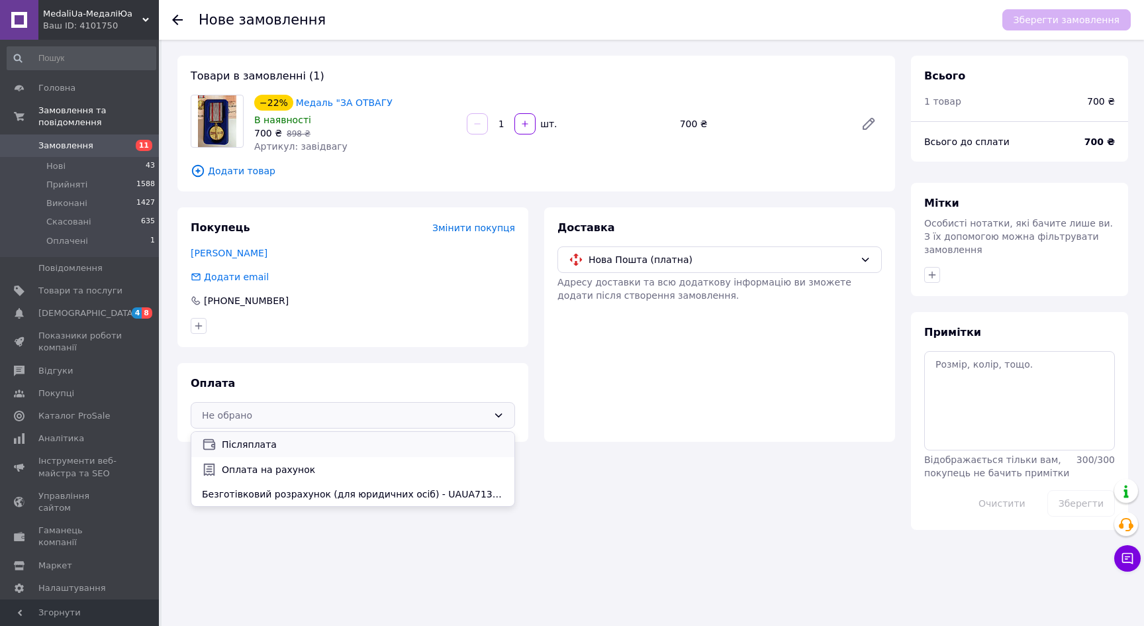
click at [380, 448] on span "Післяплата" at bounding box center [363, 444] width 282 height 13
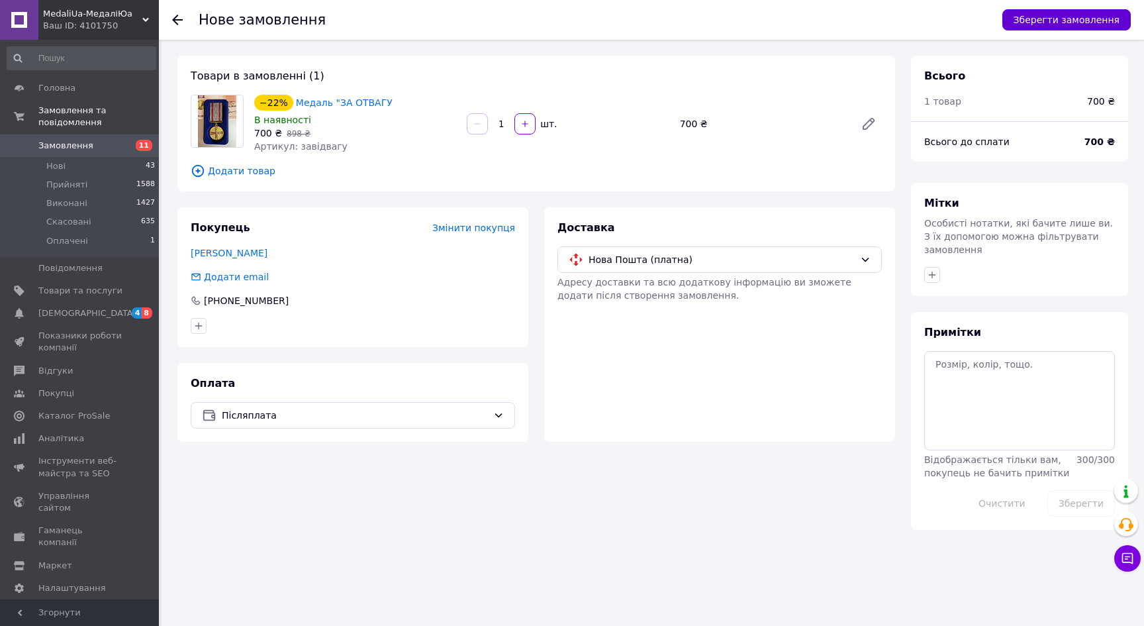
click at [1053, 18] on button "Зберегти замовлення" at bounding box center [1066, 19] width 128 height 21
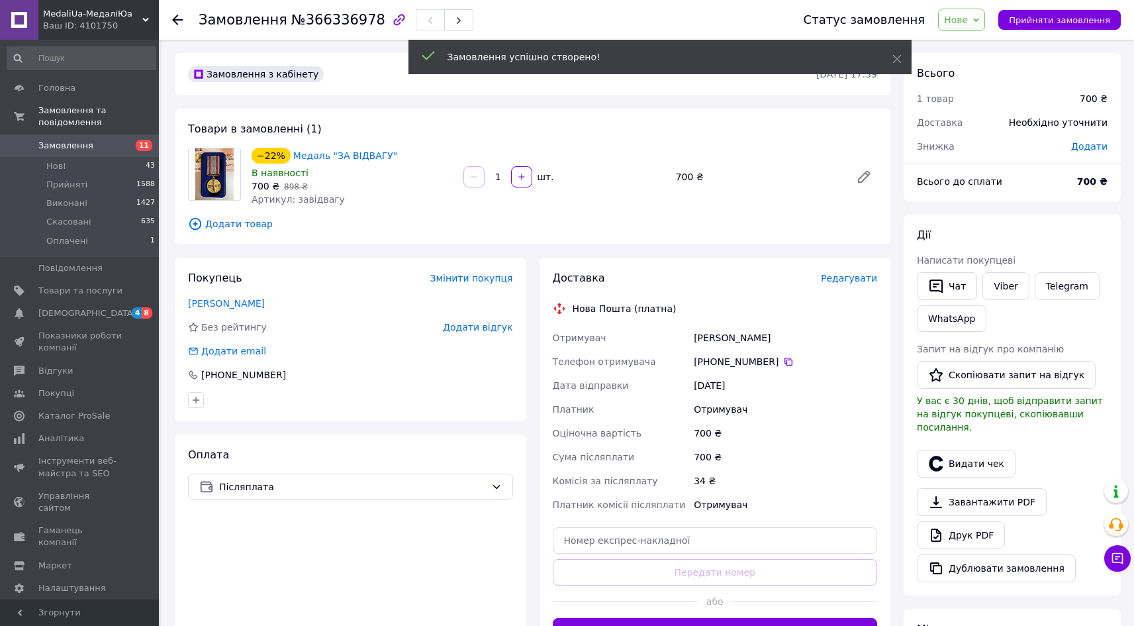
click at [855, 278] on span "Редагувати" at bounding box center [849, 278] width 56 height 11
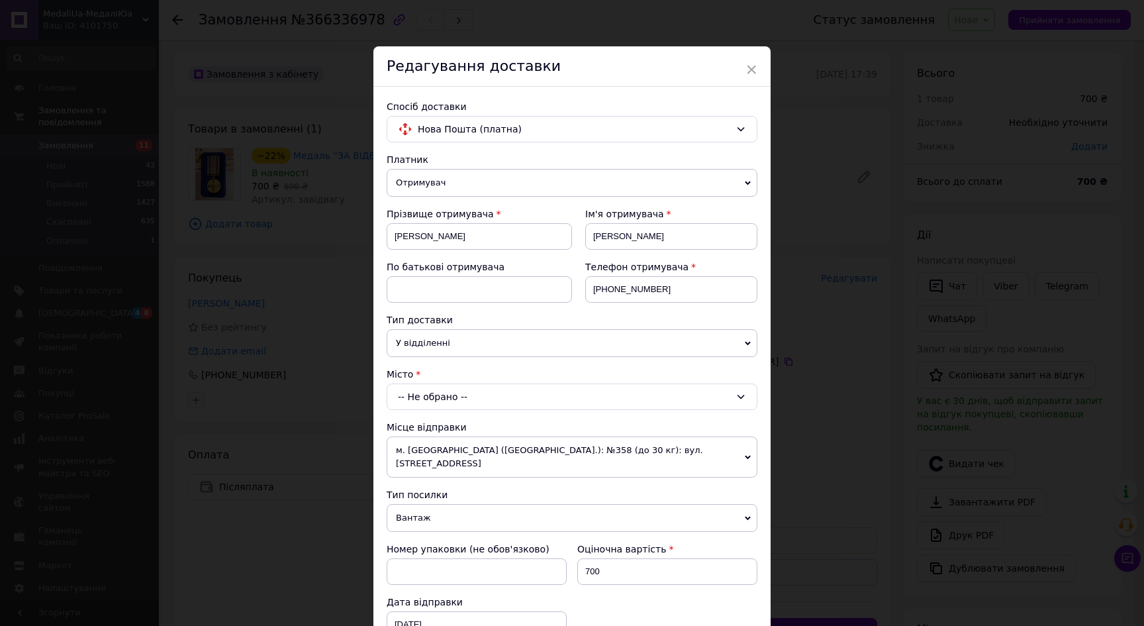
click at [439, 402] on div "-- Не обрано --" at bounding box center [572, 396] width 371 height 26
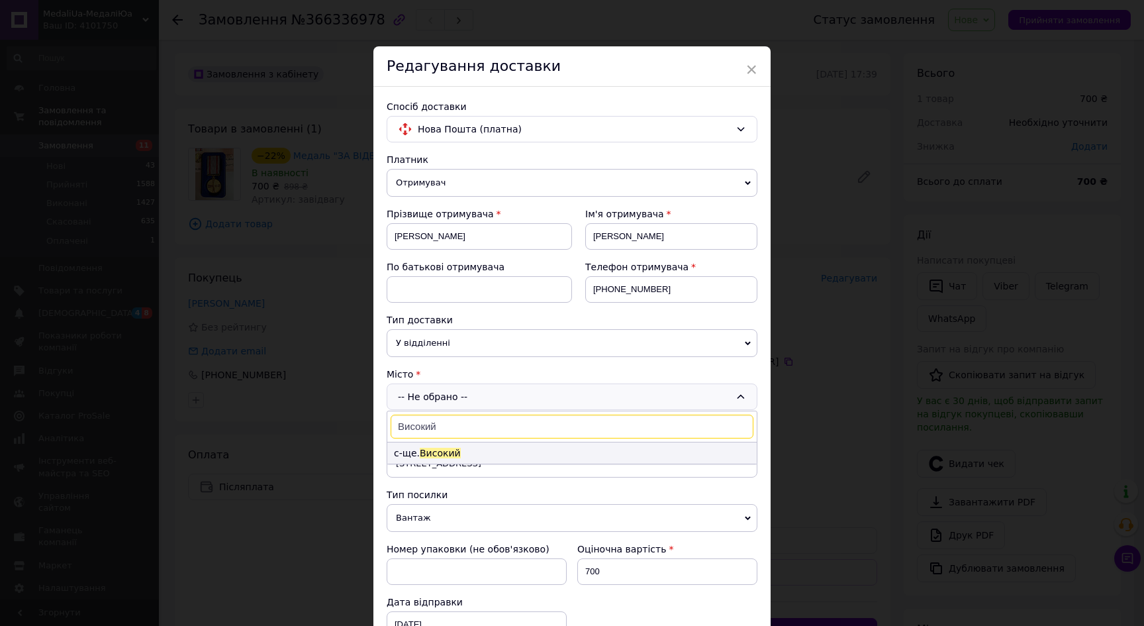
type input "Високий"
click at [436, 450] on span "Високий" at bounding box center [440, 453] width 41 height 11
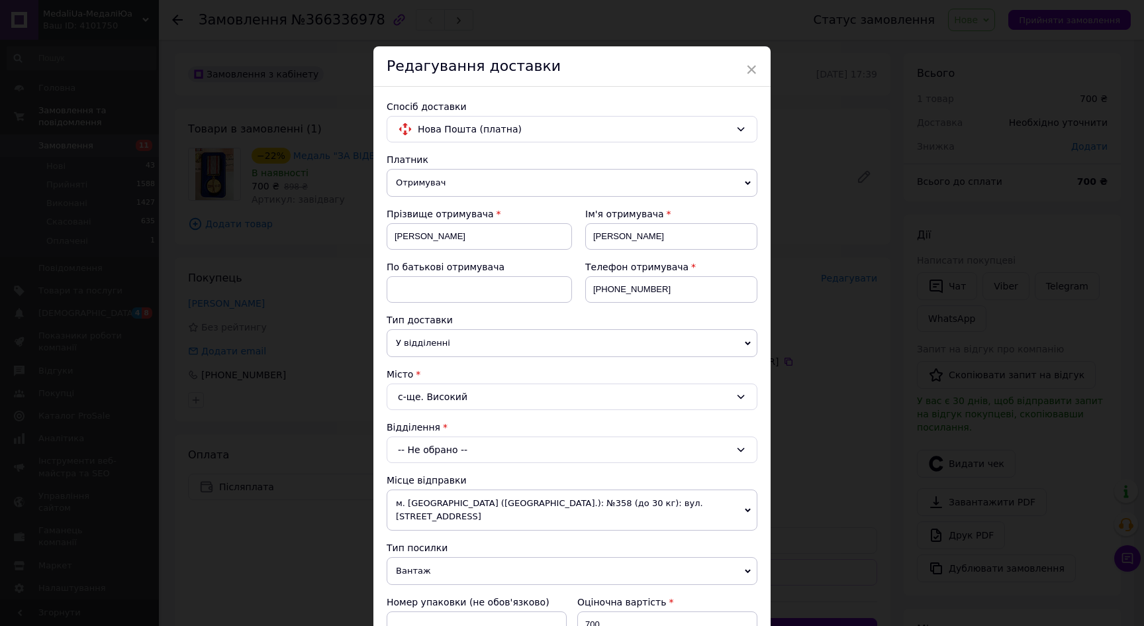
click at [449, 453] on div "-- Не обрано --" at bounding box center [572, 449] width 371 height 26
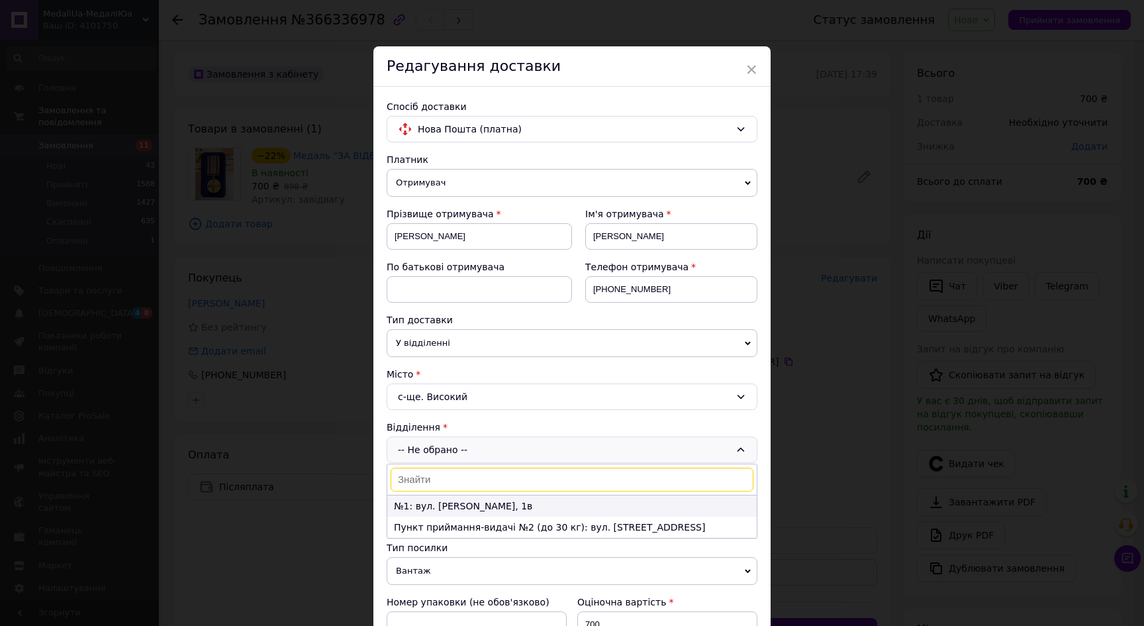
click at [465, 510] on li "№1: вул. Трудова, 1в" at bounding box center [571, 505] width 369 height 21
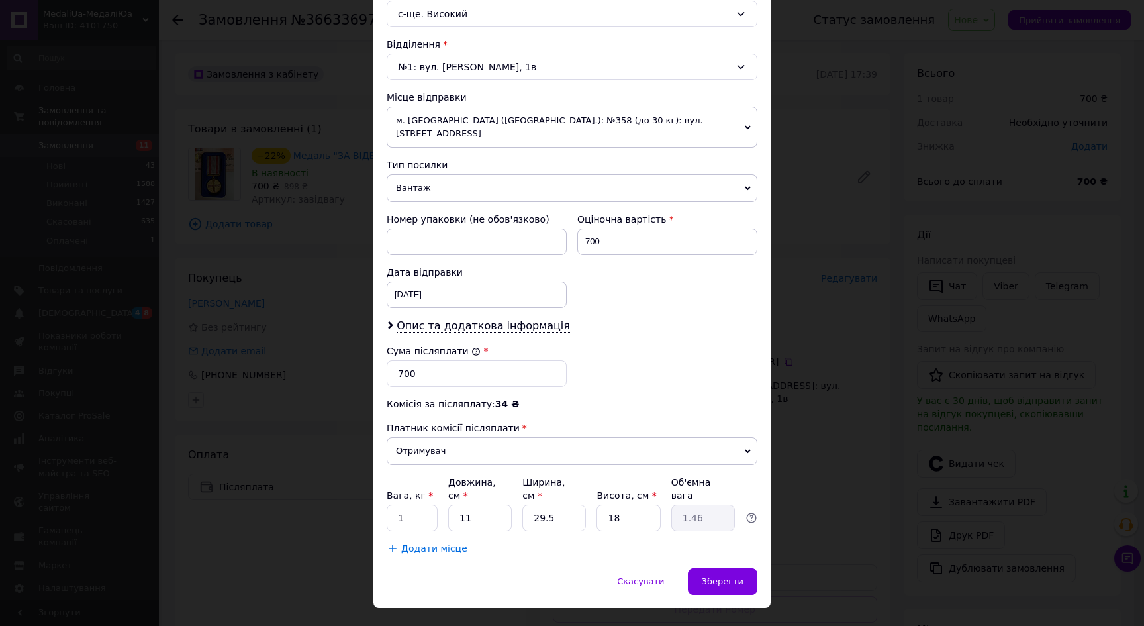
scroll to position [385, 0]
click at [716, 574] on span "Зберегти" at bounding box center [723, 579] width 42 height 10
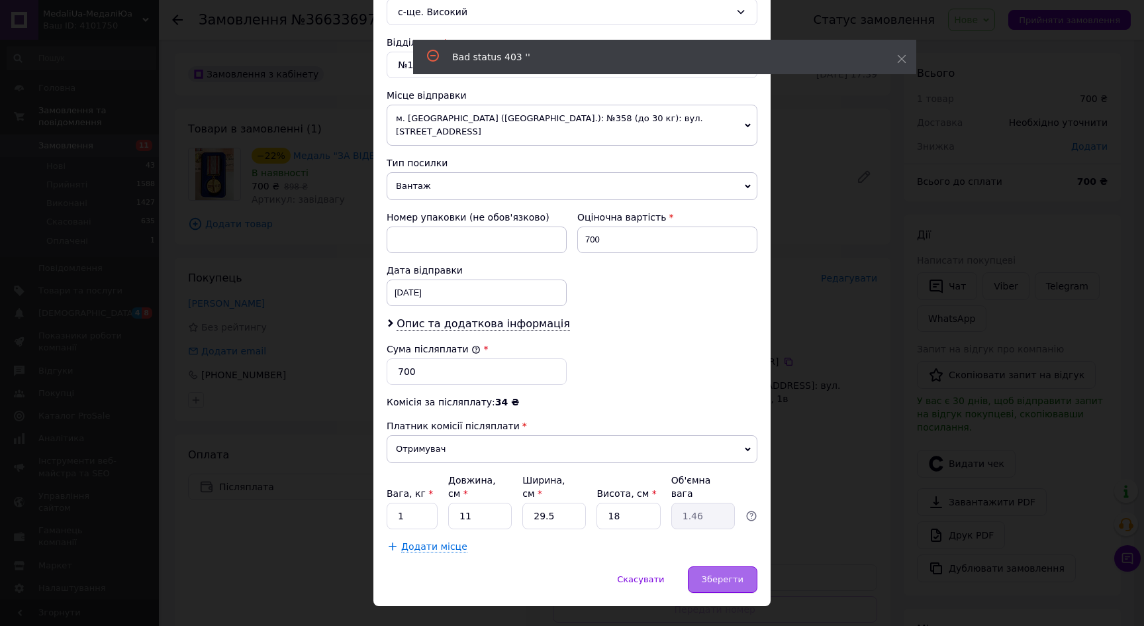
click at [736, 566] on div "Зберегти" at bounding box center [723, 579] width 70 height 26
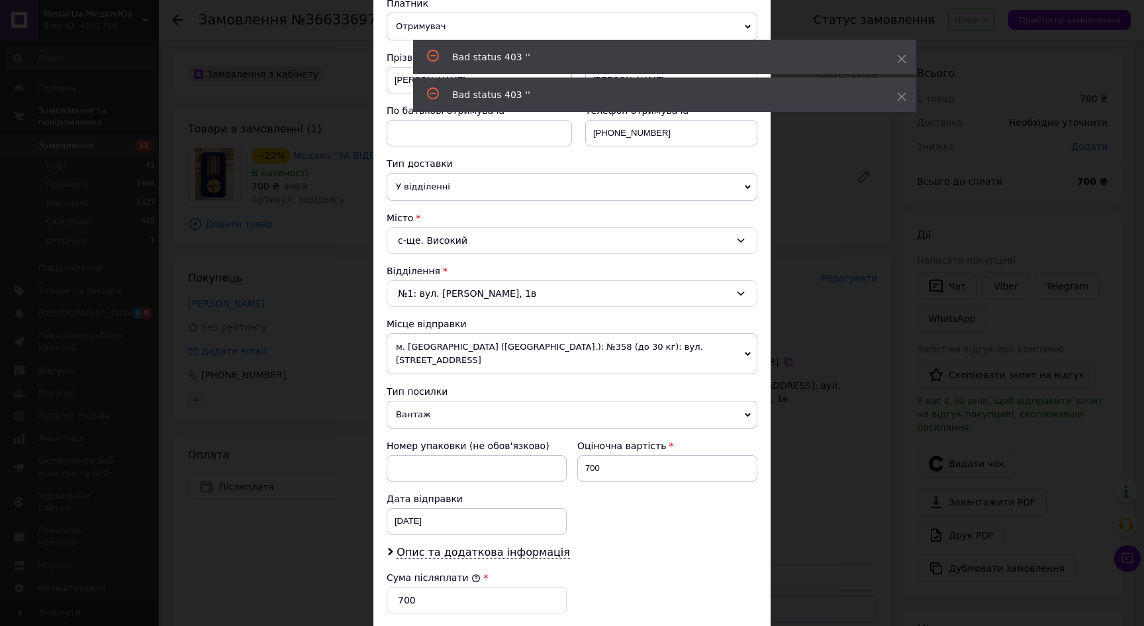
scroll to position [0, 0]
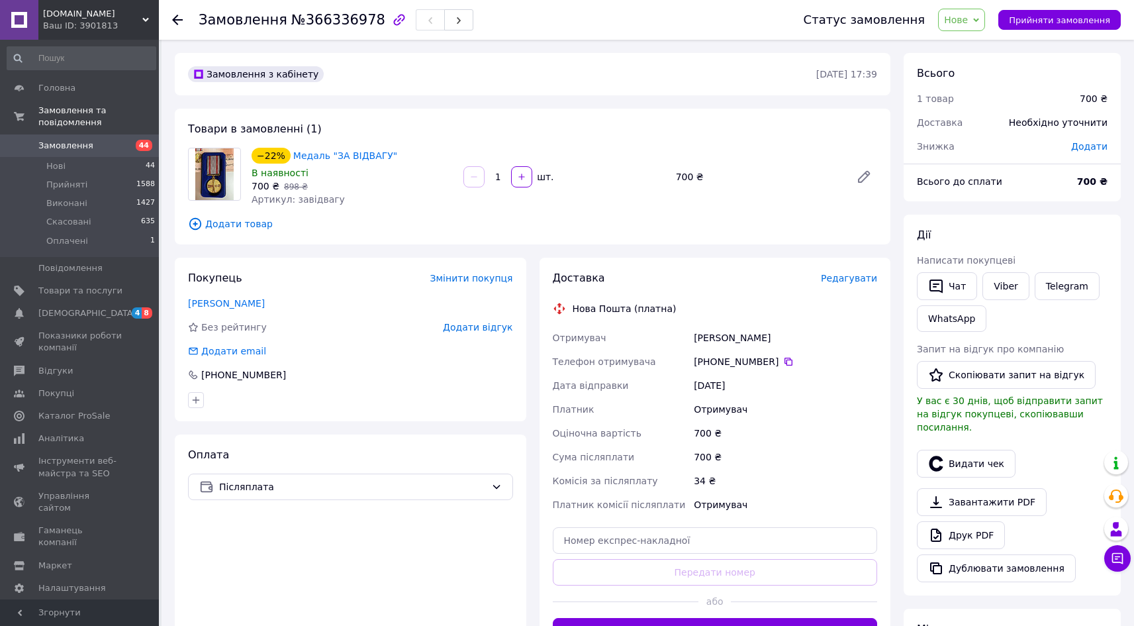
click at [859, 281] on span "Редагувати" at bounding box center [849, 278] width 56 height 11
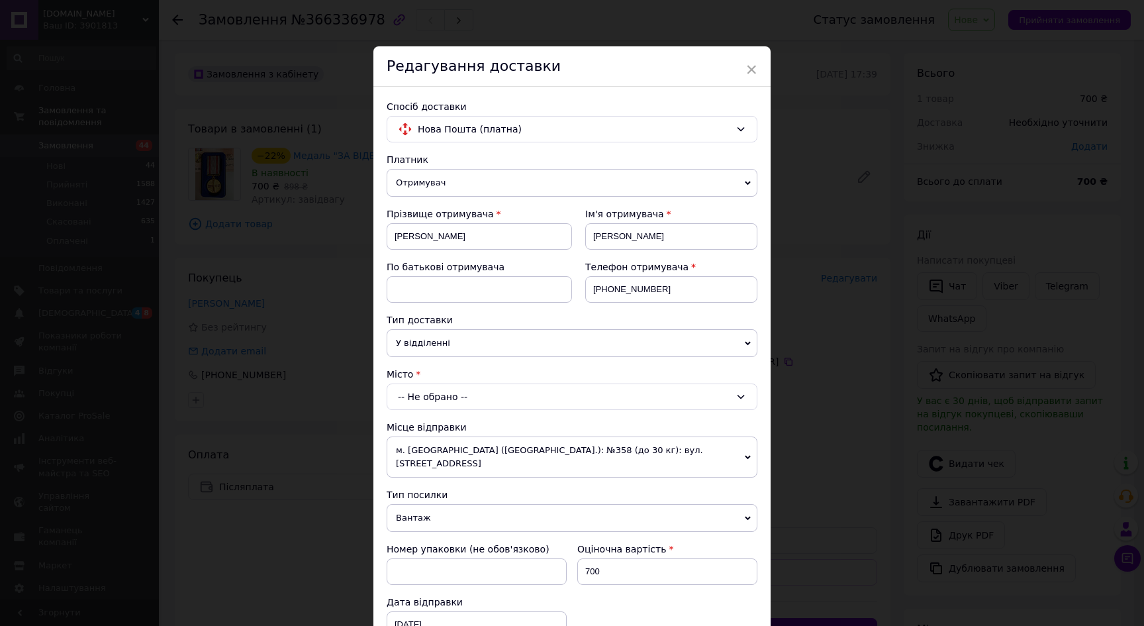
click at [489, 401] on div "-- Не обрано --" at bounding box center [572, 396] width 371 height 26
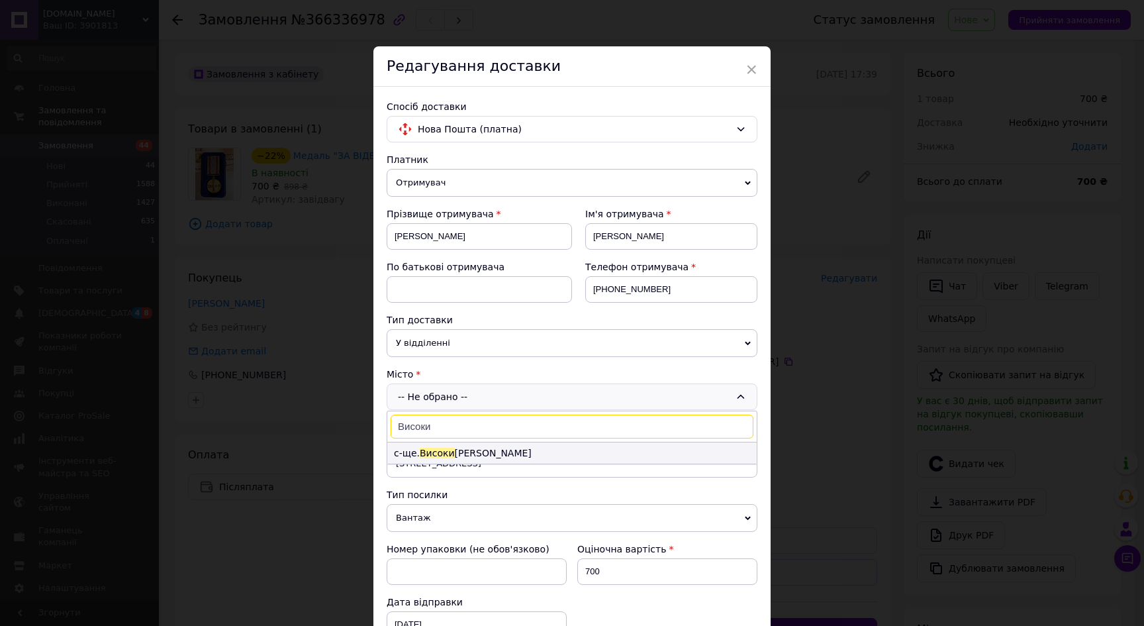
type input "Високи"
click at [453, 451] on li "с-ще. Високи й" at bounding box center [571, 452] width 369 height 21
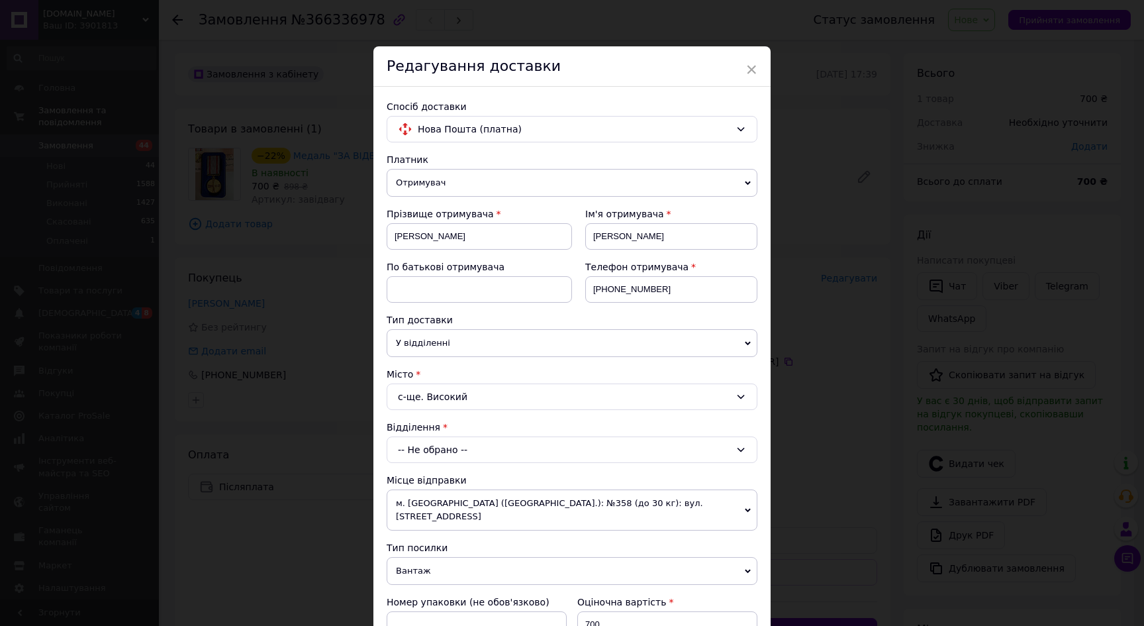
click at [453, 453] on div "-- Не обрано --" at bounding box center [572, 449] width 371 height 26
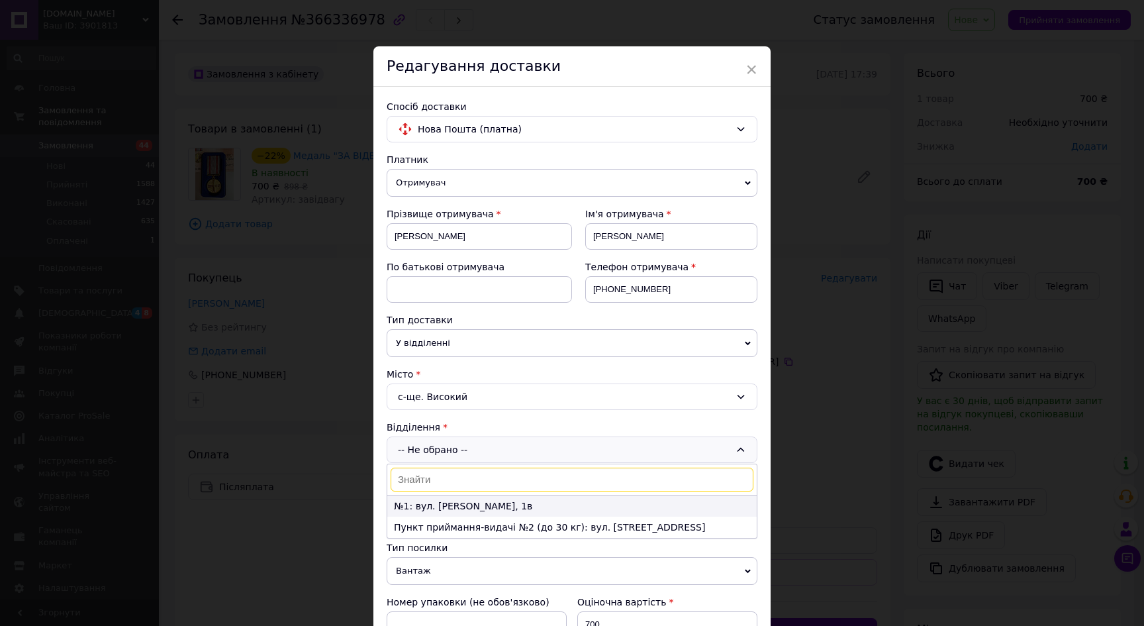
click at [452, 504] on li "№1: вул. [PERSON_NAME], 1в" at bounding box center [571, 505] width 369 height 21
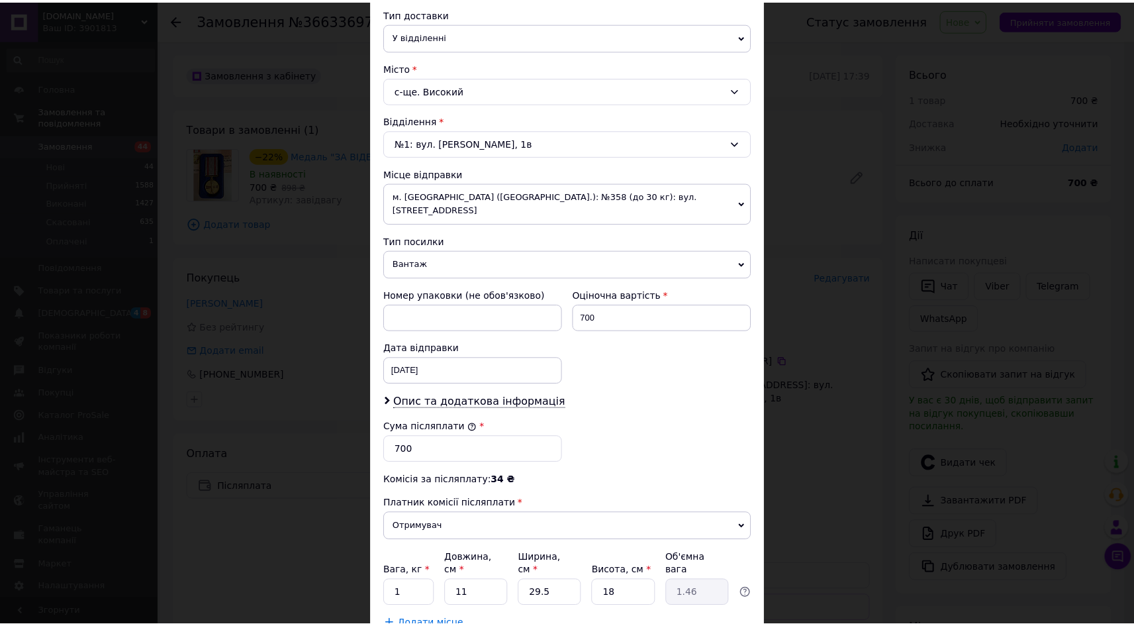
scroll to position [385, 0]
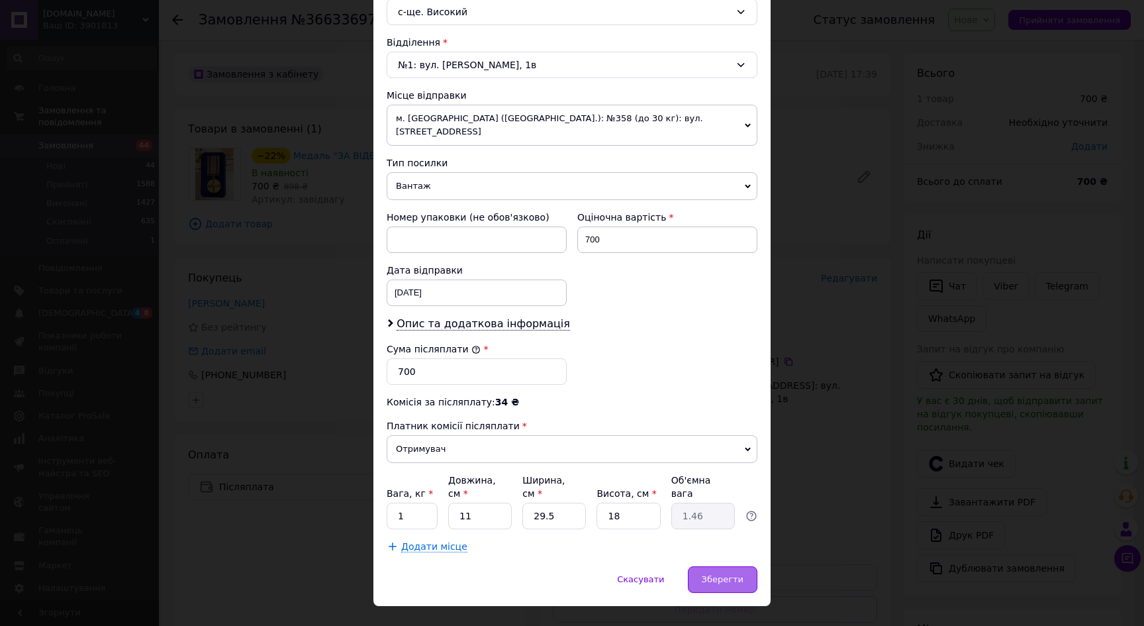
click at [722, 566] on div "Зберегти" at bounding box center [723, 579] width 70 height 26
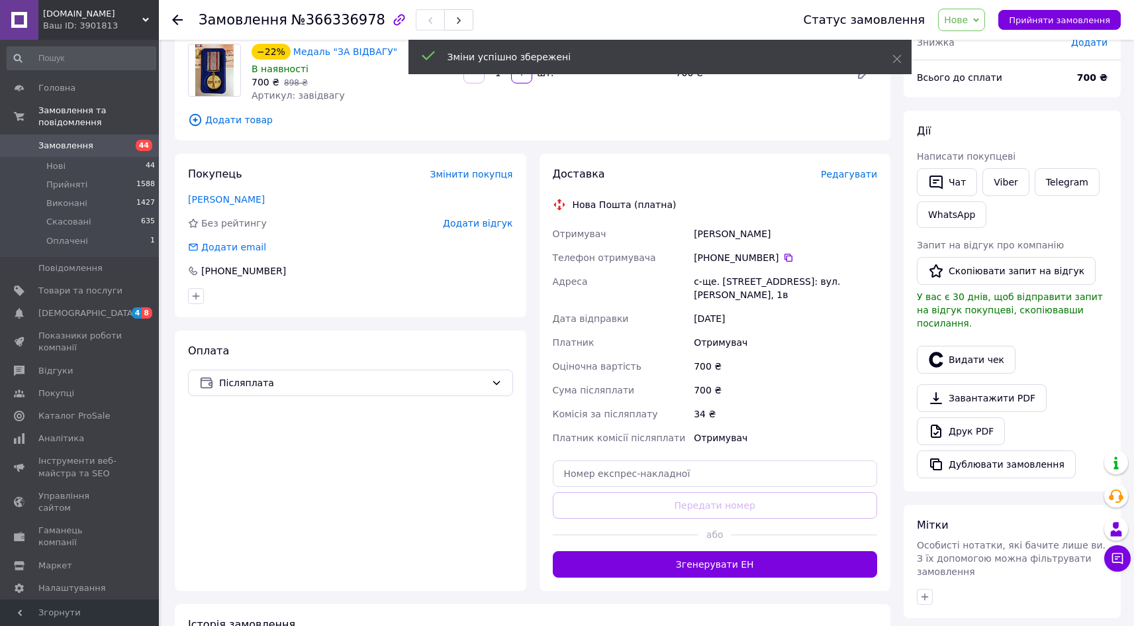
scroll to position [215, 0]
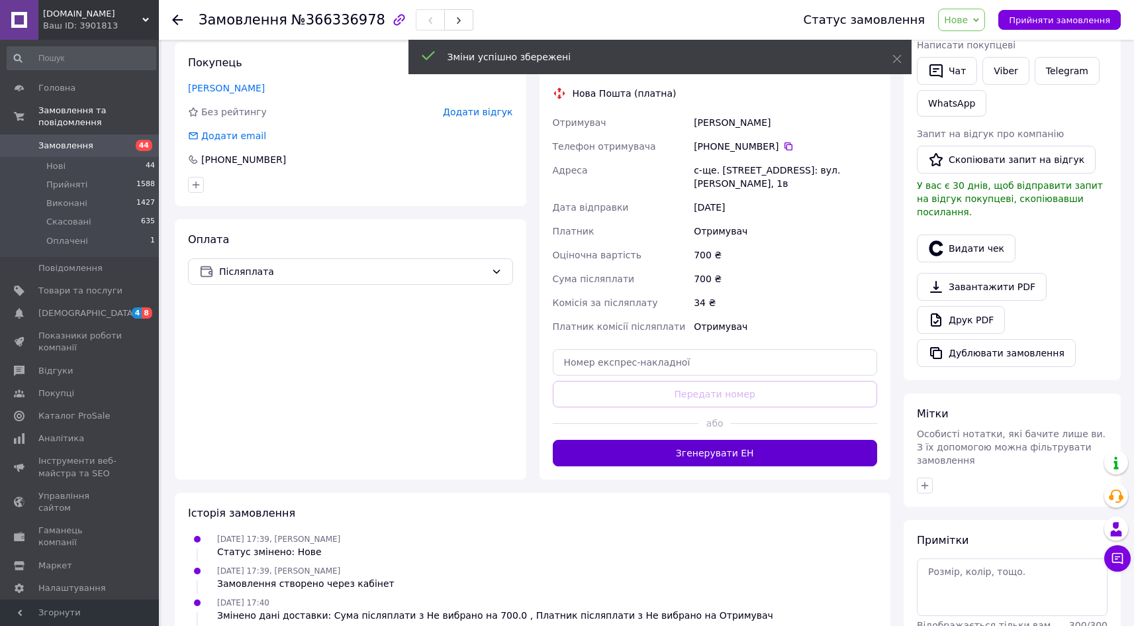
click at [720, 440] on button "Згенерувати ЕН" at bounding box center [715, 453] width 325 height 26
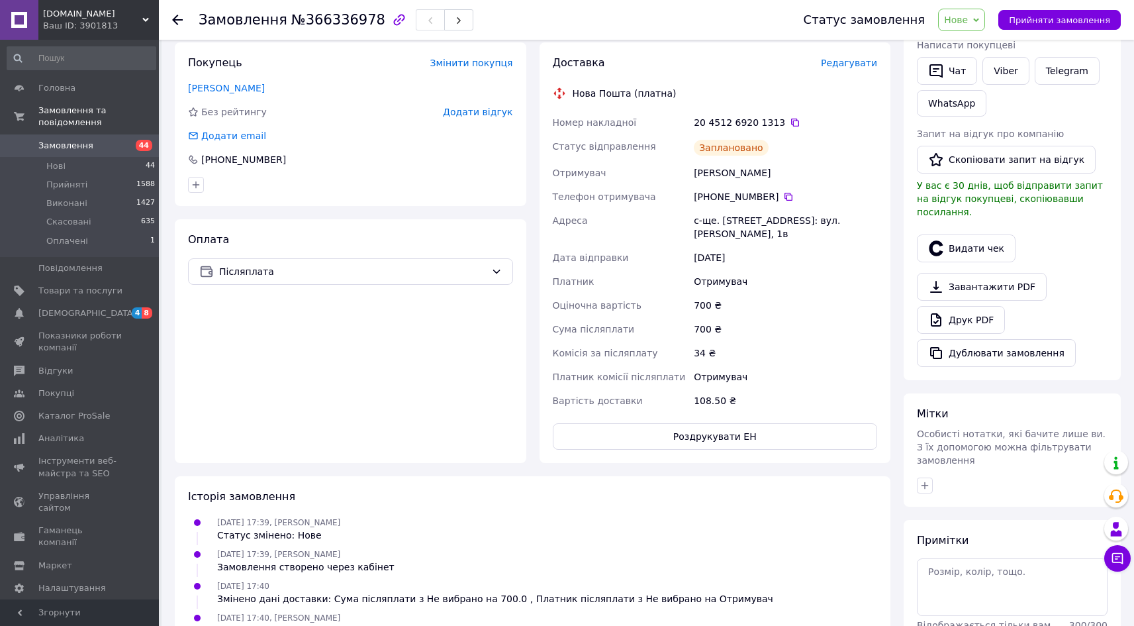
click at [979, 20] on icon at bounding box center [976, 20] width 6 height 4
click at [984, 48] on li "Прийнято" at bounding box center [969, 46] width 61 height 20
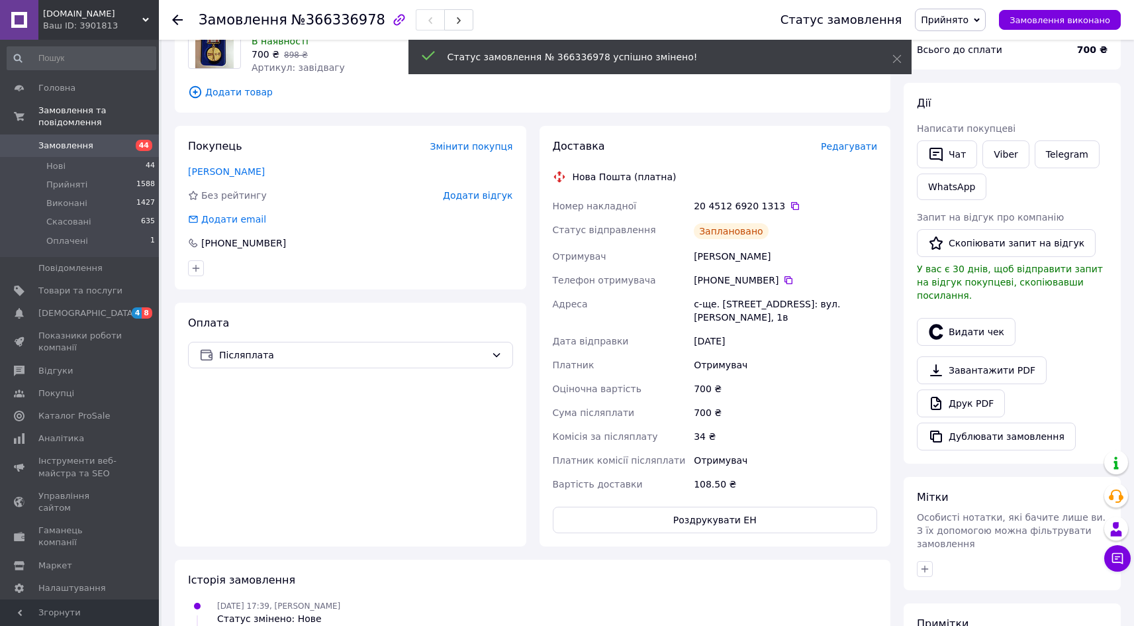
scroll to position [54, 0]
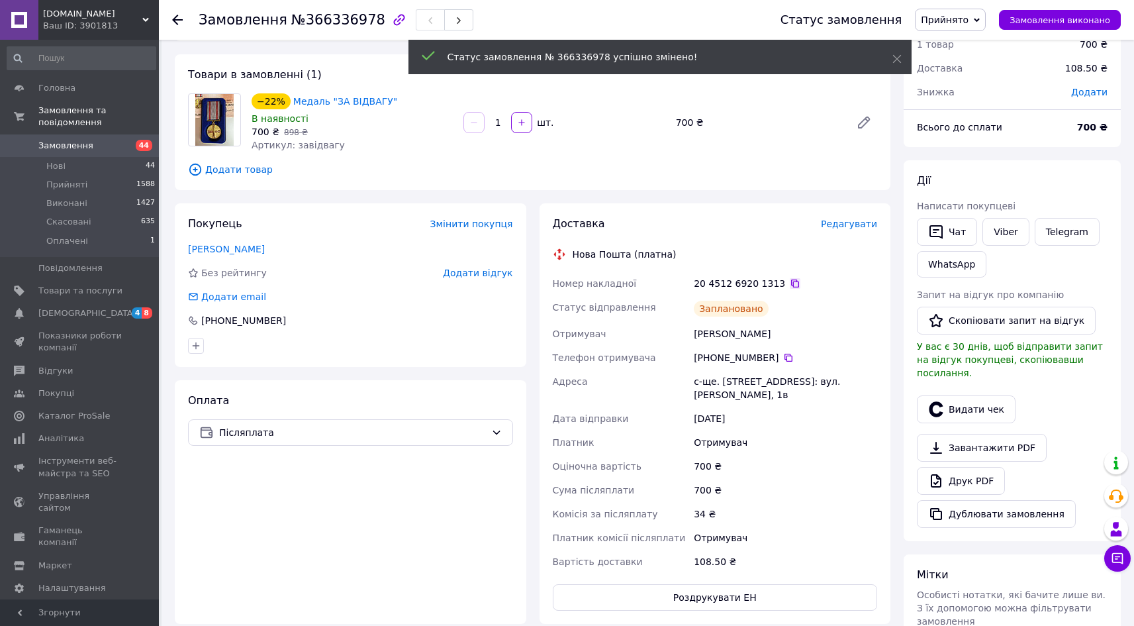
click at [791, 285] on icon at bounding box center [795, 283] width 8 height 8
click at [988, 395] on button "Видати чек" at bounding box center [966, 409] width 99 height 28
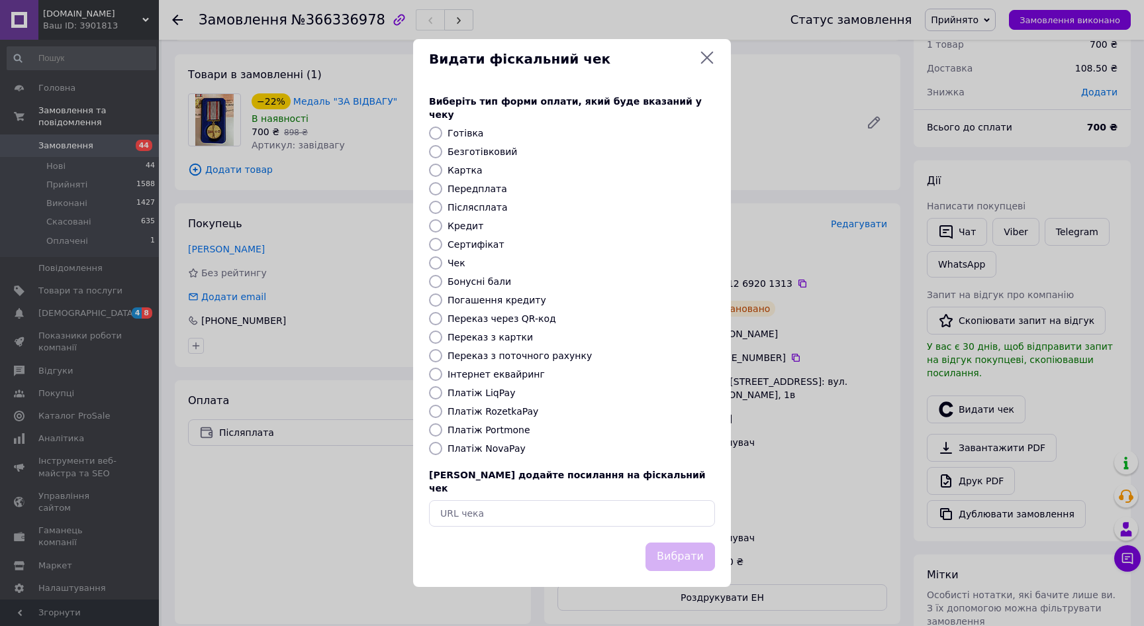
click at [504, 443] on label "Платіж NovaPay" at bounding box center [487, 448] width 78 height 11
click at [442, 442] on input "Платіж NovaPay" at bounding box center [435, 448] width 13 height 13
radio input "true"
drag, startPoint x: 687, startPoint y: 540, endPoint x: 669, endPoint y: 530, distance: 21.0
click at [688, 542] on button "Вибрати" at bounding box center [680, 556] width 70 height 28
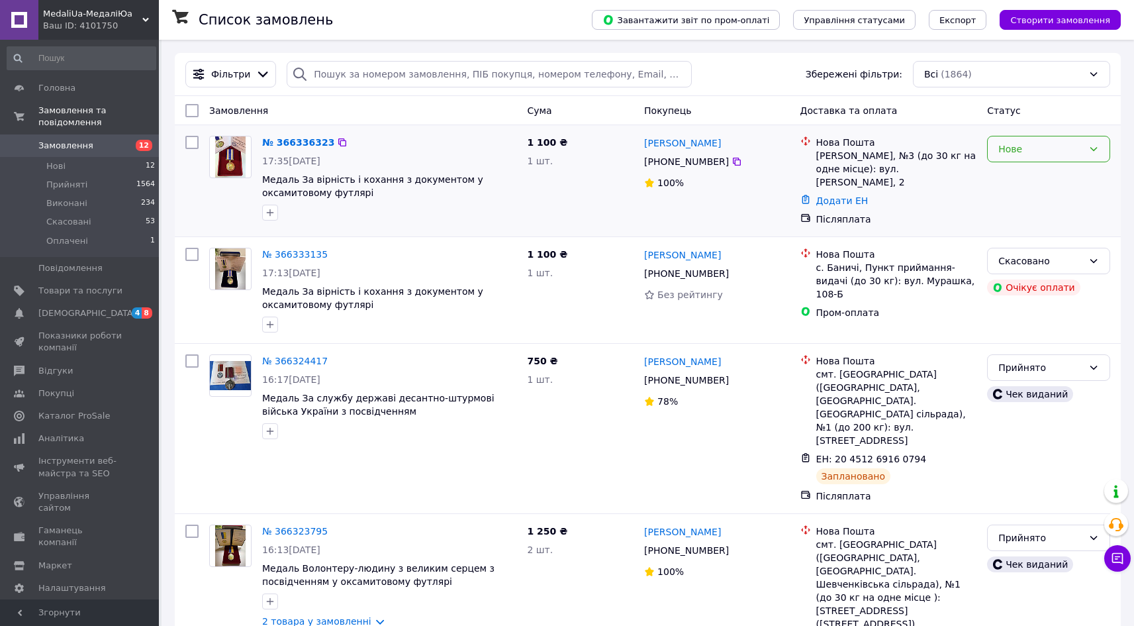
click at [1064, 152] on div "Нове" at bounding box center [1040, 149] width 85 height 15
click at [1026, 176] on li "Прийнято" at bounding box center [1049, 178] width 122 height 24
click at [306, 142] on link "№ 366336323" at bounding box center [295, 142] width 66 height 11
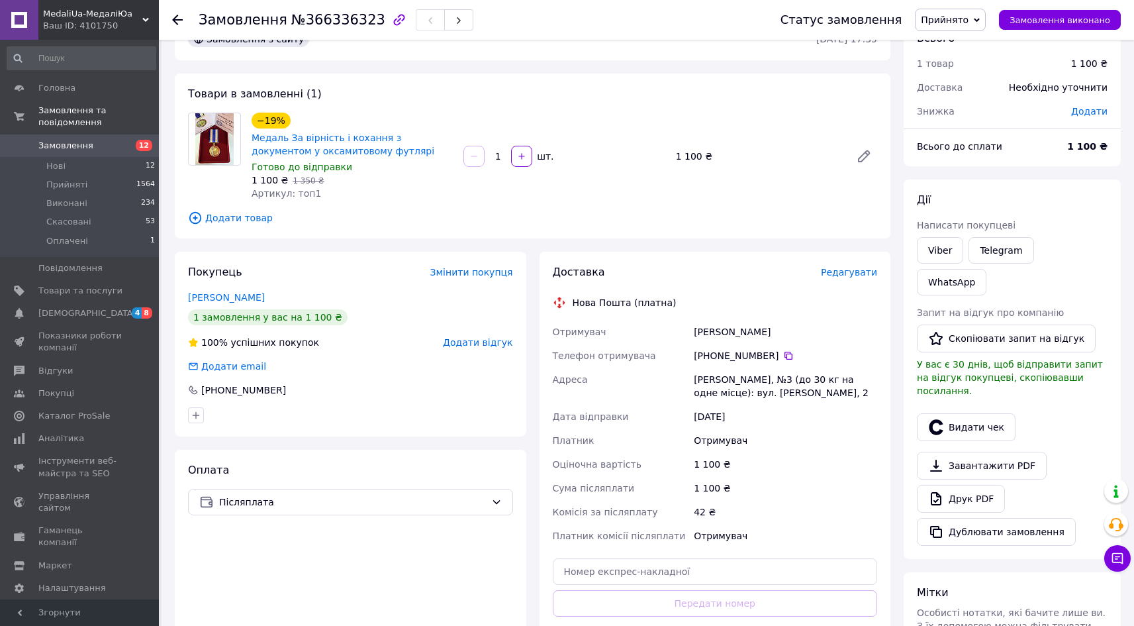
scroll to position [124, 0]
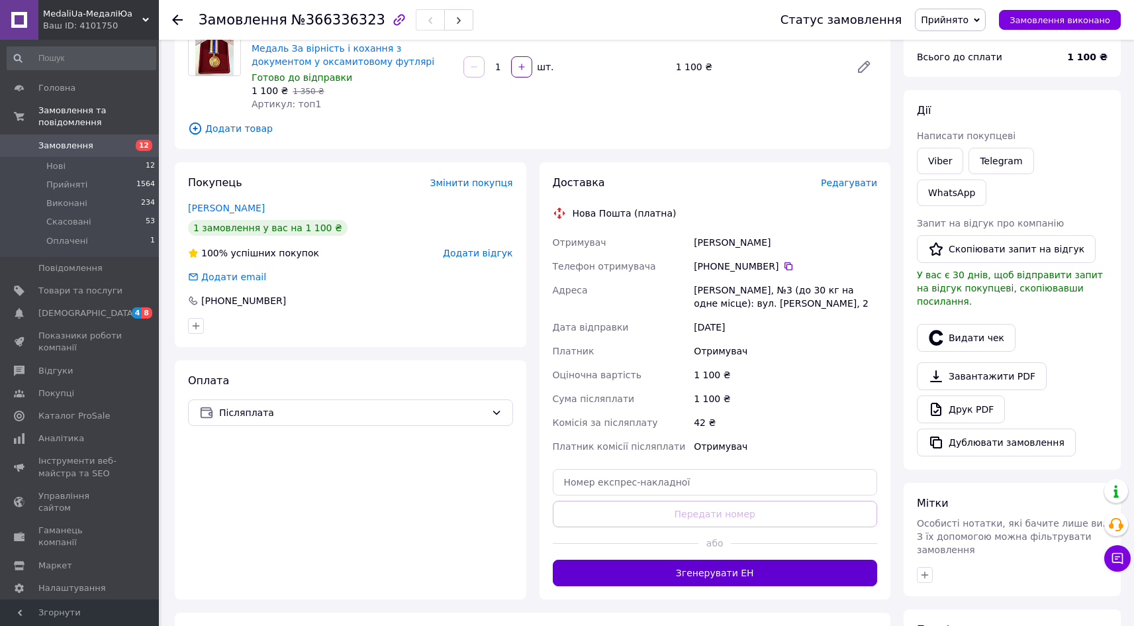
click at [730, 574] on button "Згенерувати ЕН" at bounding box center [715, 572] width 325 height 26
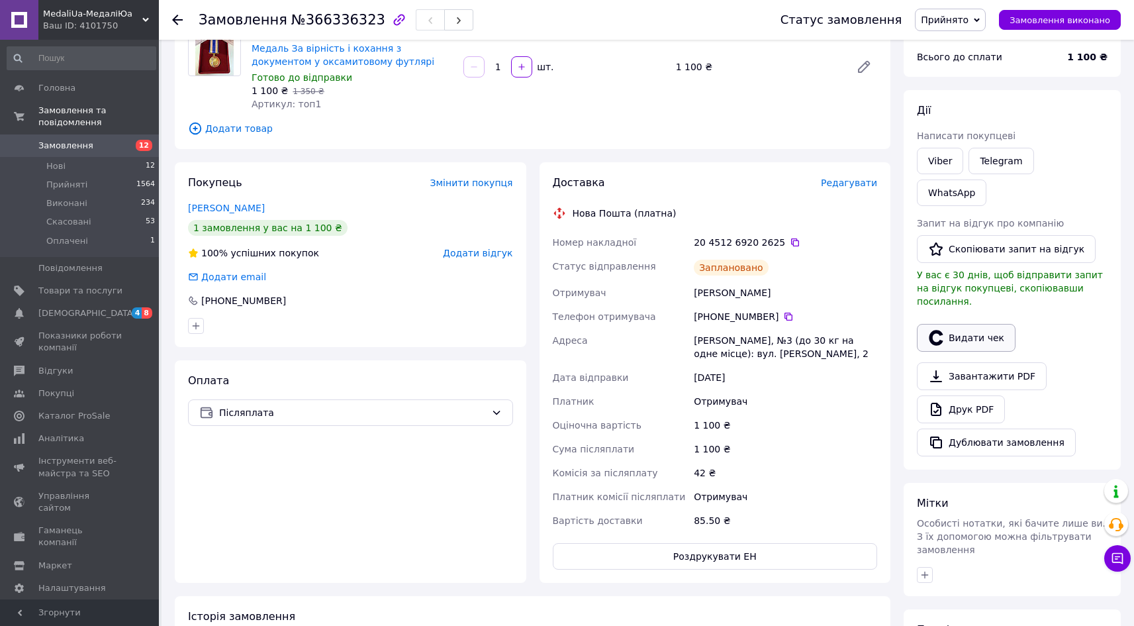
click at [956, 324] on button "Видати чек" at bounding box center [966, 338] width 99 height 28
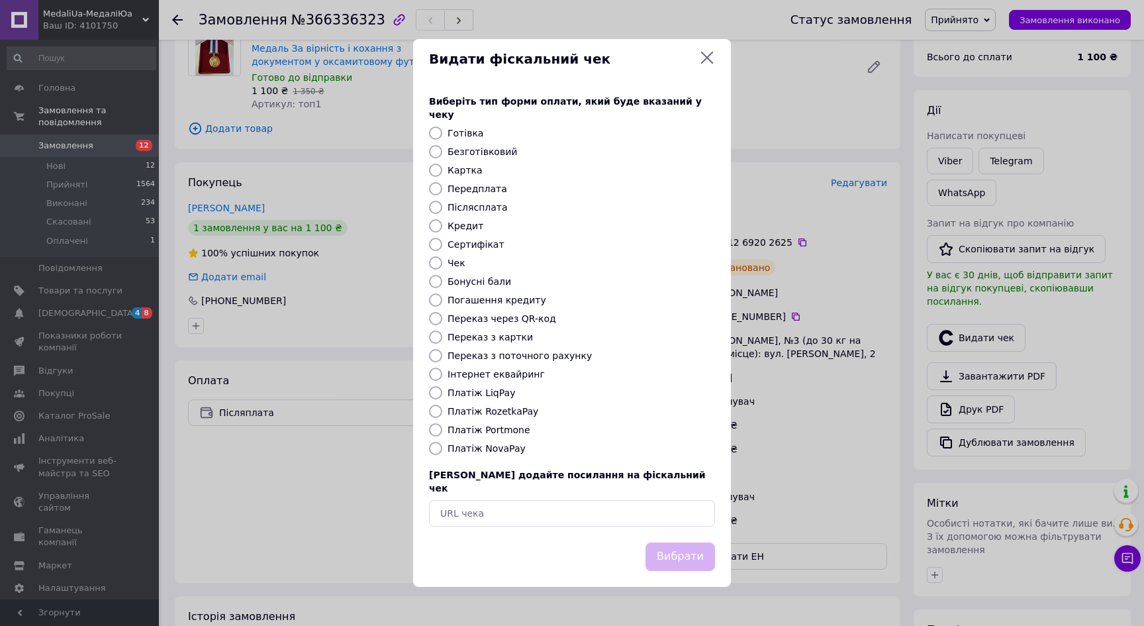
click at [491, 451] on label "Платіж NovaPay" at bounding box center [487, 448] width 78 height 11
click at [442, 451] on input "Платіж NovaPay" at bounding box center [435, 448] width 13 height 13
radio input "true"
click at [690, 544] on button "Вибрати" at bounding box center [680, 556] width 70 height 28
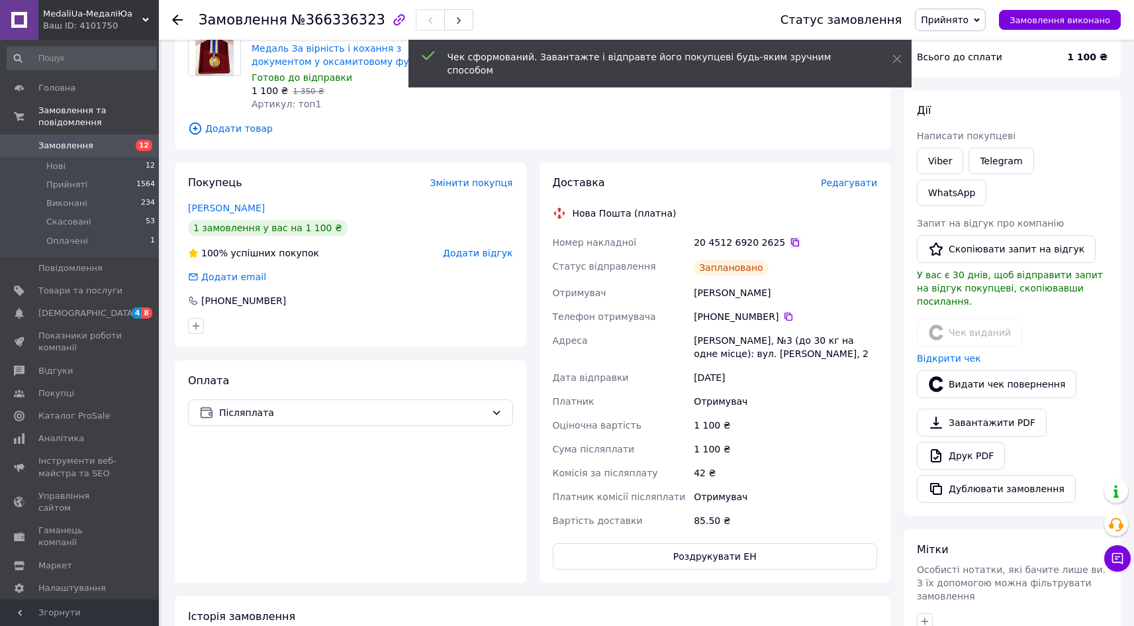
click at [790, 238] on icon at bounding box center [795, 242] width 11 height 11
